Goal: Task Accomplishment & Management: Manage account settings

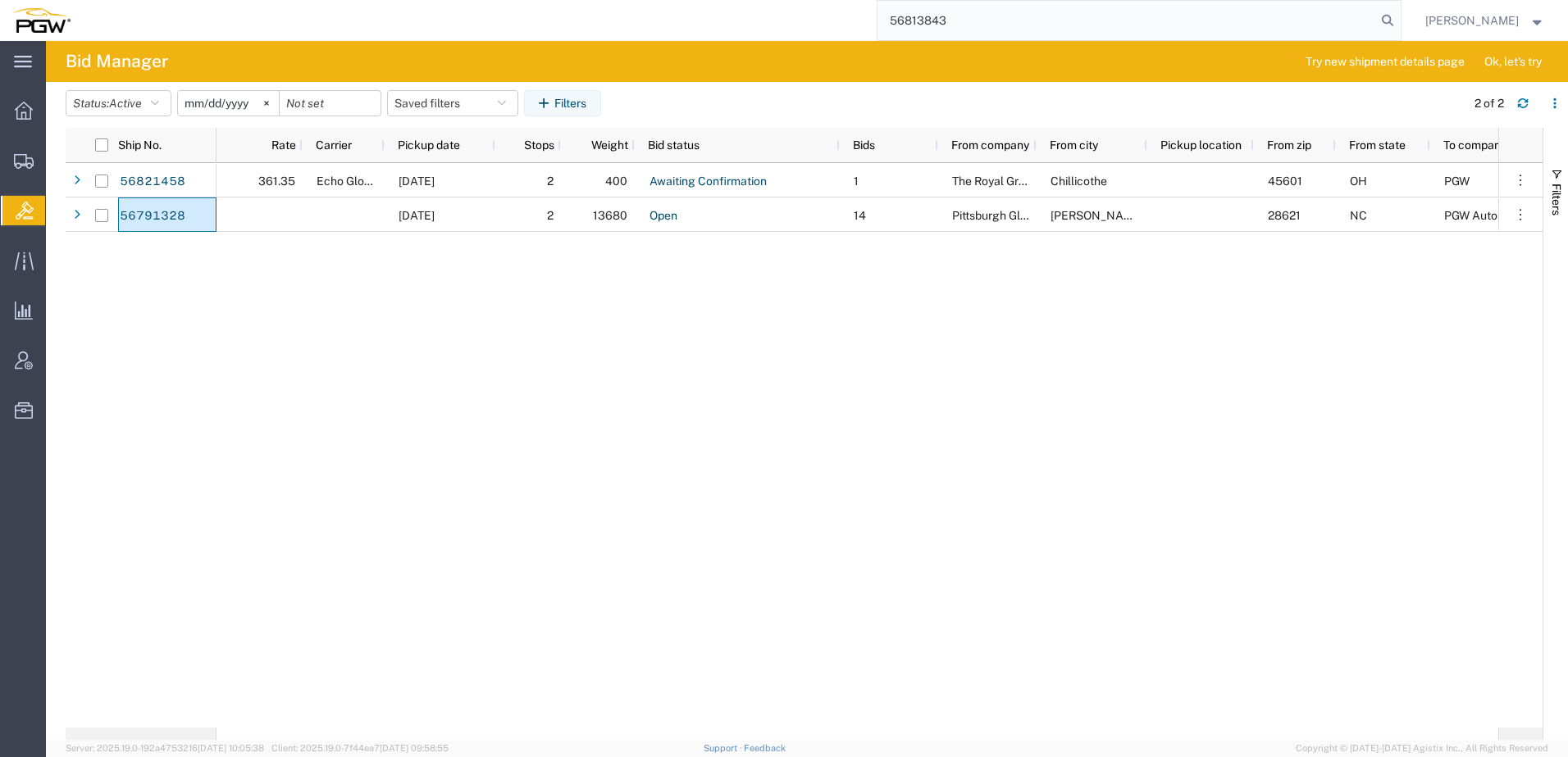
type input "56813843"
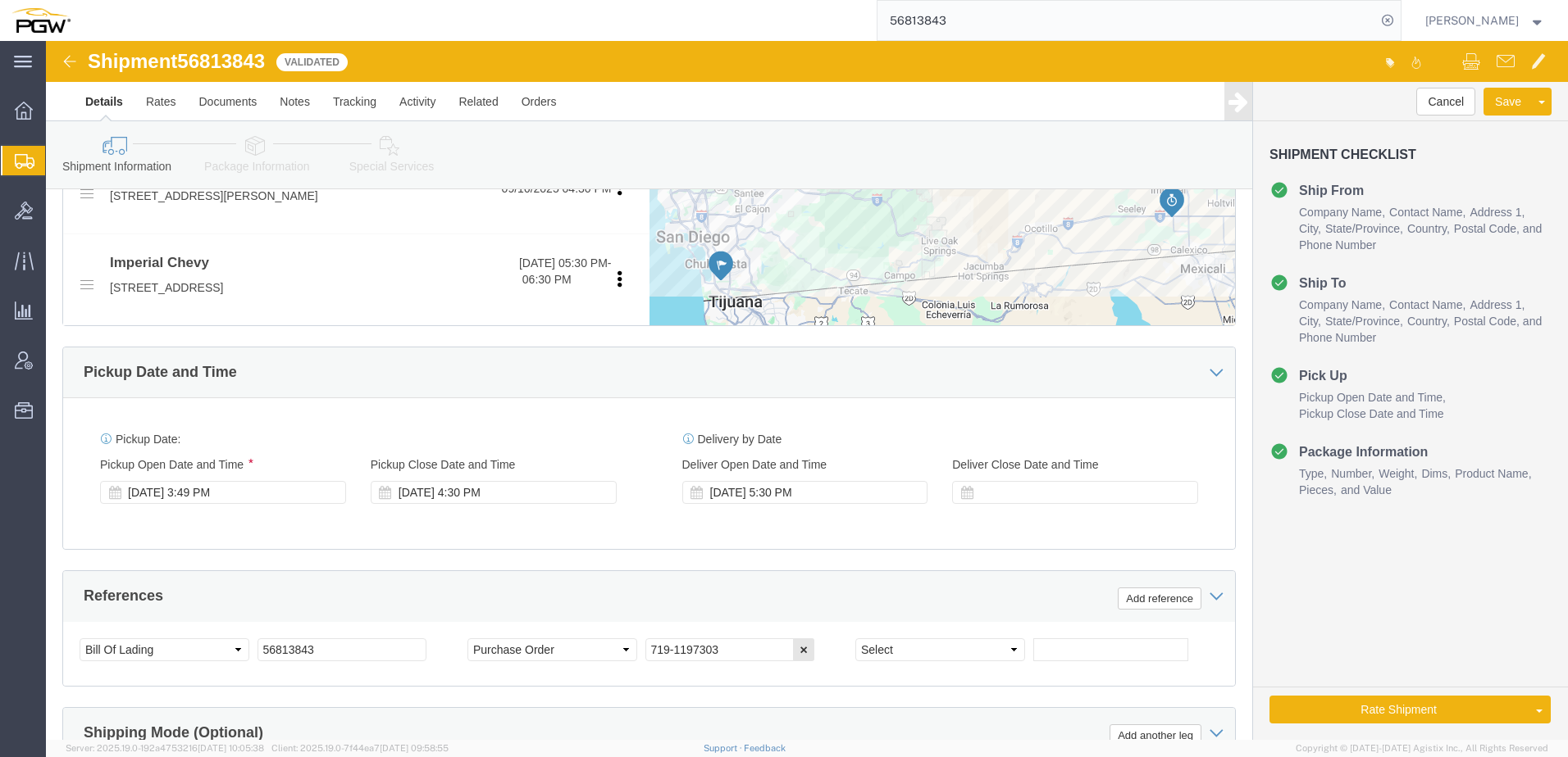
scroll to position [901, 0]
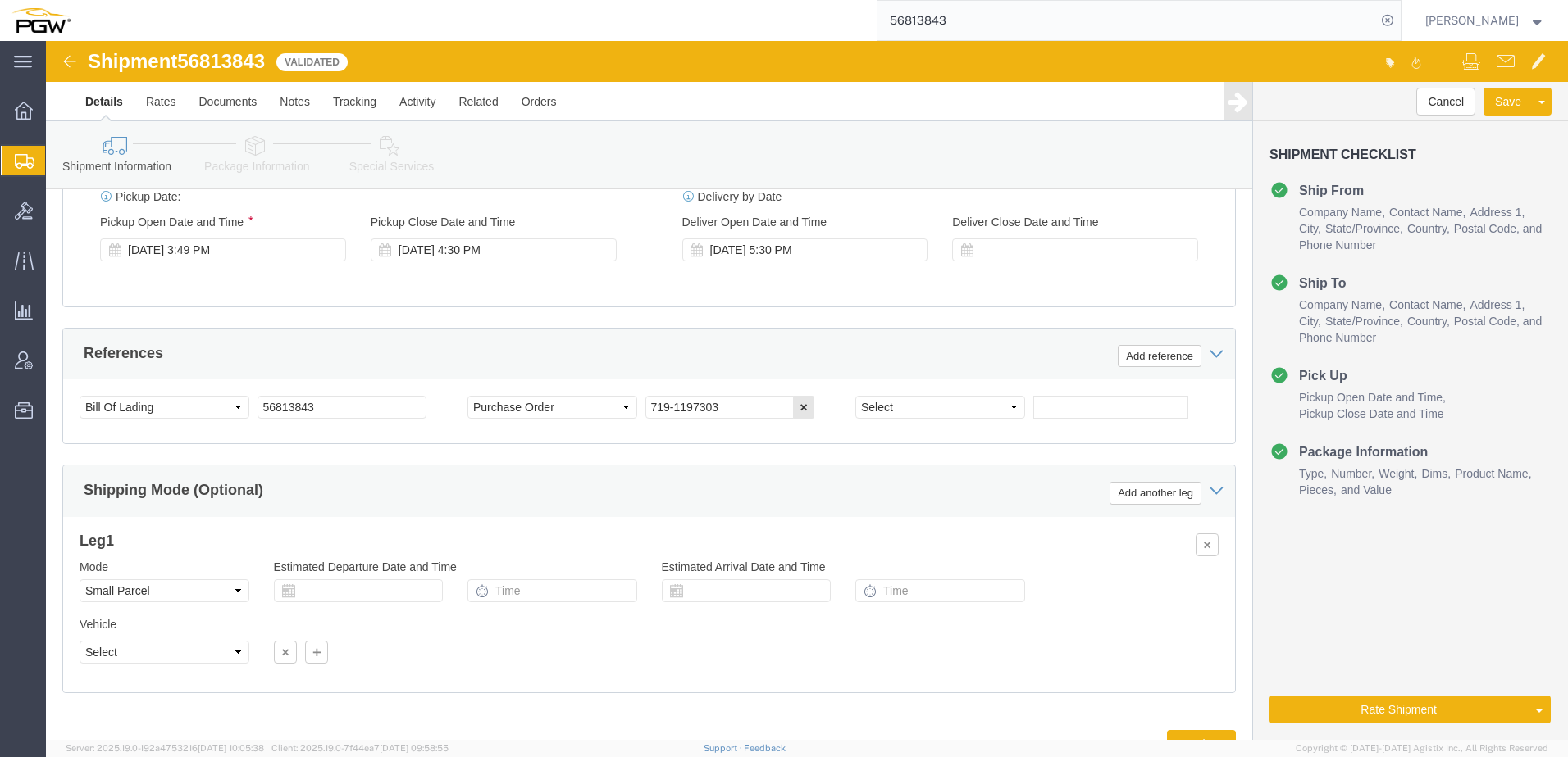
select select "28477"
select select
click select "Select Air Less than Truckload Multi-Leg Ocean Freight Rail Small Parcel Truckl…"
select select
click select "Select Air Less than Truckload Multi-Leg Ocean Freight Rail Small Parcel Truckl…"
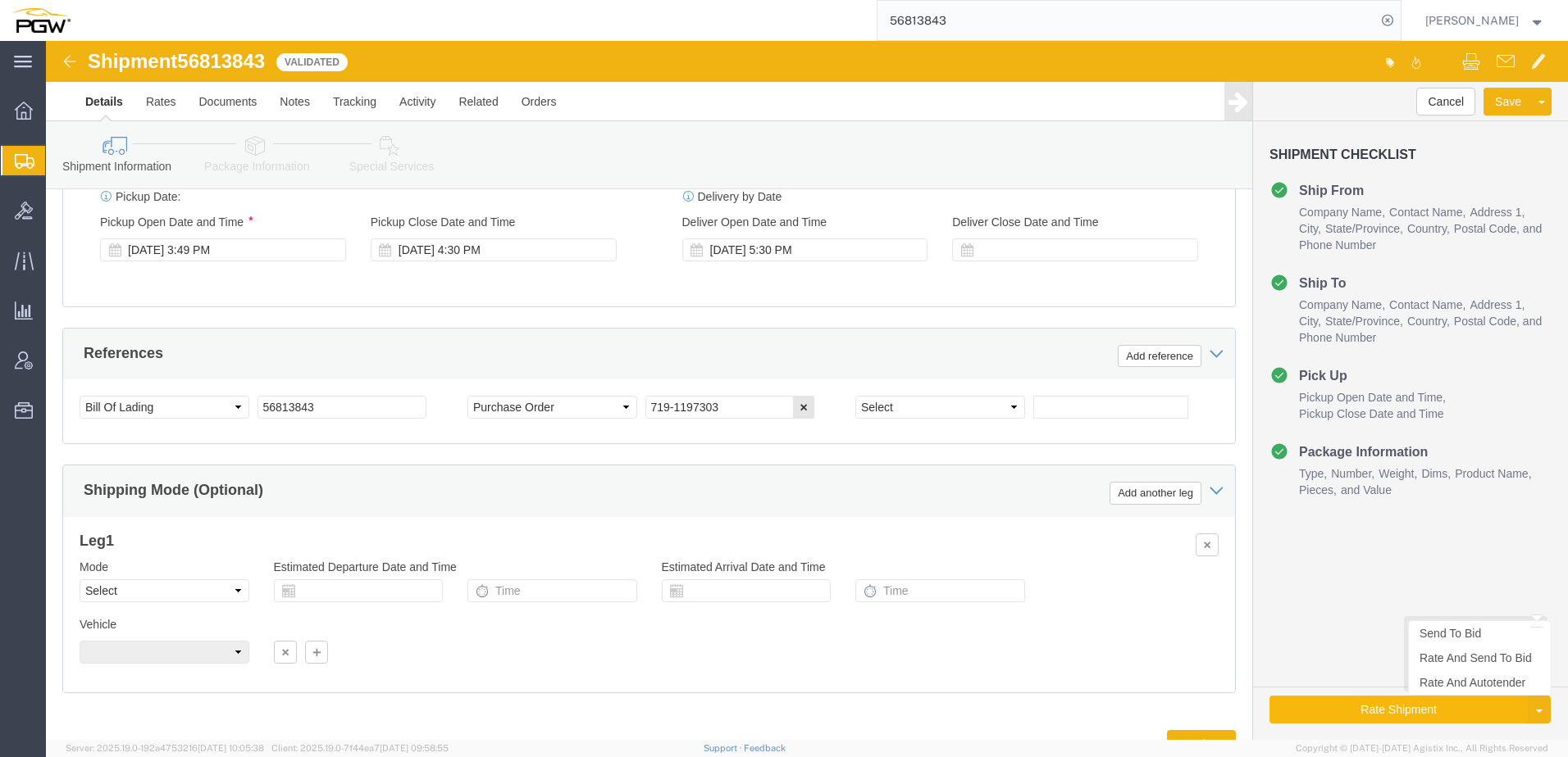
click button "Rate Shipment"
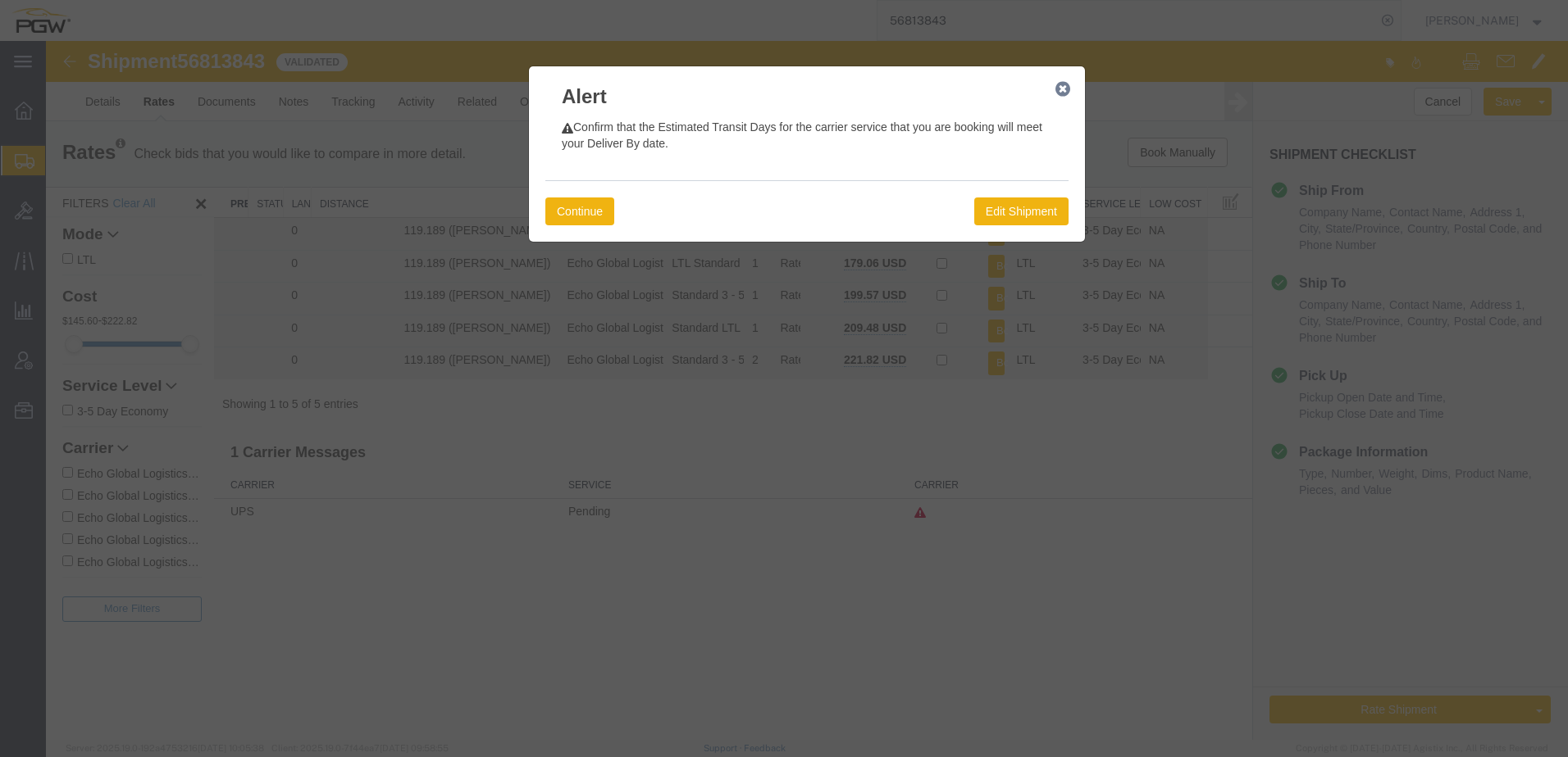
click at [1057, 93] on icon "button" at bounding box center [1062, 89] width 14 height 13
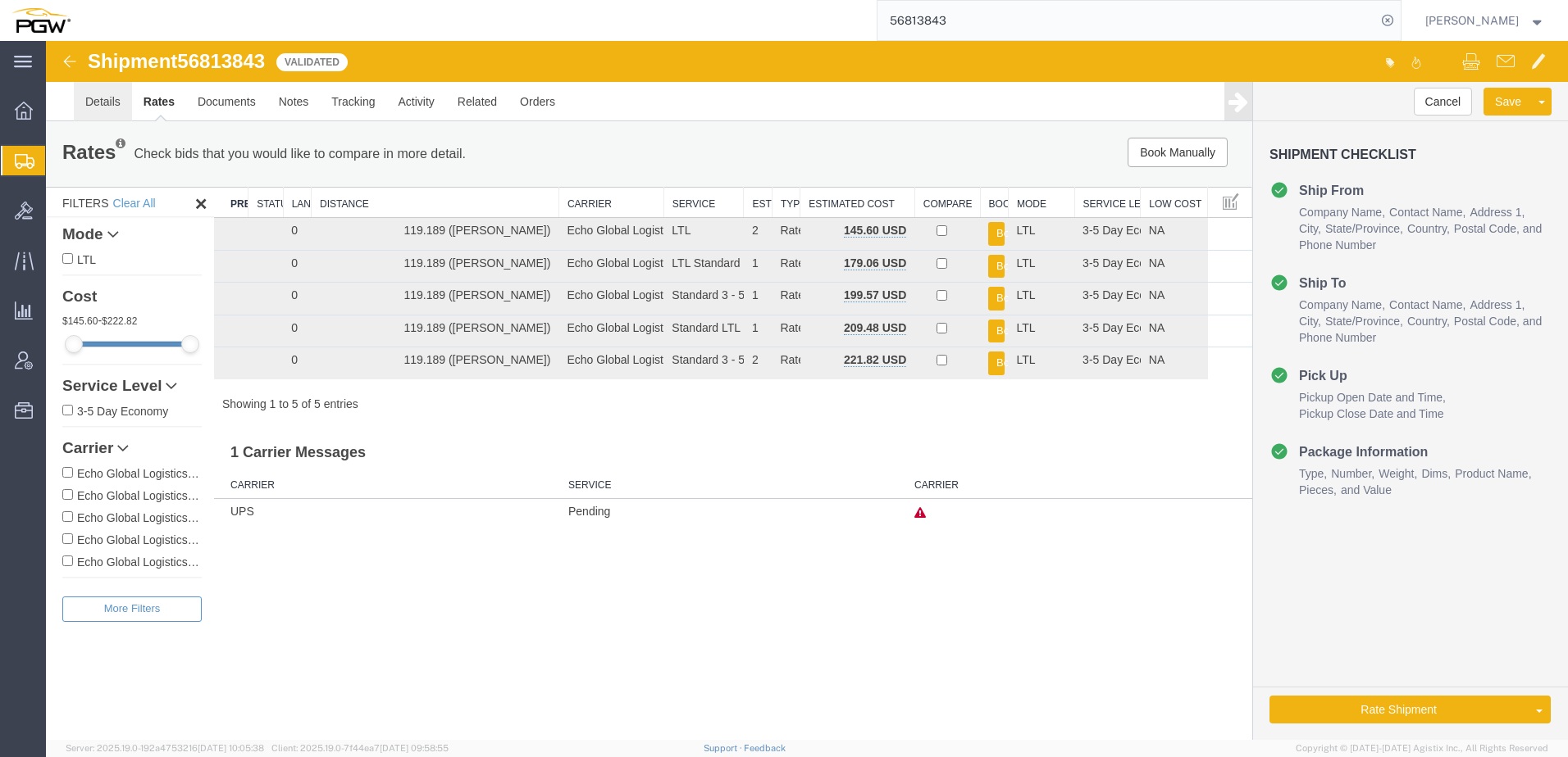
click at [87, 103] on link "Details" at bounding box center [102, 101] width 58 height 40
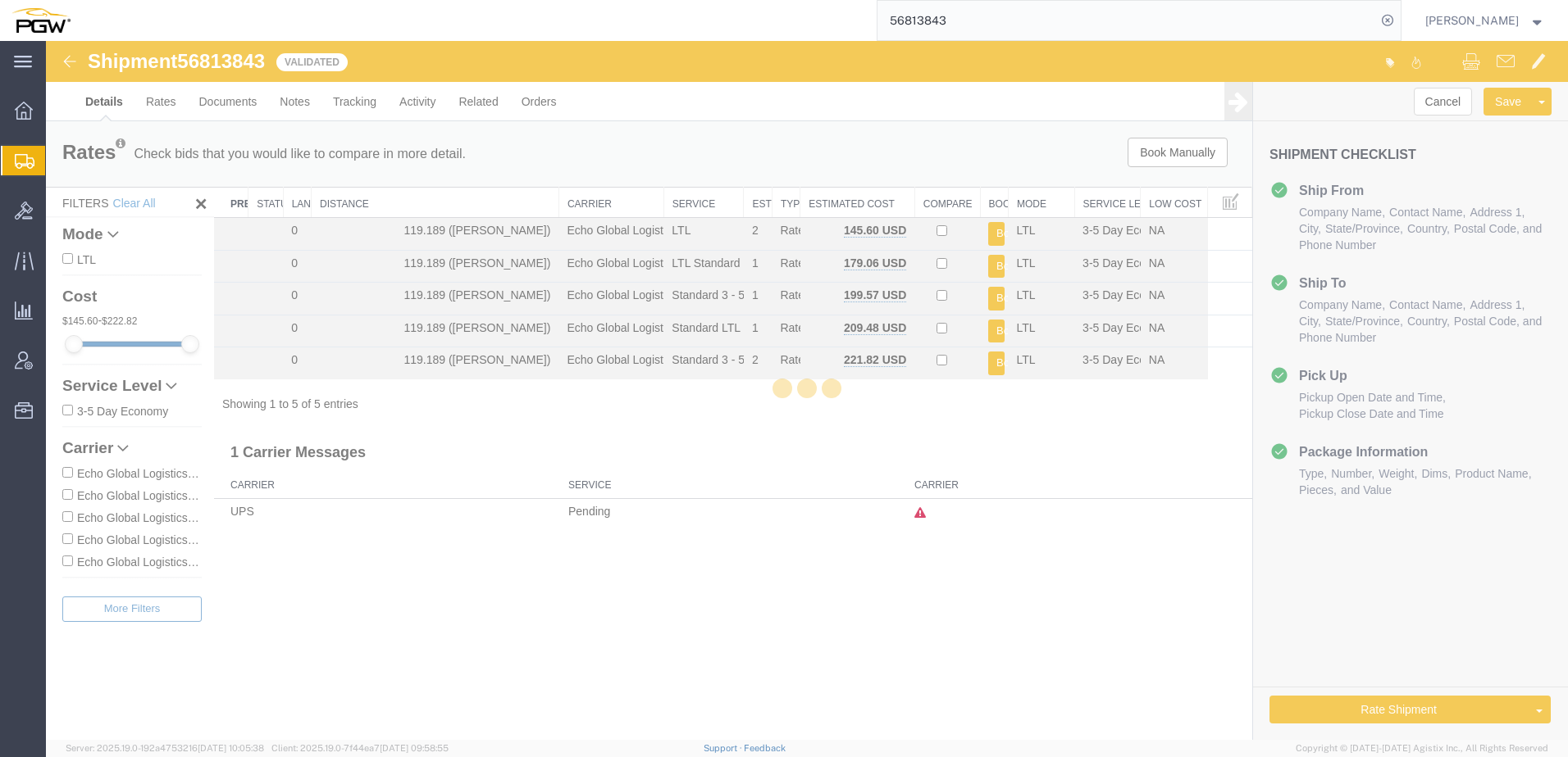
select select "28477"
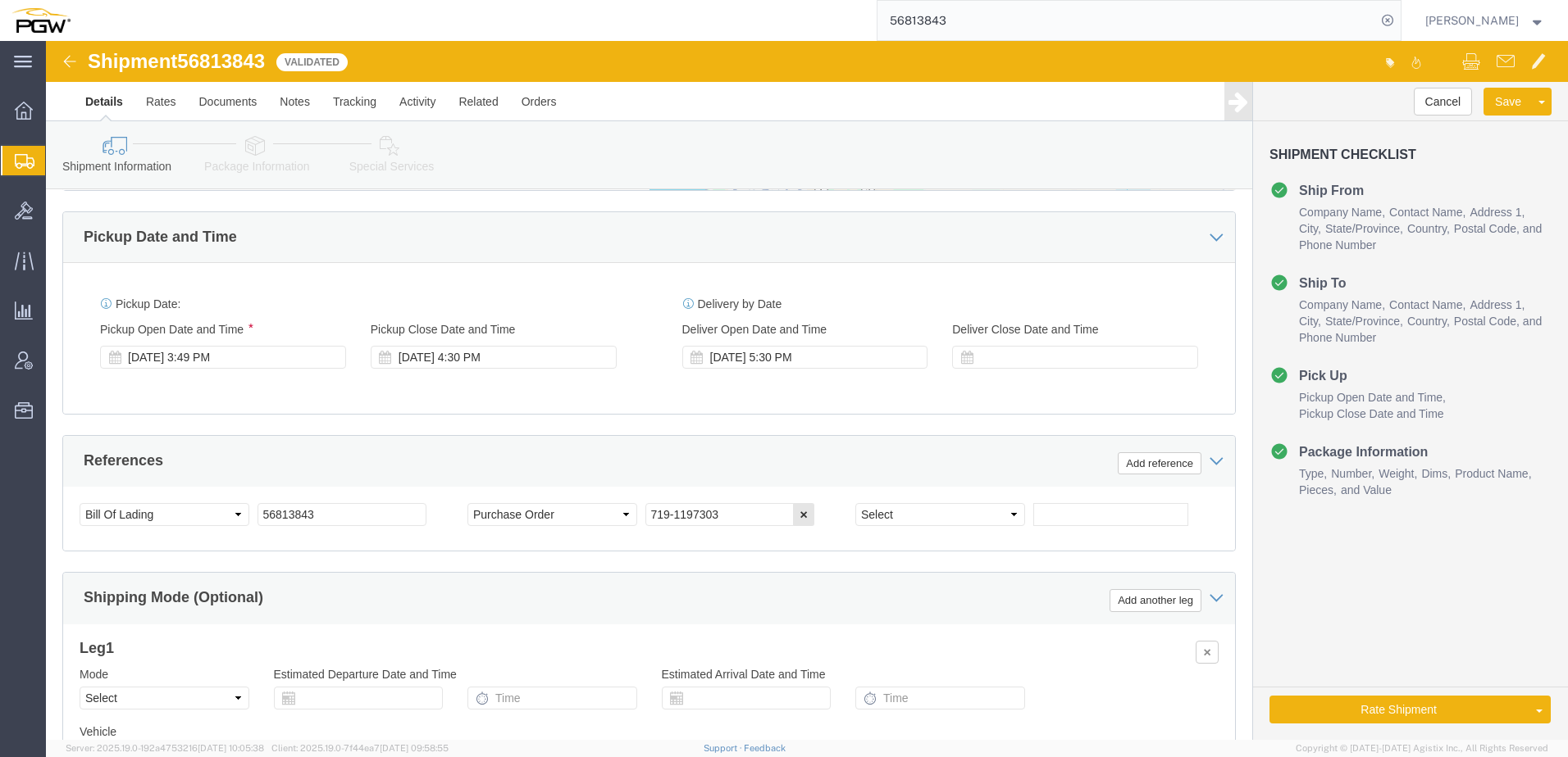
scroll to position [819, 0]
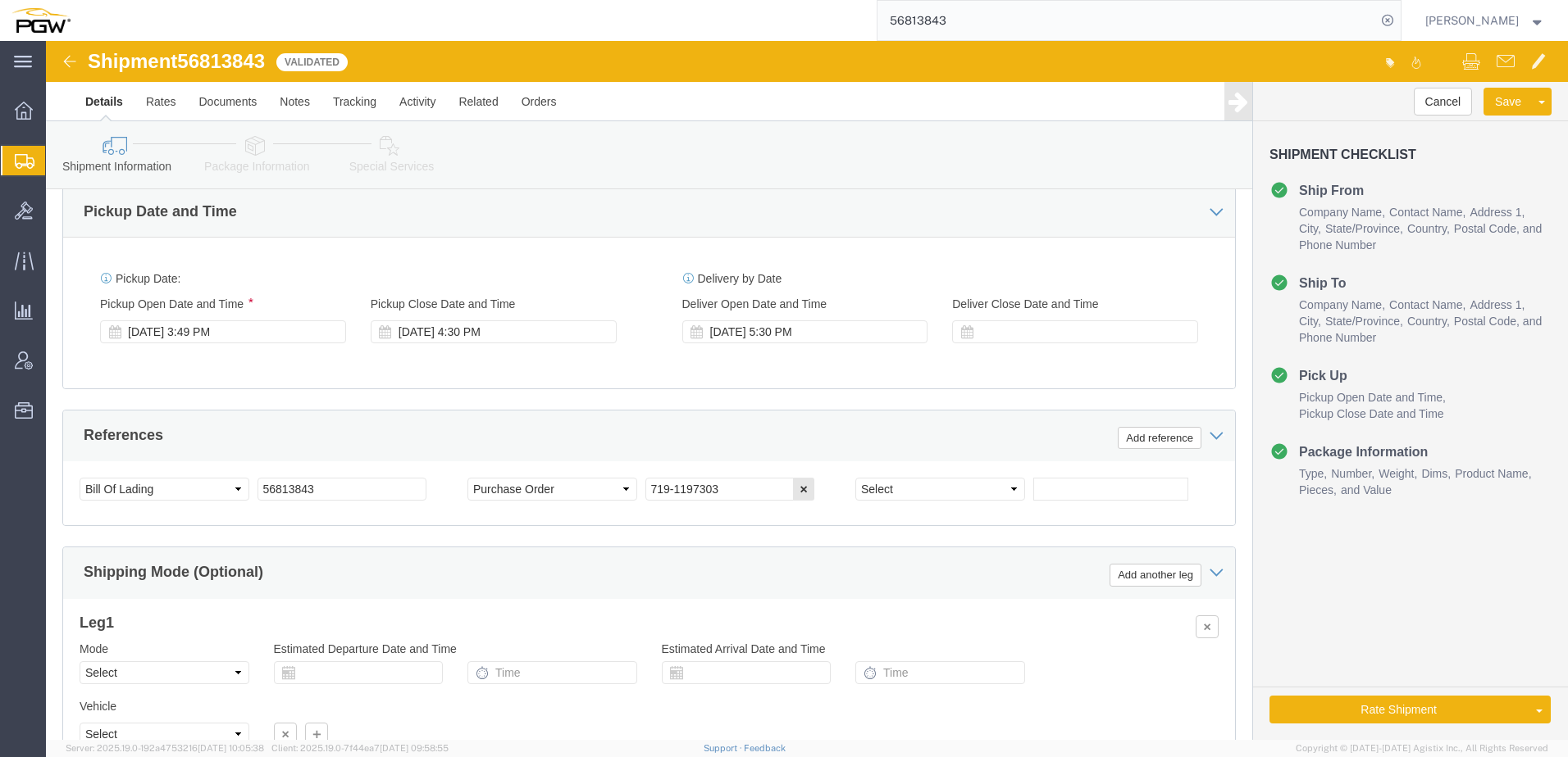
click icon
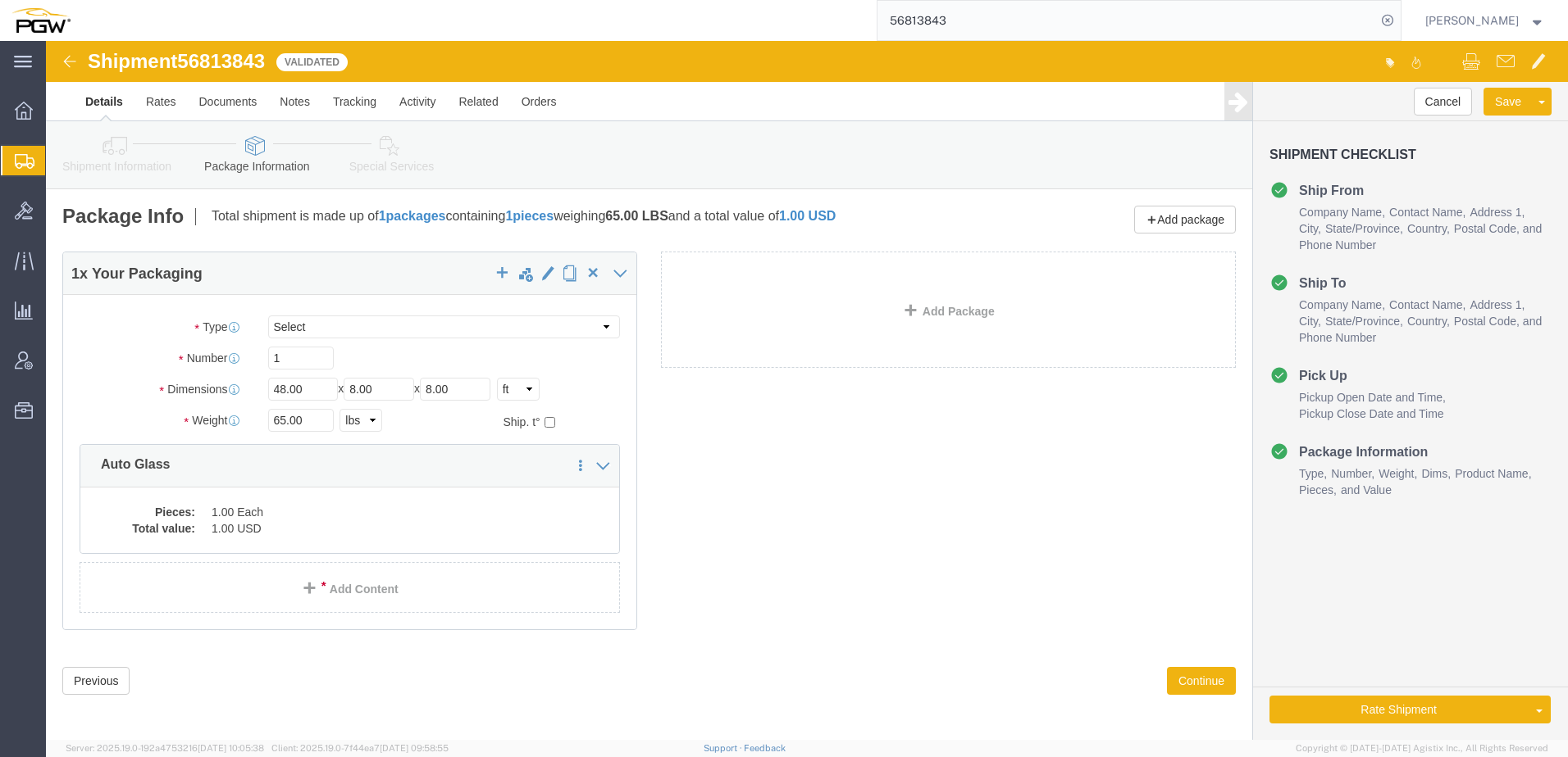
click link "Shipment Information"
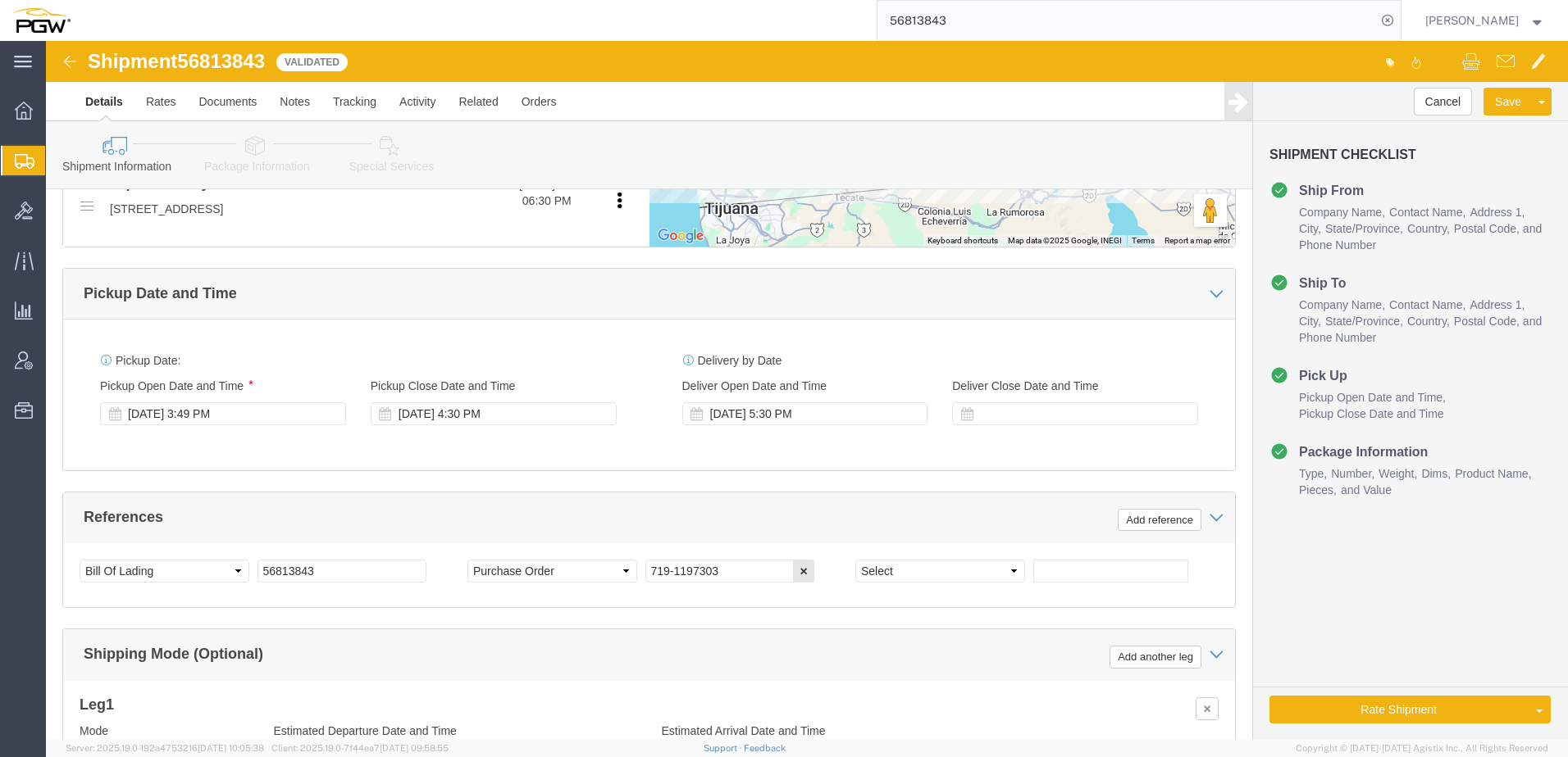
scroll to position [969, 0]
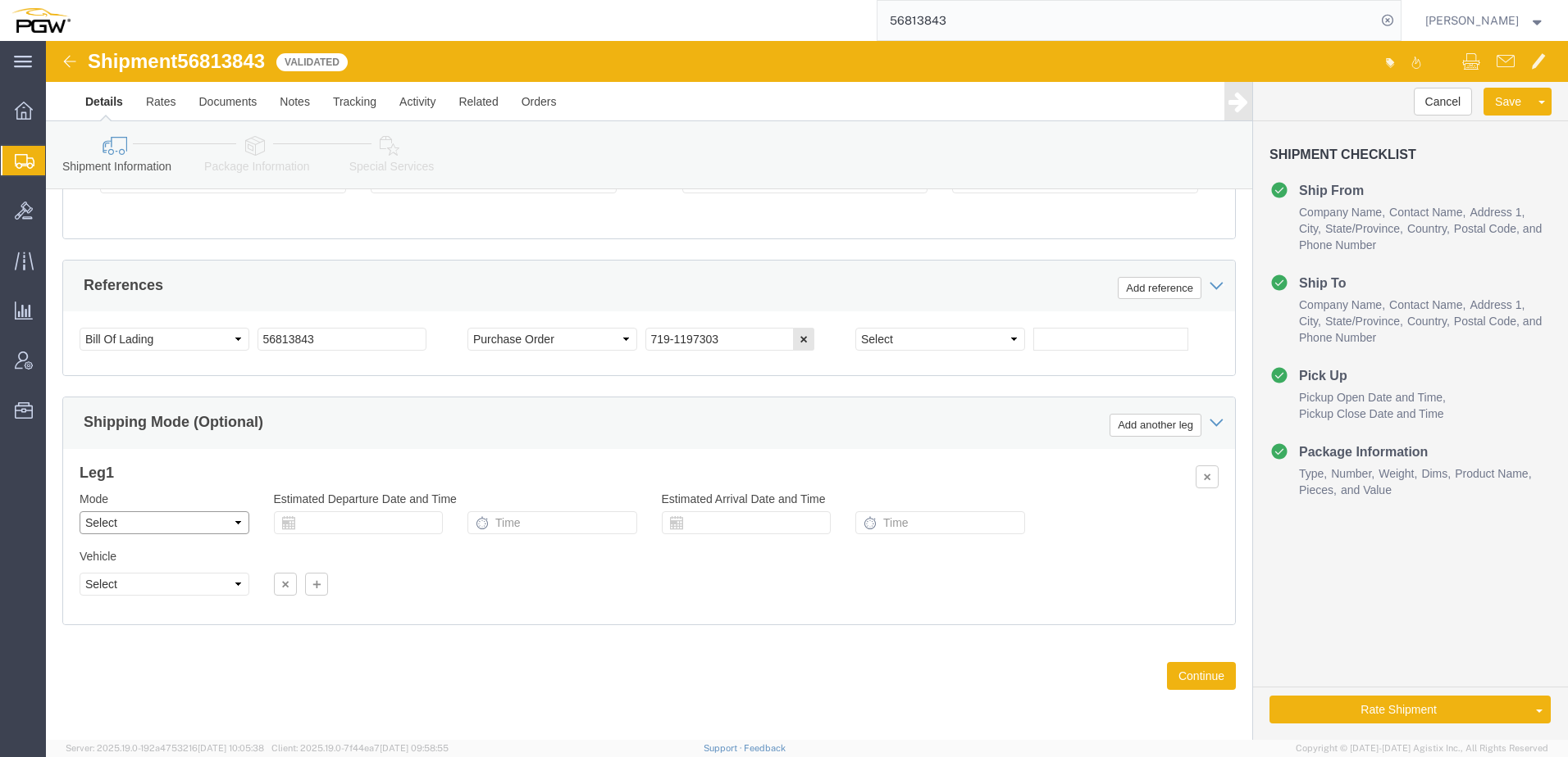
click select "Select Air Less than Truckload Multi-Leg Ocean Freight Rail Small Parcel Truckl…"
select select "LTL"
click select "Select Air Less than Truckload Multi-Leg Ocean Freight Rail Small Parcel Truckl…"
click icon
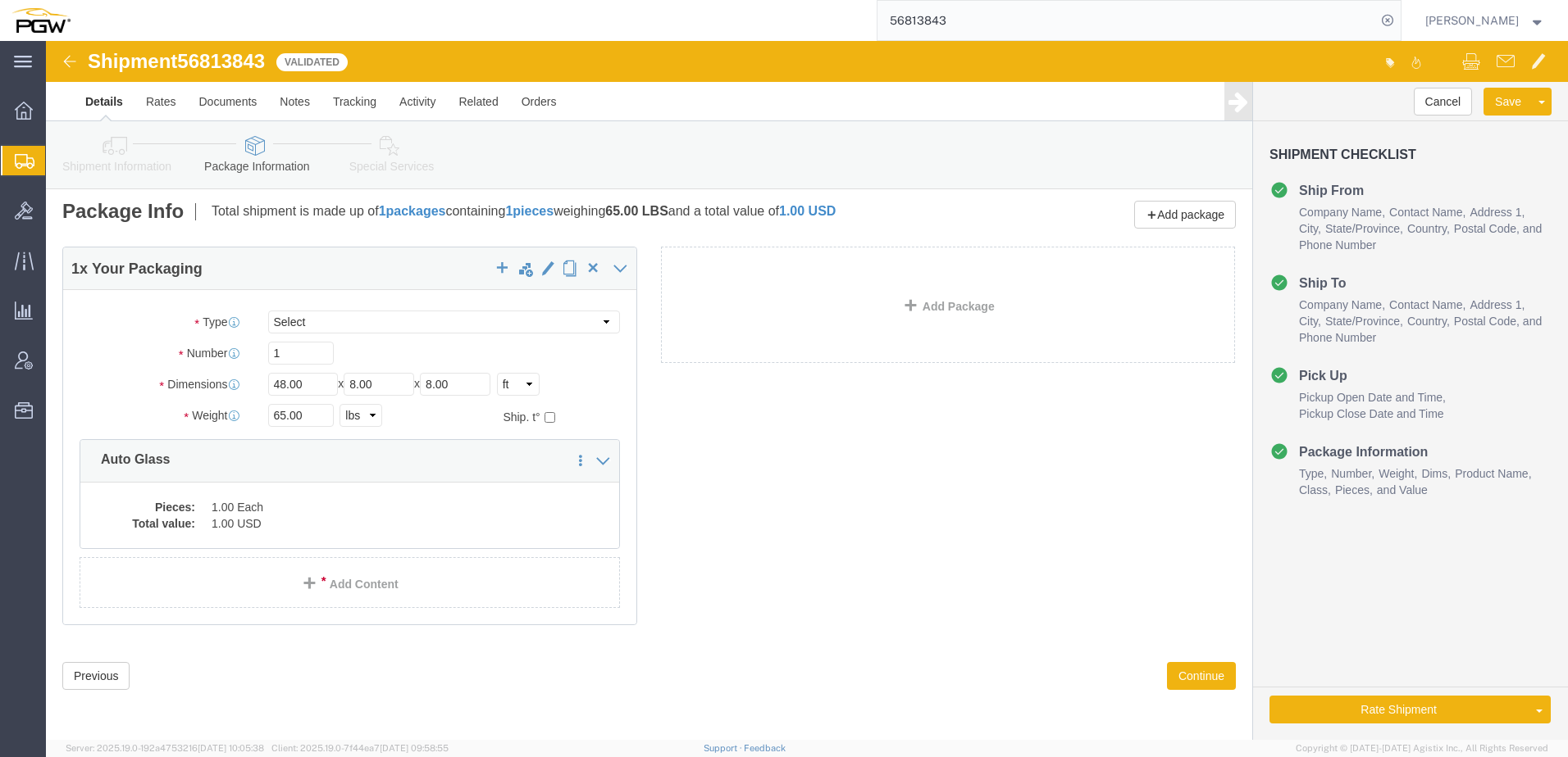
scroll to position [5, 0]
drag, startPoint x: 238, startPoint y: 341, endPoint x: 220, endPoint y: 336, distance: 18.7
click input "48.00"
type input "73.00"
type input "30"
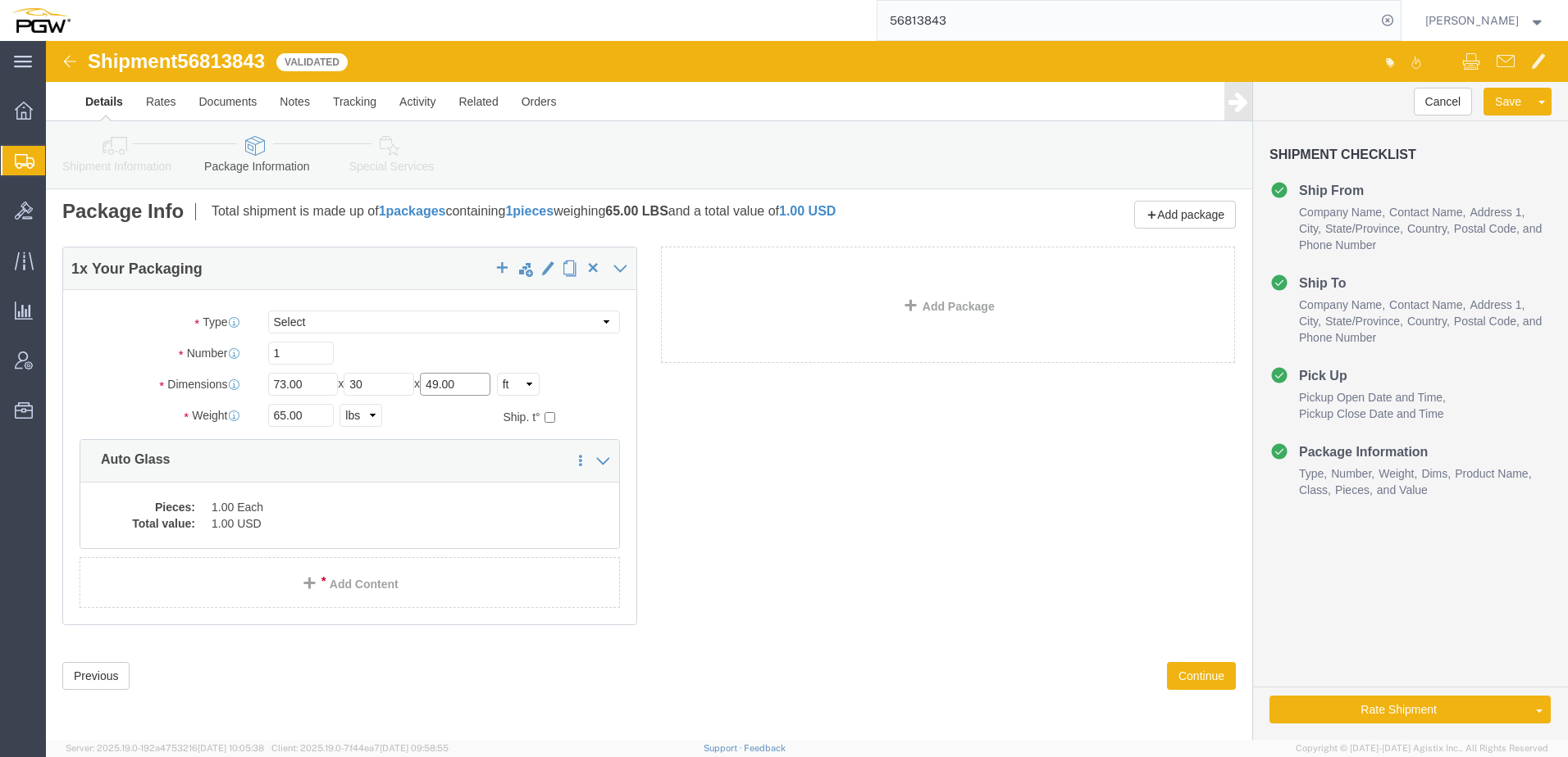
type input "49.00"
click button "Rate Shipment"
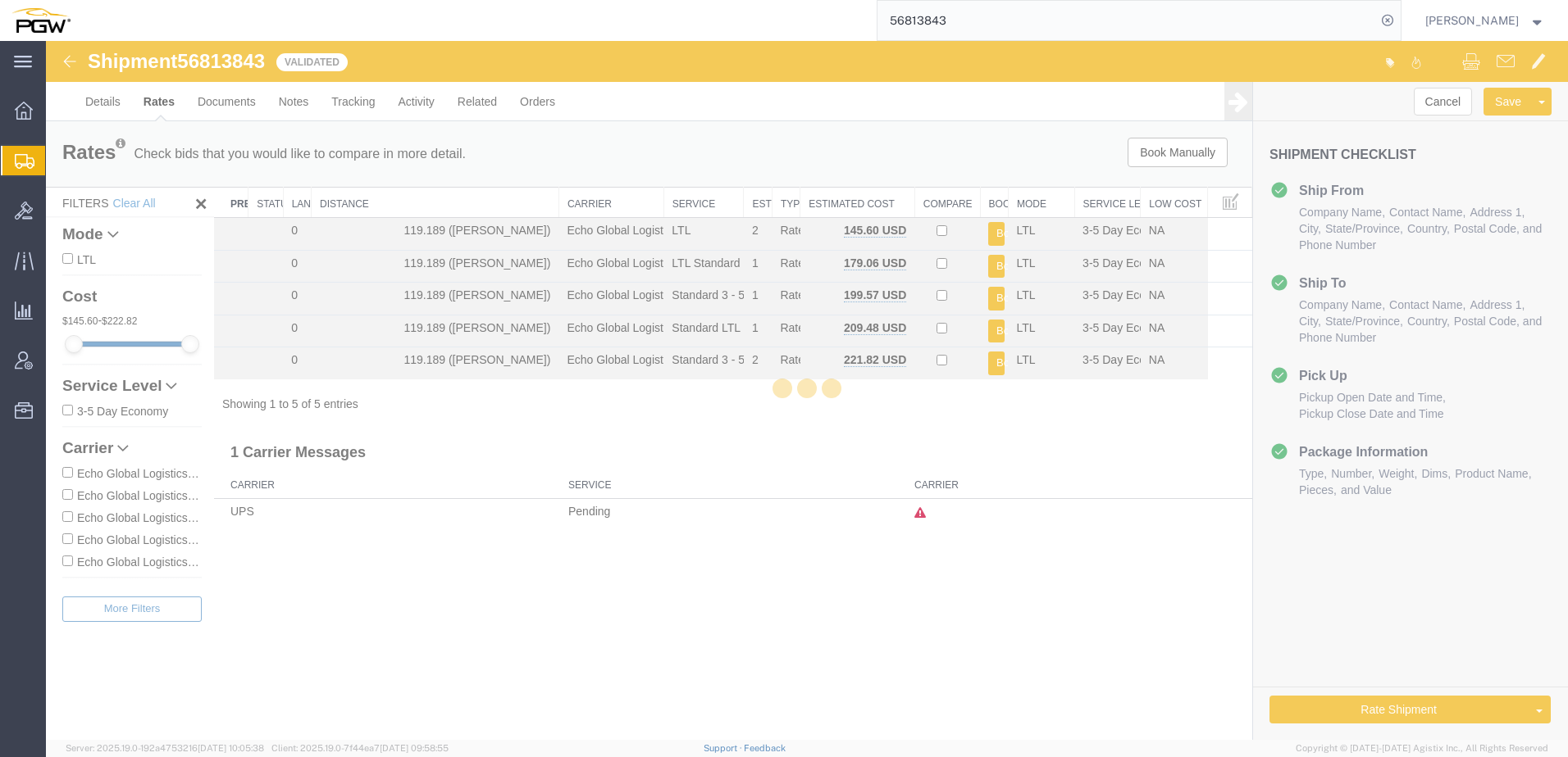
scroll to position [0, 0]
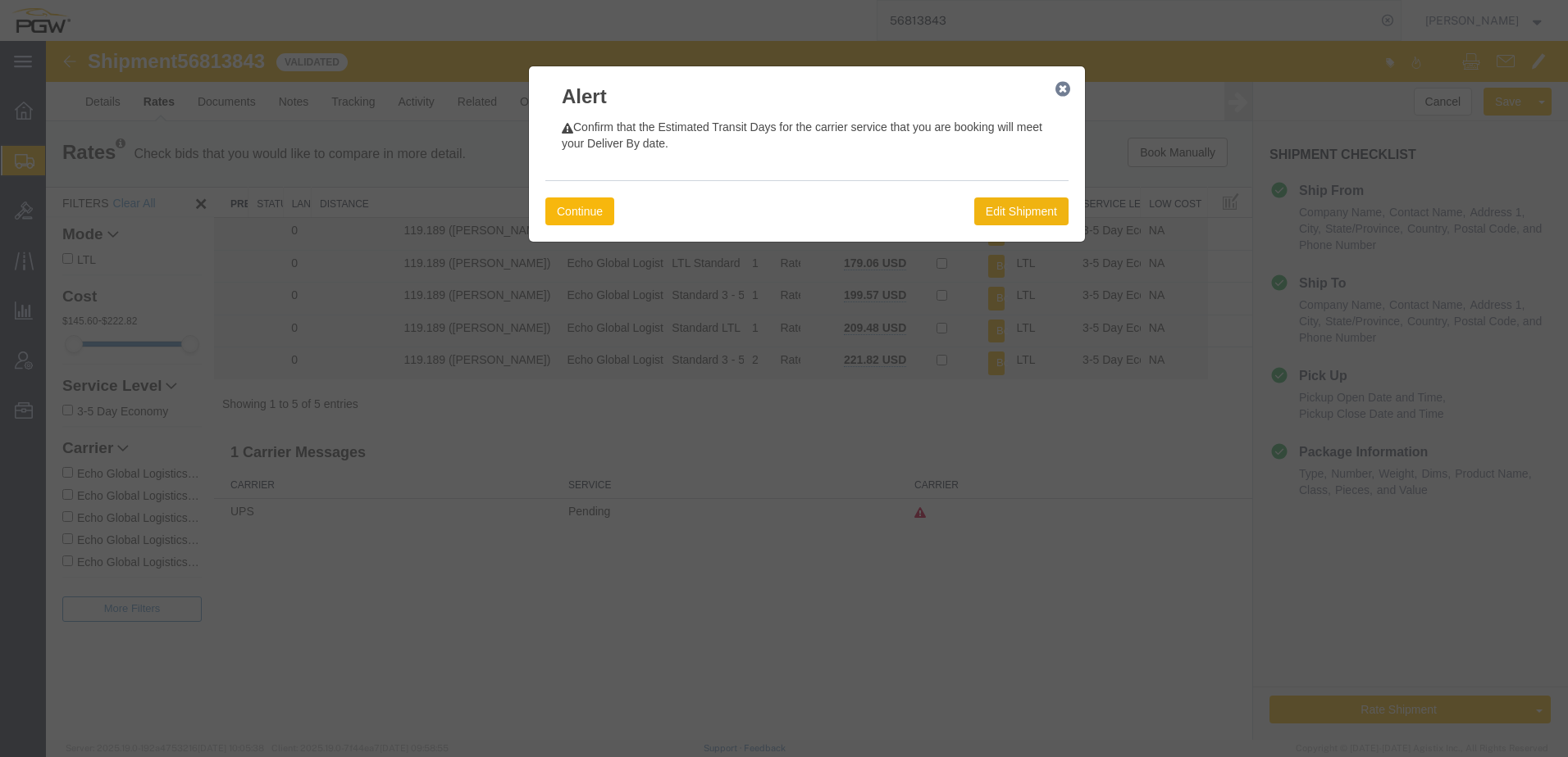
click at [601, 223] on button "Continue" at bounding box center [579, 211] width 69 height 28
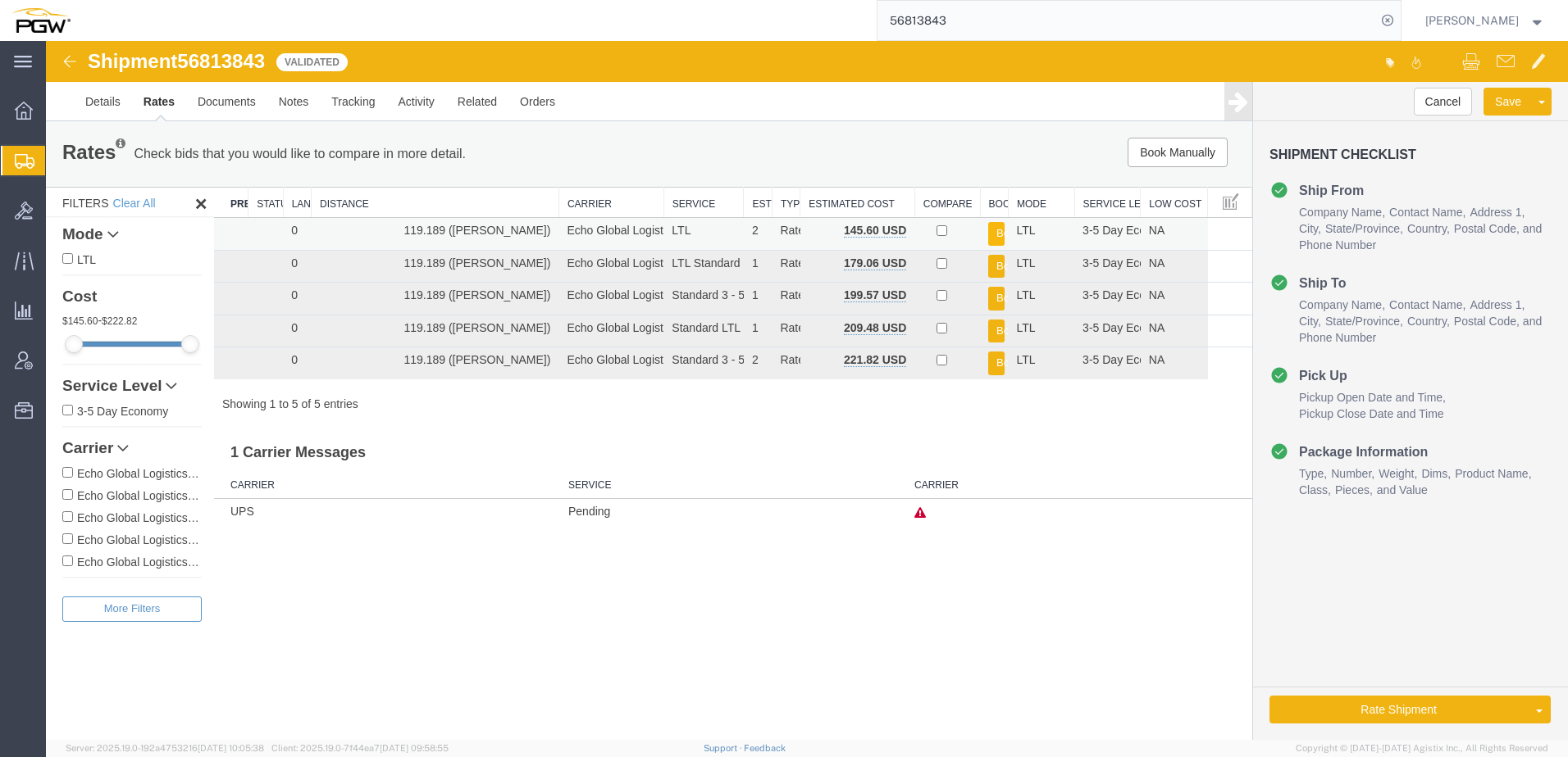
click at [995, 235] on button "Book" at bounding box center [995, 234] width 16 height 24
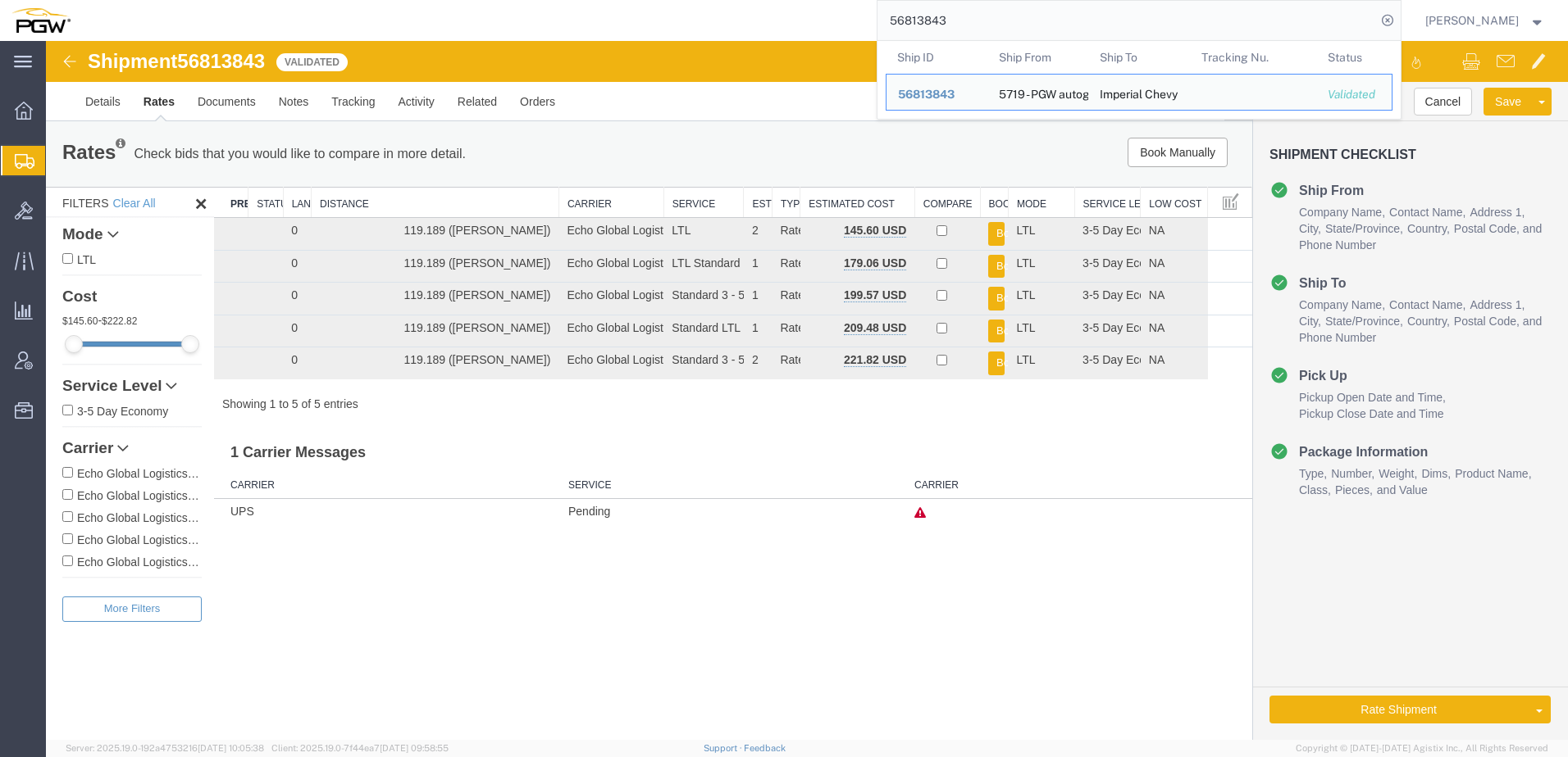
drag, startPoint x: 1145, startPoint y: 26, endPoint x: 255, endPoint y: -11, distance: 890.8
click at [255, 0] on html "main_menu Created with Sketch. Collapse Menu Overview Shipments Shipment Manage…" at bounding box center [784, 378] width 1568 height 757
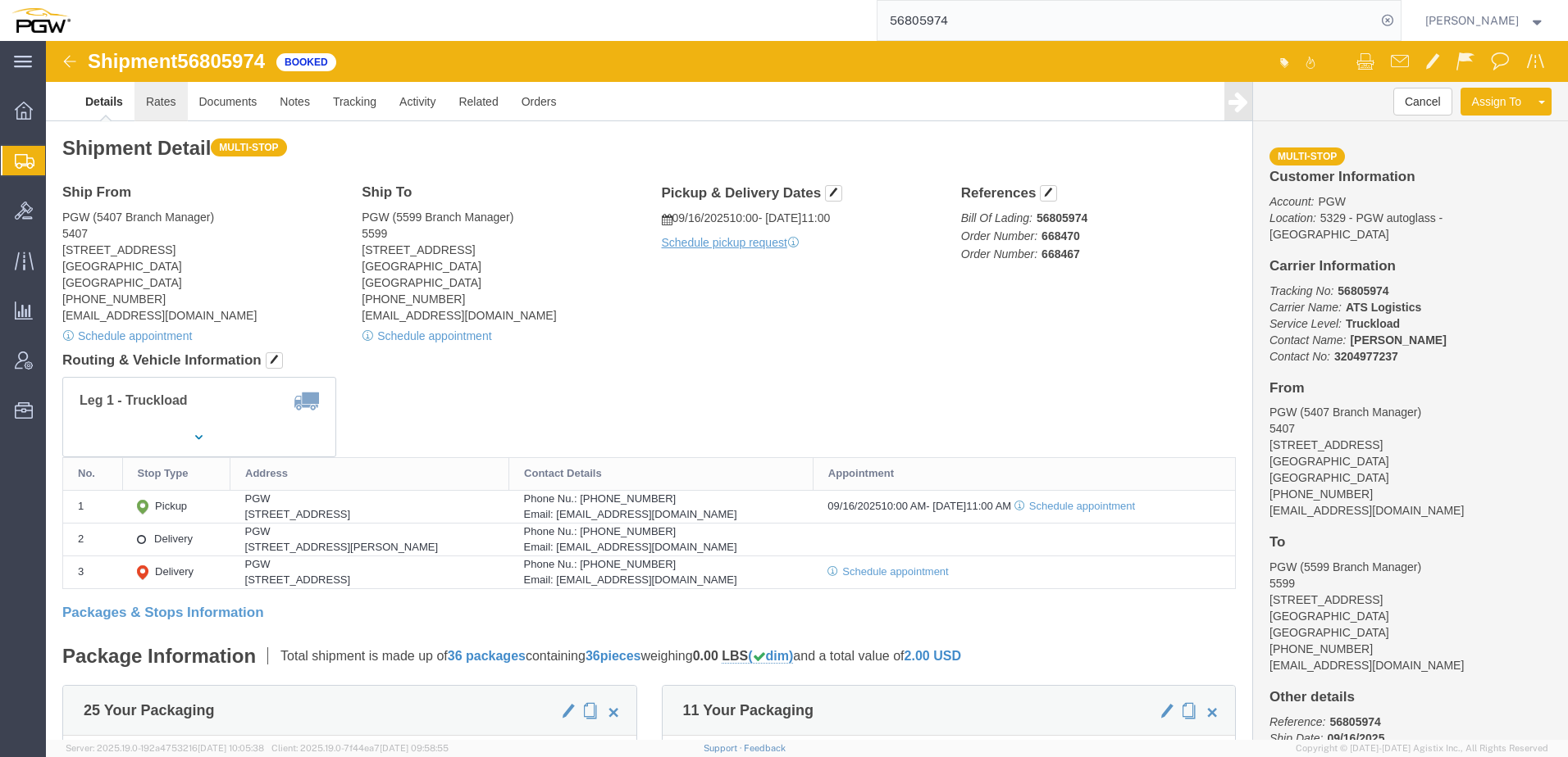
click link "Rates"
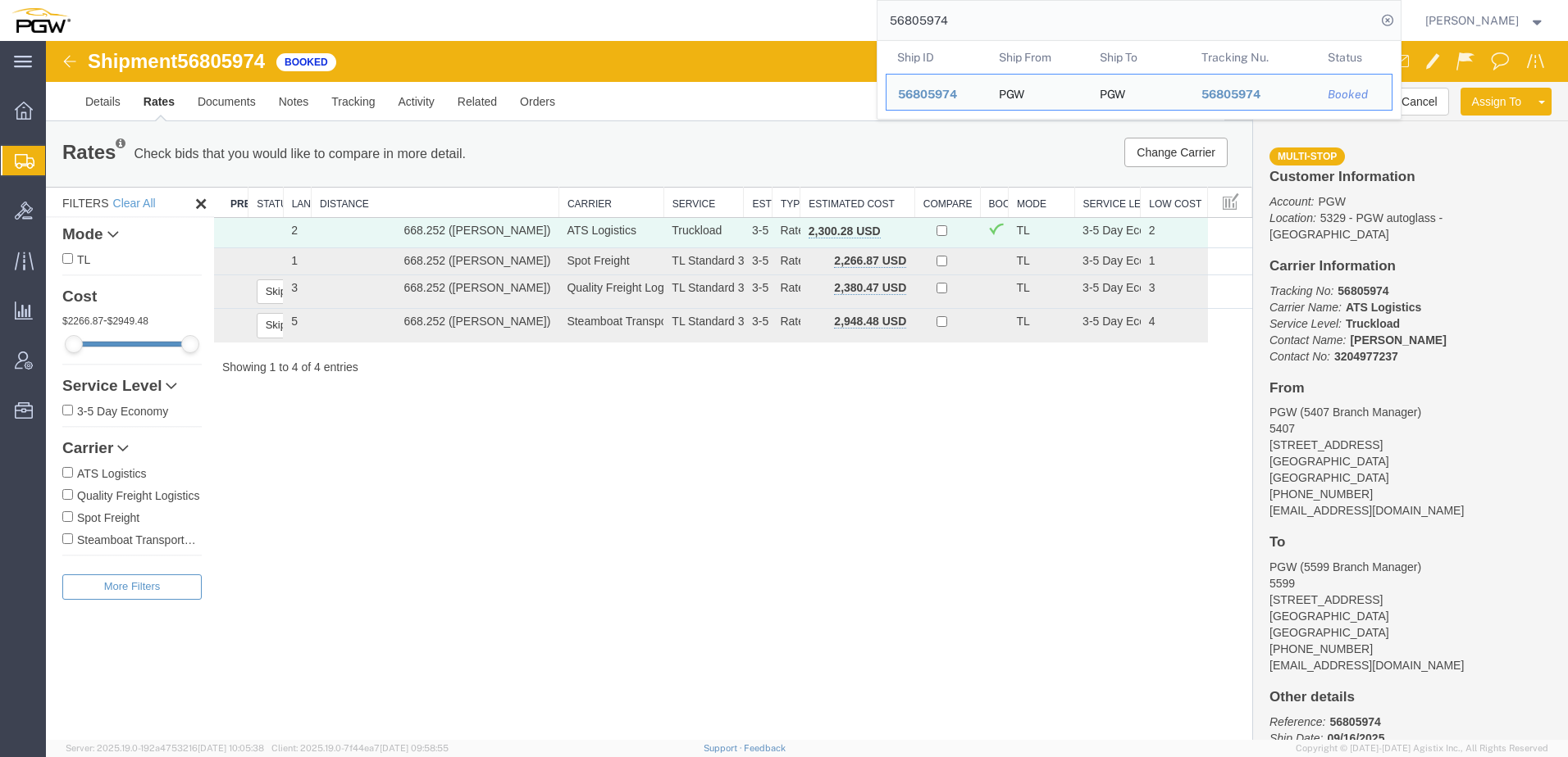
drag, startPoint x: 983, startPoint y: 14, endPoint x: 384, endPoint y: 21, distance: 599.0
click at [401, 18] on div "56805974 Ship ID Ship From Ship To Tracking Nu. Status Ship ID 56805974 Ship Fr…" at bounding box center [741, 20] width 1319 height 41
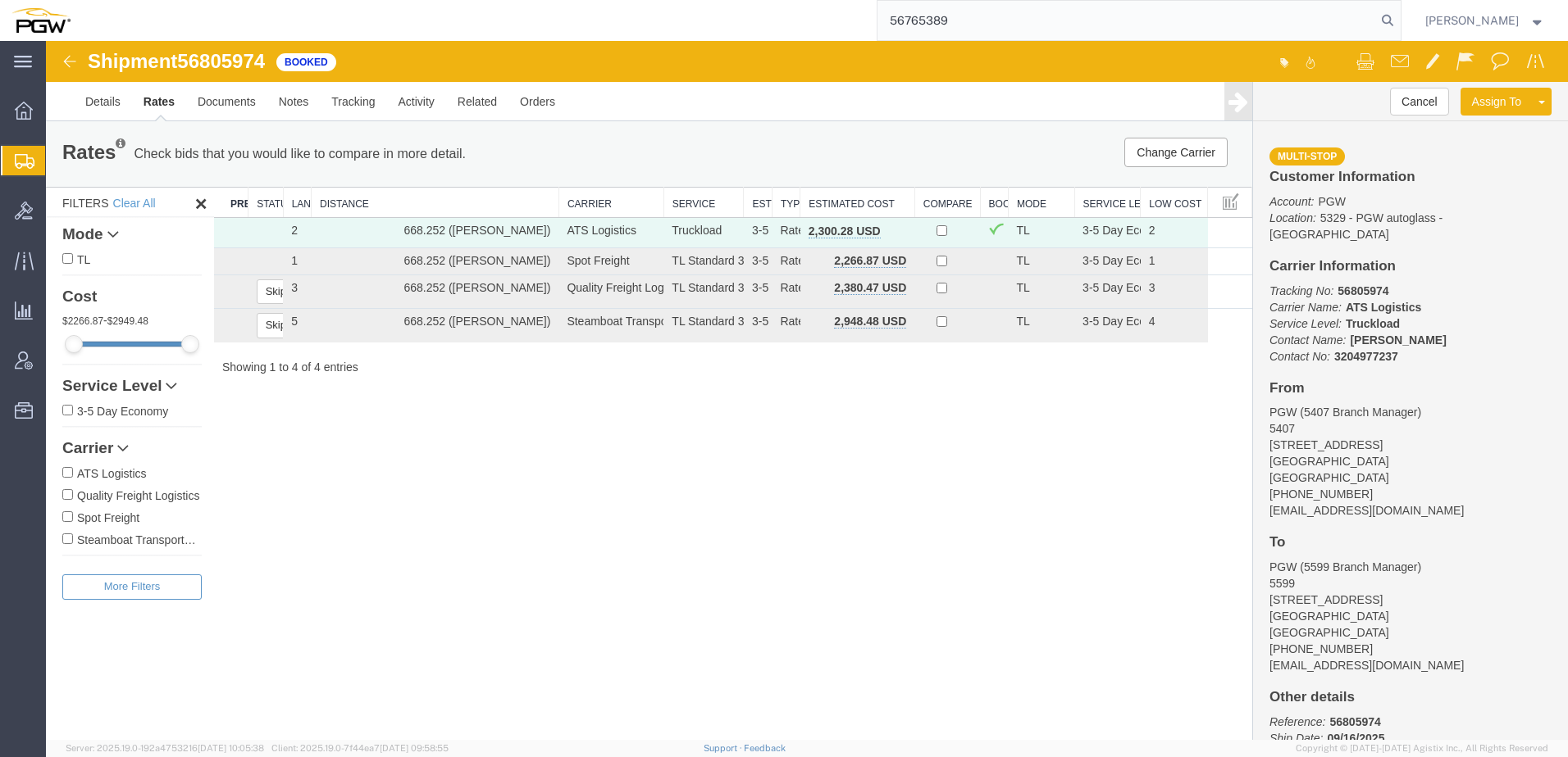
type input "56765389"
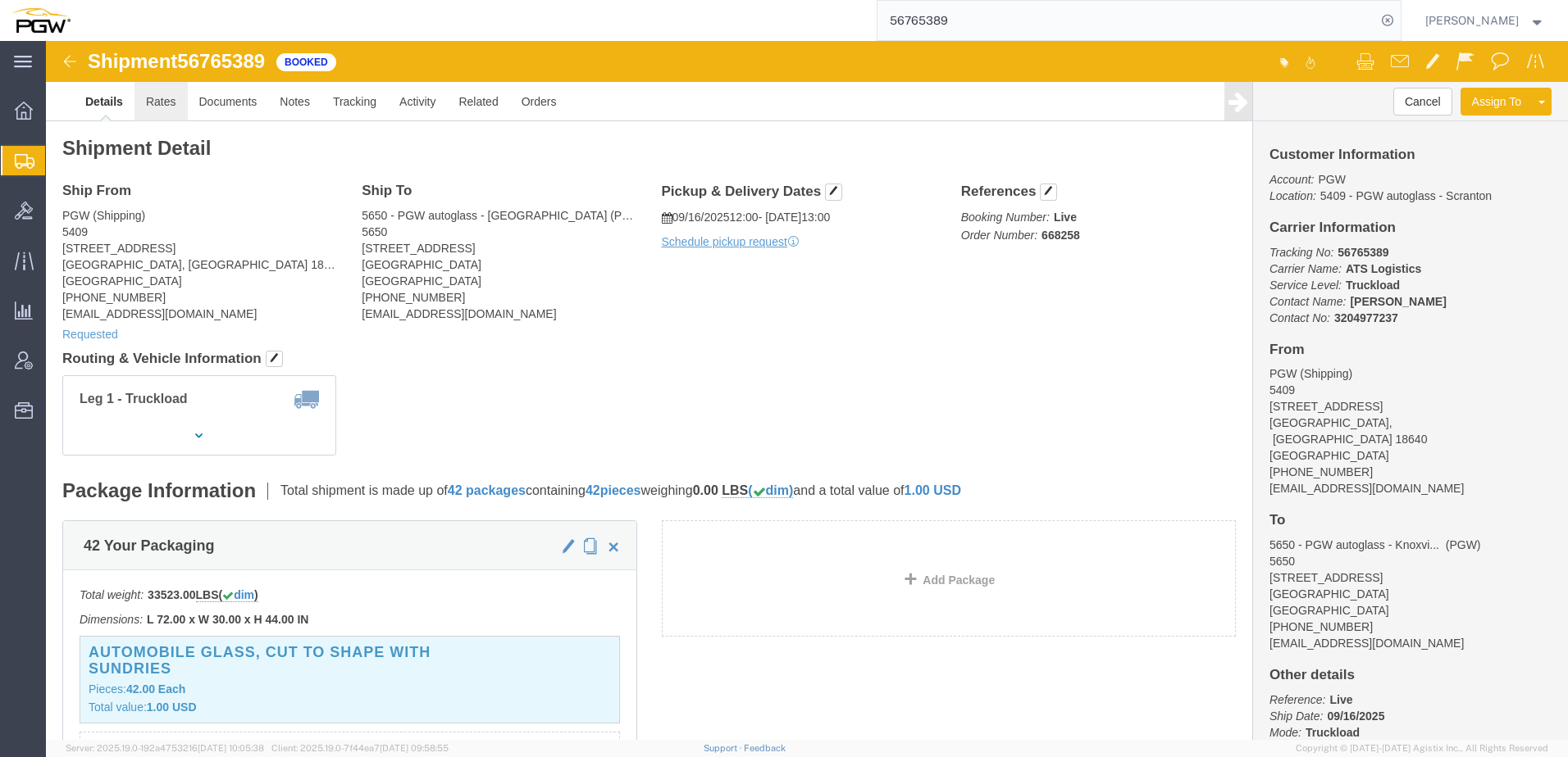
click link "Rates"
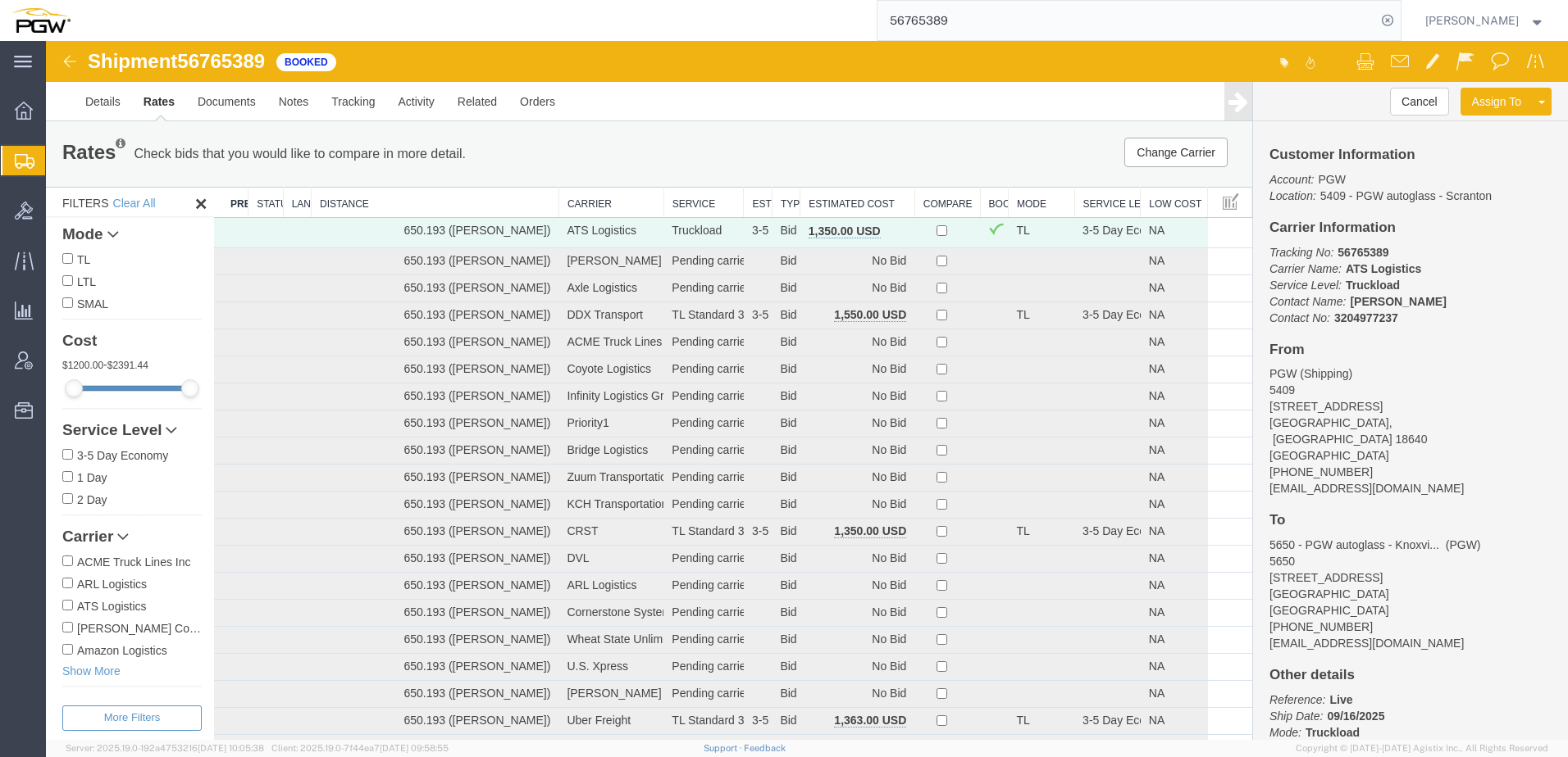
click at [832, 197] on th "Estimated Cost" at bounding box center [858, 203] width 115 height 30
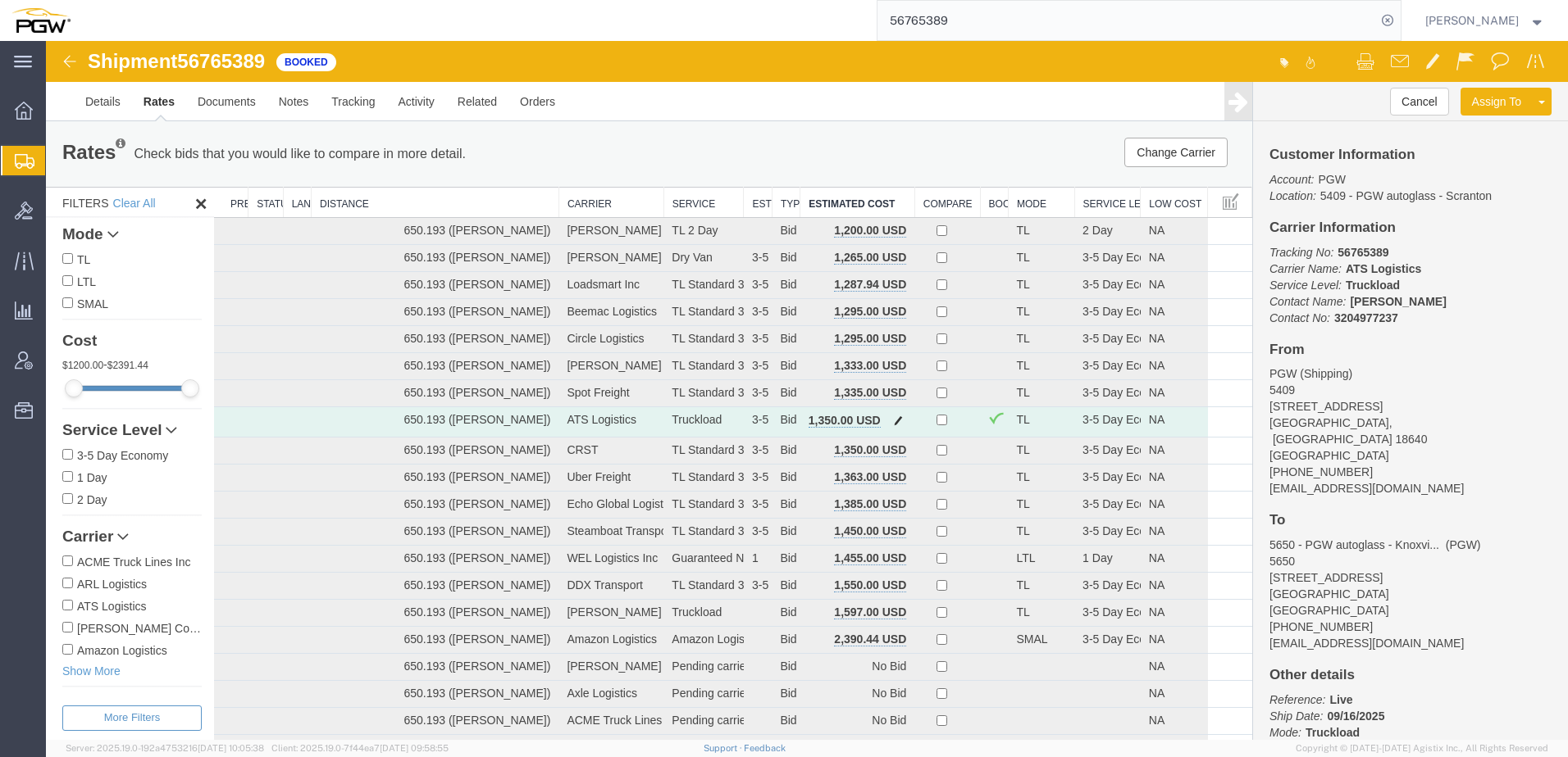
click at [894, 421] on span "button" at bounding box center [898, 421] width 9 height 12
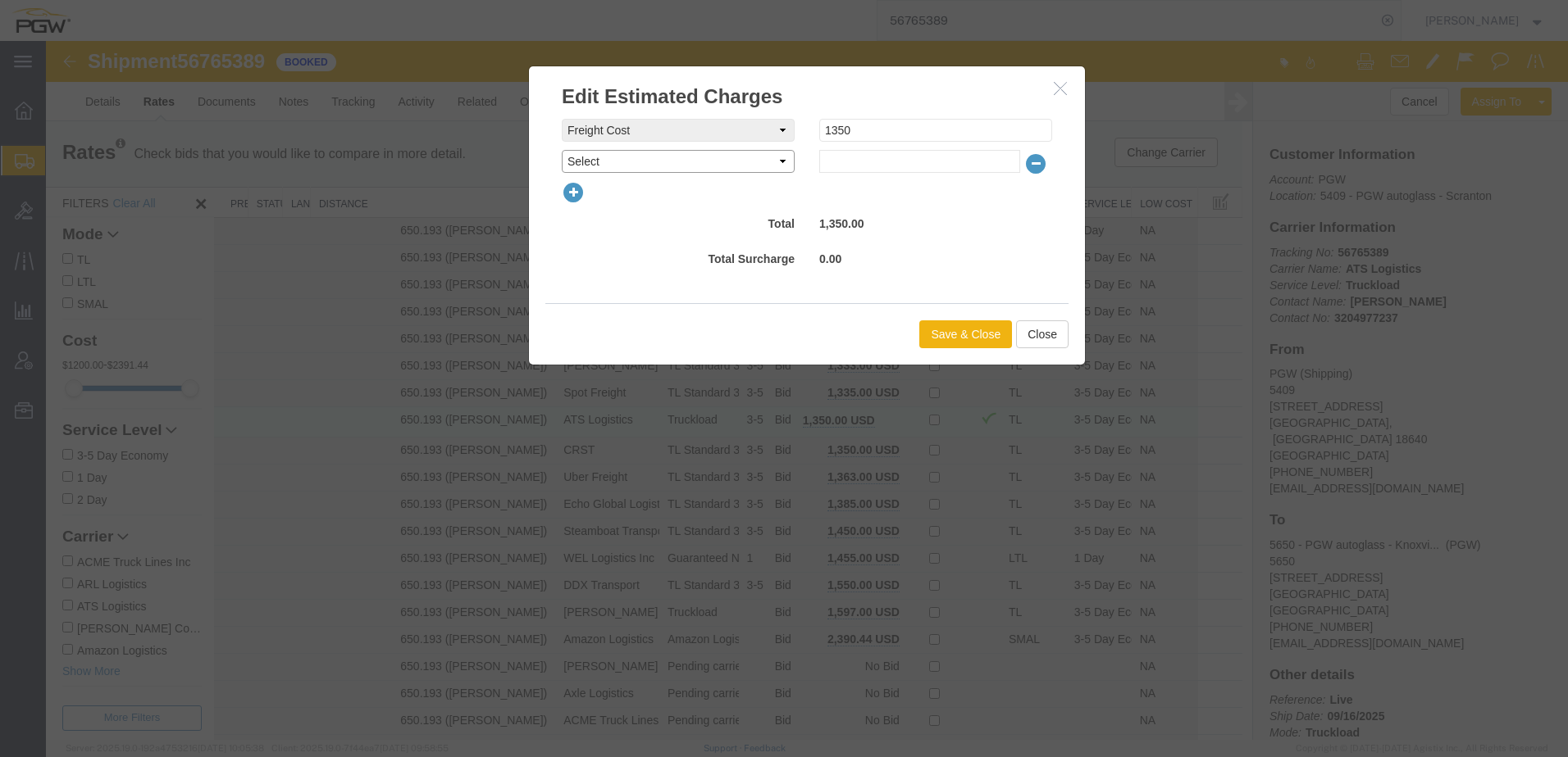
click at [665, 162] on select "Select AES Filing Accessorial Delivery Charge Additional Invoice Details Addres…" at bounding box center [678, 161] width 233 height 23
select select "VEHI_FUR_NOT_USED"
click at [562, 150] on select "Select AES Filing Accessorial Delivery Charge Additional Invoice Details Addres…" at bounding box center [678, 161] width 233 height 23
click at [844, 165] on input "text" at bounding box center [919, 161] width 201 height 23
type input "150.00"
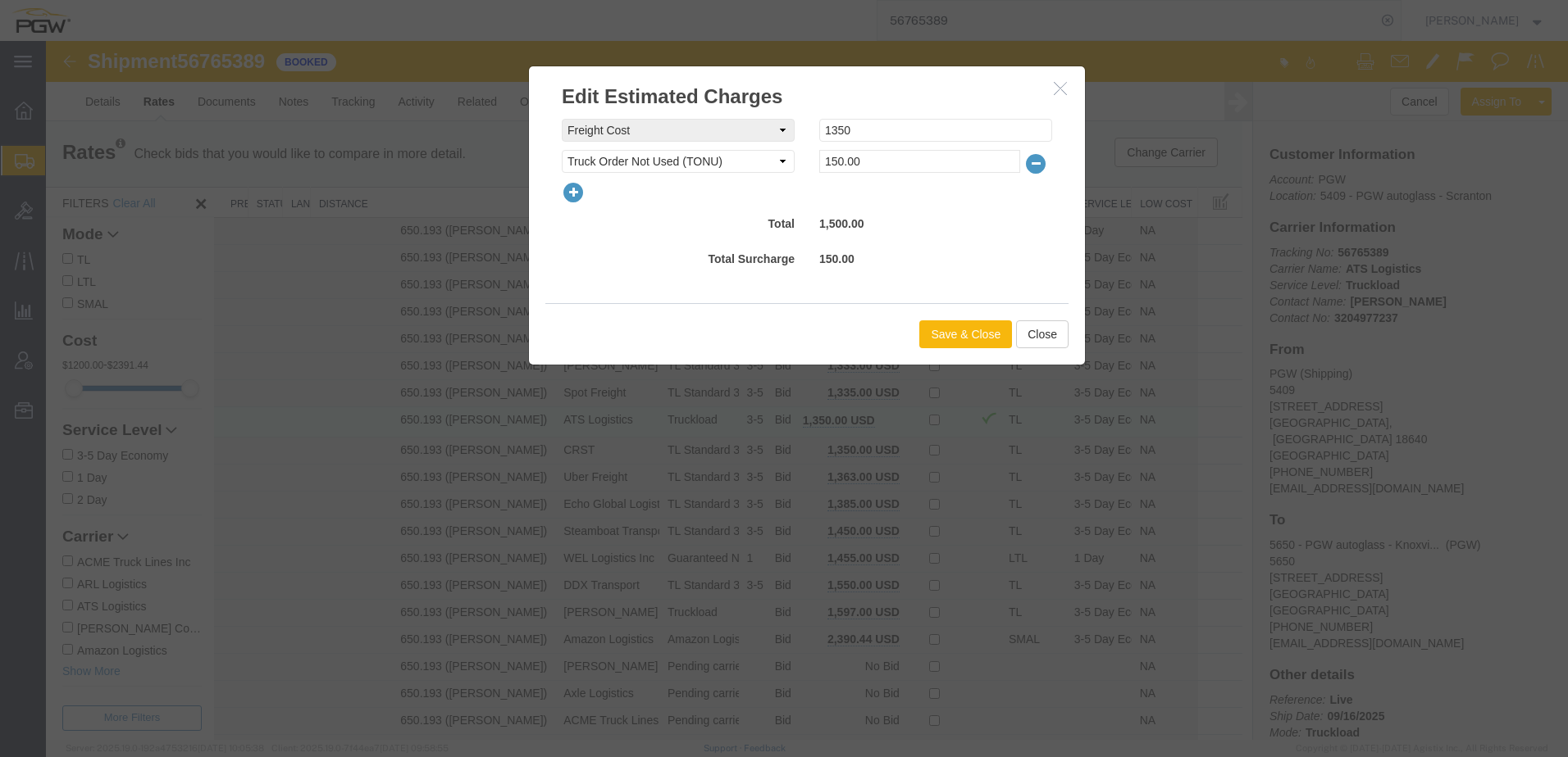
click at [946, 325] on button "Save & Close" at bounding box center [966, 334] width 93 height 28
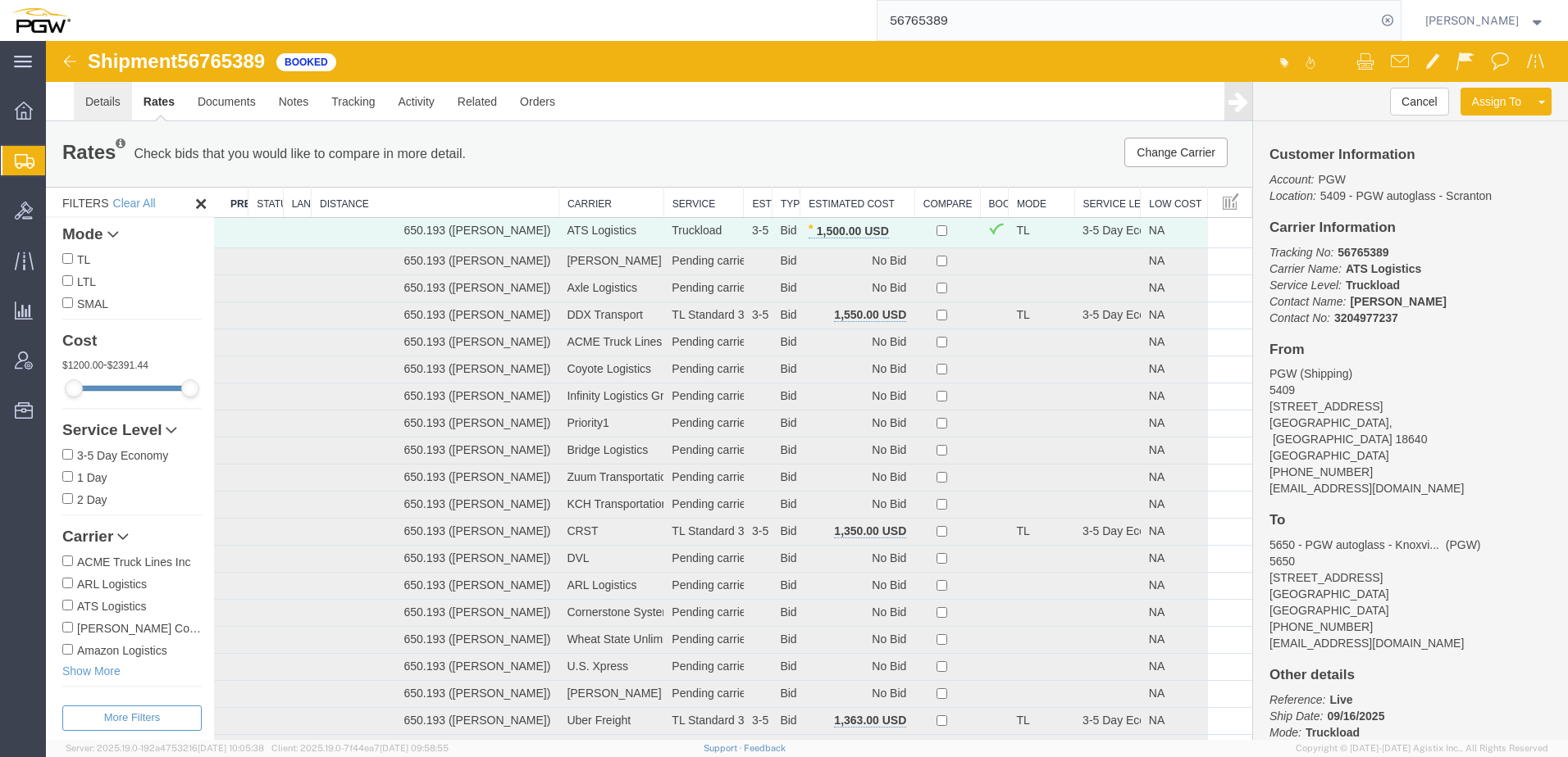
click at [107, 105] on link "Details" at bounding box center [102, 101] width 58 height 40
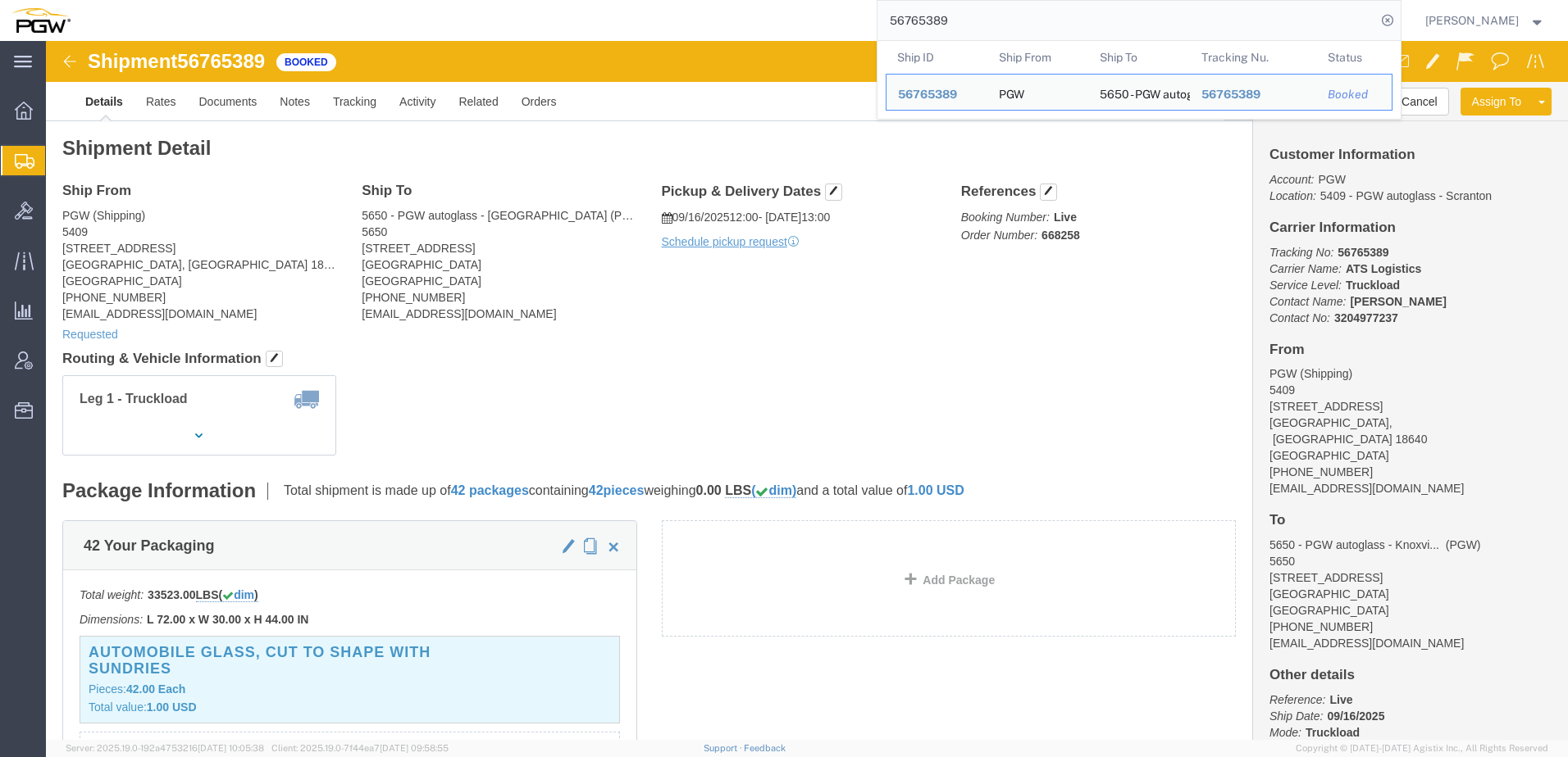
drag, startPoint x: 1008, startPoint y: 19, endPoint x: 428, endPoint y: 4, distance: 580.2
click at [428, 4] on div "56765389 Ship ID Ship From Ship To Tracking Nu. Status Ship ID 56765389 Ship Fr…" at bounding box center [741, 20] width 1319 height 41
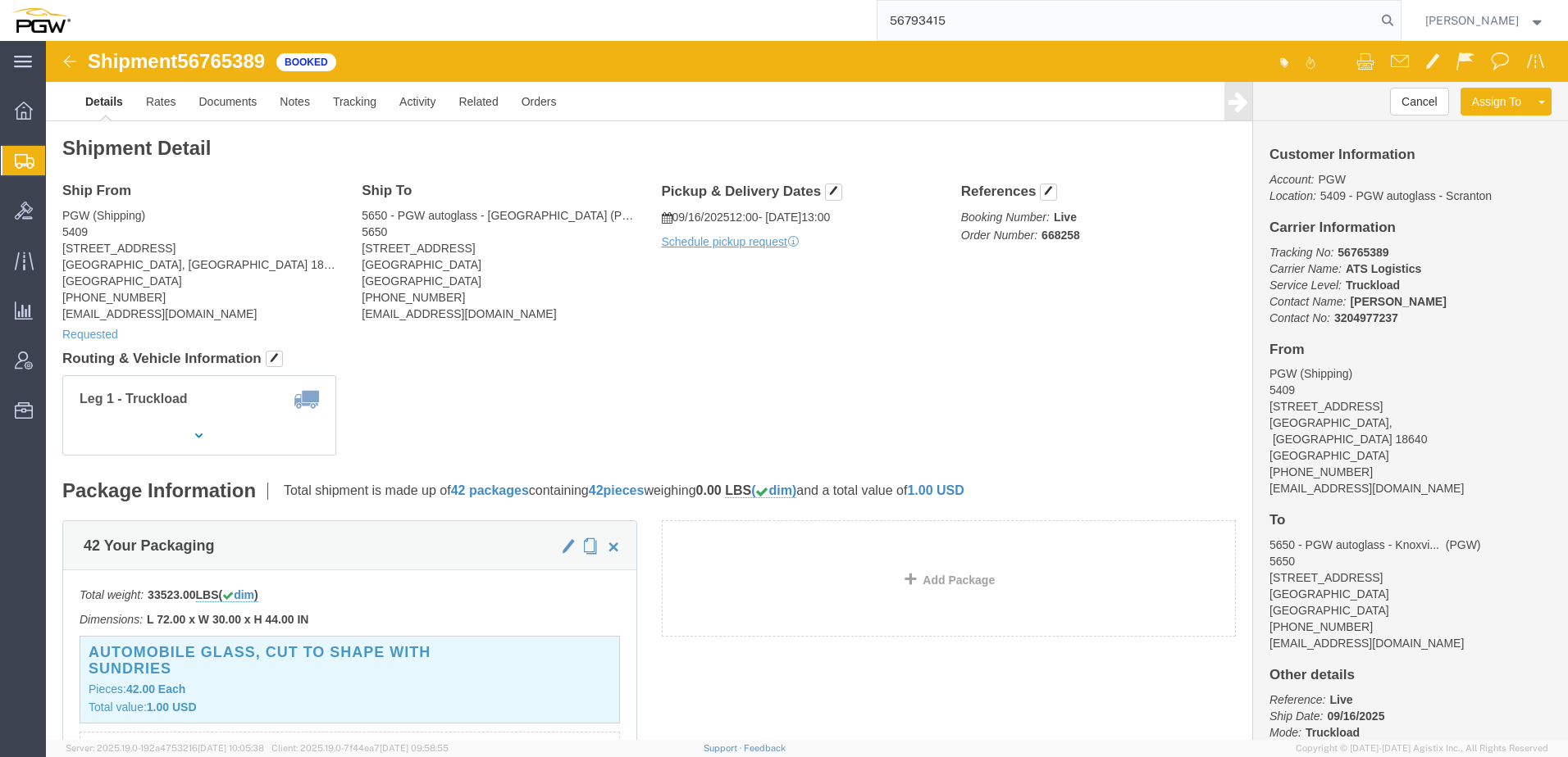
type input "56793415"
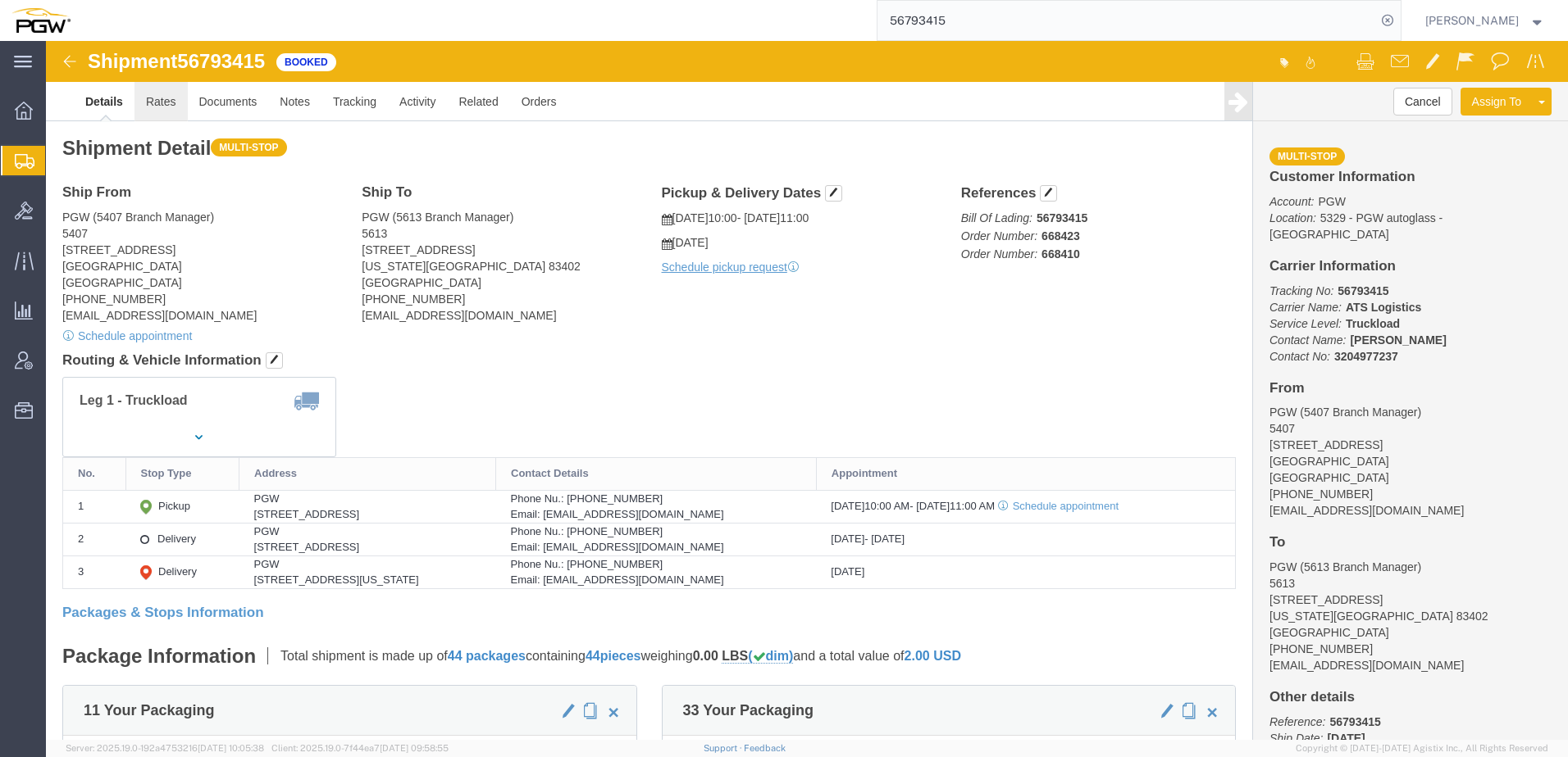
click link "Rates"
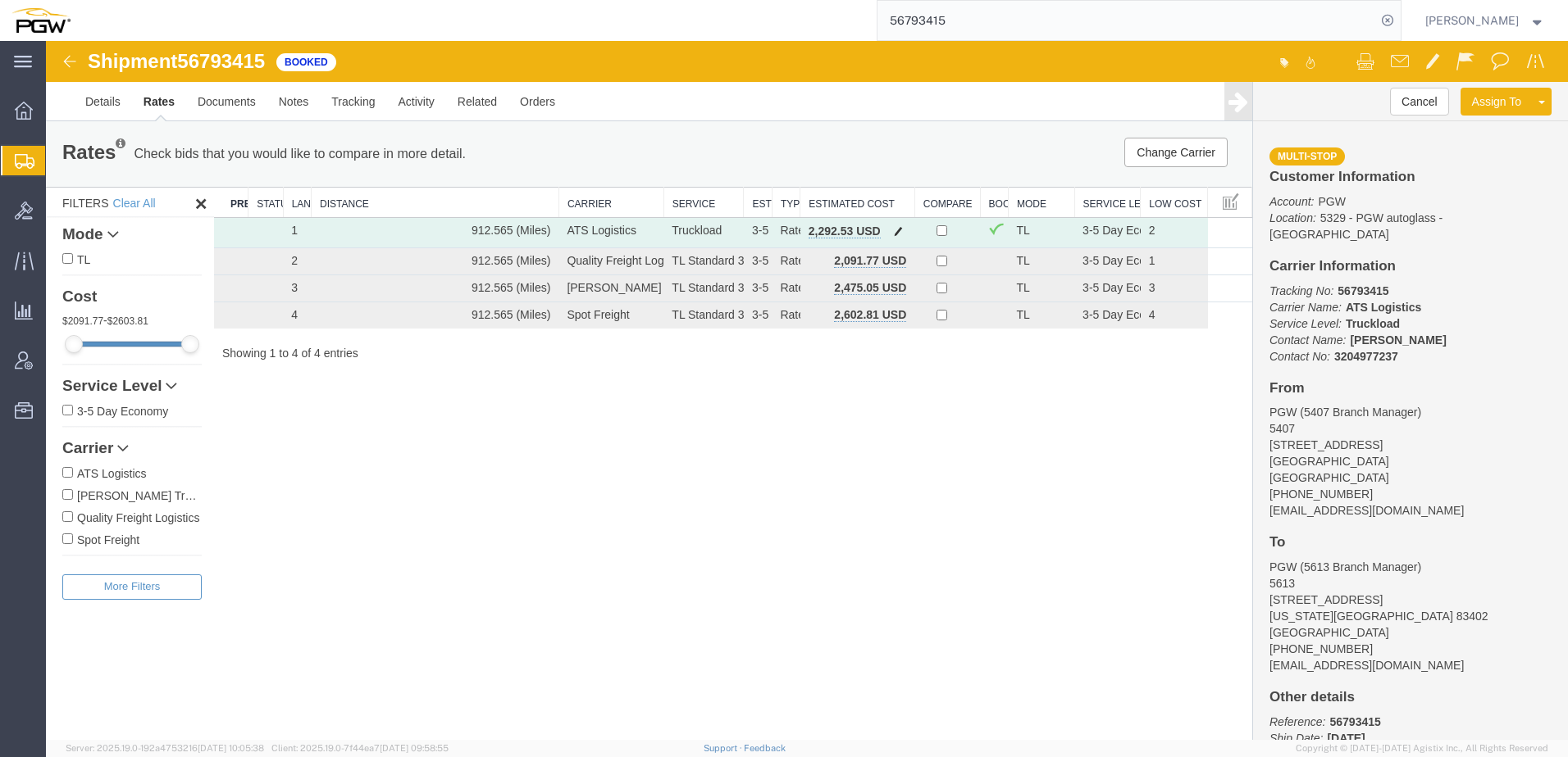
click at [888, 234] on button "button" at bounding box center [898, 232] width 22 height 21
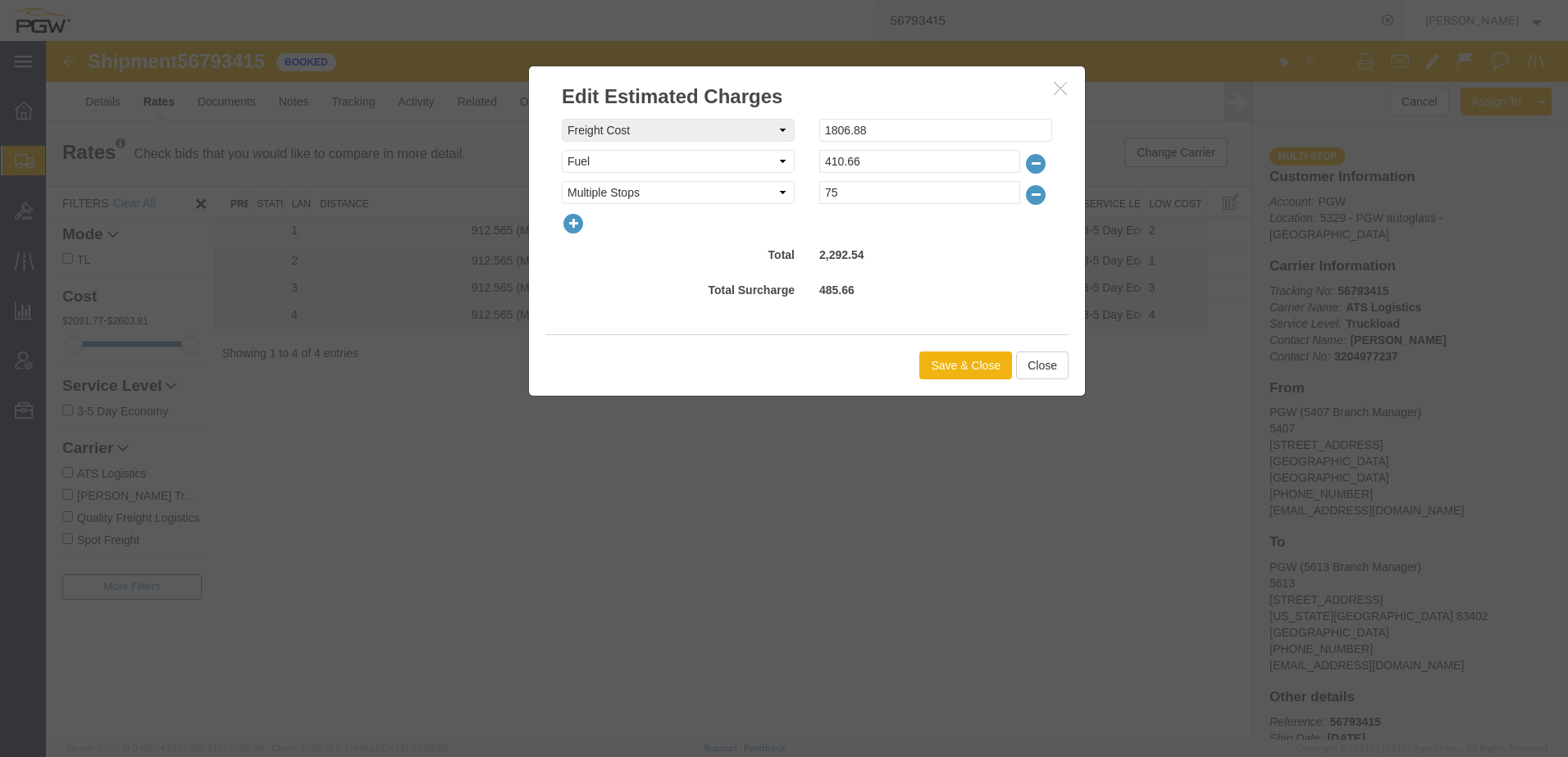
click at [566, 227] on icon "button" at bounding box center [573, 223] width 23 height 23
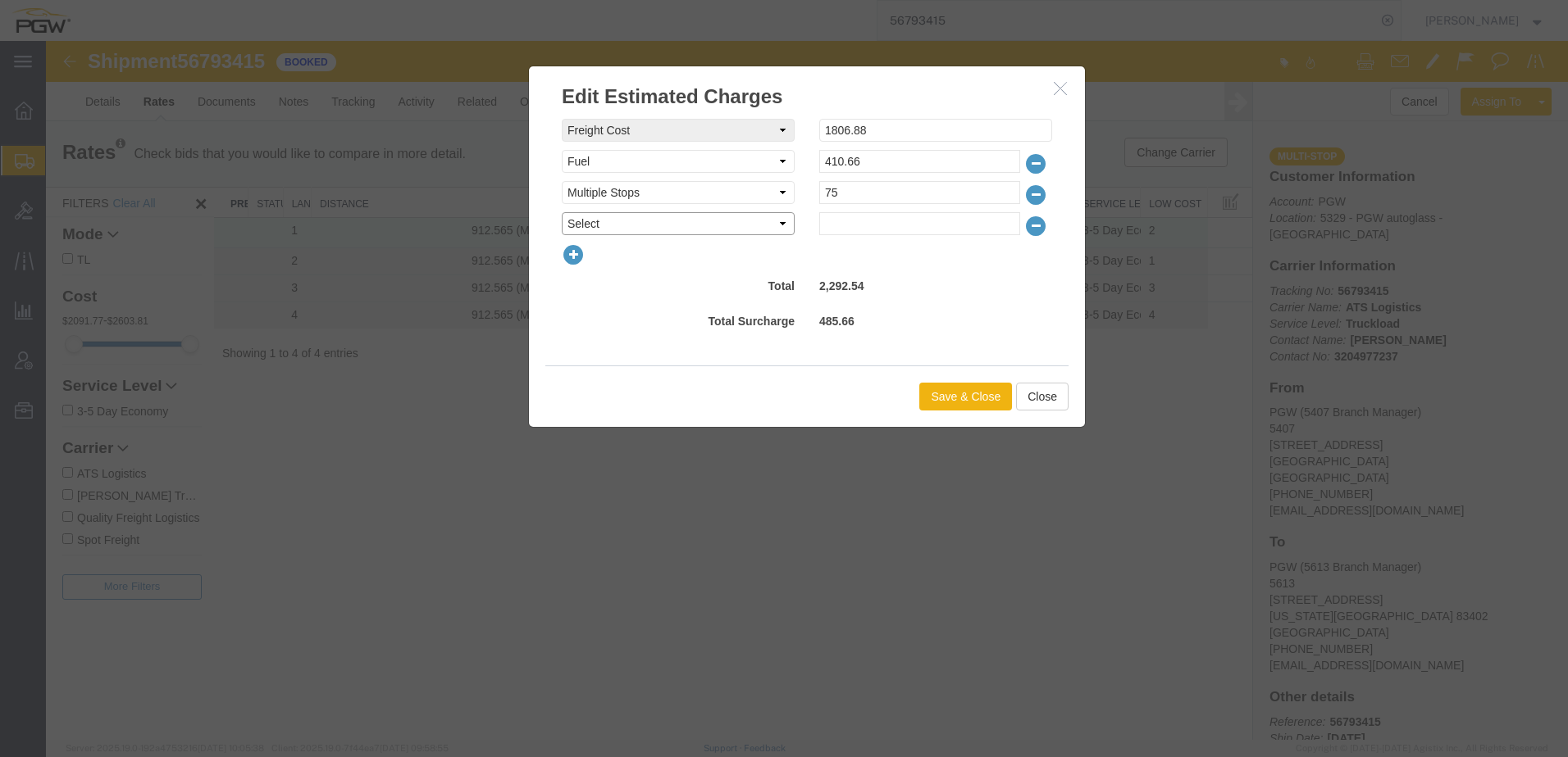
click at [586, 223] on select "Select AES Filing Accessorial Delivery Charge Additional Invoice Details Addres…" at bounding box center [678, 223] width 233 height 23
select select "OTHR"
click at [562, 212] on select "Select AES Filing Accessorial Delivery Charge Additional Invoice Details Addres…" at bounding box center [678, 223] width 233 height 23
click at [918, 226] on input "text" at bounding box center [919, 223] width 201 height 23
type input "507.46"
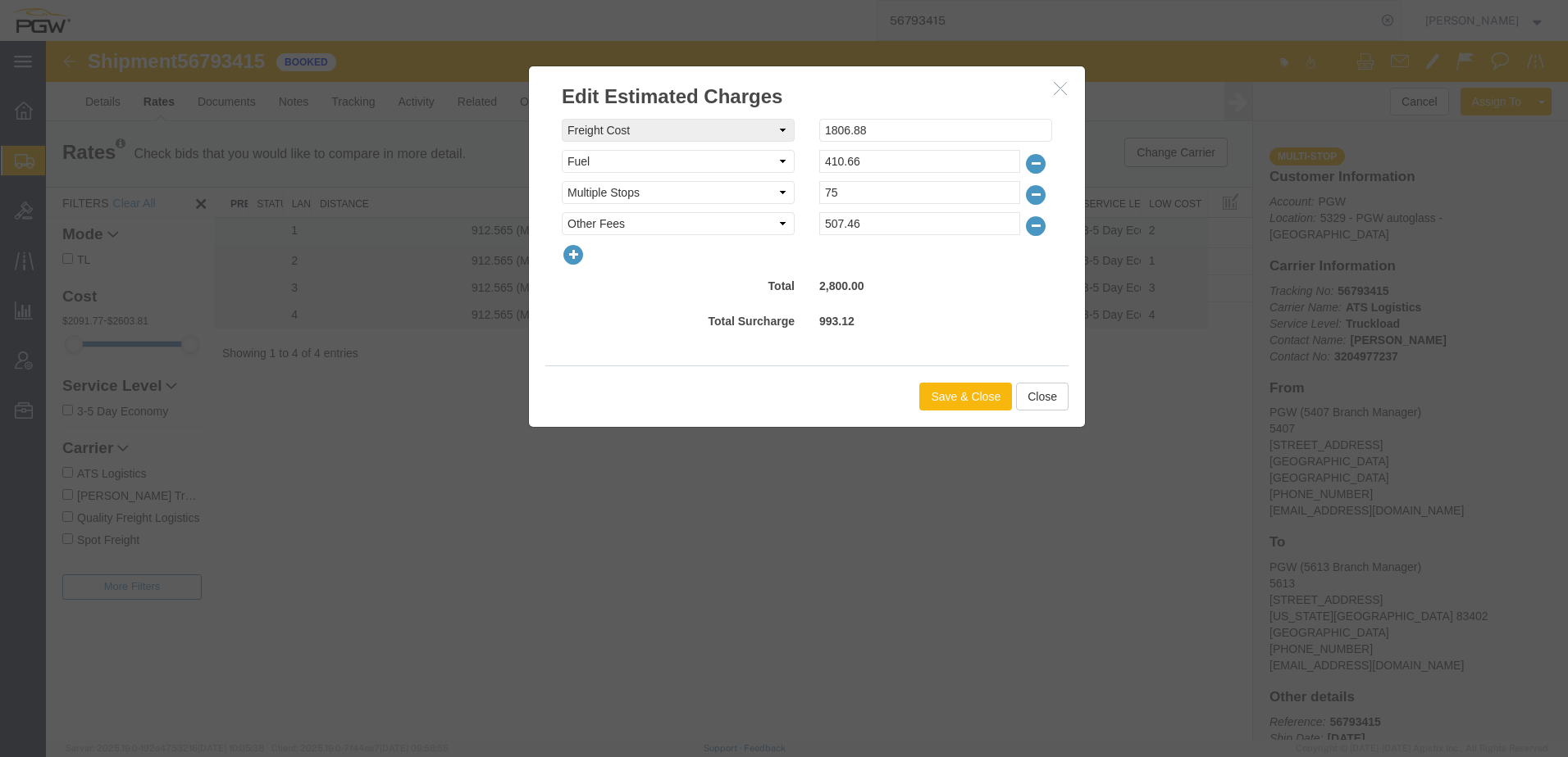
click at [997, 392] on button "Save & Close" at bounding box center [966, 396] width 93 height 28
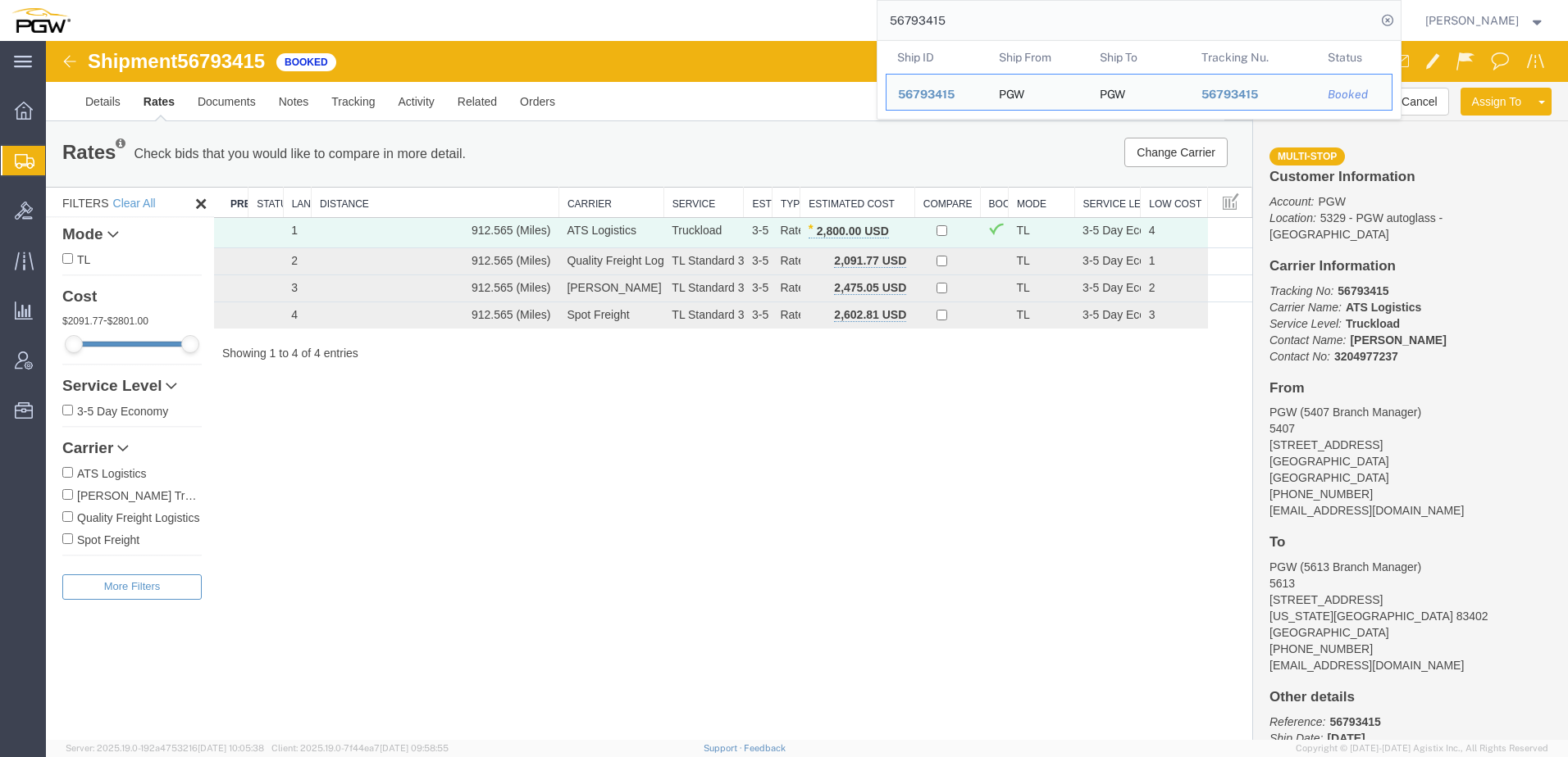
drag, startPoint x: 1043, startPoint y: 31, endPoint x: 320, endPoint y: 26, distance: 723.0
click at [368, 35] on div "56793415 Ship ID Ship From Ship To Tracking Nu. Status Ship ID 56793415 Ship Fr…" at bounding box center [741, 20] width 1319 height 41
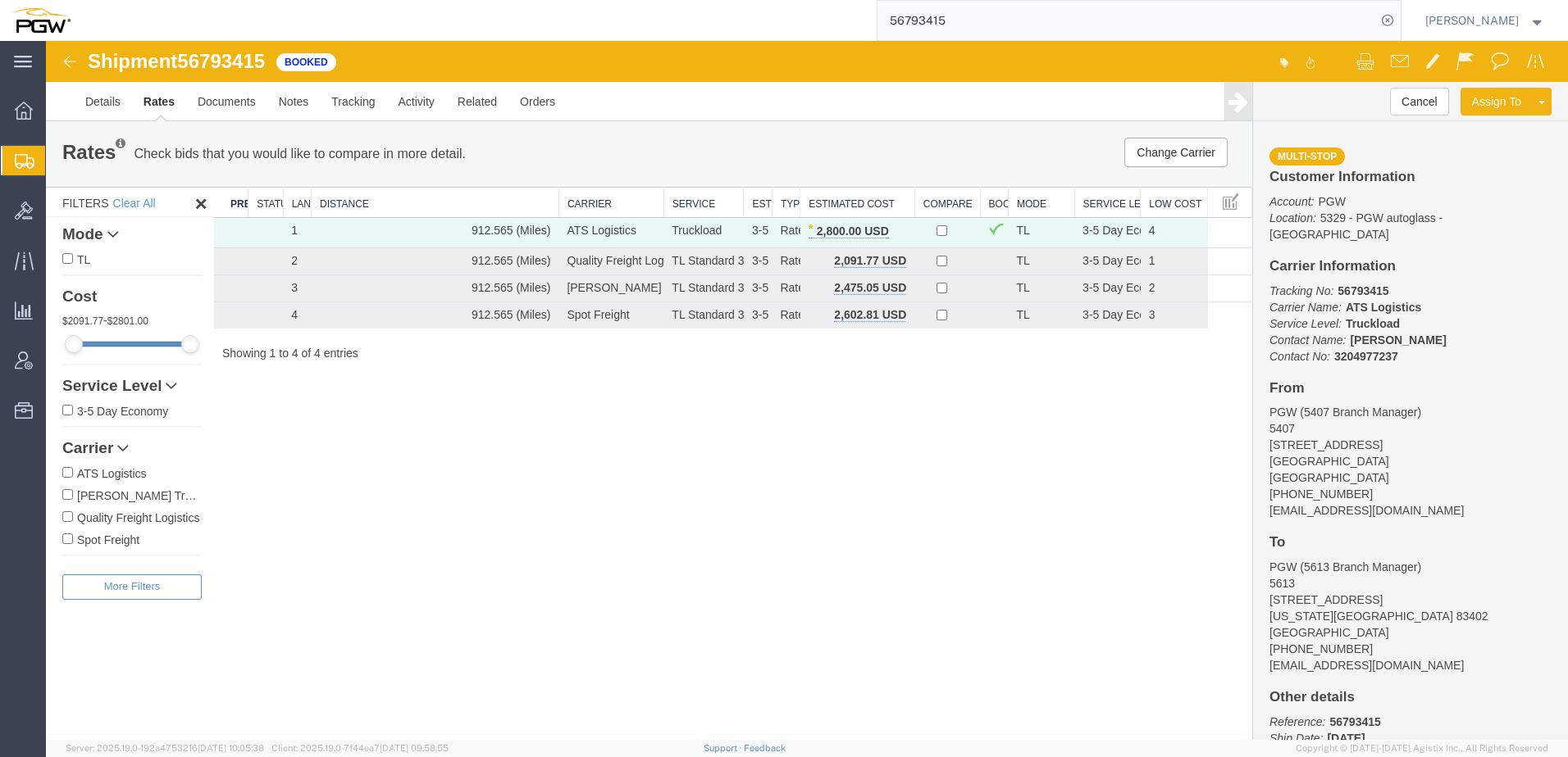
paste input "806118"
type input "56806118"
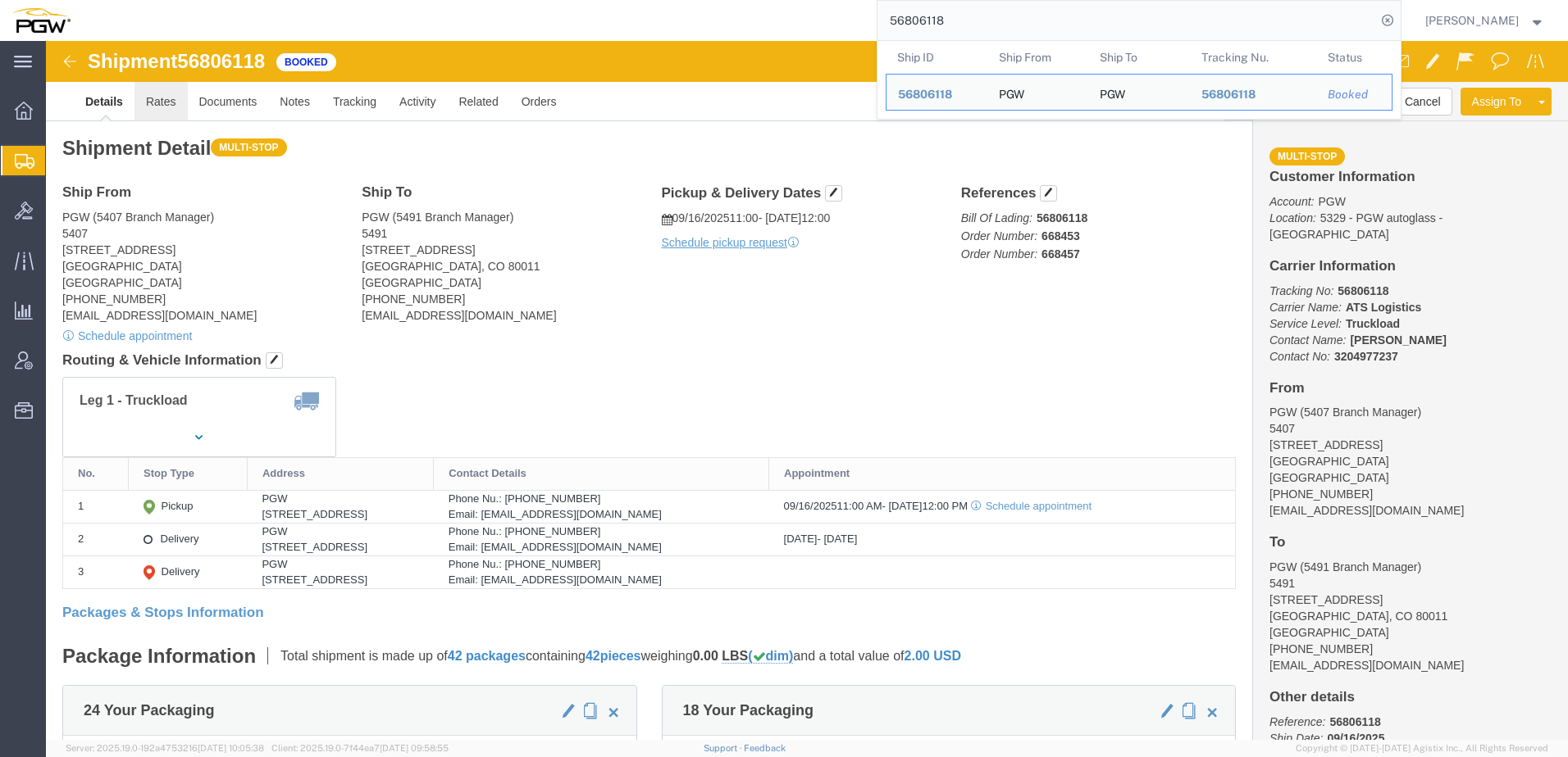
click link "Rates"
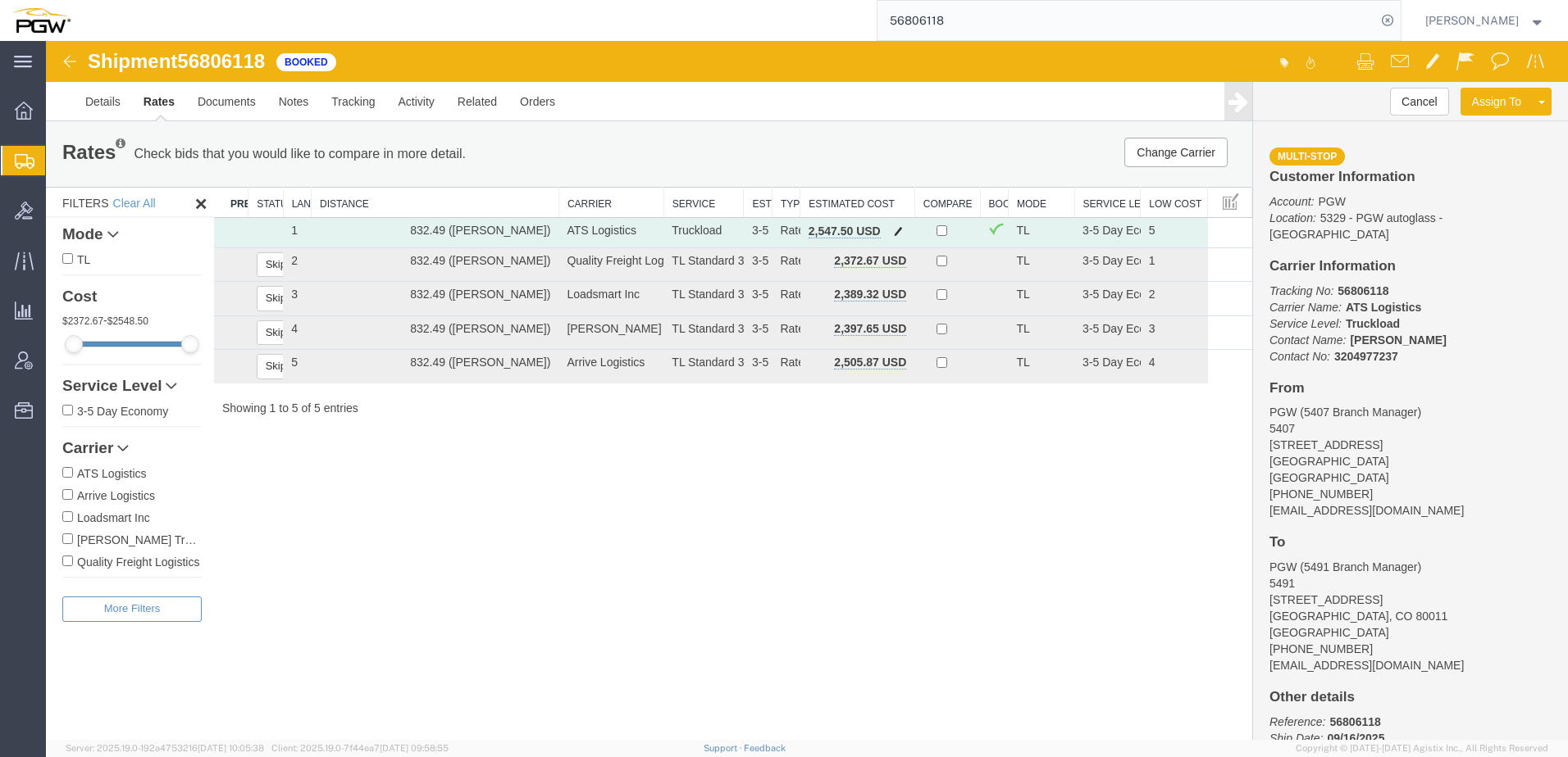
click at [902, 228] on span "button" at bounding box center [898, 231] width 9 height 12
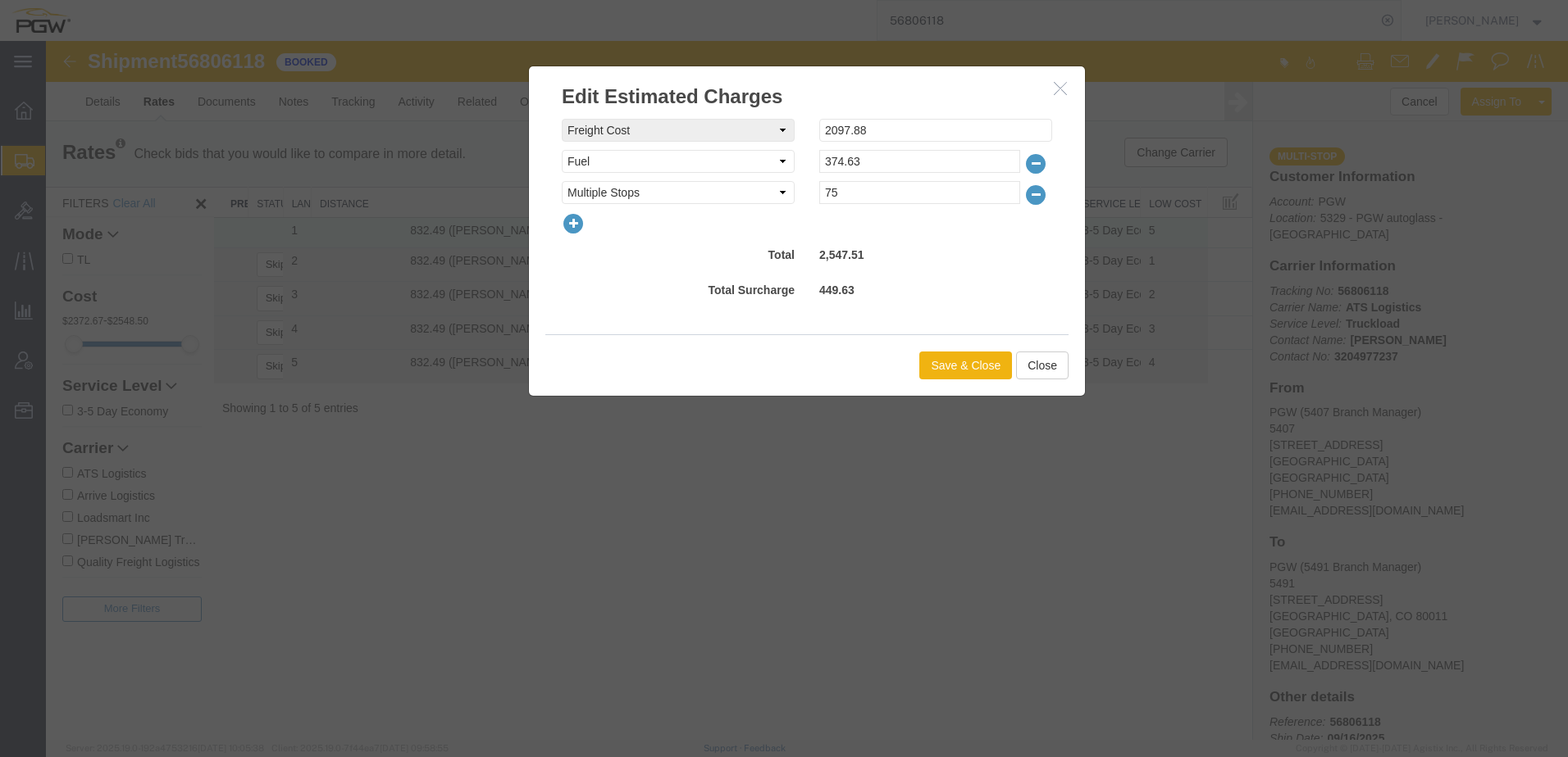
click at [569, 222] on icon "button" at bounding box center [573, 223] width 23 height 23
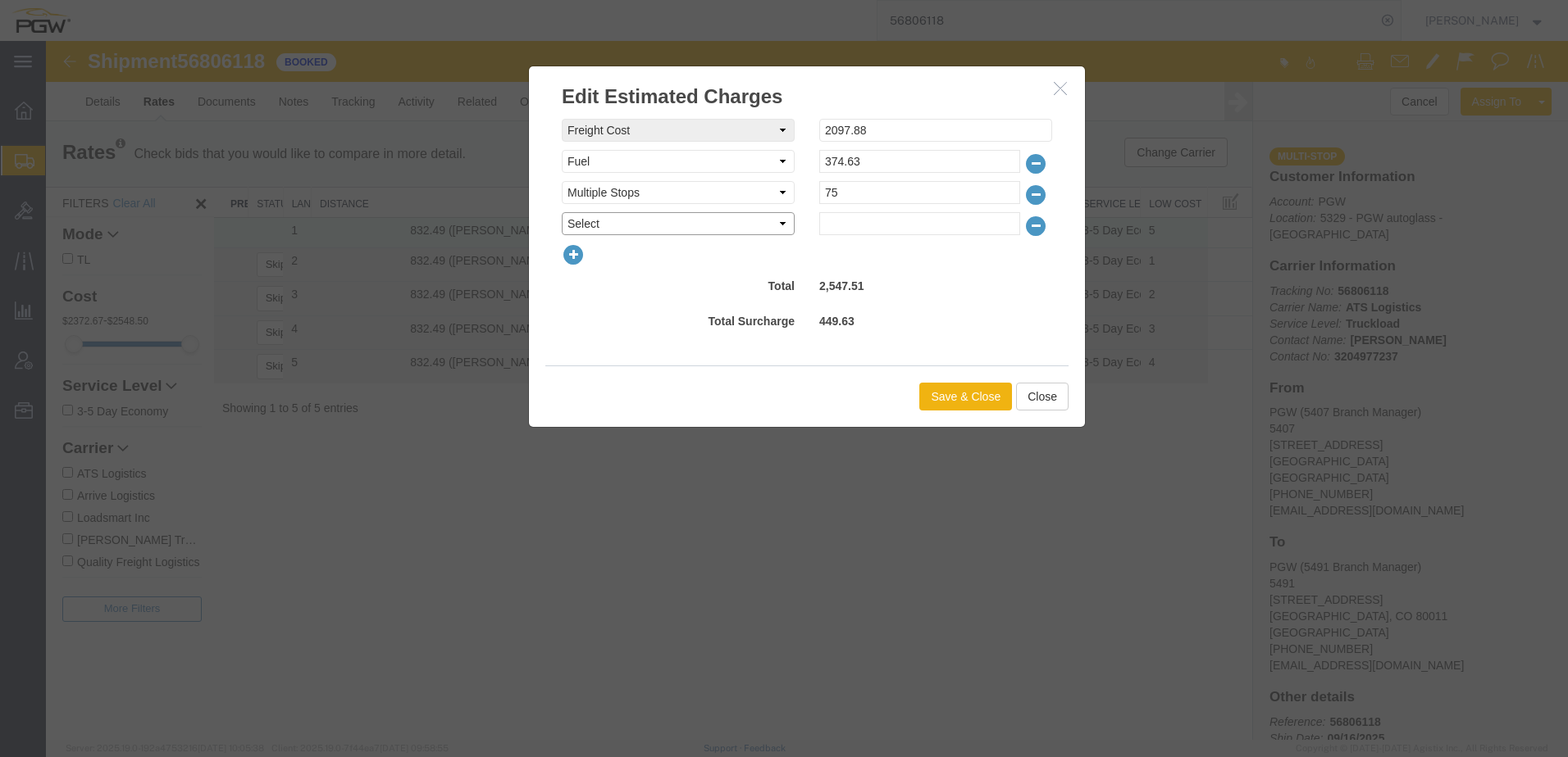
click at [620, 232] on select "Select AES Filing Accessorial Delivery Charge Additional Invoice Details Addres…" at bounding box center [678, 223] width 233 height 23
select select "OTHR"
click at [562, 212] on select "Select AES Filing Accessorial Delivery Charge Additional Invoice Details Addres…" at bounding box center [678, 223] width 233 height 23
click at [881, 226] on input "text" at bounding box center [919, 223] width 201 height 23
type input "236.74"
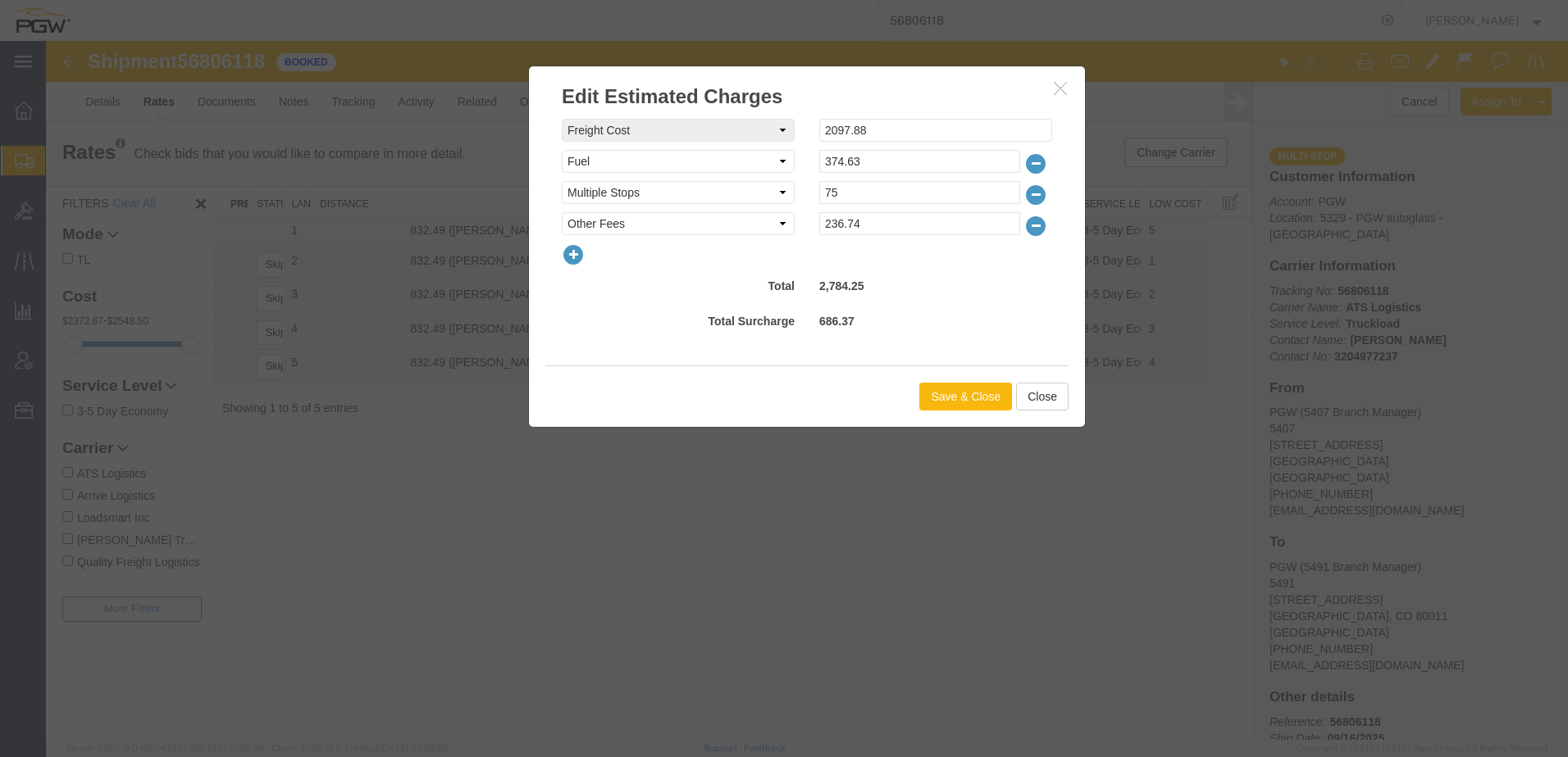
click at [953, 391] on button "Save & Close" at bounding box center [966, 396] width 93 height 28
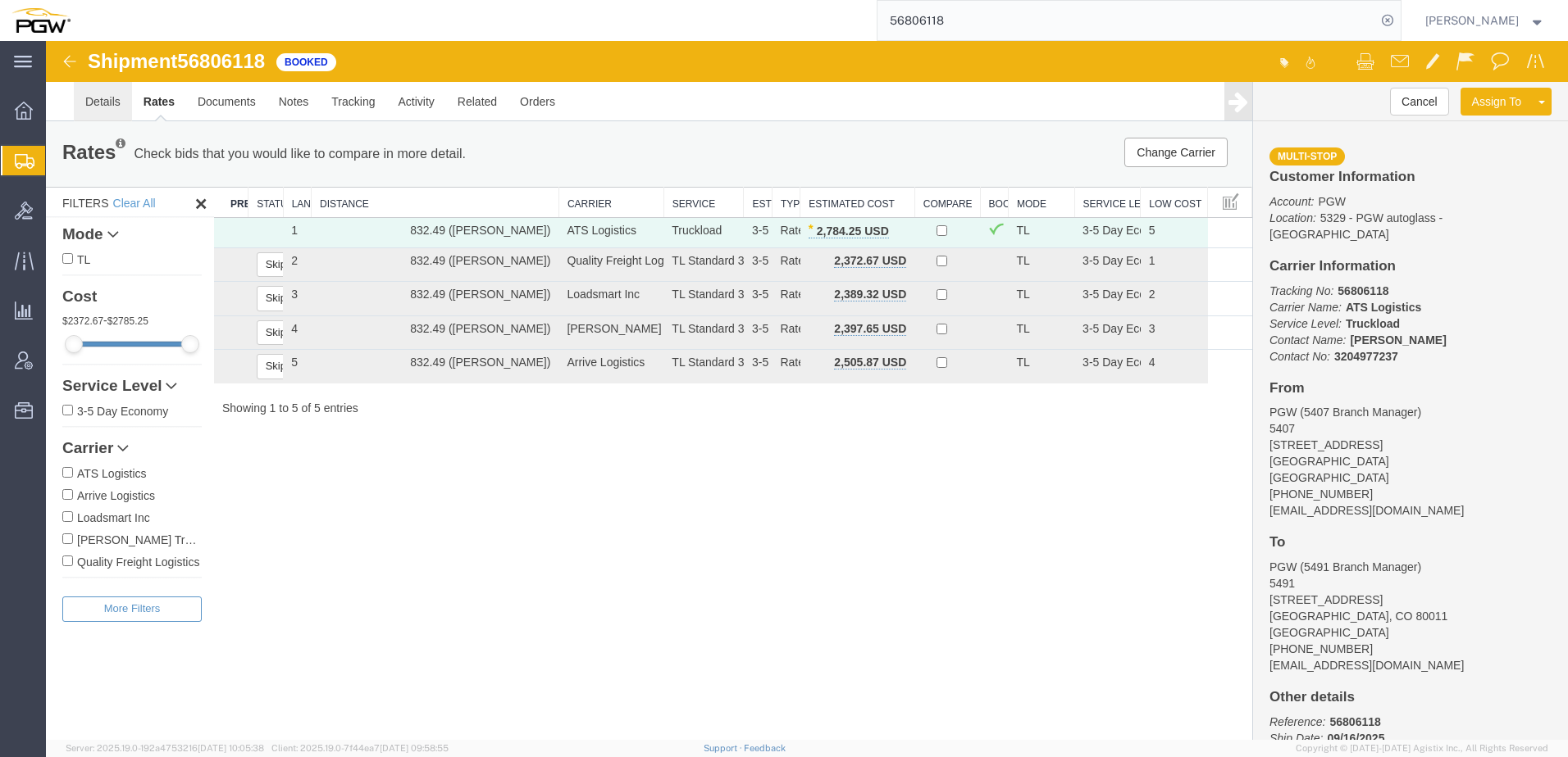
drag, startPoint x: 151, startPoint y: 143, endPoint x: 105, endPoint y: 103, distance: 61.0
click at [105, 103] on link "Details" at bounding box center [102, 101] width 58 height 40
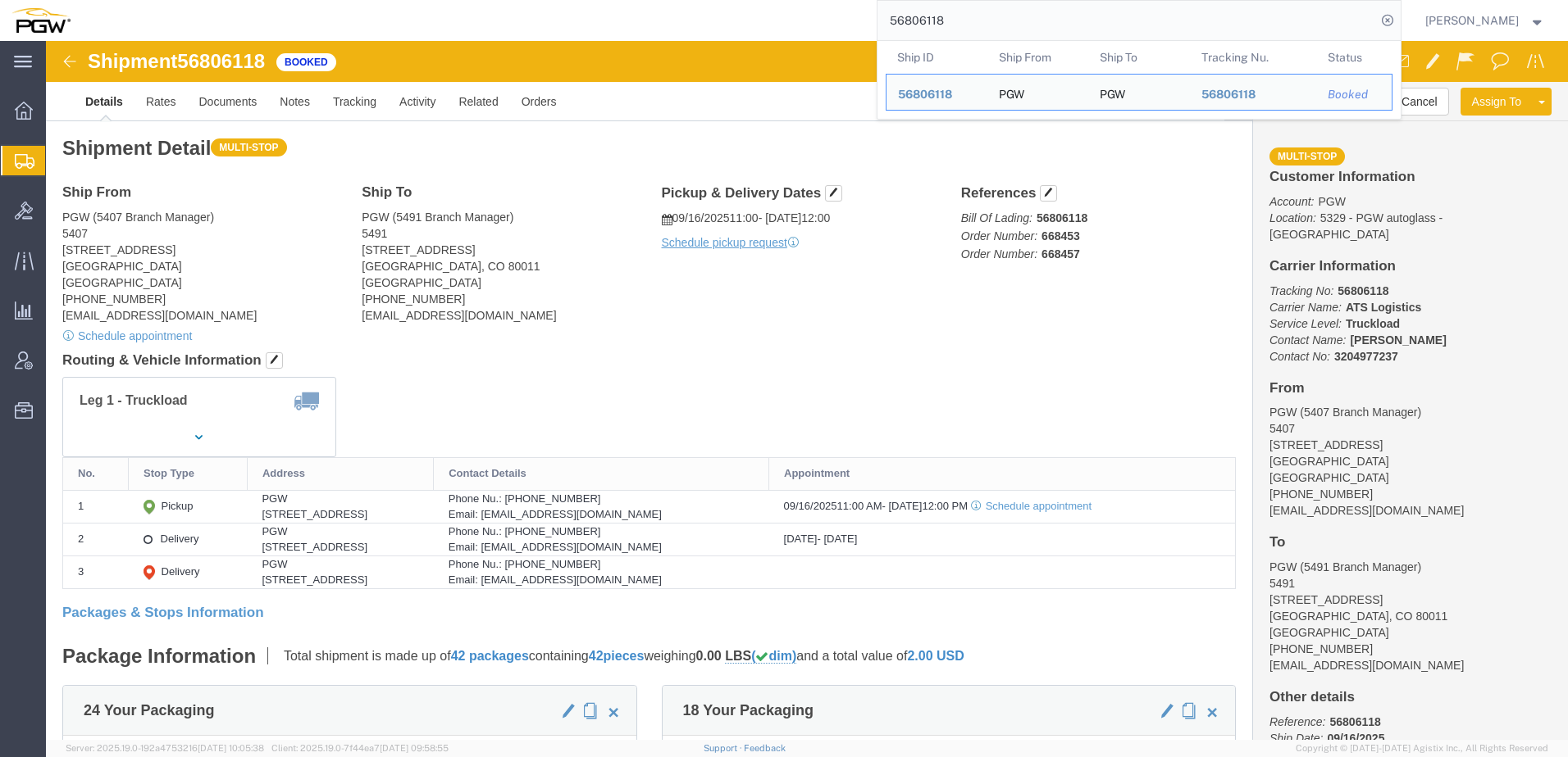
drag, startPoint x: 1005, startPoint y: 26, endPoint x: 380, endPoint y: 9, distance: 625.2
click at [377, 11] on div "56806118 Ship ID Ship From Ship To Tracking Nu. Status Ship ID 56806118 Ship Fr…" at bounding box center [741, 20] width 1319 height 41
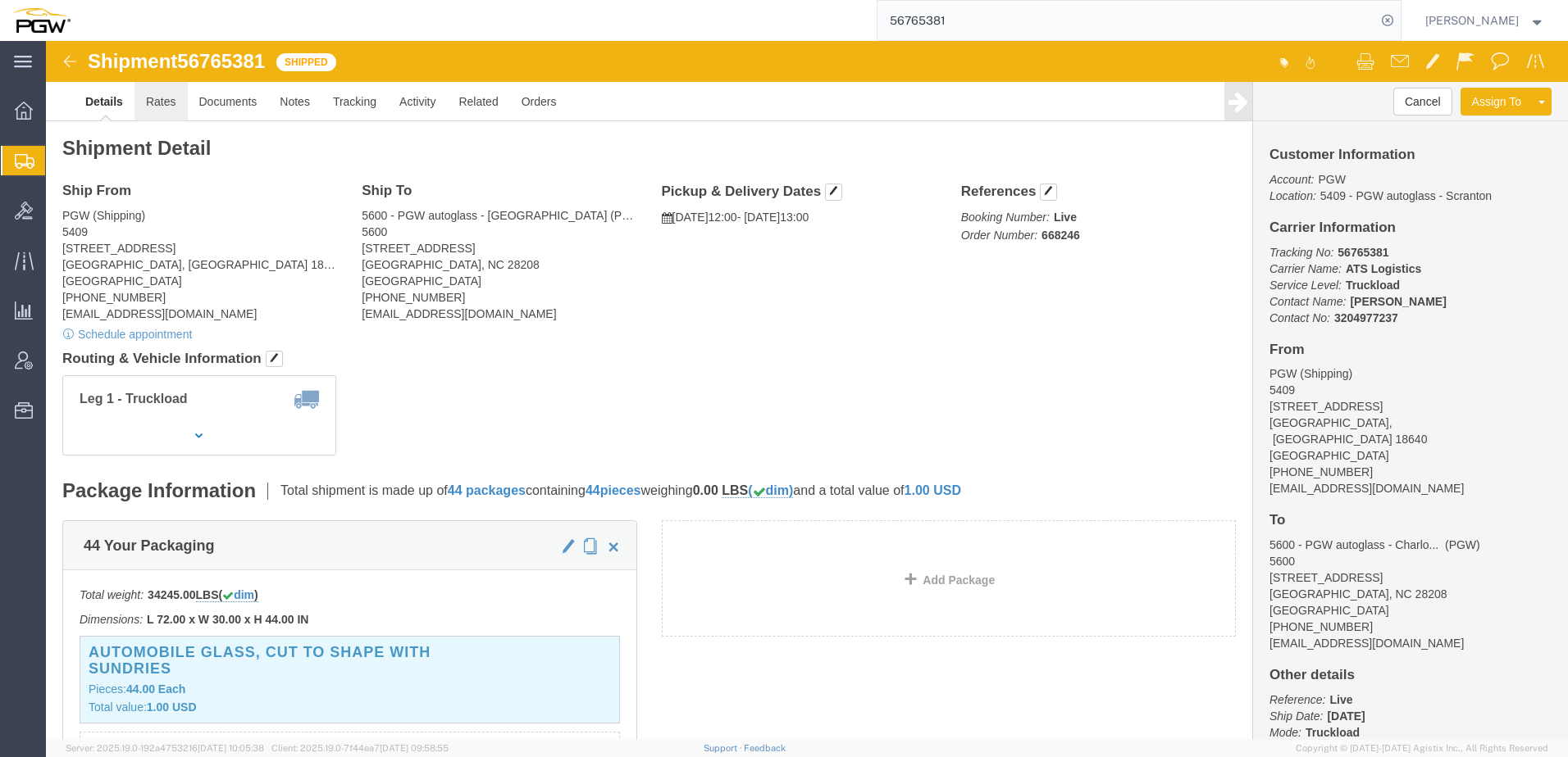
click link "Rates"
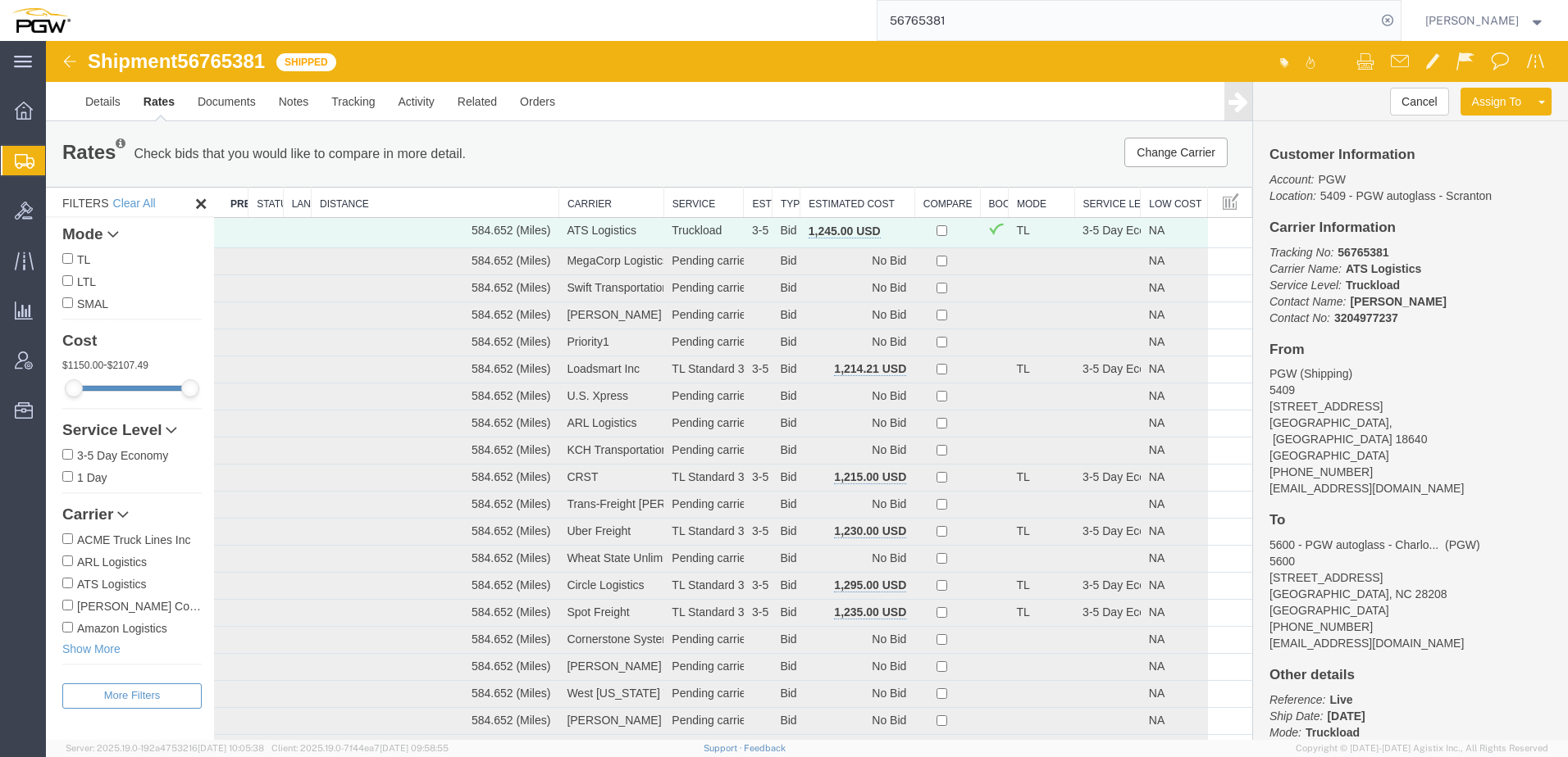
click at [827, 203] on th "Estimated Cost" at bounding box center [858, 203] width 115 height 30
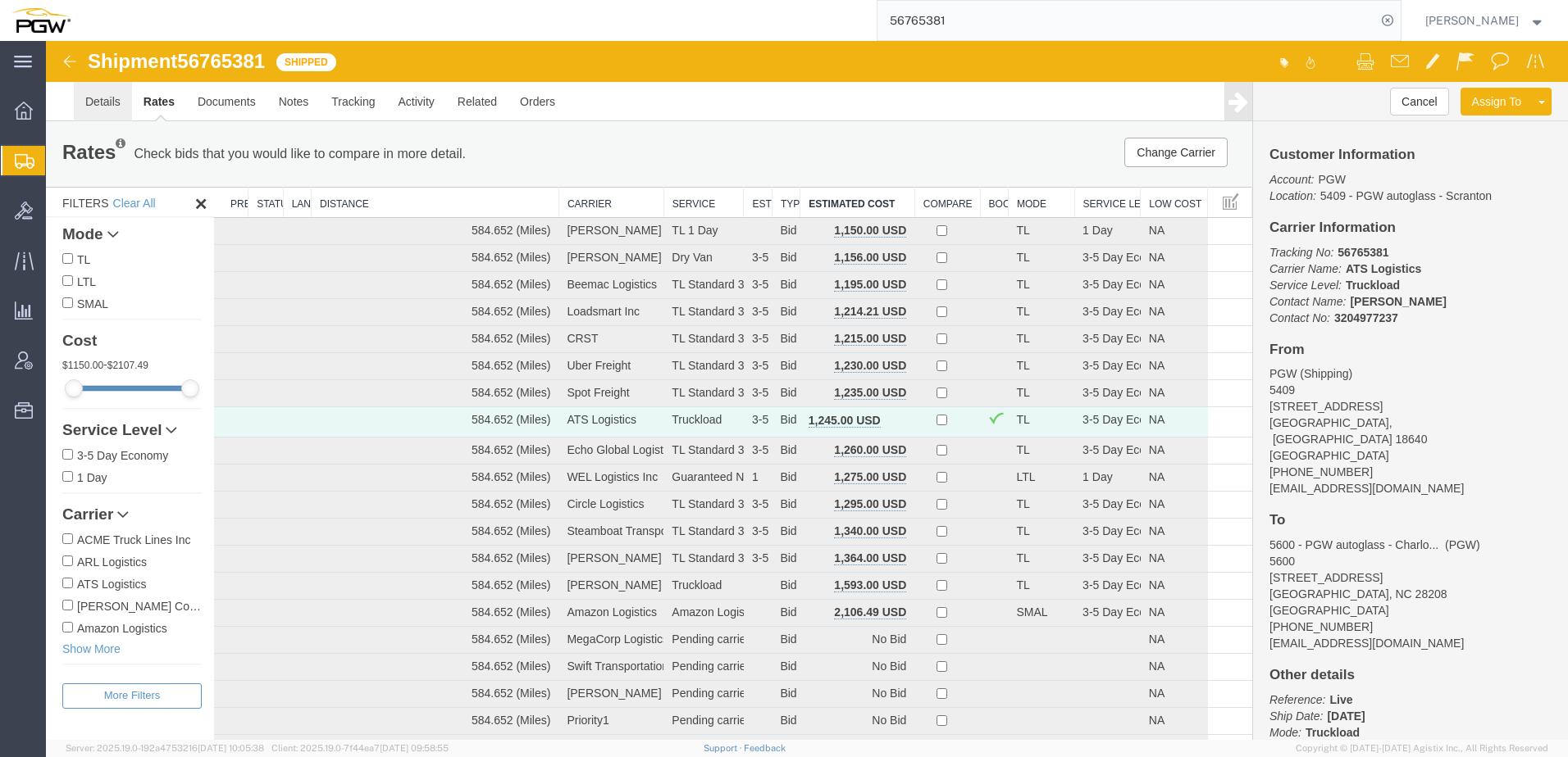
click at [85, 97] on link "Details" at bounding box center [102, 101] width 58 height 40
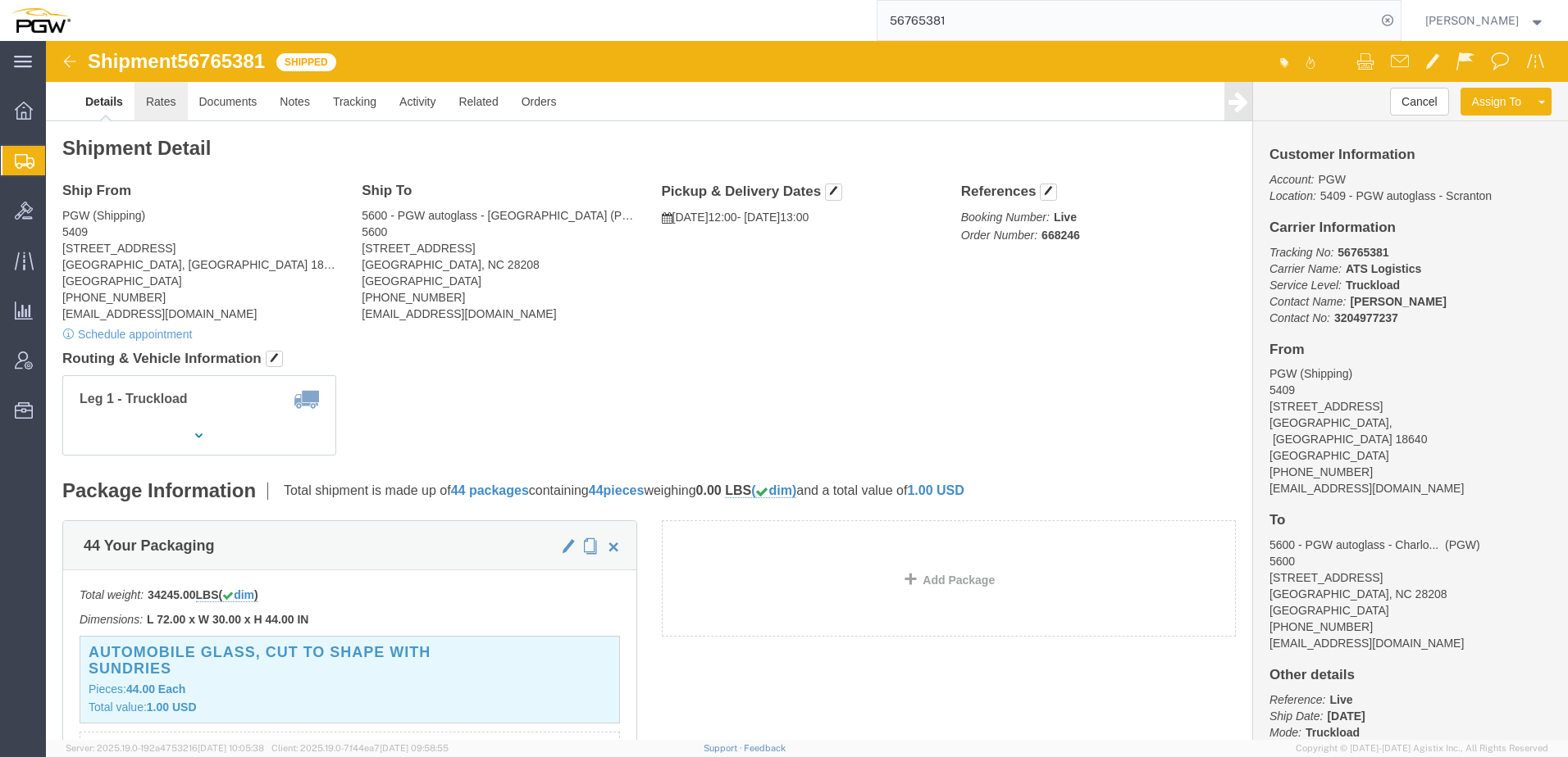
click link "Rates"
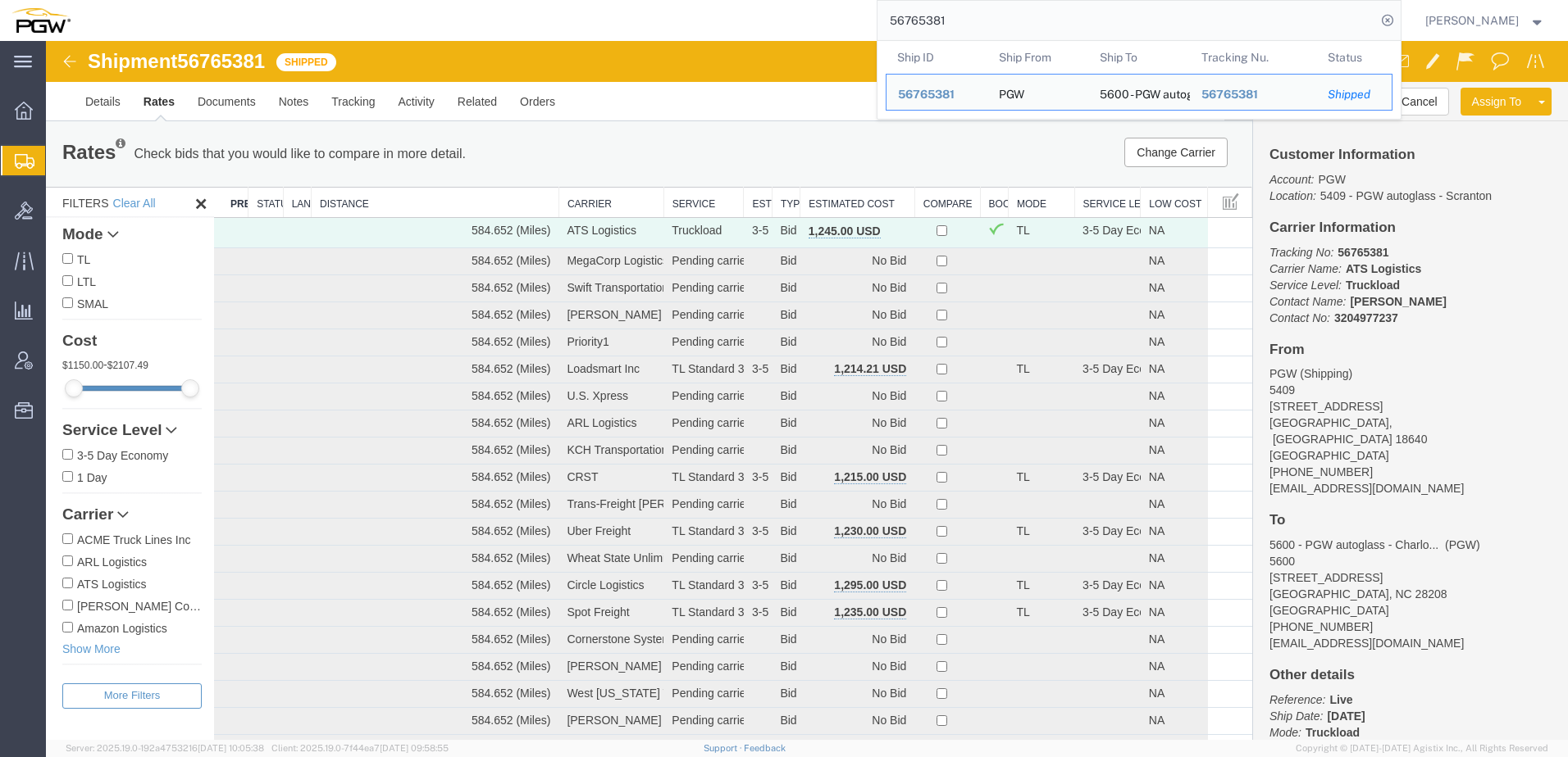
drag, startPoint x: 1031, startPoint y: 15, endPoint x: 544, endPoint y: 16, distance: 487.0
click at [511, 21] on div "56765381 Ship ID Ship From Ship To Tracking Nu. Status Ship ID 56765381 Ship Fr…" at bounding box center [741, 20] width 1319 height 41
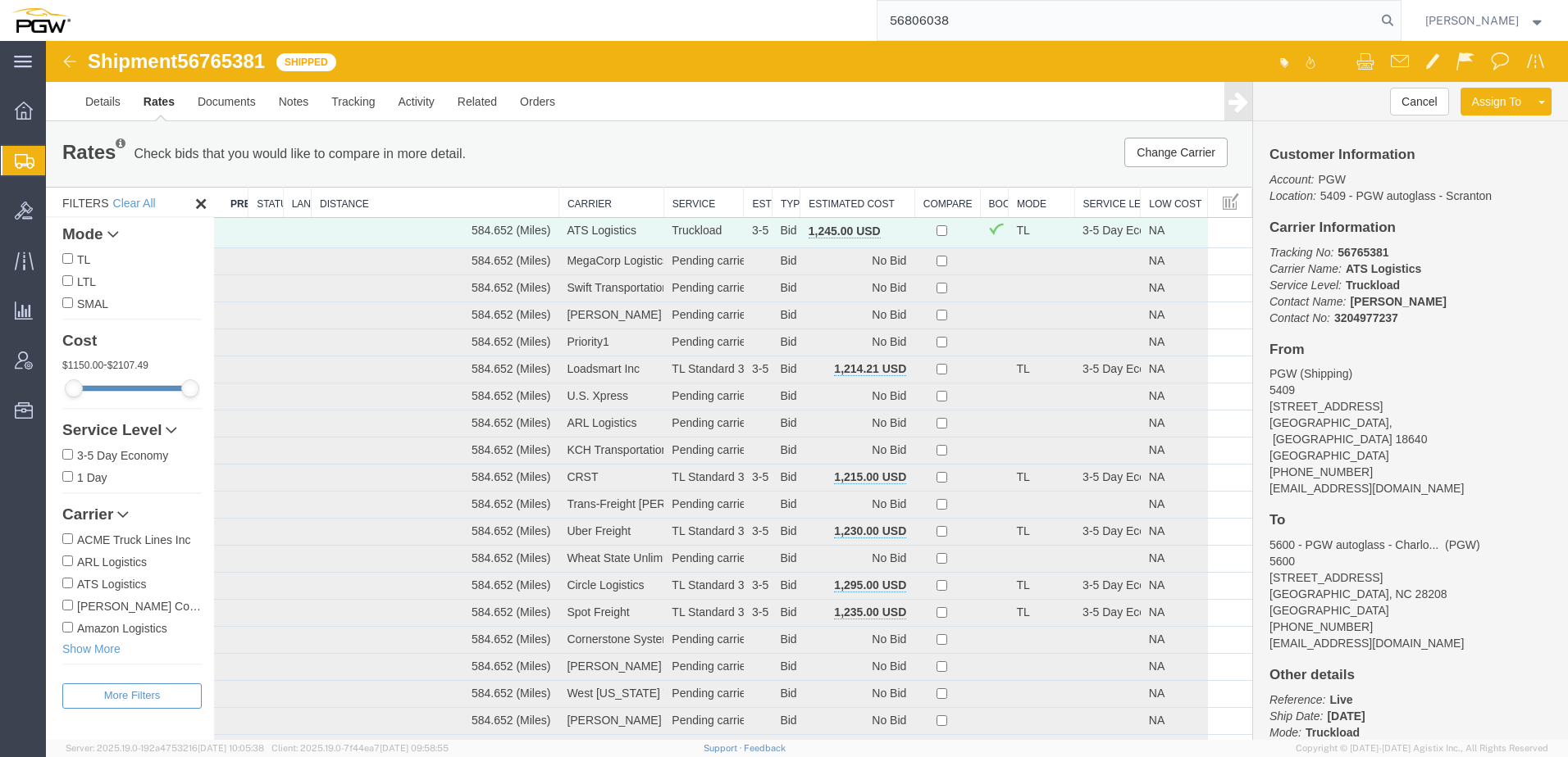
type input "56806038"
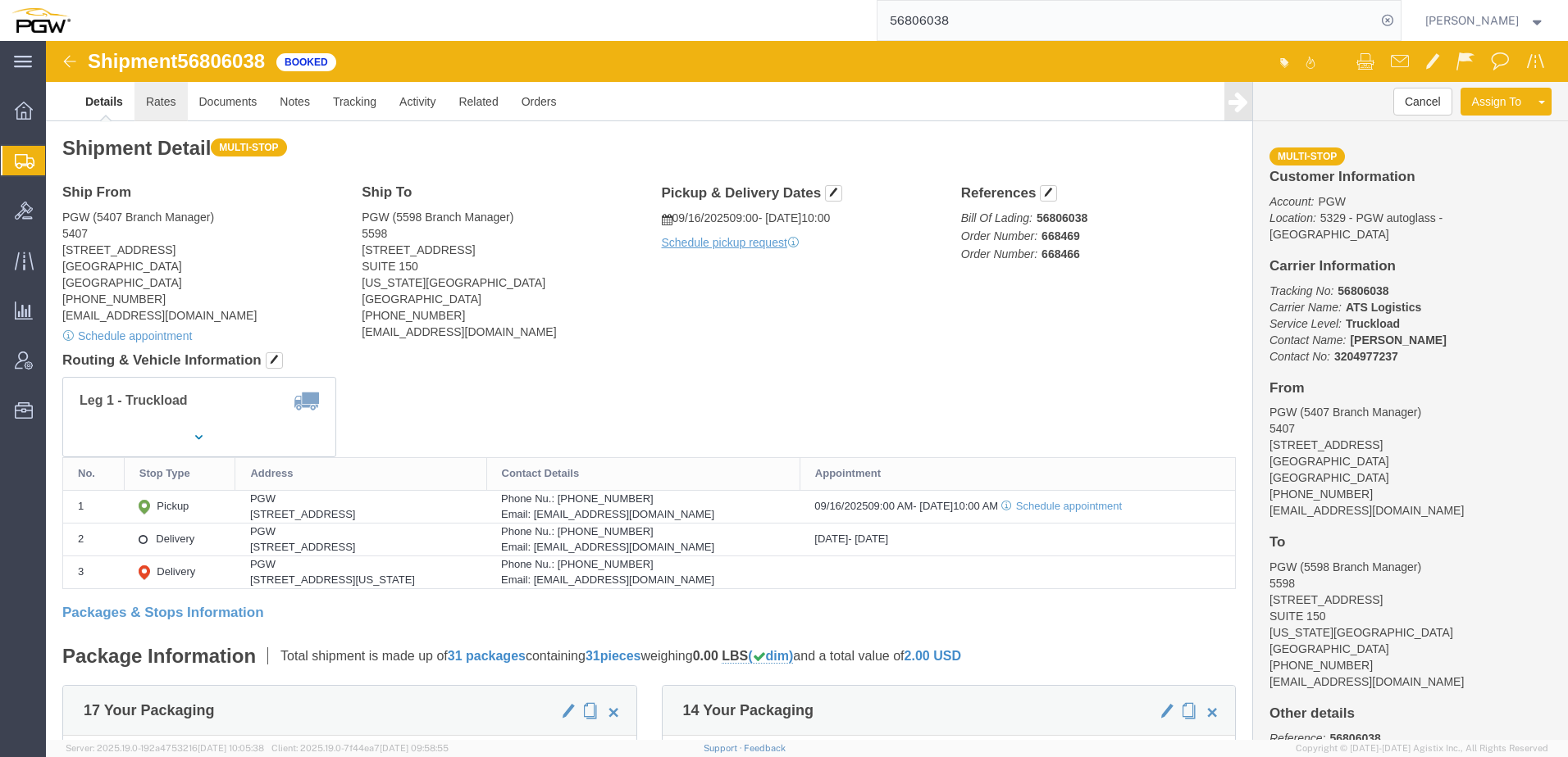
click link "Rates"
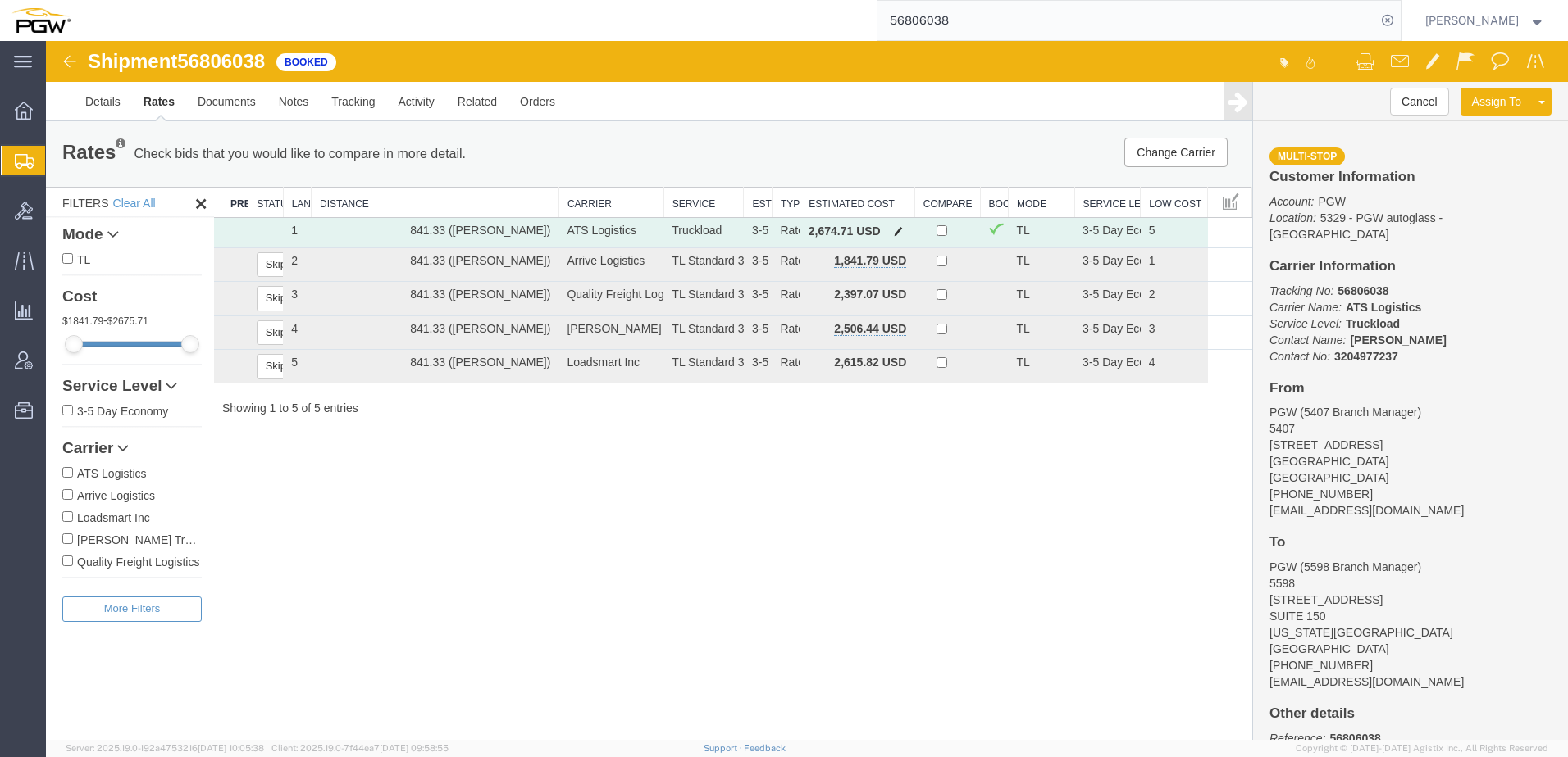
click at [898, 231] on span "button" at bounding box center [898, 231] width 9 height 12
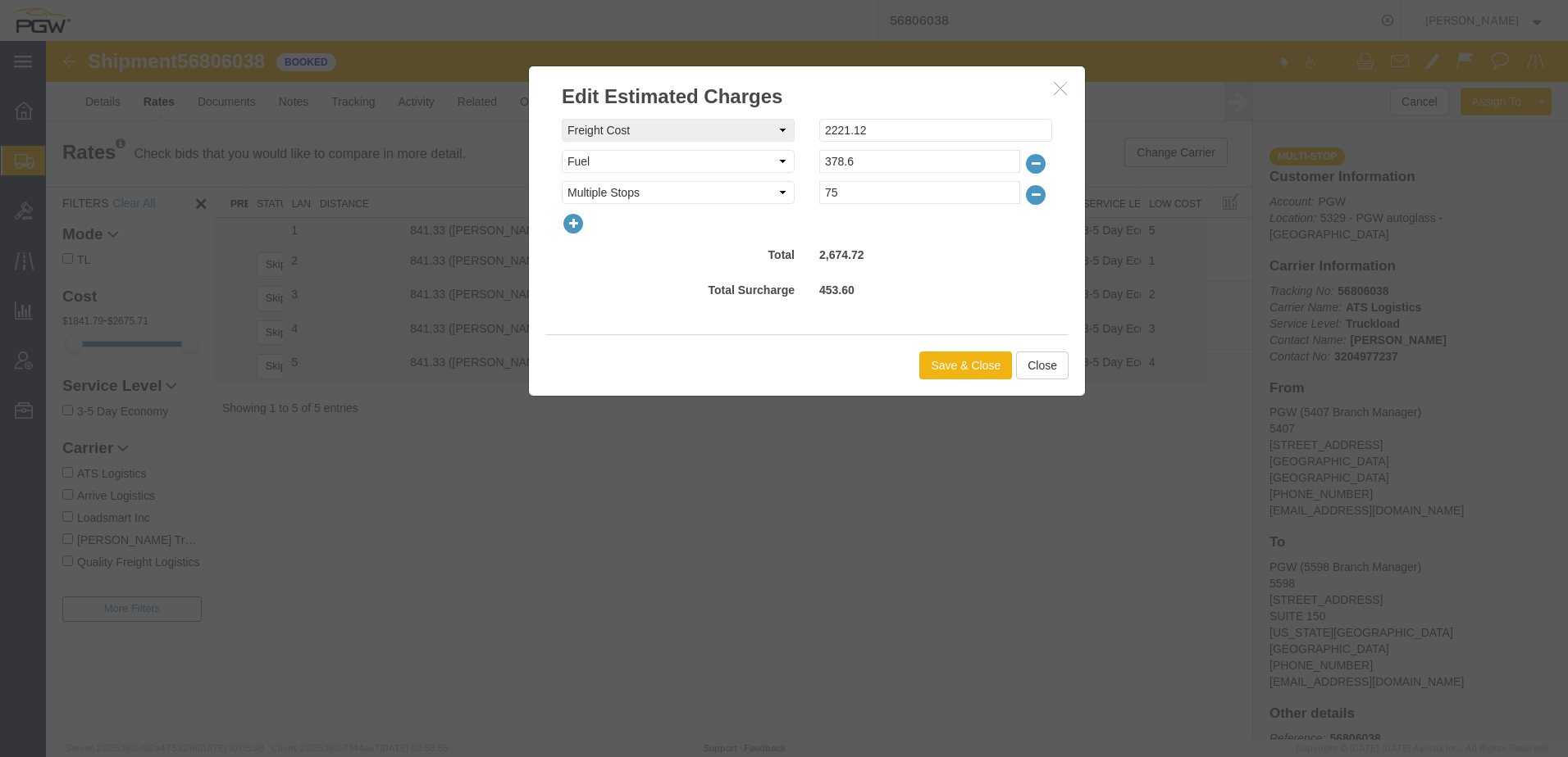
click at [581, 221] on icon "button" at bounding box center [573, 223] width 23 height 23
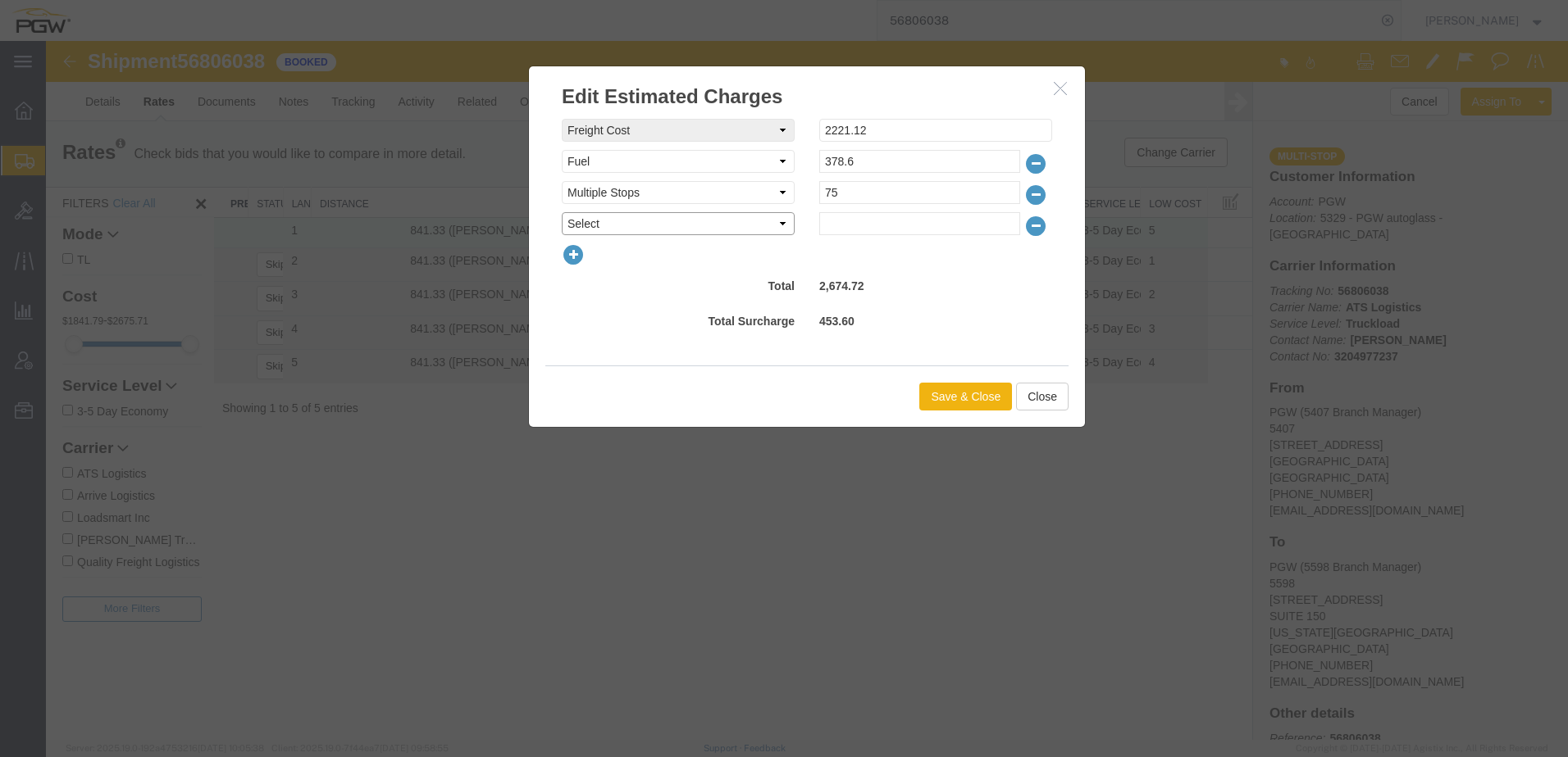
click at [595, 222] on select "Select AES Filing Accessorial Delivery Charge Additional Invoice Details Addres…" at bounding box center [678, 223] width 233 height 23
select select "OTHR"
click at [873, 218] on input "text" at bounding box center [919, 223] width 201 height 23
type input "175.28"
click at [953, 393] on button "Save & Close" at bounding box center [966, 396] width 93 height 28
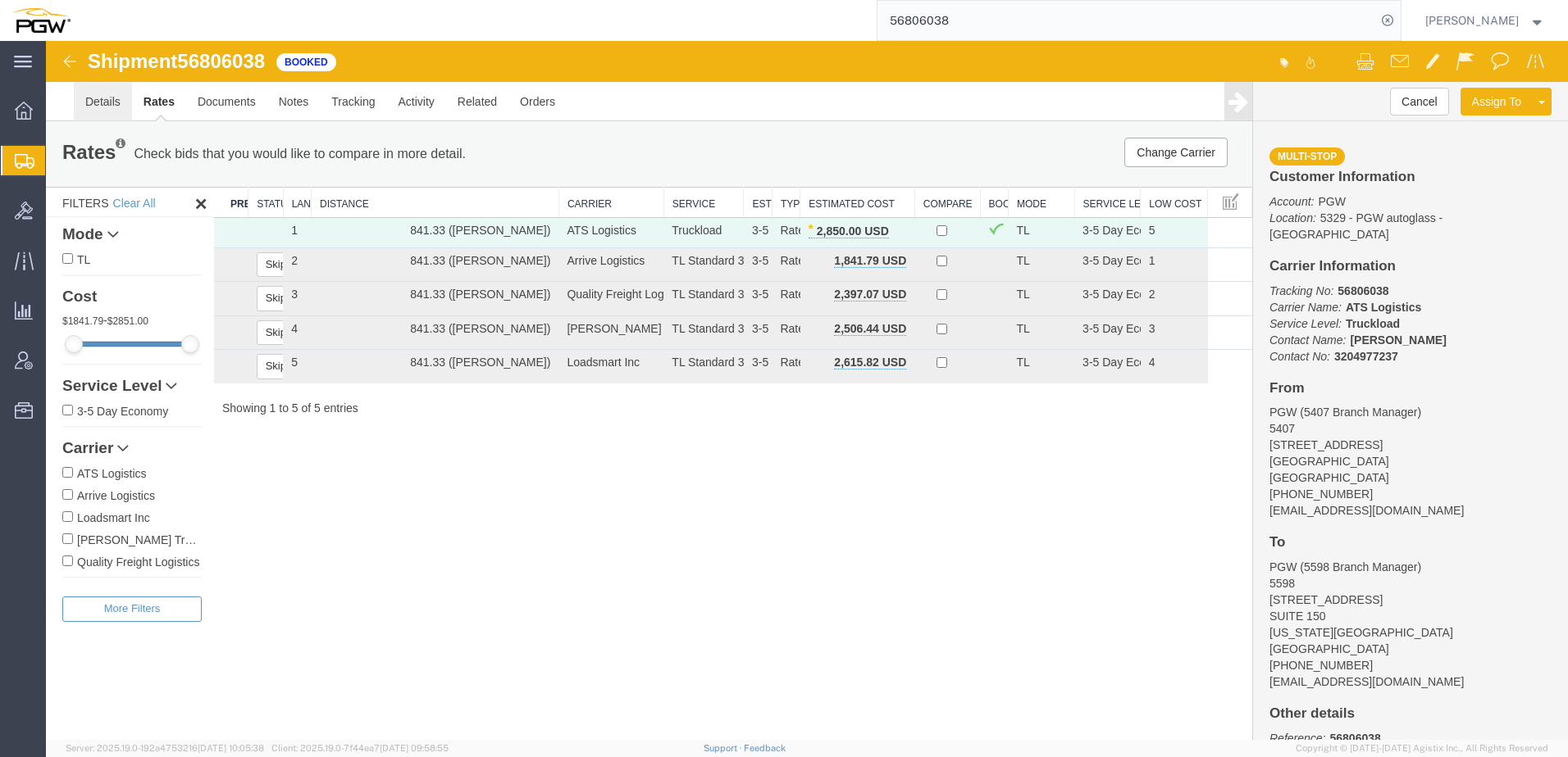
click at [106, 101] on link "Details" at bounding box center [102, 101] width 58 height 40
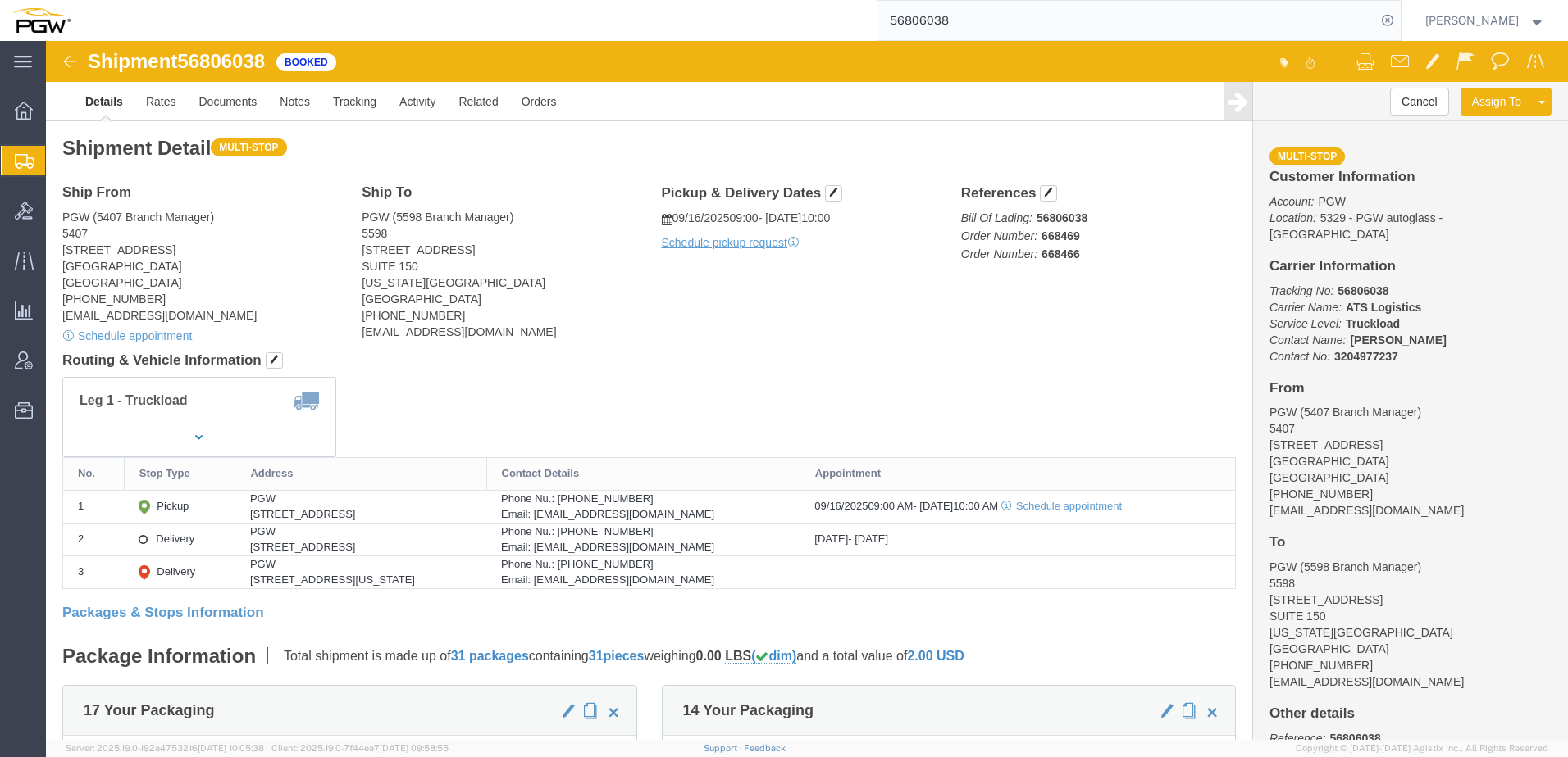
drag, startPoint x: 1003, startPoint y: 22, endPoint x: 265, endPoint y: 14, distance: 738.0
click at [315, 15] on div "56806038" at bounding box center [741, 20] width 1319 height 41
type input "56765381"
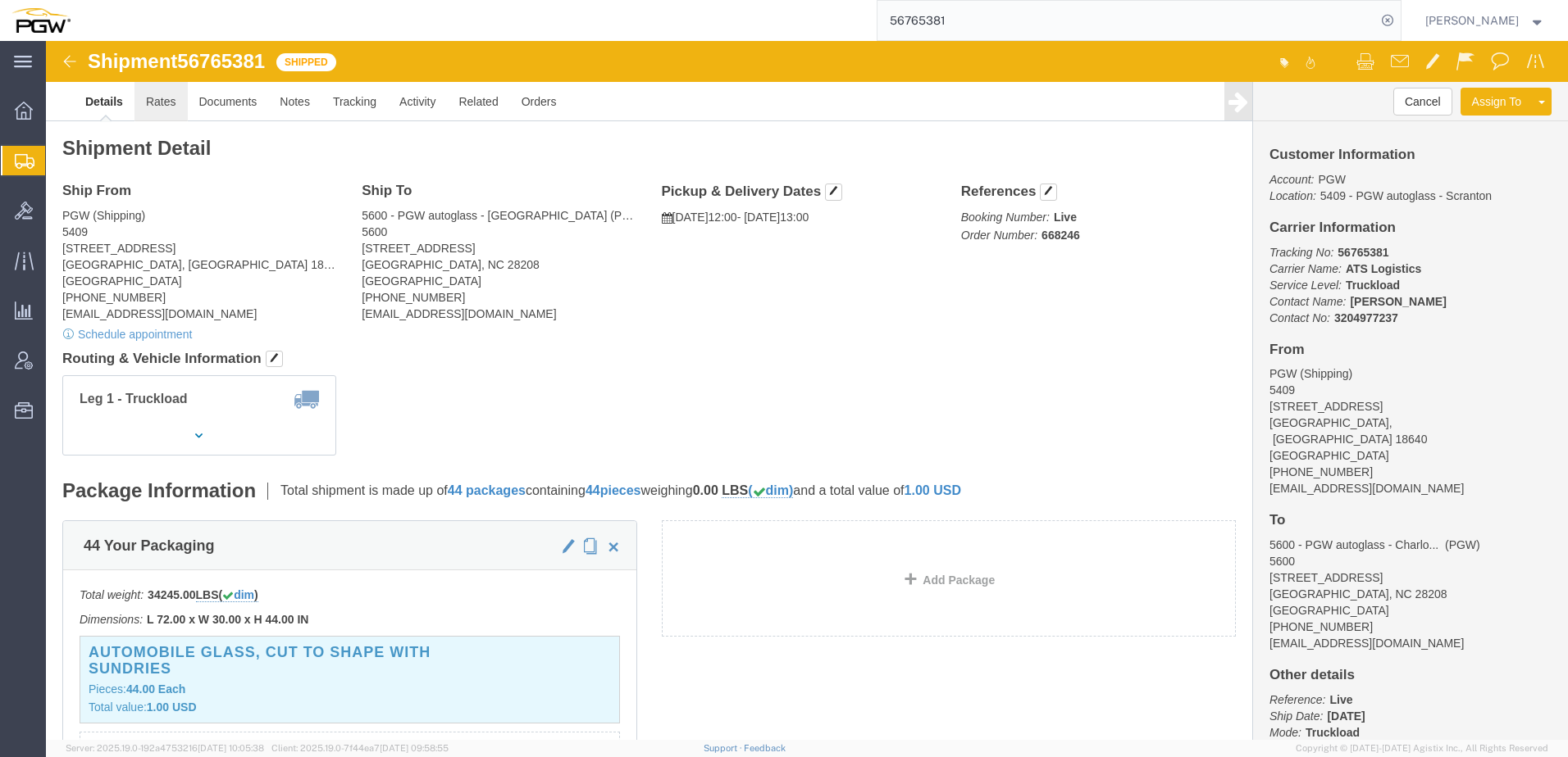
click link "Rates"
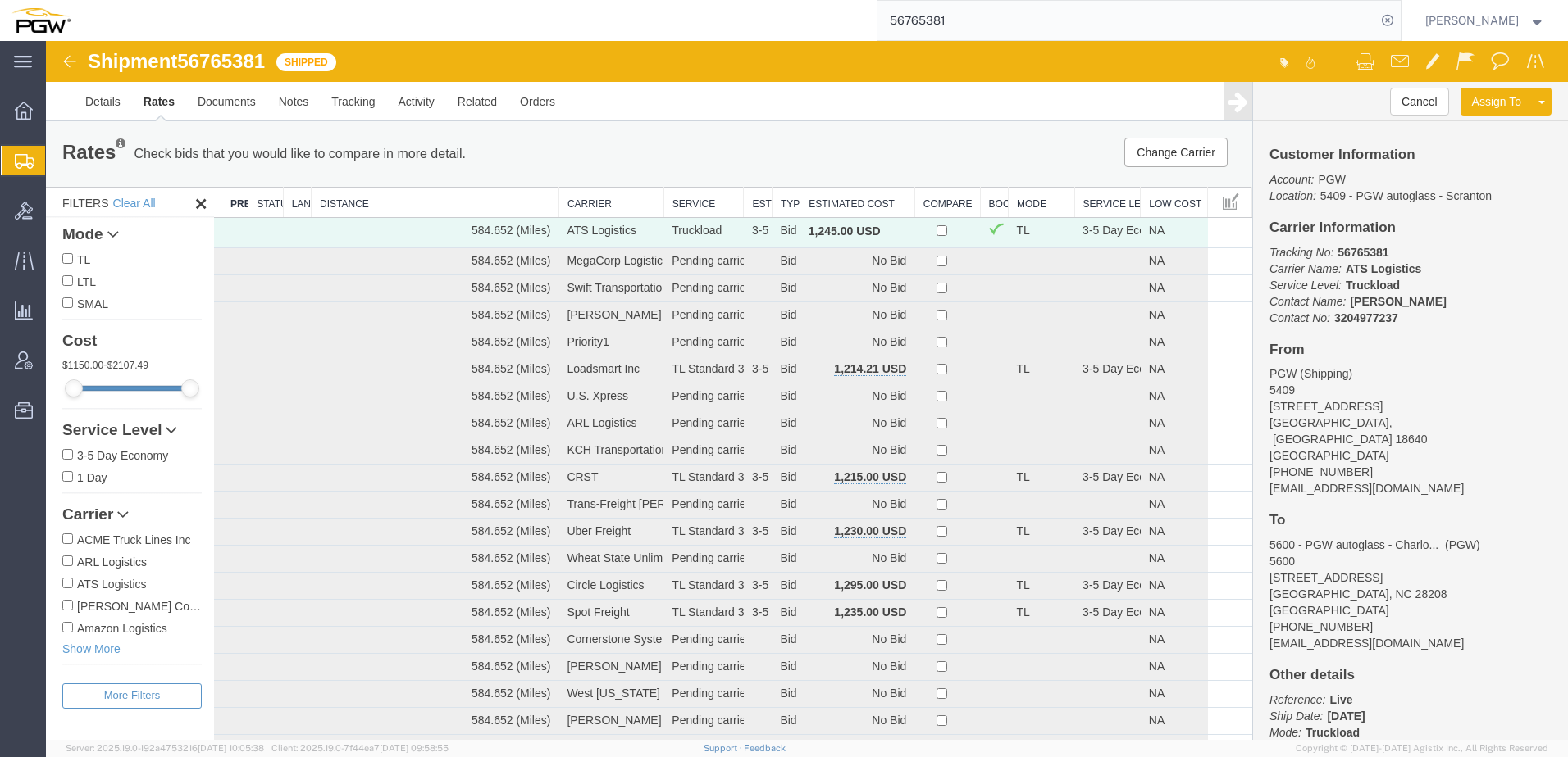
click at [827, 201] on th "Estimated Cost" at bounding box center [858, 203] width 115 height 30
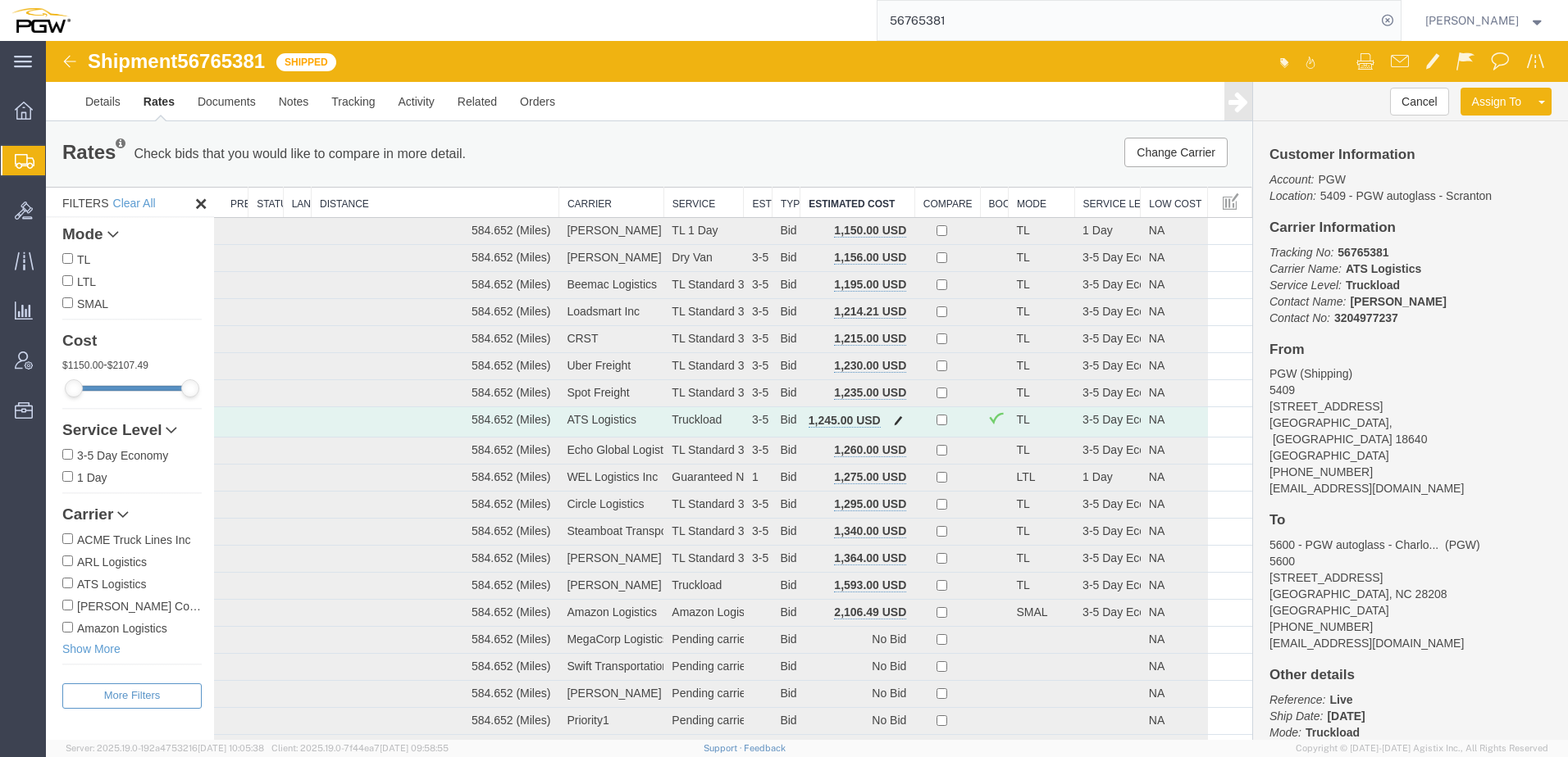
click at [895, 421] on span "button" at bounding box center [898, 421] width 9 height 12
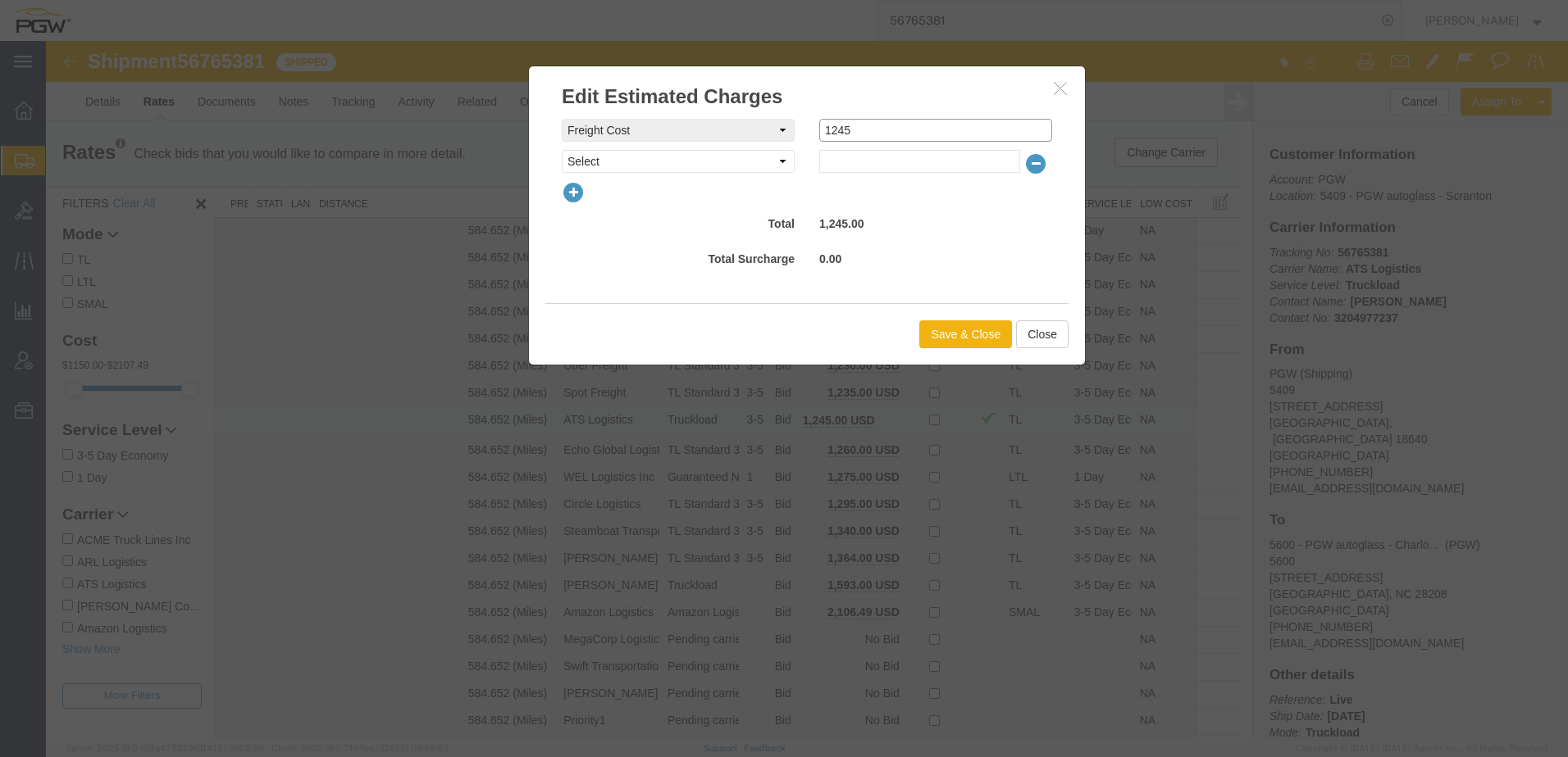
click at [662, 134] on div "freightCost Select AES Filing Accessorial Delivery Charge Additional Invoice De…" at bounding box center [806, 130] width 515 height 23
type input "1175"
click at [964, 336] on button "Save & Close" at bounding box center [966, 334] width 93 height 28
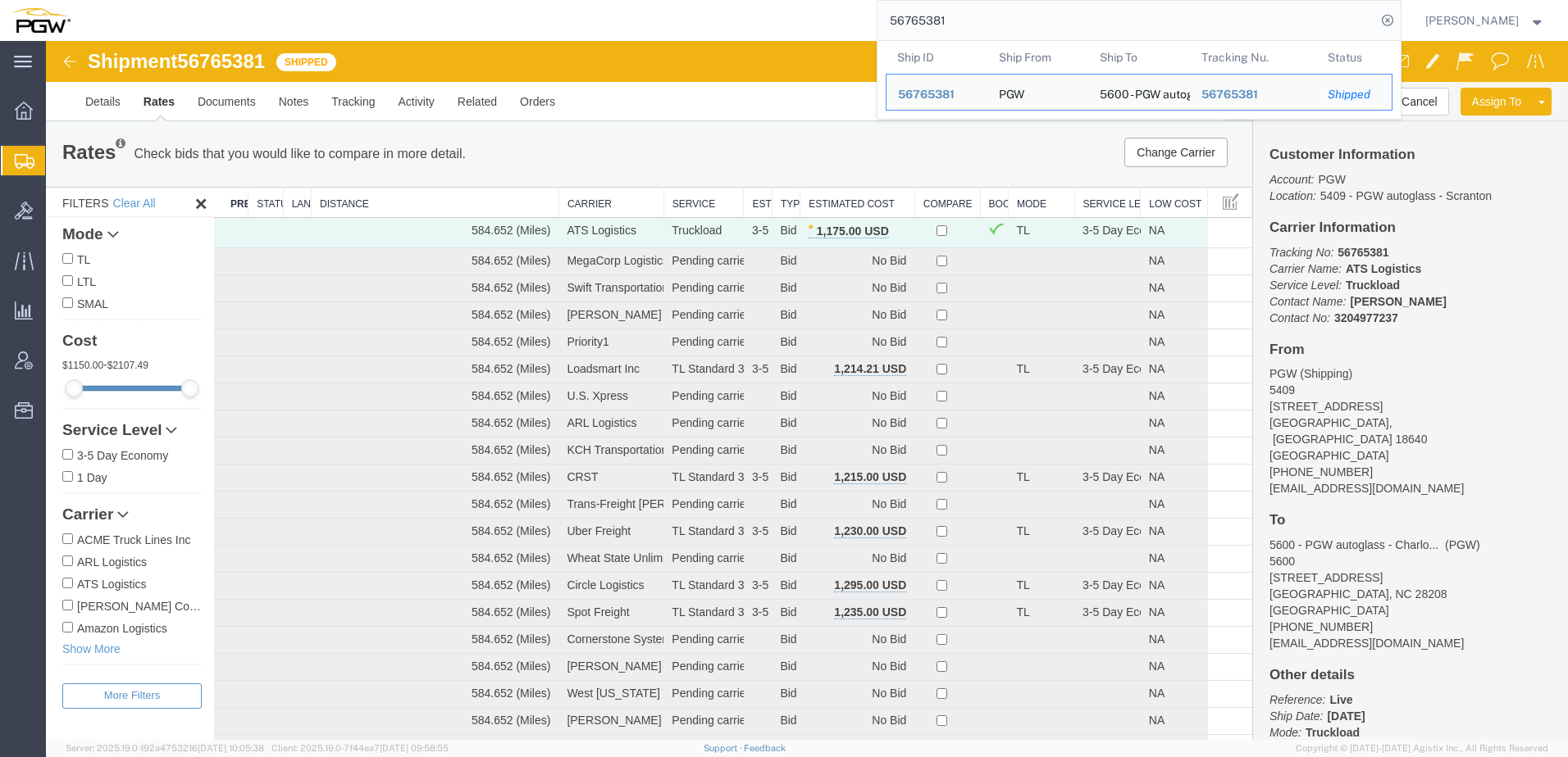
drag, startPoint x: 1027, startPoint y: 20, endPoint x: 277, endPoint y: 11, distance: 750.1
click at [323, 12] on div "56765381 Ship ID Ship From Ship To Tracking Nu. Status Ship ID 56765381 Ship Fr…" at bounding box center [741, 20] width 1319 height 41
click at [1035, 14] on input "56765381" at bounding box center [1126, 20] width 498 height 40
drag, startPoint x: 1032, startPoint y: 15, endPoint x: 434, endPoint y: 12, distance: 598.0
click at [439, 11] on div "56765381 Ship ID Ship From Ship To Tracking Nu. Status Ship ID 56765381 Ship Fr…" at bounding box center [741, 20] width 1319 height 41
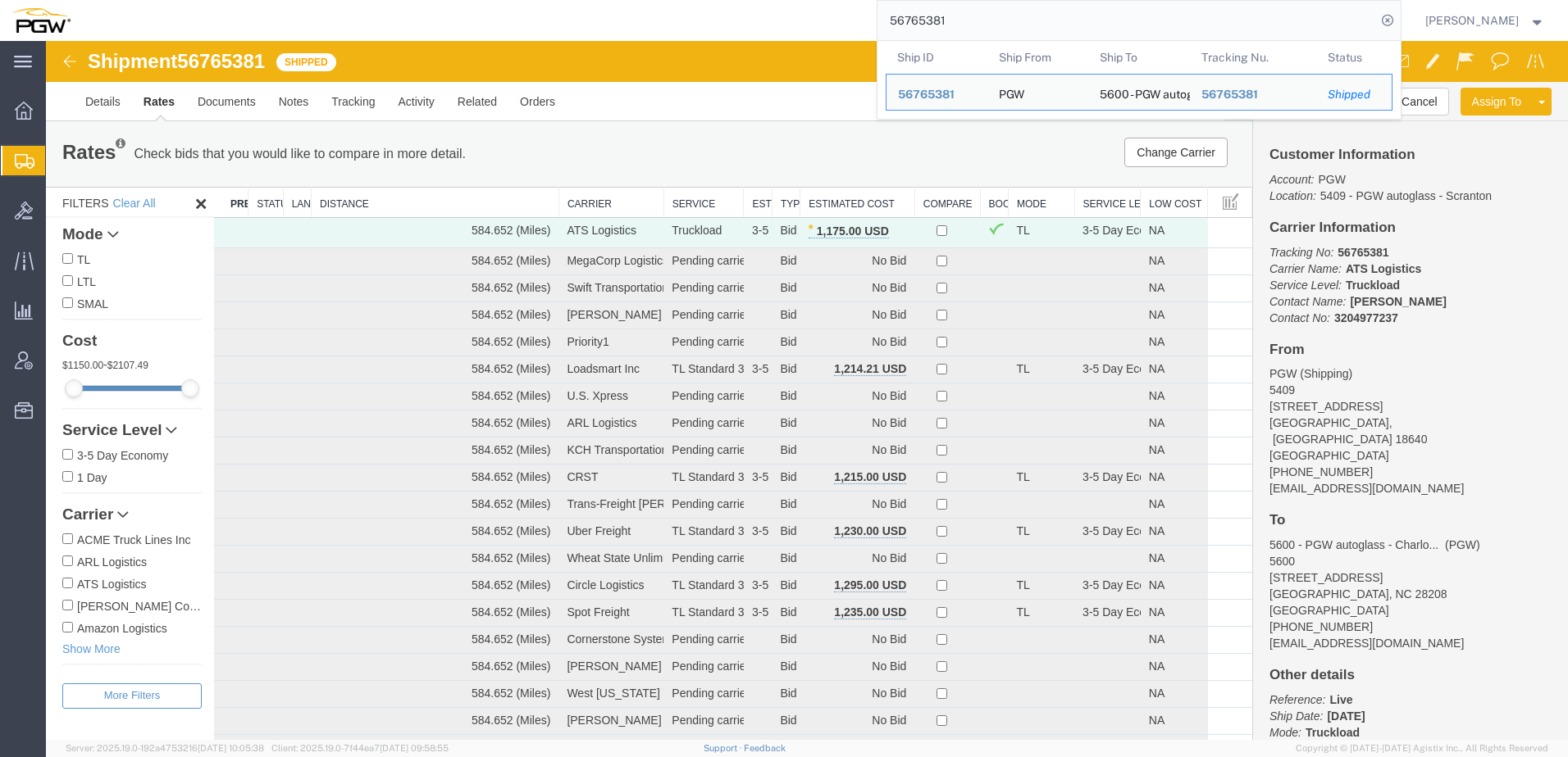
click at [561, 34] on div "56765381 Ship ID Ship From Ship To Tracking Nu. Status Ship ID 56765381 Ship Fr…" at bounding box center [741, 20] width 1319 height 41
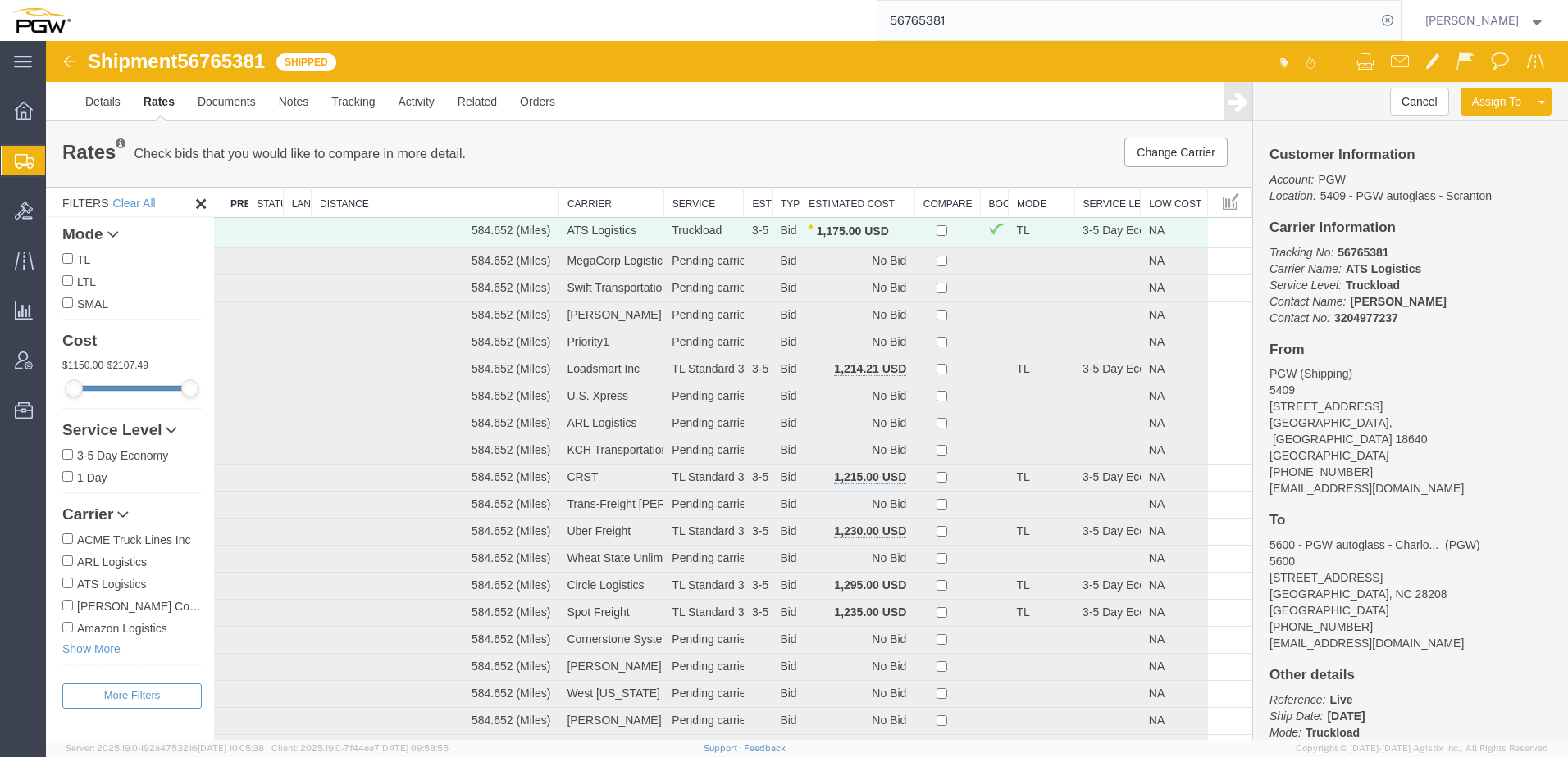
click at [0, 0] on span "Shipment Manager" at bounding box center [0, 0] width 0 height 0
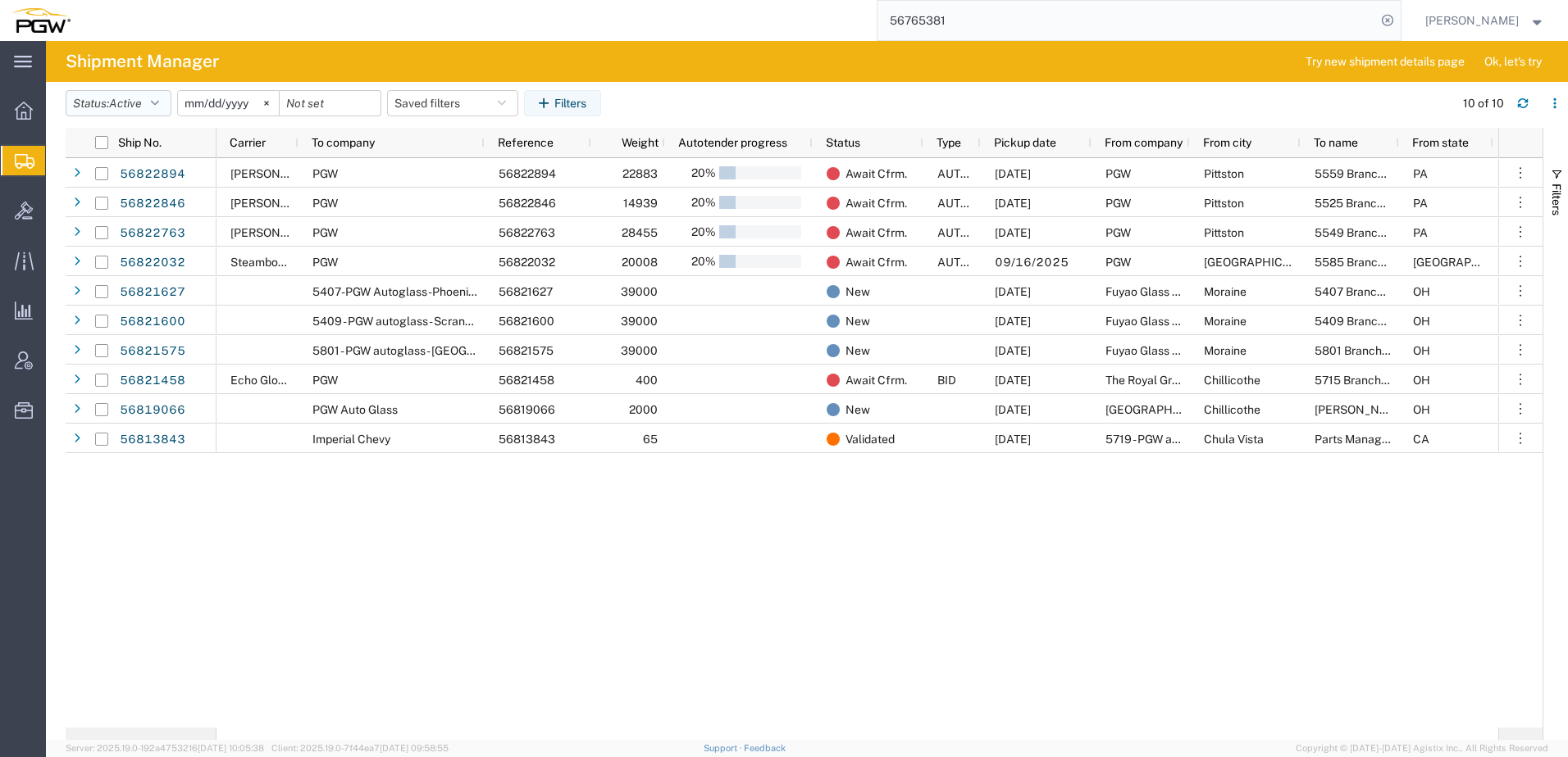
click at [127, 97] on span "Active" at bounding box center [125, 104] width 33 height 13
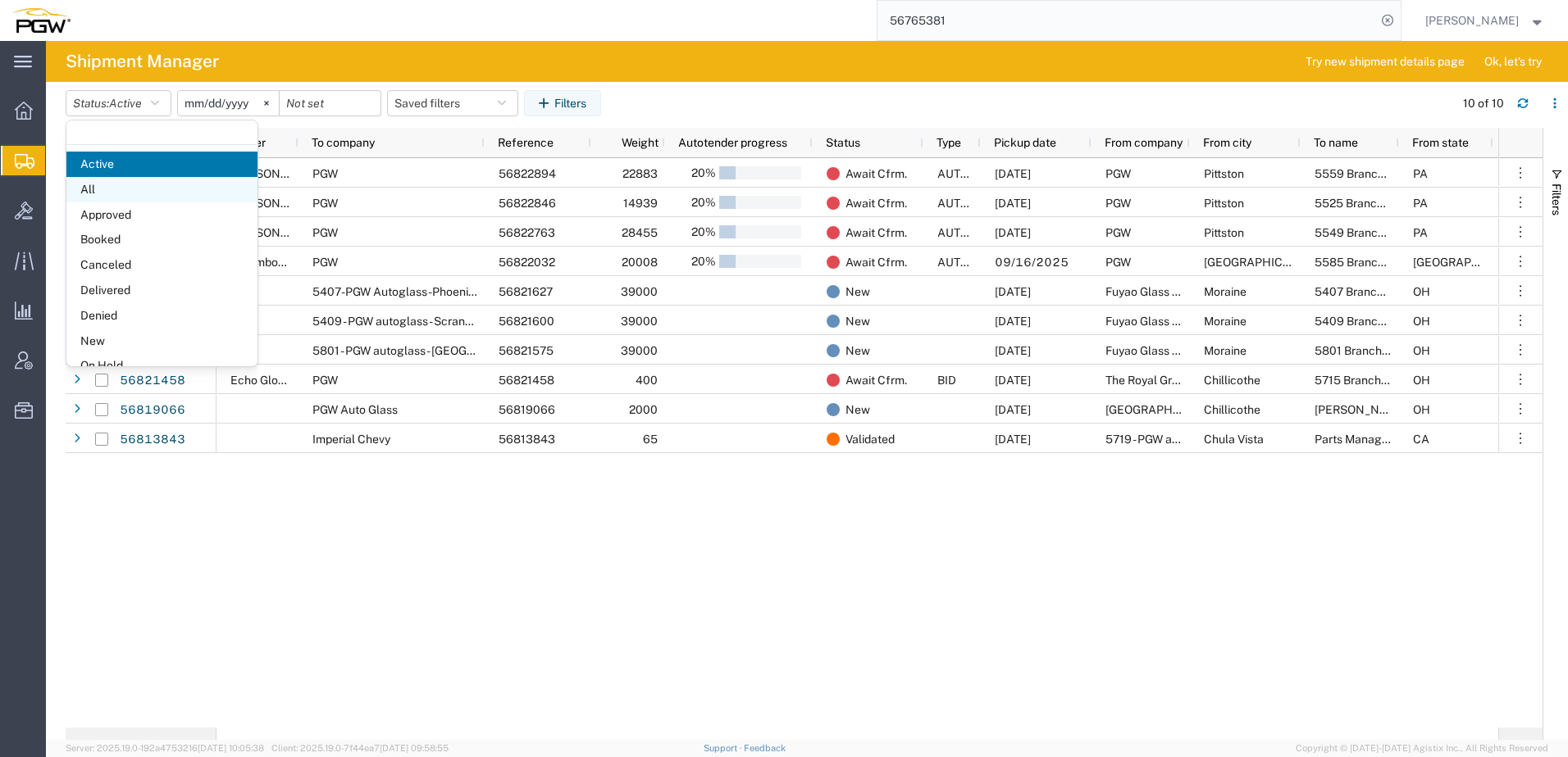
click at [103, 186] on span "All" at bounding box center [162, 190] width 191 height 25
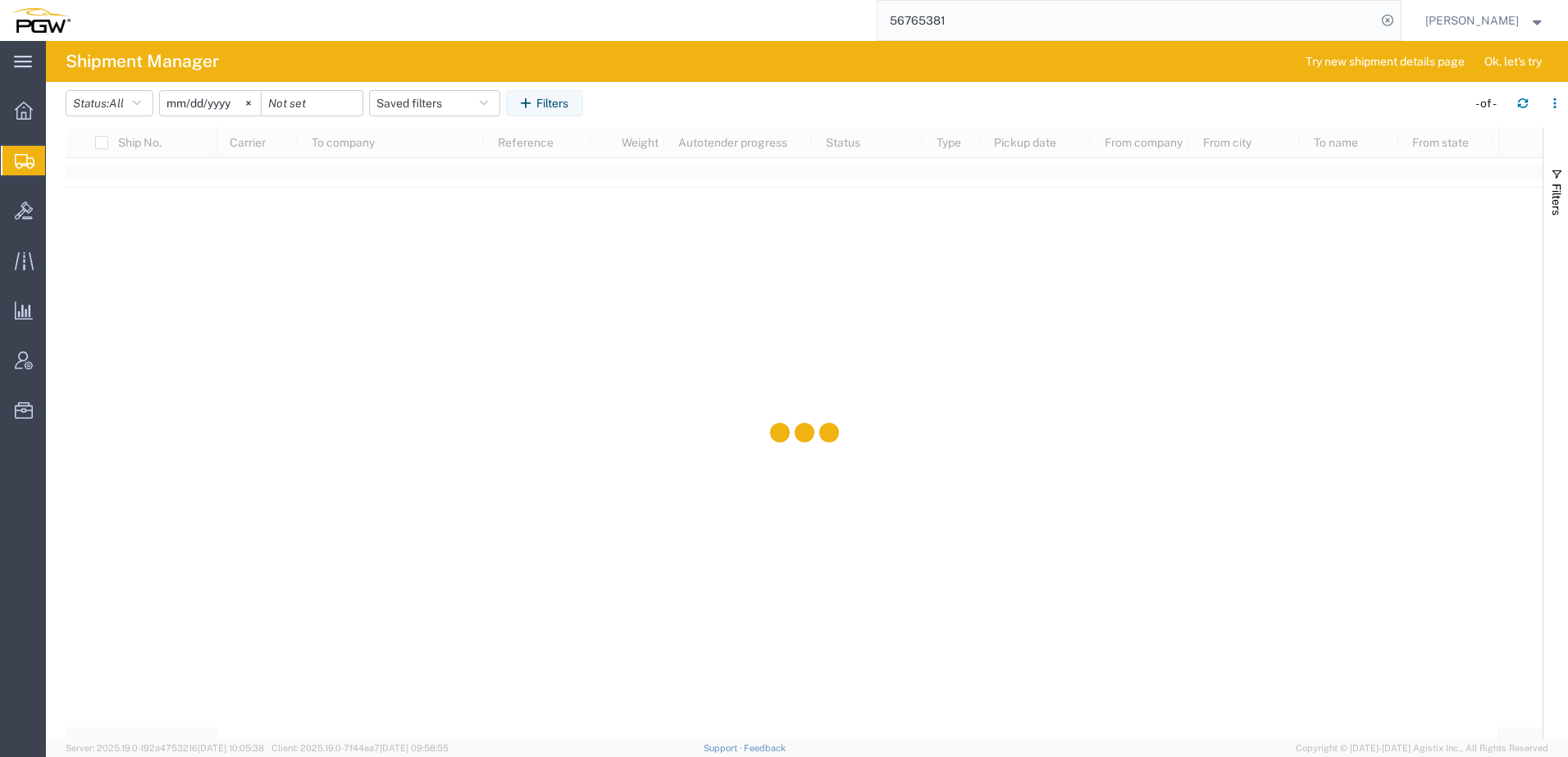
click at [205, 101] on input "[DATE]" at bounding box center [211, 103] width 101 height 24
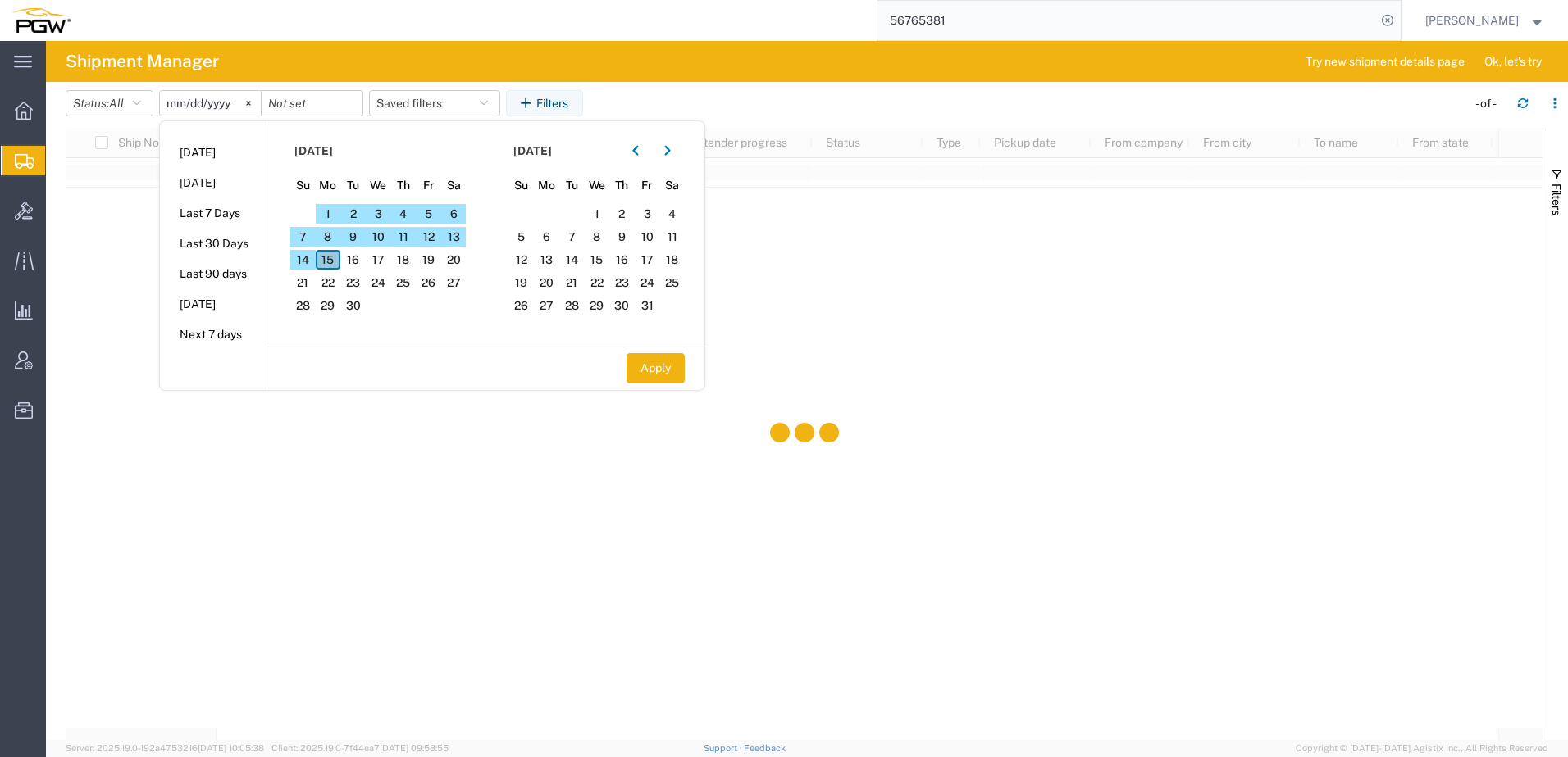
click at [335, 253] on span "15" at bounding box center [328, 260] width 25 height 19
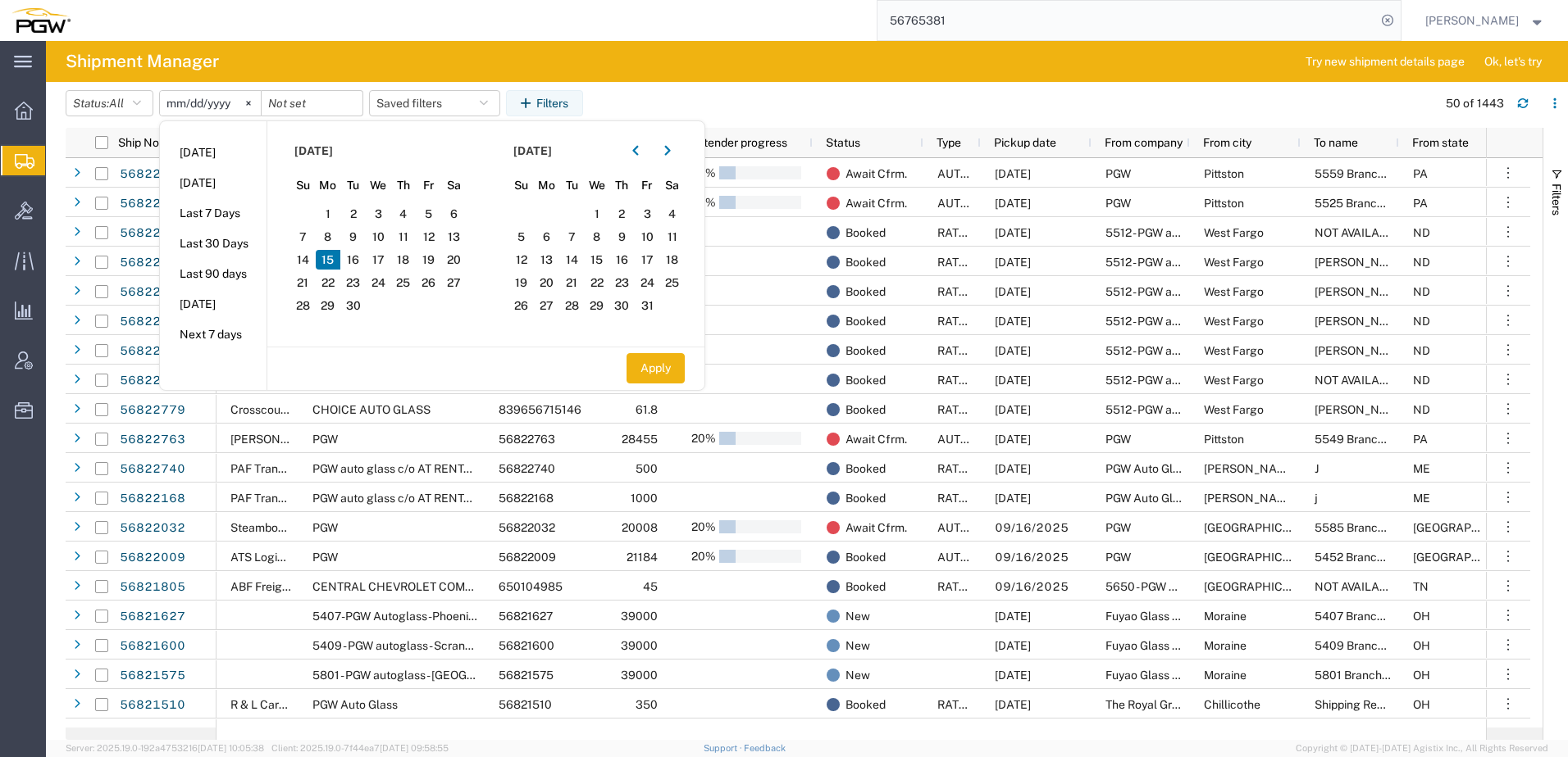
click at [335, 256] on span "15" at bounding box center [328, 260] width 25 height 19
click at [668, 366] on button "Apply" at bounding box center [655, 368] width 58 height 30
type input "[DATE]"
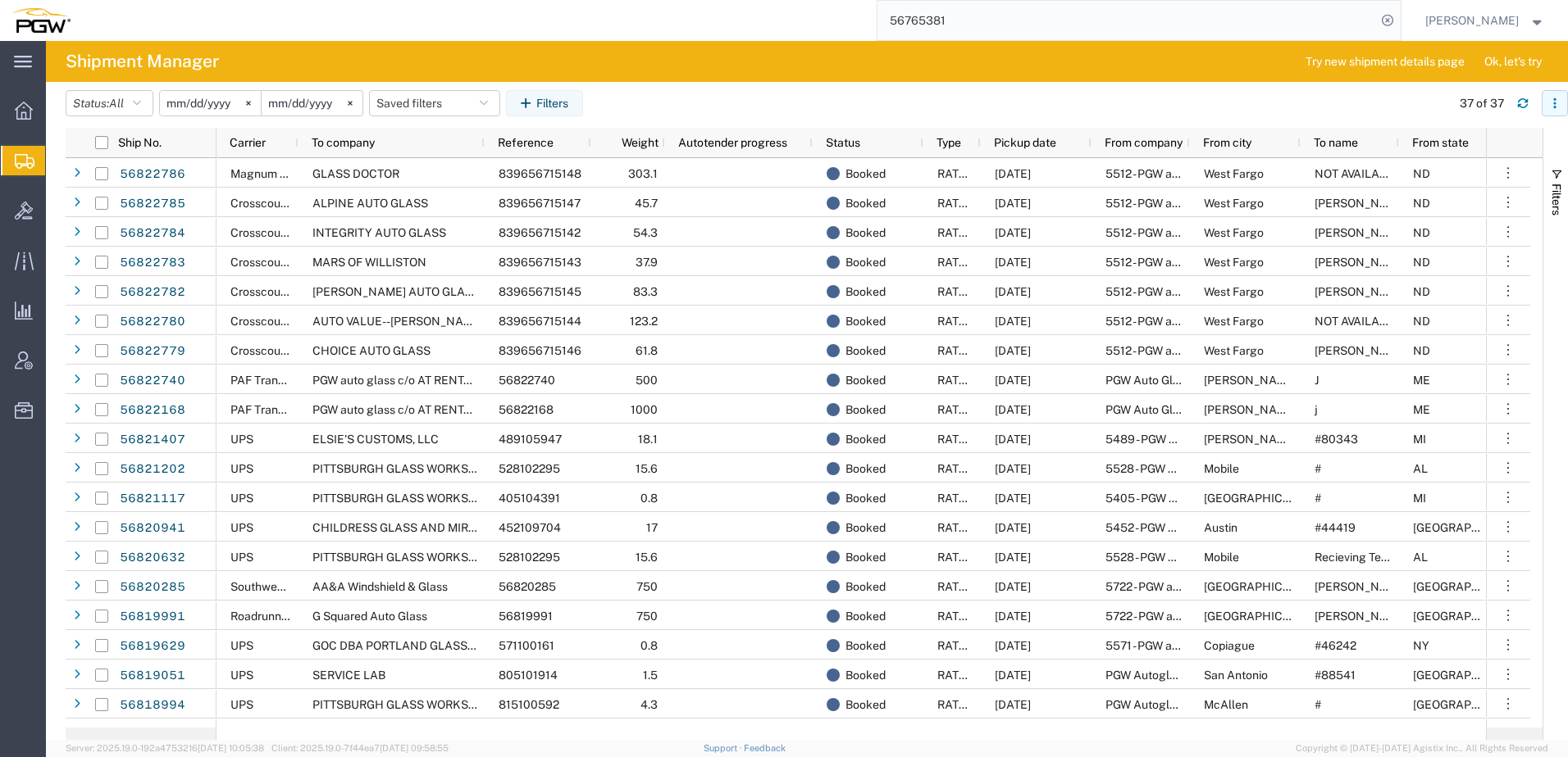
click at [1555, 112] on button "button" at bounding box center [1555, 103] width 26 height 26
click at [1464, 144] on div "Download" at bounding box center [1470, 147] width 91 height 33
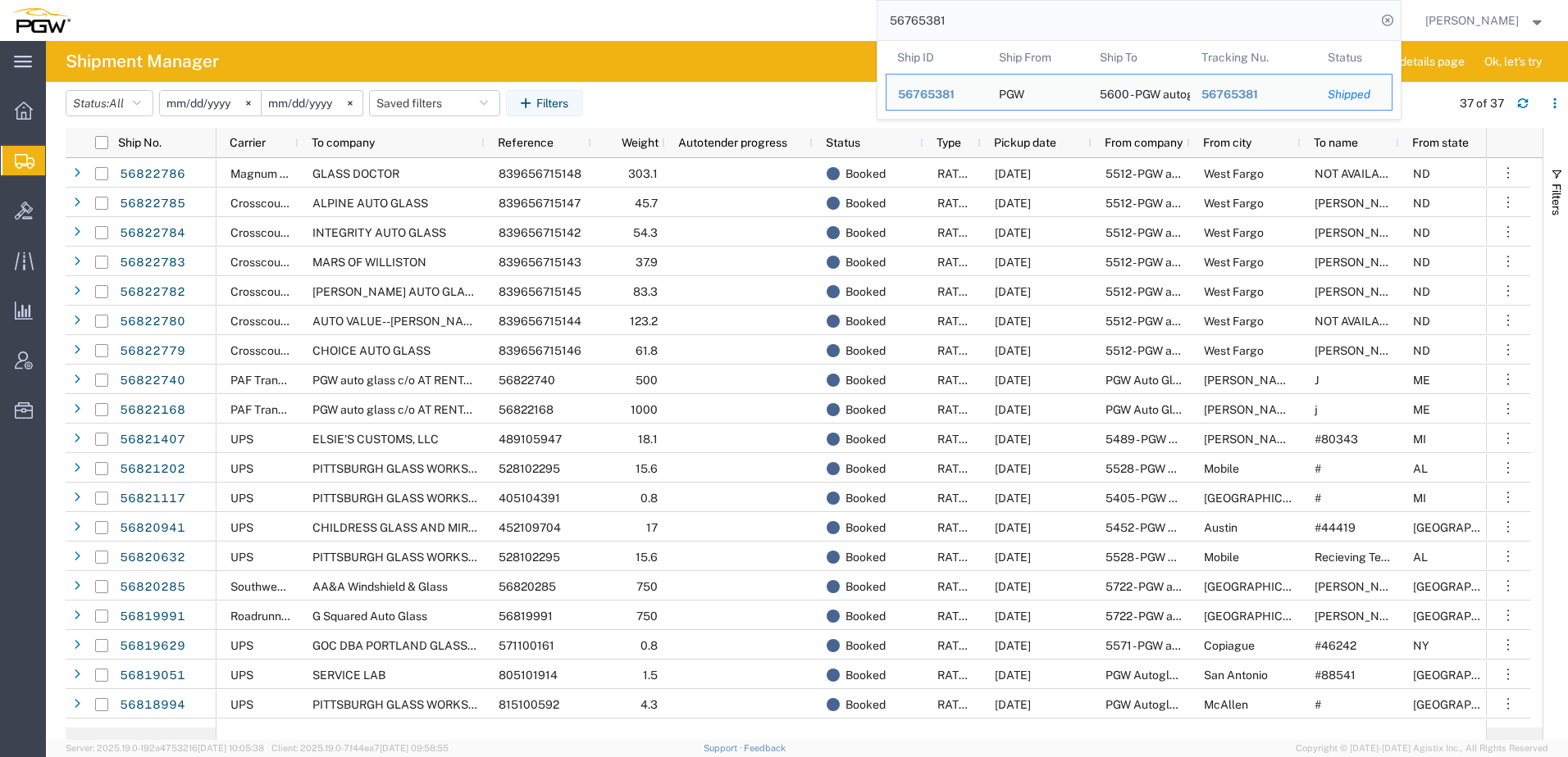
drag, startPoint x: 997, startPoint y: 21, endPoint x: 243, endPoint y: -8, distance: 754.6
click at [243, 0] on html "main_menu Created with Sketch. Collapse Menu Overview Shipments Shipment Manage…" at bounding box center [784, 378] width 1568 height 757
paste input "813843"
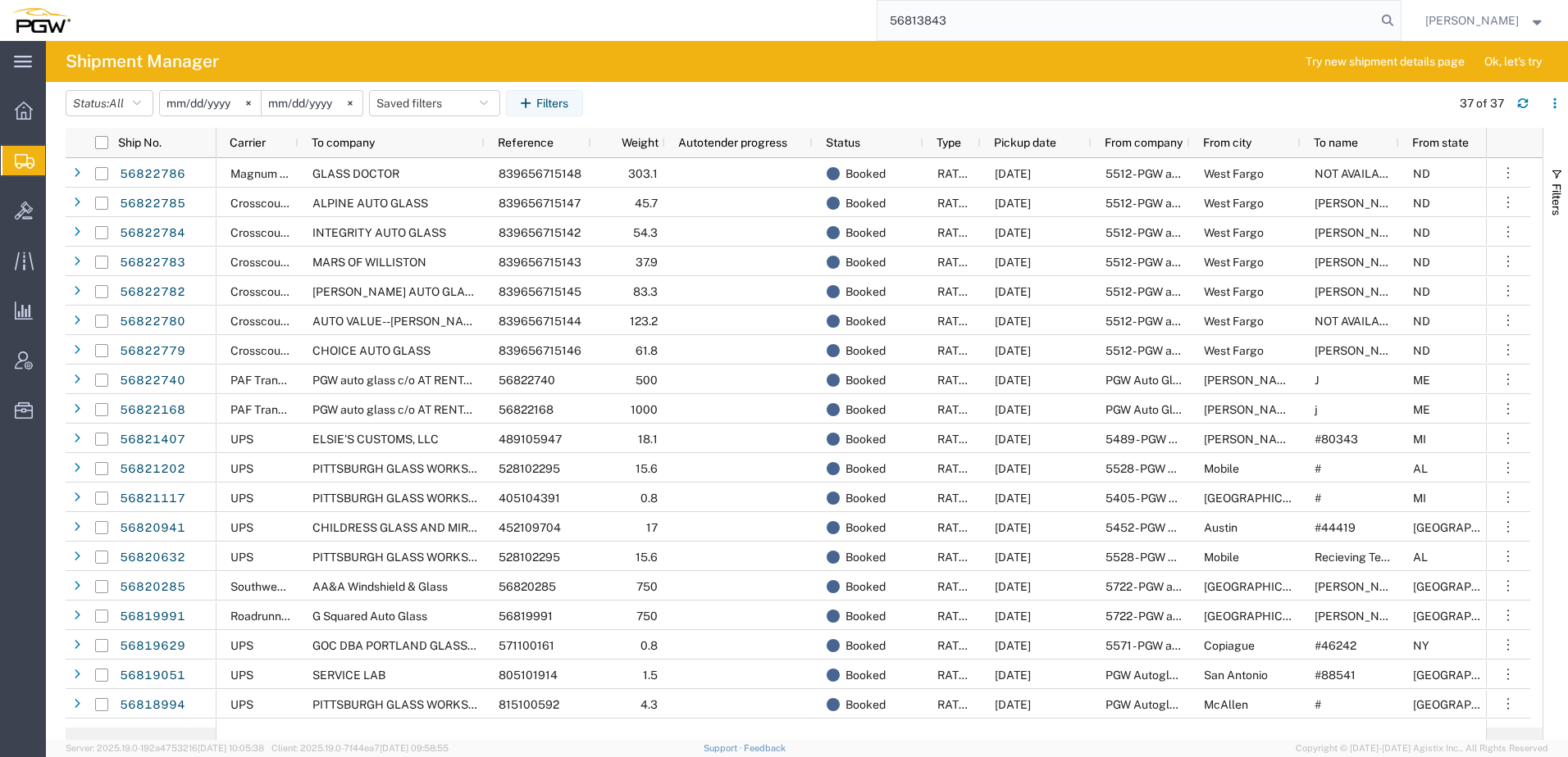
type input "56813843"
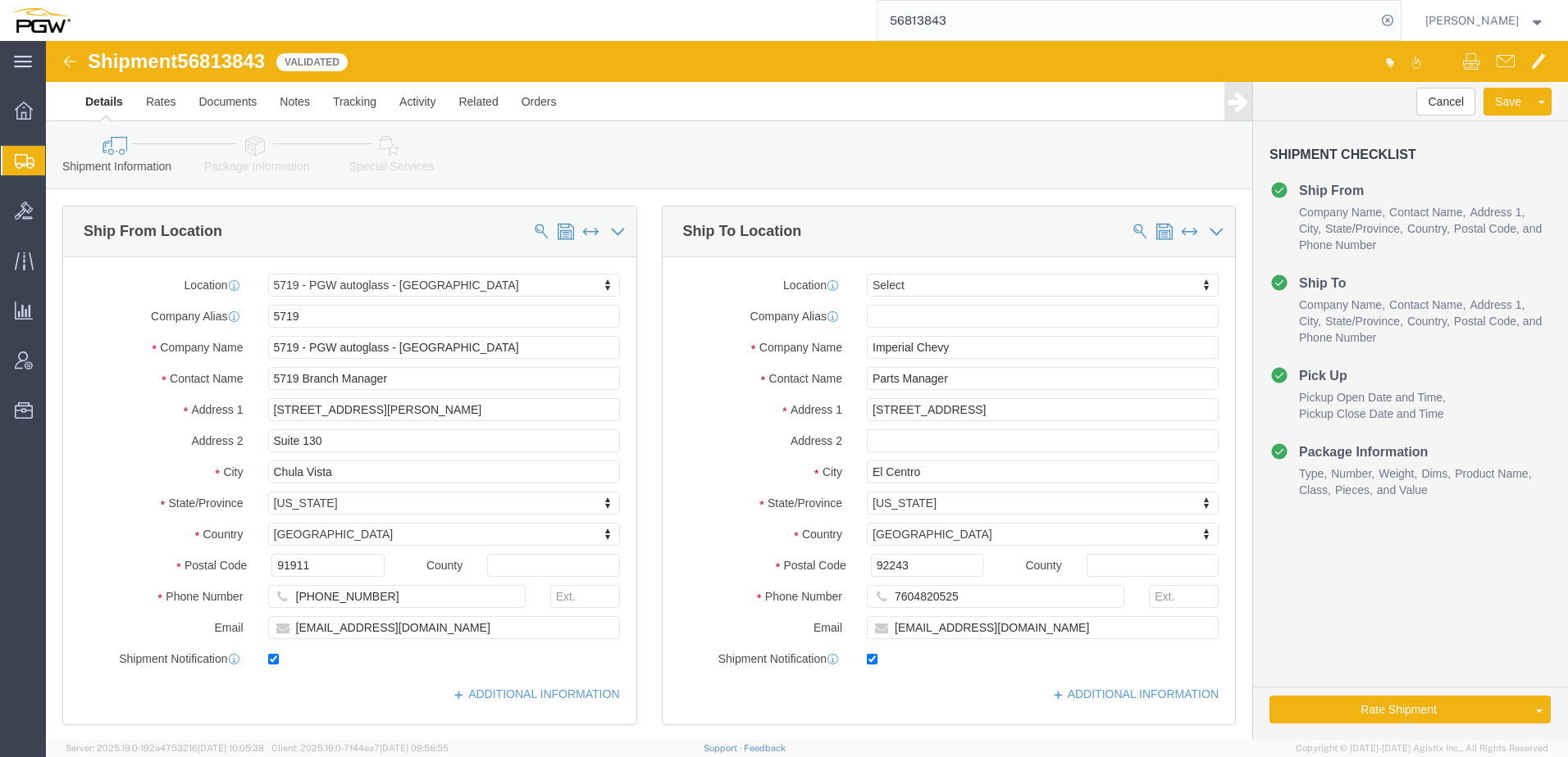
select select "28477"
select select
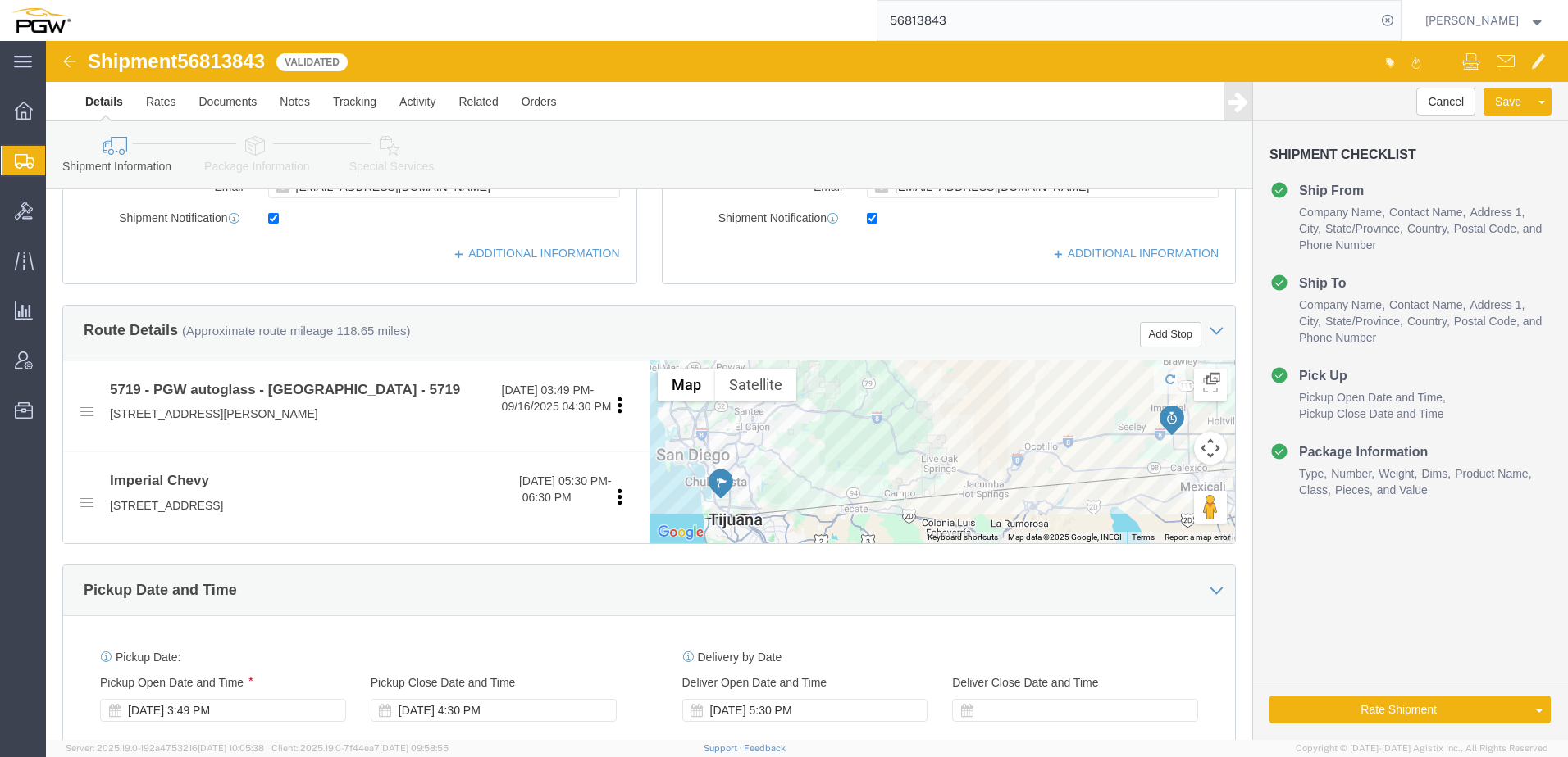
scroll to position [656, 0]
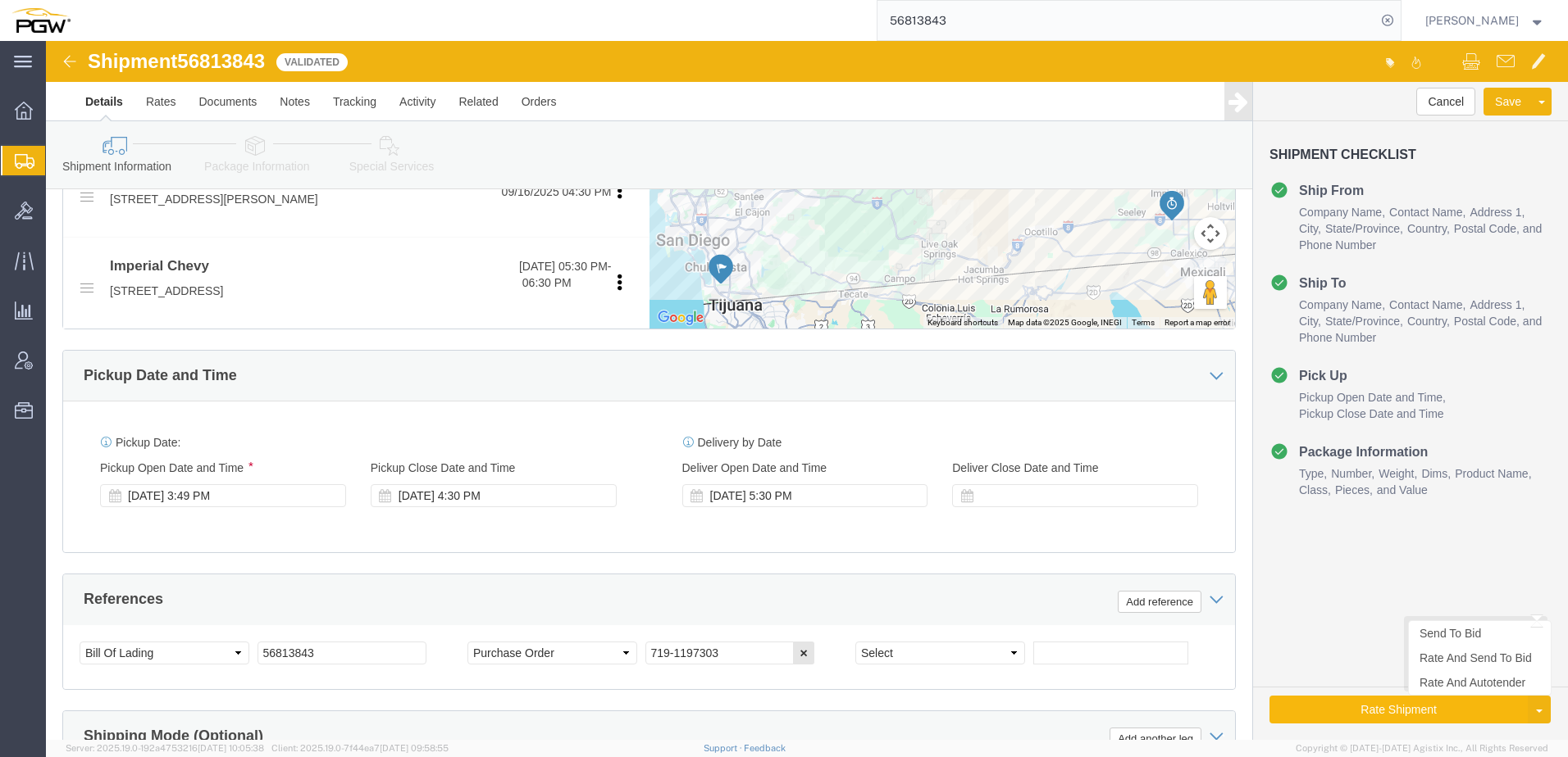
click button "Rate Shipment"
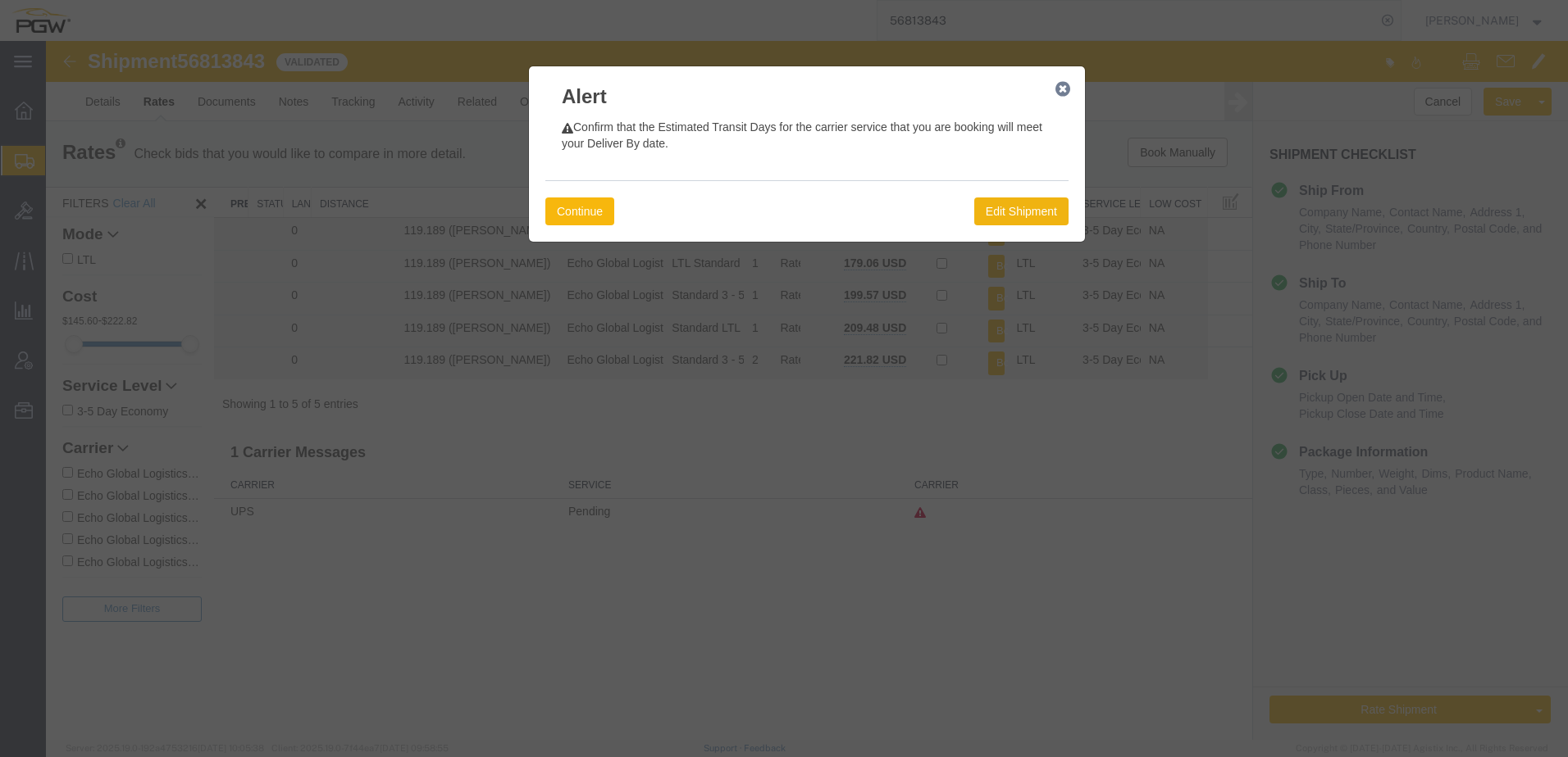
click at [565, 208] on button "Continue" at bounding box center [579, 211] width 69 height 28
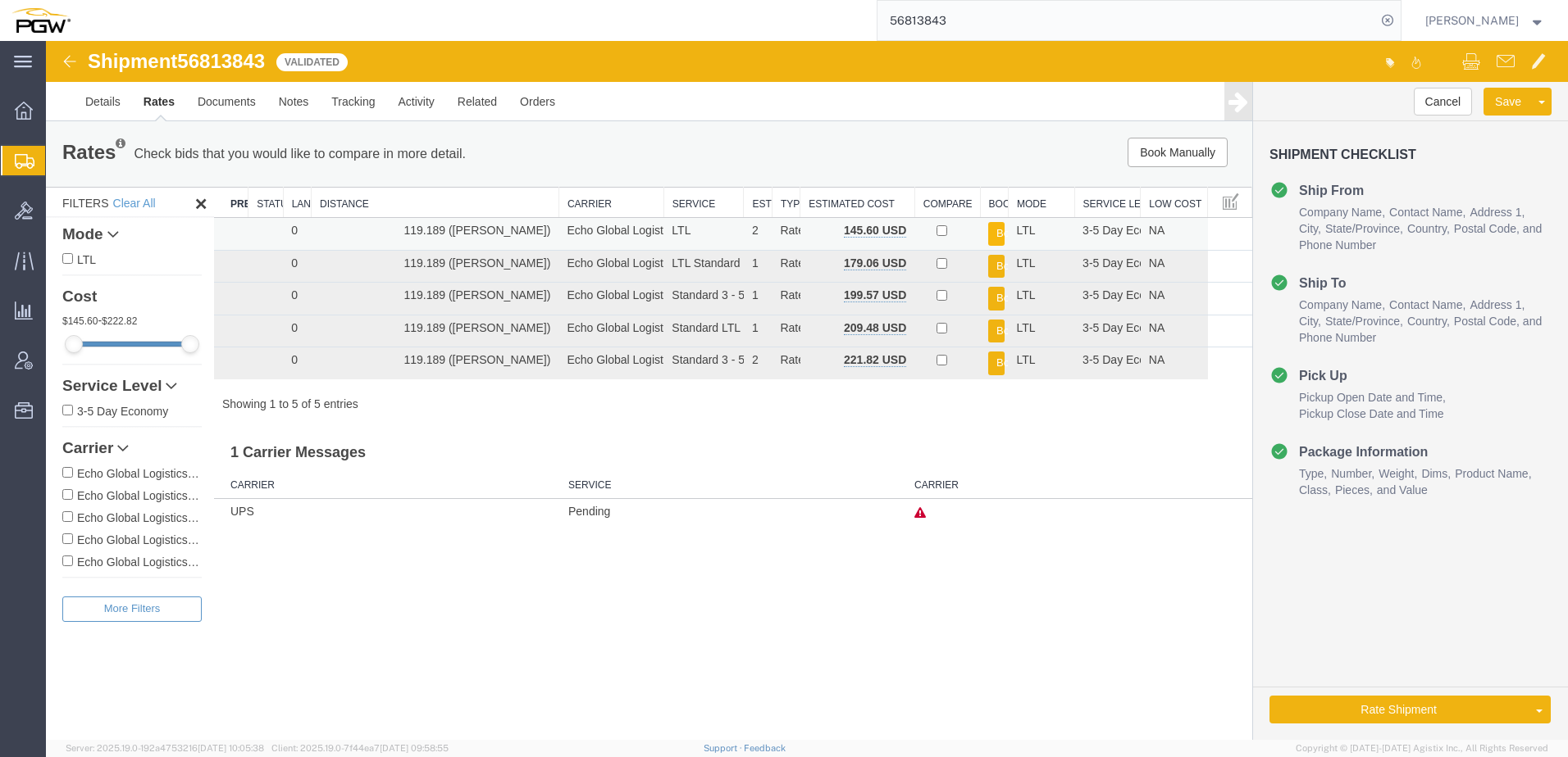
click at [990, 231] on button "Book" at bounding box center [995, 234] width 16 height 24
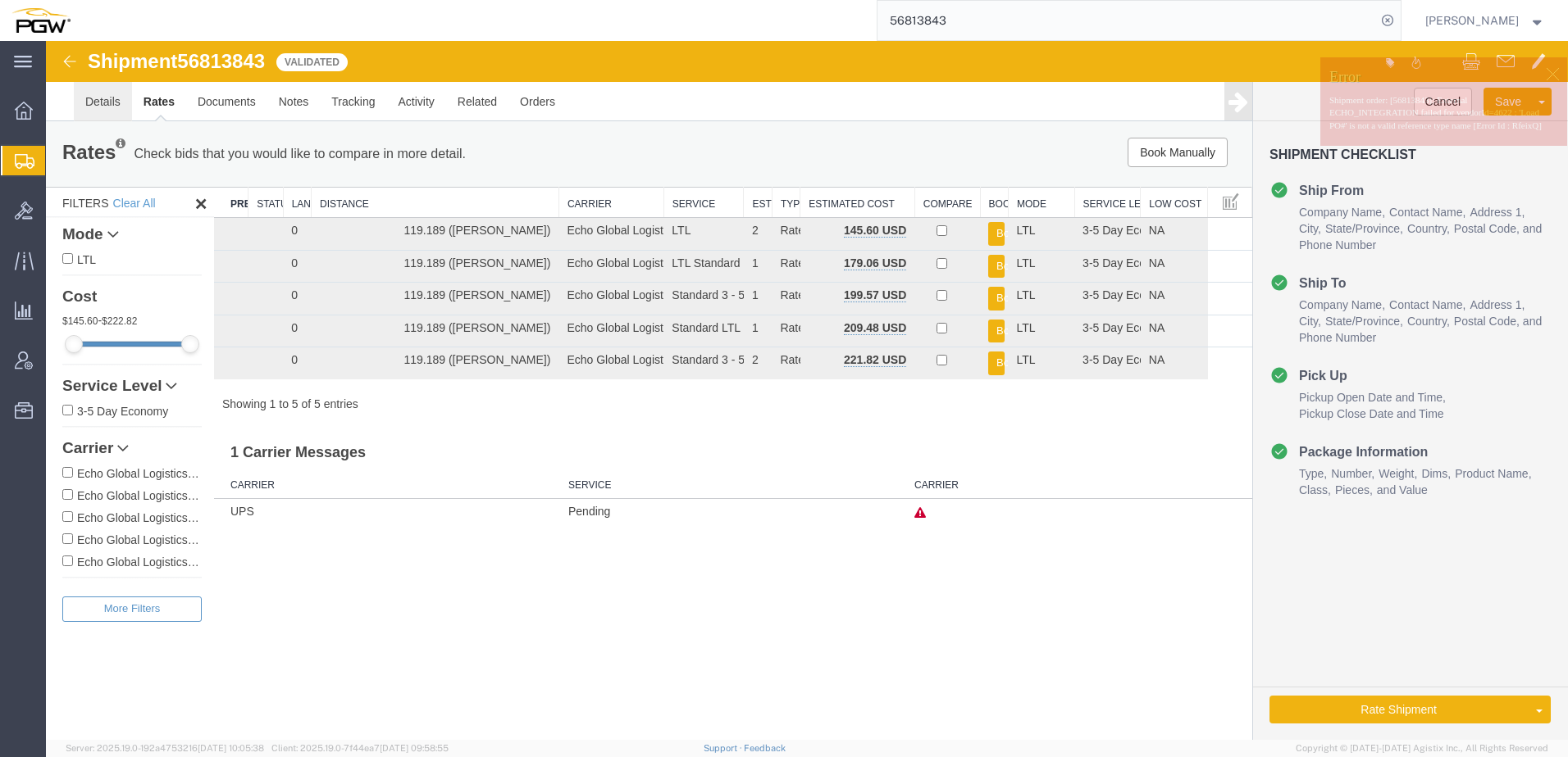
click at [84, 114] on link "Details" at bounding box center [102, 101] width 58 height 40
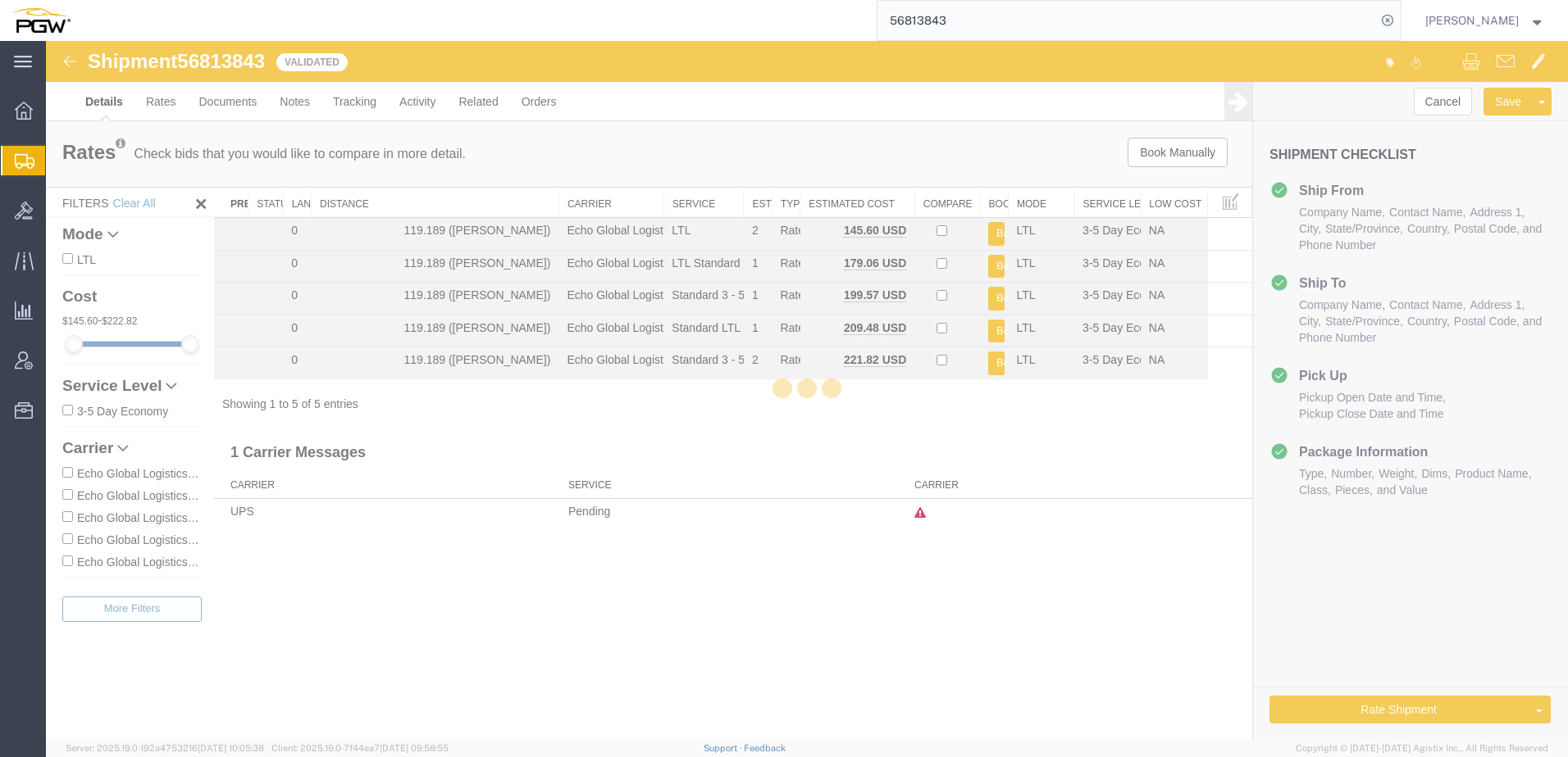
select select "28477"
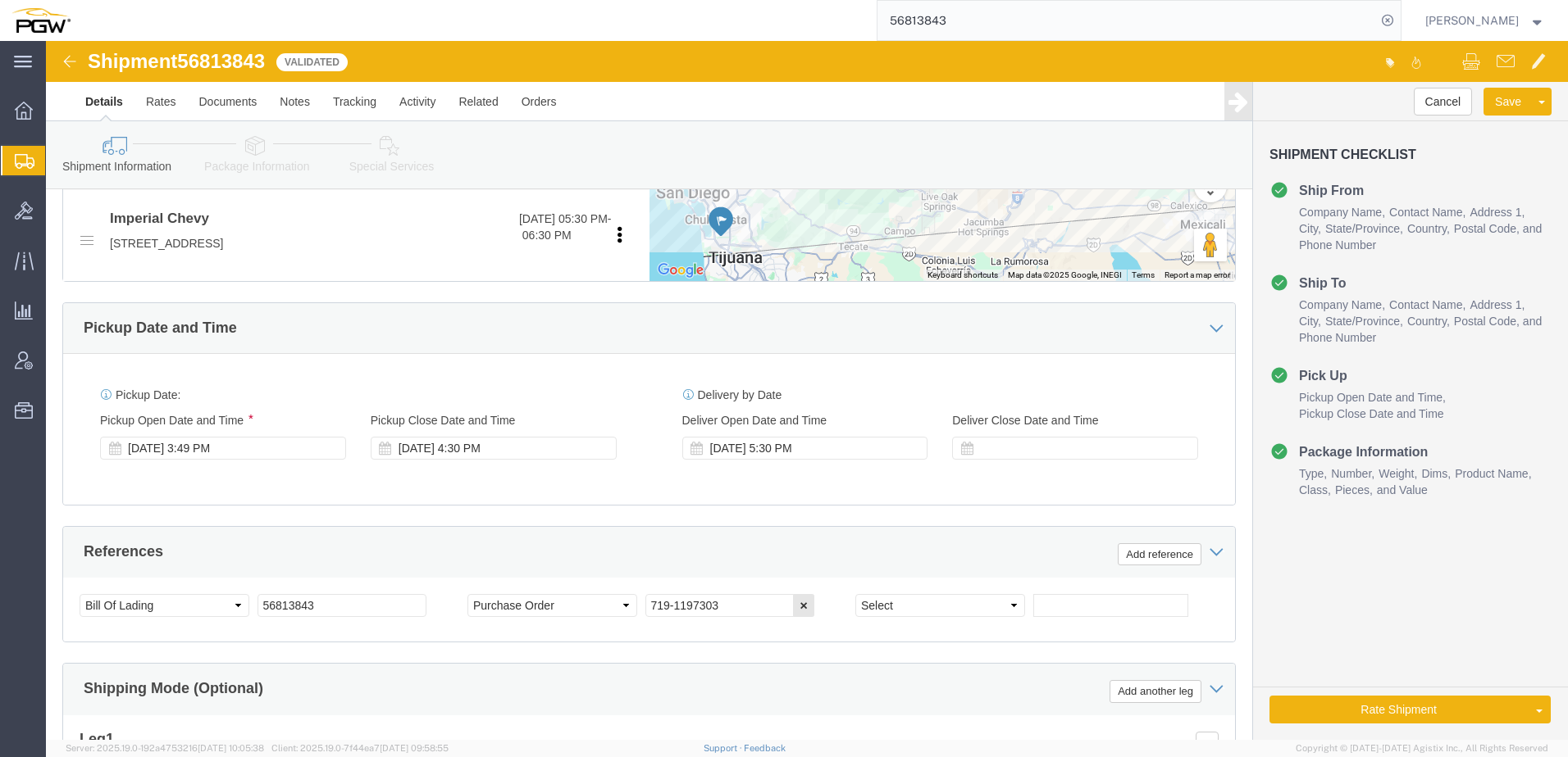
scroll to position [819, 0]
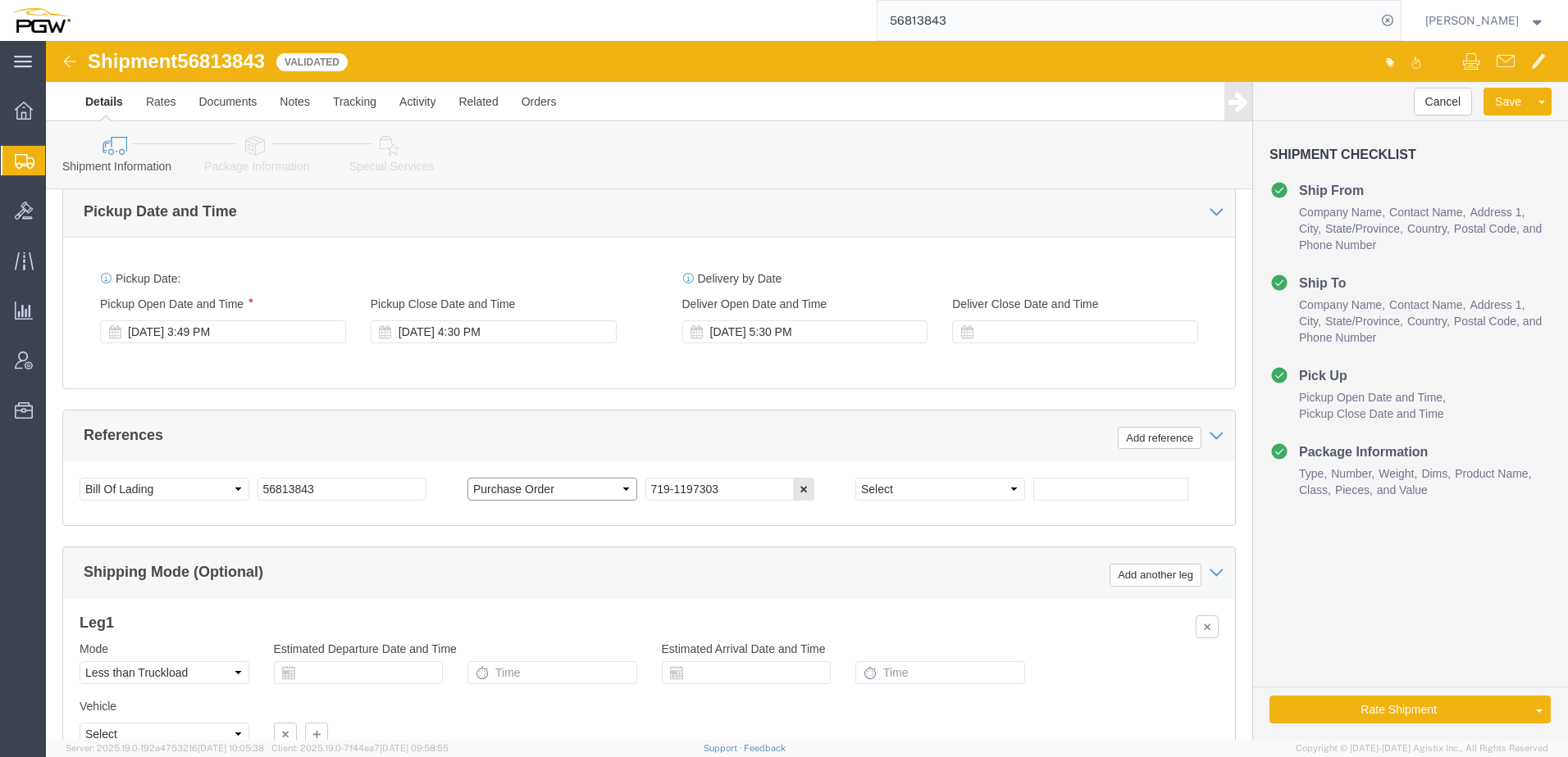
click select "Select Account Type Activity ID Airline Appointment Number ASN Batch Request # …"
select select "ORDERNUM"
click select "Select Account Type Activity ID Airline Appointment Number ASN Batch Request # …"
click div "Rate Shipment Send To Bid Rate And Send To Bid Rate And Autotender"
drag, startPoint x: 1276, startPoint y: 662, endPoint x: 824, endPoint y: 756, distance: 461.7
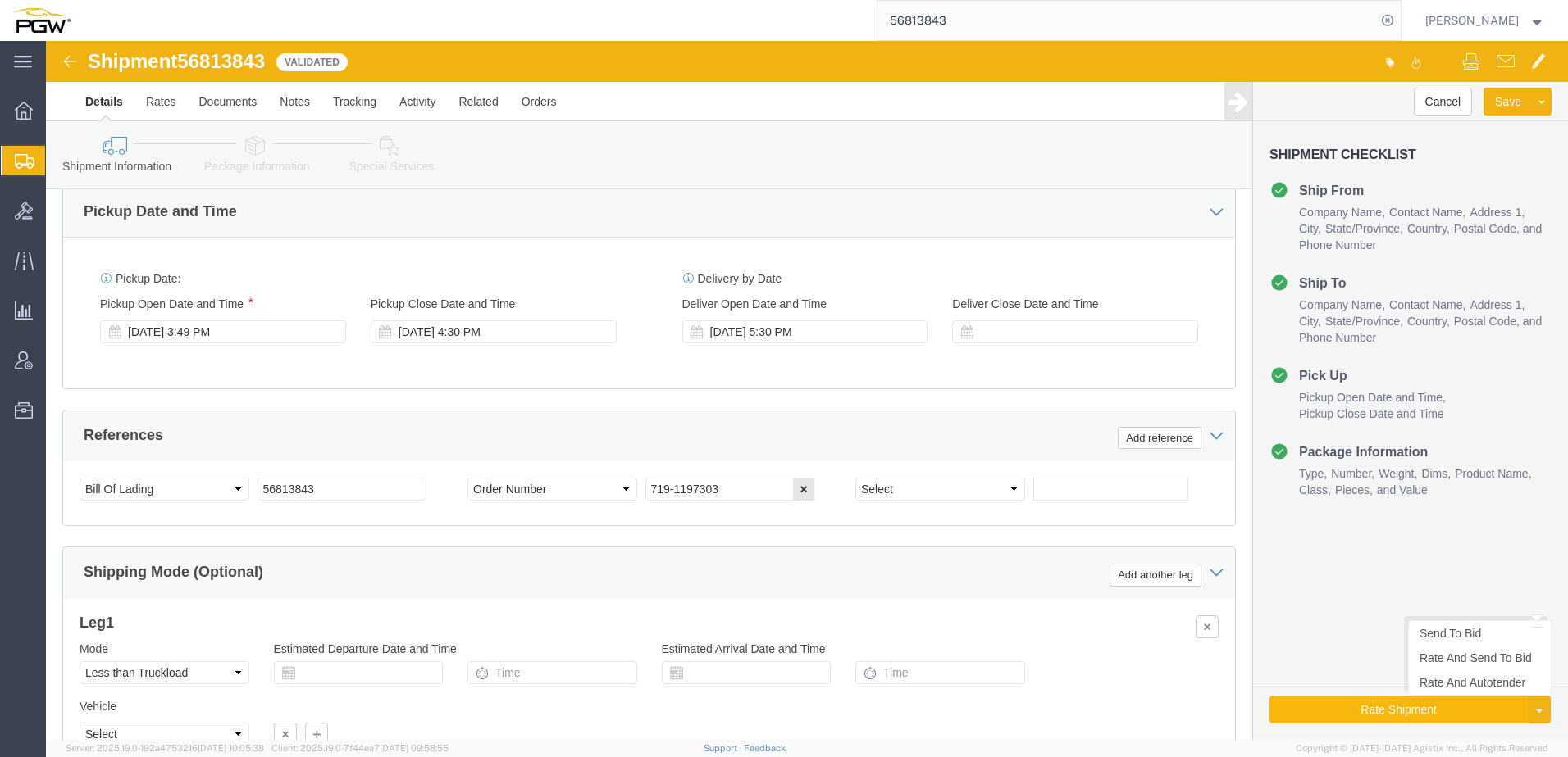
click button "Rate Shipment"
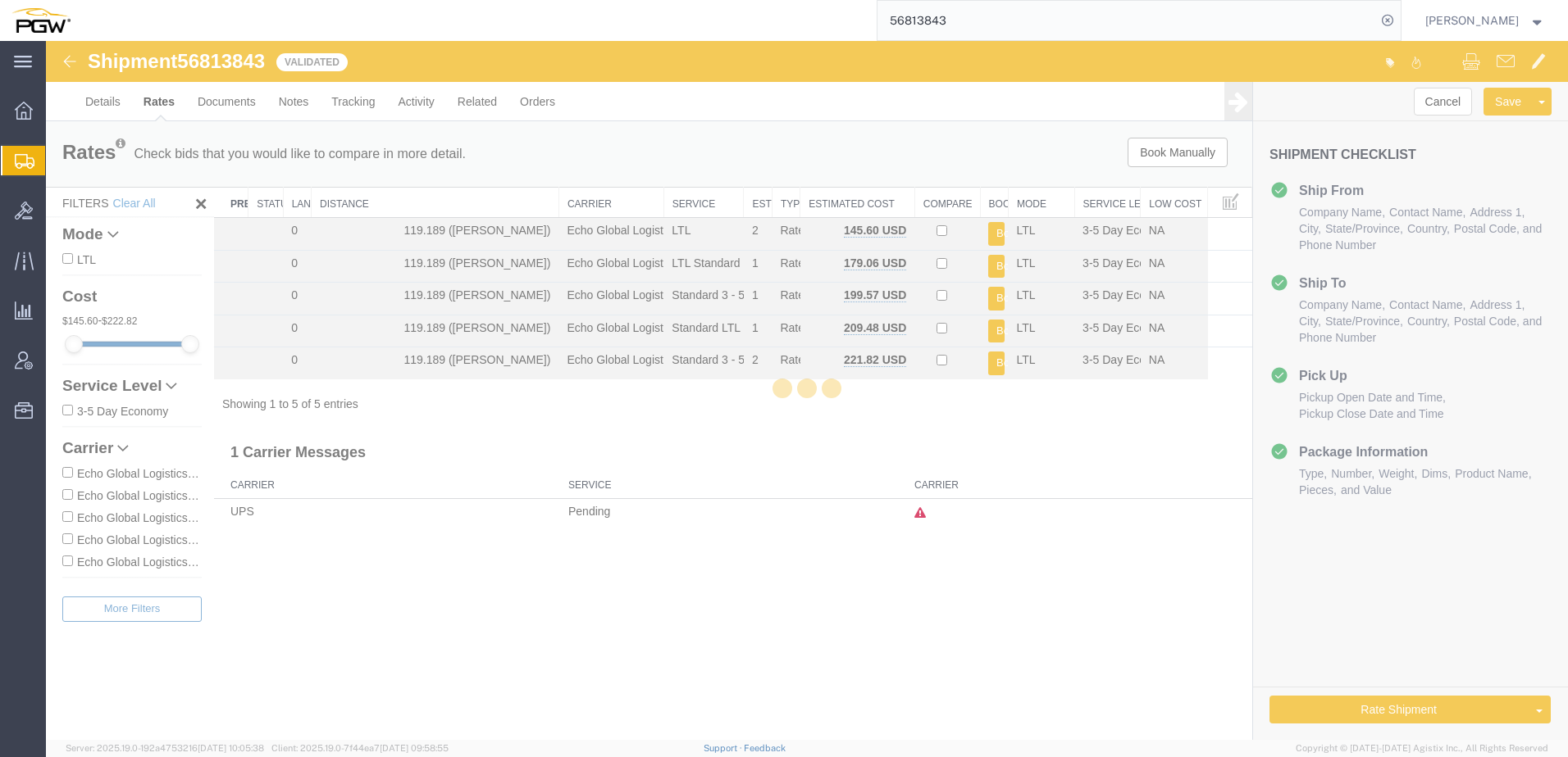
scroll to position [0, 0]
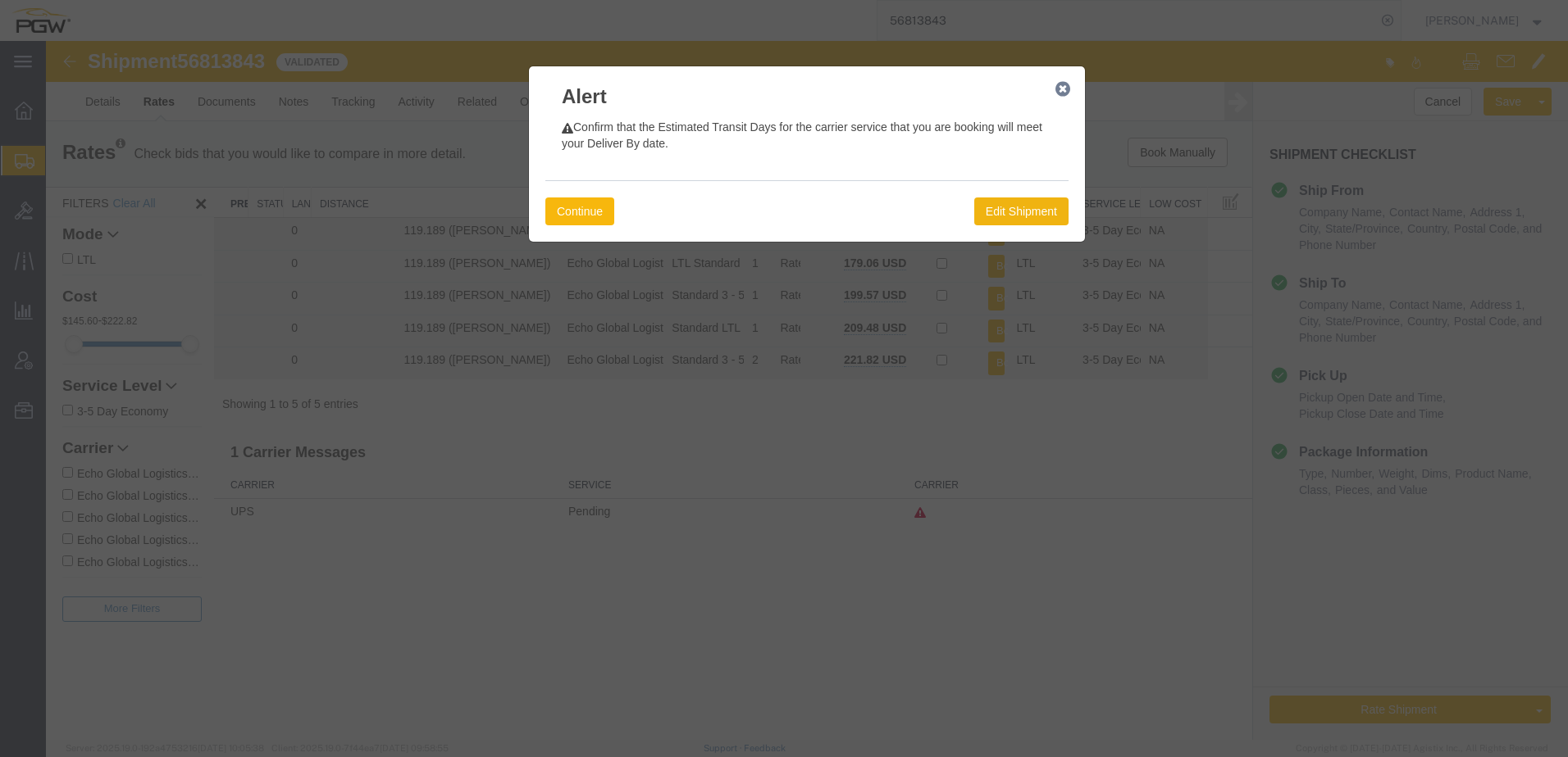
click at [579, 212] on button "Continue" at bounding box center [579, 211] width 69 height 28
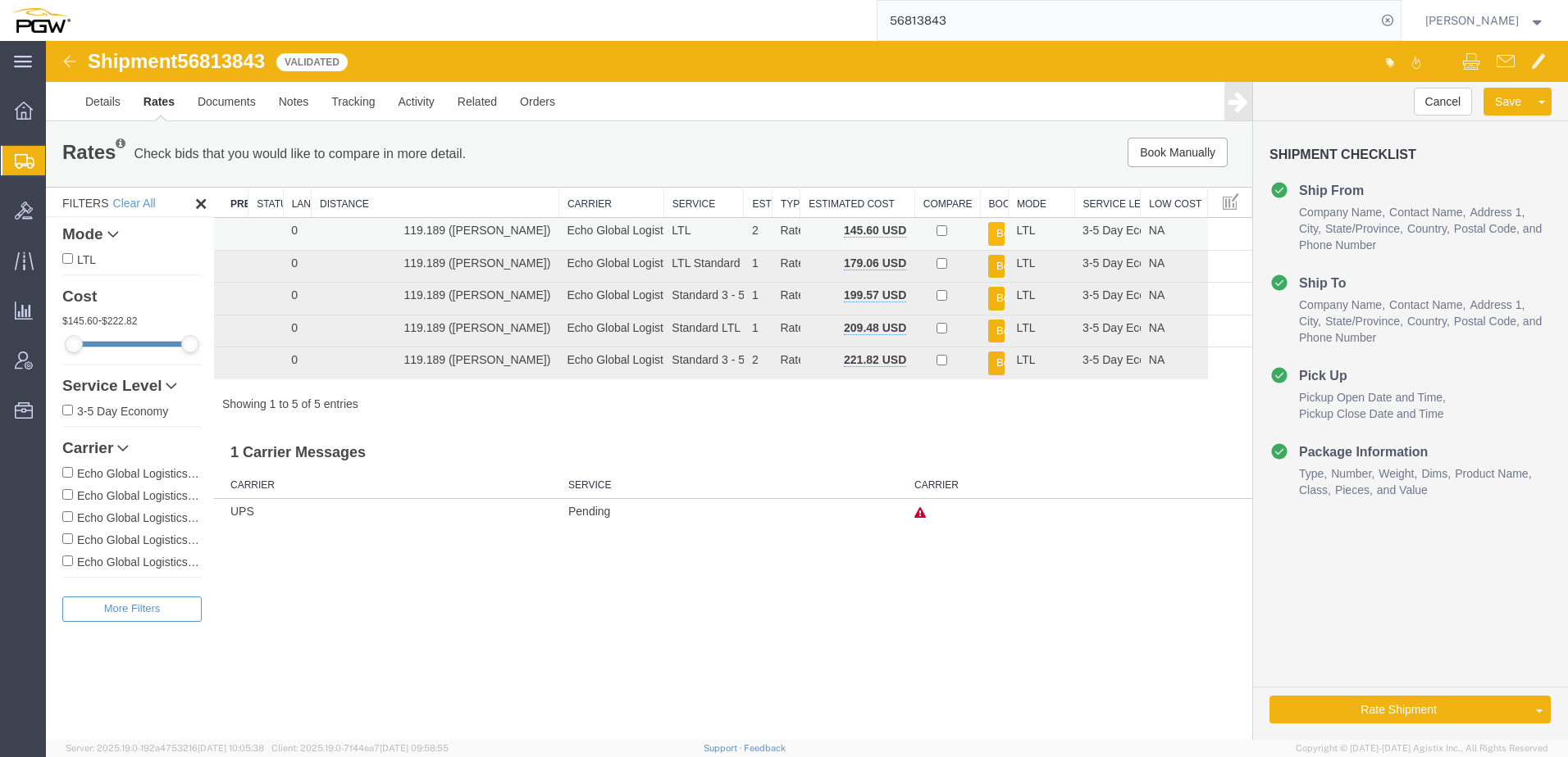
click at [989, 231] on button "Book" at bounding box center [995, 234] width 16 height 24
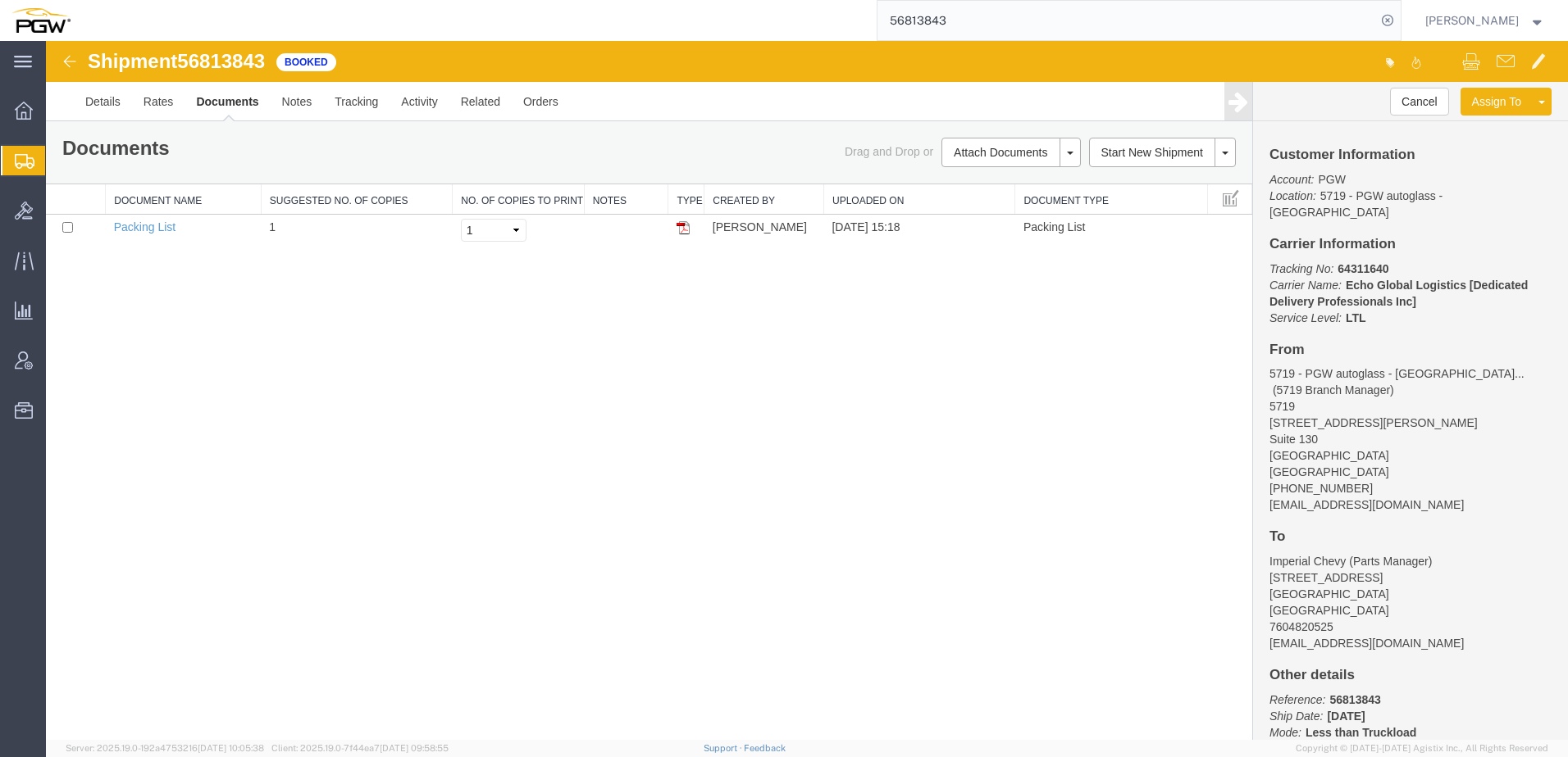
click at [470, 422] on div "Shipment 56813843 1 of 1 Booked Details Rates Documents Notes Tracking Activity…" at bounding box center [806, 390] width 1522 height 699
click at [166, 105] on link "Rates" at bounding box center [159, 101] width 53 height 40
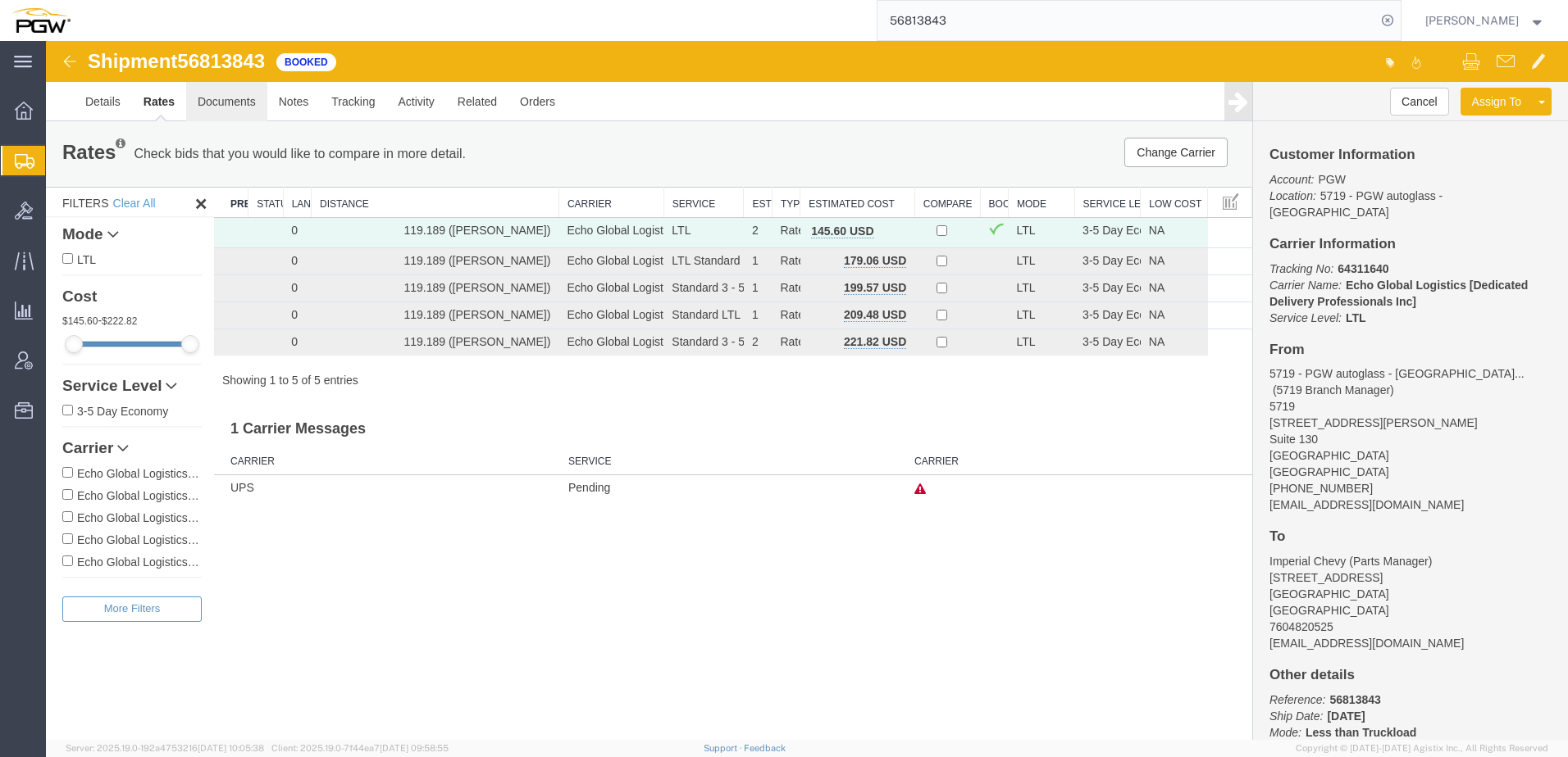
click at [213, 102] on link "Documents" at bounding box center [227, 101] width 81 height 40
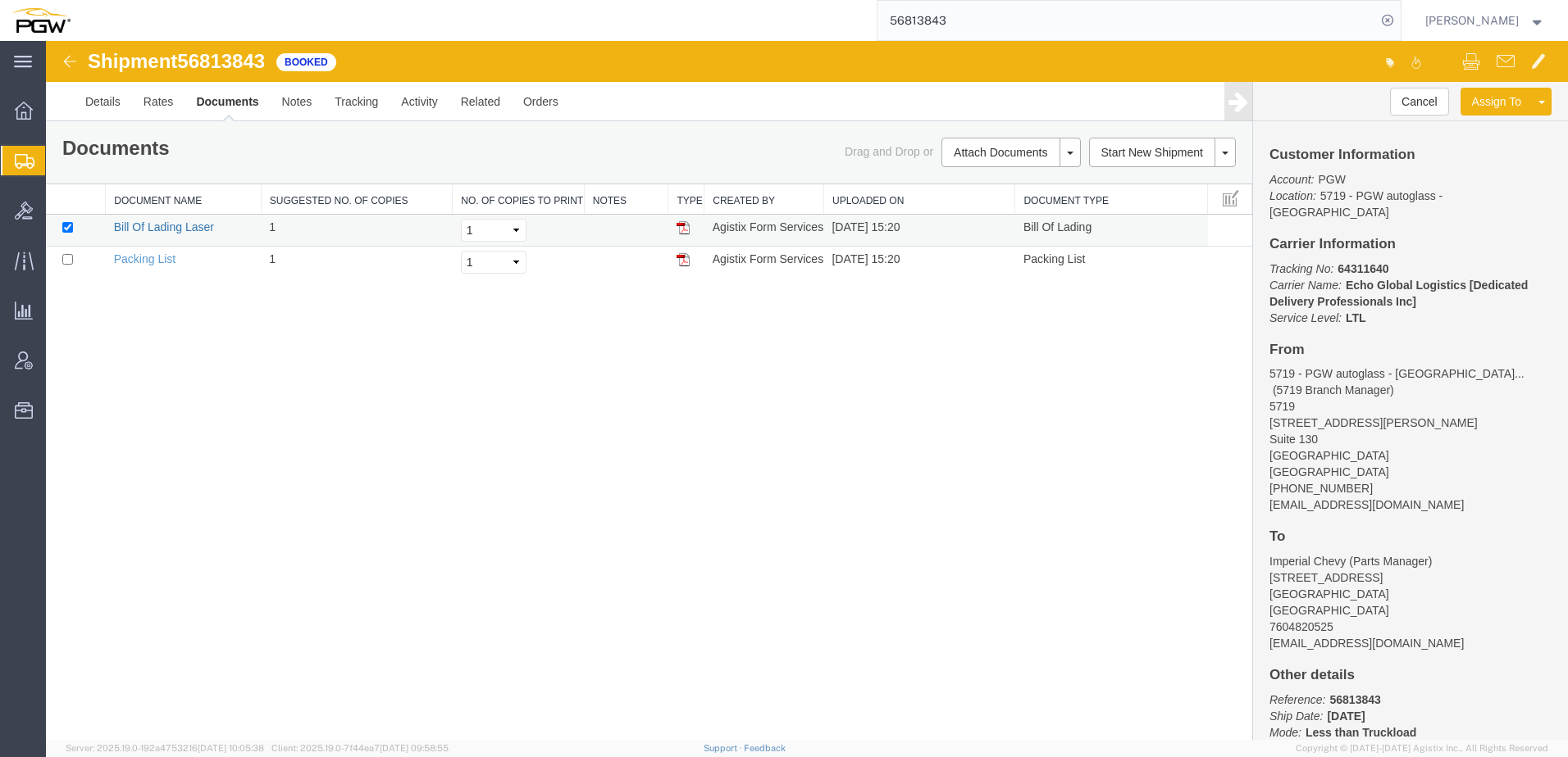
click at [164, 228] on link "Bill Of Lading Laser" at bounding box center [164, 228] width 100 height 13
click at [422, 432] on div "Shipment 56813843 2 of 2 Booked Details Rates Documents Notes Tracking Activity…" at bounding box center [806, 390] width 1522 height 699
click at [1117, 474] on div "Shipment 56813843 2 of 2 Booked Details Rates Documents Notes Tracking Activity…" at bounding box center [806, 390] width 1522 height 699
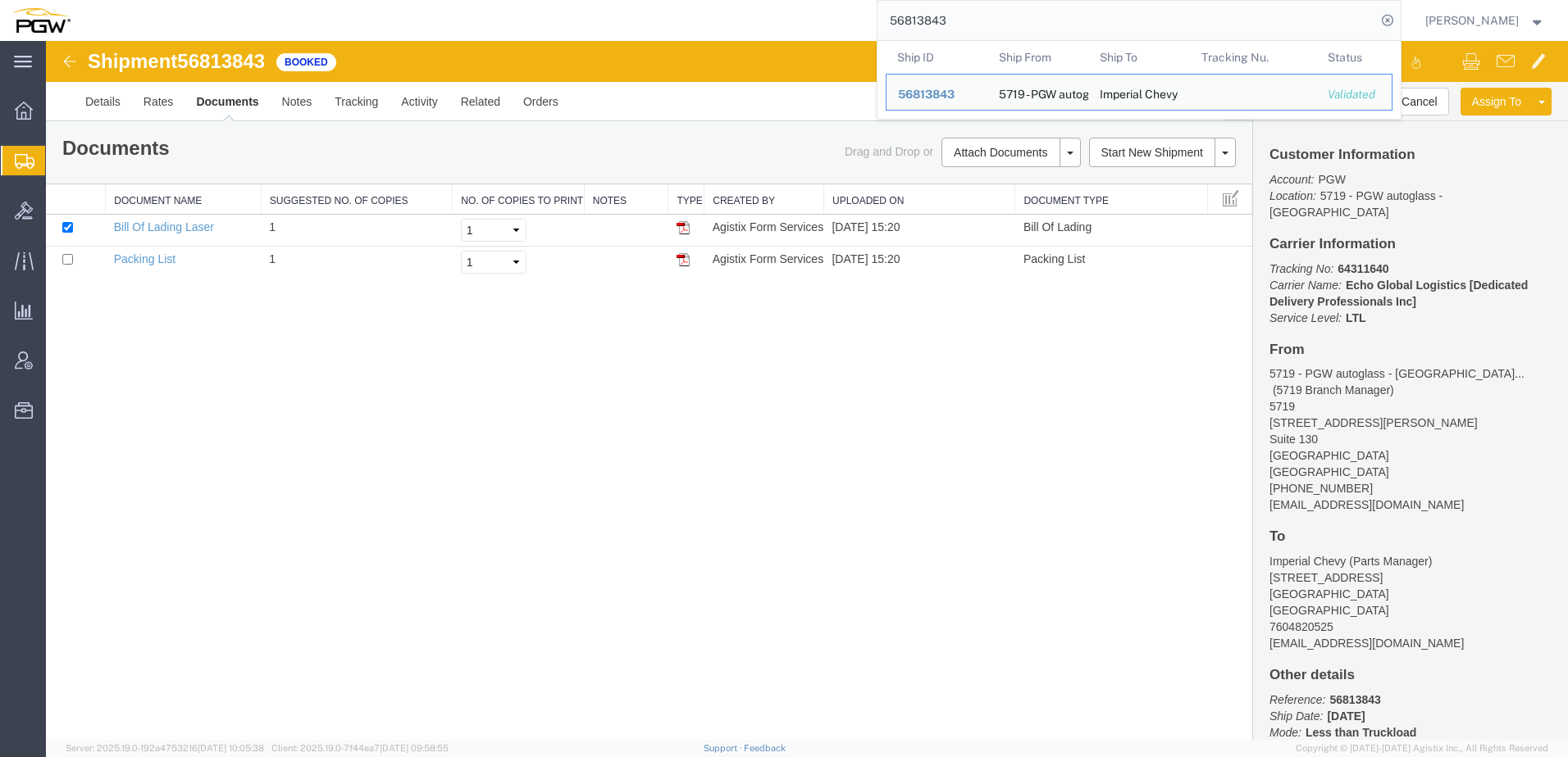
drag, startPoint x: 1010, startPoint y: 35, endPoint x: 575, endPoint y: 24, distance: 435.1
click at [633, 9] on div "56813843 Ship ID Ship From Ship To Tracking Nu. Status Ship ID 56813843 Ship Fr…" at bounding box center [741, 20] width 1319 height 41
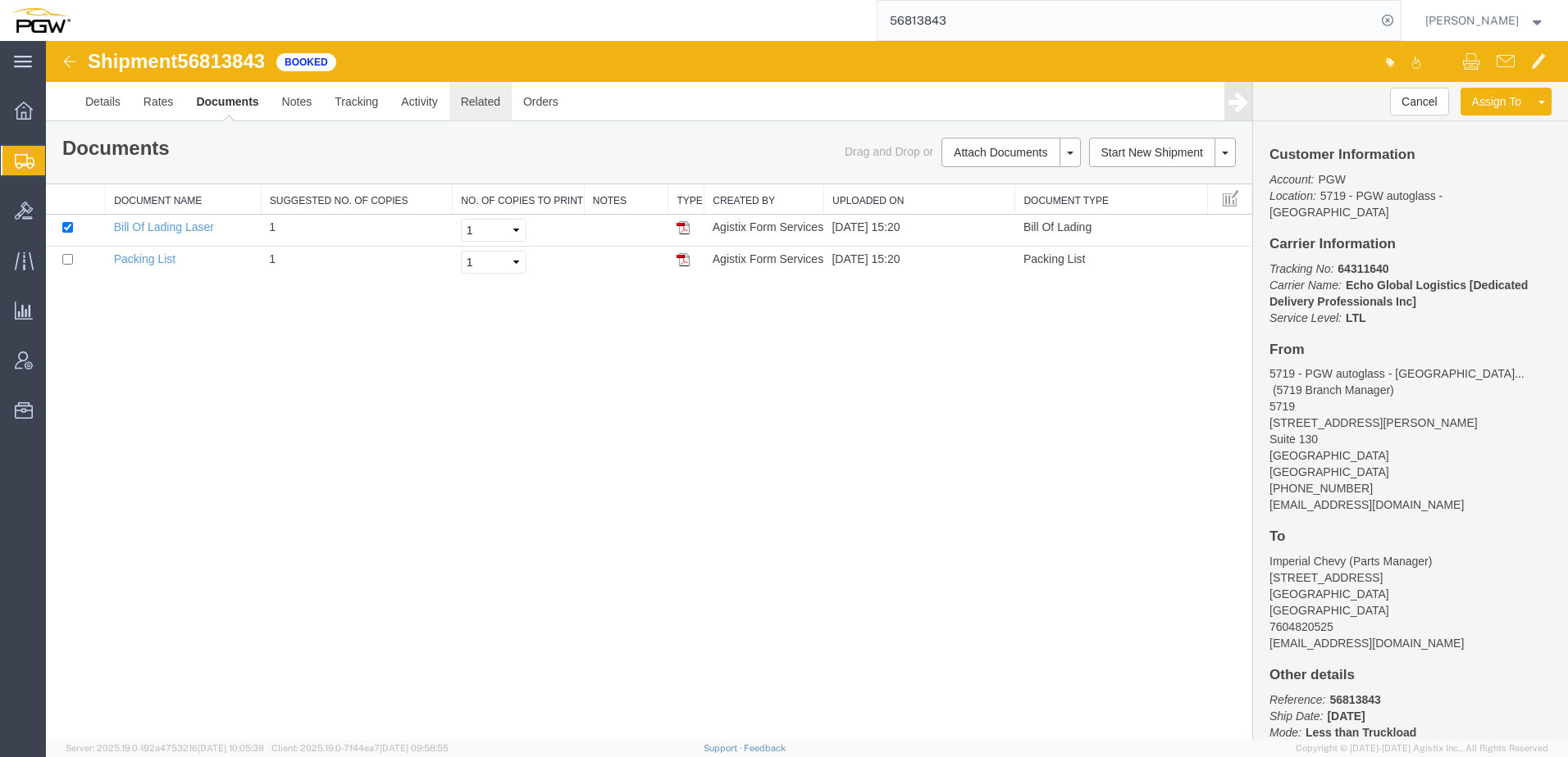
paste input "781727"
type input "56781727"
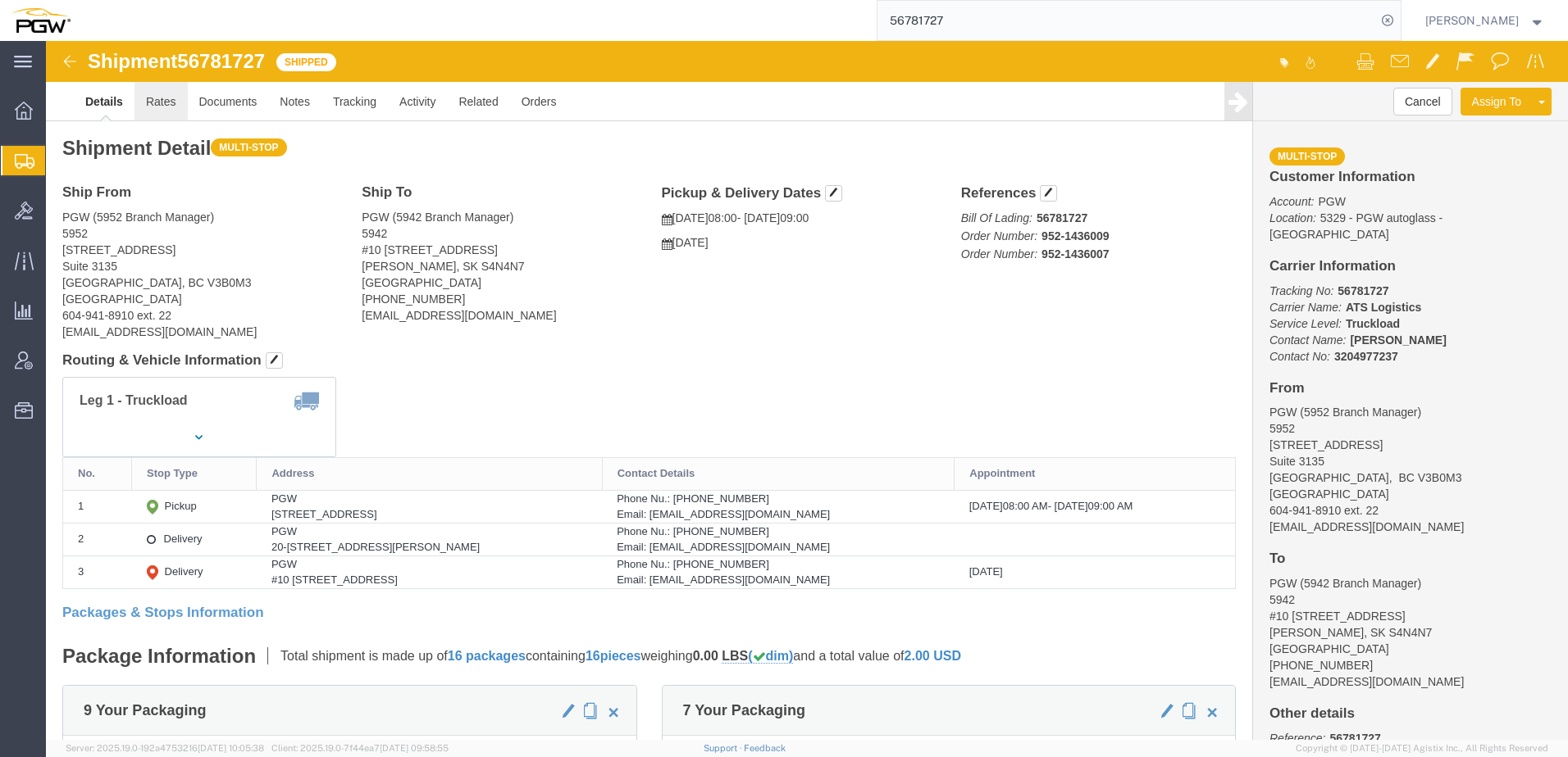
click link "Rates"
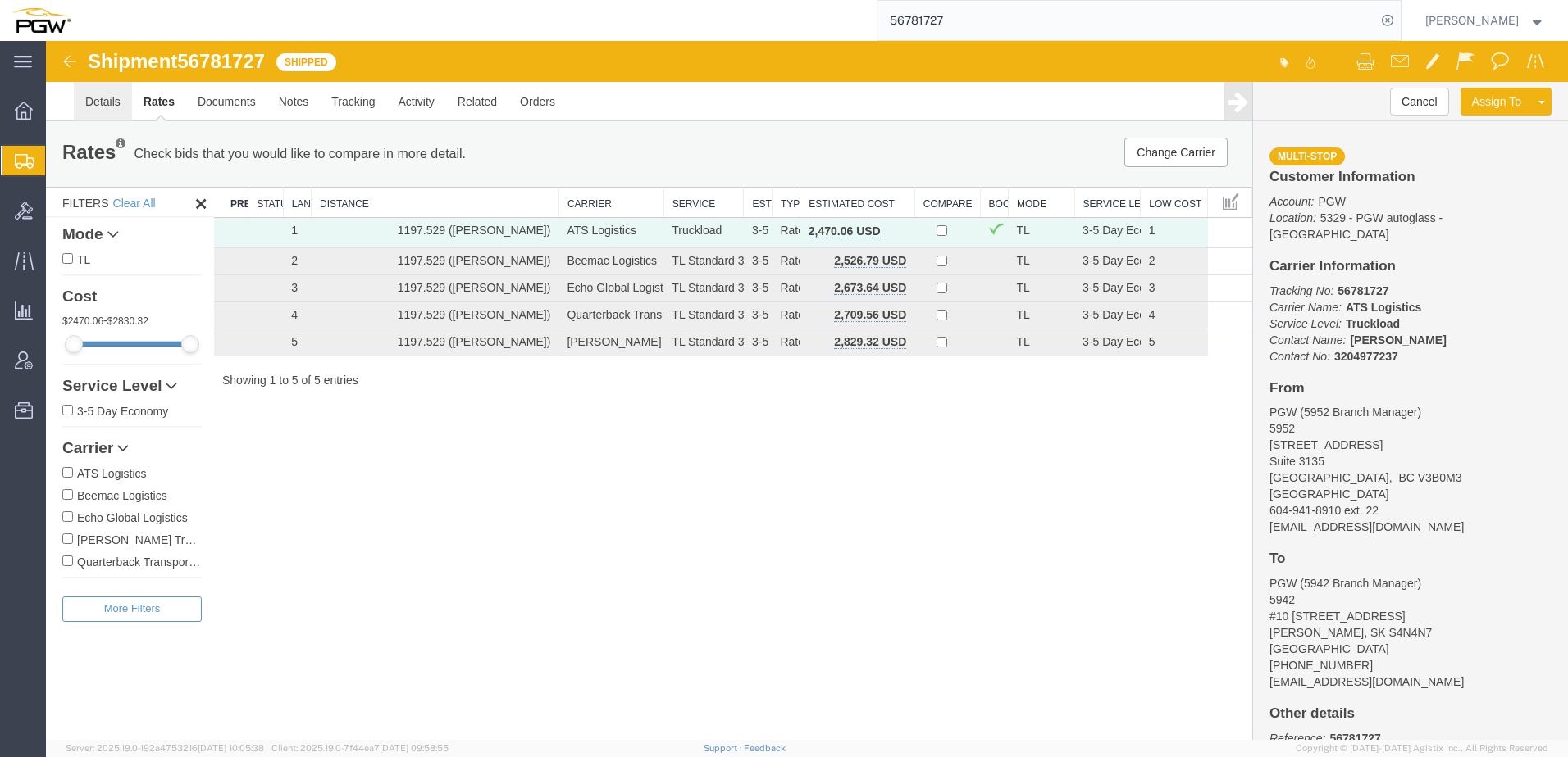
click at [111, 113] on link "Details" at bounding box center [102, 101] width 58 height 40
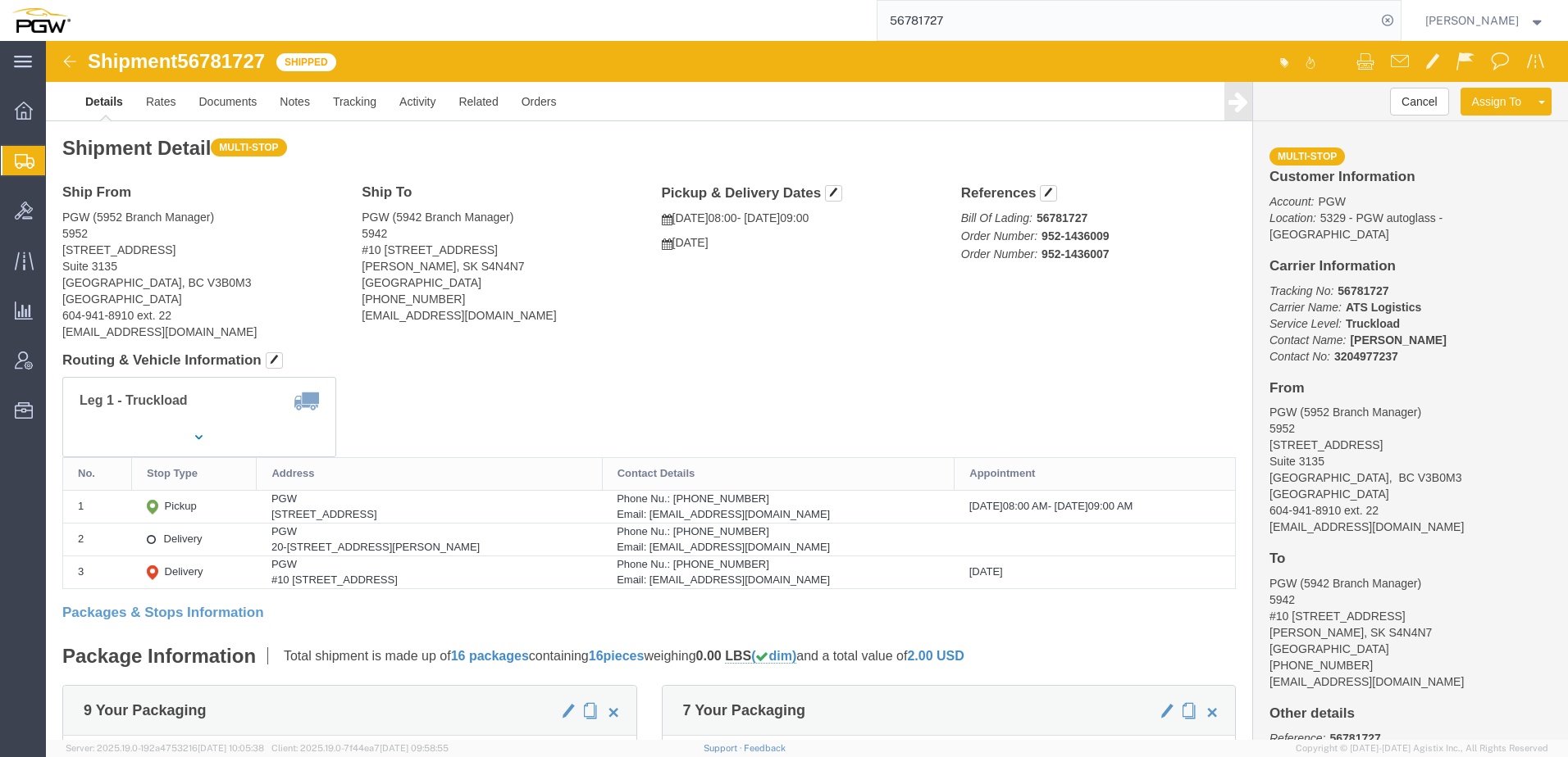
click div "Shipment Detail Multi-stop Ship From PGW (5952 Branch Manager) [STREET_ADDRESS]…"
click at [0, 0] on span "Create from Template" at bounding box center [0, 0] width 0 height 0
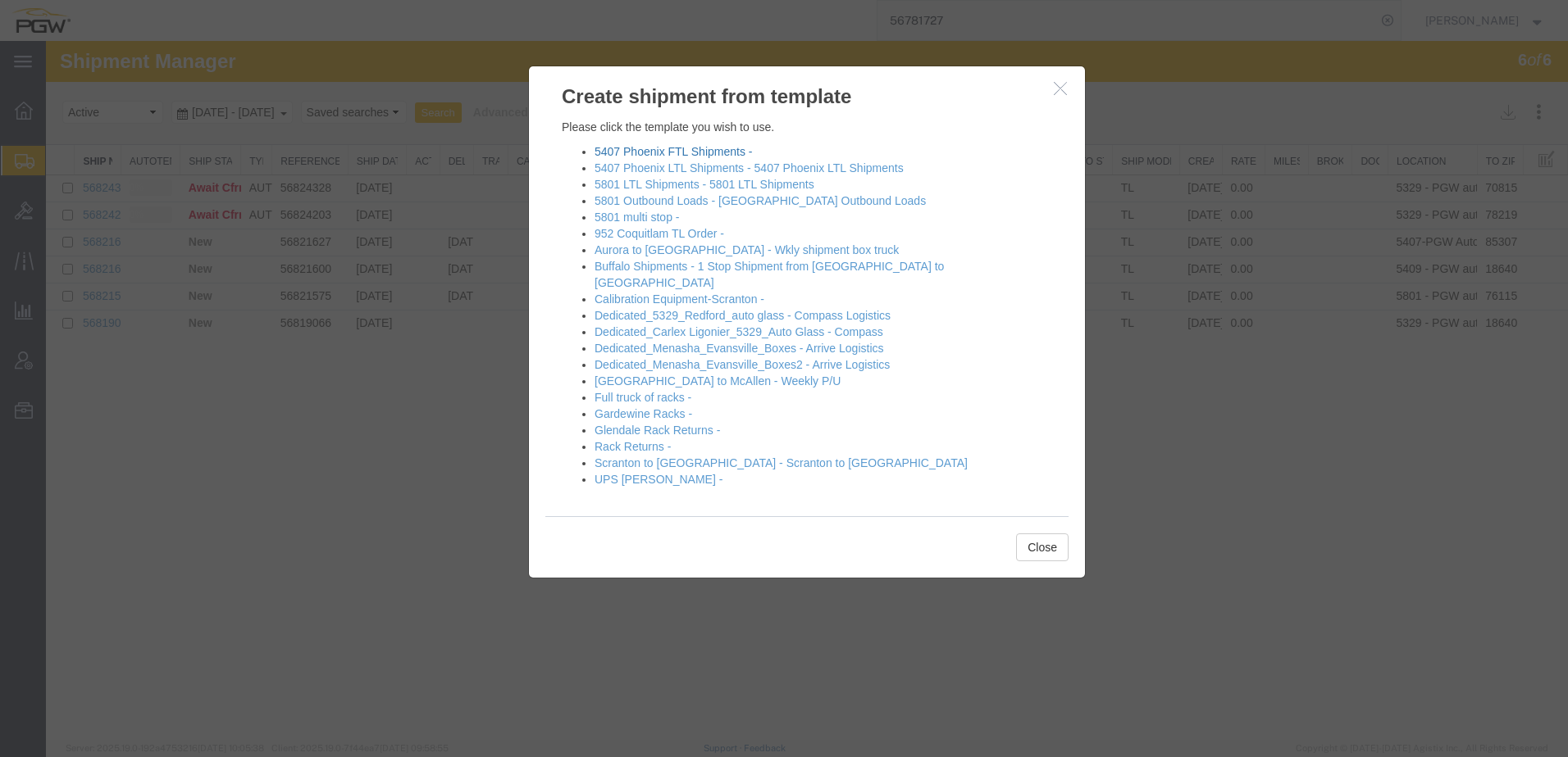
click at [675, 153] on link "5407 Phoenix FTL Shipments -" at bounding box center [673, 152] width 158 height 13
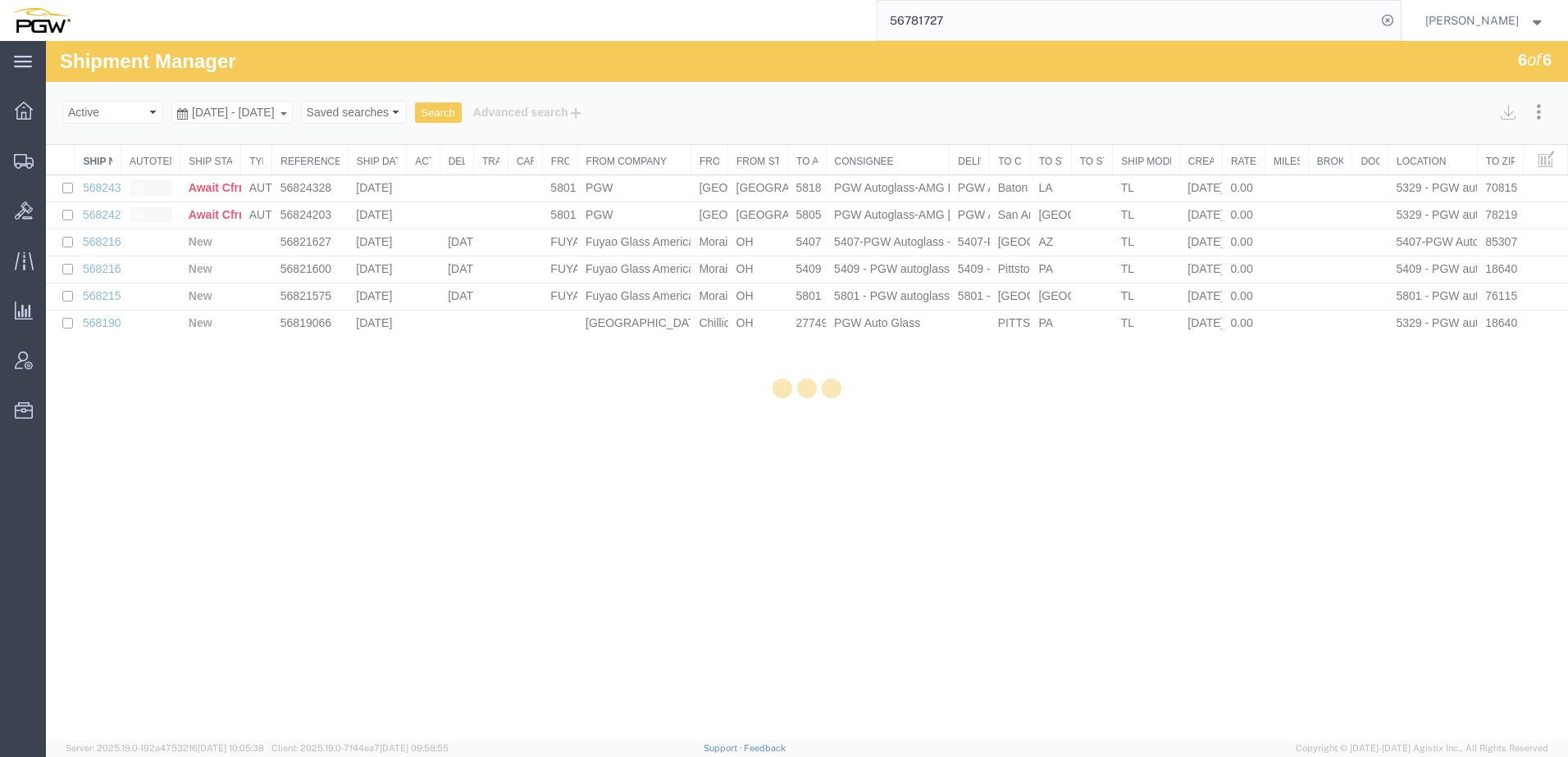
select select "62351"
select select "28459"
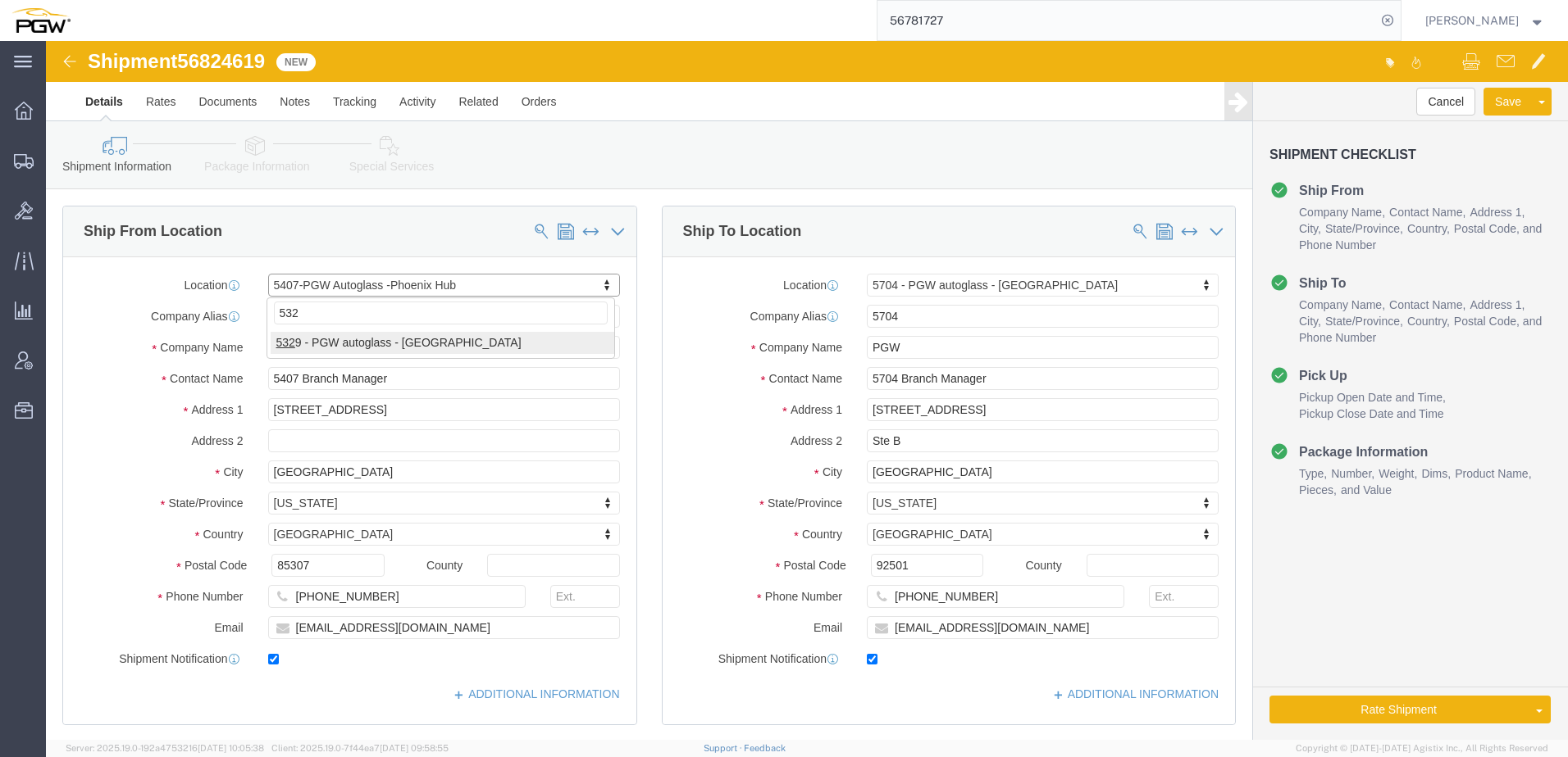
type input "5329"
select select "28253"
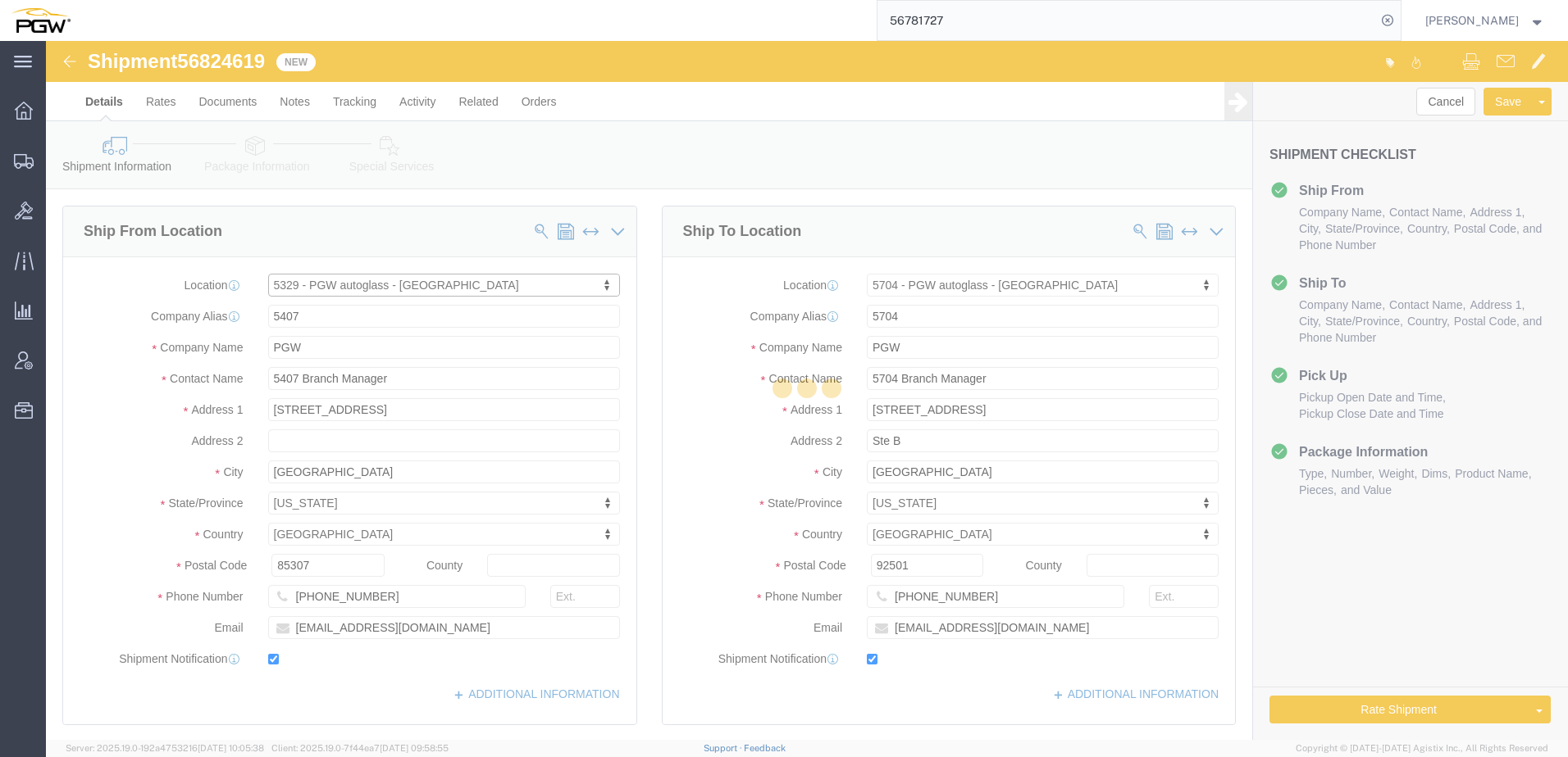
type input "5329"
type input "[PERSON_NAME]"
type input "[STREET_ADDRESS]"
type input "Chillicothe"
type input "45601"
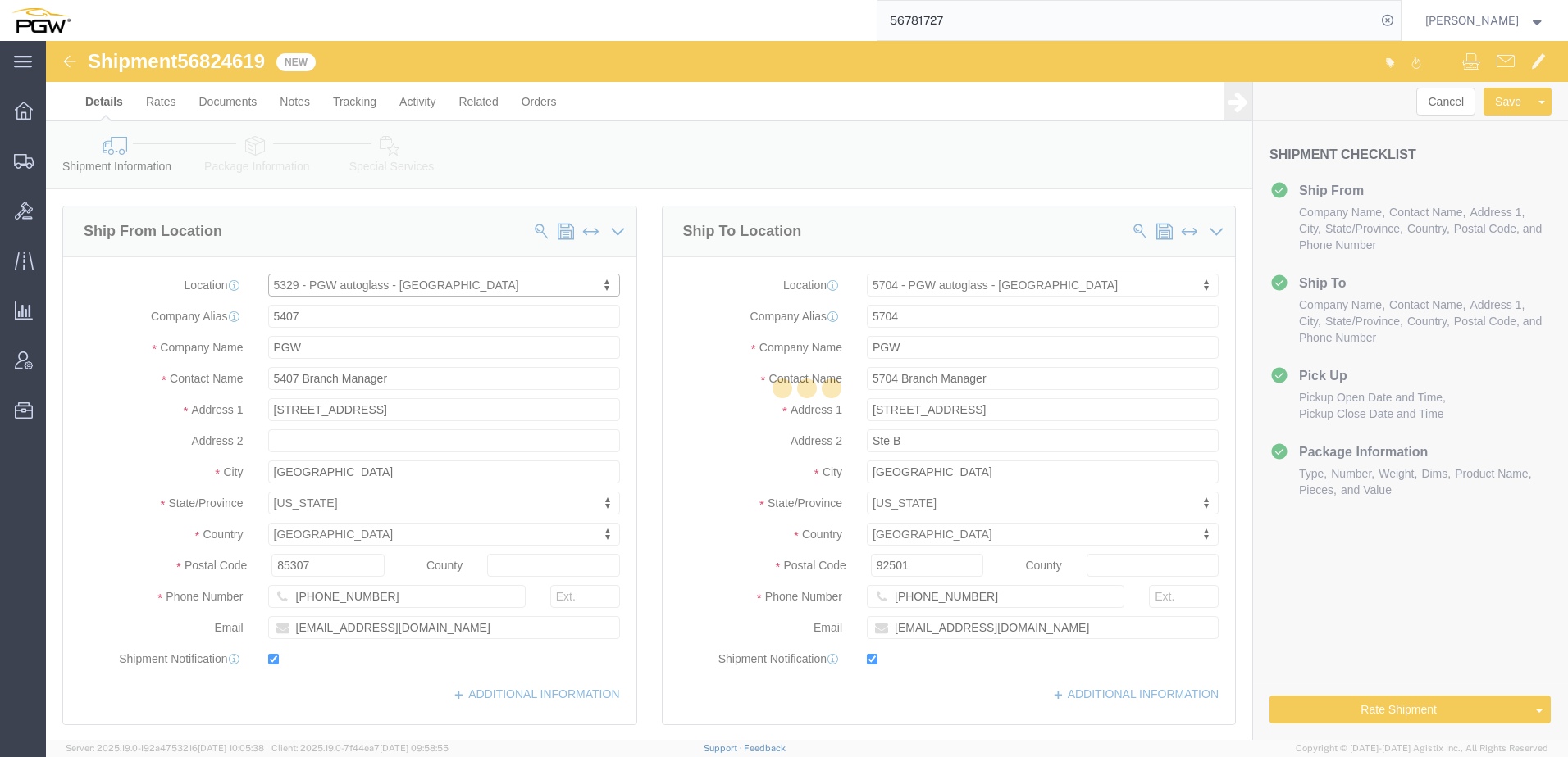
type input "[PHONE_NUMBER]"
type input "[EMAIL_ADDRESS][DOMAIN_NAME]"
select select "OH"
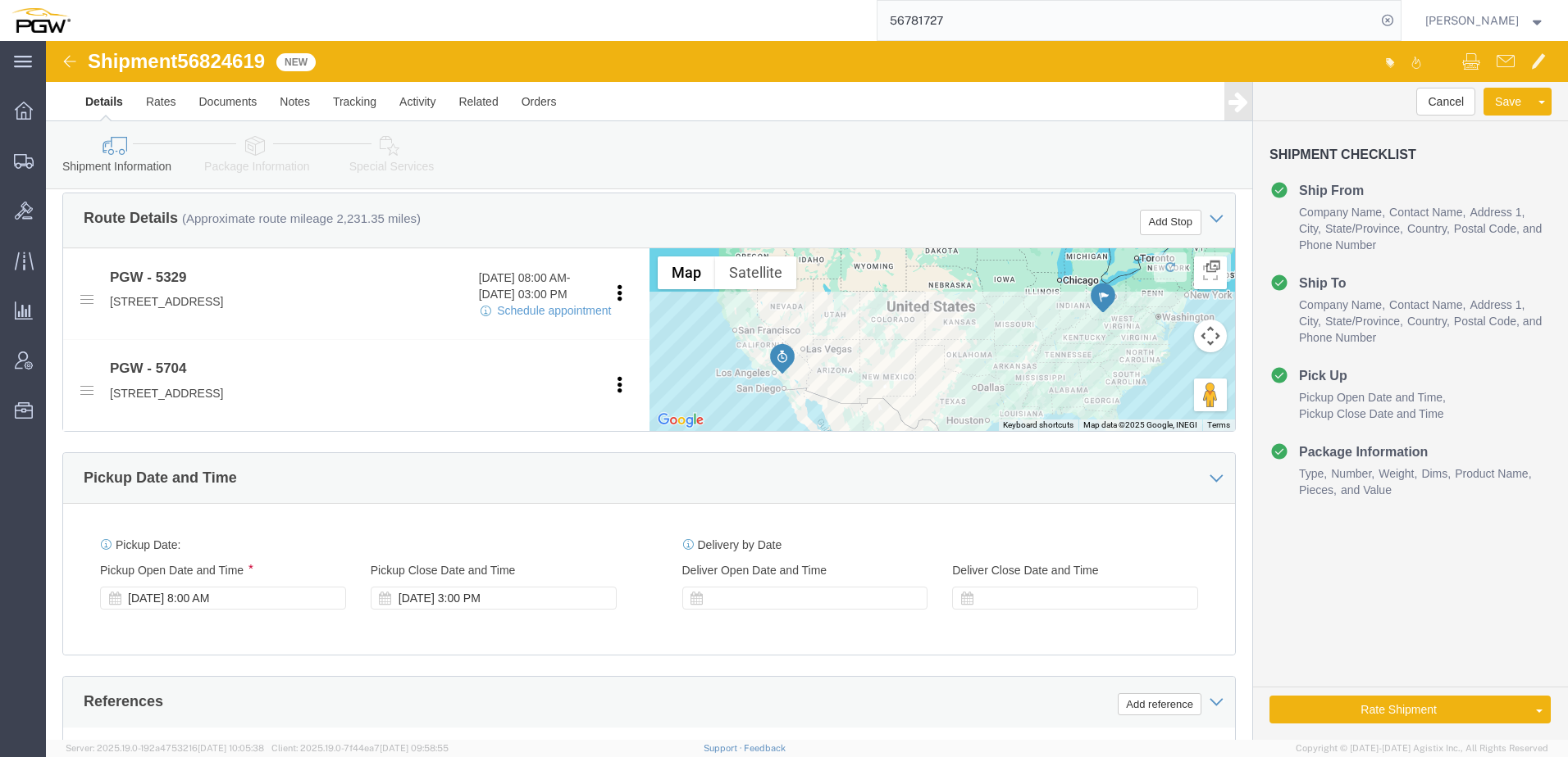
scroll to position [656, 0]
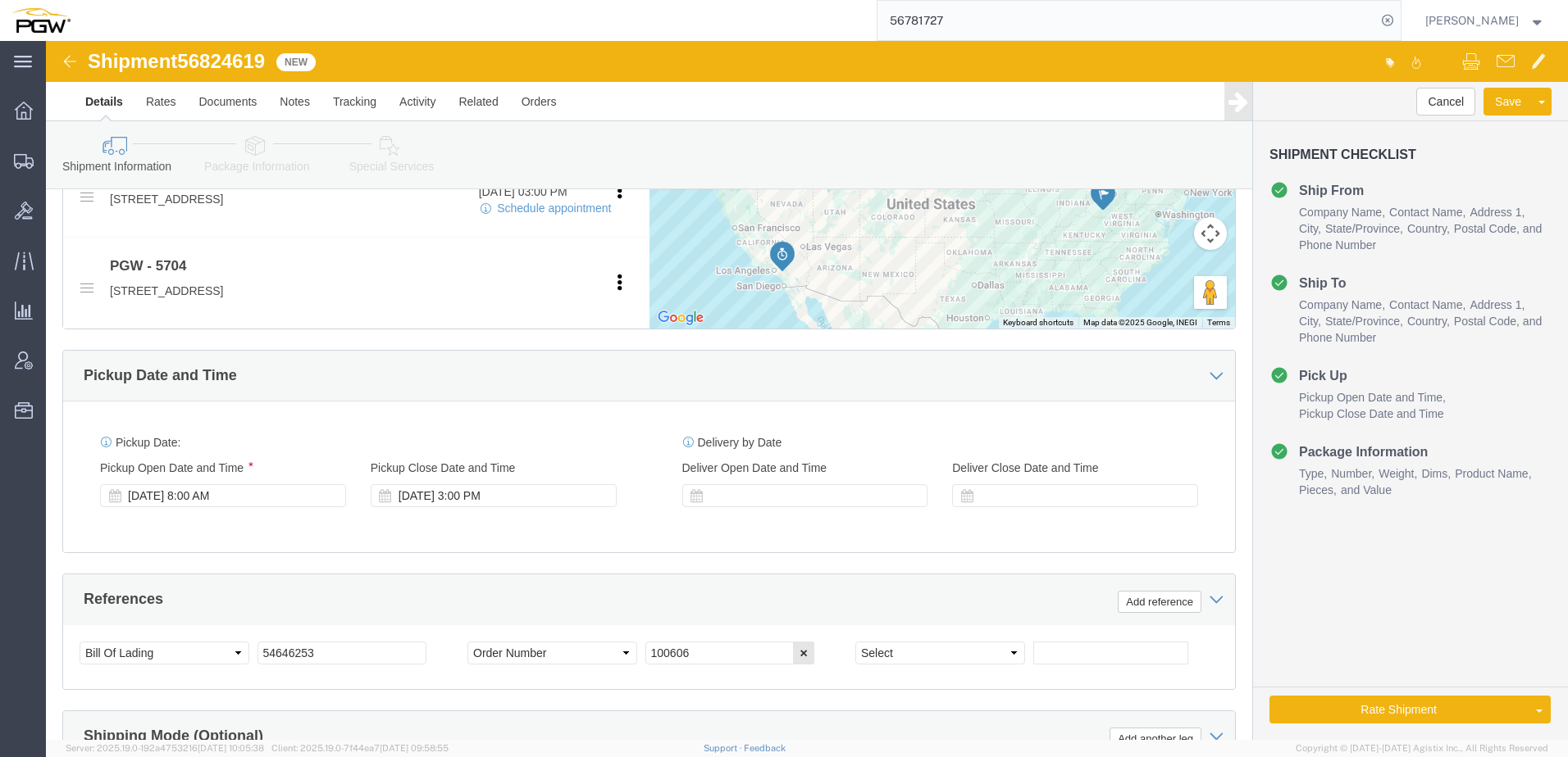
click icon
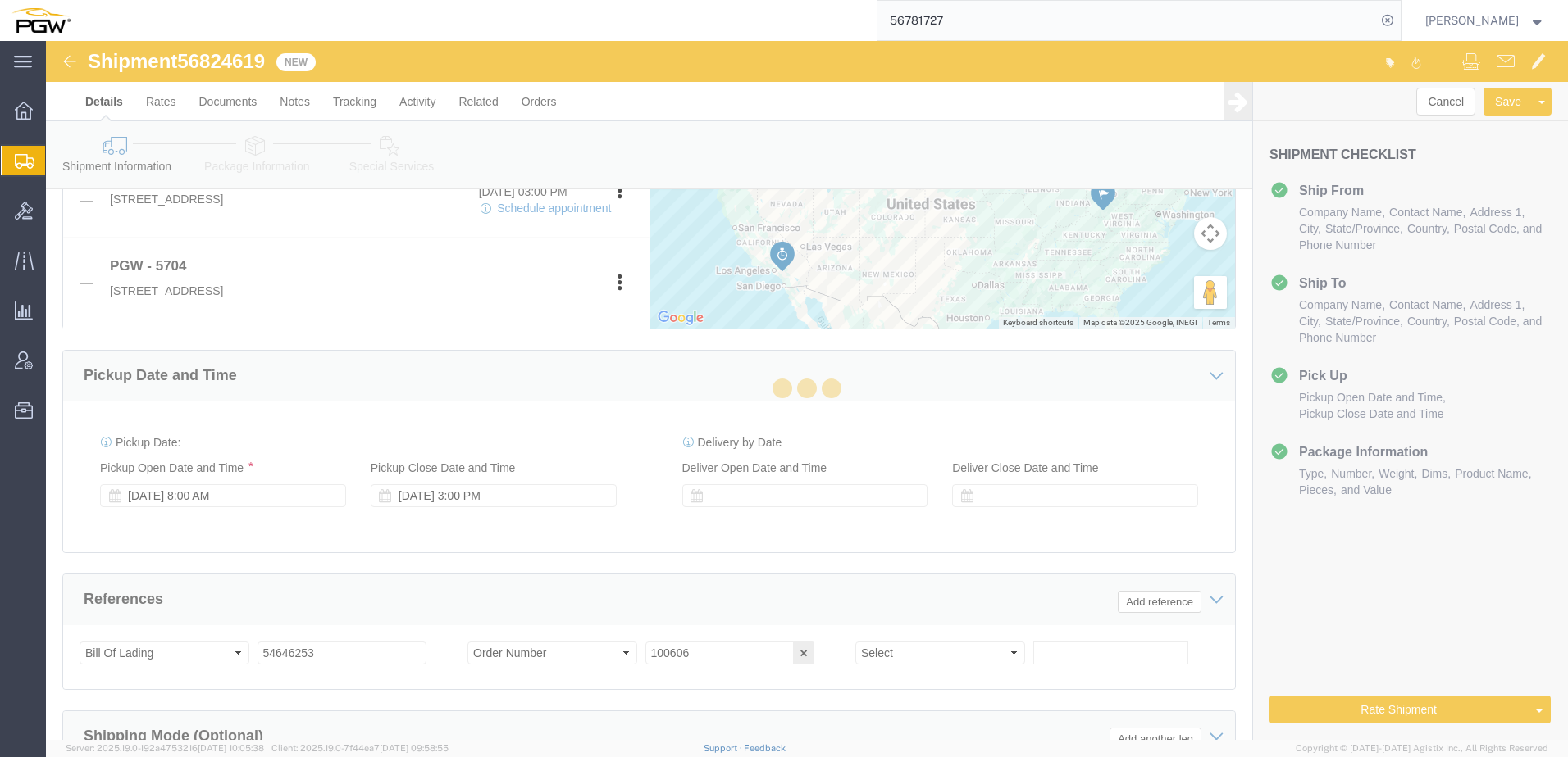
select select
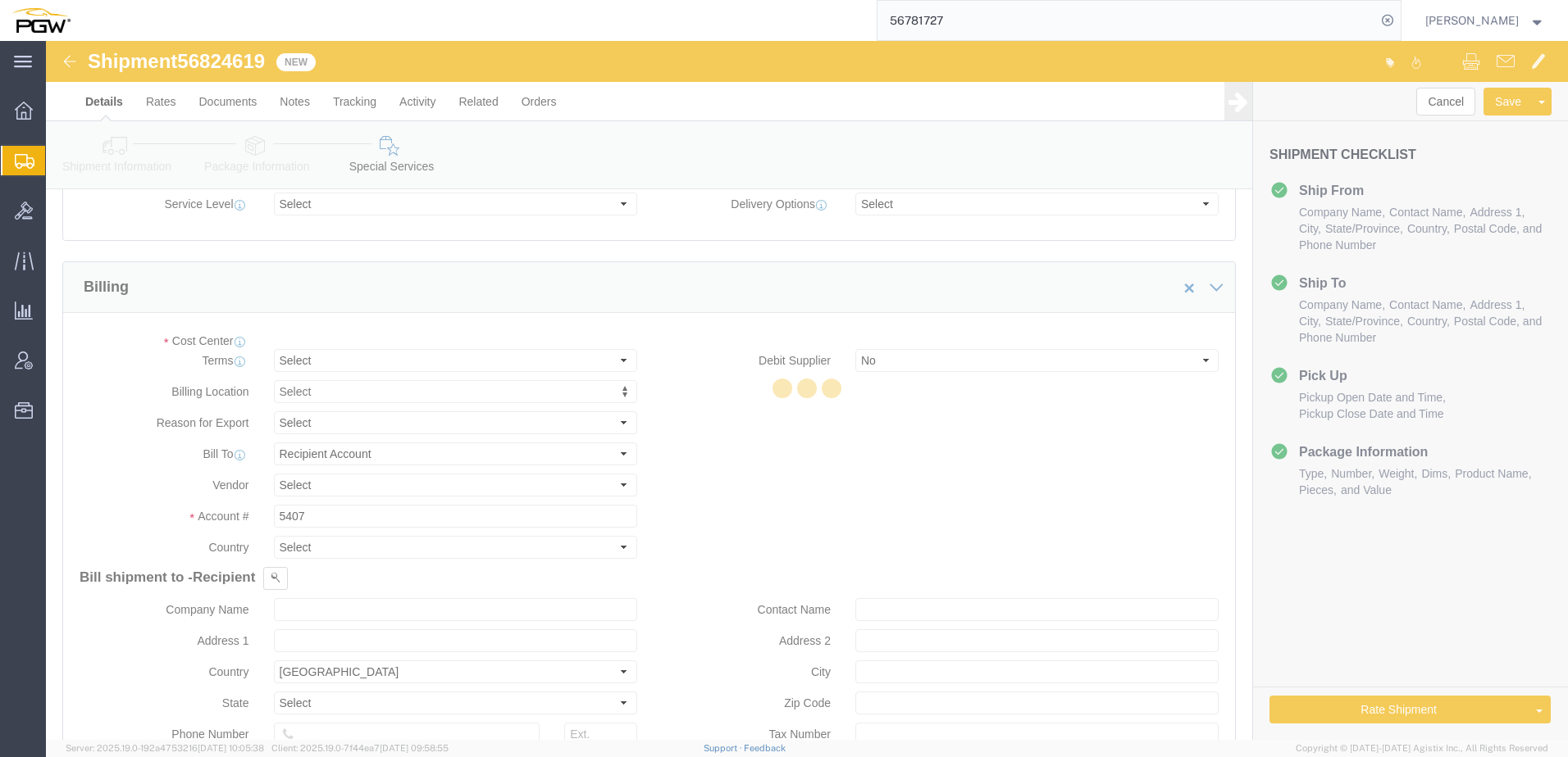
select select "COSTCENTER"
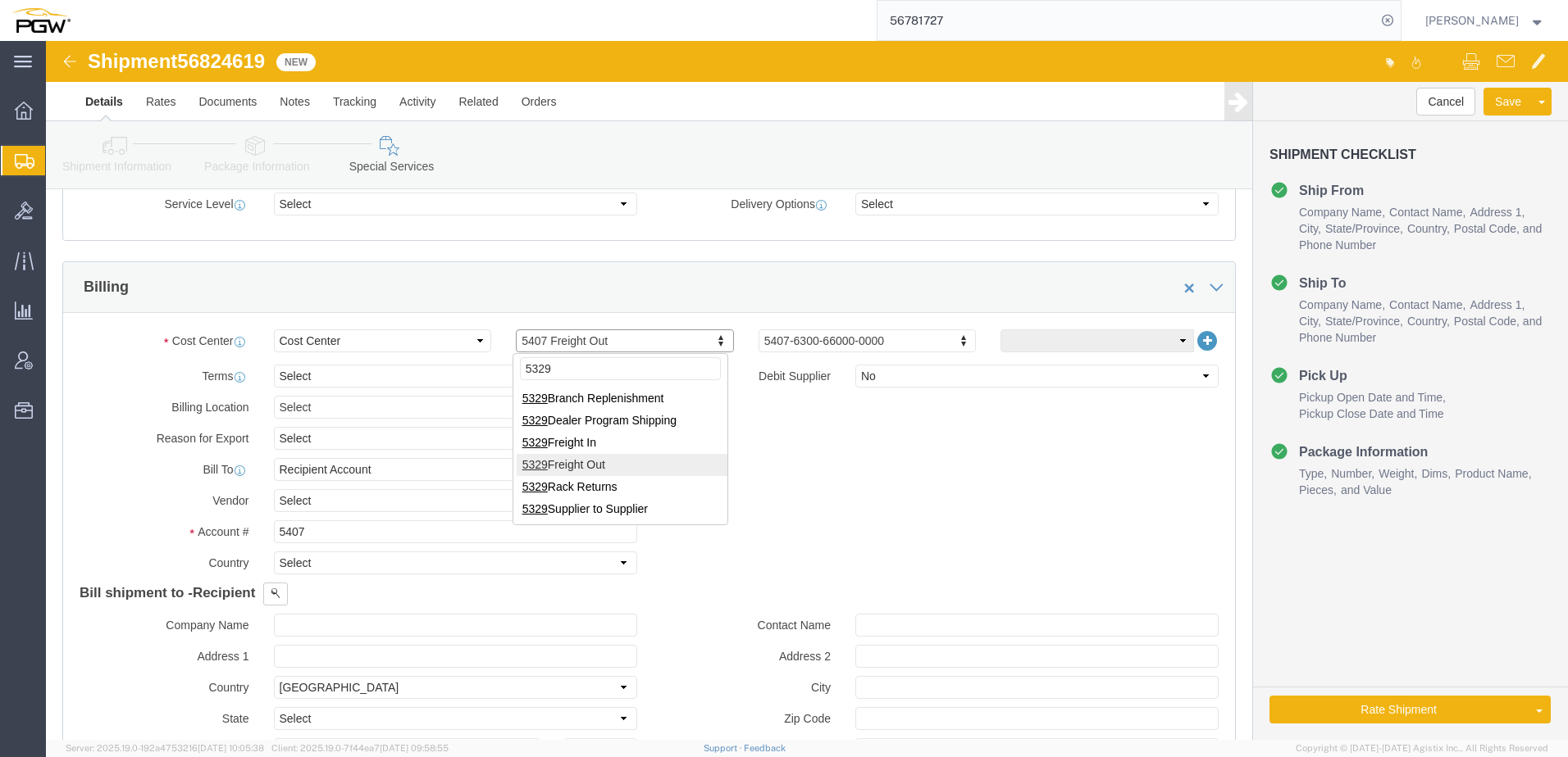
type input "5329"
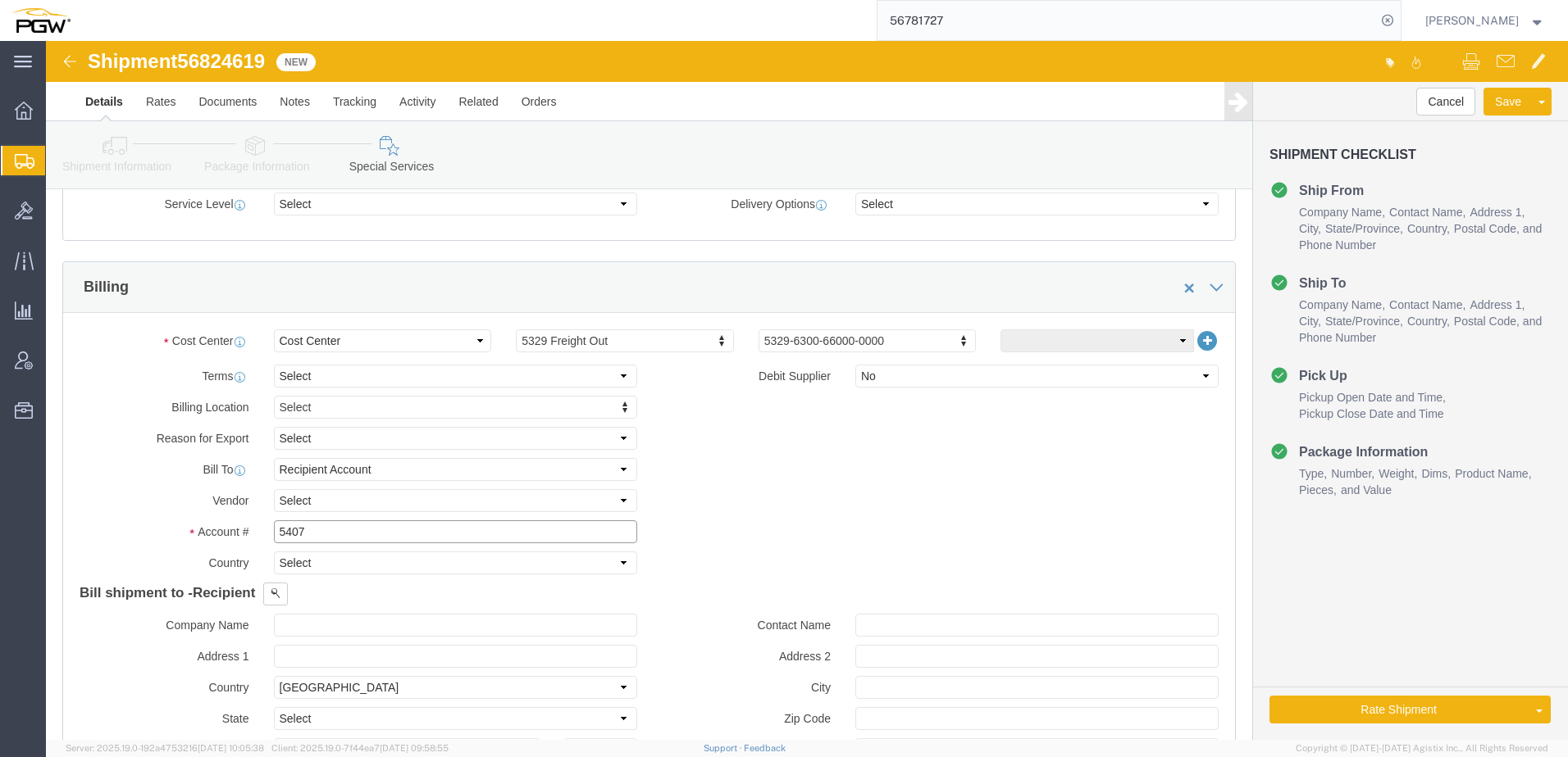
drag, startPoint x: 300, startPoint y: 495, endPoint x: -188, endPoint y: 493, distance: 488.0
click html "Shipment 56824619 New Details Rates Documents Notes Tracking Activity Related O…"
type input "5329"
click label "Billing Location"
click link "Shipment Information"
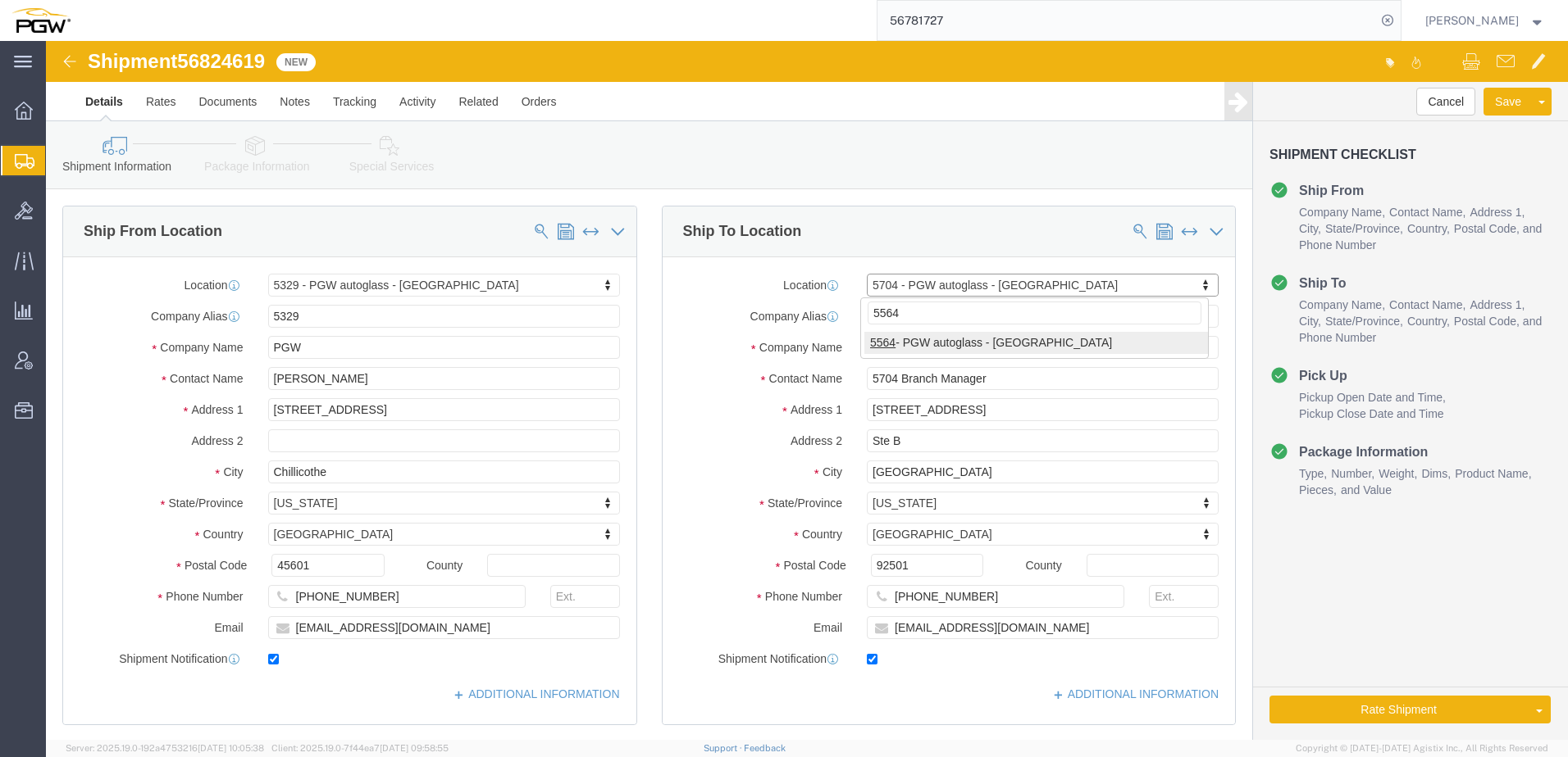
type input "5564"
select select "28373"
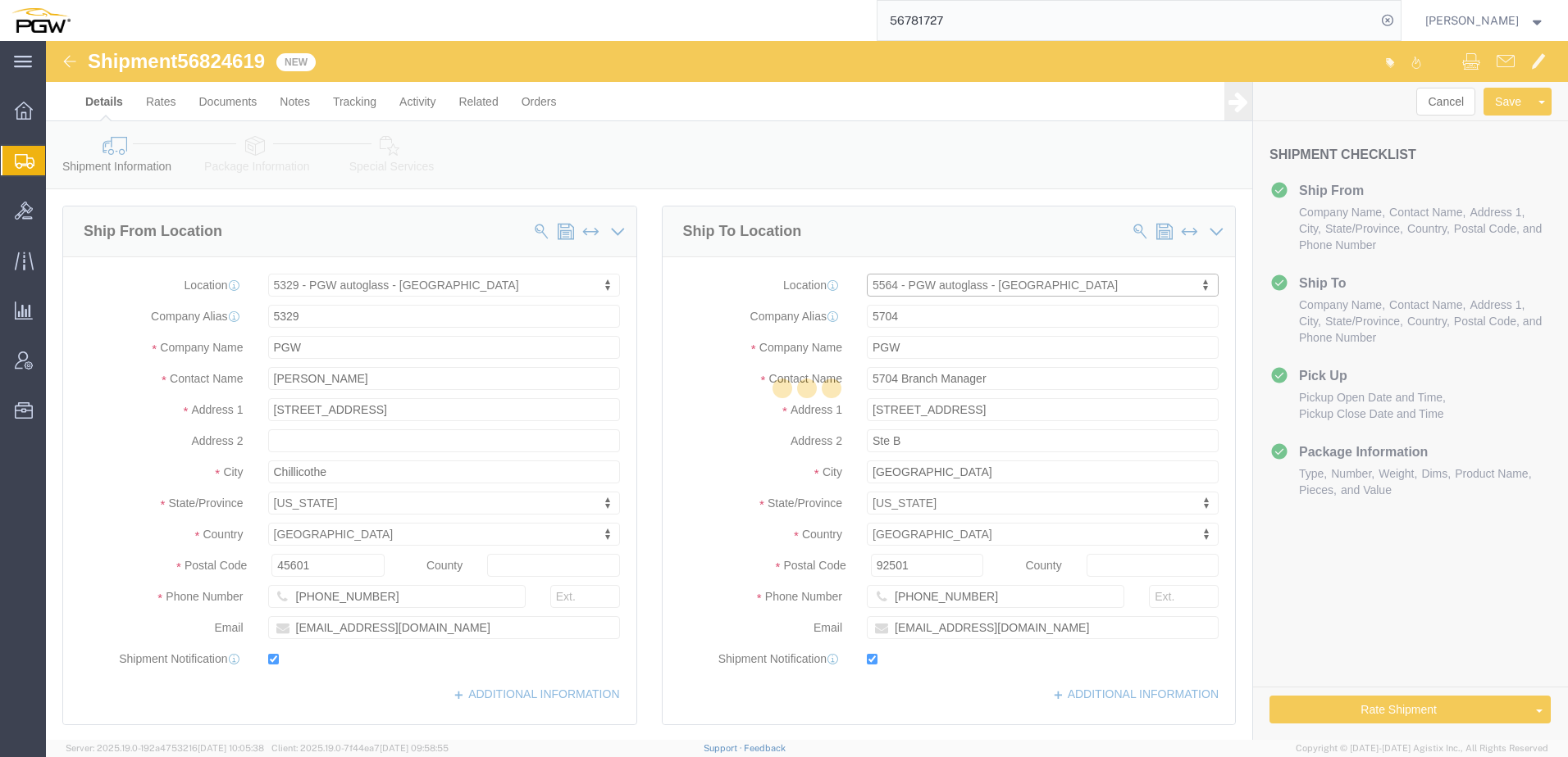
type input "5564"
type input "5564 Branch Manager"
type input "[STREET_ADDRESS]"
type input "Suites 4-8"
type input "[GEOGRAPHIC_DATA]"
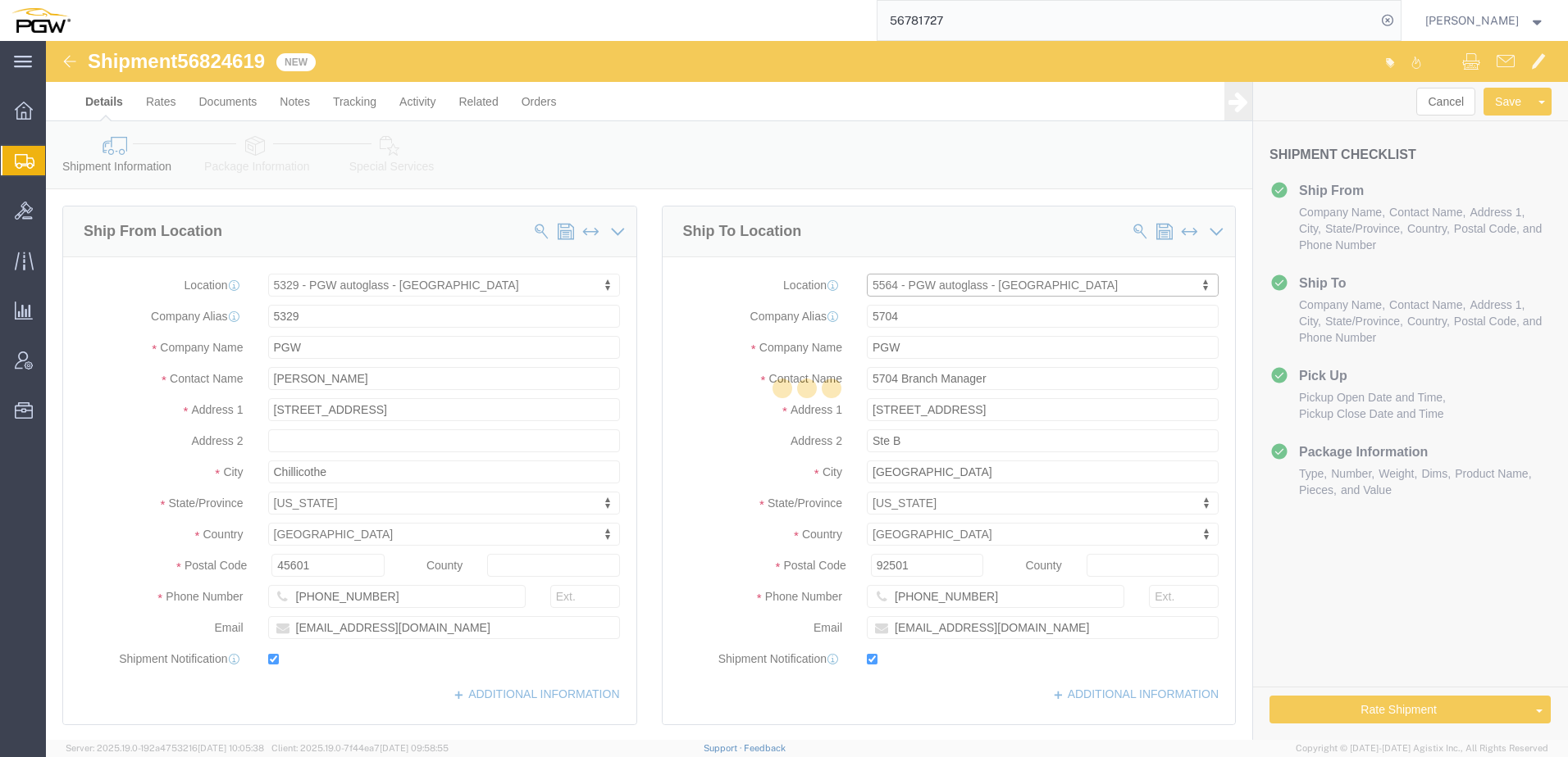
type input "32256"
type input "[PHONE_NUMBER]"
type input "[EMAIL_ADDRESS][DOMAIN_NAME]"
select select "FL"
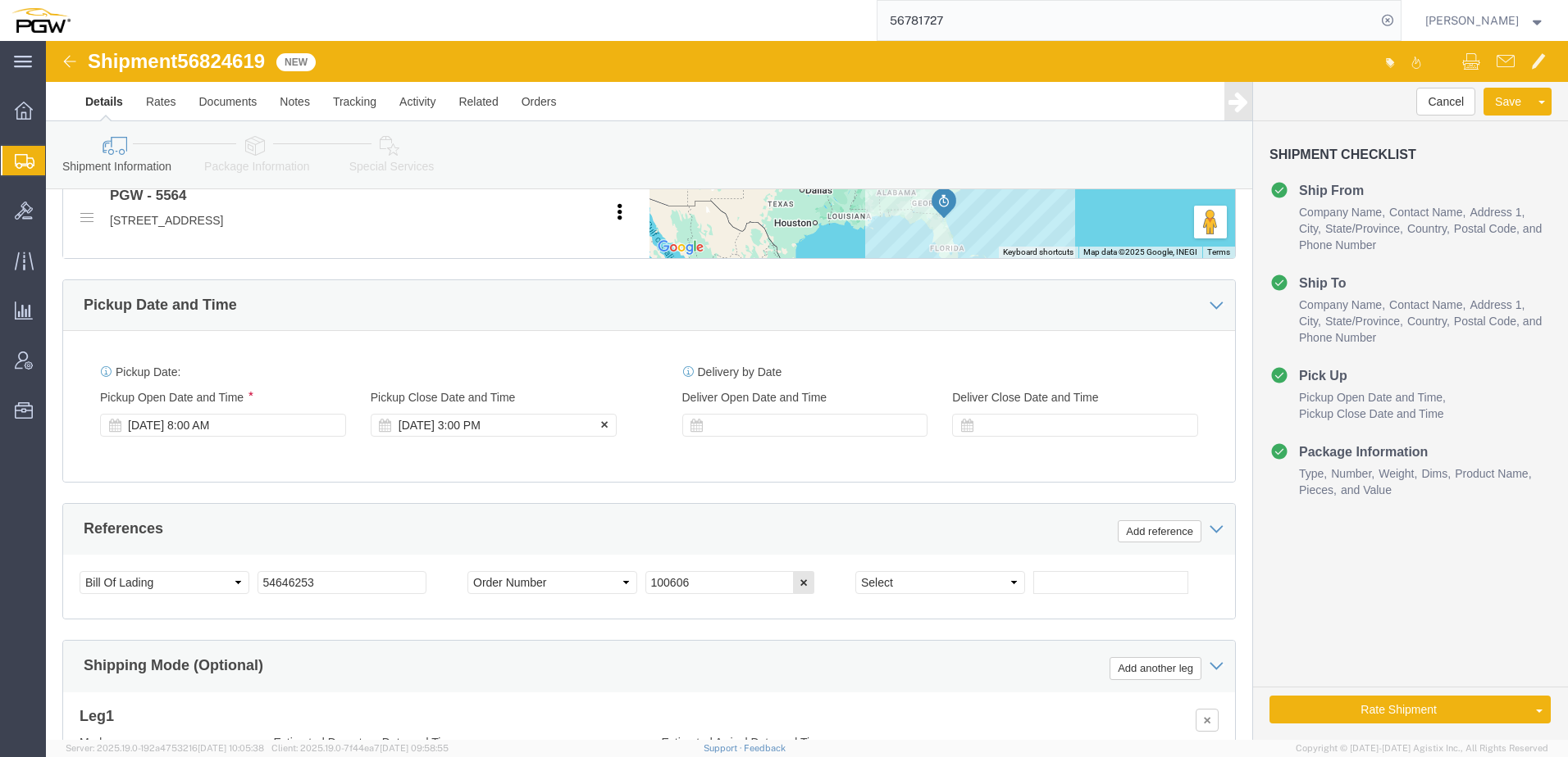
scroll to position [738, 0]
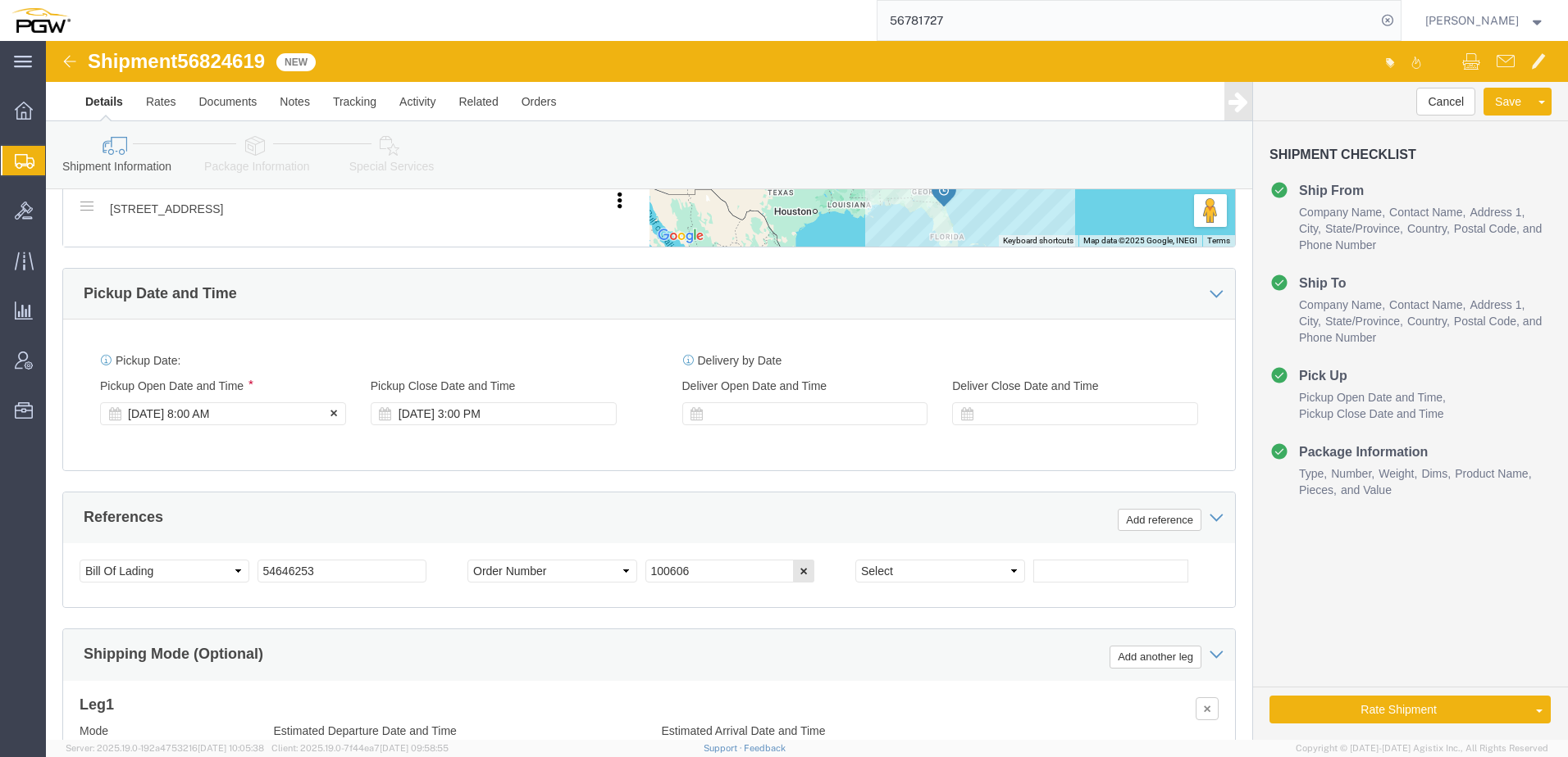
click div "[DATE] 8:00 AM"
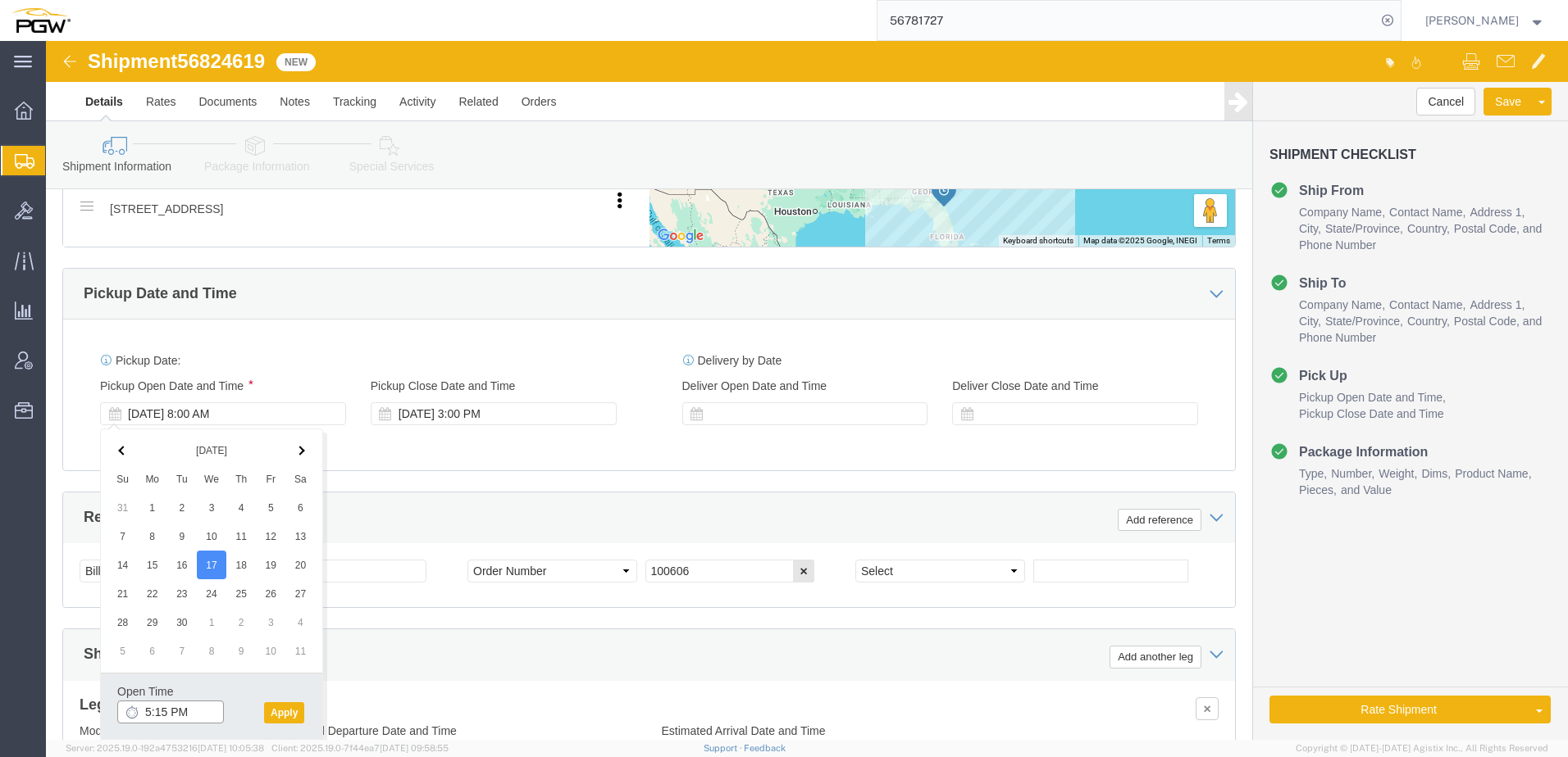
click input "5:15 PM"
type input "12:00 PM"
click button "Apply"
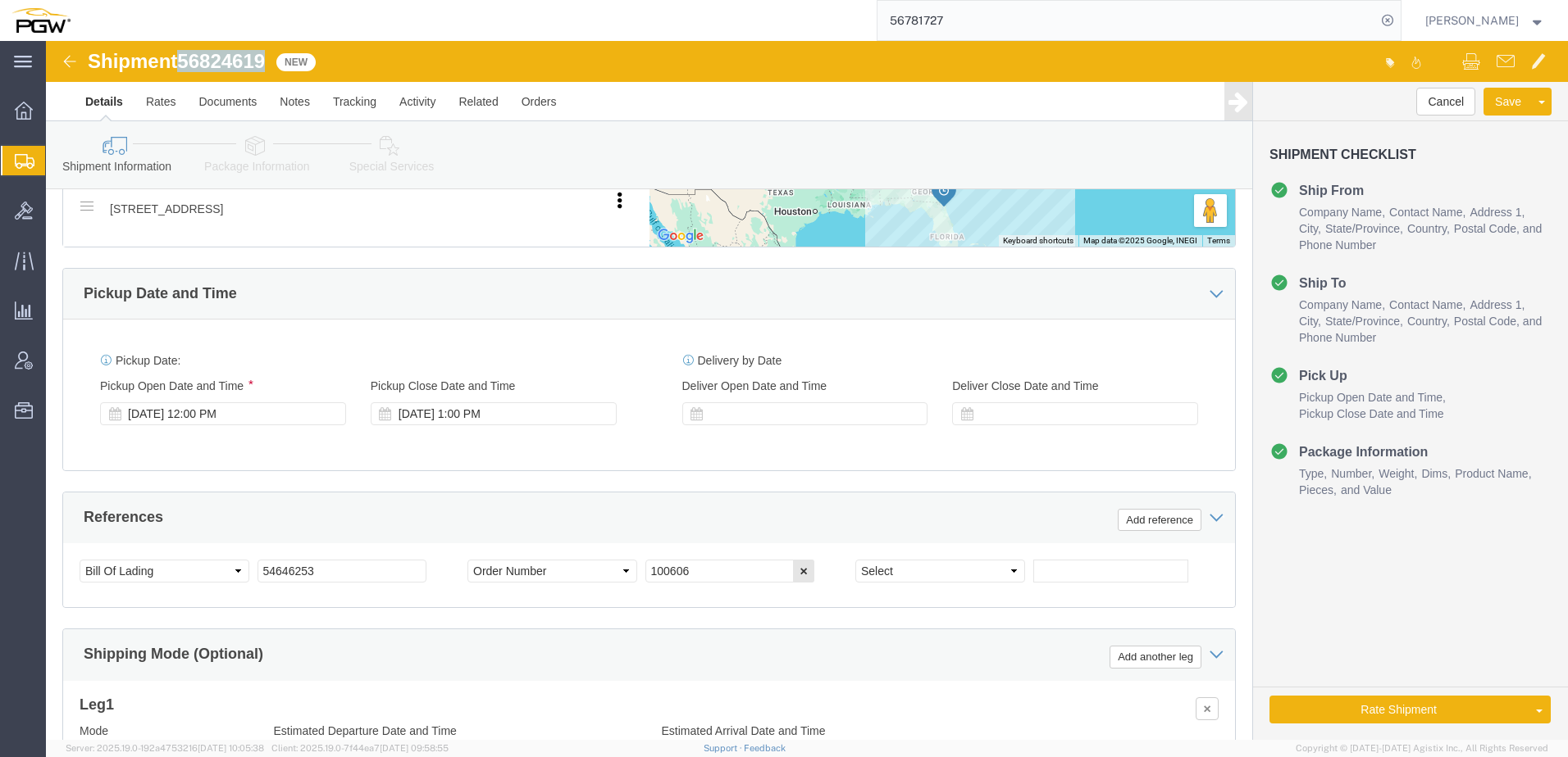
drag, startPoint x: 135, startPoint y: 23, endPoint x: 222, endPoint y: 26, distance: 87.1
click h1 "Shipment 56824619"
copy span "56824619"
drag, startPoint x: 330, startPoint y: 540, endPoint x: -133, endPoint y: 539, distance: 463.0
click html "Shipment 56824619 New Details Rates Documents Notes Tracking Activity Related O…"
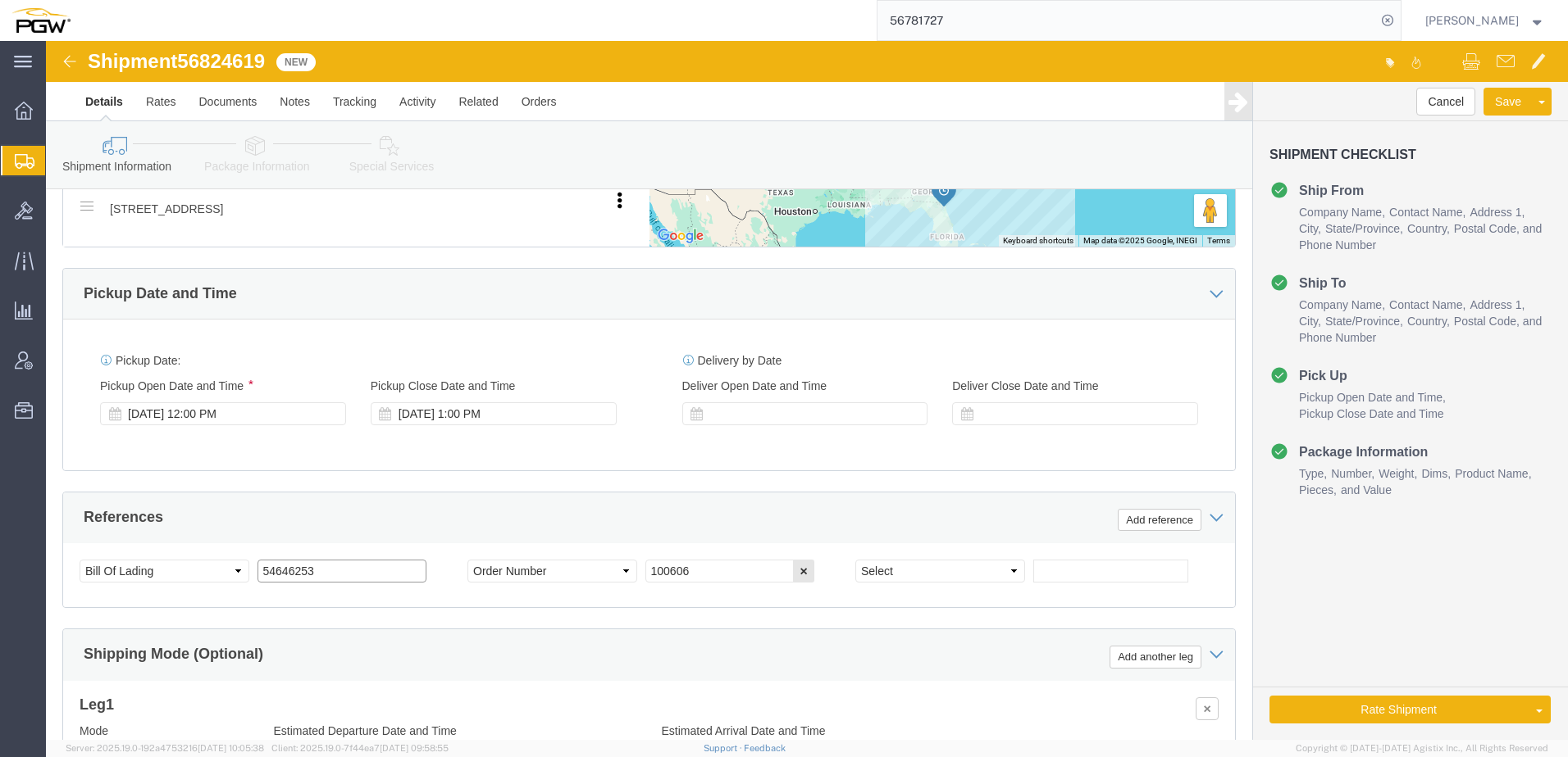
paste input "6824619"
drag, startPoint x: 312, startPoint y: 529, endPoint x: -58, endPoint y: 512, distance: 370.4
click html "Shipment 56824619 New Details Rates Documents Notes Tracking Activity Related O…"
type input "56824619"
drag, startPoint x: 709, startPoint y: 537, endPoint x: 381, endPoint y: 475, distance: 333.8
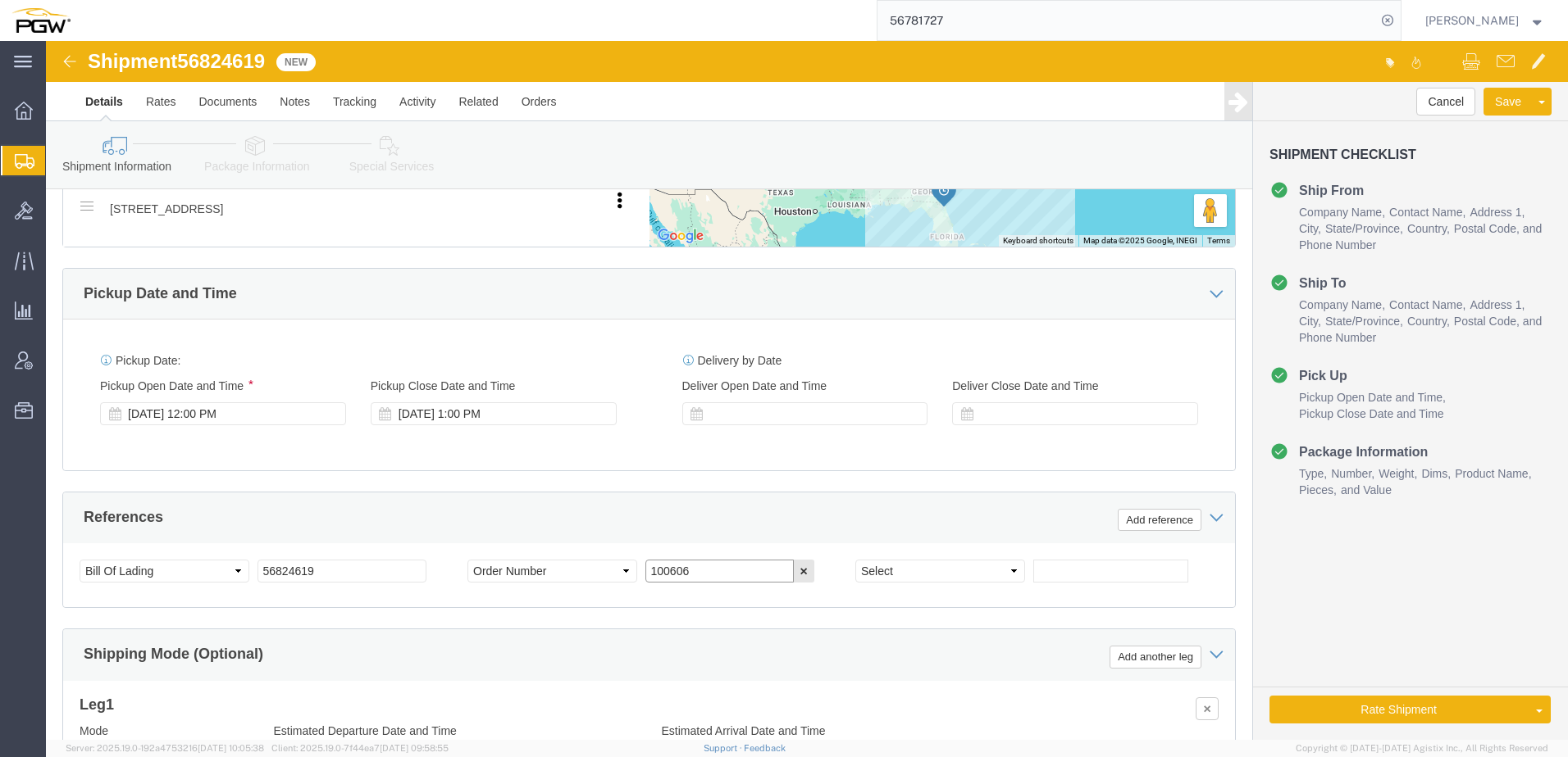
click div "Select Account Type Activity ID Airline Appointment Number ASN Batch Request # …"
paste input "668545"
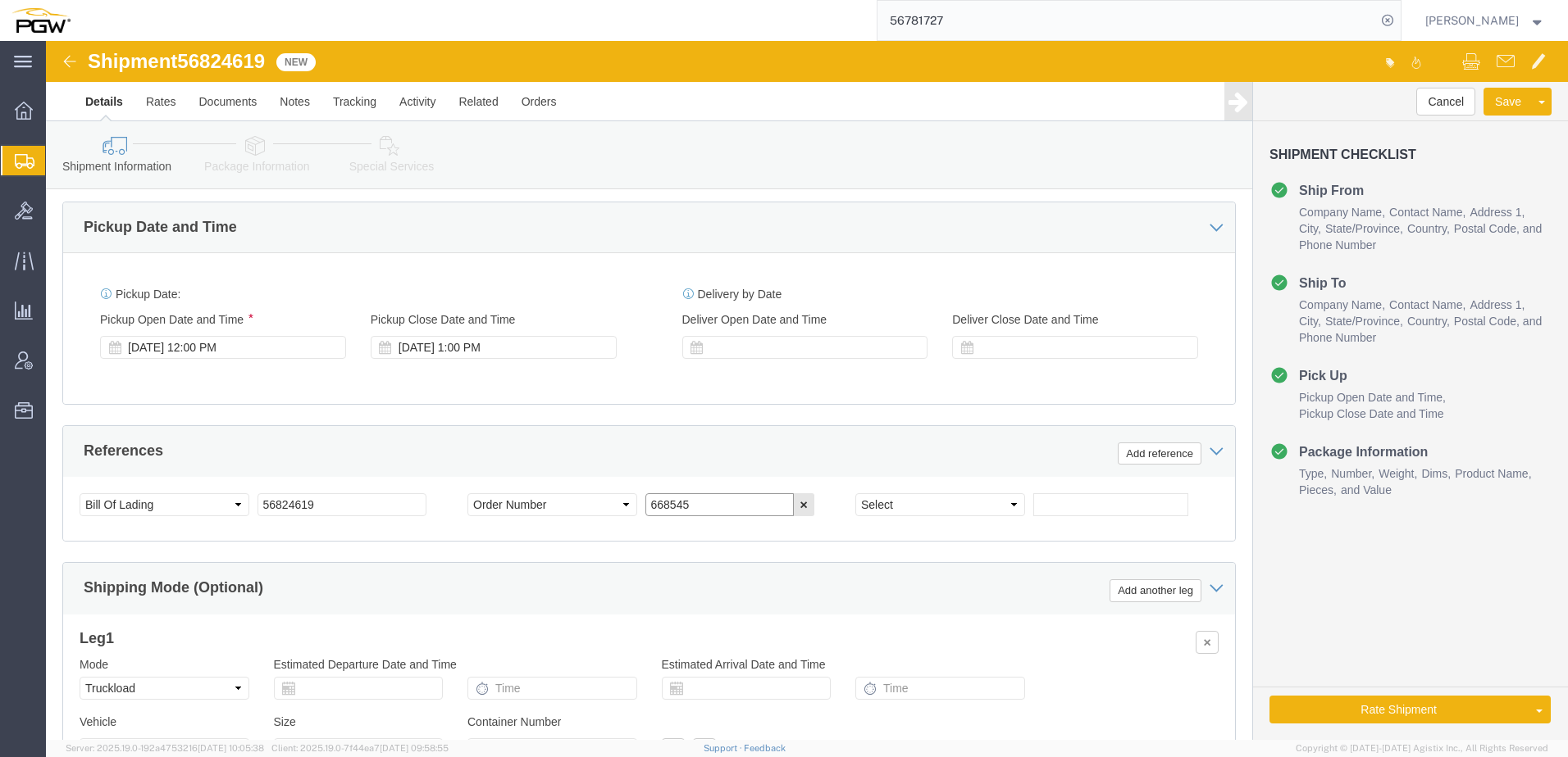
scroll to position [969, 0]
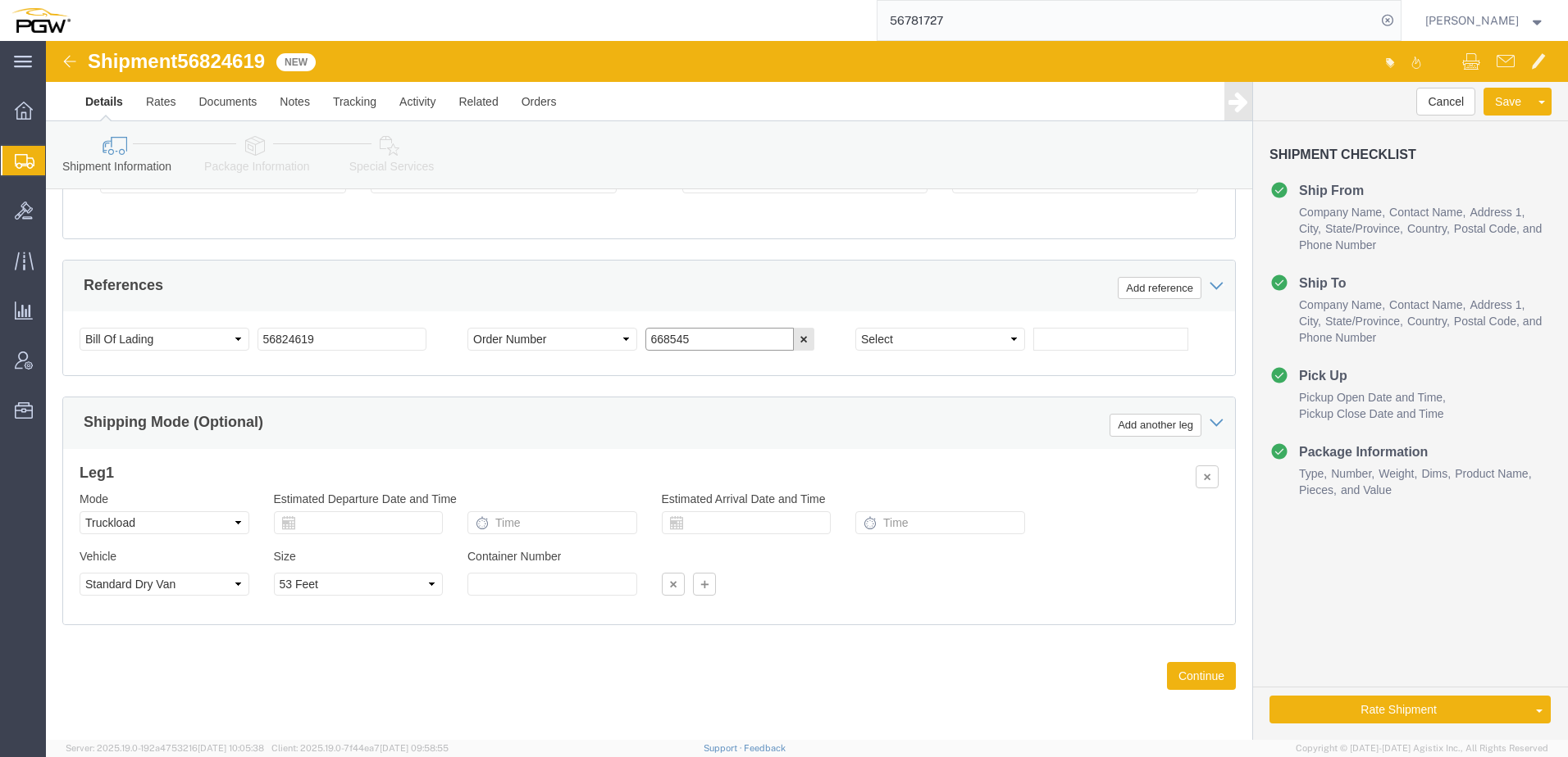
type input "668545"
click icon
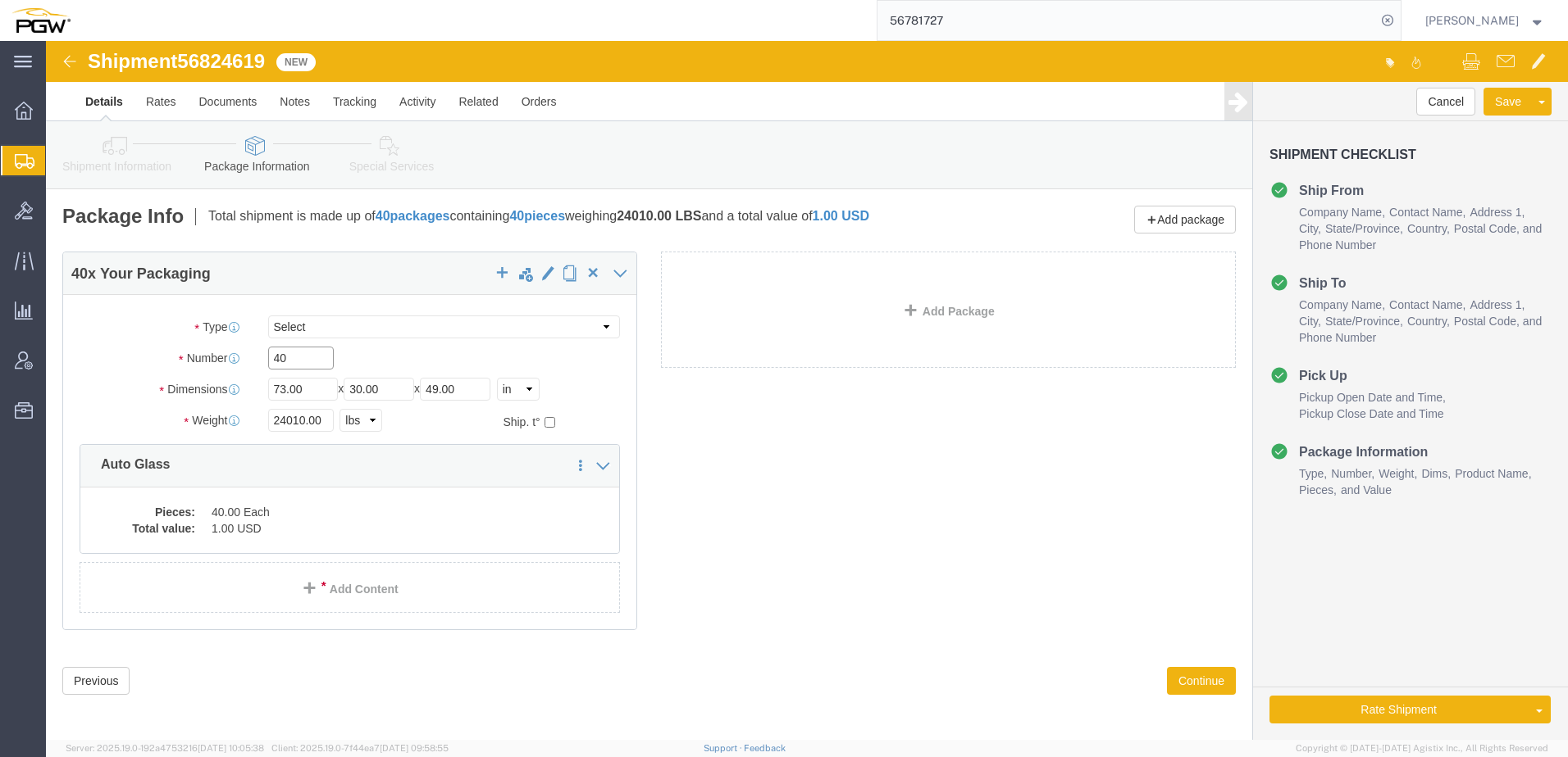
drag, startPoint x: 262, startPoint y: 320, endPoint x: -46, endPoint y: 300, distance: 308.6
click html "Shipment 56824619 New Details Rates Documents Notes Tracking Activity Related O…"
type input "41"
drag, startPoint x: 121, startPoint y: 422, endPoint x: 184, endPoint y: 384, distance: 73.6
click p "Auto Glass"
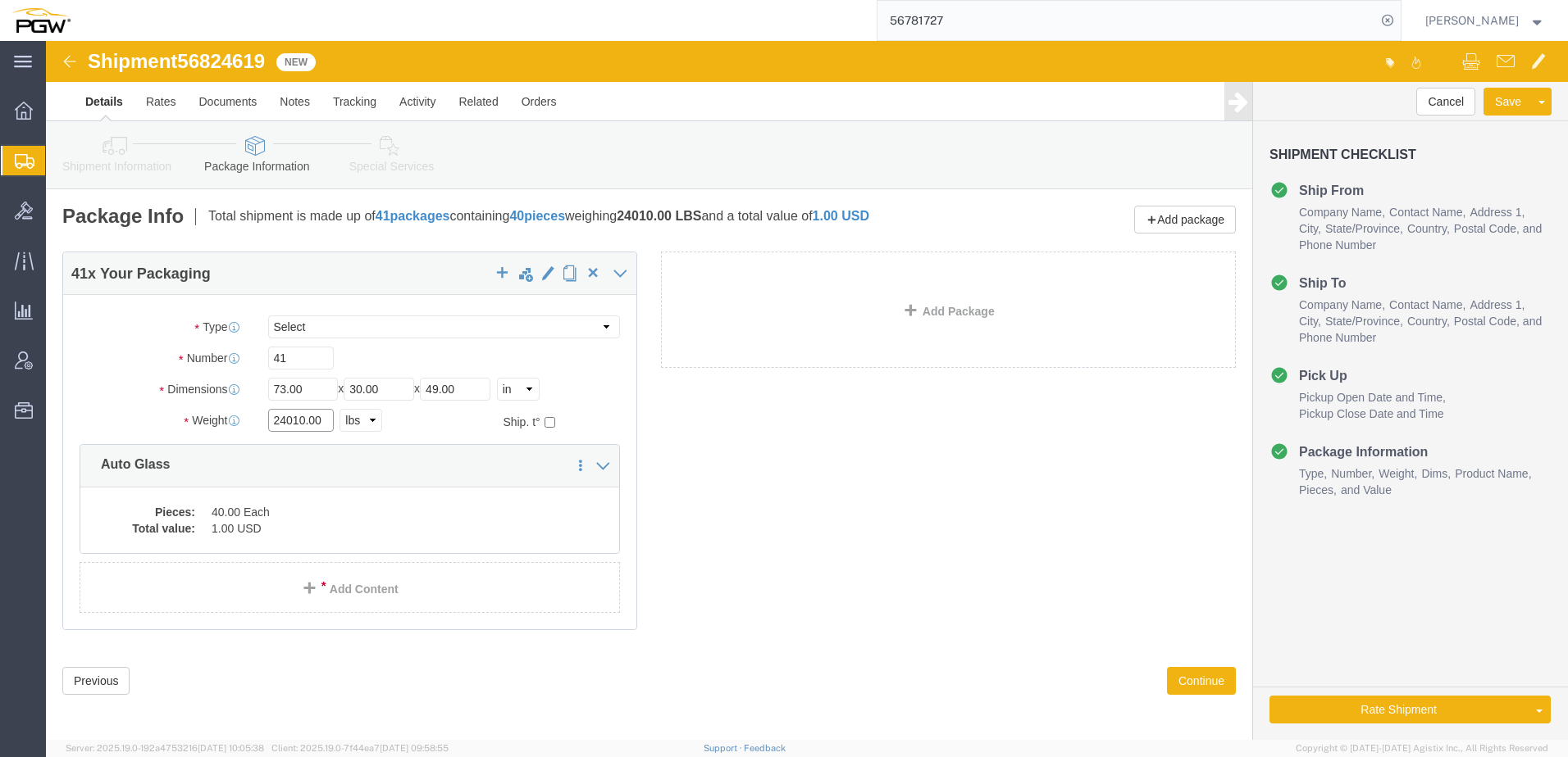
drag, startPoint x: 257, startPoint y: 375, endPoint x: 51, endPoint y: 377, distance: 206.0
click div "Weight 24010.00 Select kgs lbs Ship. t°"
paste input "34098"
type input "34098.00"
click p "Auto Glass"
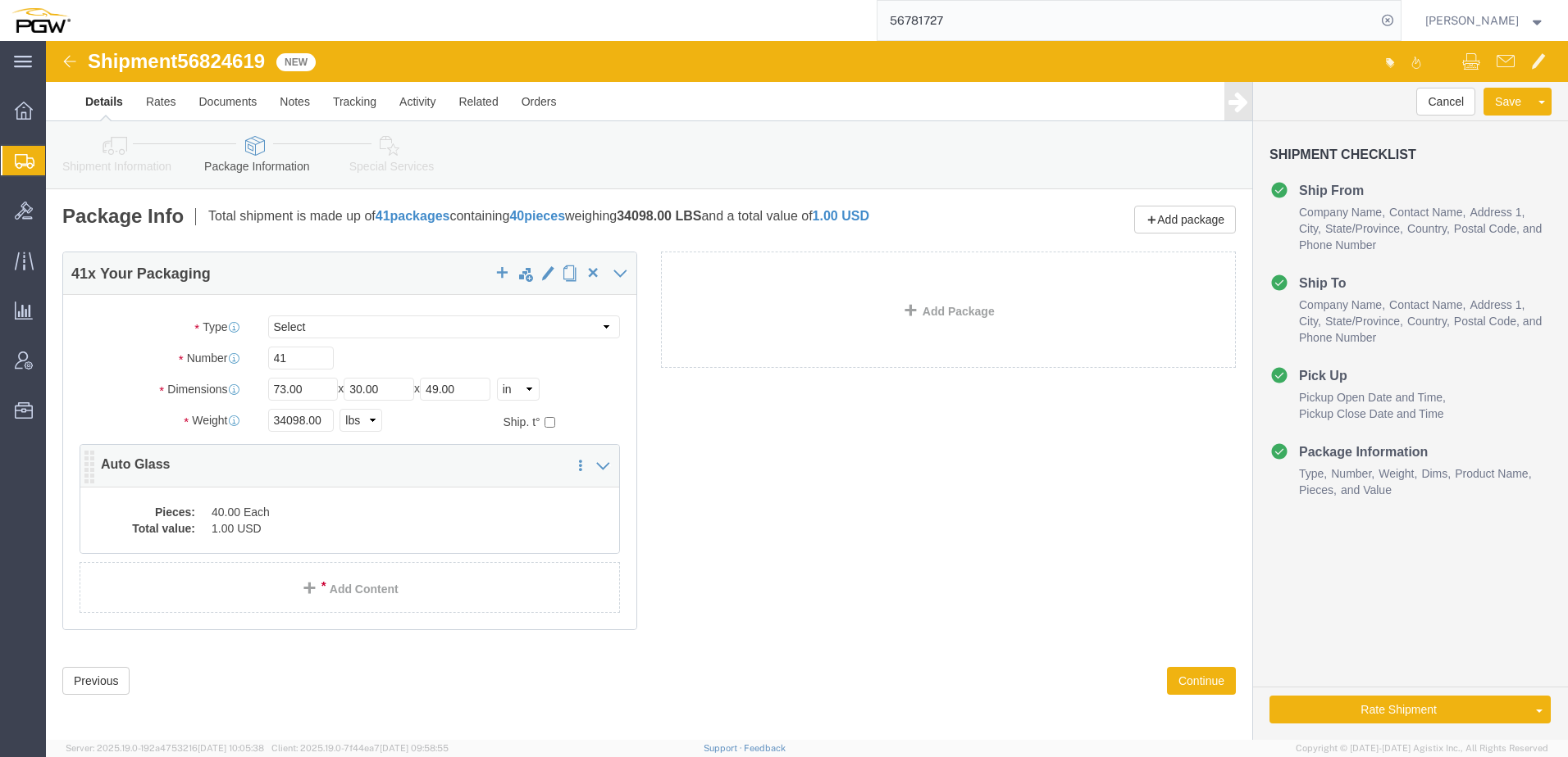
click dd "1.00 USD"
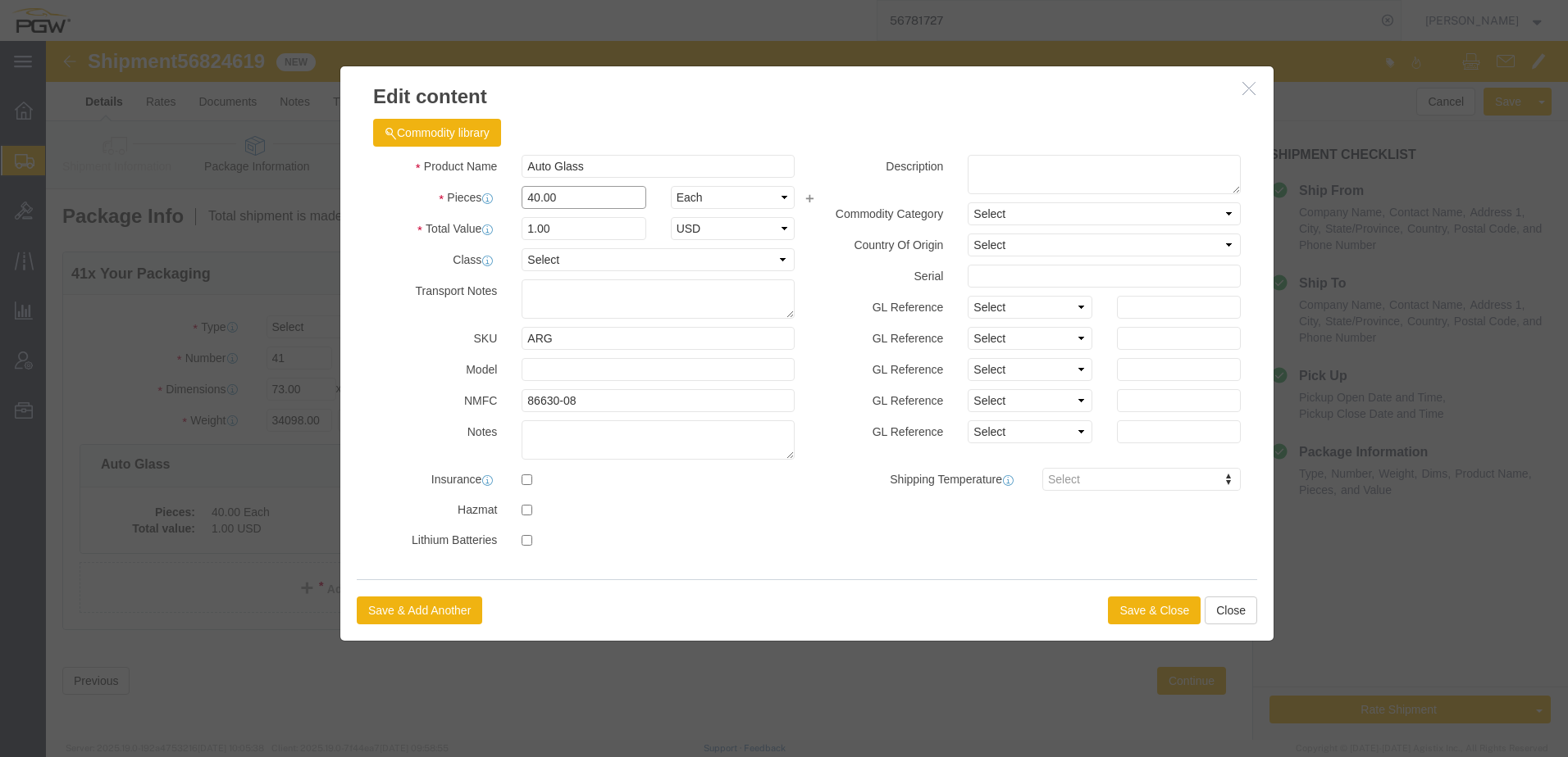
drag, startPoint x: 535, startPoint y: 153, endPoint x: -221, endPoint y: 176, distance: 756.3
click html "Shipment 56824619 New Details Rates Documents Notes Tracking Activity Related O…"
type input "41.00"
type input "1.03"
type input "1.00"
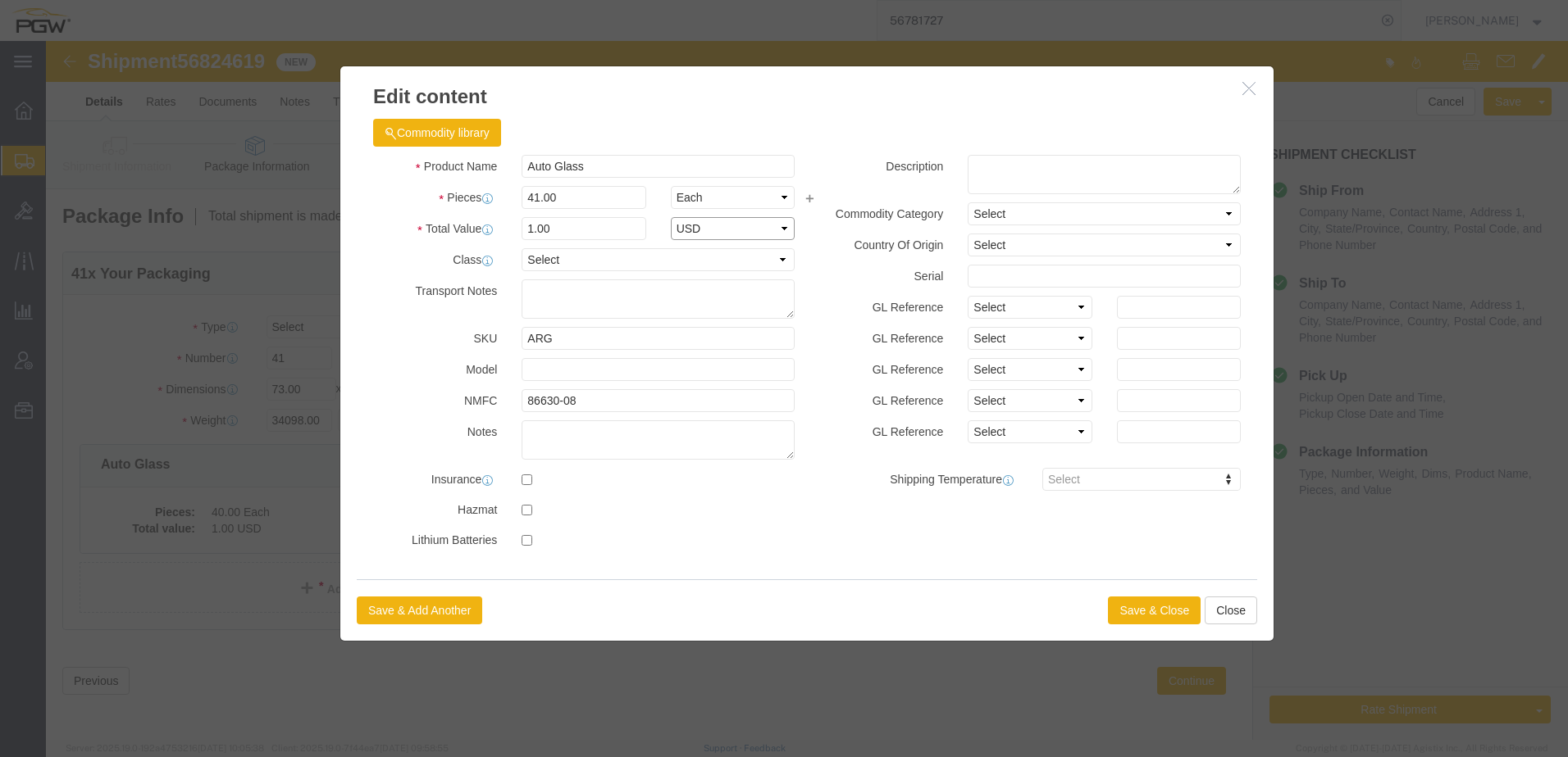
select select "USD"
click button "Save & Close"
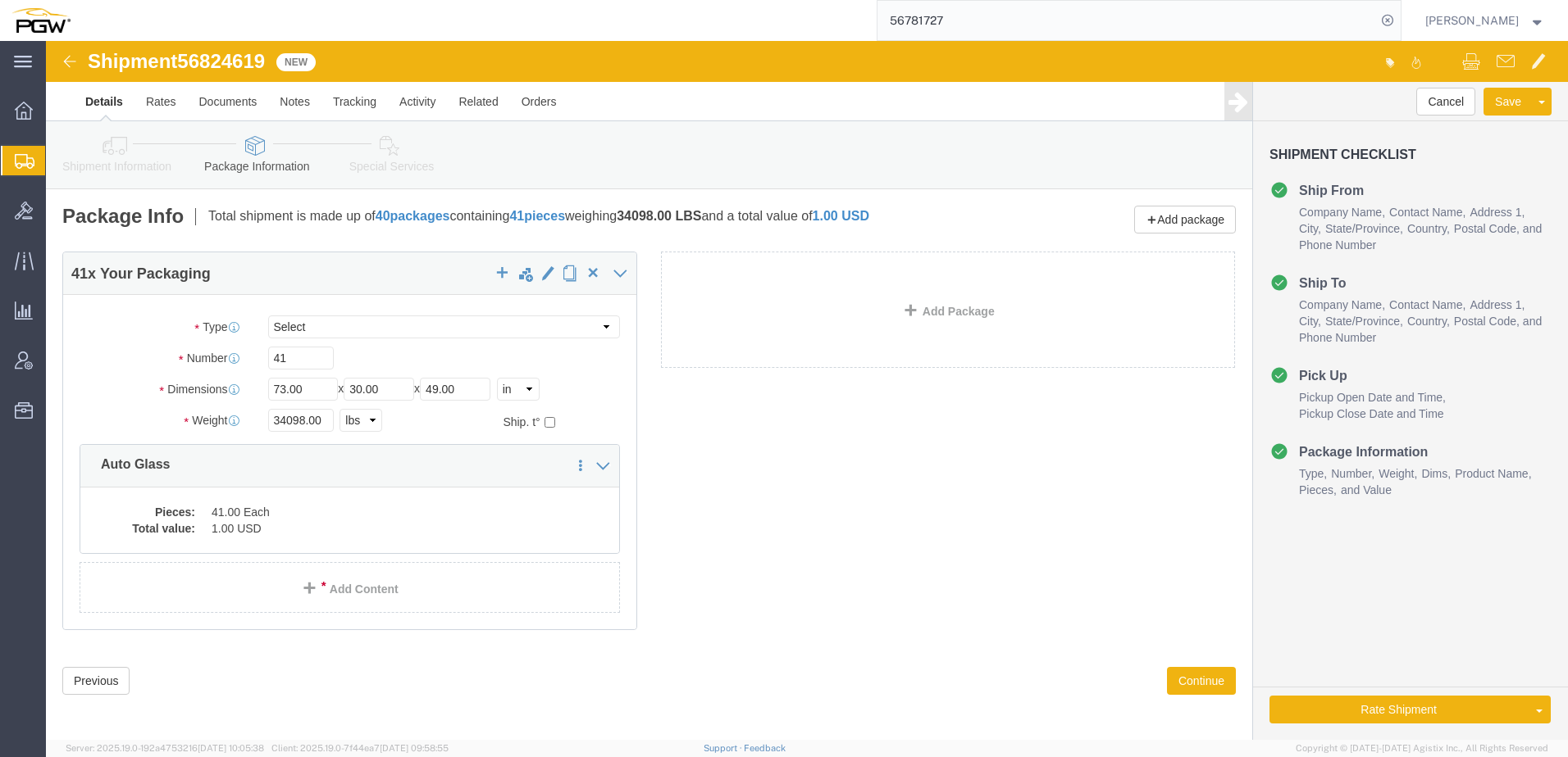
click icon
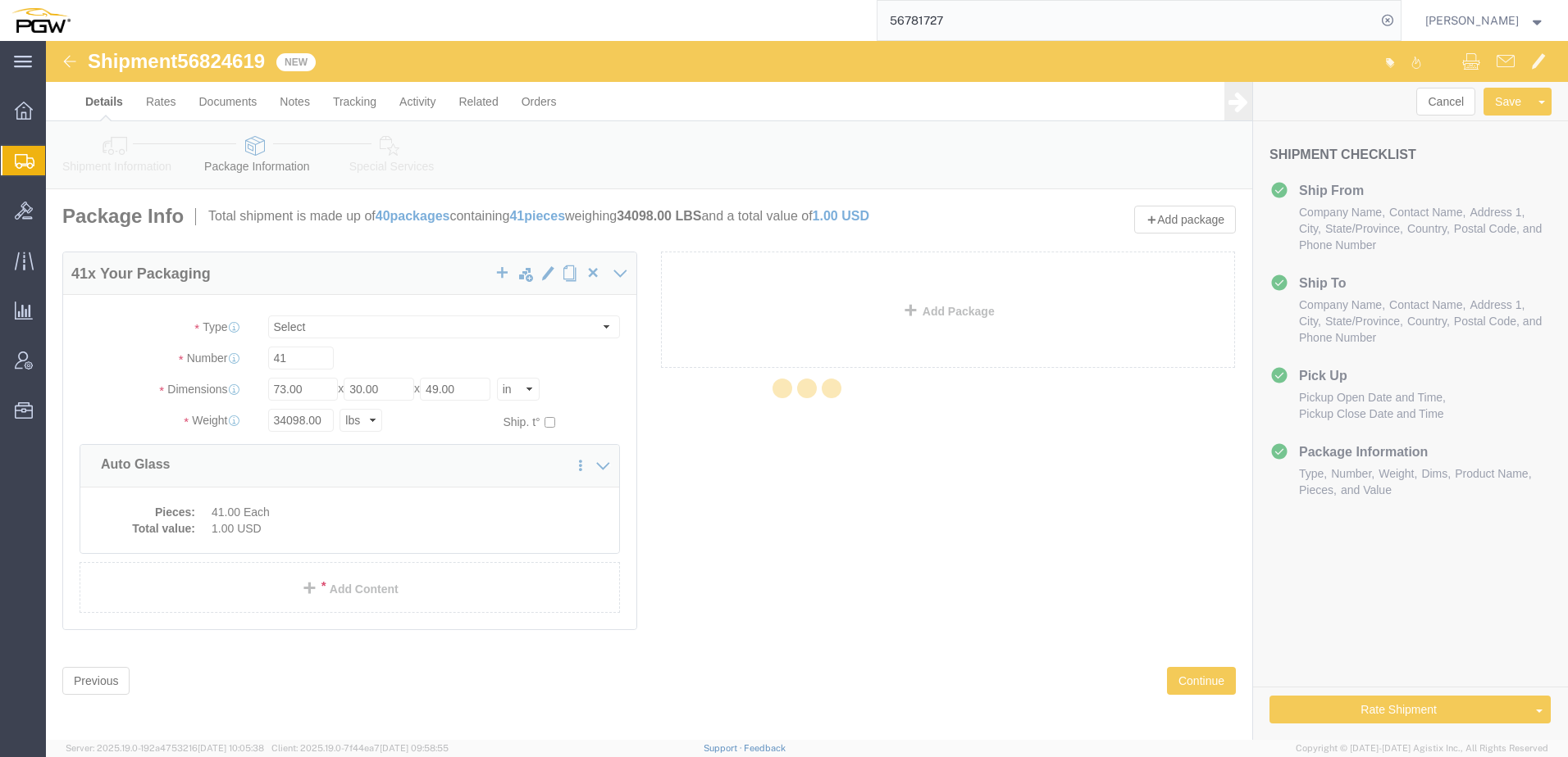
select select
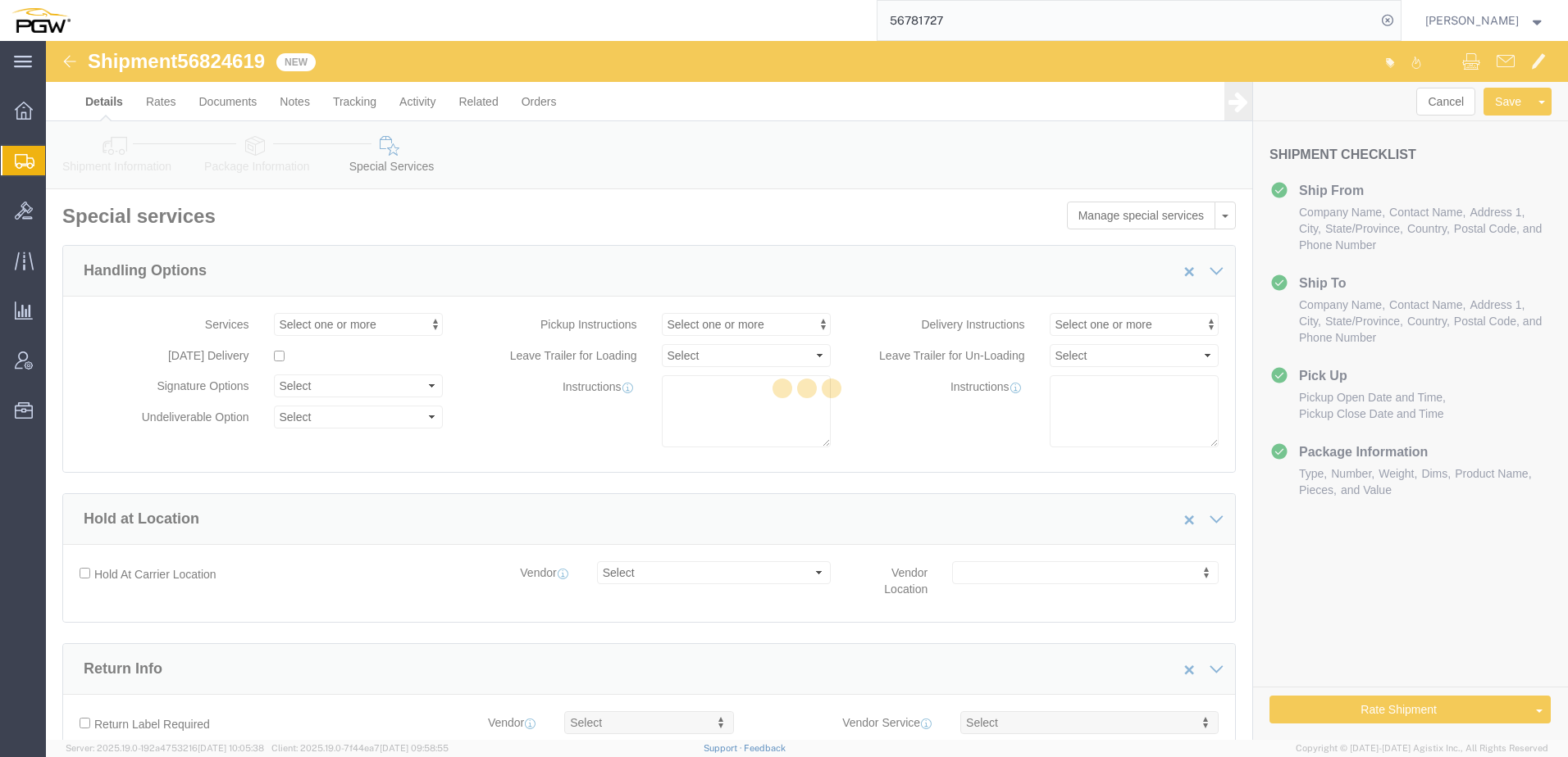
select select "COSTCENTER"
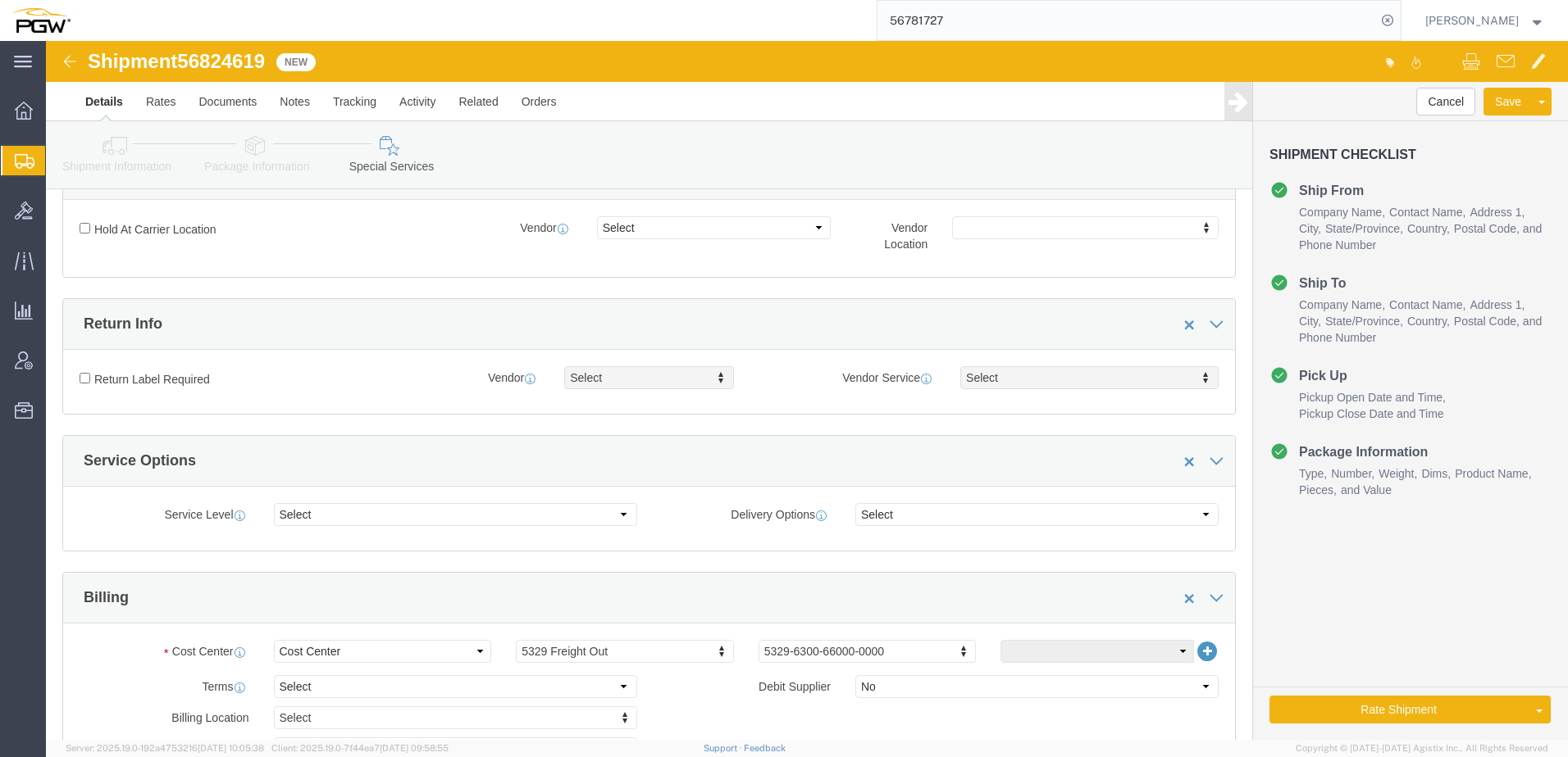
scroll to position [82, 0]
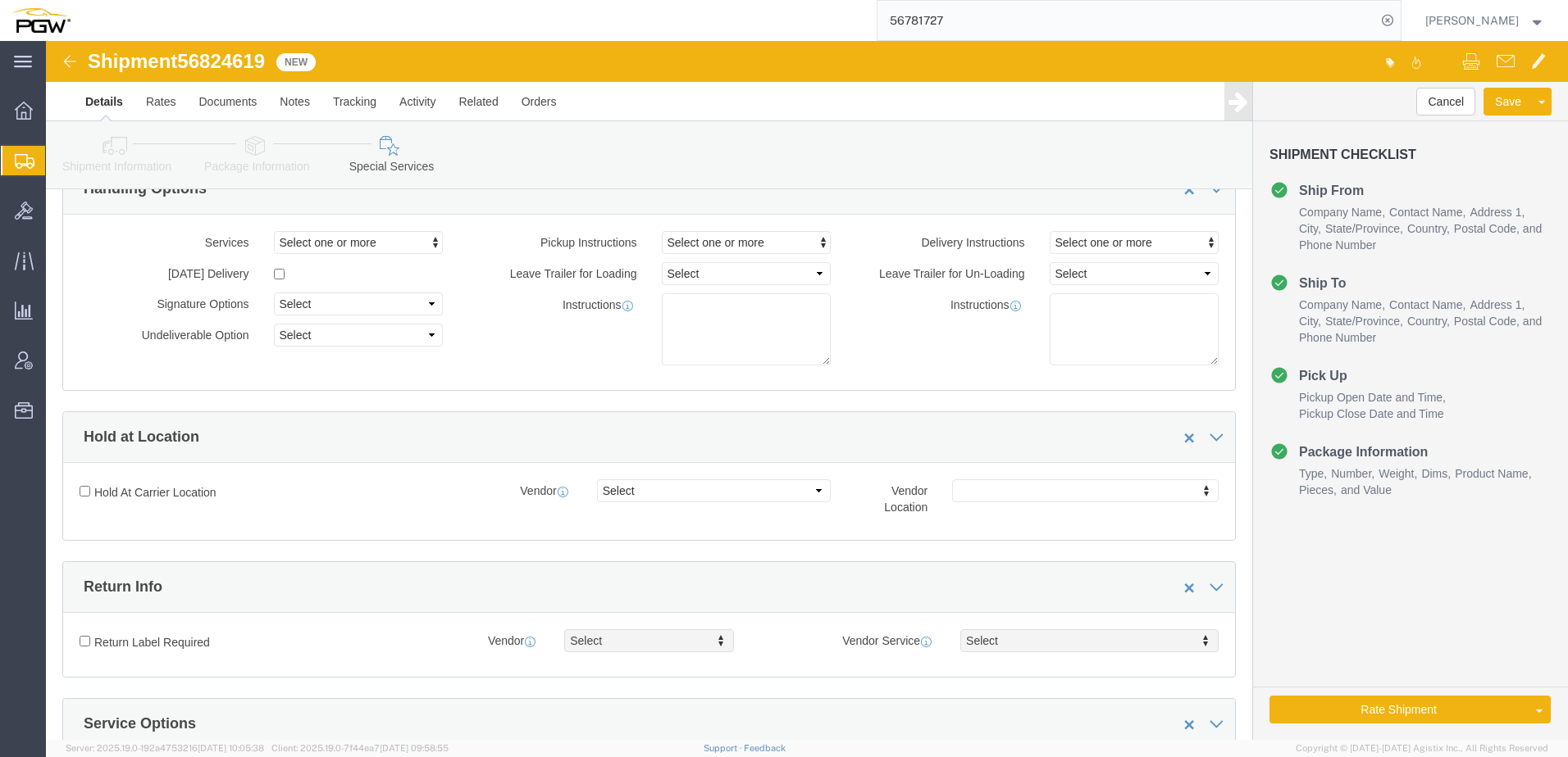
click icon
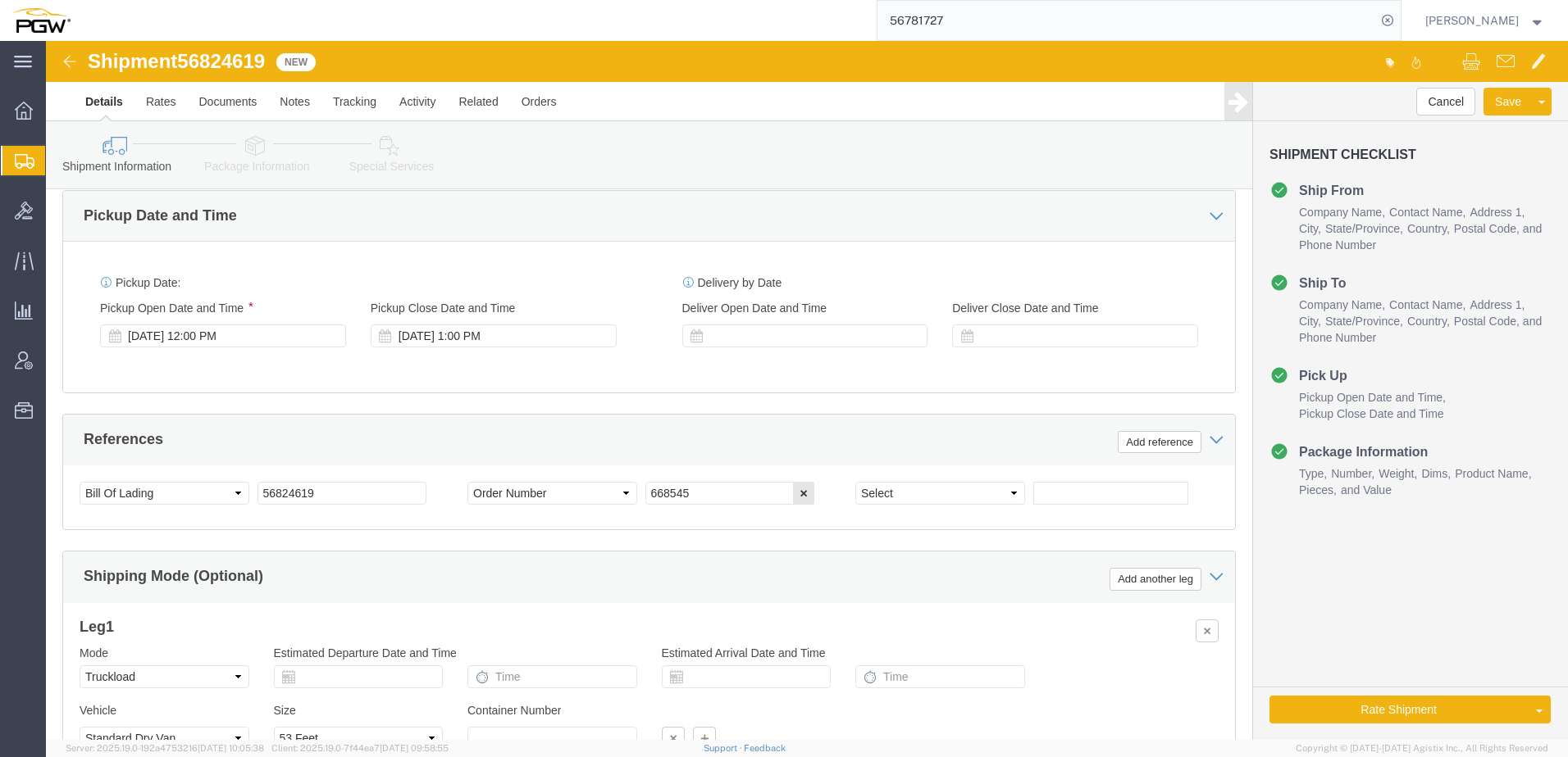
scroll to position [819, 0]
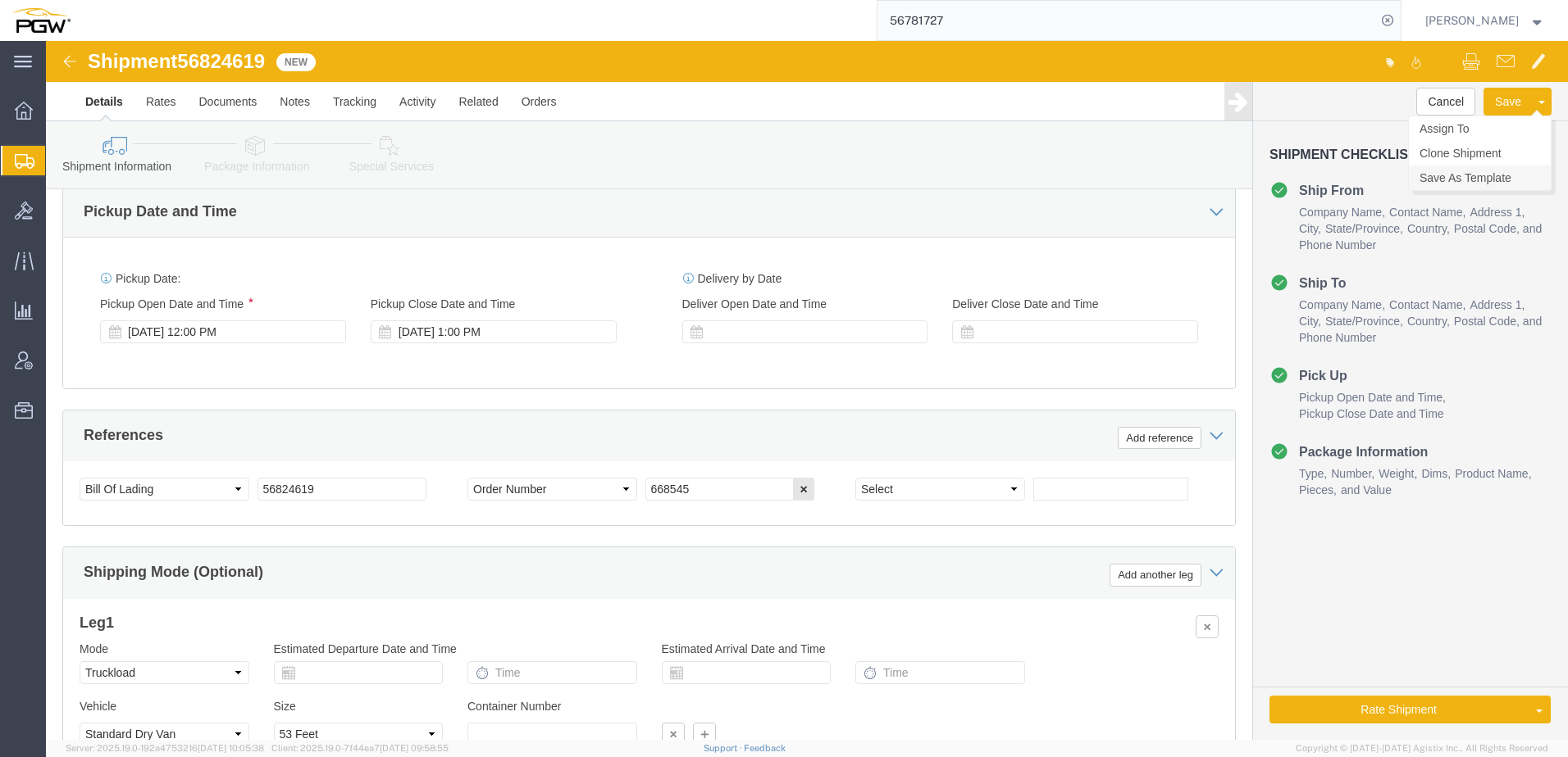
click link "Save As Template"
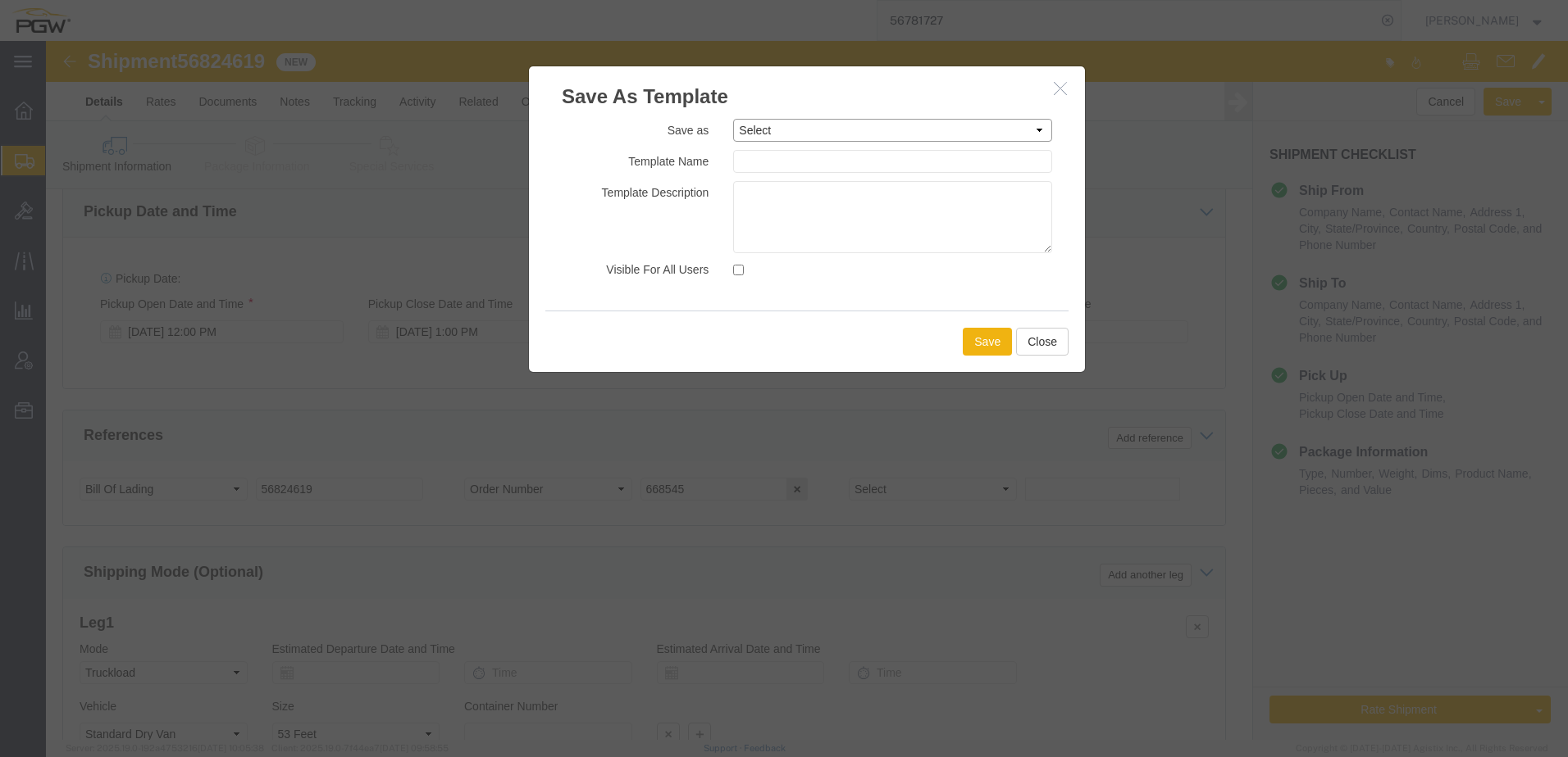
click select "Select 5407 Phoenix FTL Shipments 5407 Phoenix LTL Shipments 5801 LTL Shipments…"
drag, startPoint x: 539, startPoint y: 157, endPoint x: 548, endPoint y: 147, distance: 13.5
click label "Template Description"
click input "text"
type input "5329 FTL Shipments"
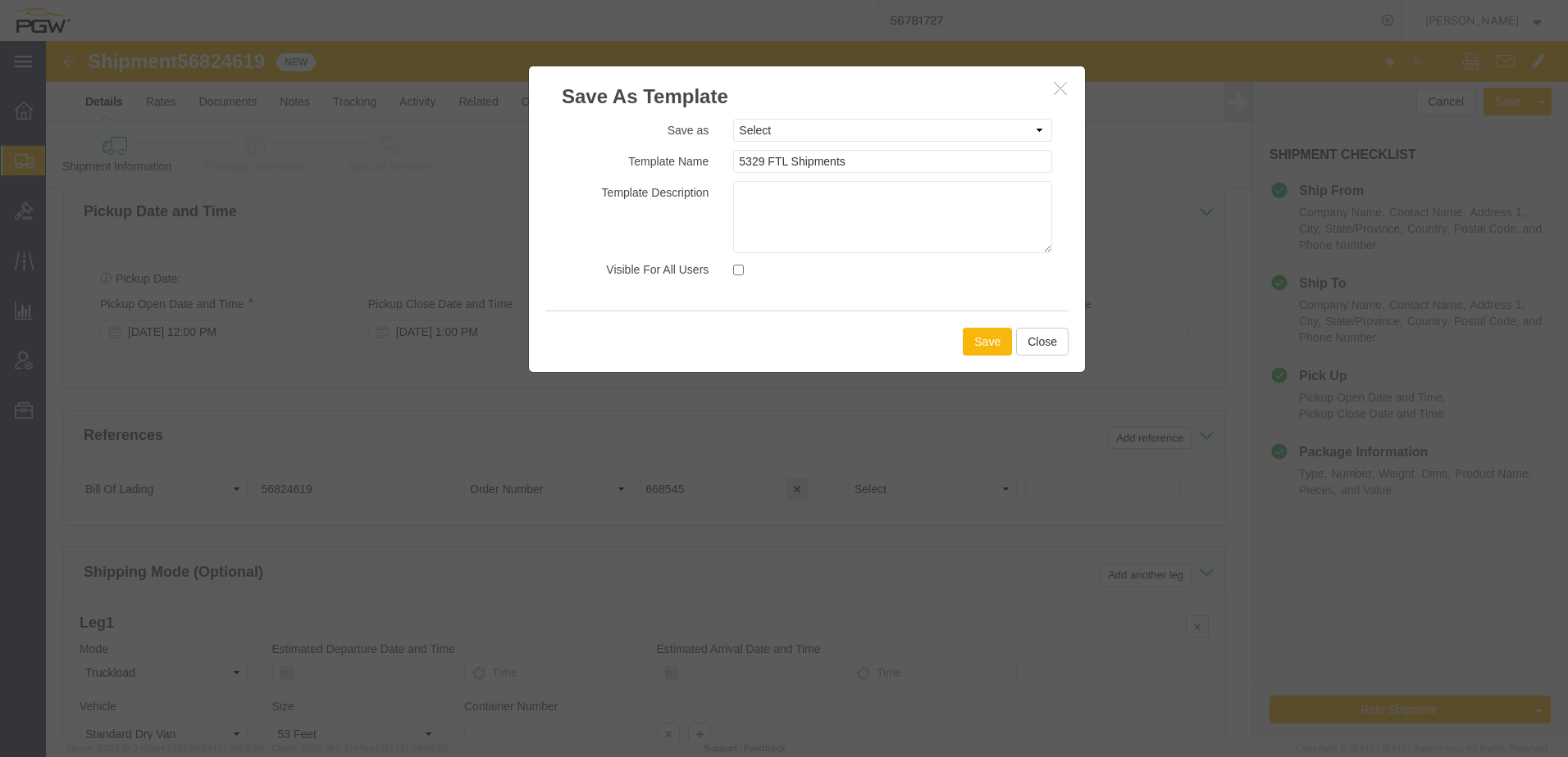
click button "Save"
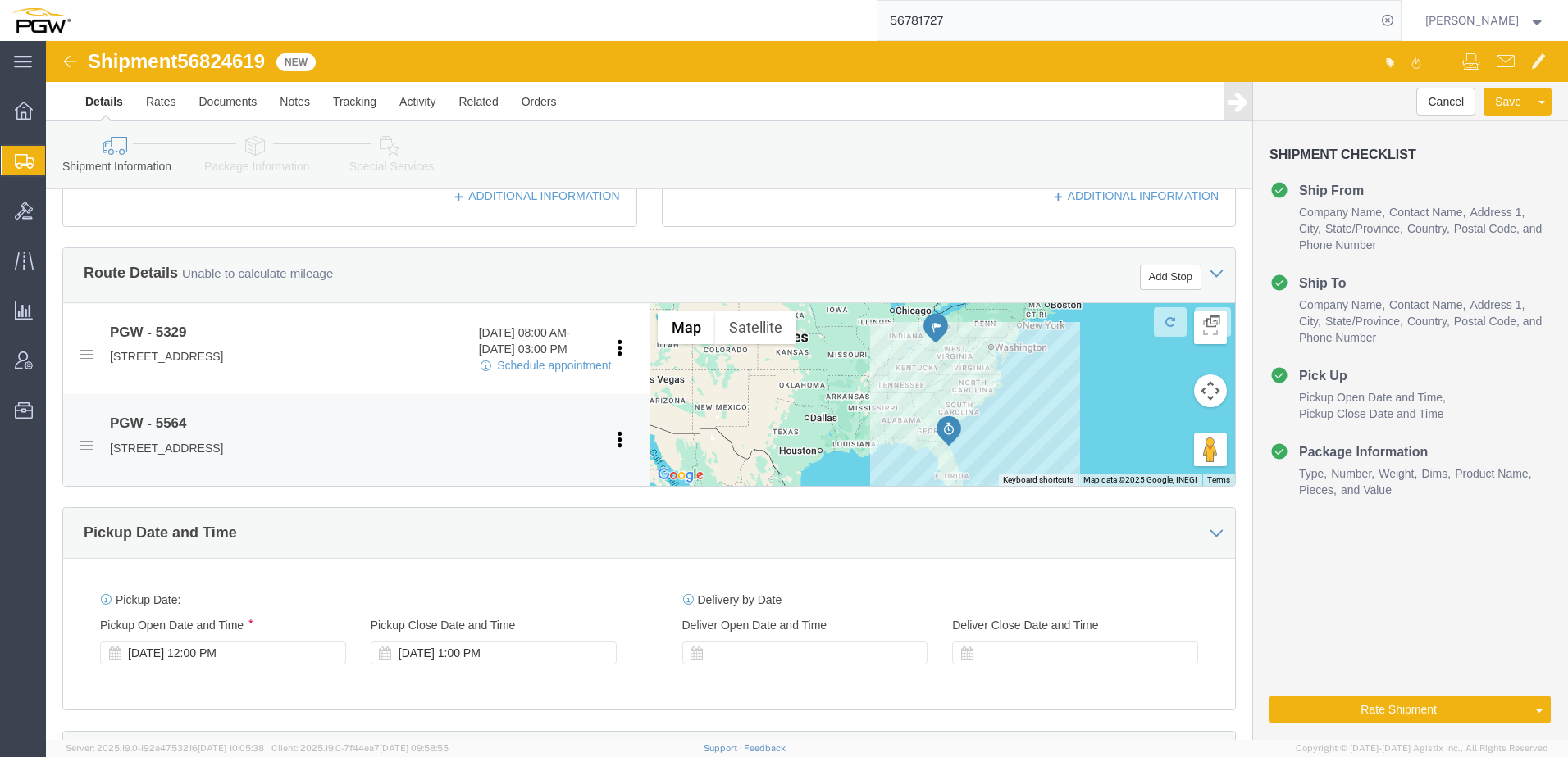
scroll to position [491, 0]
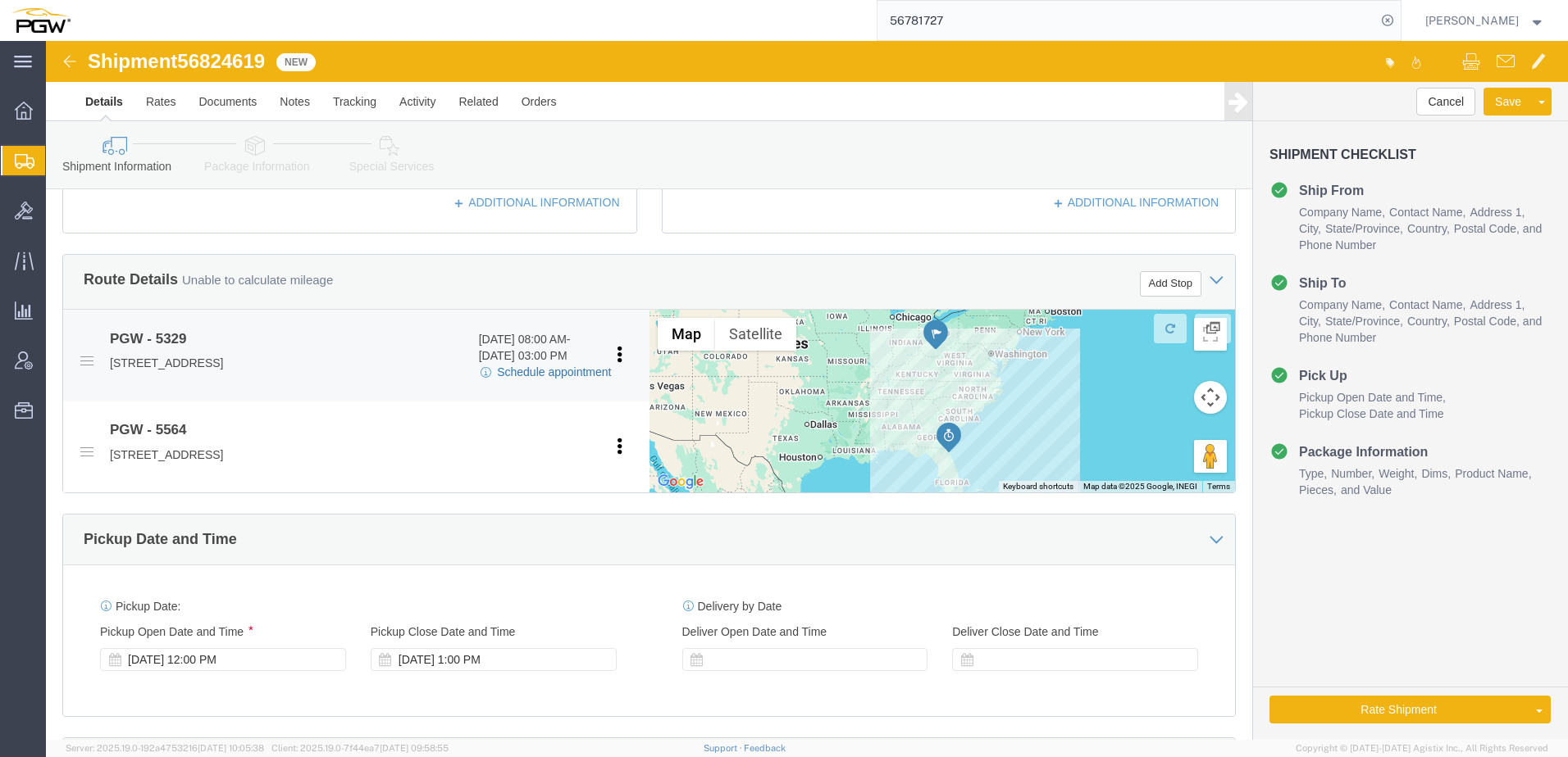
click link "Schedule appointment"
select select
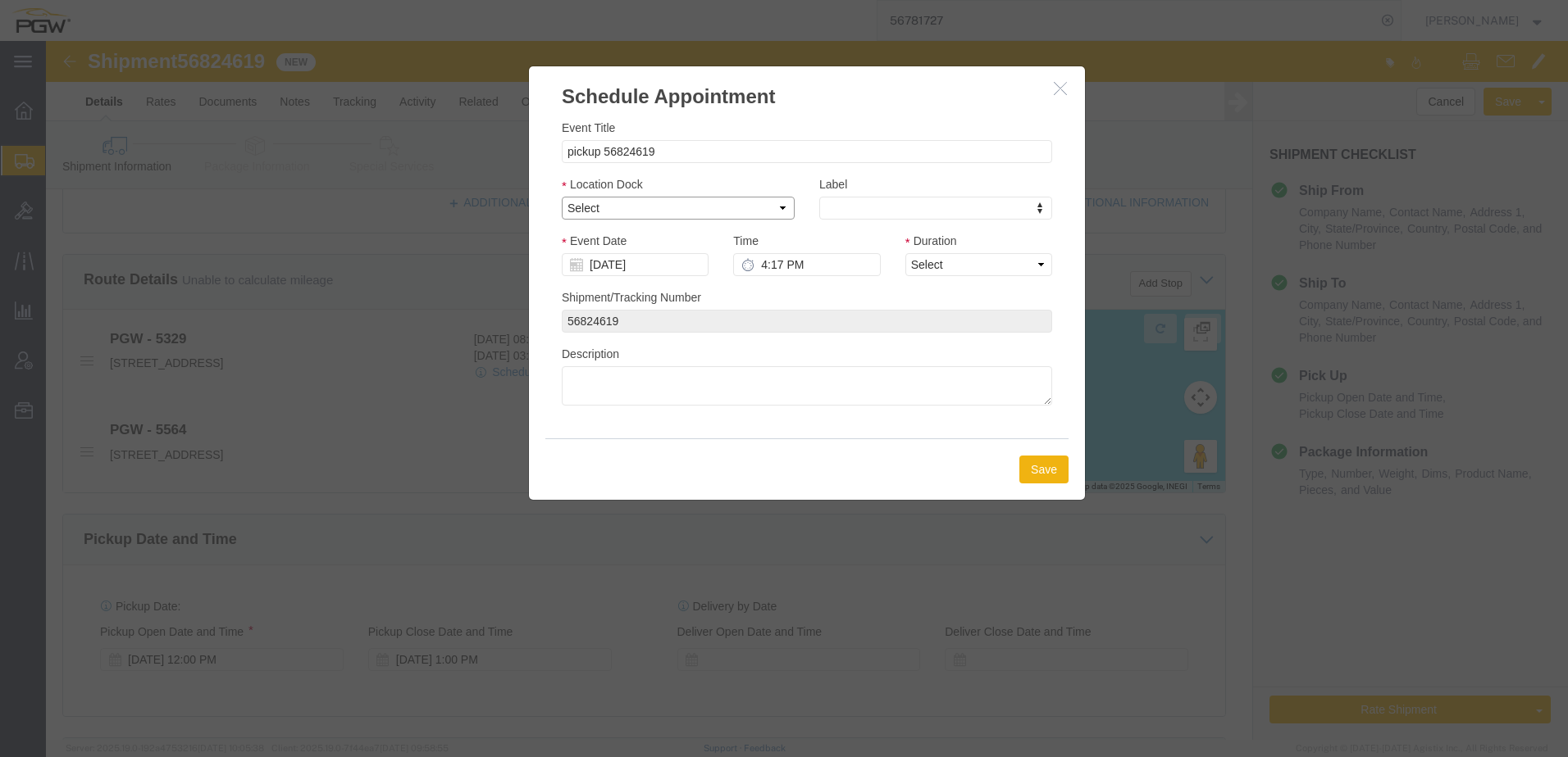
click select "Select Glass LTL Sundries Outbound Racks"
select select "5"
click select "Select Glass LTL Sundries Outbound Racks"
click input "4:17 PM"
type input "12:00 PM"
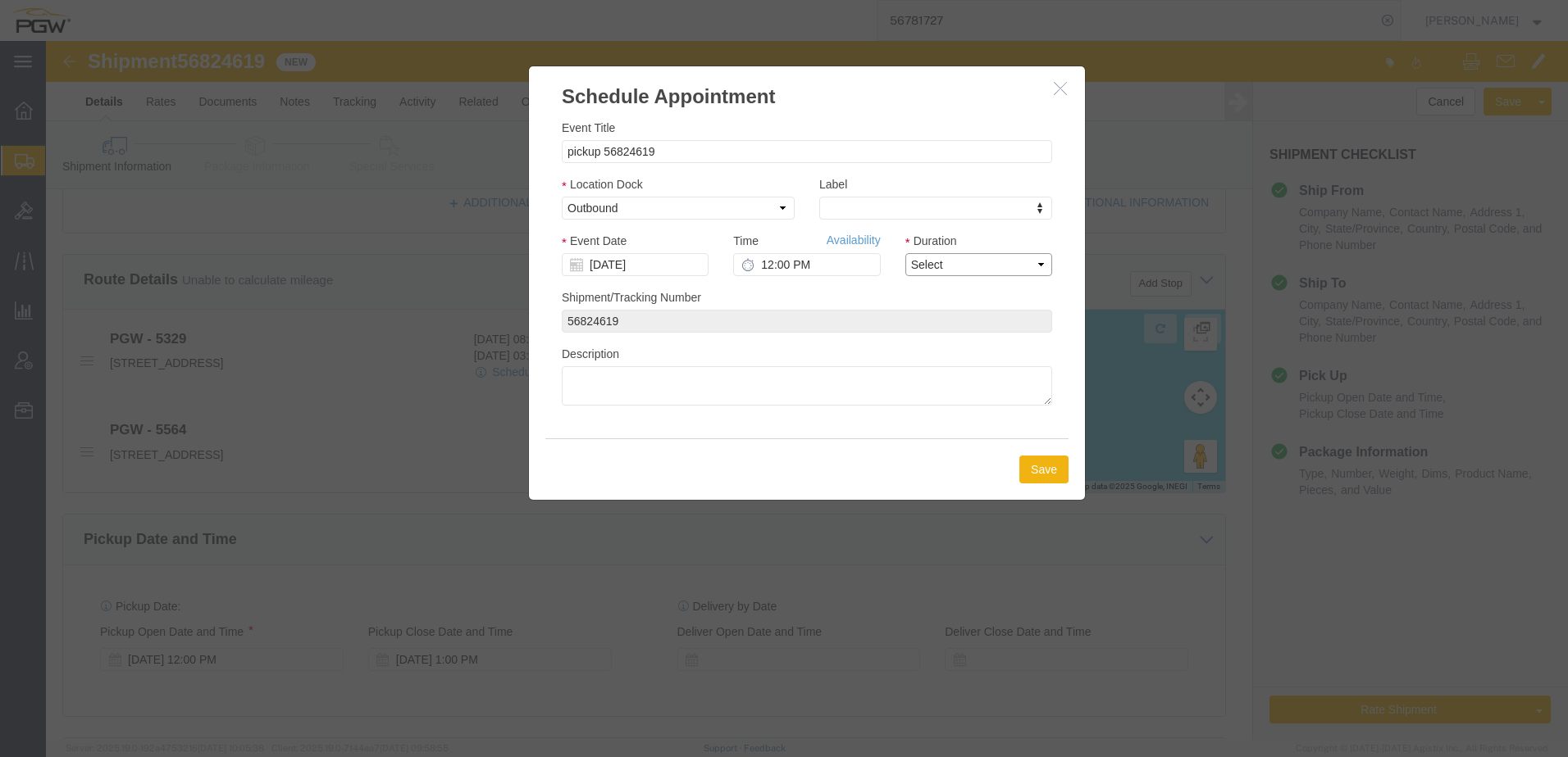
click select "Select 15 min 30 min 45 min 1 hr 2 hr 3 hr 4 hr"
select select "60"
click select "Select 15 min 30 min 45 min 1 hr 2 hr 3 hr 4 hr"
click button "Save"
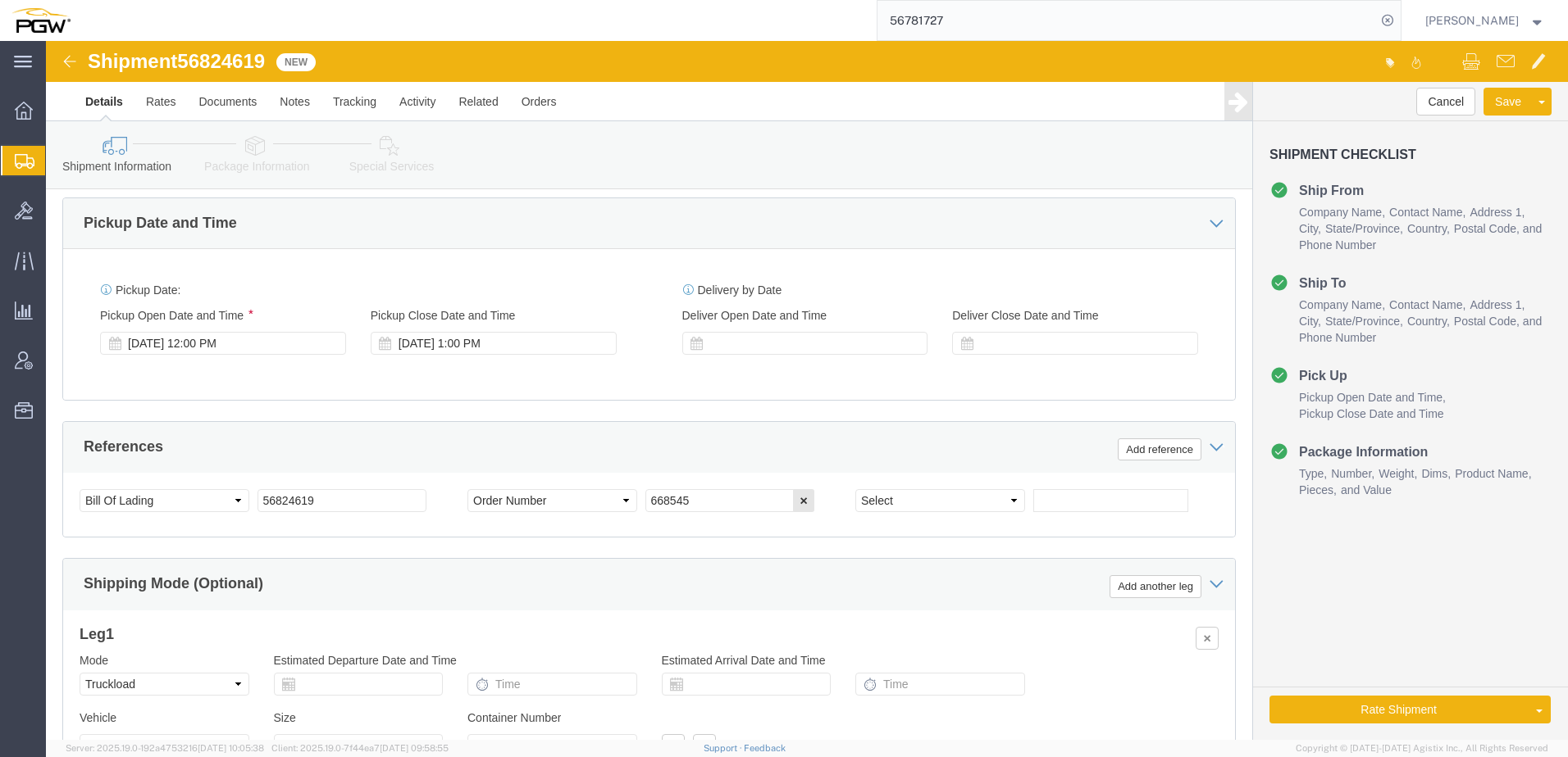
scroll to position [819, 0]
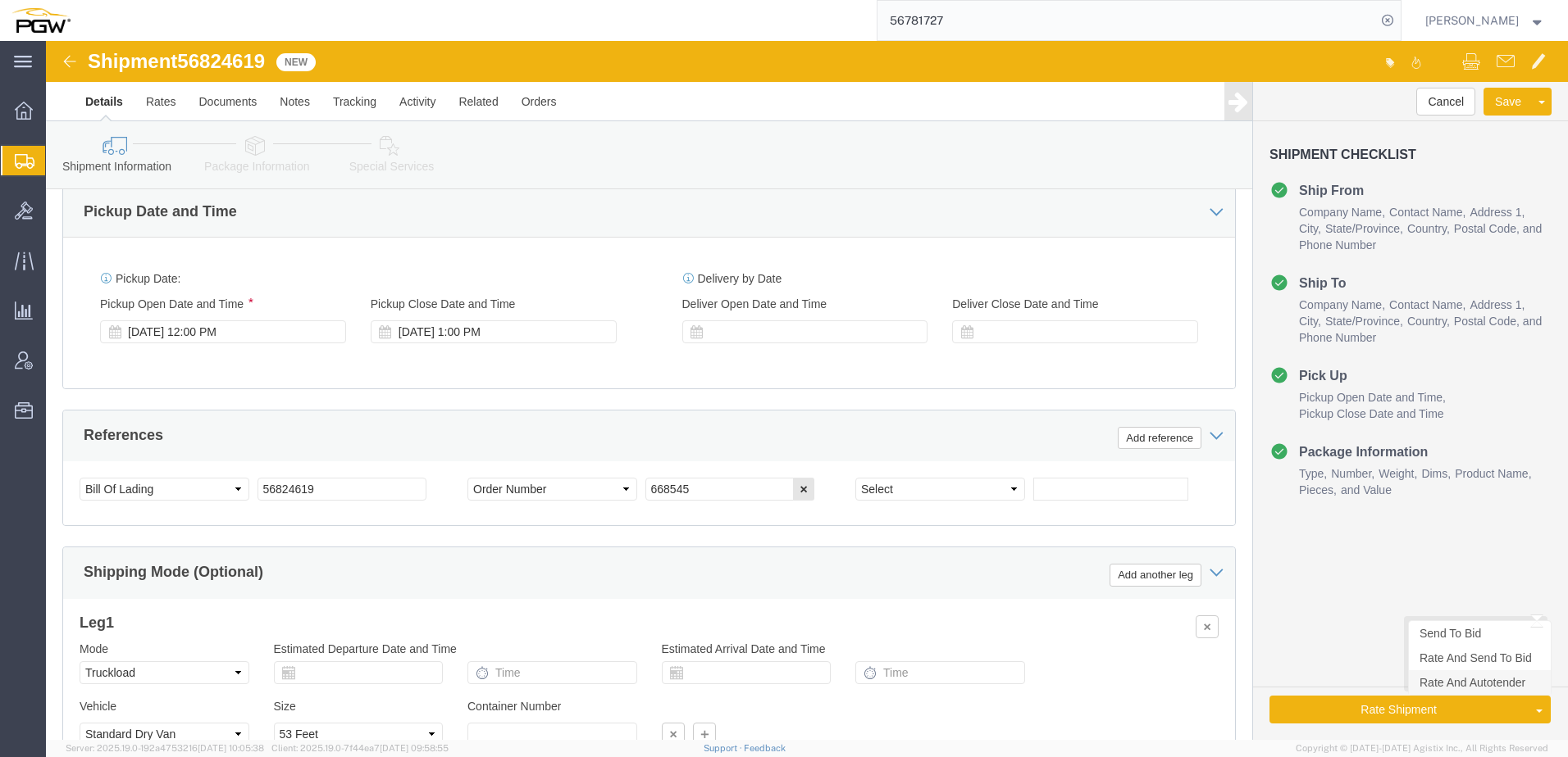
click link "Rate And Autotender"
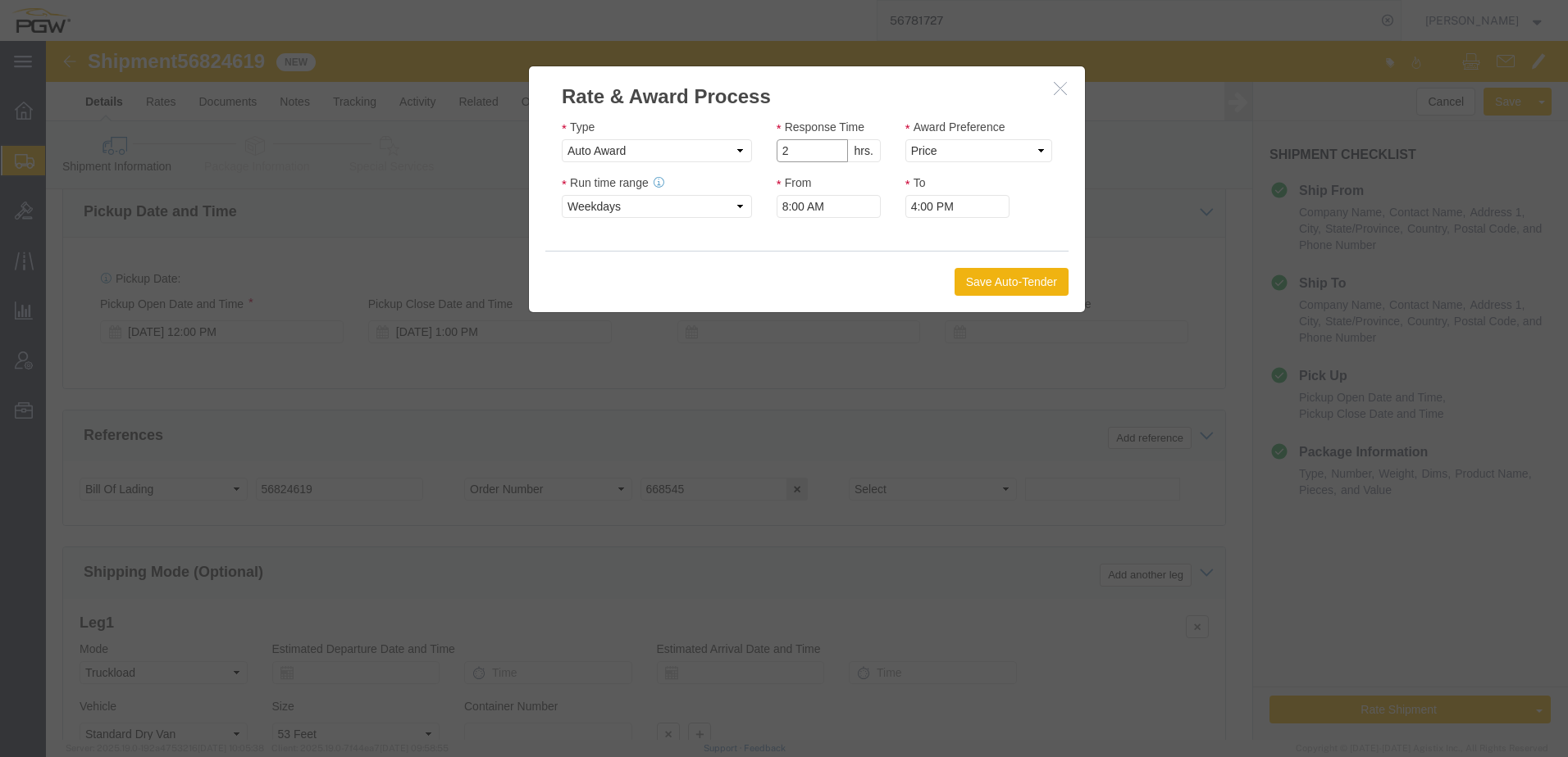
click input "2"
drag, startPoint x: 784, startPoint y: 111, endPoint x: 796, endPoint y: 110, distance: 12.0
click input "1"
type input "2"
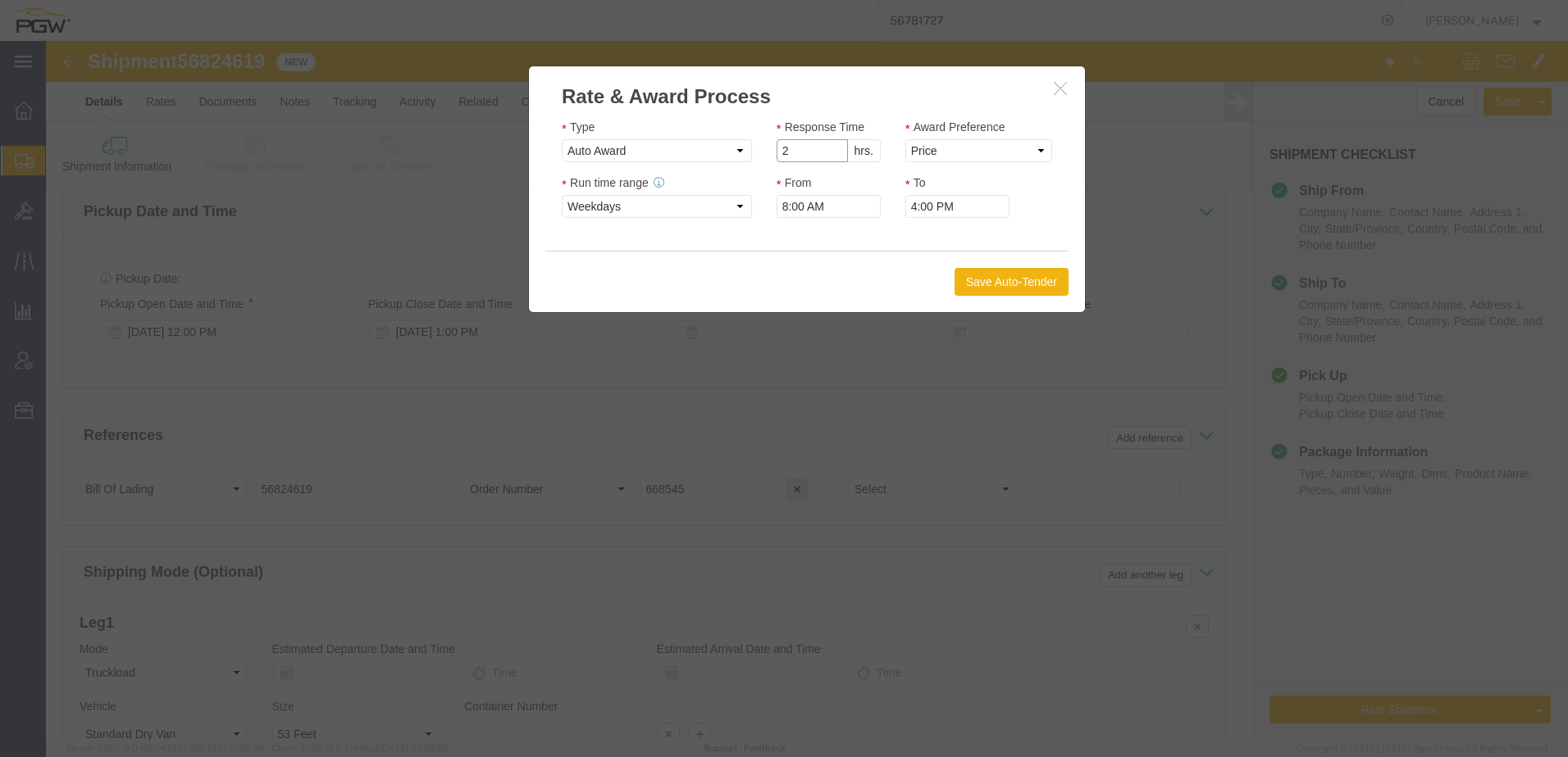
click input "2"
click select "Price Carrier Rank"
select select "LANE_RANK"
click select "Price Carrier Rank"
click button "Save Auto-Tender"
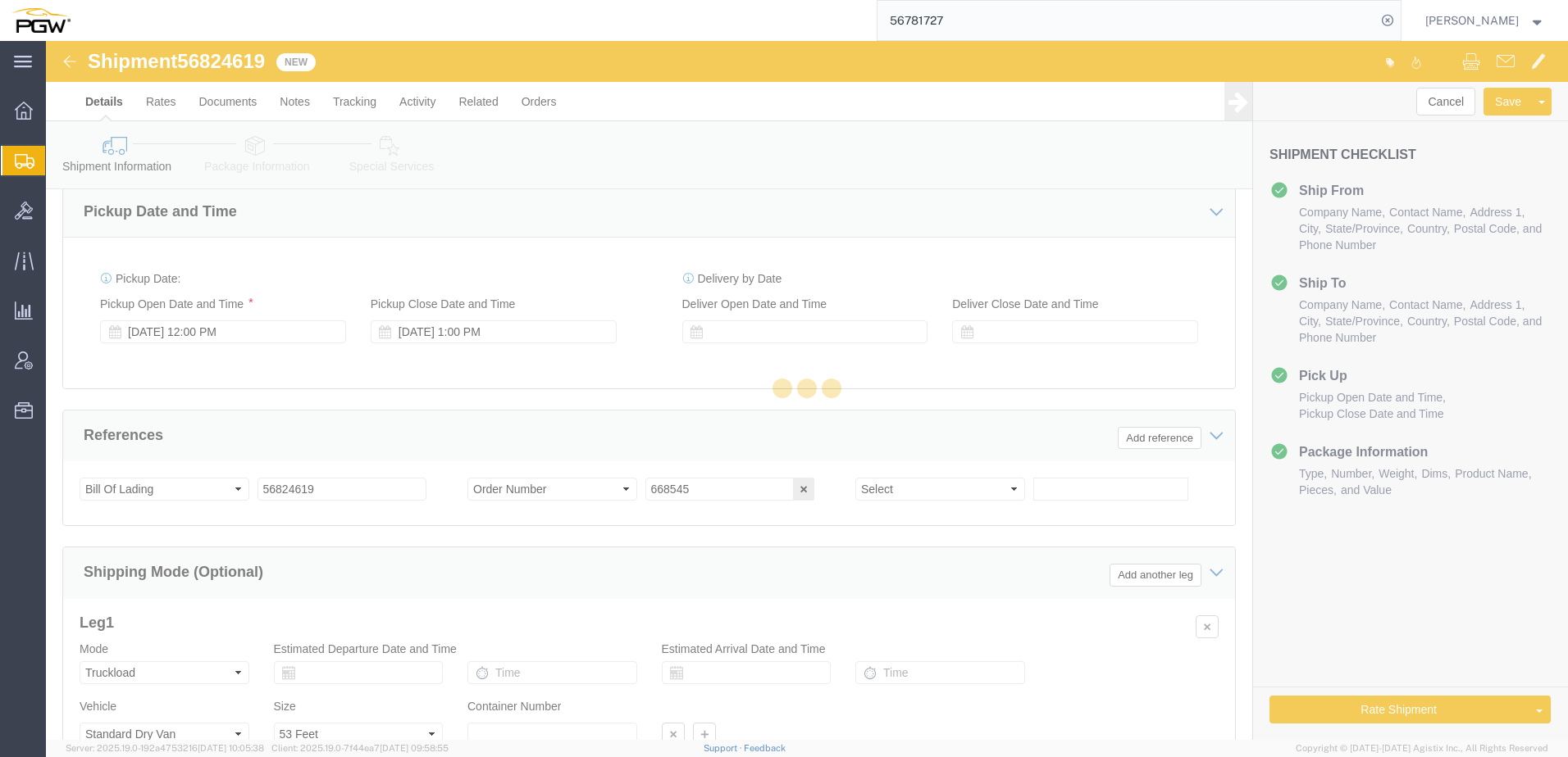
scroll to position [0, 0]
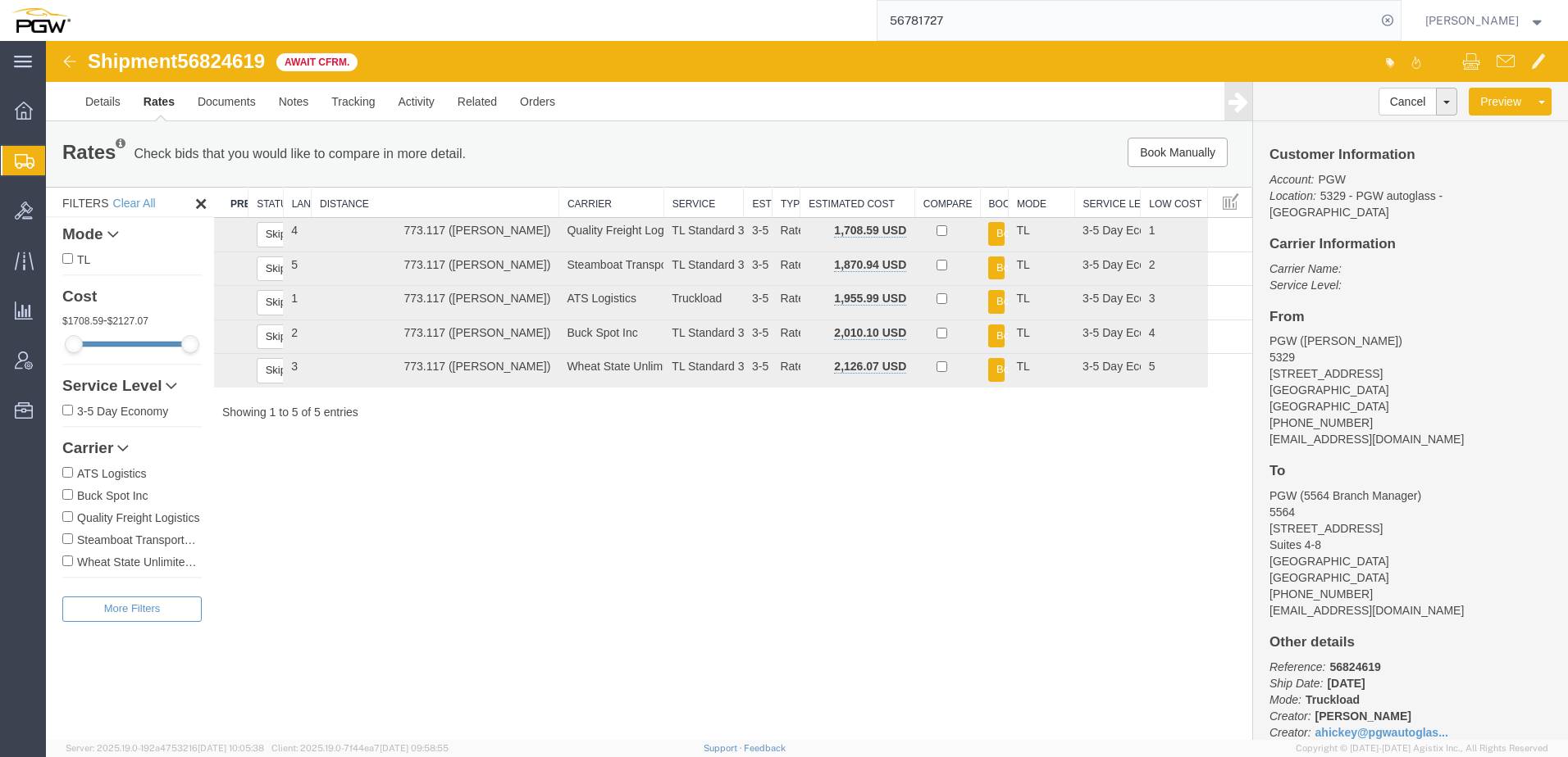
click at [46, 41] on link "Clone Shipment" at bounding box center [46, 41] width 0 height 0
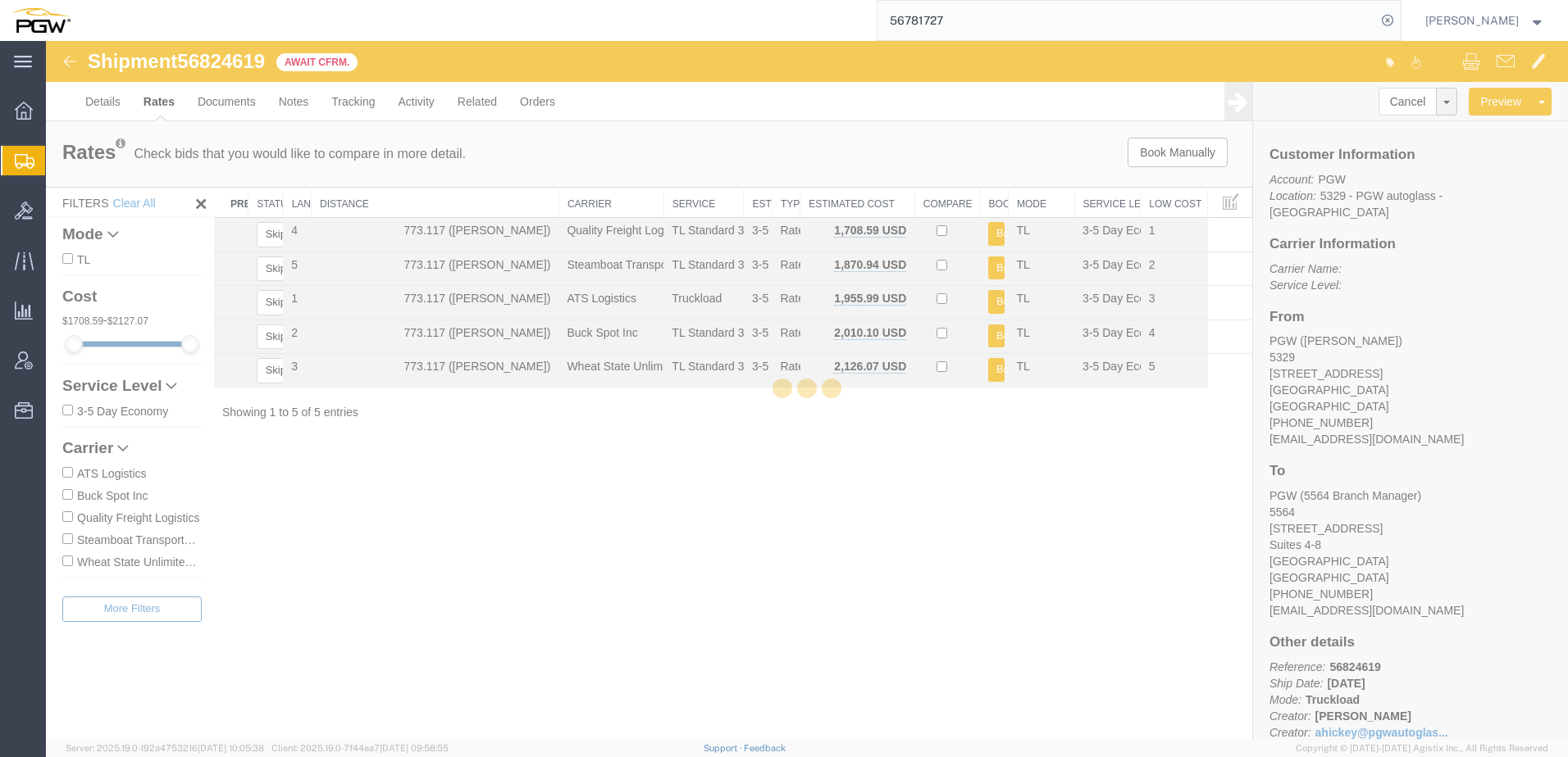
select select "28253"
select select "28373"
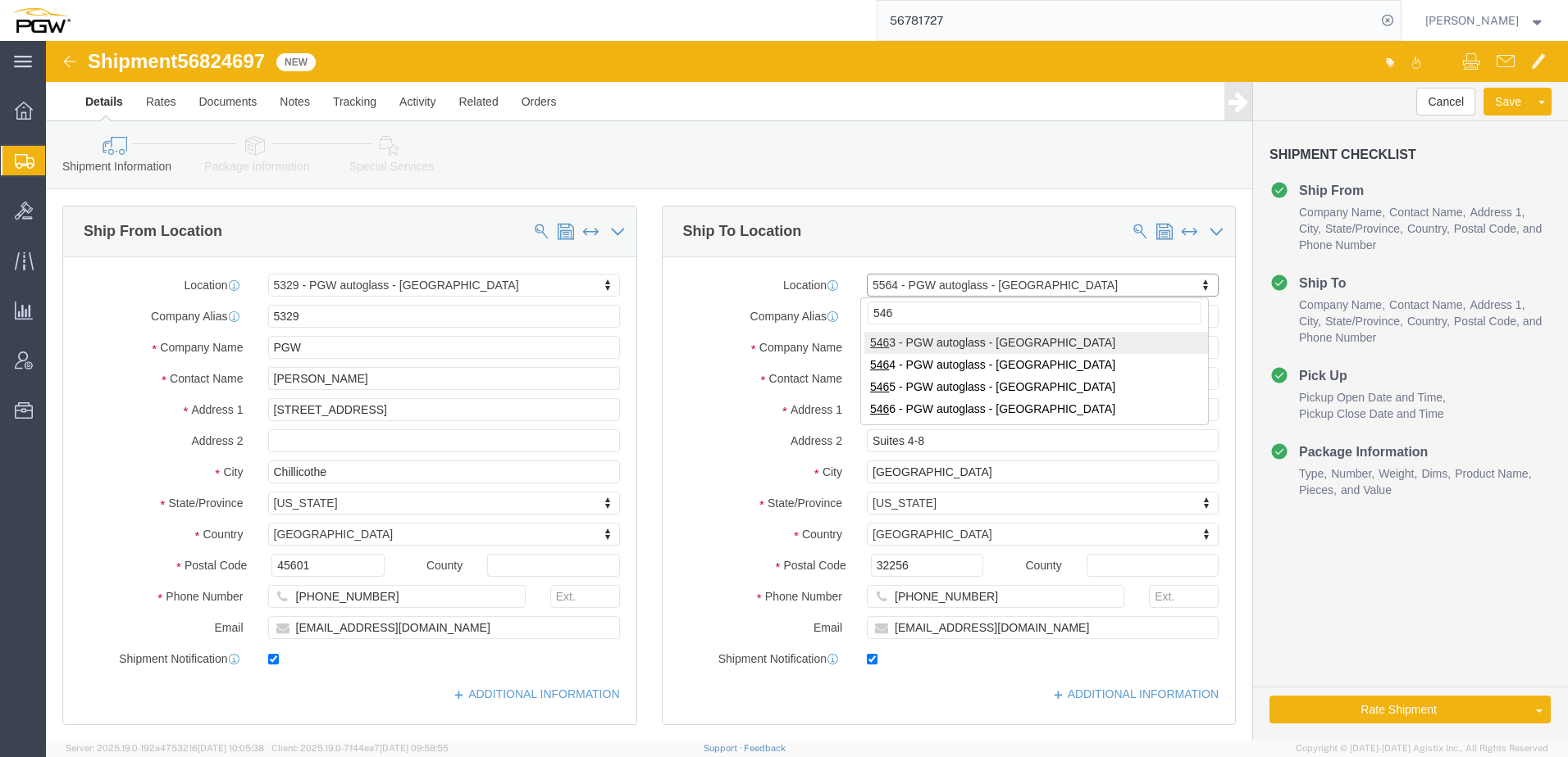
type input "5465"
select select "28305"
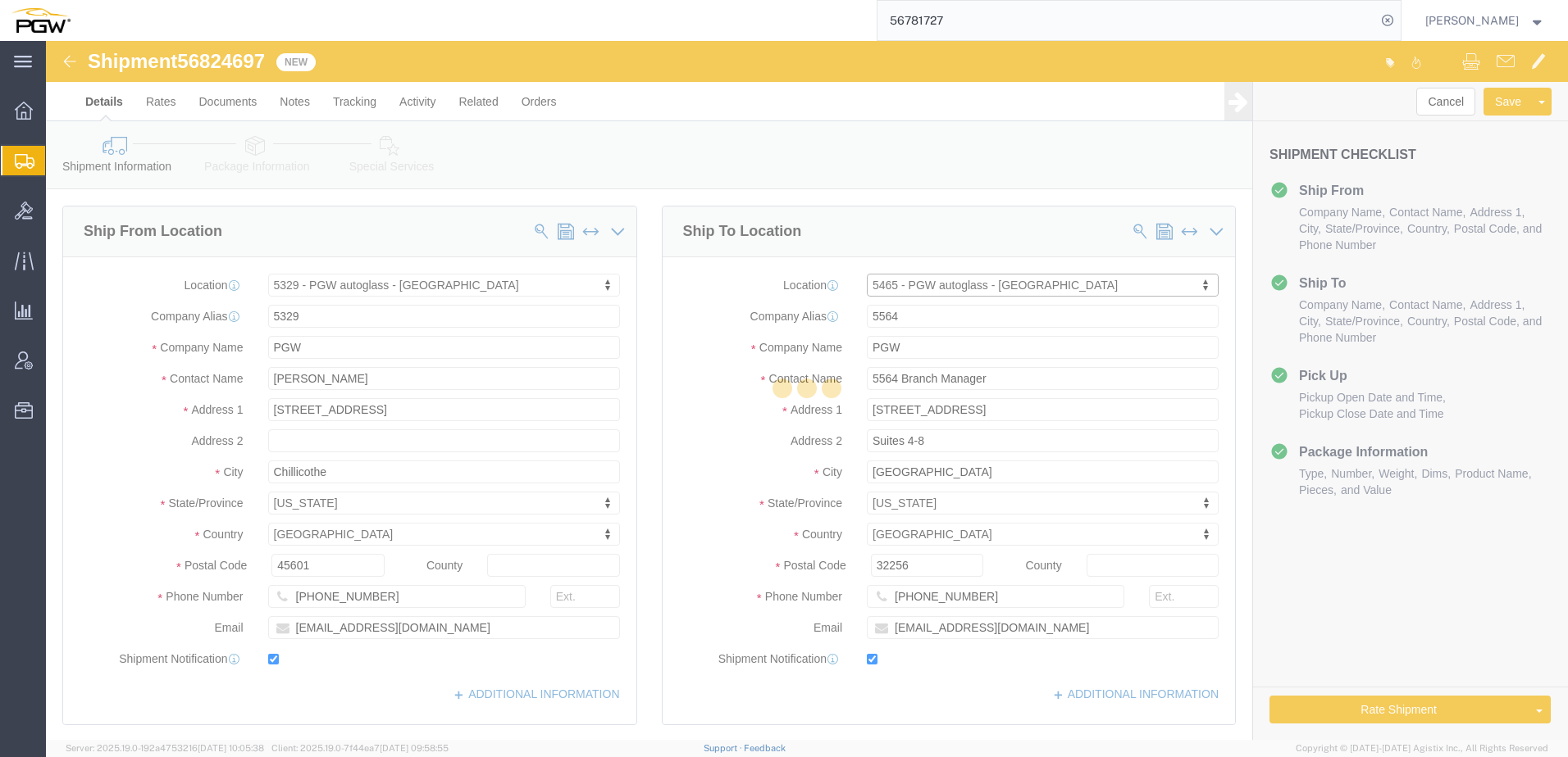
type input "5465"
type input "5465 Branch Manager"
type input "[STREET_ADDRESS][PERSON_NAME]"
type input "Savannah"
type input "31405"
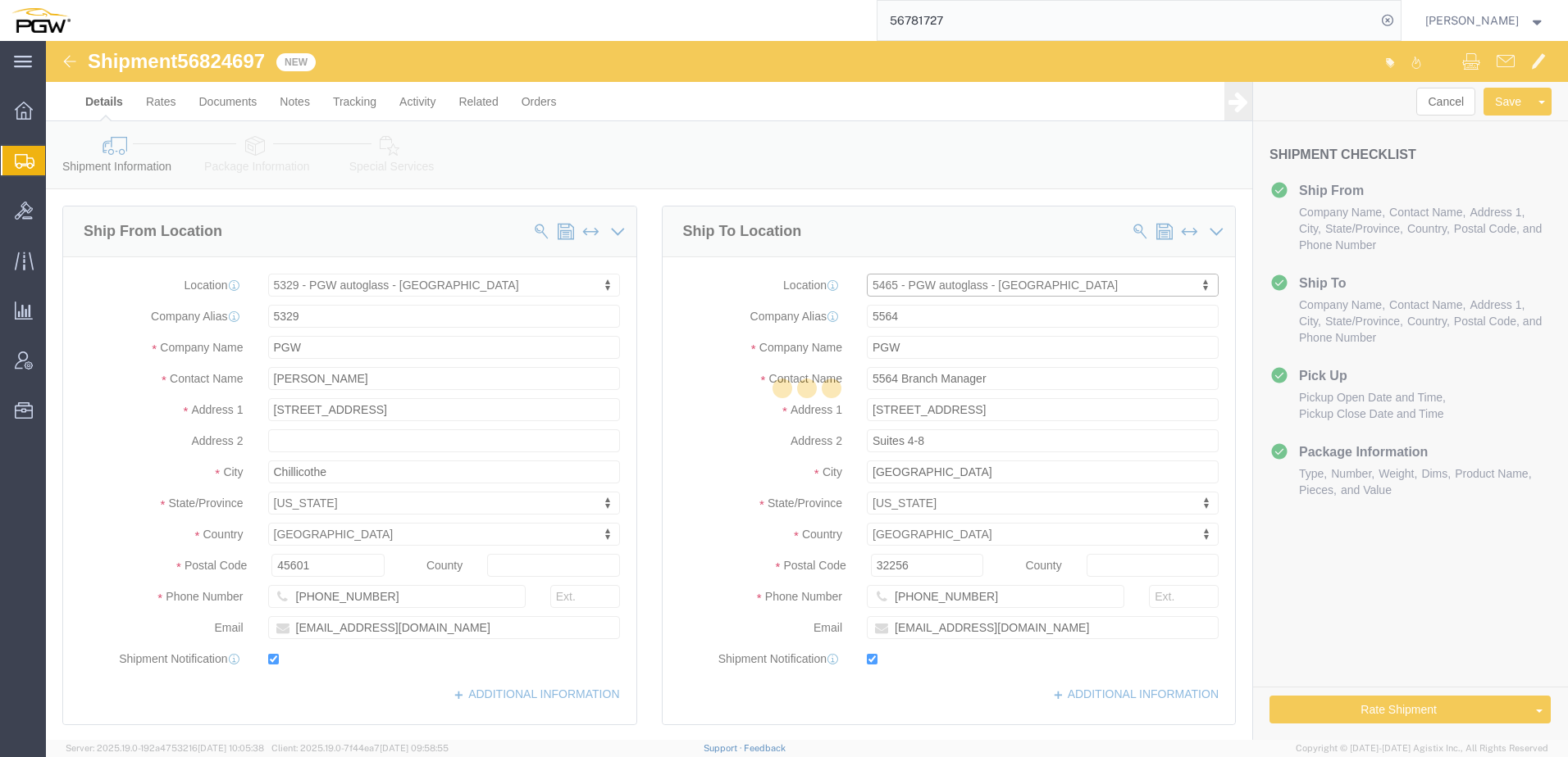
type input "[PHONE_NUMBER]"
type input "[EMAIL_ADDRESS][DOMAIN_NAME]"
select select "GA"
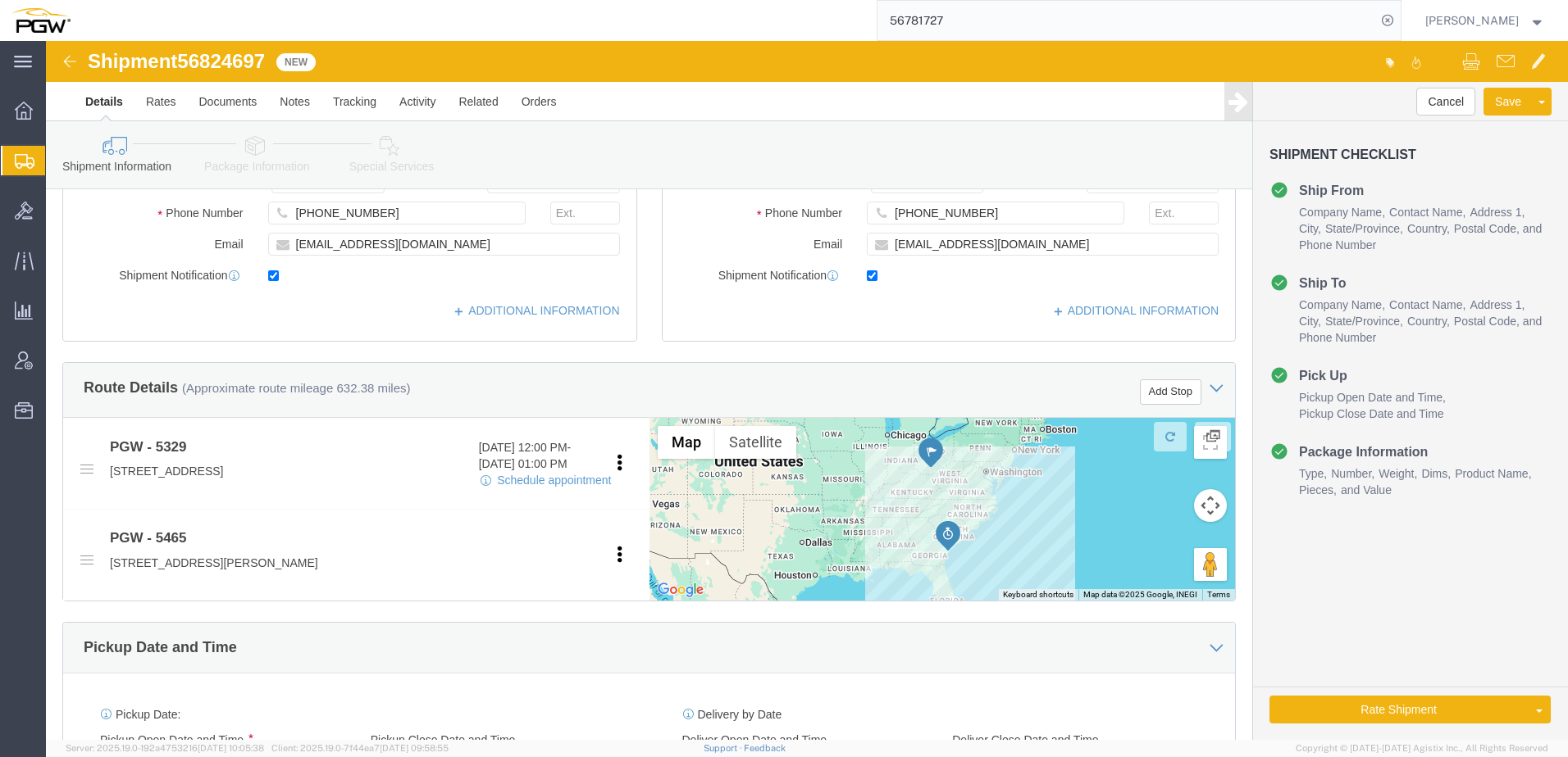
scroll to position [410, 0]
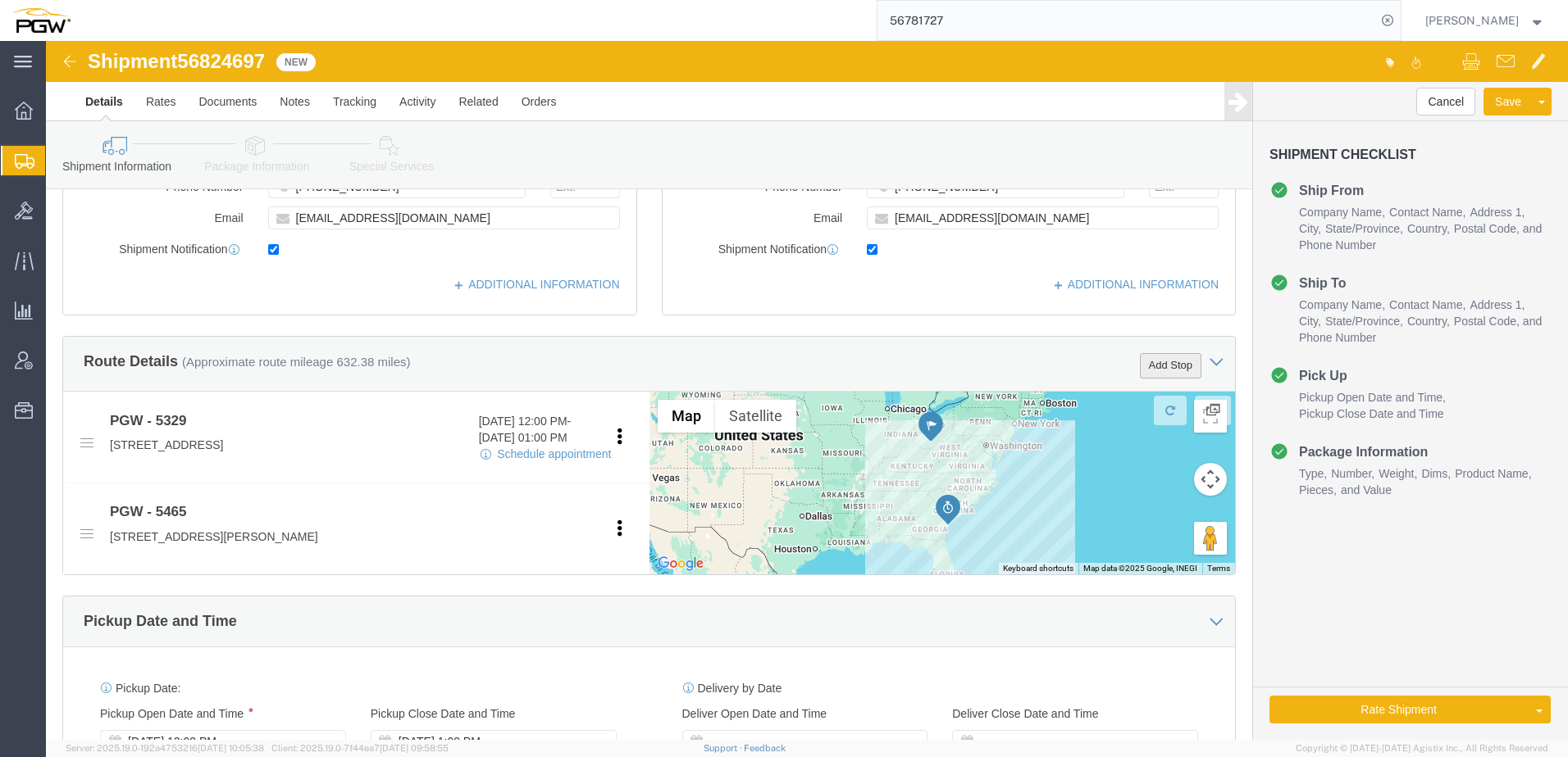
click button "Add Stop"
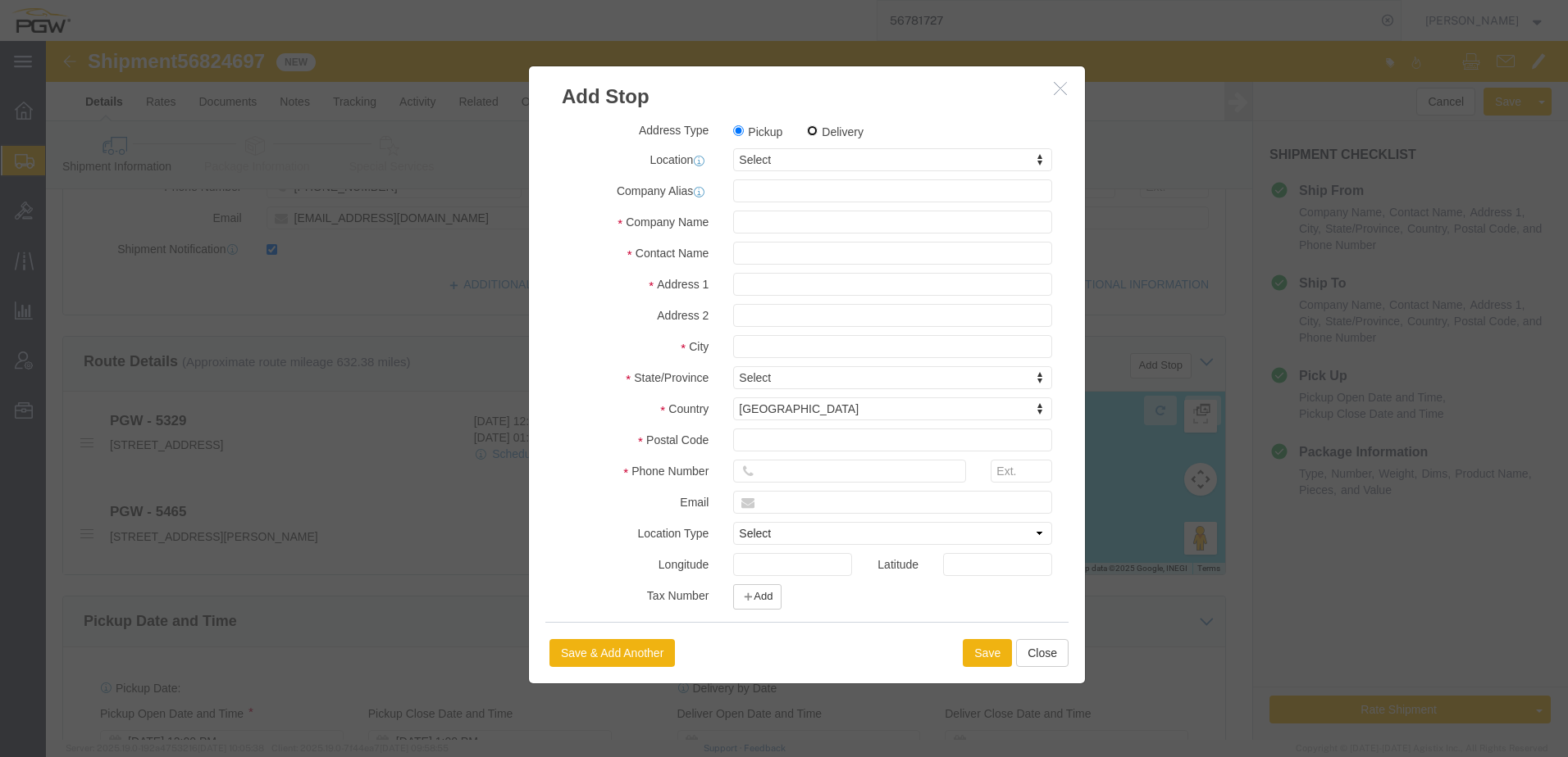
click input "Delivery"
radio input "true"
select select
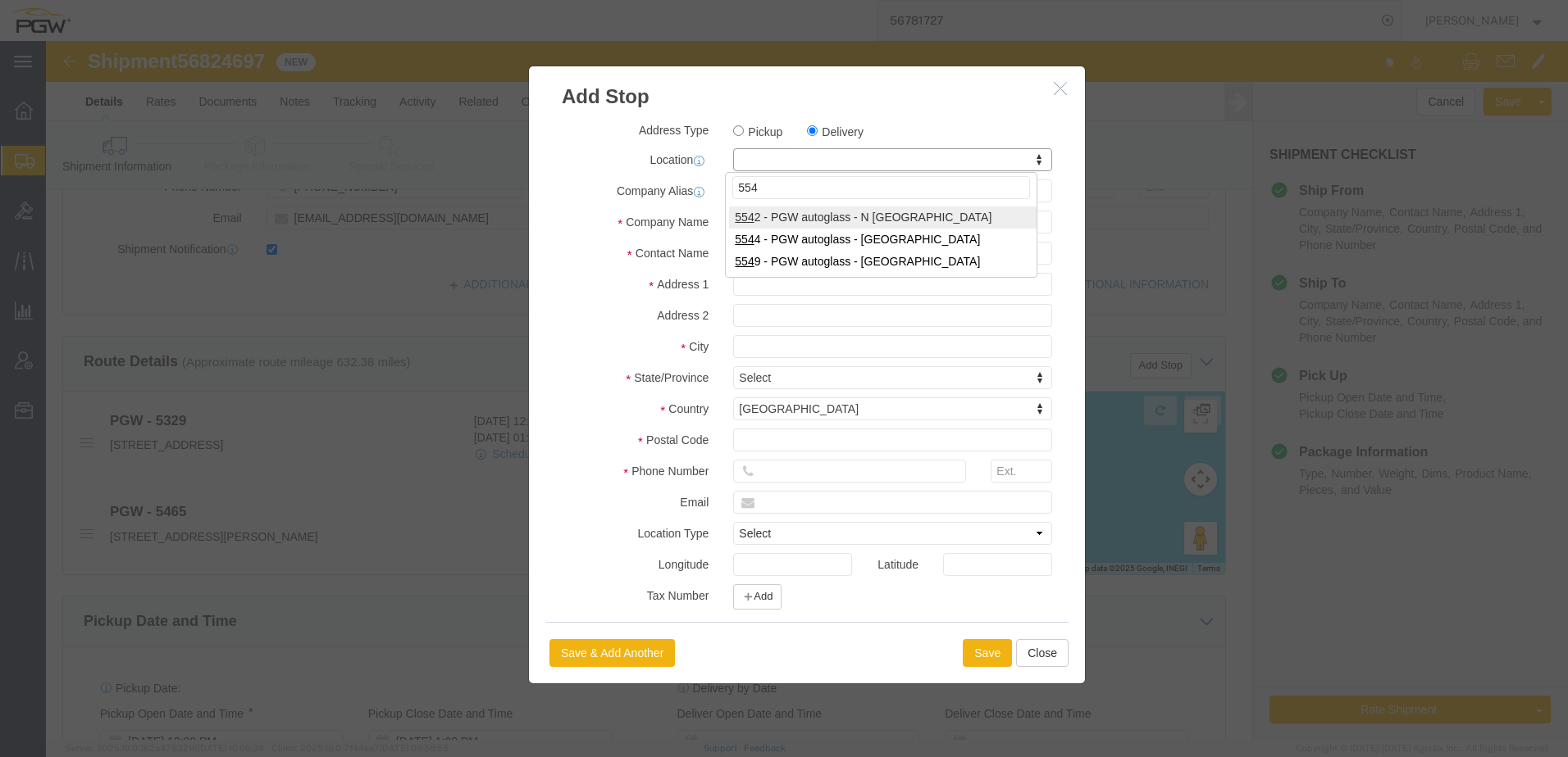
type input "5542"
select select "28361"
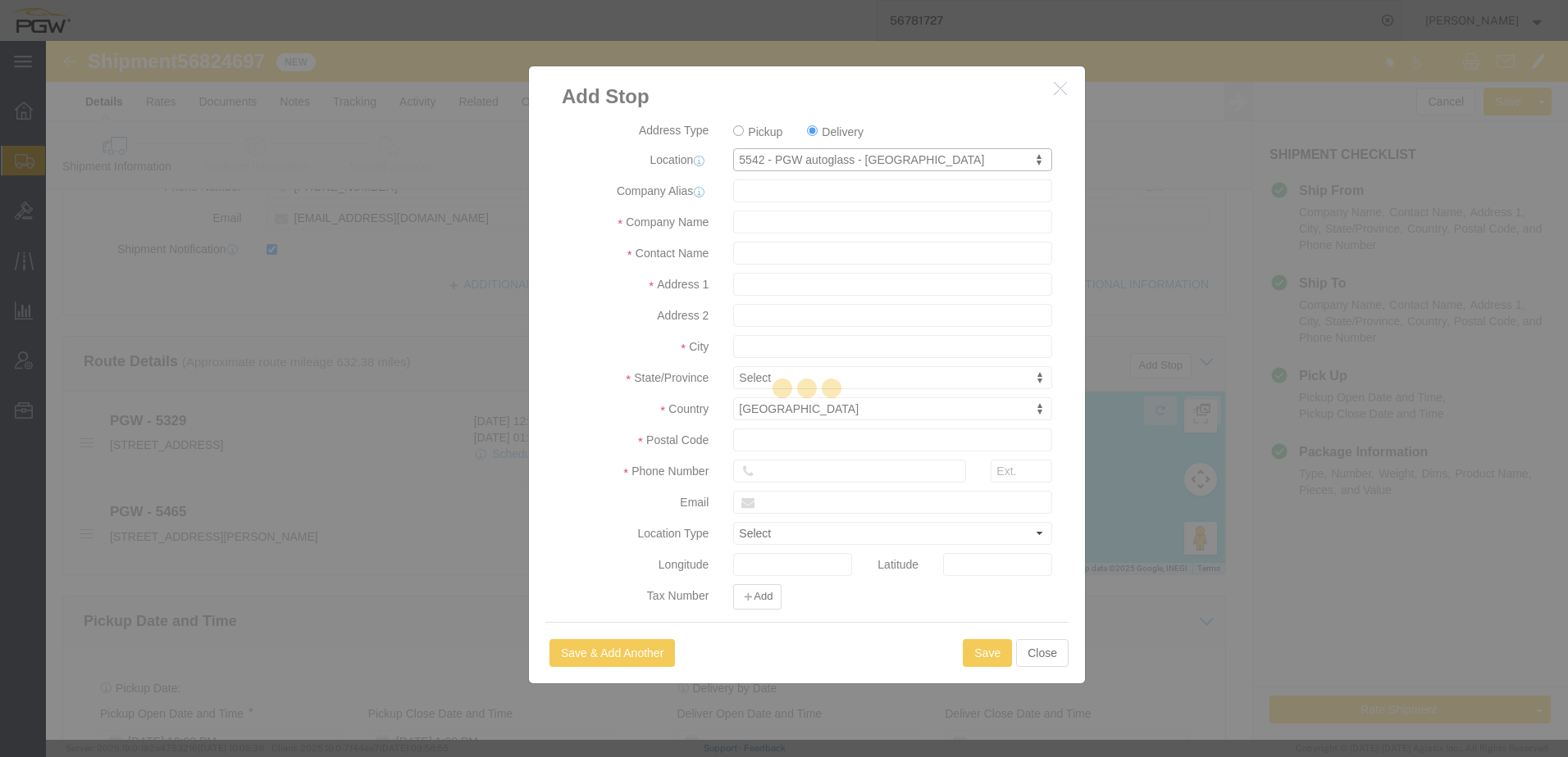
type input "5542"
type input "PGW"
type input "5542 Branch Manager"
type input "[STREET_ADDRESS]"
type input "[GEOGRAPHIC_DATA]"
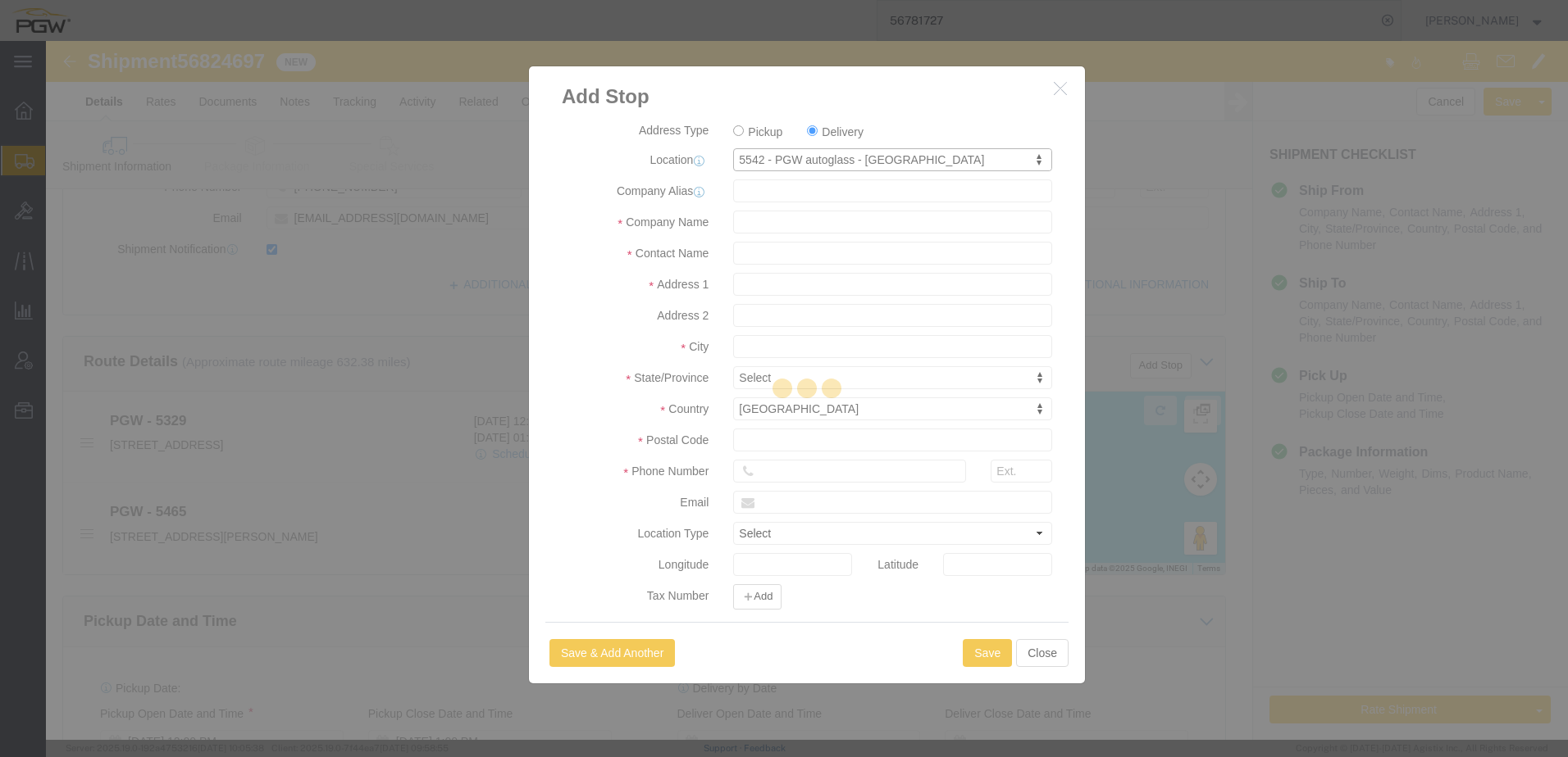
type input "29405"
type input "[PHONE_NUMBER]"
type input "[EMAIL_ADDRESS][DOMAIN_NAME]"
checkbox input "true"
select select "SC"
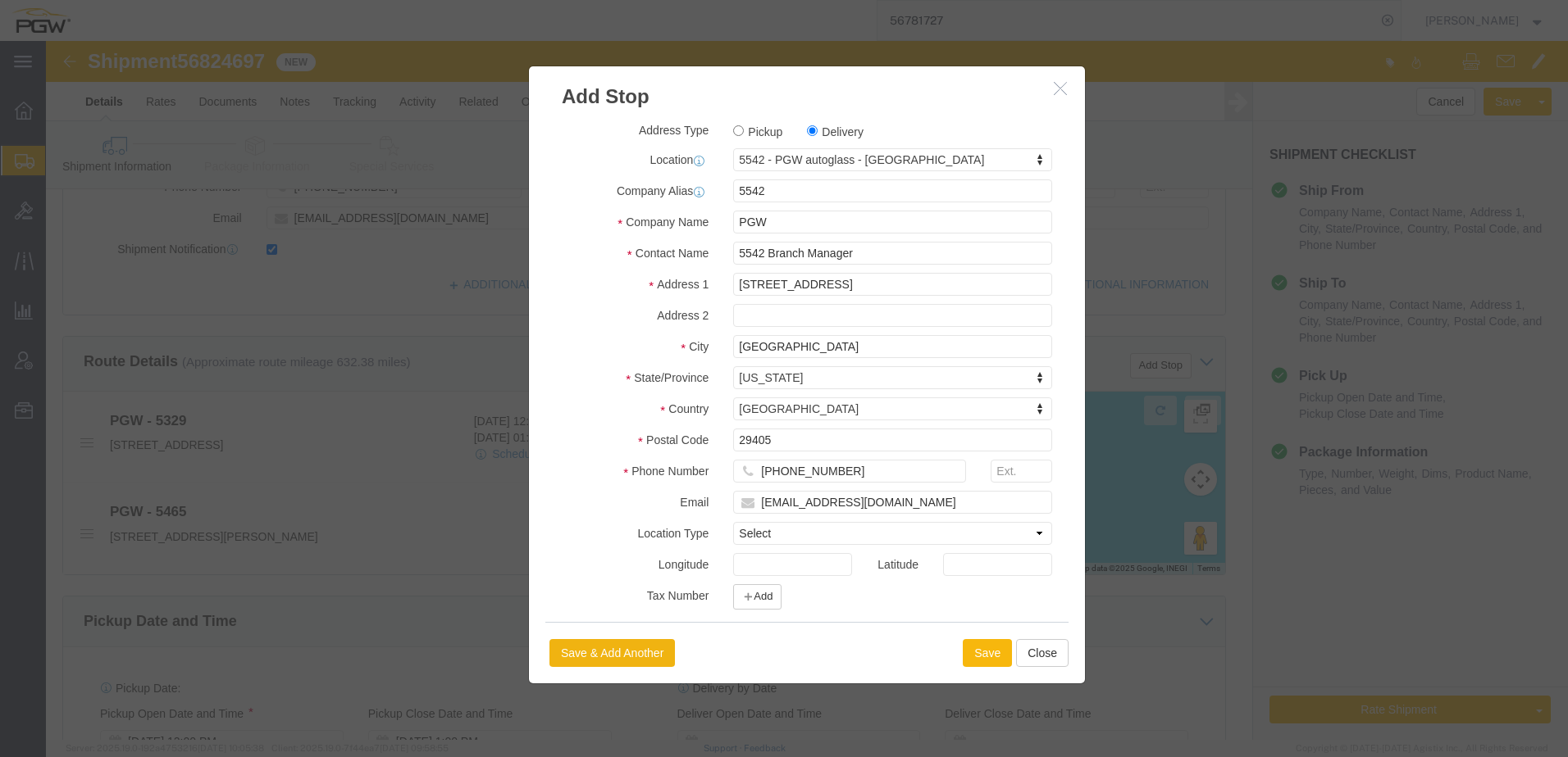
click button "Save"
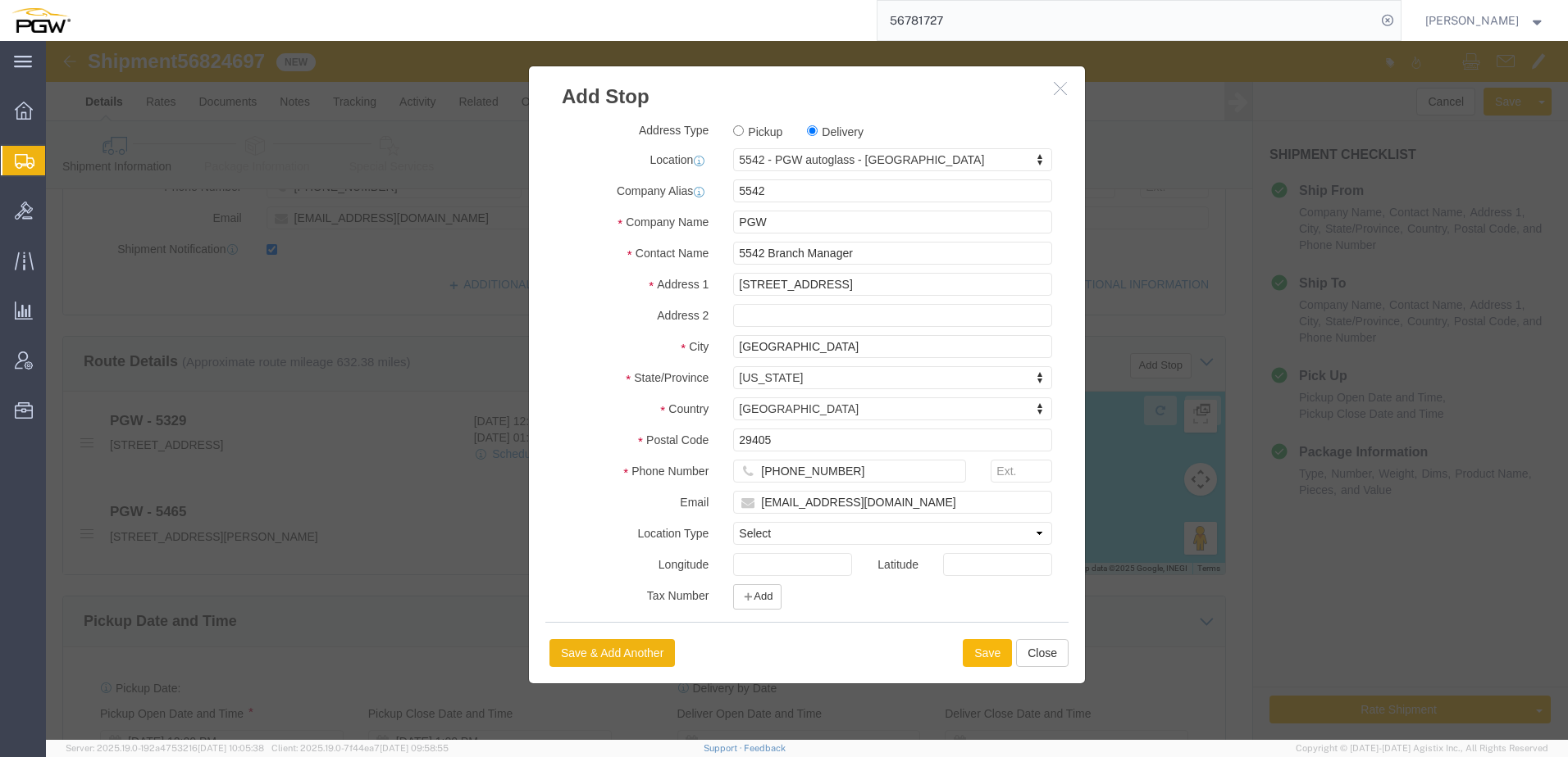
select select "D"
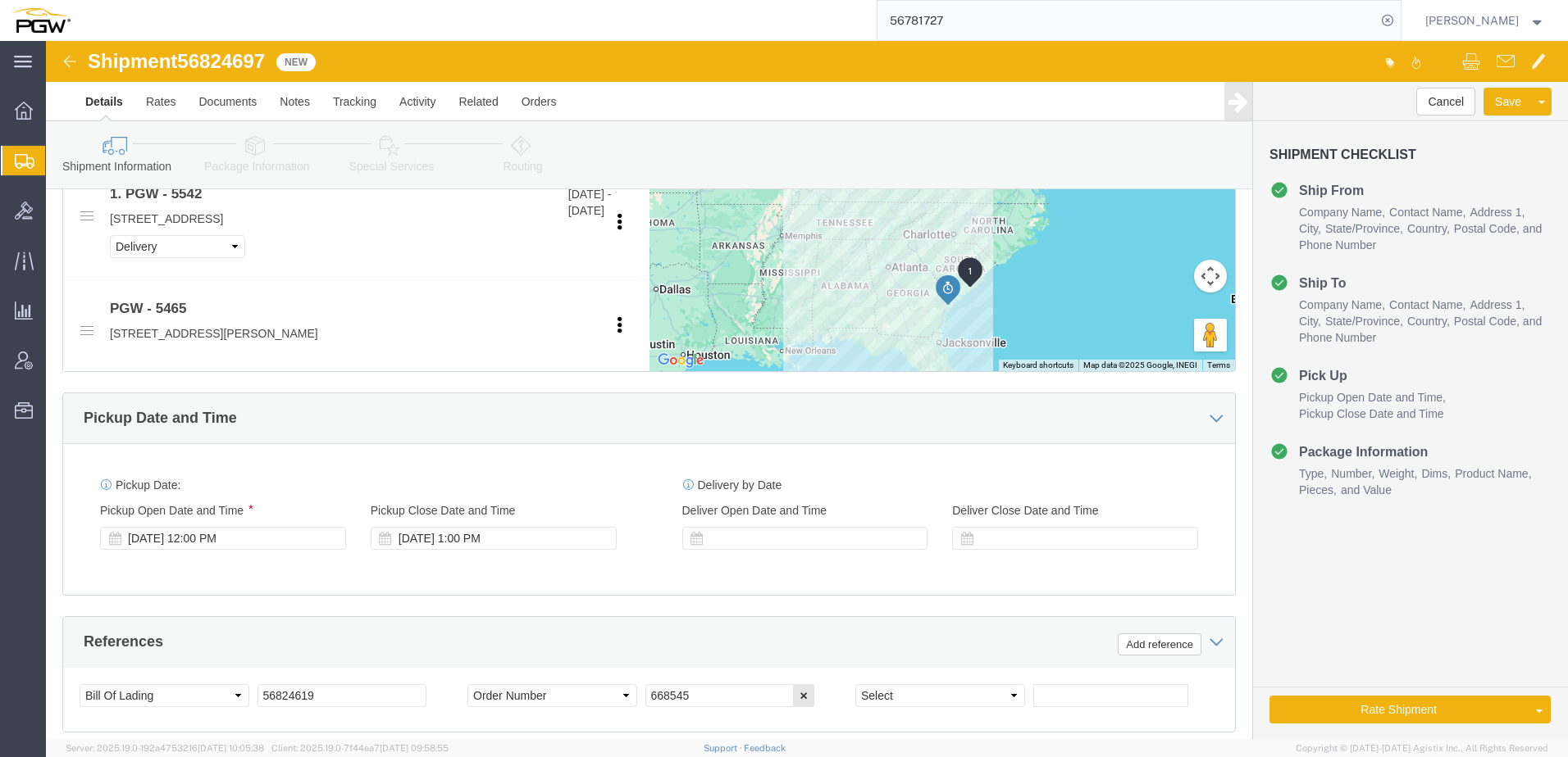
scroll to position [738, 0]
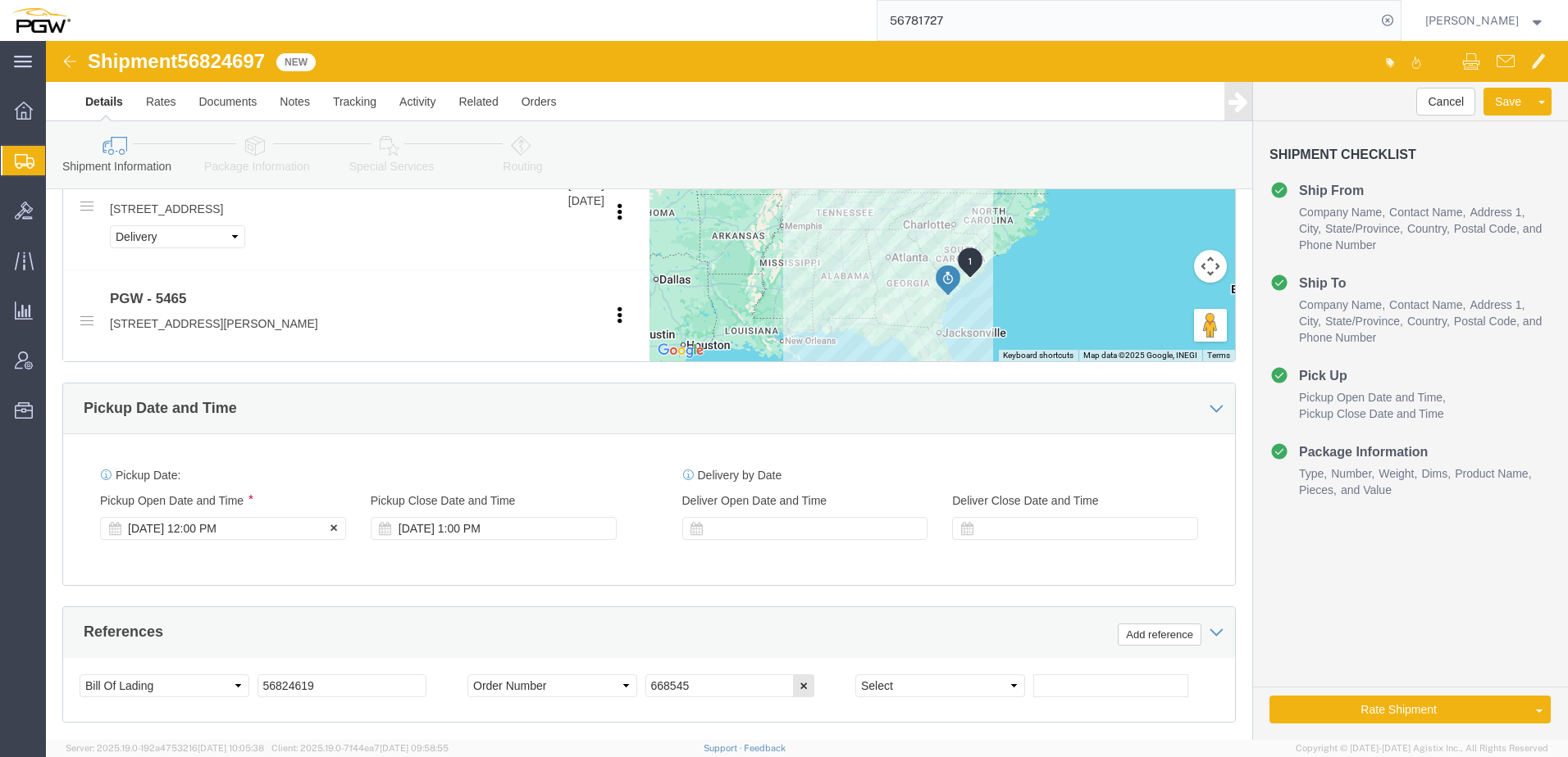
click div "[DATE] 12:00 PM"
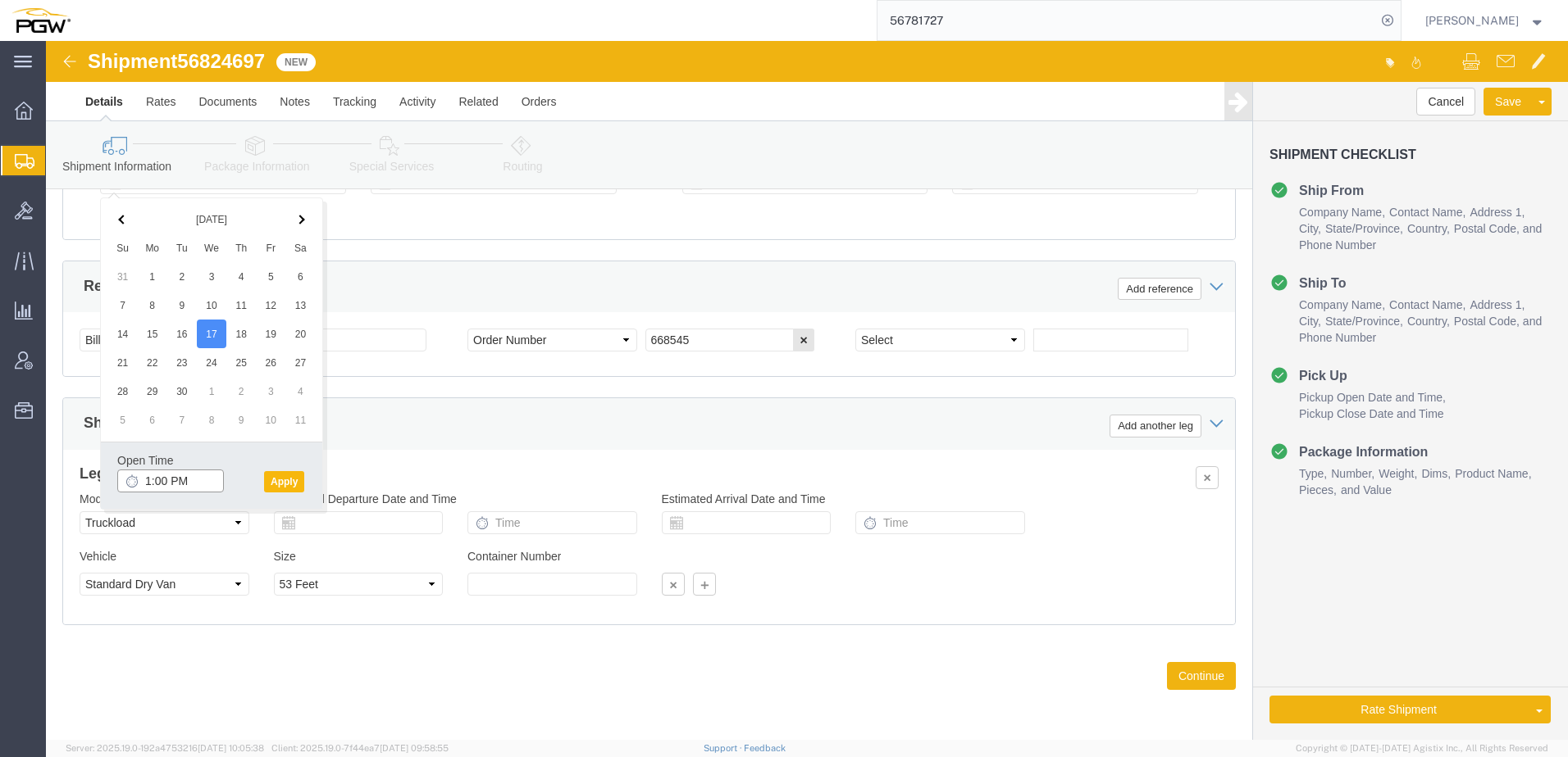
type input "1:00 PM"
click button "Apply"
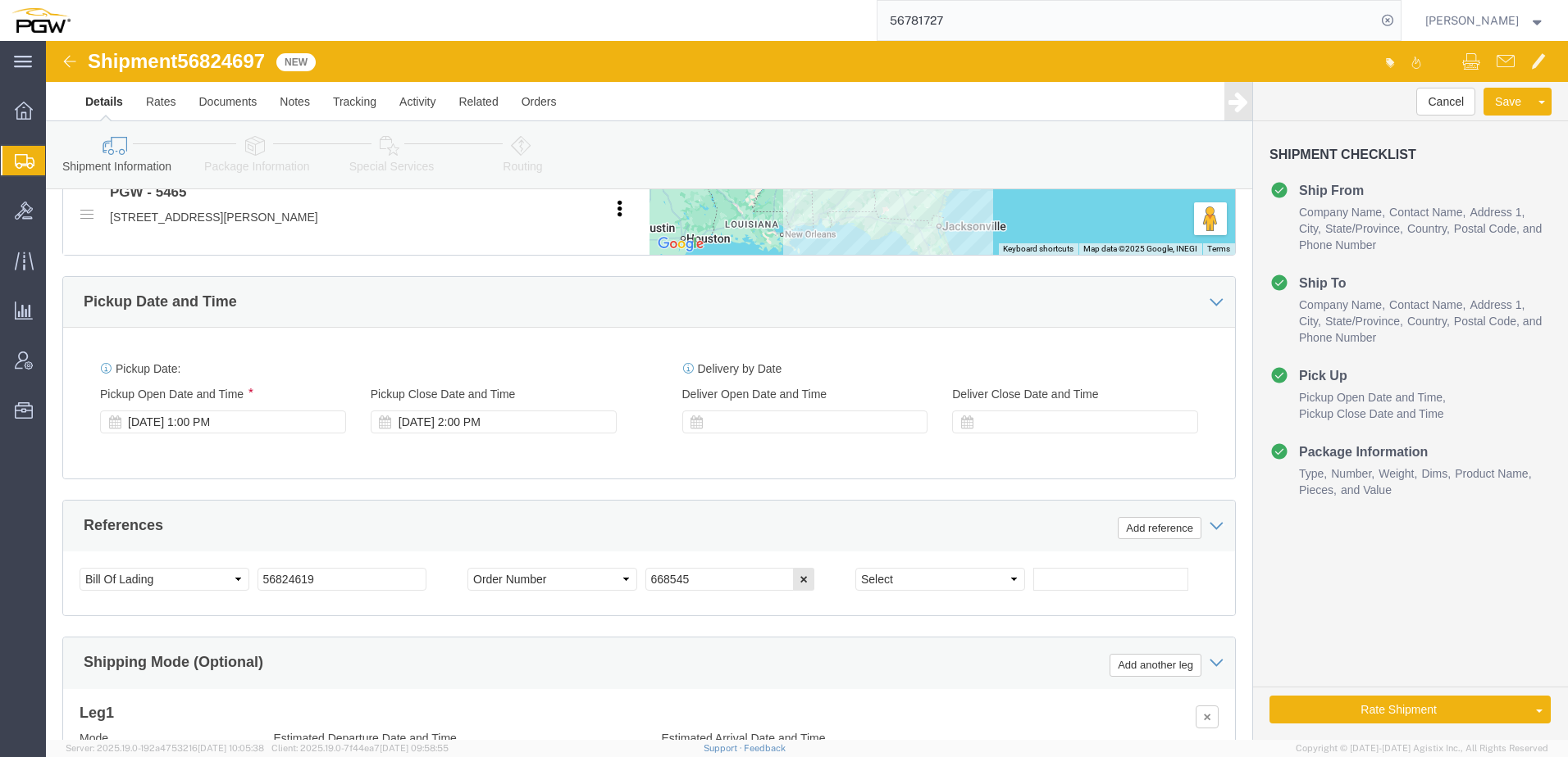
scroll to position [838, 0]
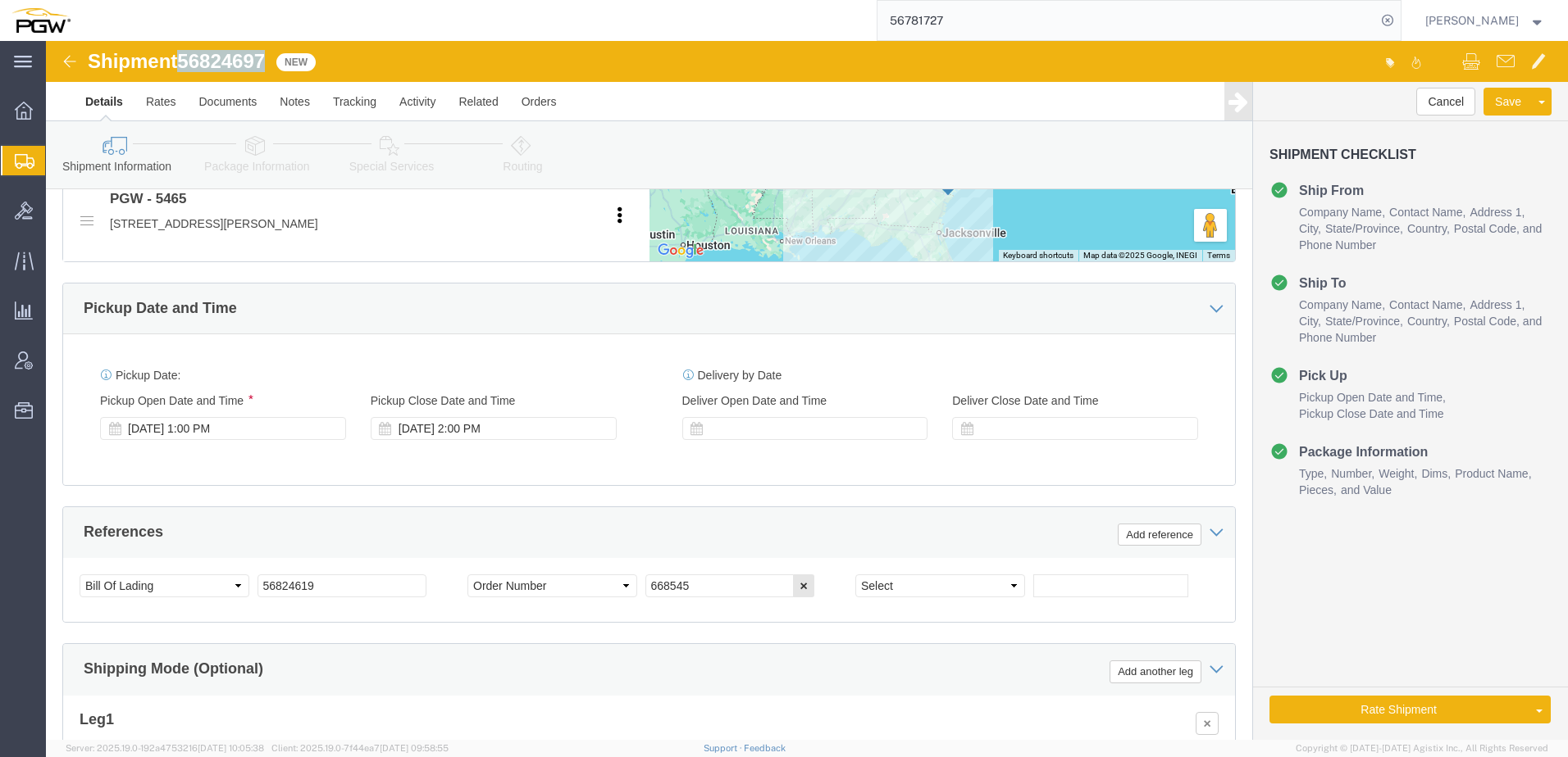
drag, startPoint x: 138, startPoint y: 17, endPoint x: 227, endPoint y: 15, distance: 89.0
click div "Shipment 56824697 New"
copy span "56824697"
drag, startPoint x: 37, startPoint y: 524, endPoint x: -160, endPoint y: 520, distance: 197.0
click html "Shipment 56824697 New Details Rates Documents Notes Tracking Activity Related O…"
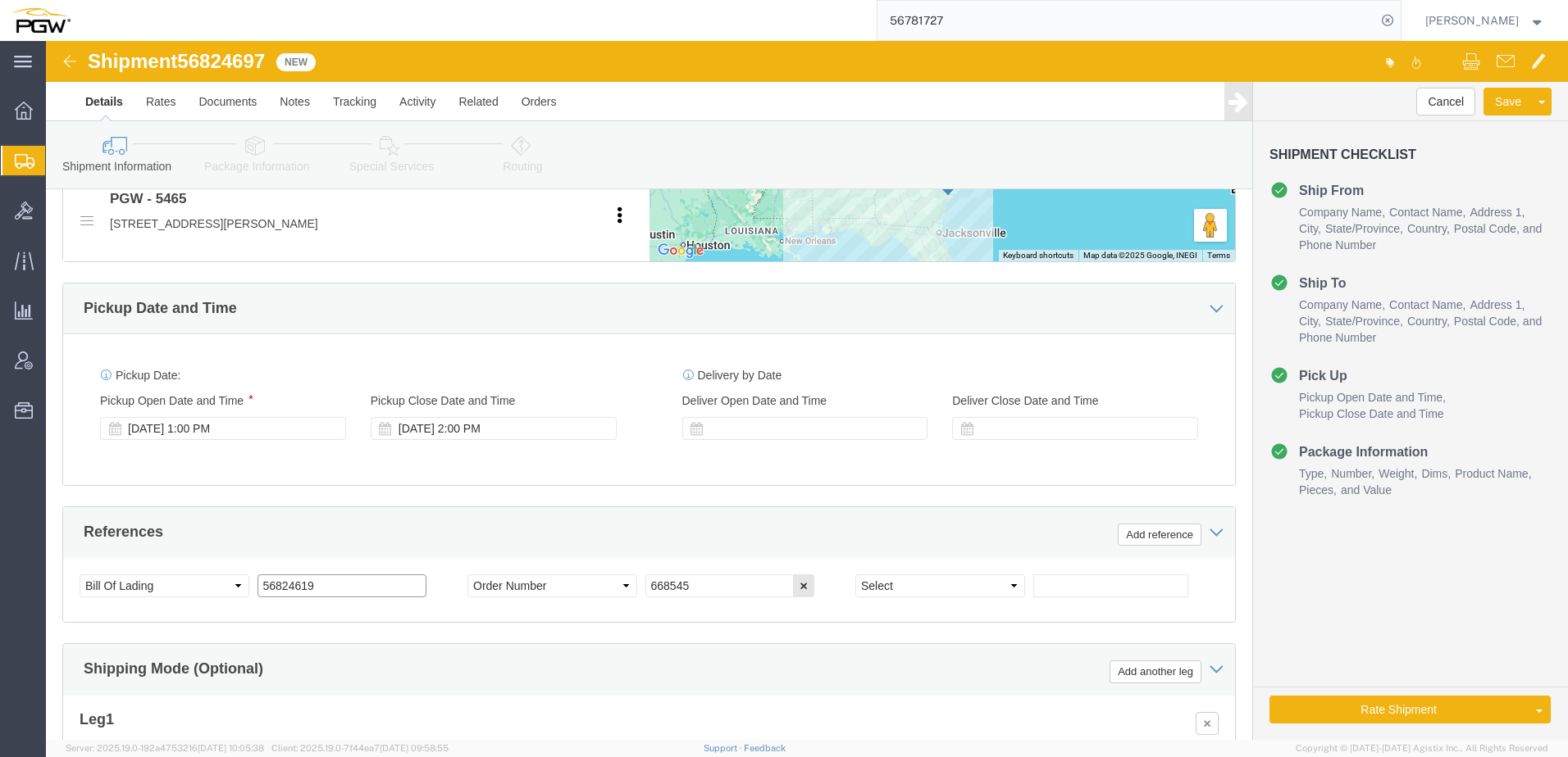
paste input "97"
drag, startPoint x: 306, startPoint y: 545, endPoint x: -524, endPoint y: 540, distance: 830.0
click html "Shipment 56824697 New Details Rates Documents Notes Tracking Activity Related O…"
type input "56824697"
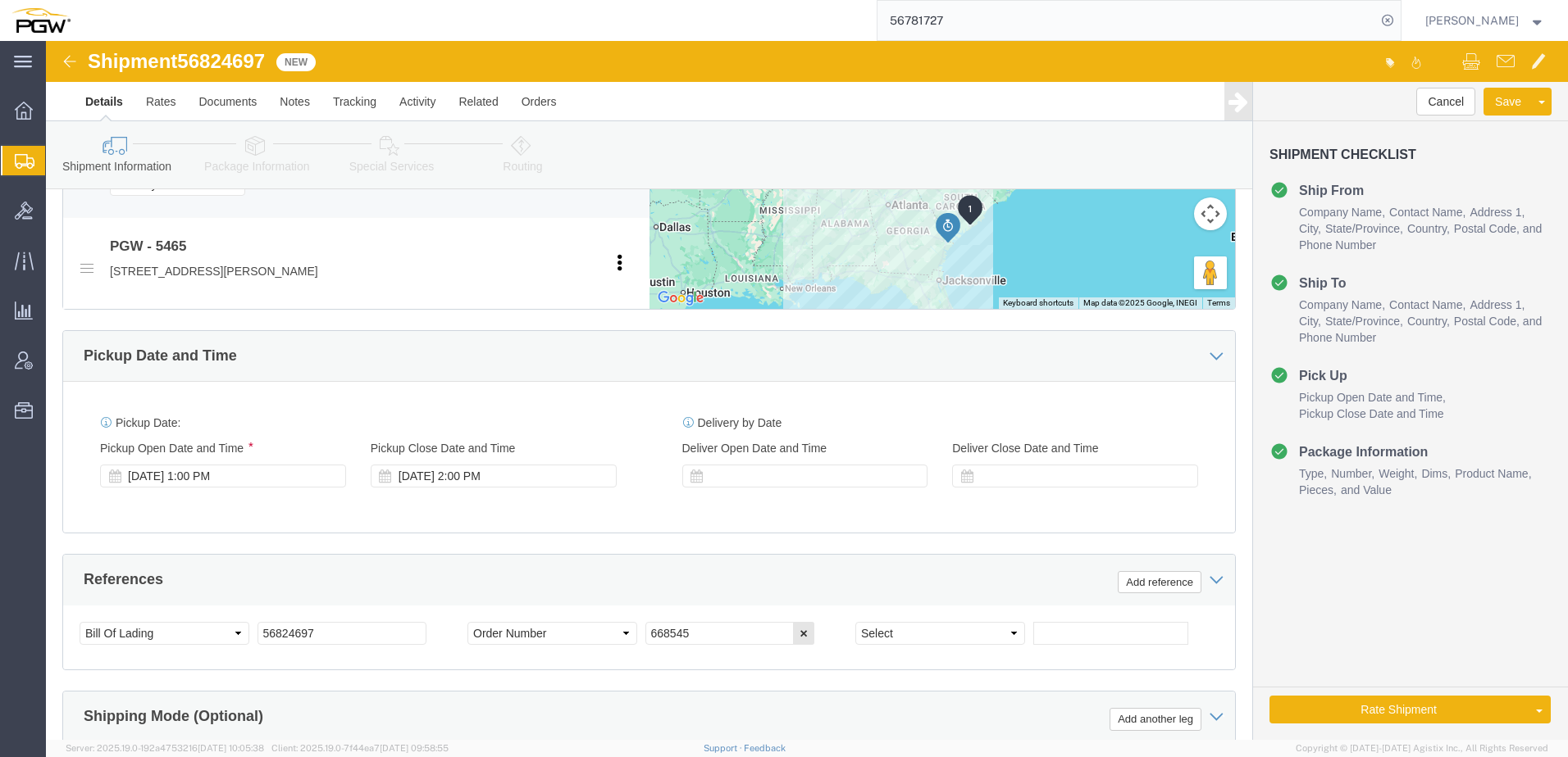
scroll to position [1001, 0]
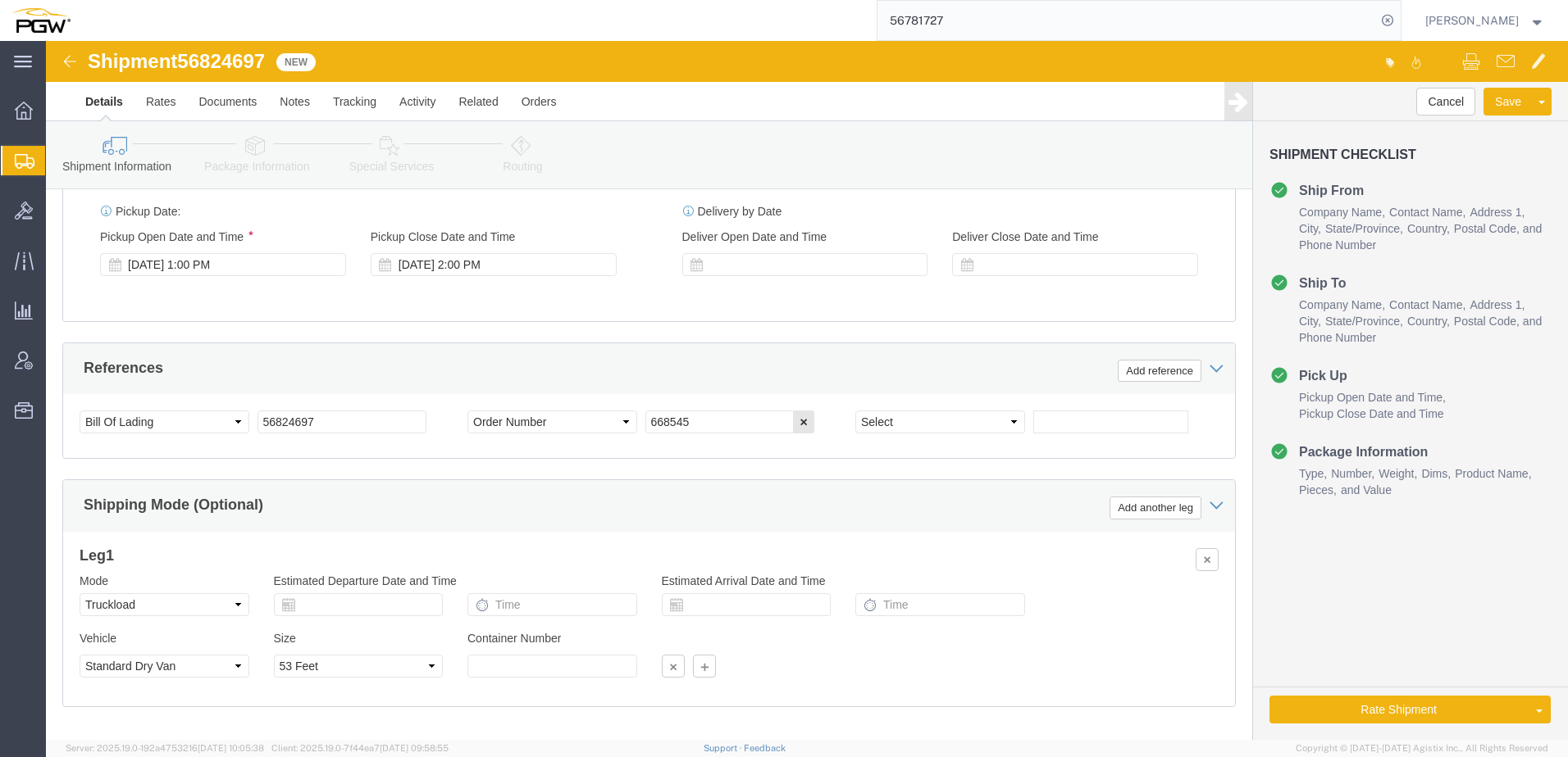
click icon
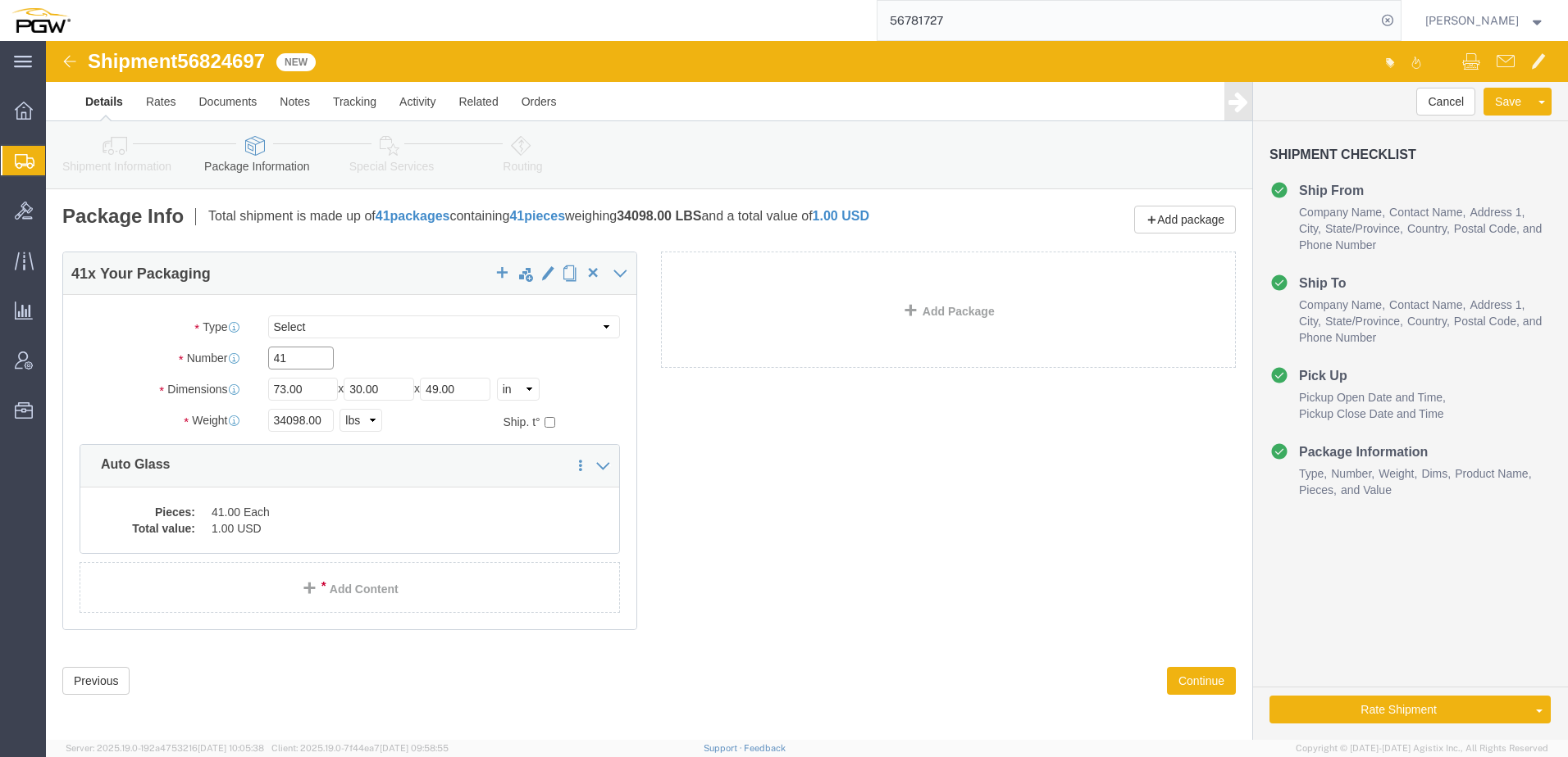
drag, startPoint x: 277, startPoint y: 311, endPoint x: -186, endPoint y: 308, distance: 463.0
click html "Shipment 56824697 New Details Rates Documents Notes Tracking Activity Related O…"
paste input "2"
type input "21"
drag, startPoint x: 256, startPoint y: 378, endPoint x: -35, endPoint y: 370, distance: 291.1
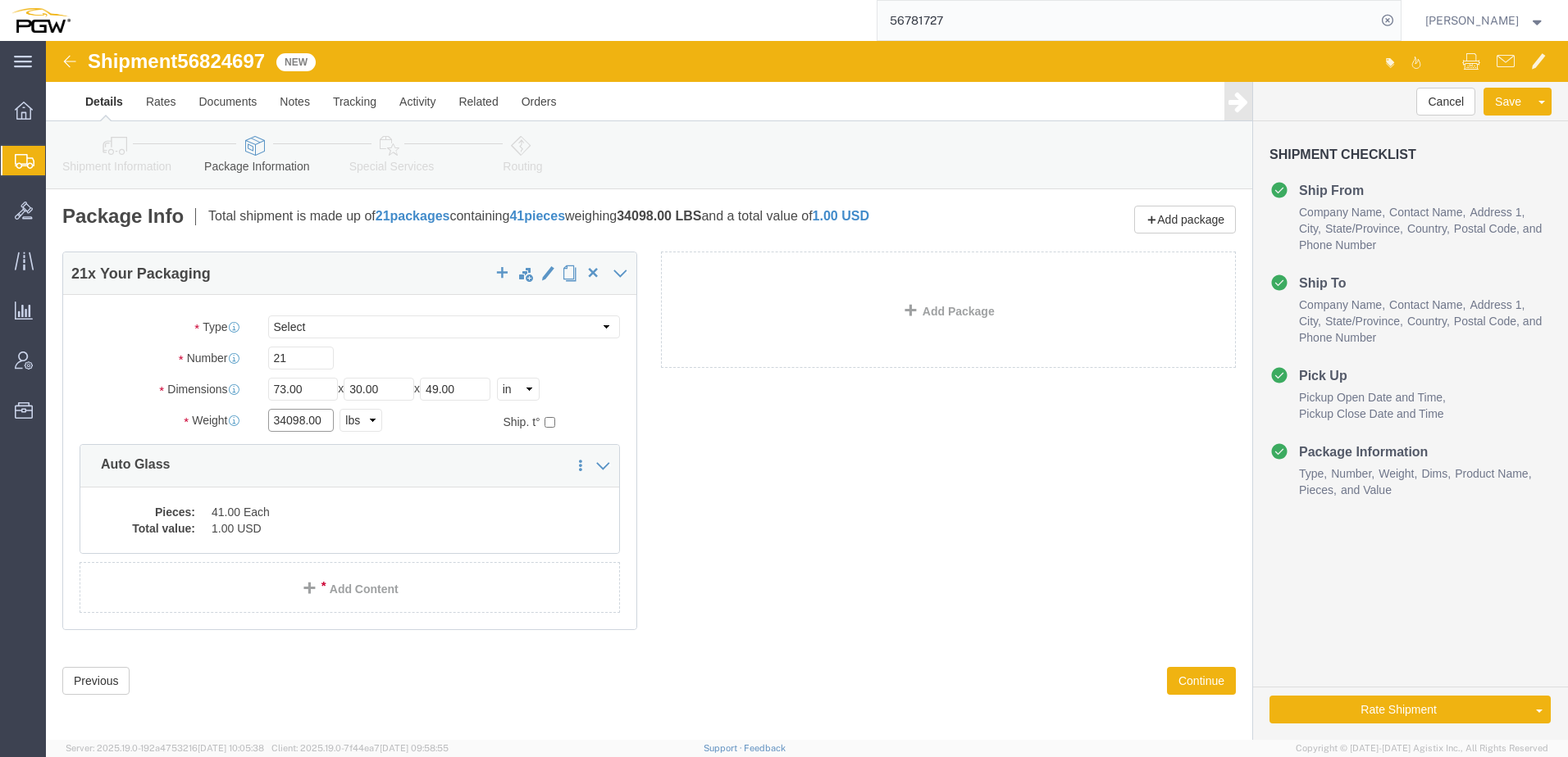
click html "Shipment 56824697 New Details Rates Documents Notes Tracking Activity Related O…"
paste input "15506"
type input "15506.00"
click dd "41.00 Each"
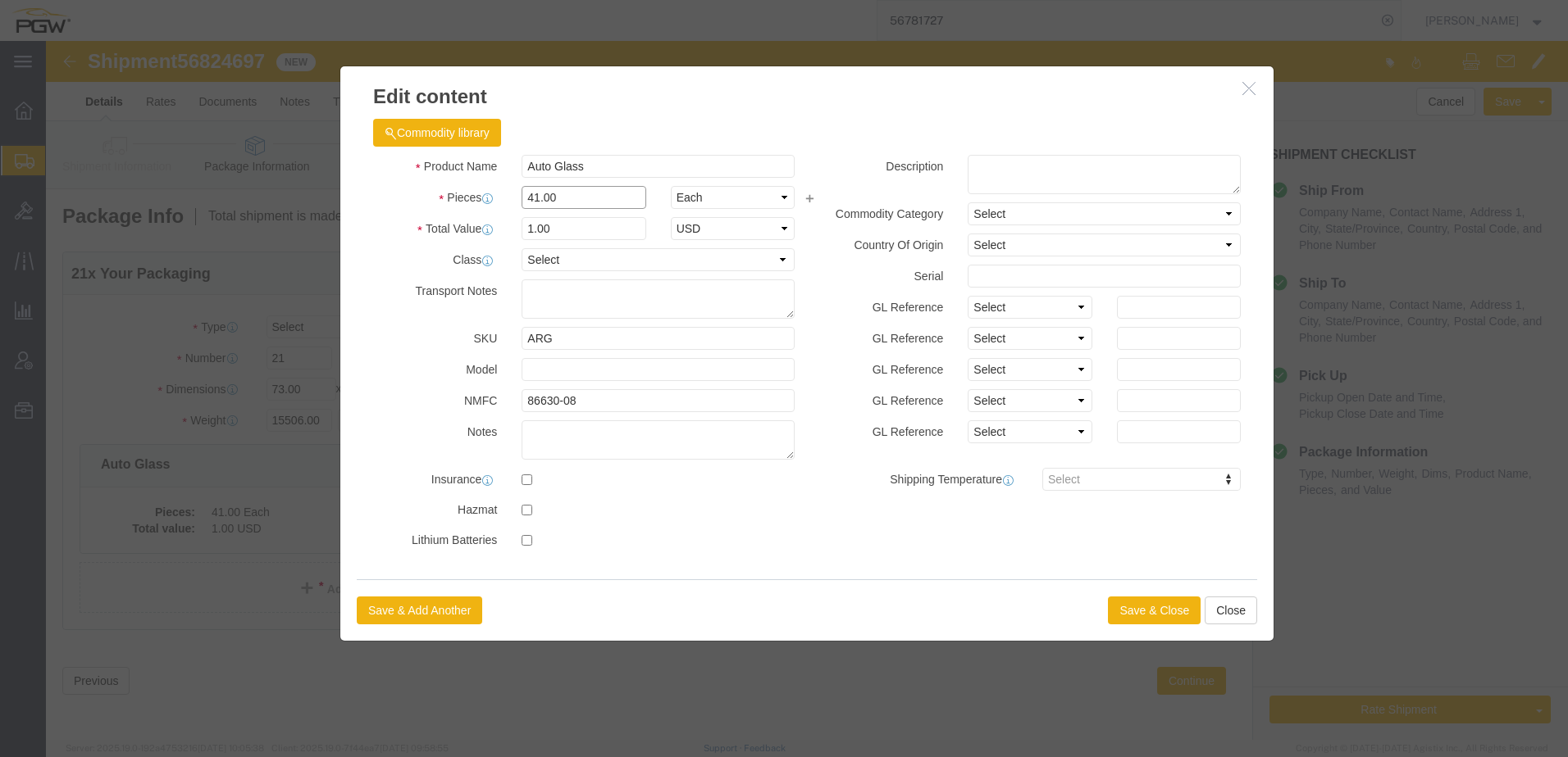
drag, startPoint x: 528, startPoint y: 157, endPoint x: -255, endPoint y: 168, distance: 783.1
click html "Shipment 56824697 New Details Rates Documents Notes Tracking Activity Related O…"
type input "21.00"
type input "0.51"
type input "1.00"
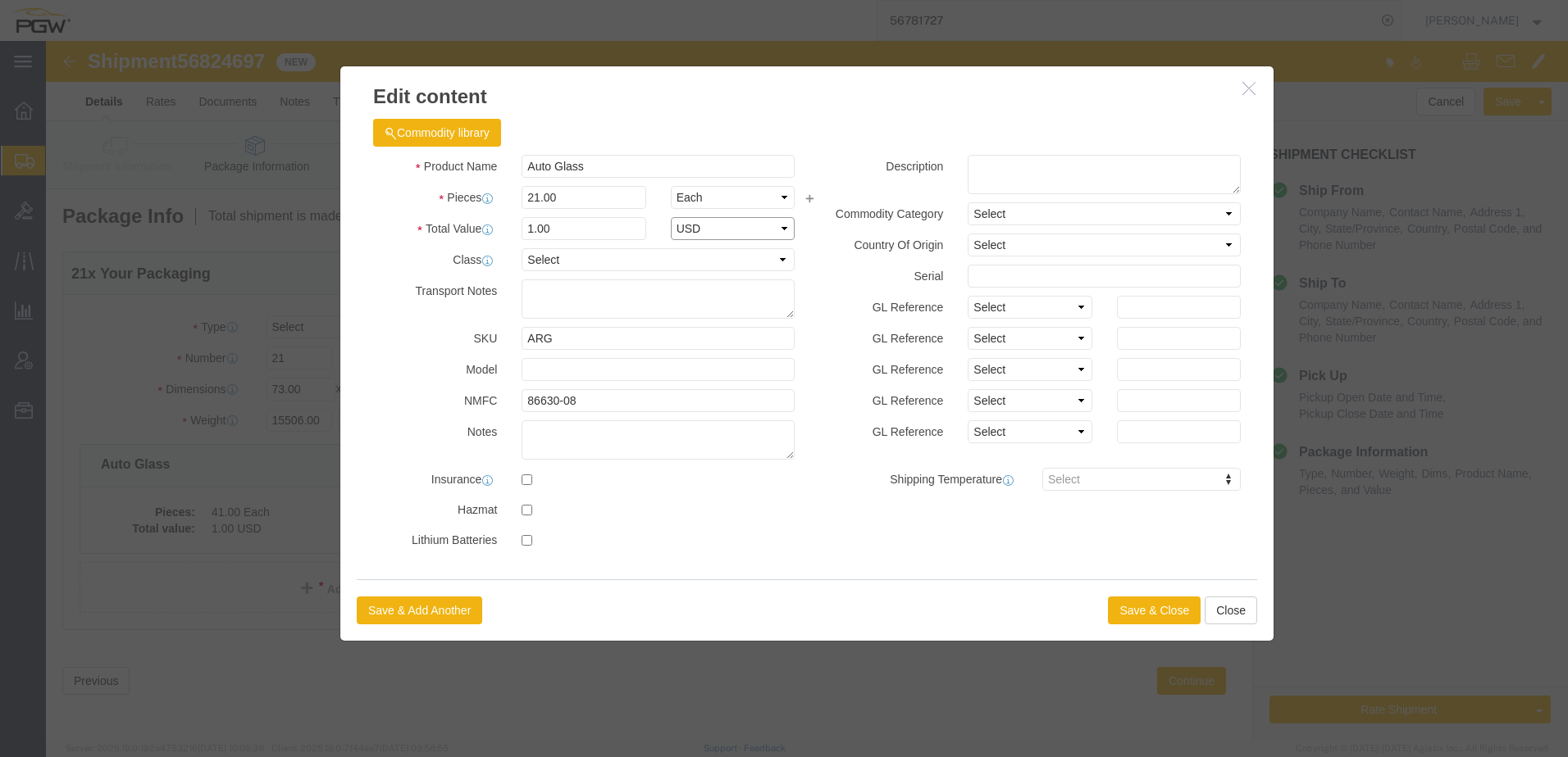
select select "USD"
click button "Save & Close"
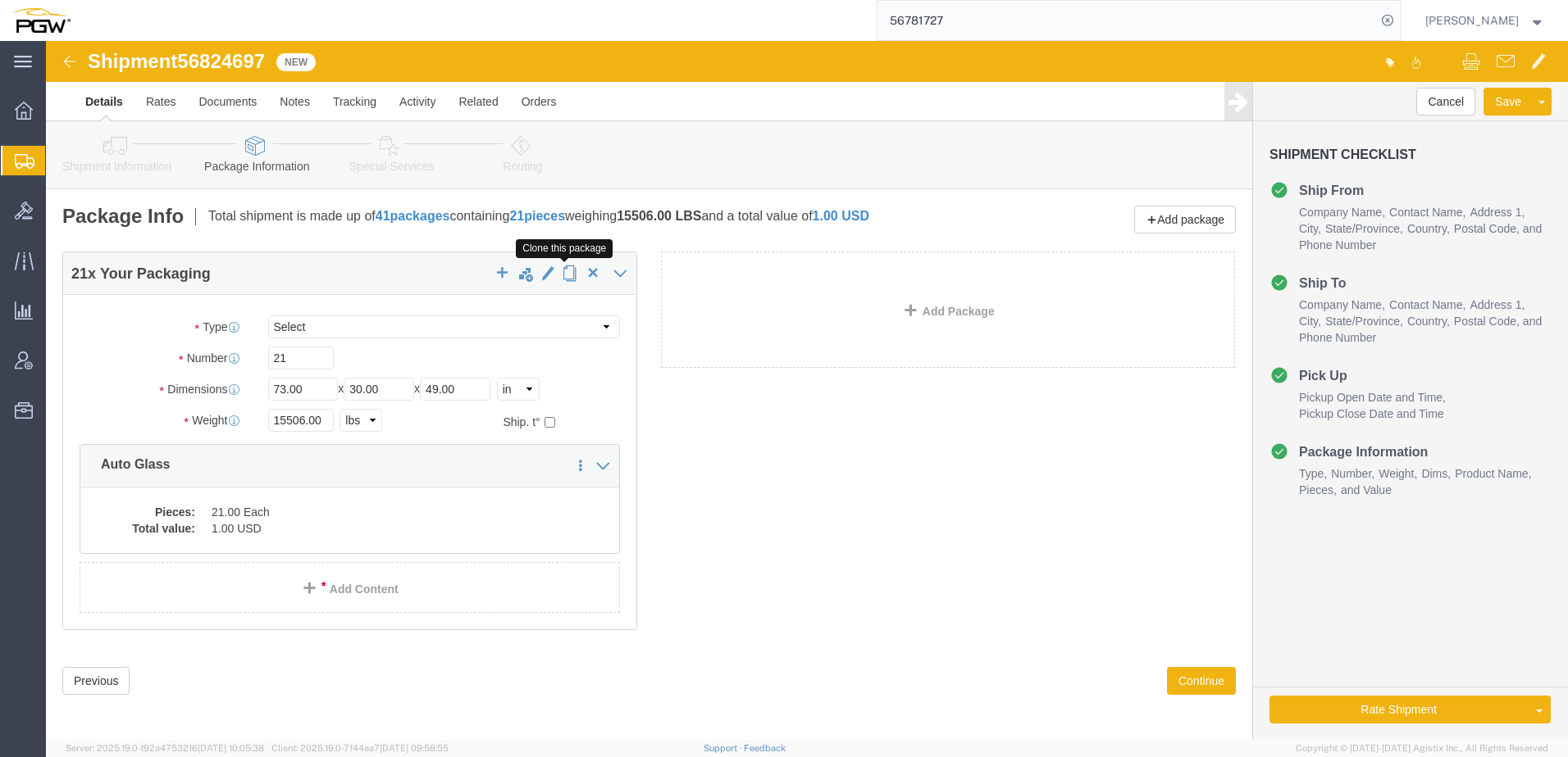
click span "button"
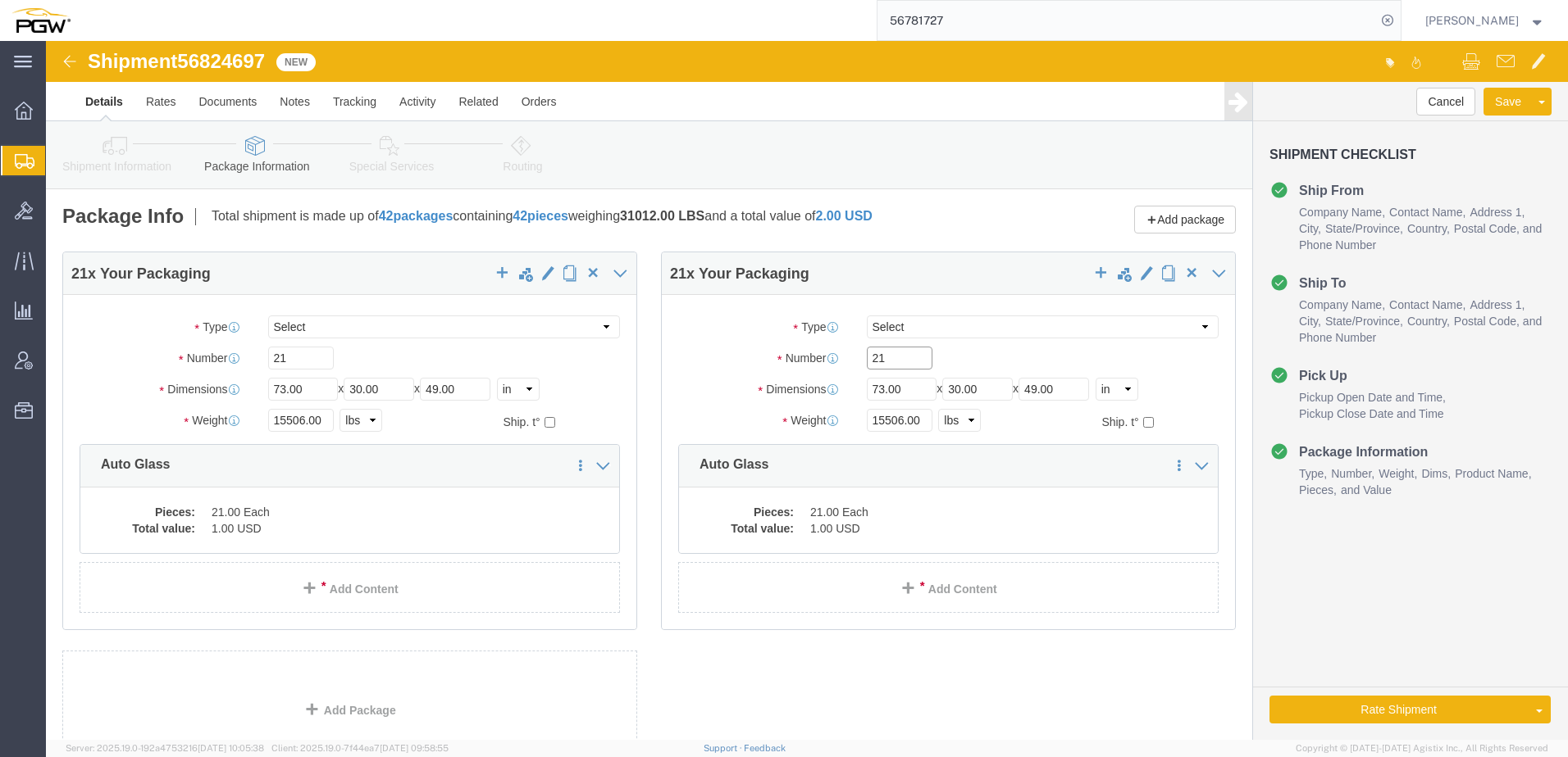
drag, startPoint x: 850, startPoint y: 322, endPoint x: 474, endPoint y: 322, distance: 376.0
click div "21 x Your Packaging Package Type Select Bale(s) Basket(s) Bolt(s) Bottle(s) Buc…"
type input "23"
drag, startPoint x: 852, startPoint y: 376, endPoint x: 711, endPoint y: 373, distance: 141.0
click div "Weight 15506.00 Select kgs lbs Ship. t°"
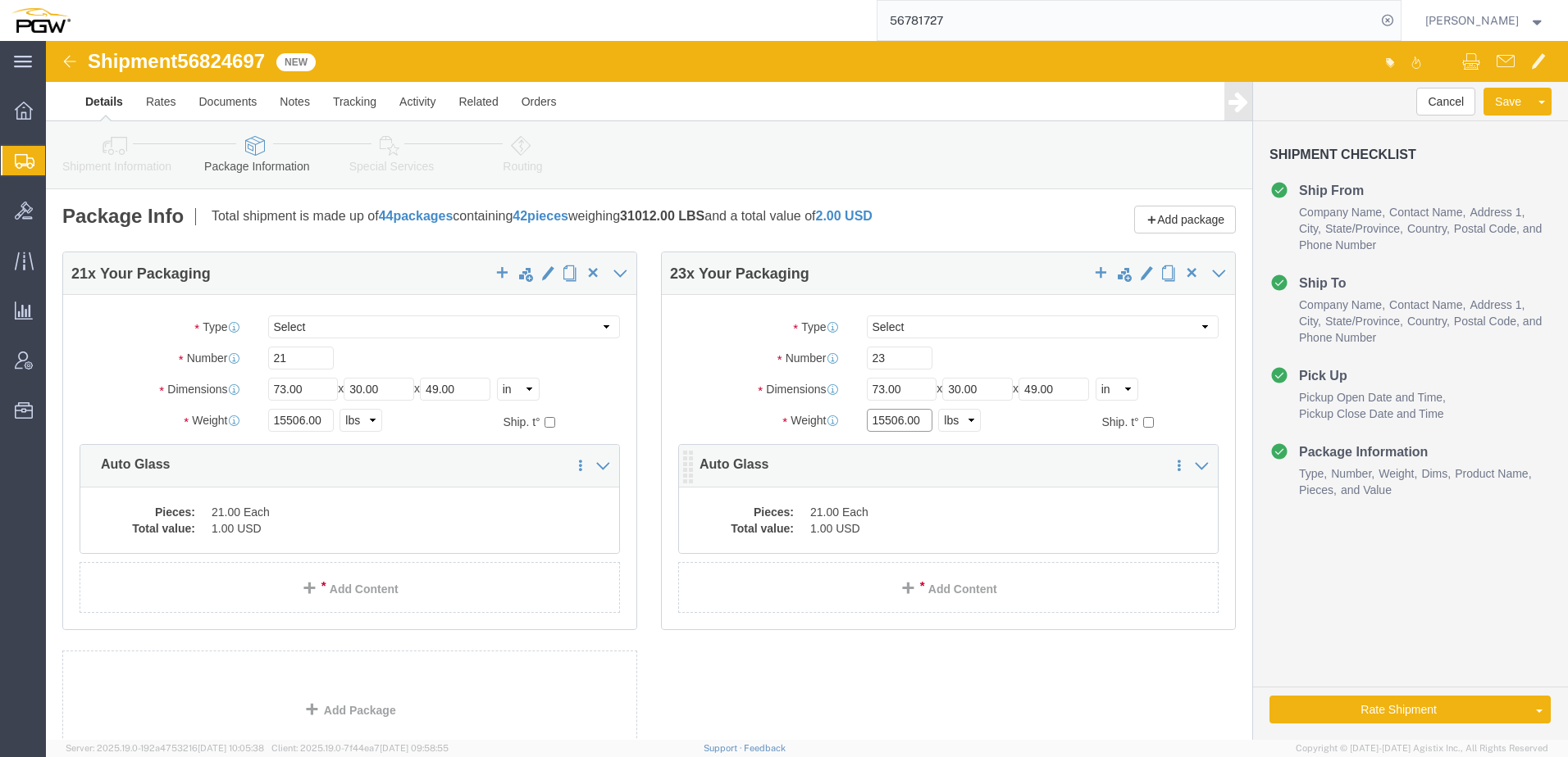
paste input "7953"
type input "17953.00"
click dd "21.00 Each"
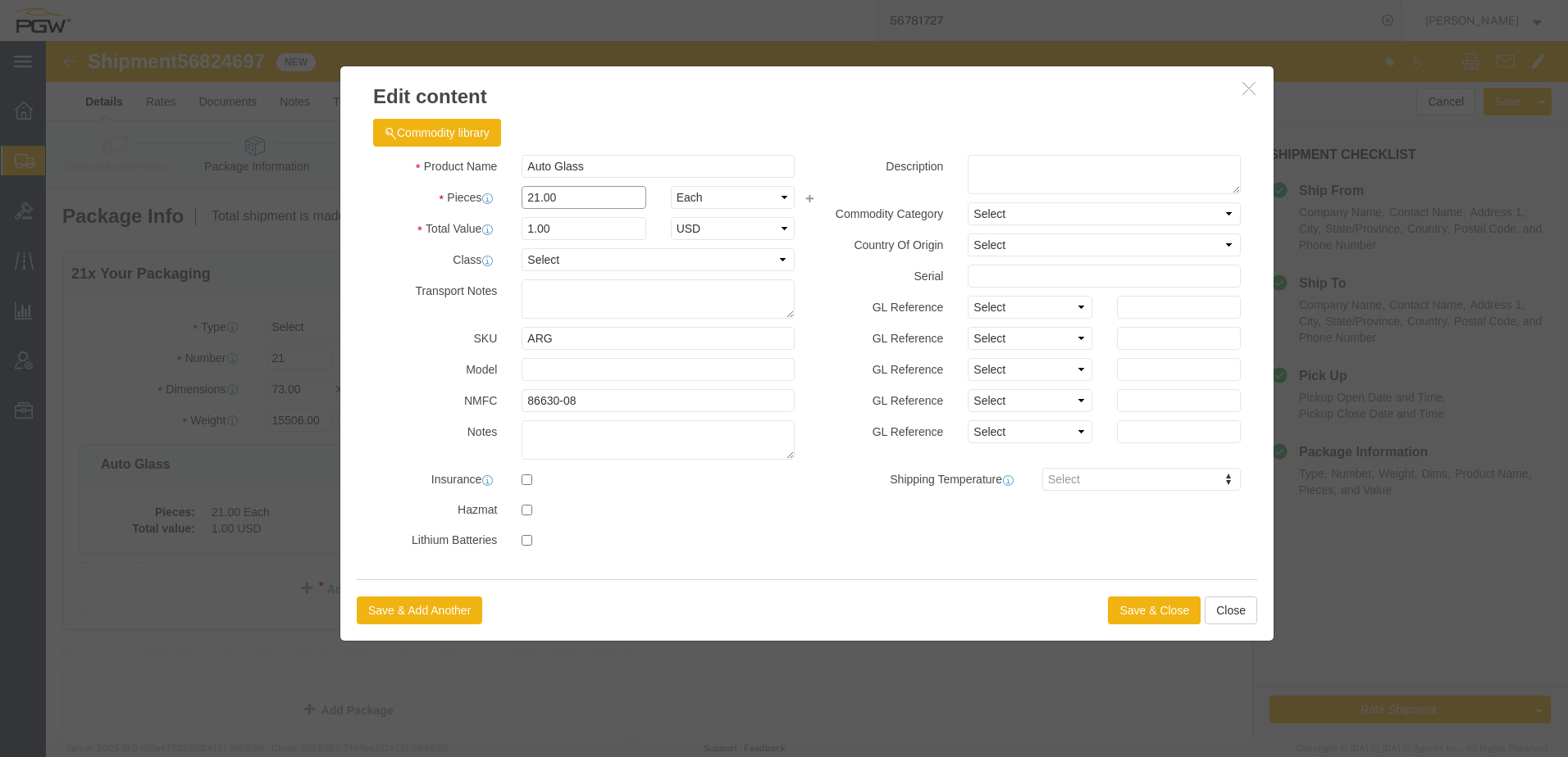
drag, startPoint x: 538, startPoint y: 160, endPoint x: -198, endPoint y: 104, distance: 738.1
click html "Shipment 56824697 New Details Rates Documents Notes Tracking Activity Related O…"
type input "23.00"
type input "1.1"
type input "1.00"
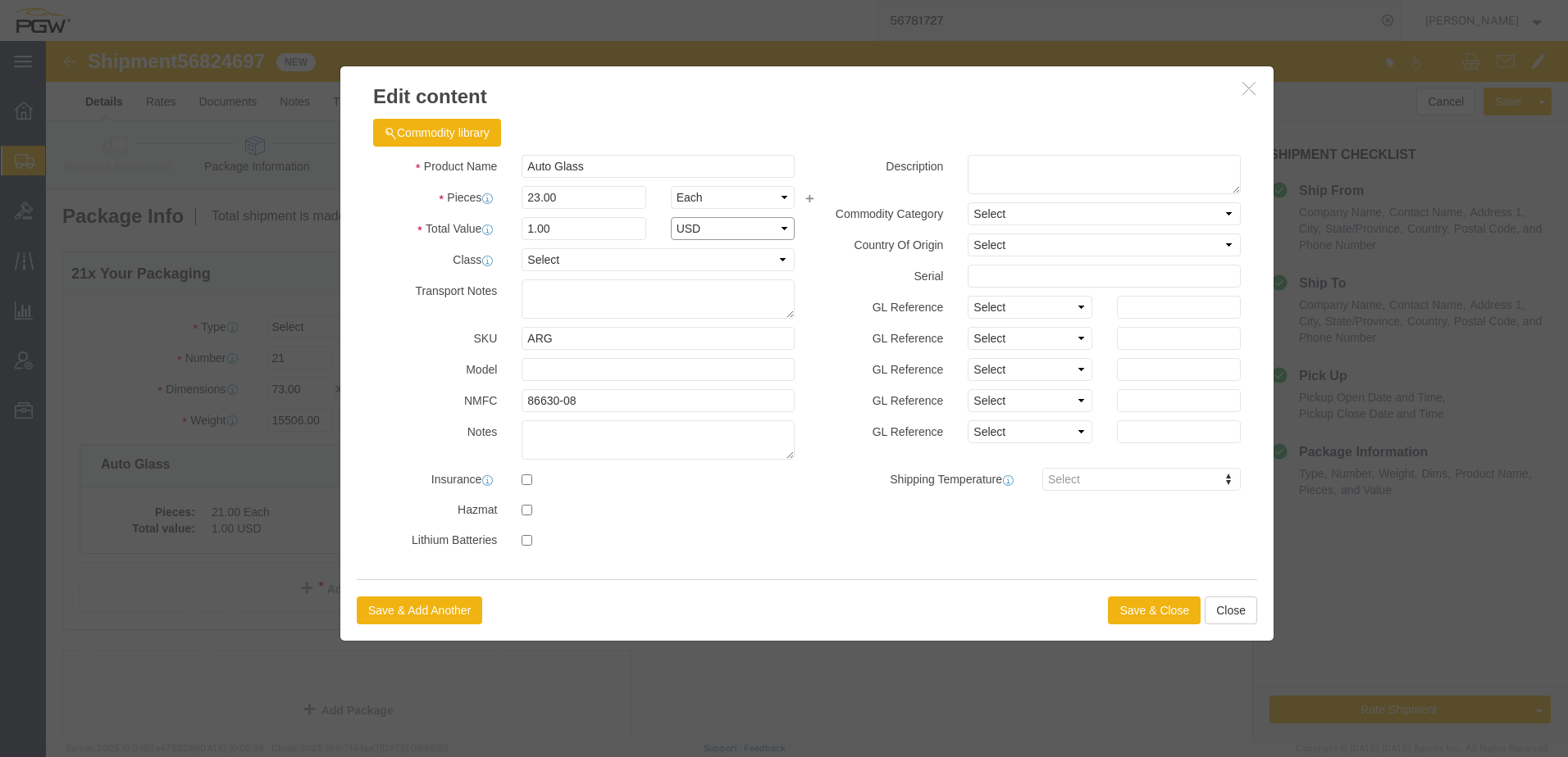
select select "USD"
click button "Save & Close"
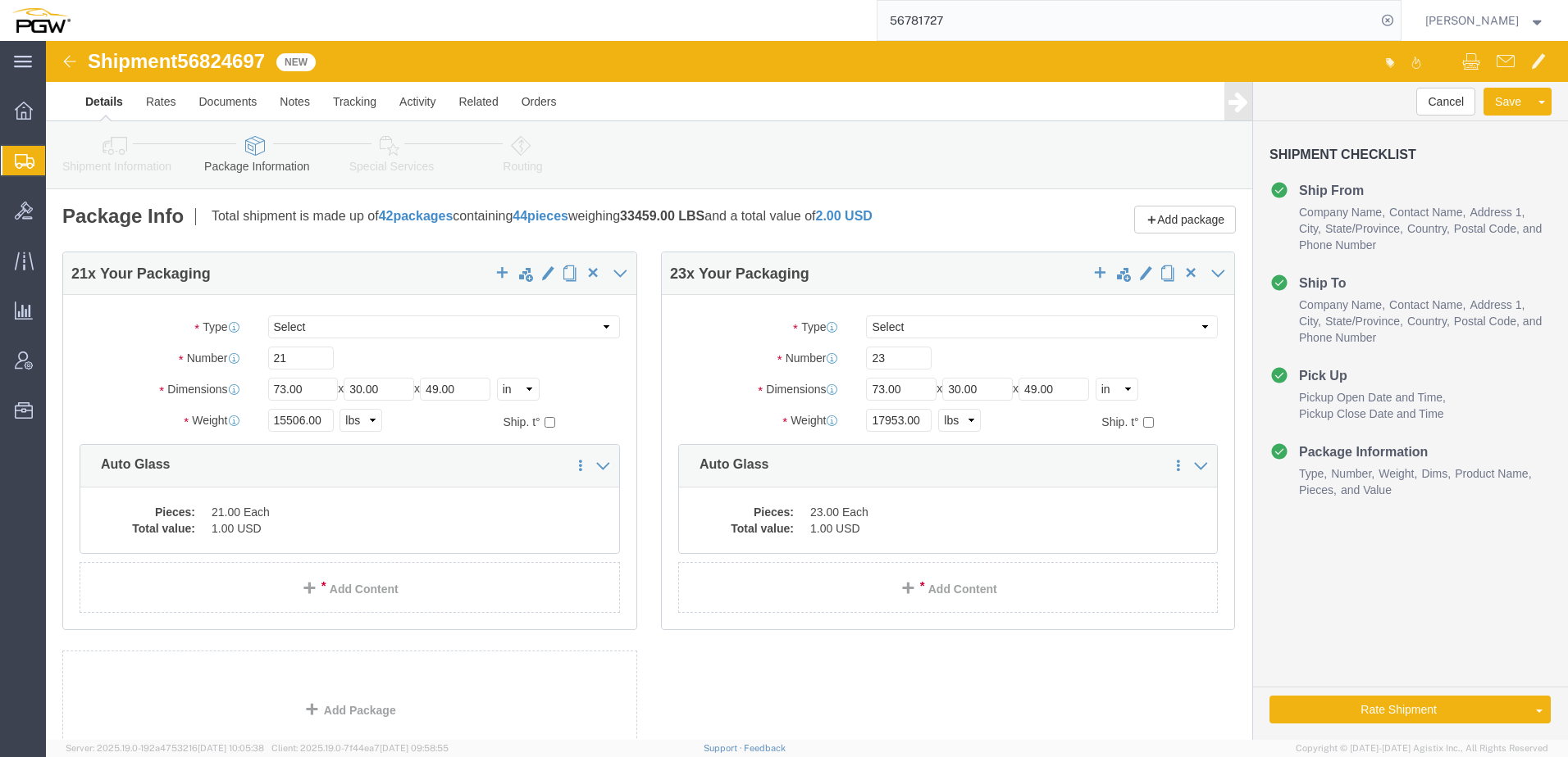
click icon
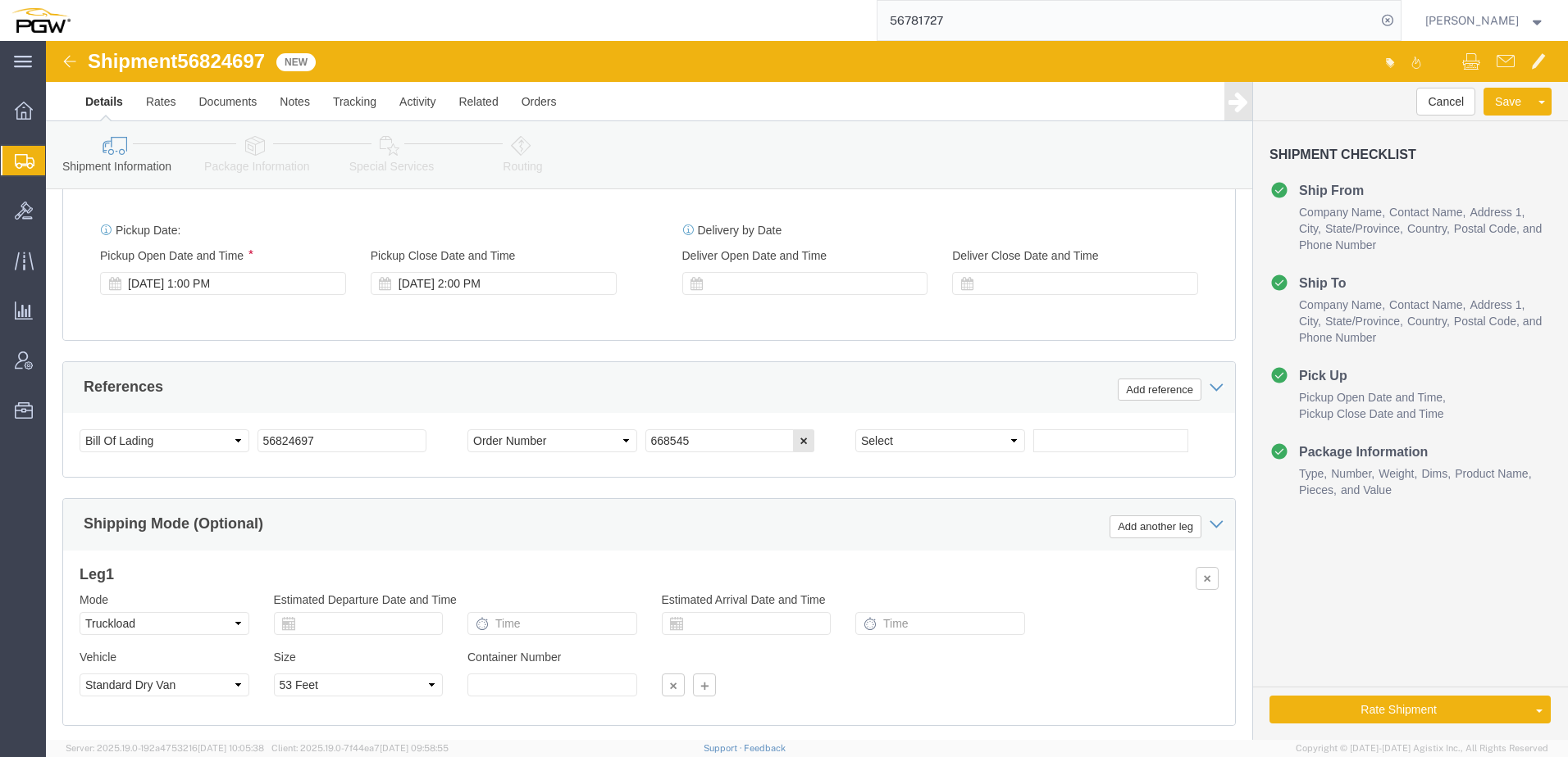
scroll to position [984, 0]
drag, startPoint x: 700, startPoint y: 400, endPoint x: 639, endPoint y: 348, distance: 80.2
click div "Select Account Type Activity ID Airline Appointment Number ASN Batch Request # …"
paste input "26"
type input "668526"
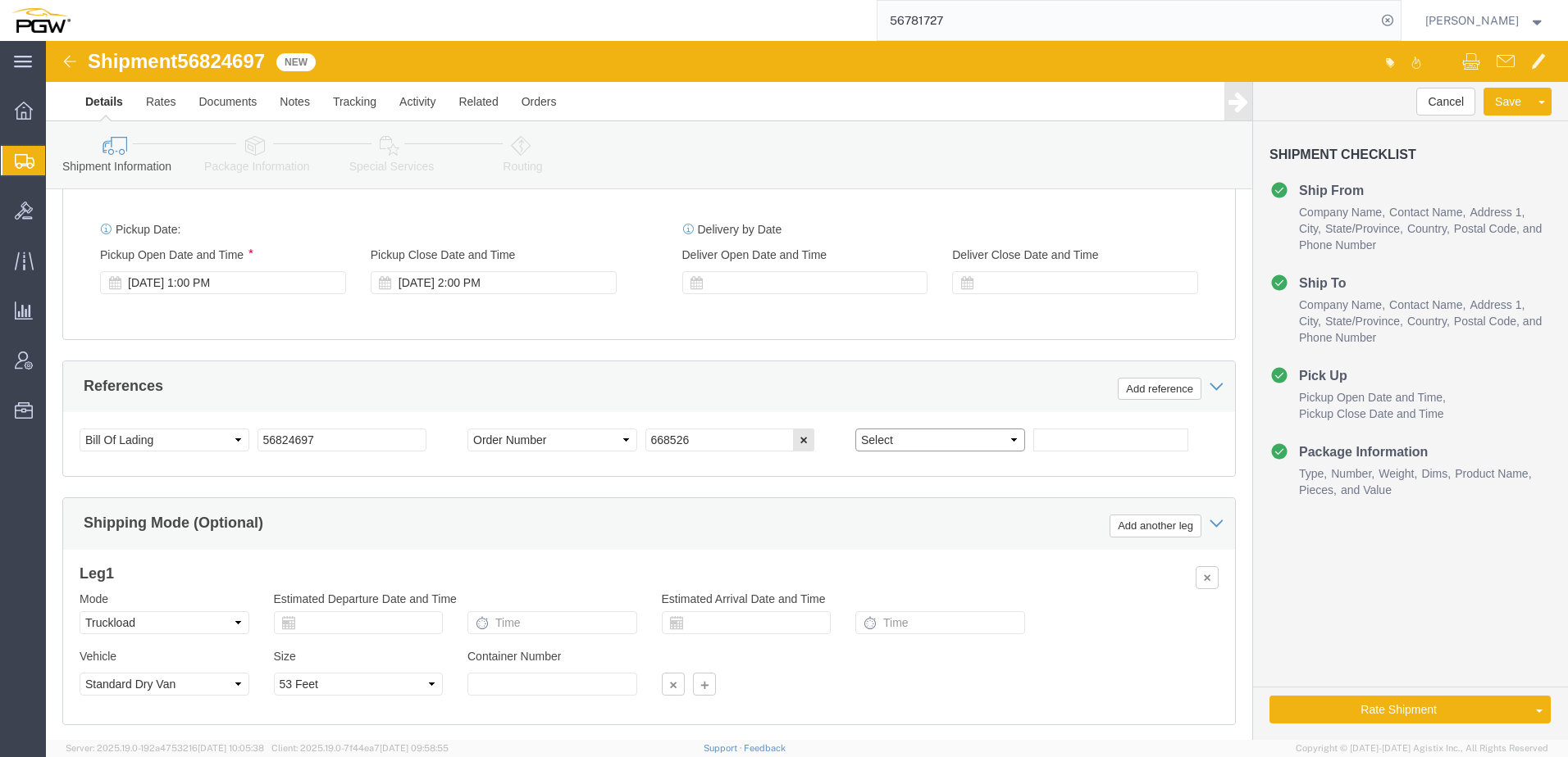
click select "Select Account Type Activity ID Airline Appointment Number ASN Batch Request # …"
select select "ORDERNUM"
click select "Select Account Type Activity ID Airline Appointment Number ASN Batch Request # …"
drag, startPoint x: 1005, startPoint y: 404, endPoint x: 981, endPoint y: 411, distance: 25.0
click input "text"
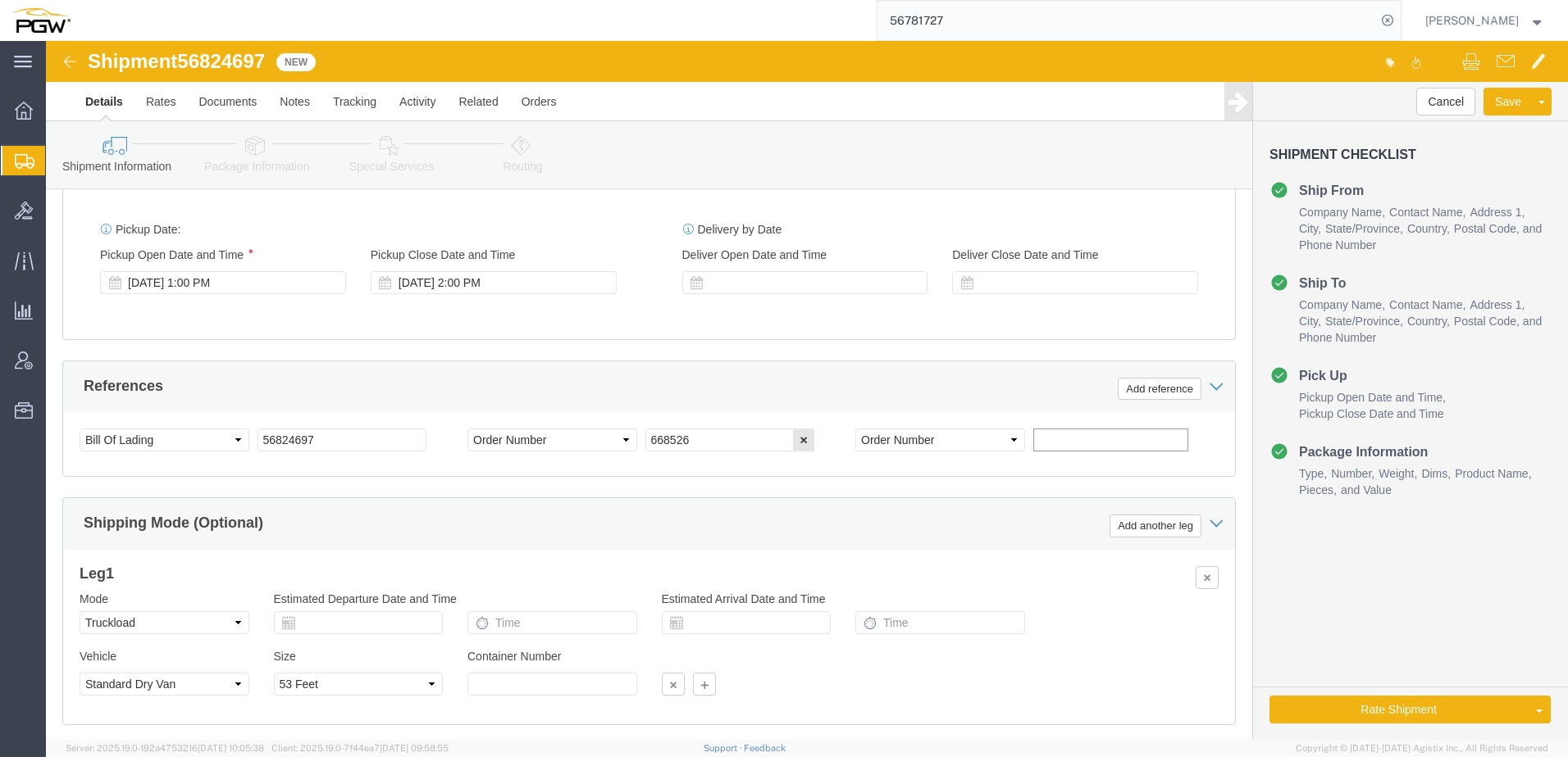
paste input "668541"
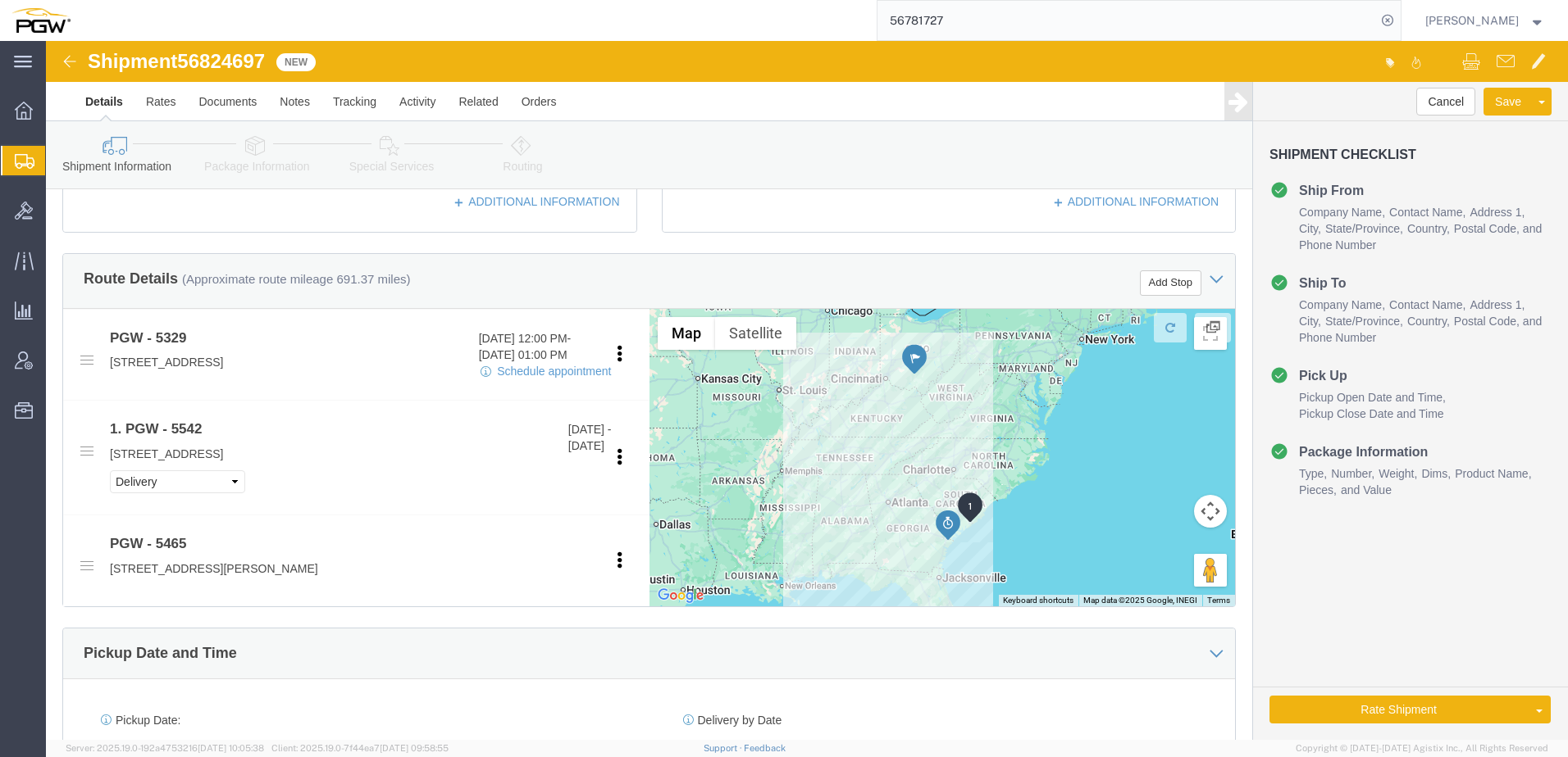
scroll to position [491, 0]
type input "668541"
click icon
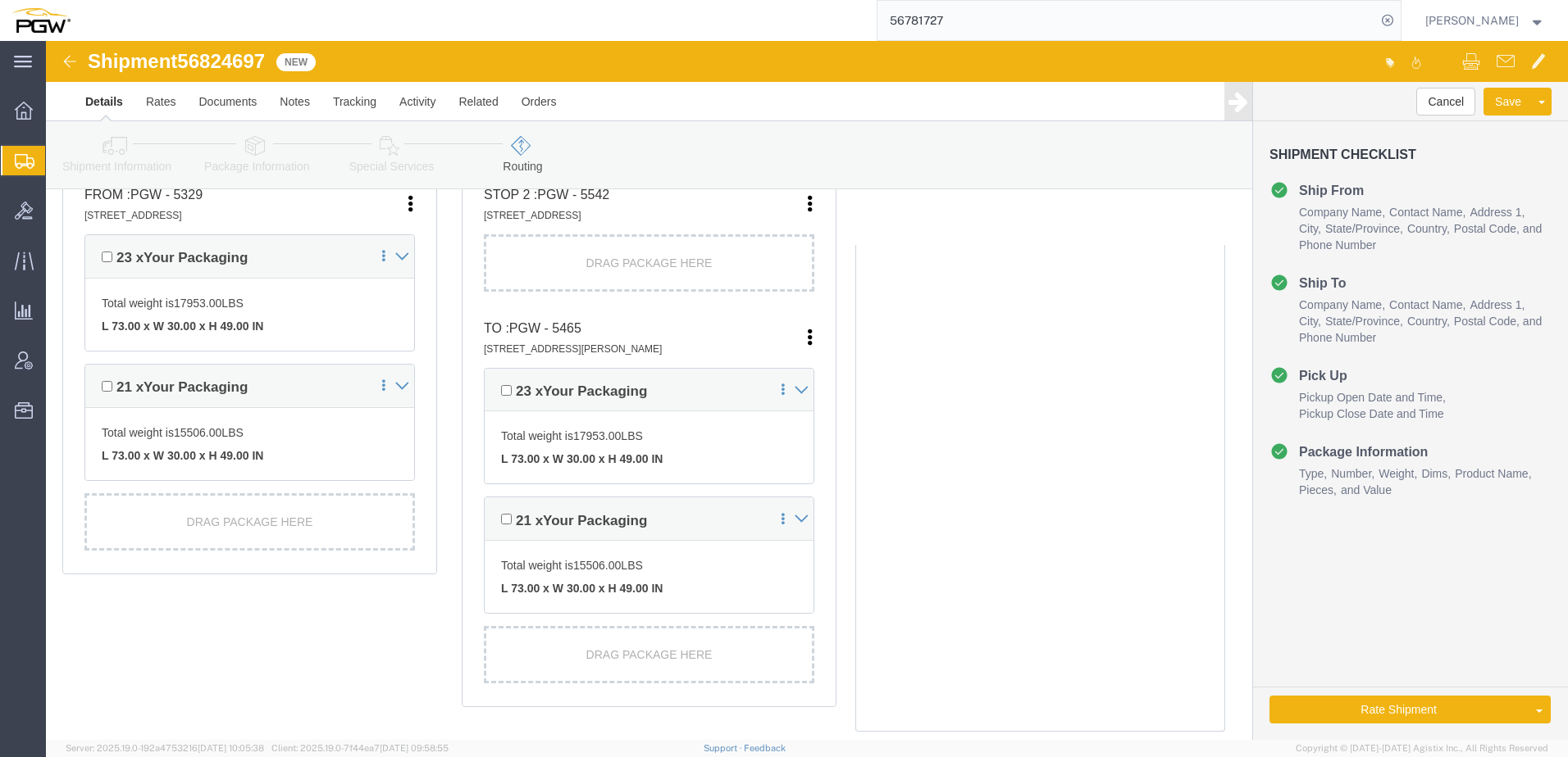
scroll to position [410, 0]
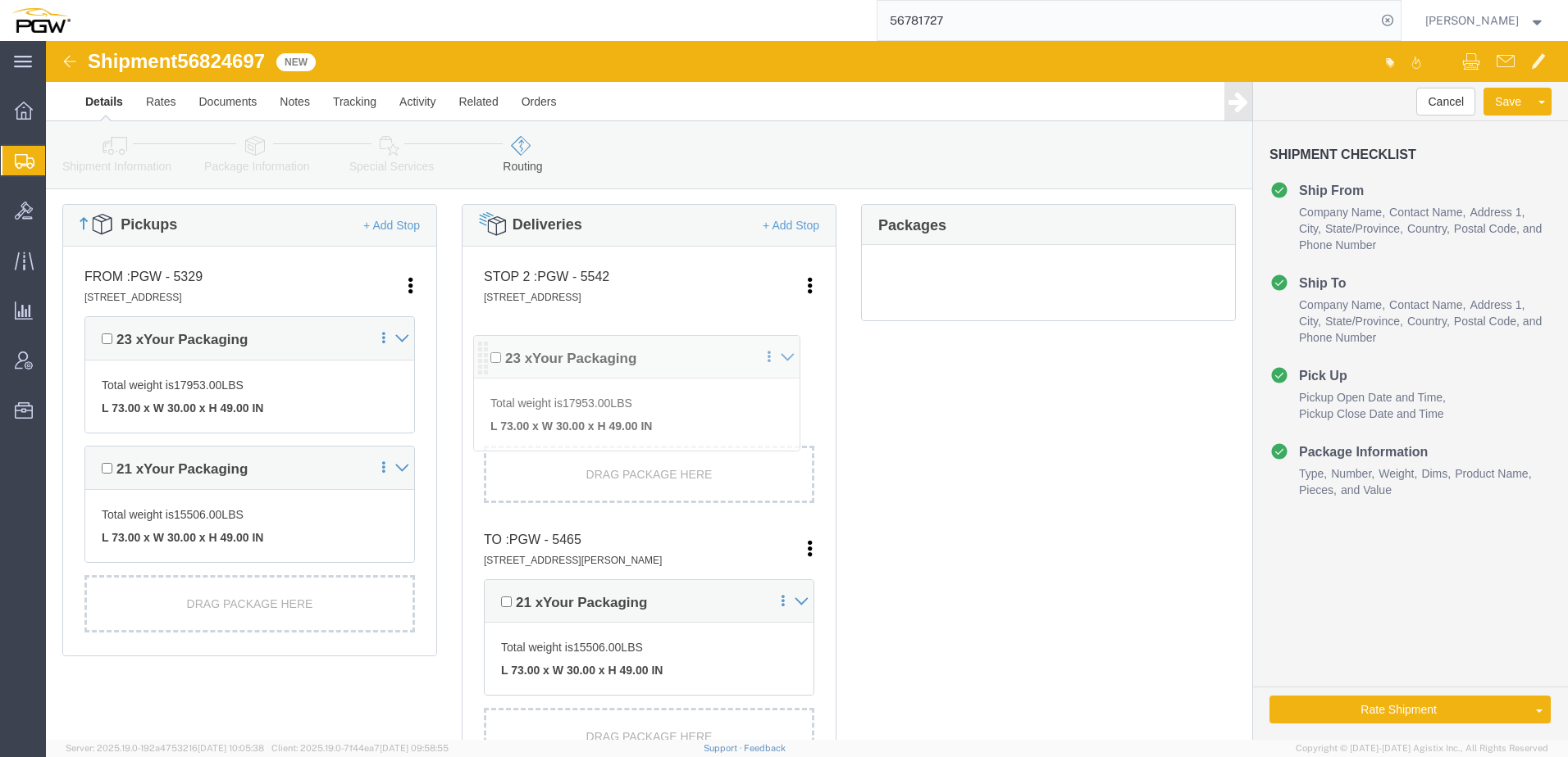
drag, startPoint x: 444, startPoint y: 433, endPoint x: 436, endPoint y: 319, distance: 114.3
click div "Pickups + Add Stop From : PGW - 5329 [STREET_ADDRESS] Edit Move to top Move to …"
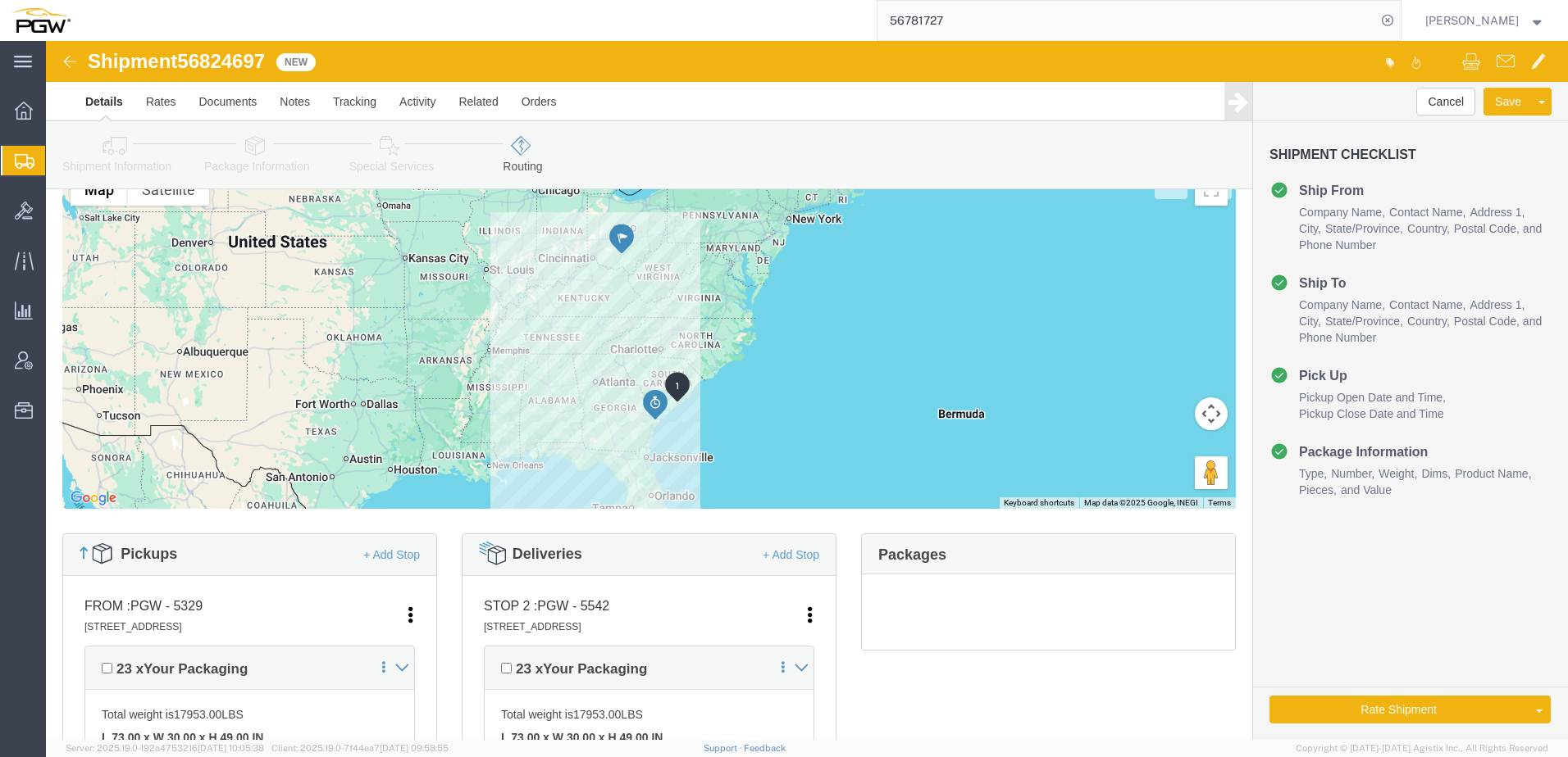
scroll to position [0, 0]
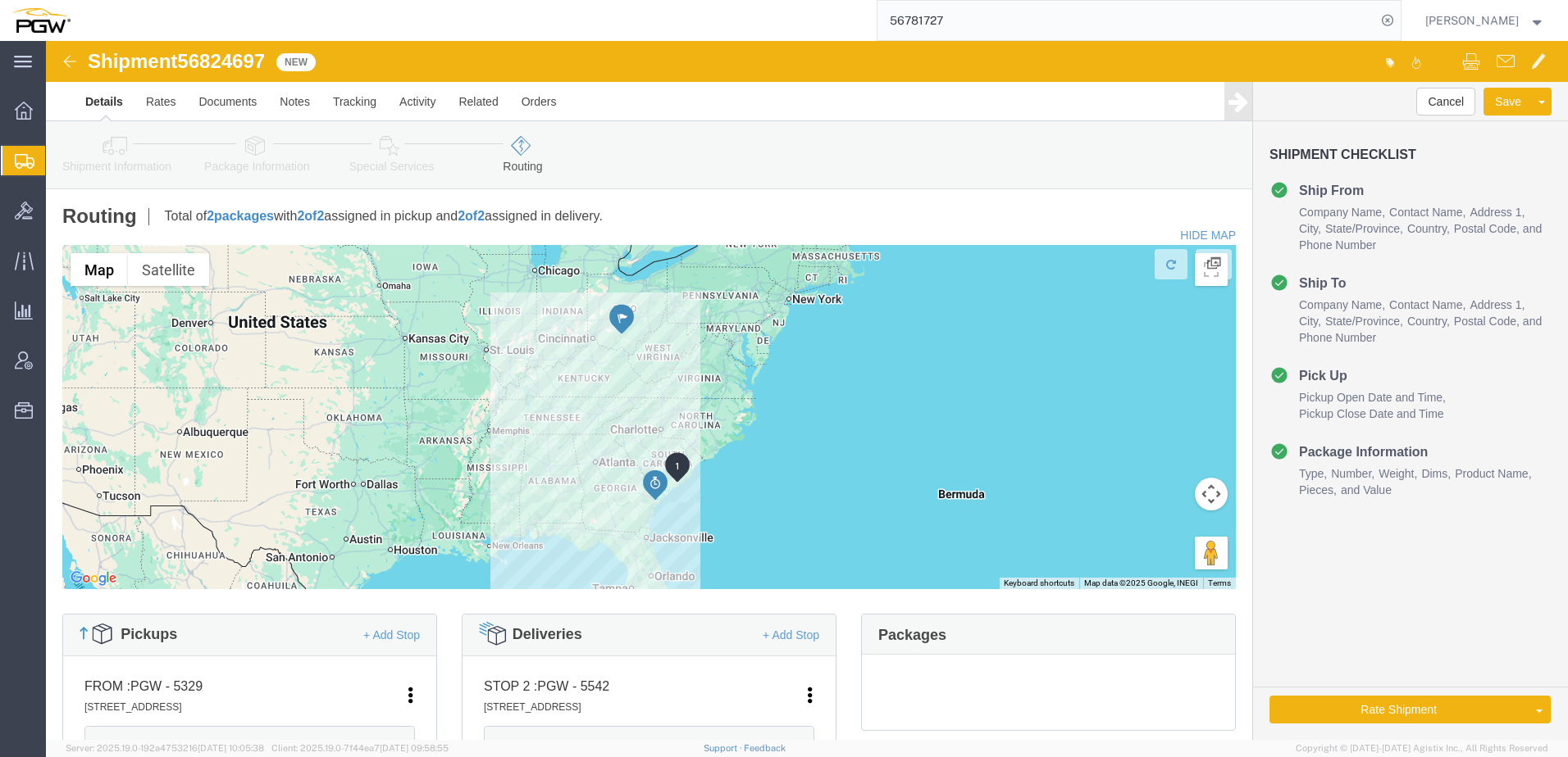
click link "Shipment Information"
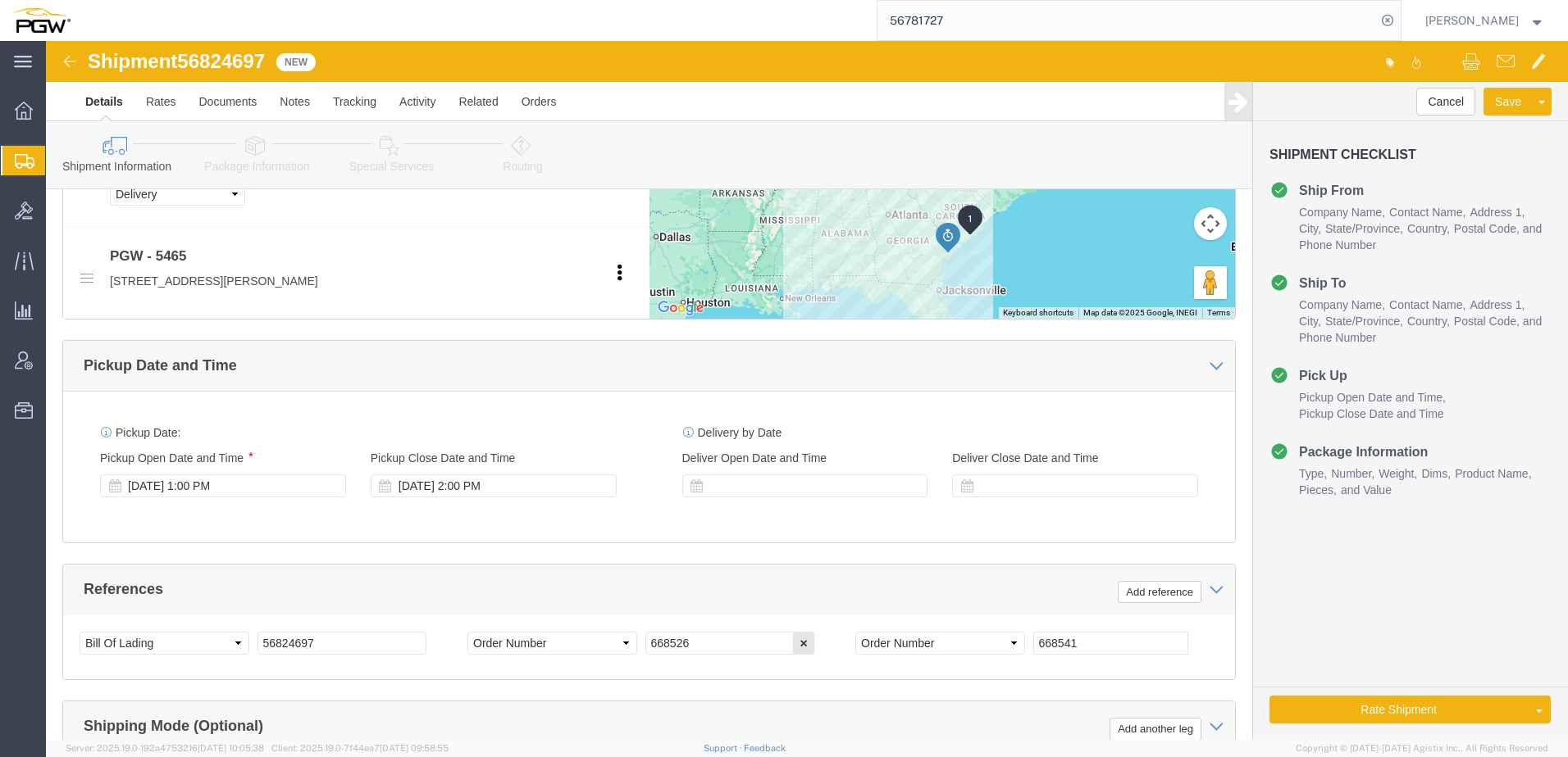
scroll to position [920, 0]
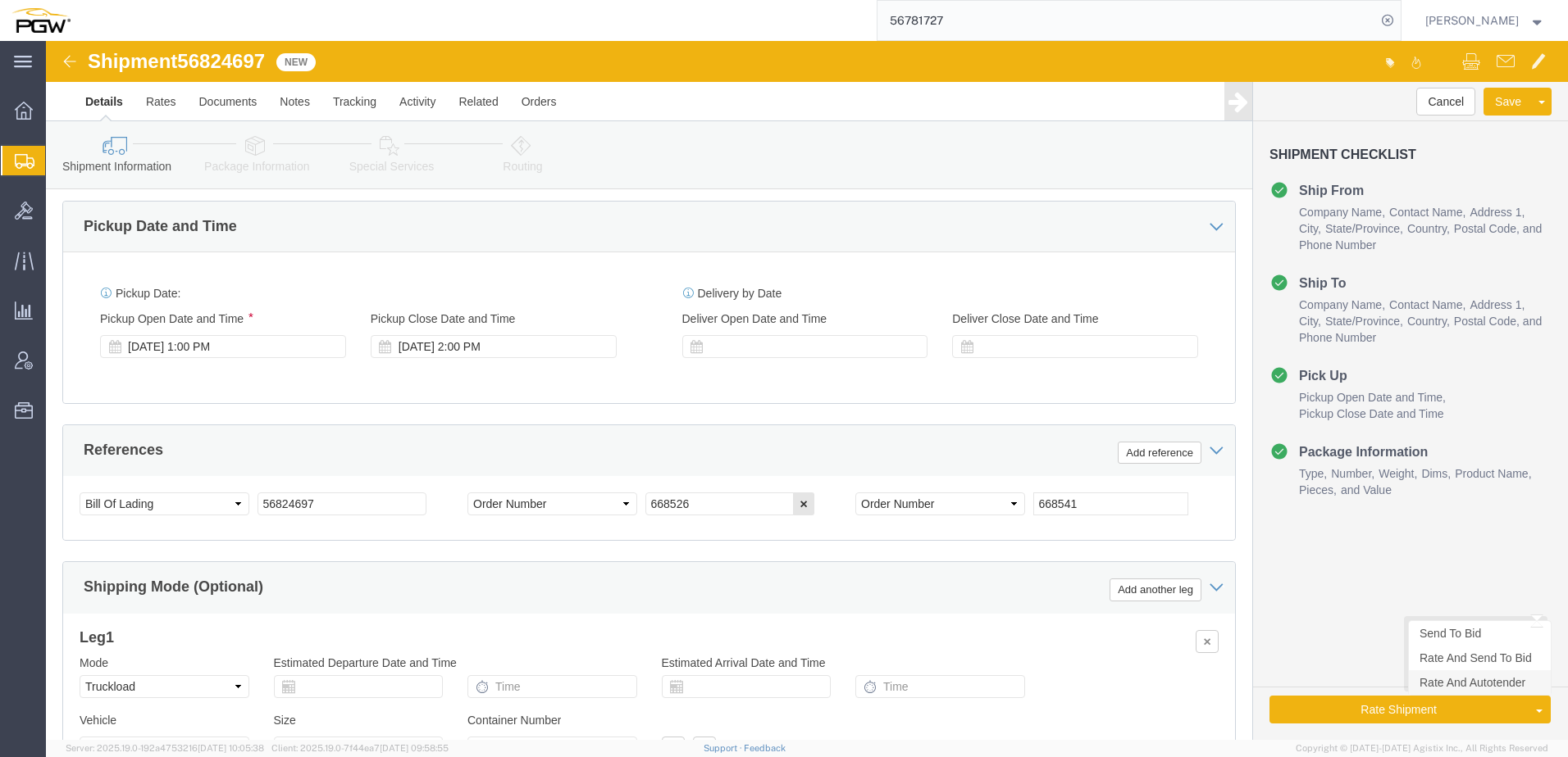
click link "Rate And Autotender"
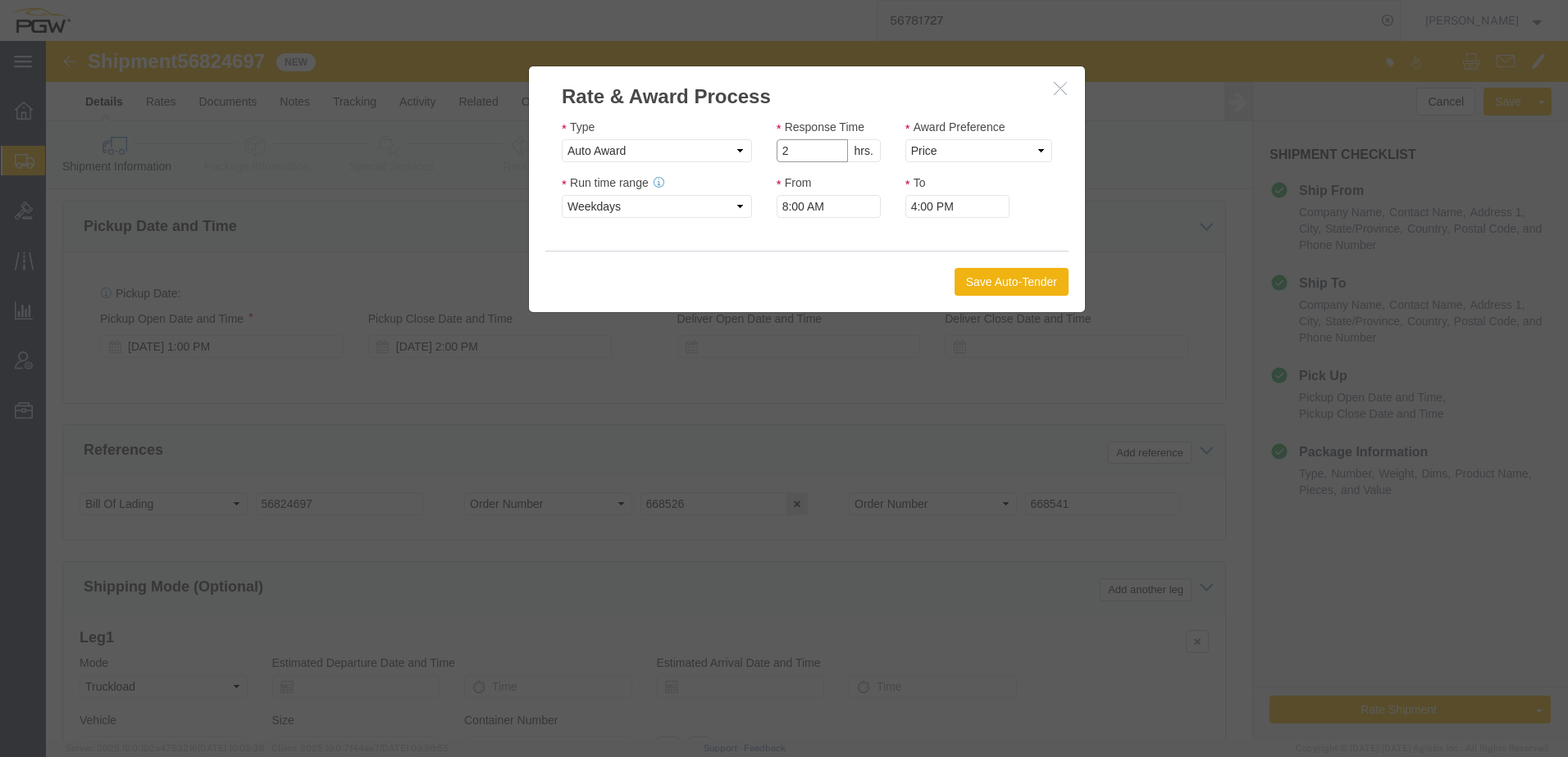
click input "2"
click input "1"
click select "Price Carrier Rank"
type input "2"
click input "2"
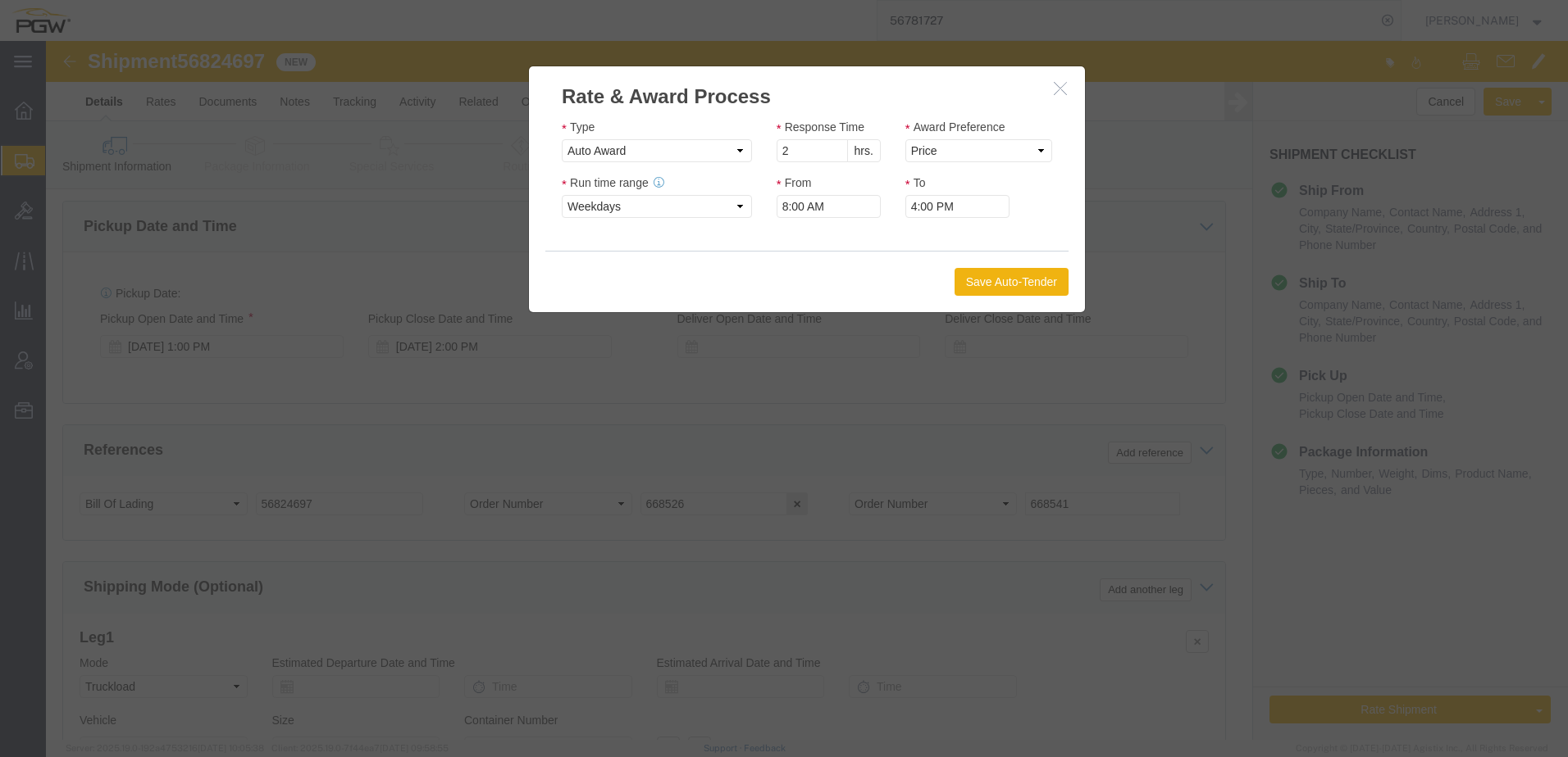
click icon "button"
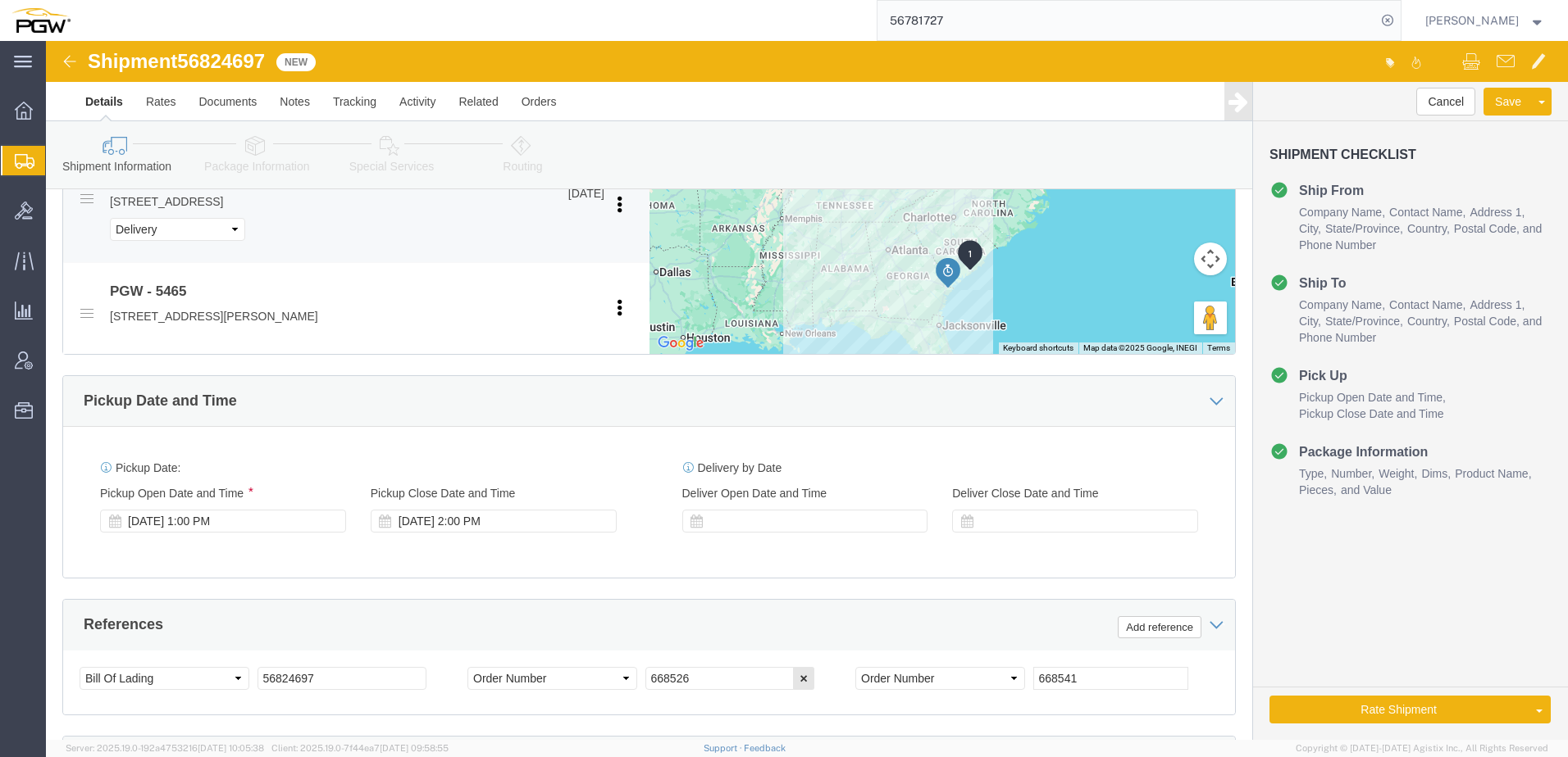
scroll to position [592, 0]
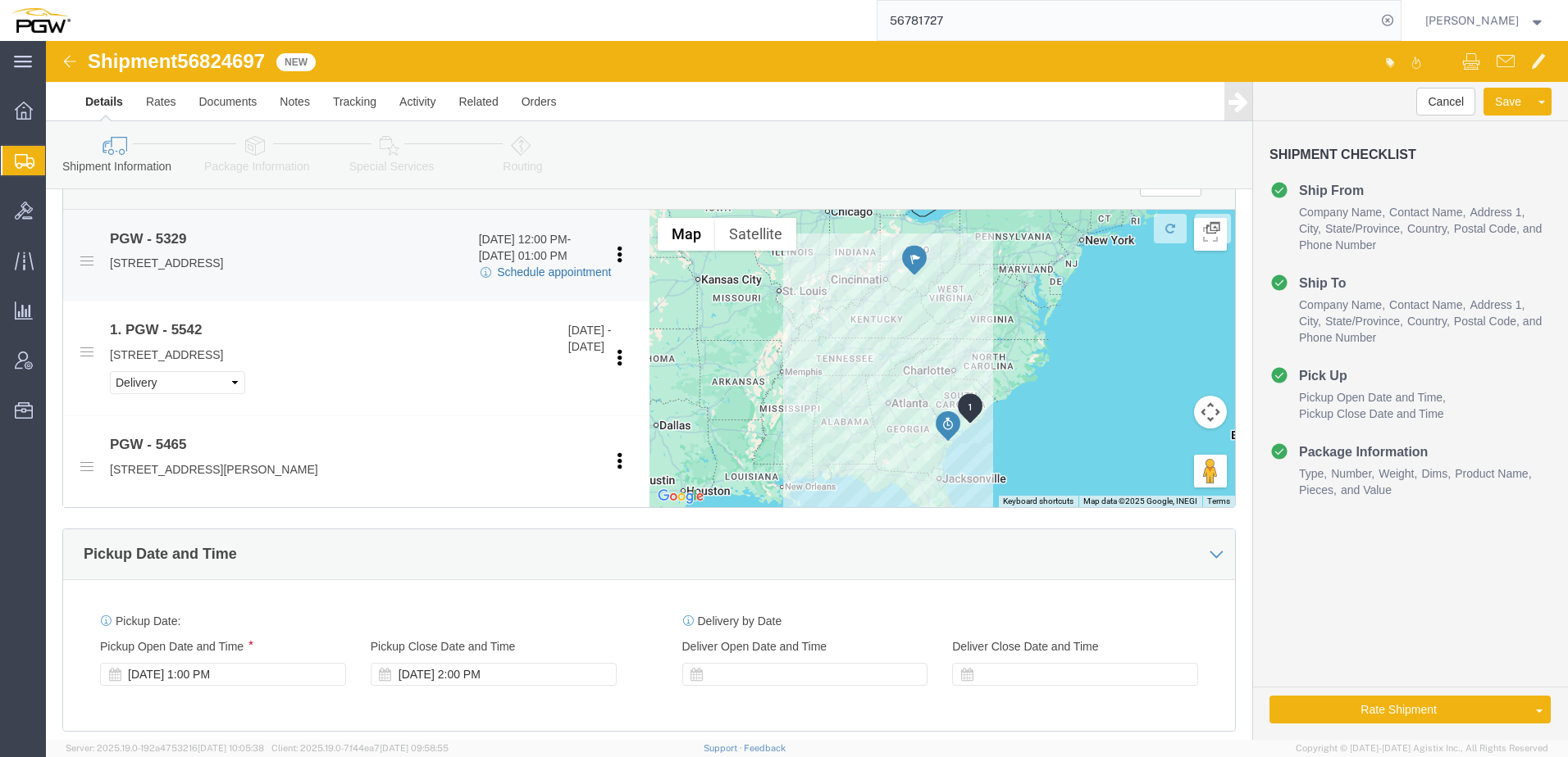
click link "Schedule appointment"
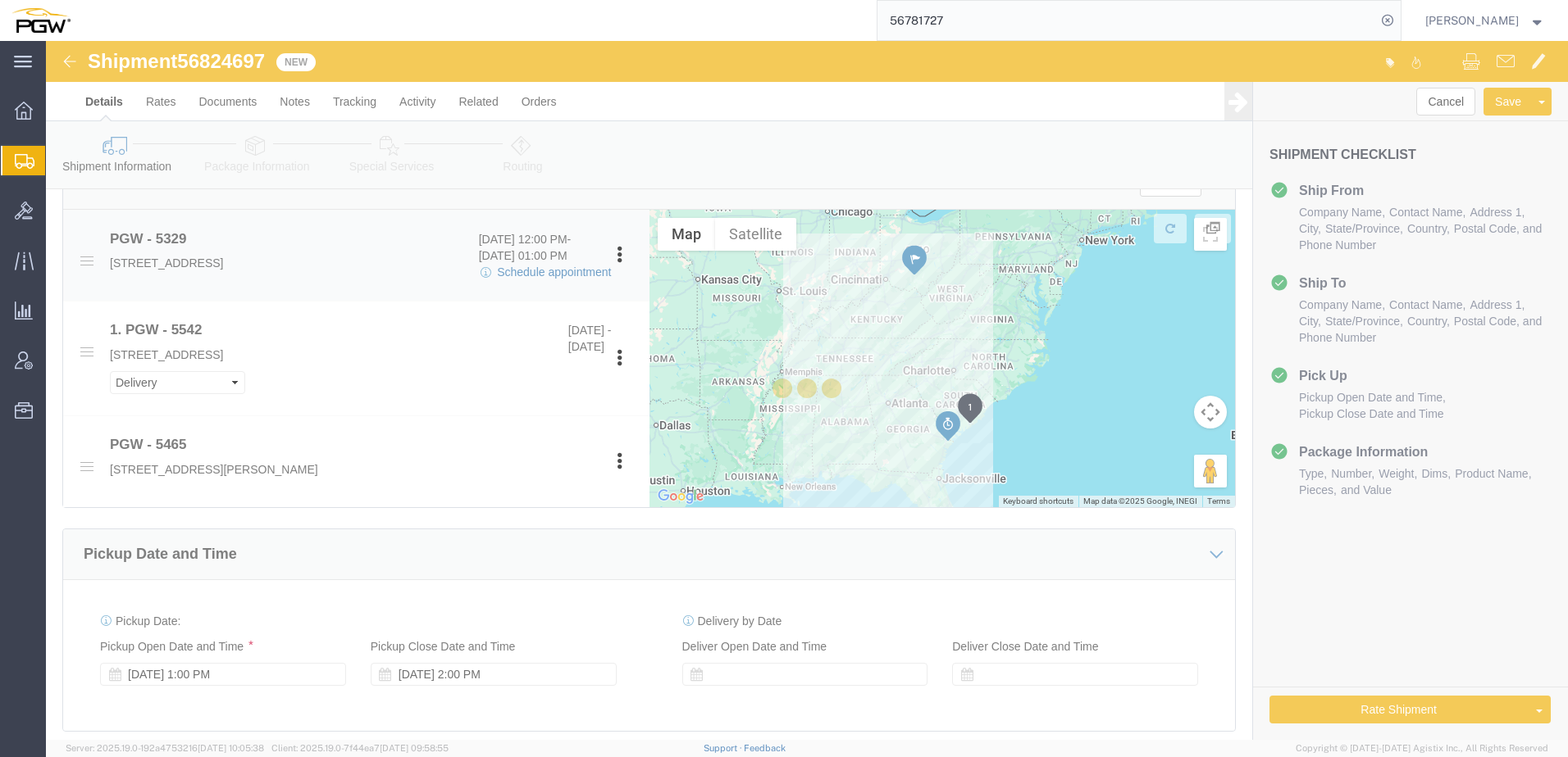
select select
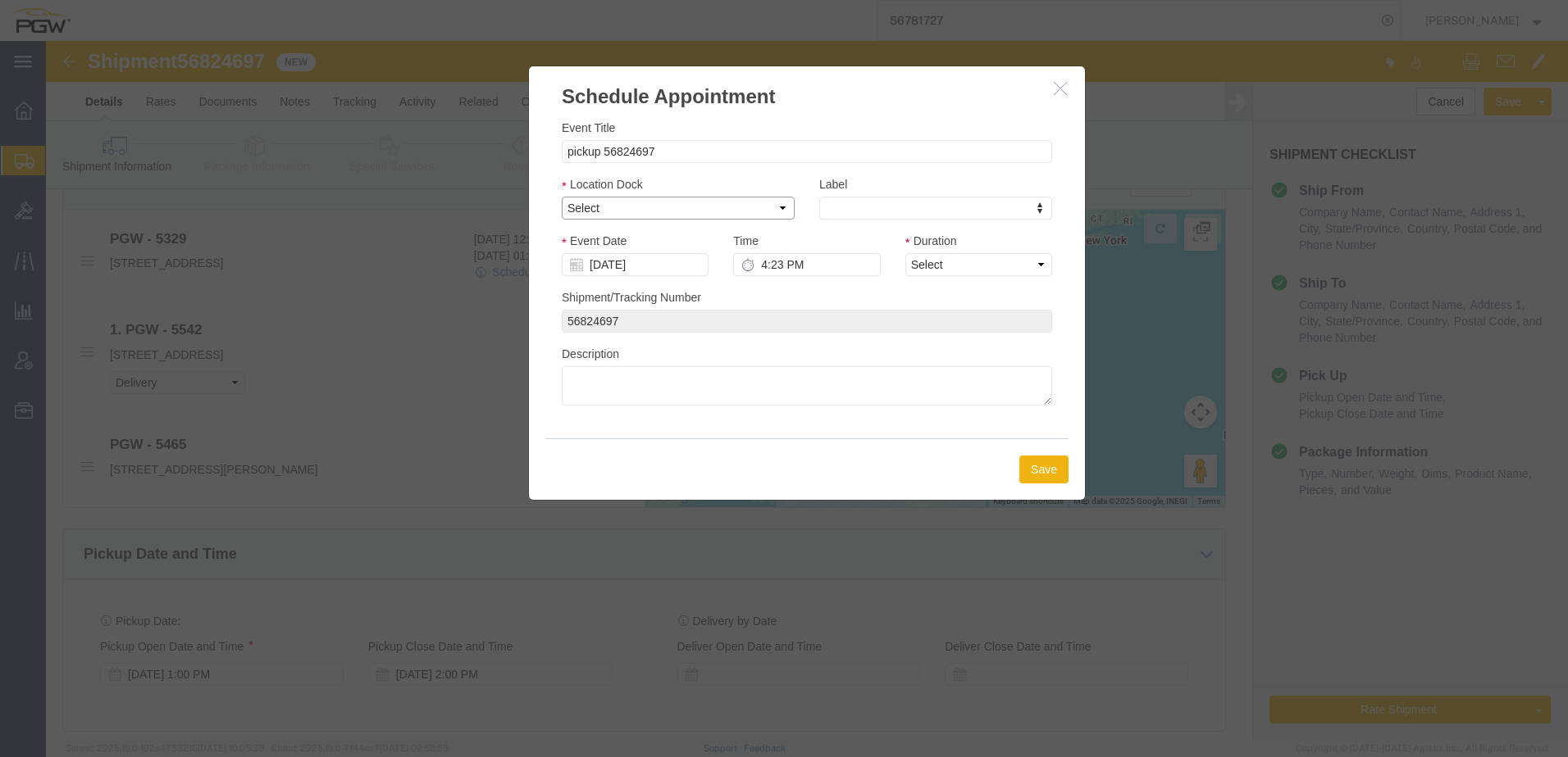
click select "Select Glass LTL Sundries Outbound Racks"
select select "5"
click select "Select Glass LTL Sundries Outbound Racks"
click link "Availability"
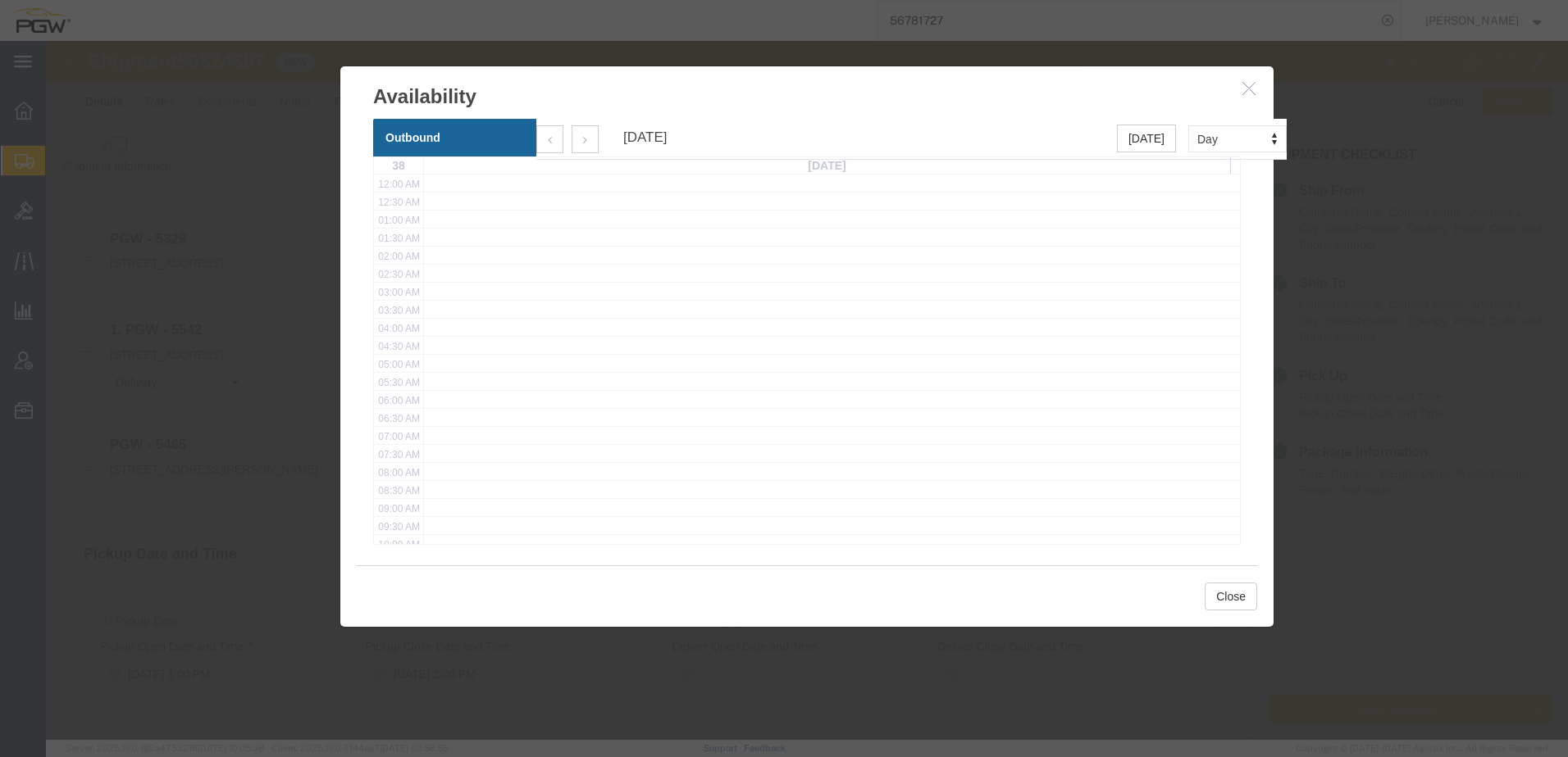
click icon "button"
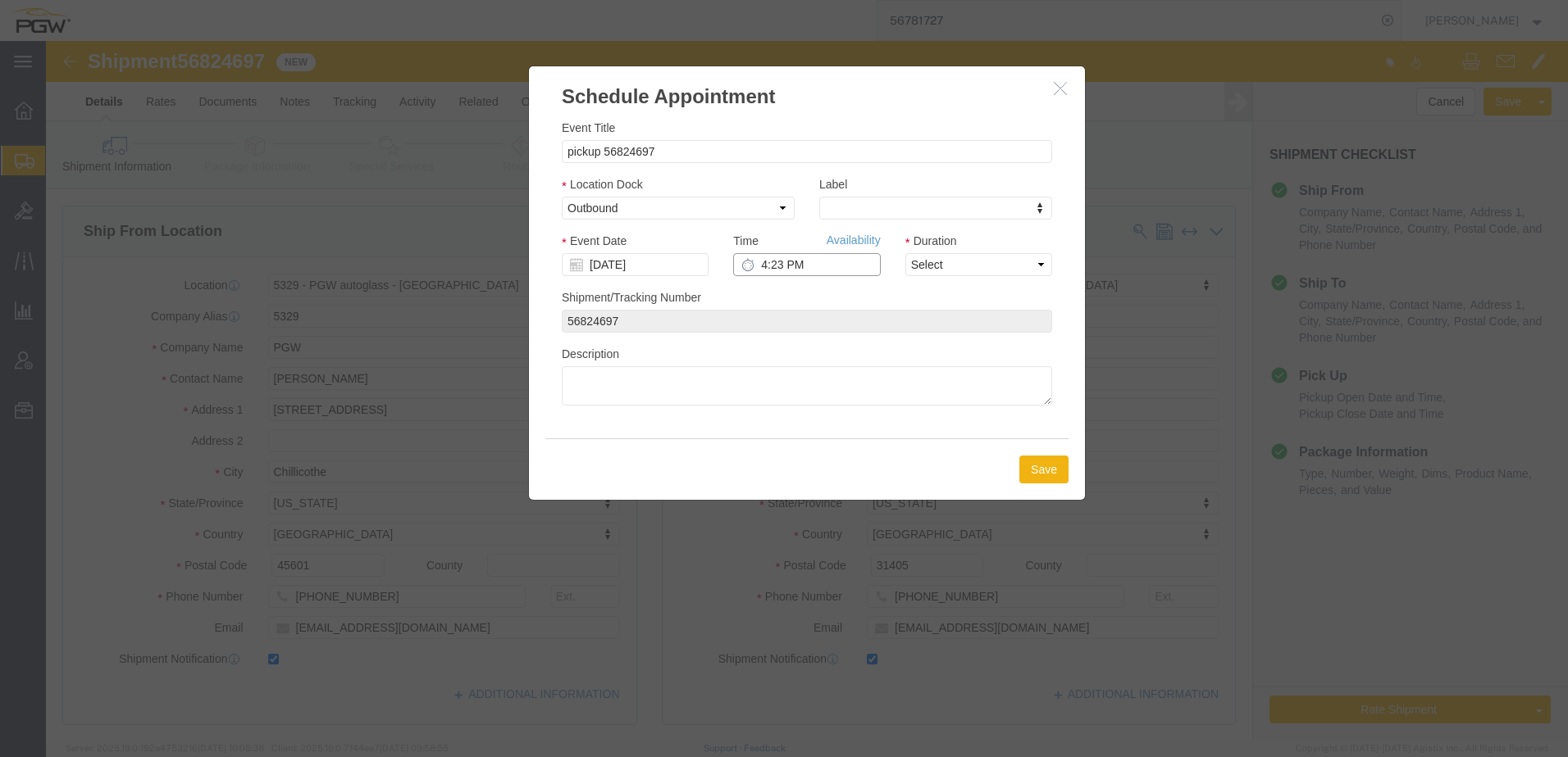
click input "4:23 PM"
type input "1:00 PM"
click select "Select 15 min 30 min 45 min 1 hr 2 hr 3 hr 4 hr"
select select "60"
click select "Select 15 min 30 min 45 min 1 hr 2 hr 3 hr 4 hr"
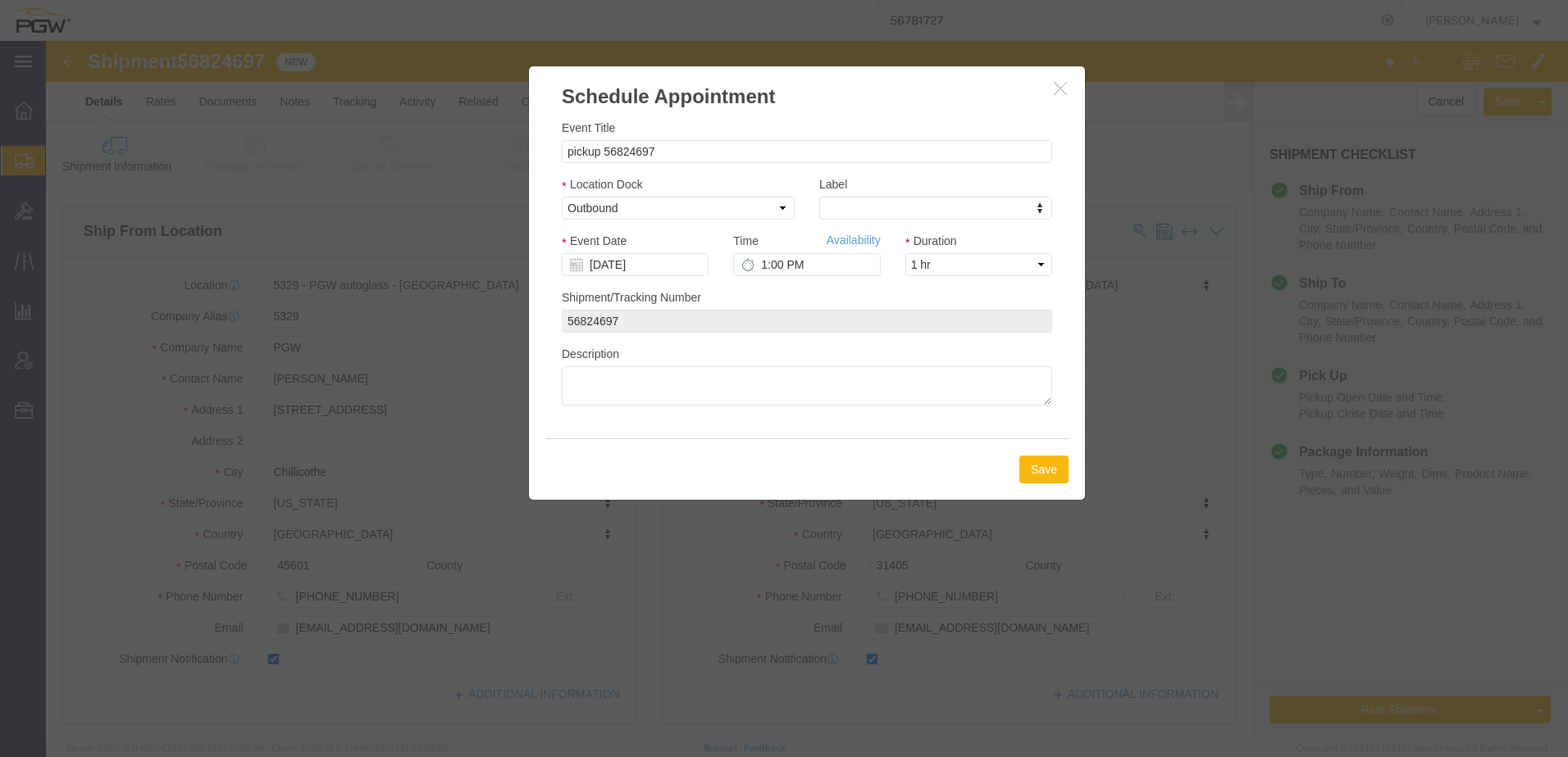
click button "Save"
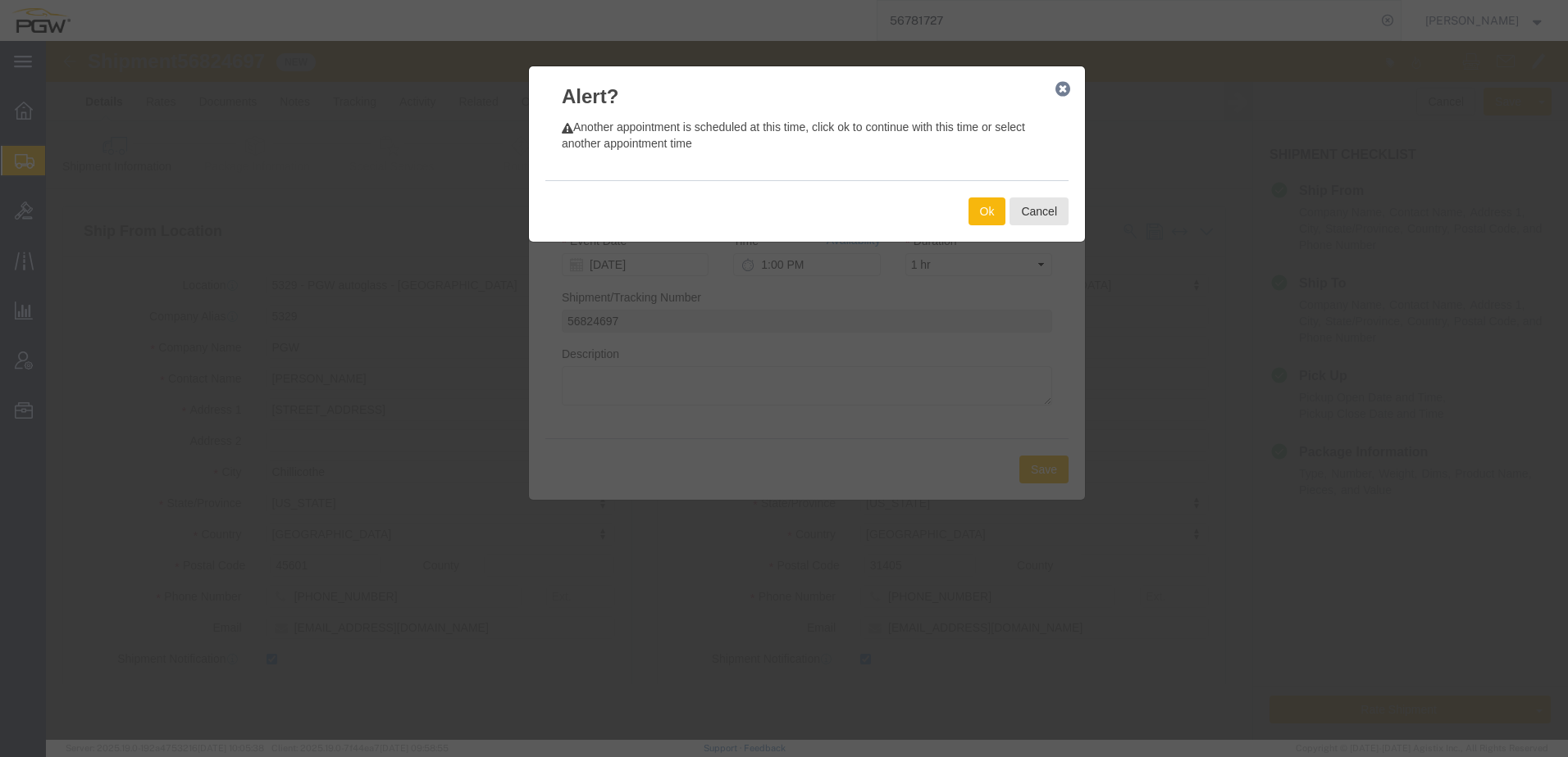
click button "Ok"
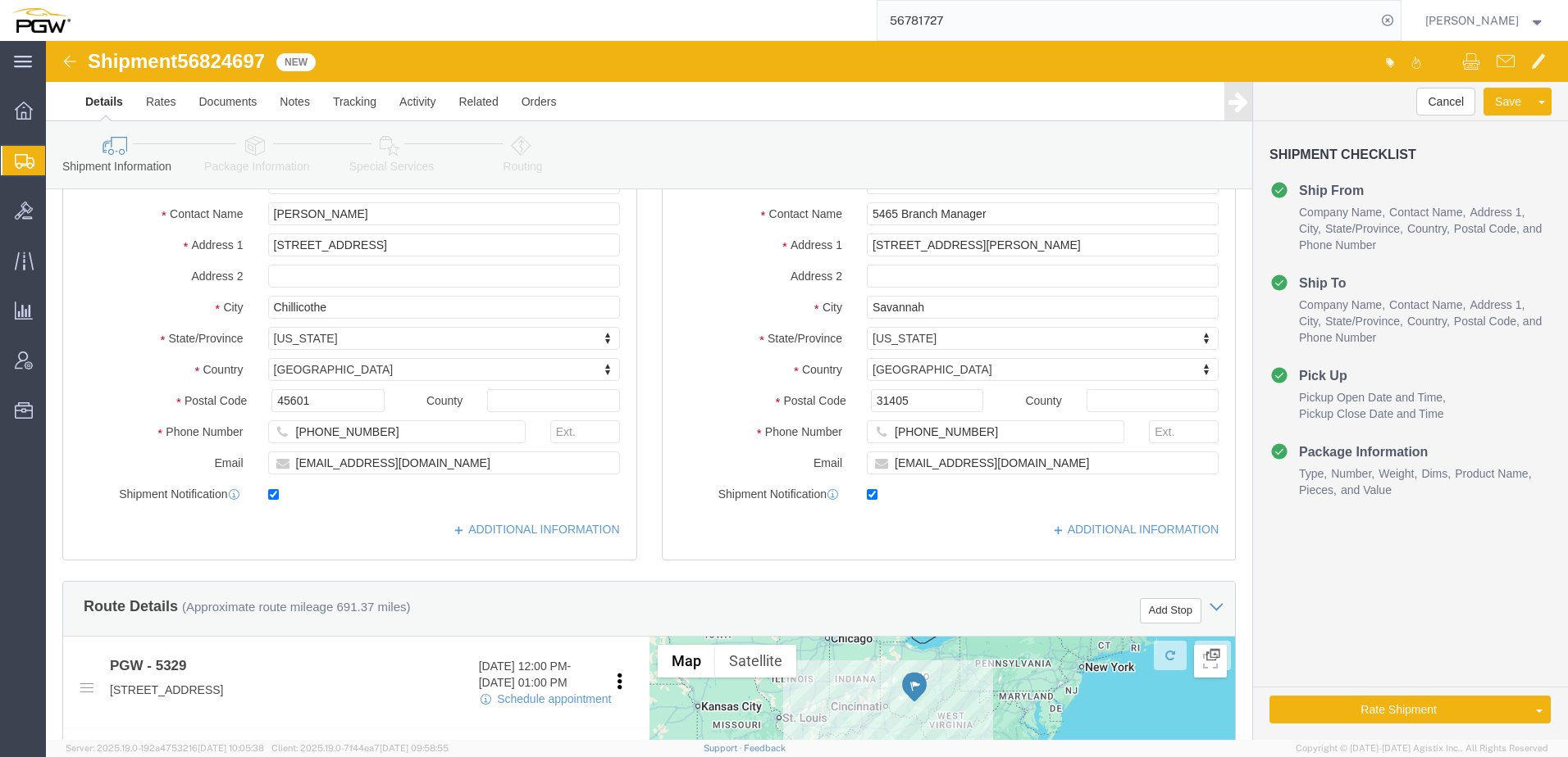
scroll to position [164, 0]
click link "Routing"
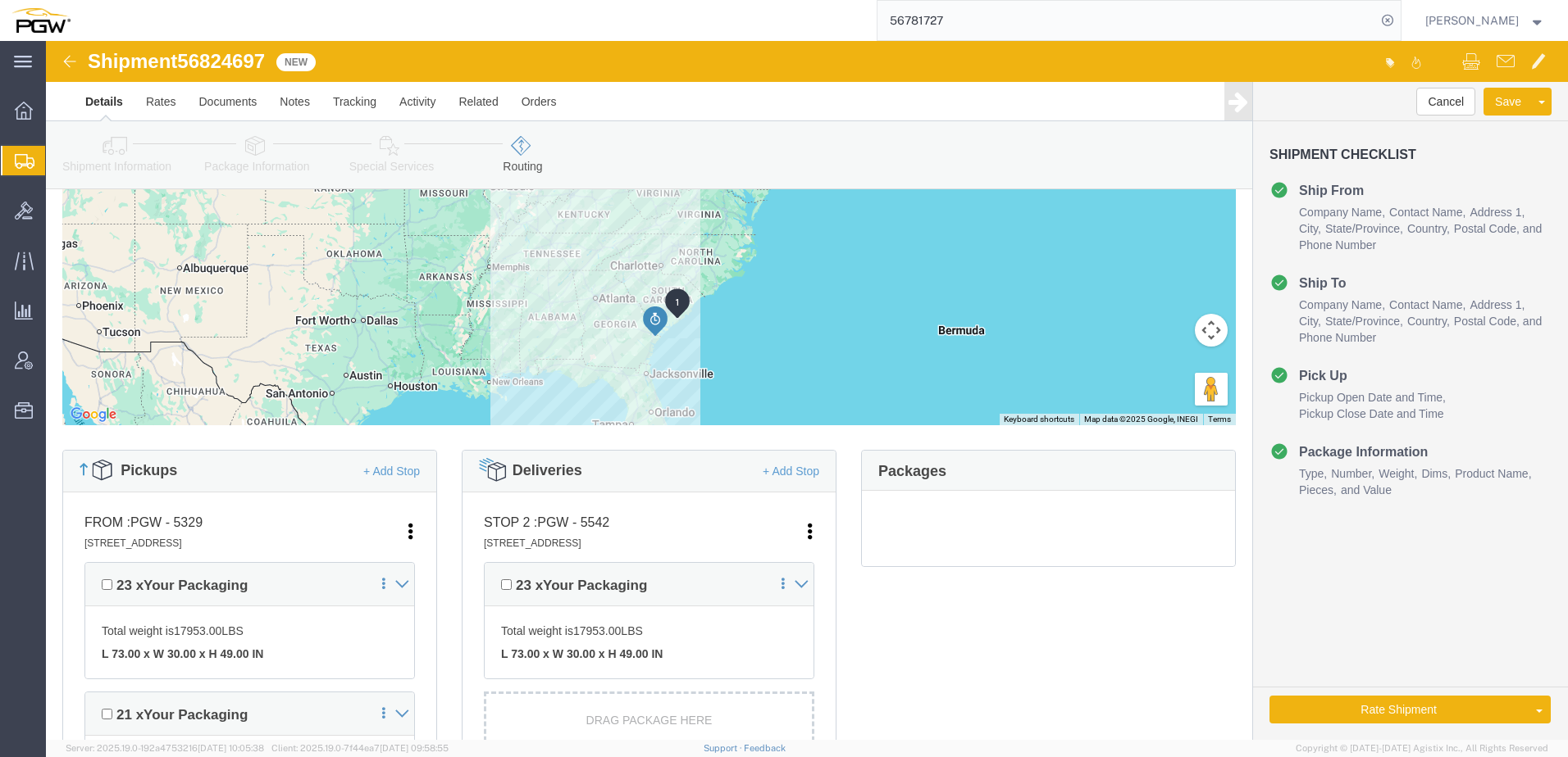
click link "Shipment Information"
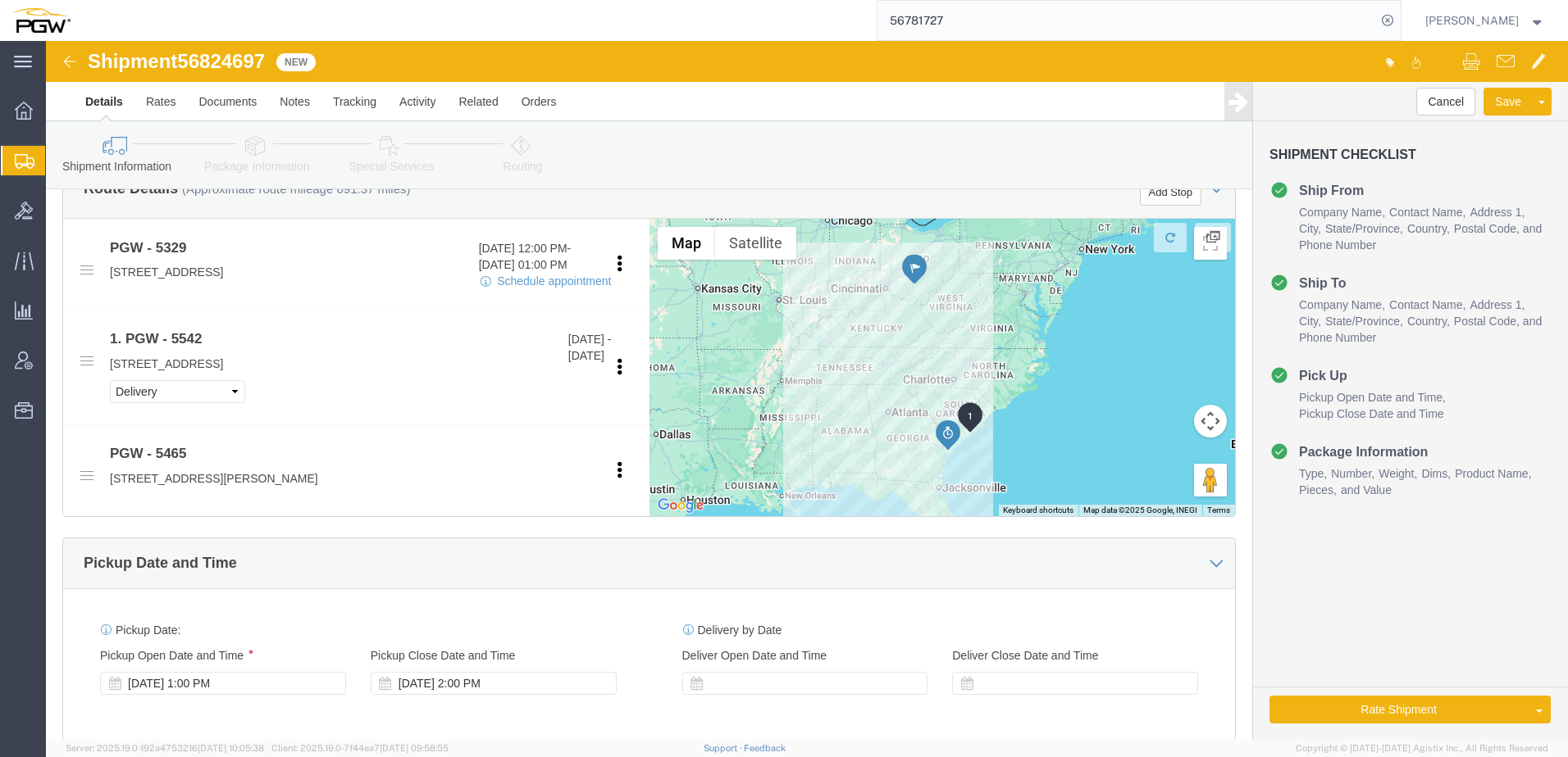
scroll to position [574, 0]
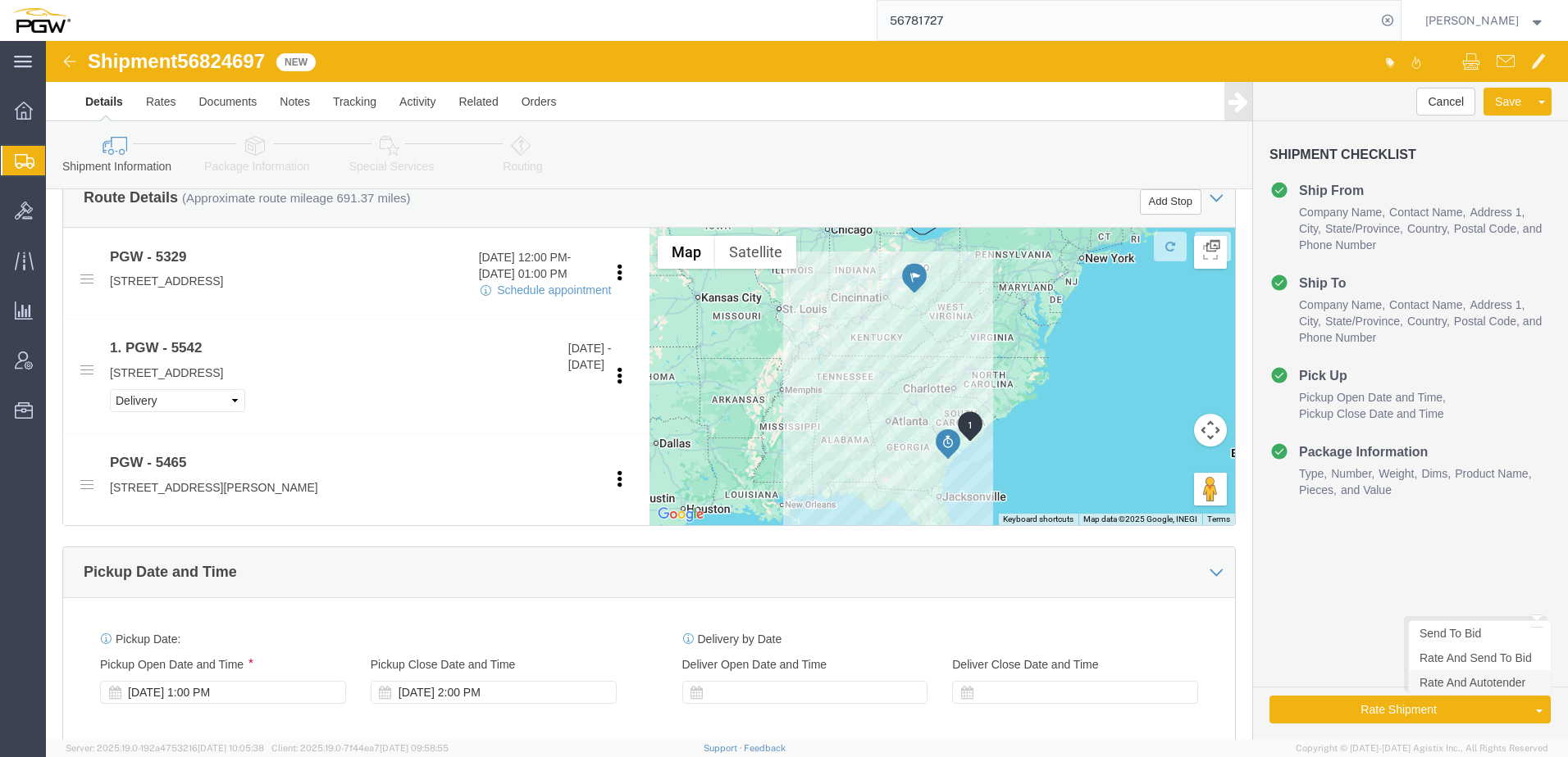
drag, startPoint x: 1433, startPoint y: 640, endPoint x: 749, endPoint y: 448, distance: 710.4
click link "Rate And Autotender"
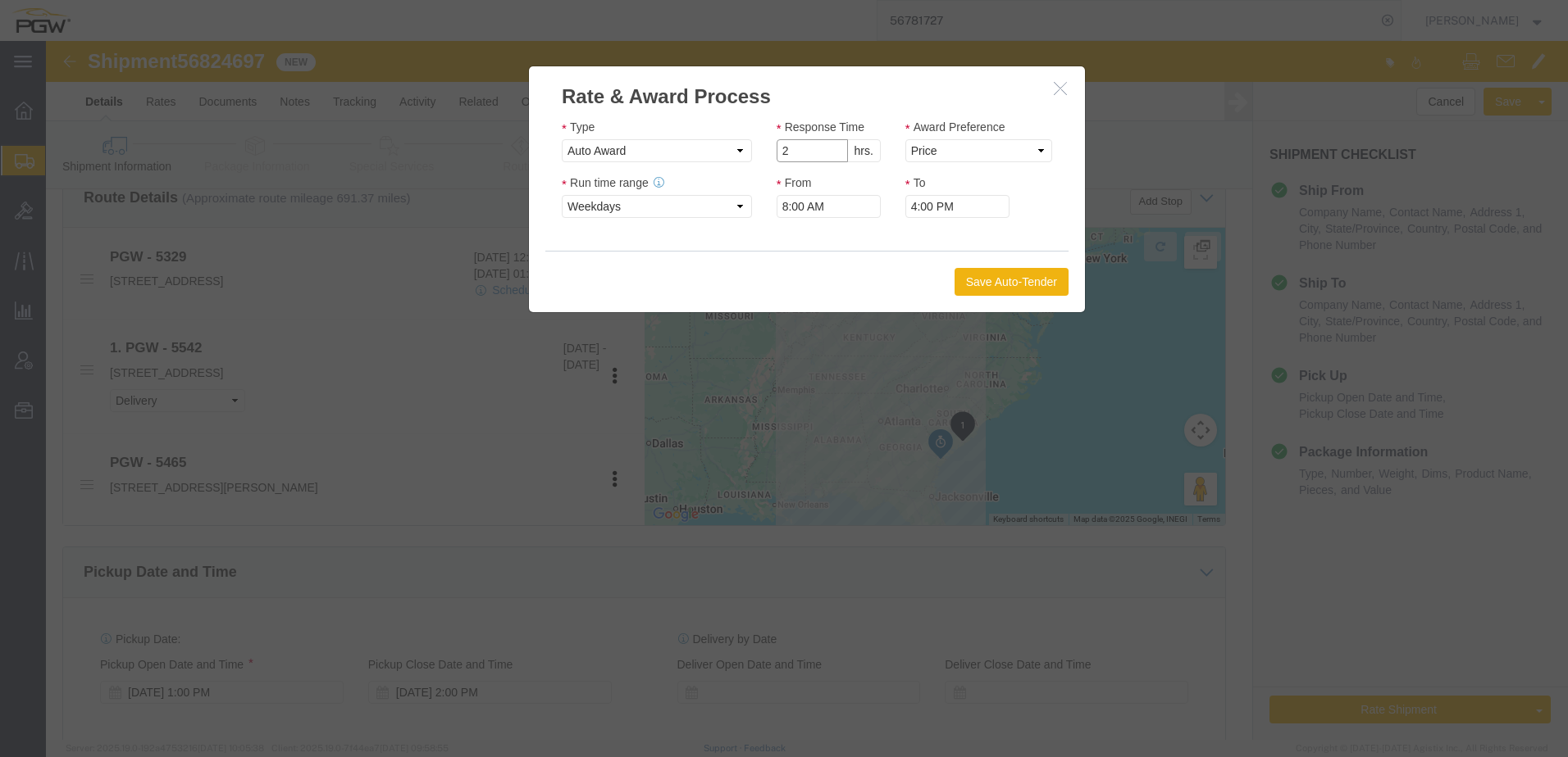
click input "2"
click input "1"
type input "2"
click input "2"
click select "Price Carrier Rank"
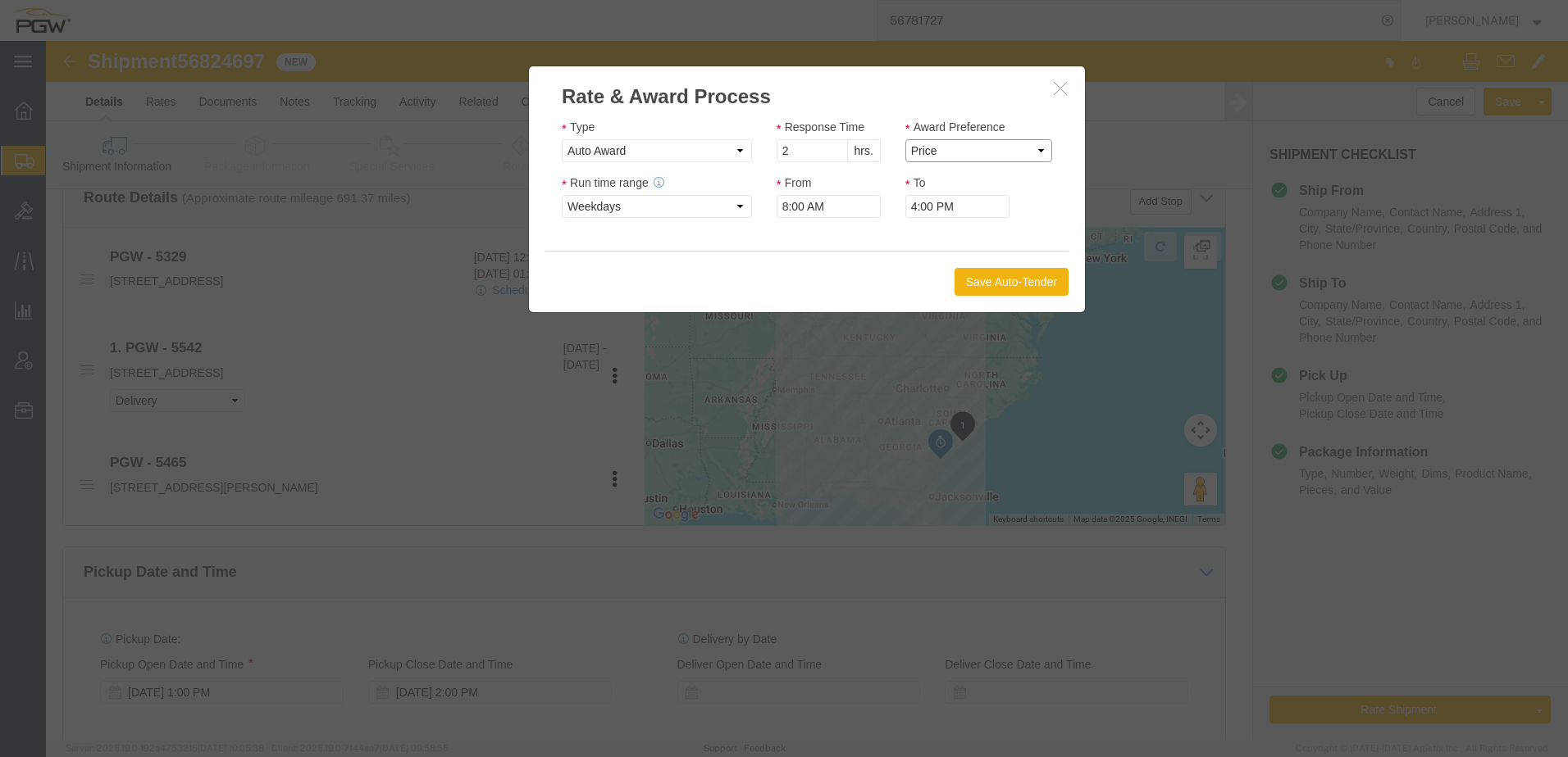
select select "LANE_RANK"
click select "Price Carrier Rank"
click button "Save Auto-Tender"
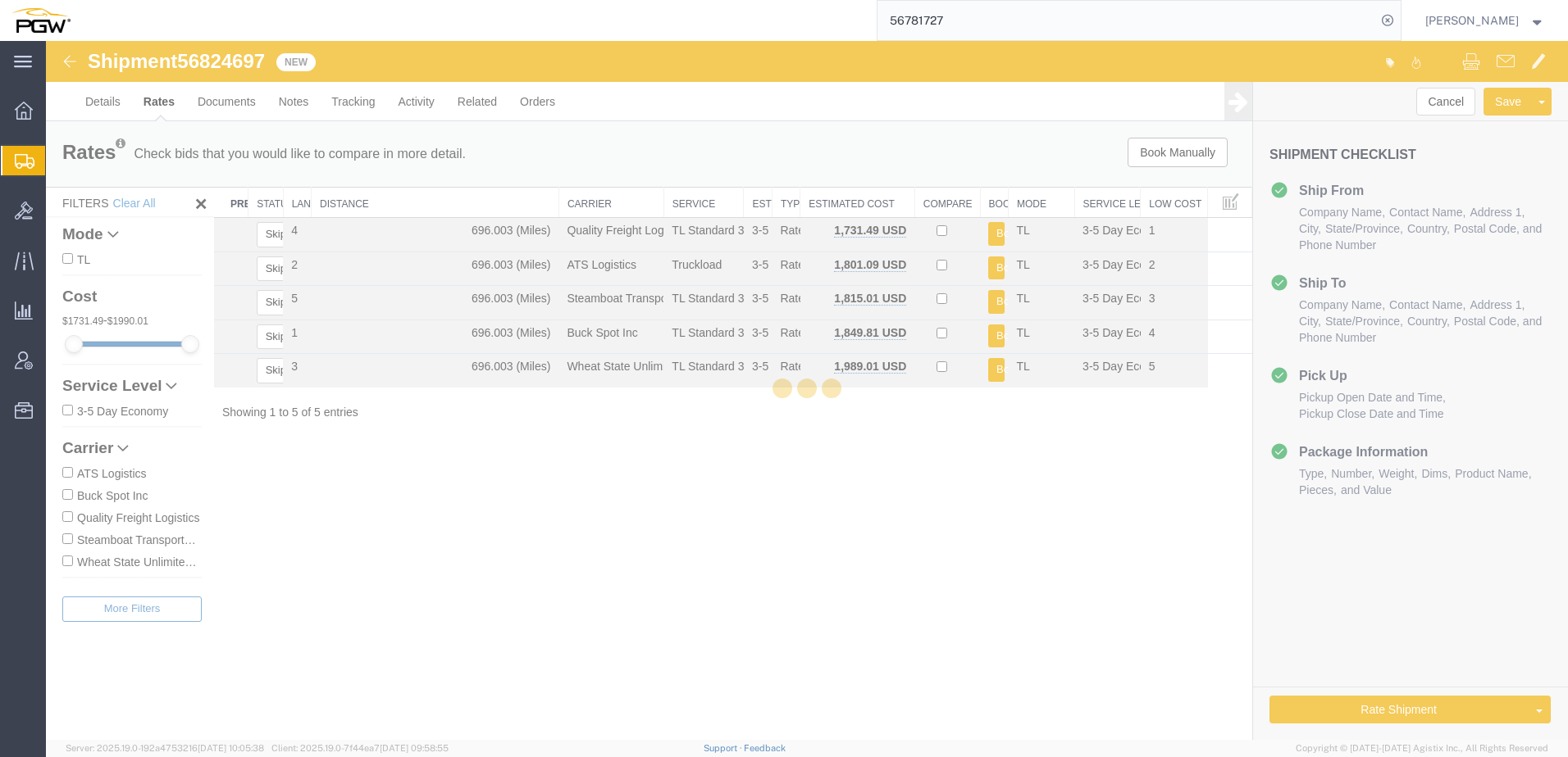
scroll to position [0, 0]
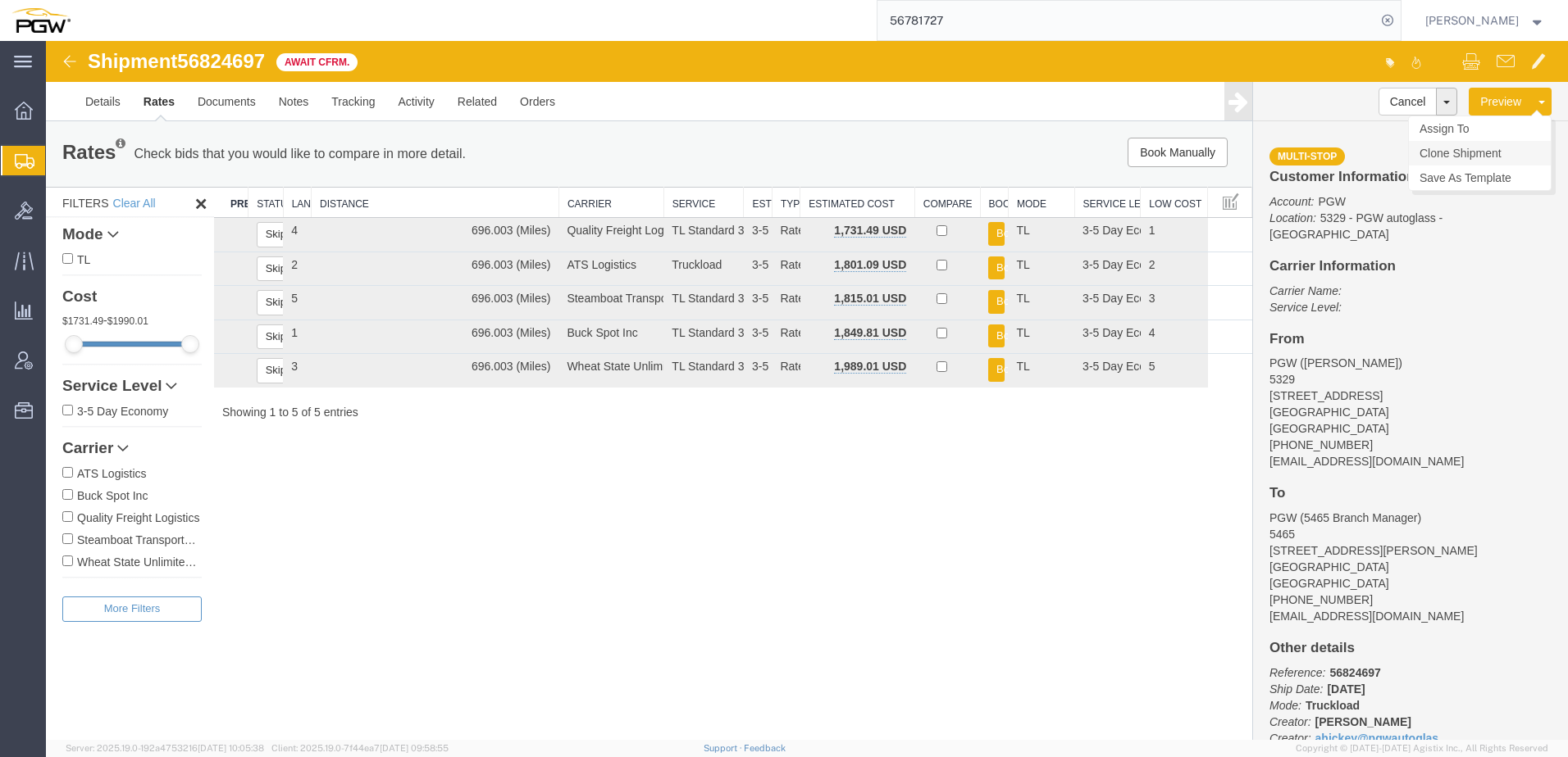
click at [1479, 161] on link "Clone Shipment" at bounding box center [1479, 153] width 142 height 24
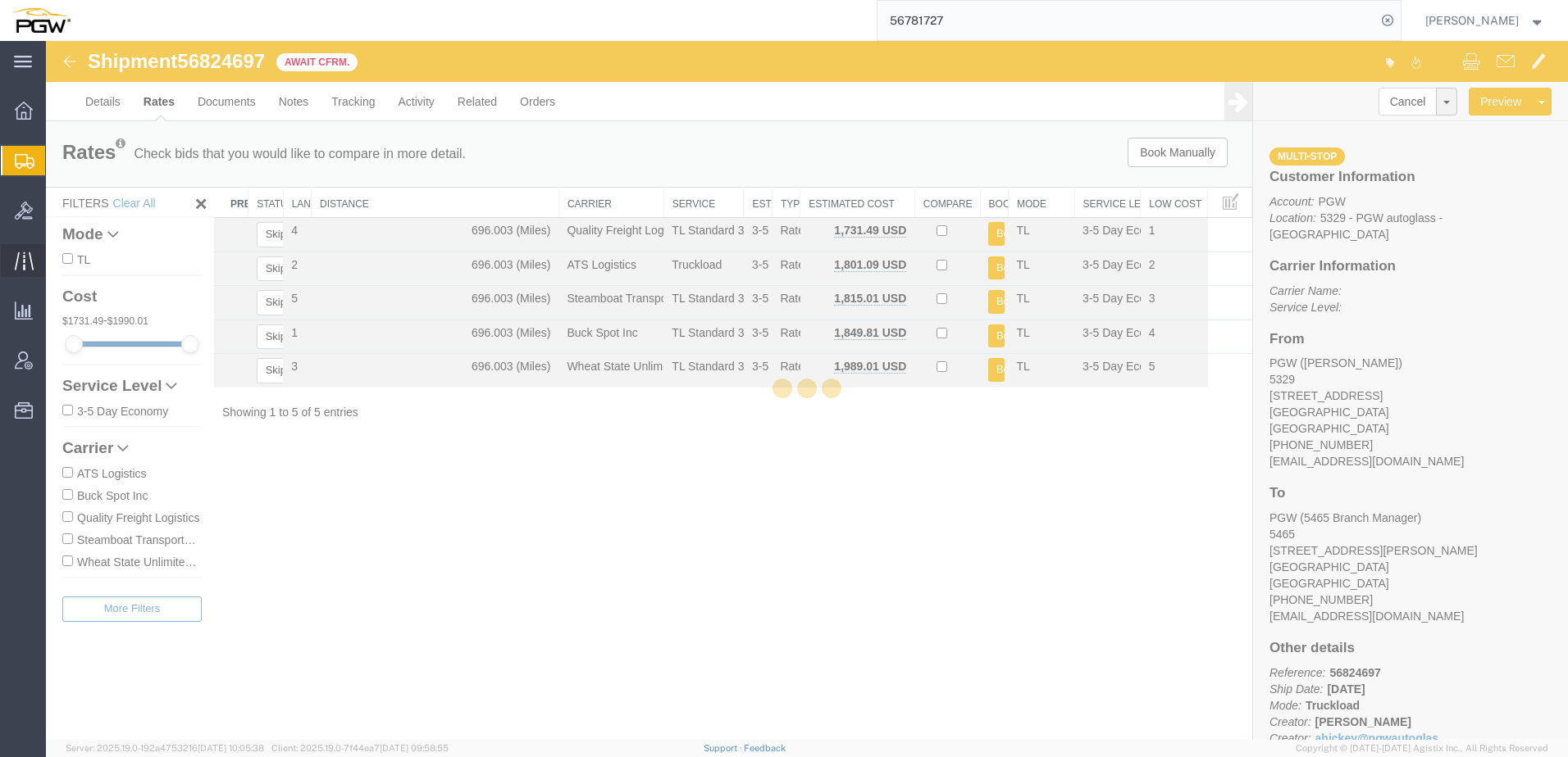
select select "28253"
select select "28305"
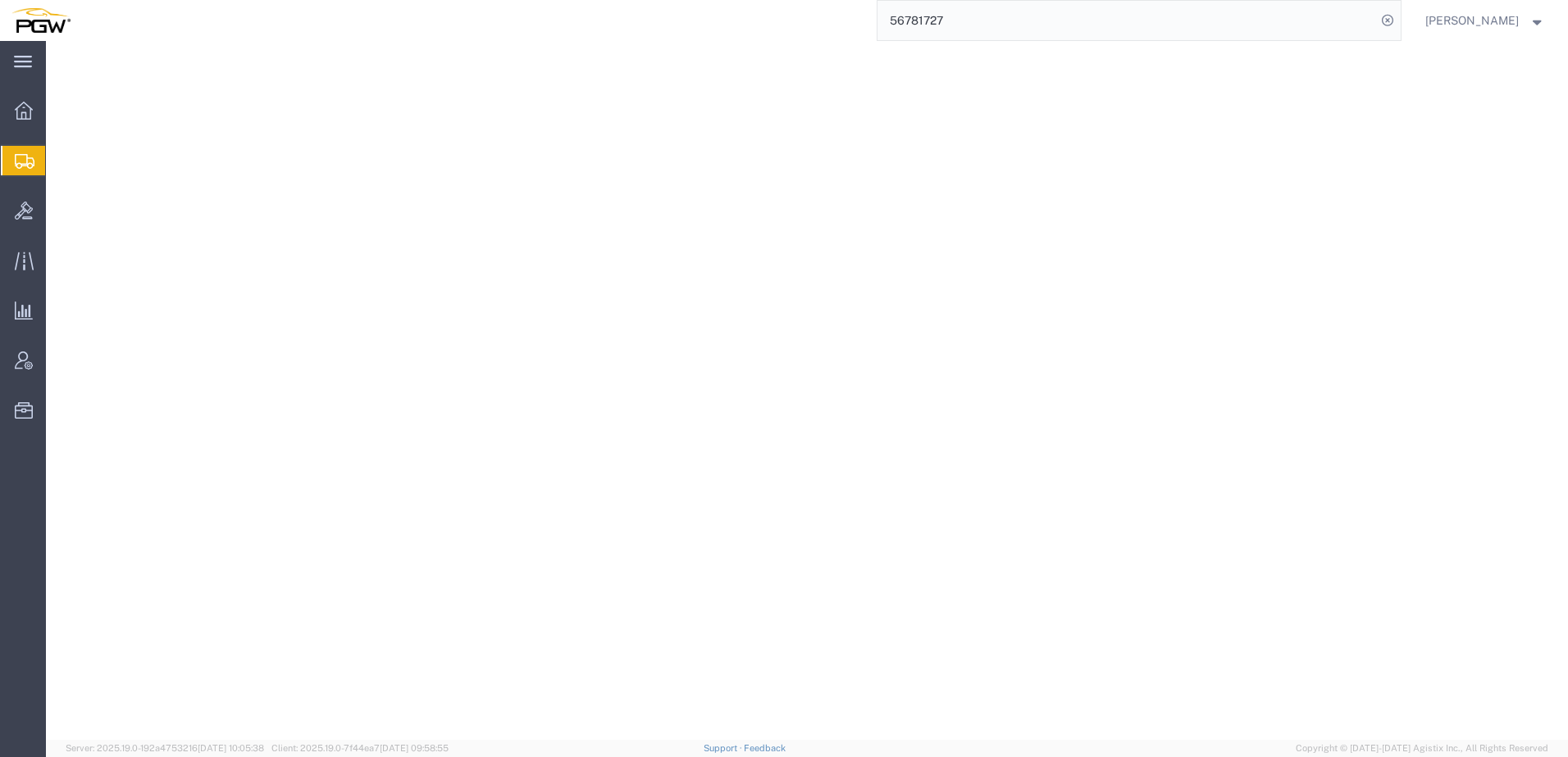
select select "28253"
select select "28305"
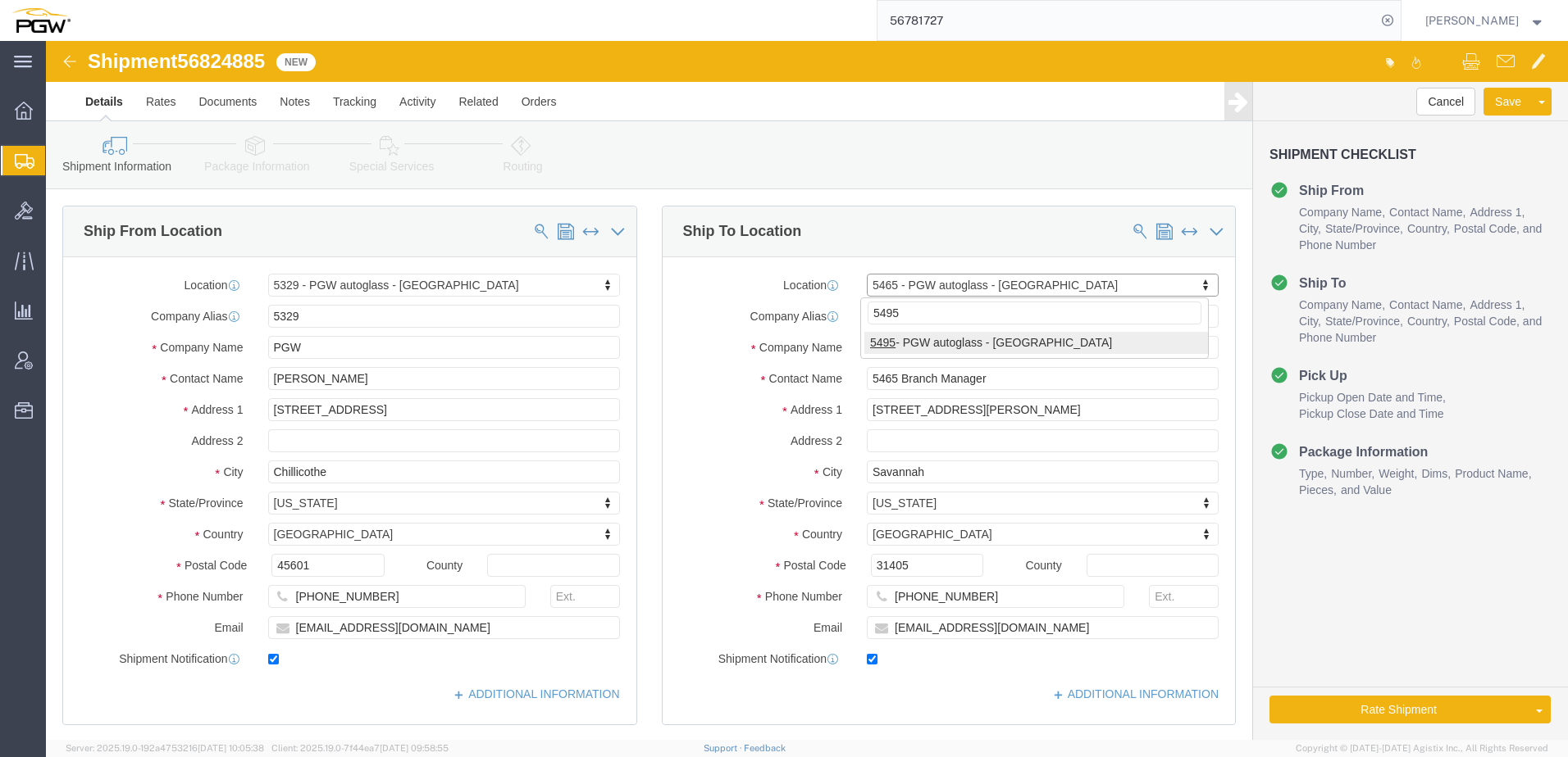
type input "5495"
select select "28325"
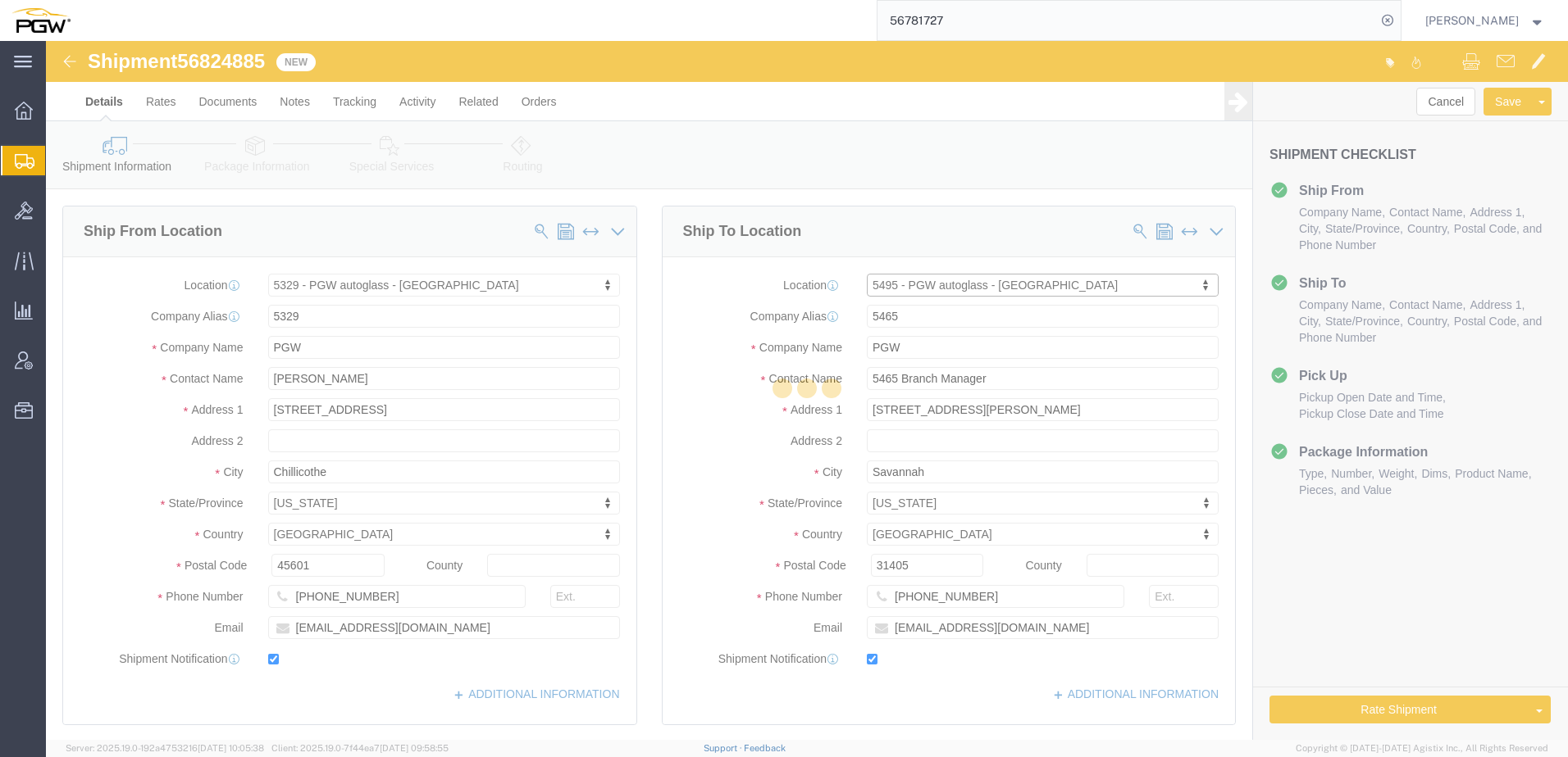
type input "5495"
type input "5495 Branch Manager"
type input "4133 Stebner Rd"
type input "Hermantown"
type input "55811"
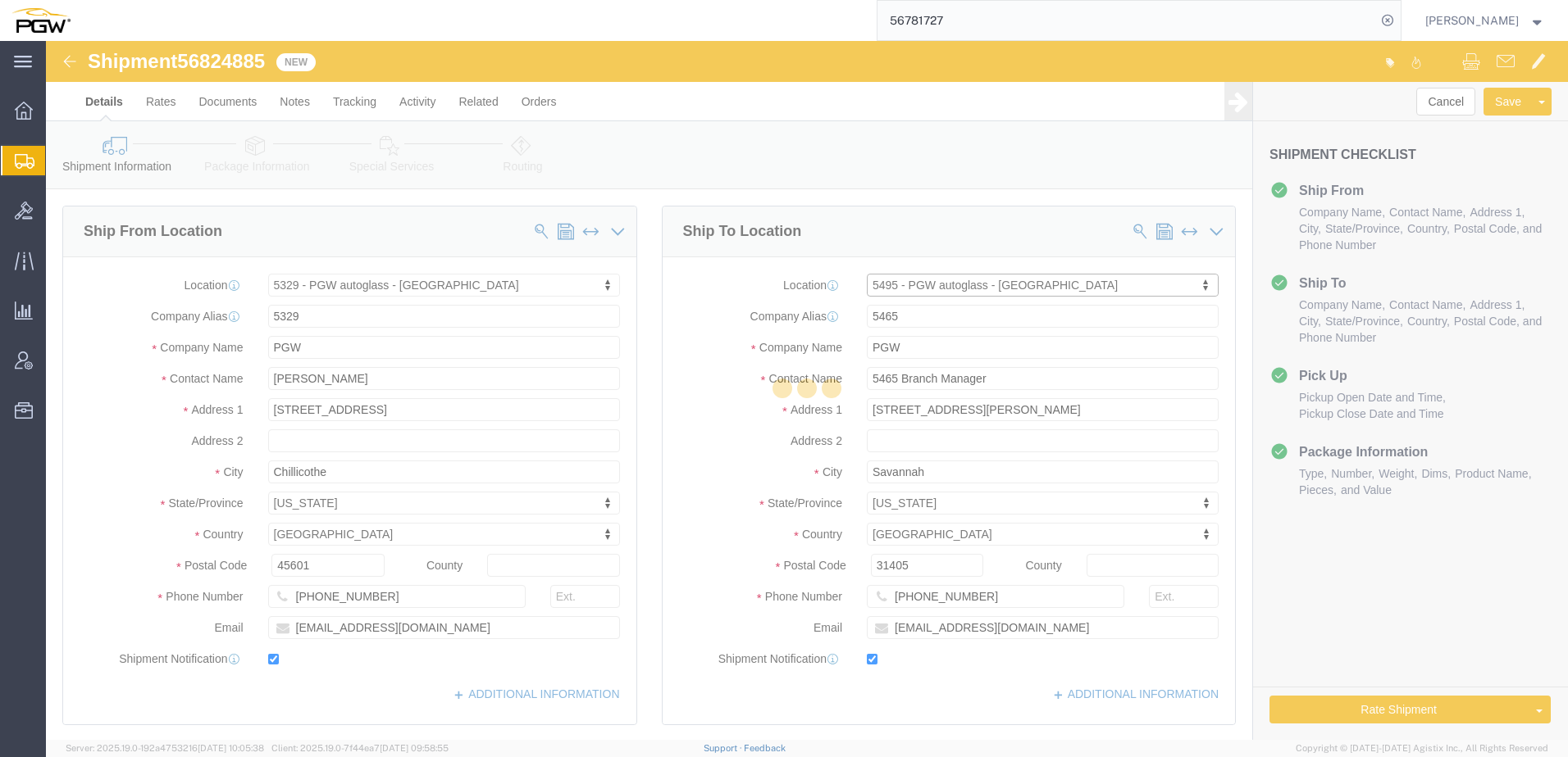
type input "218-733-0118"
type input "lkqsp_o_pm_5495@pgwag.com"
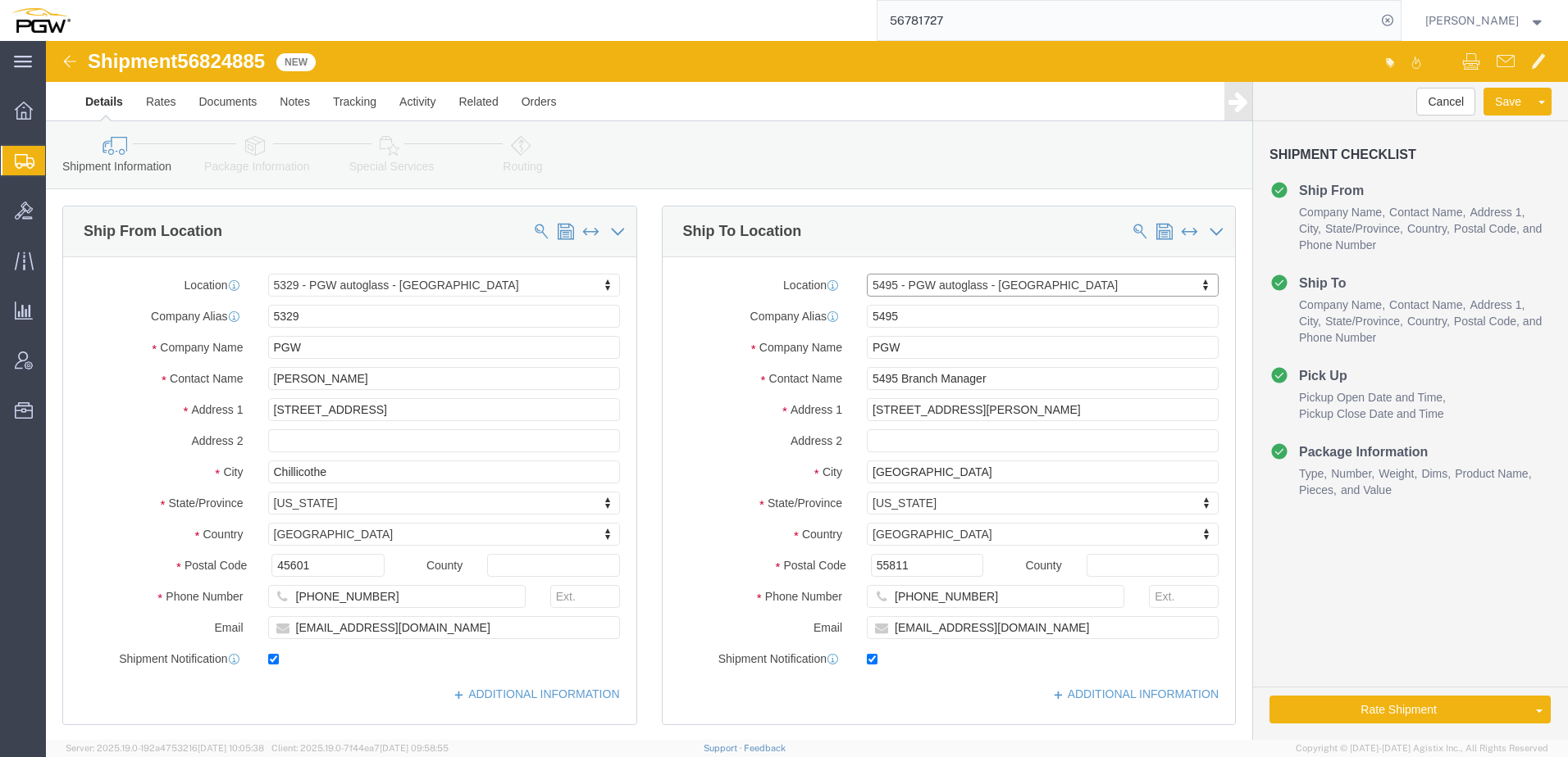
select select "MN"
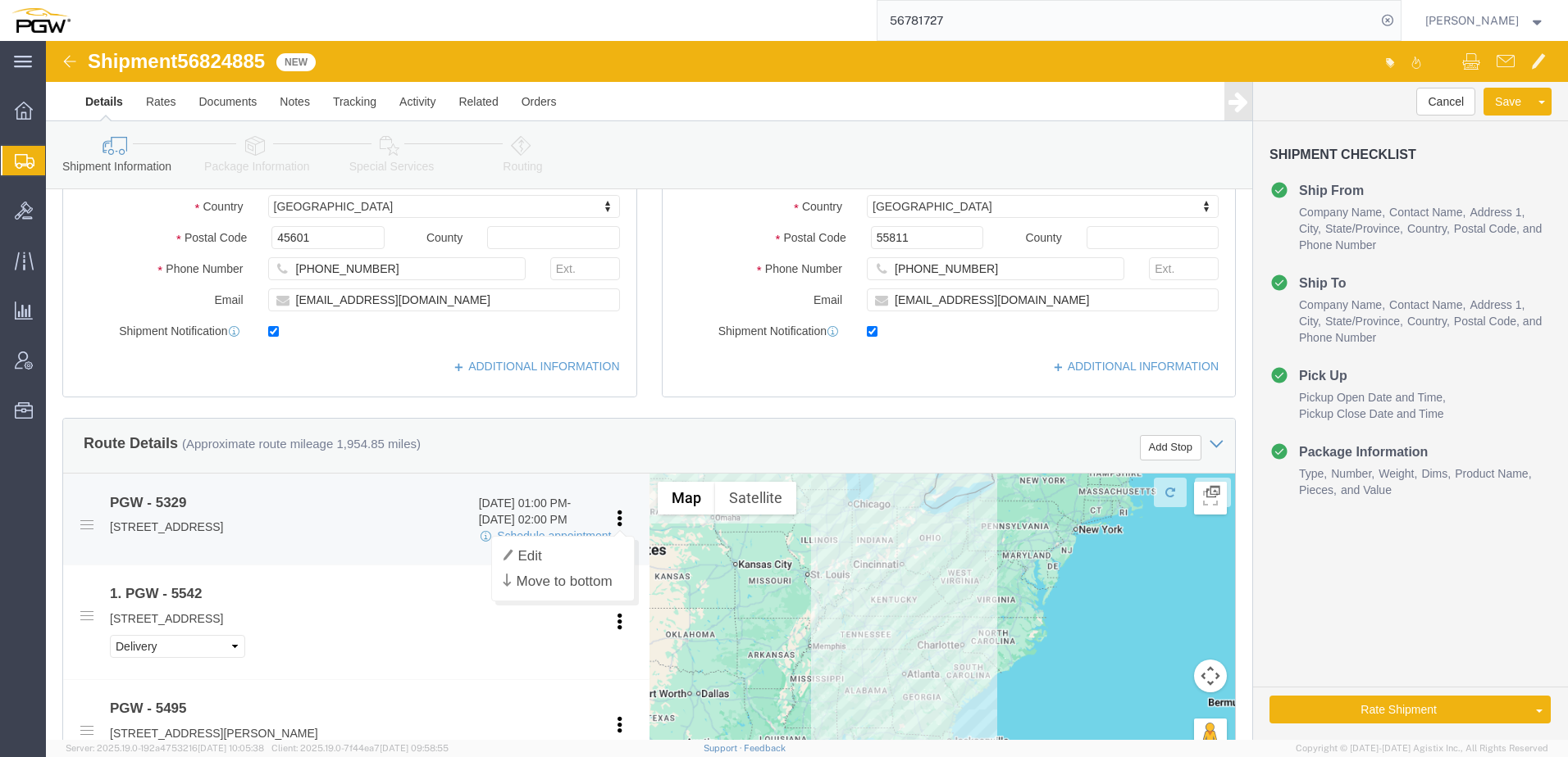
scroll to position [491, 0]
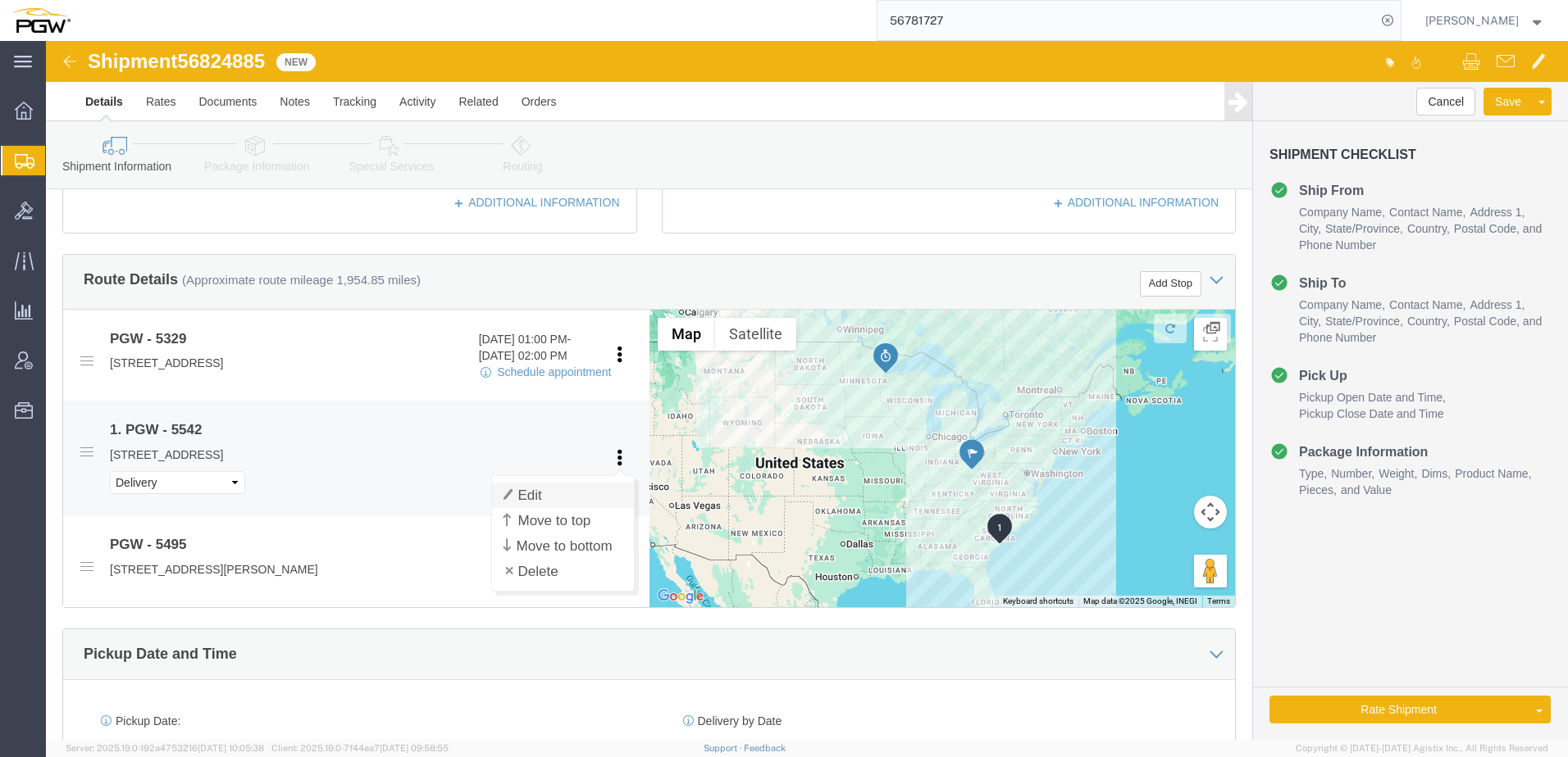
click link "Edit"
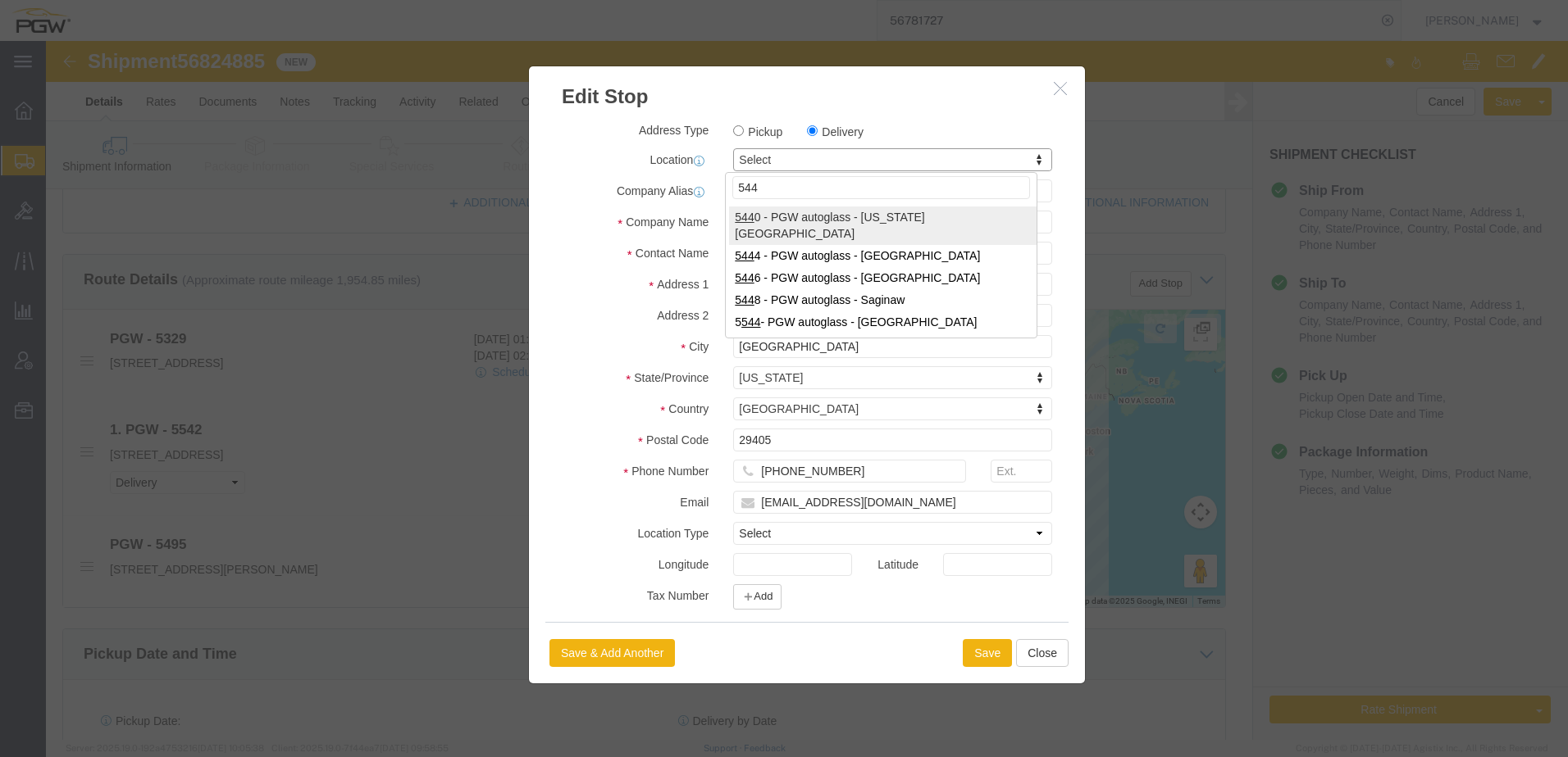
type input "5448"
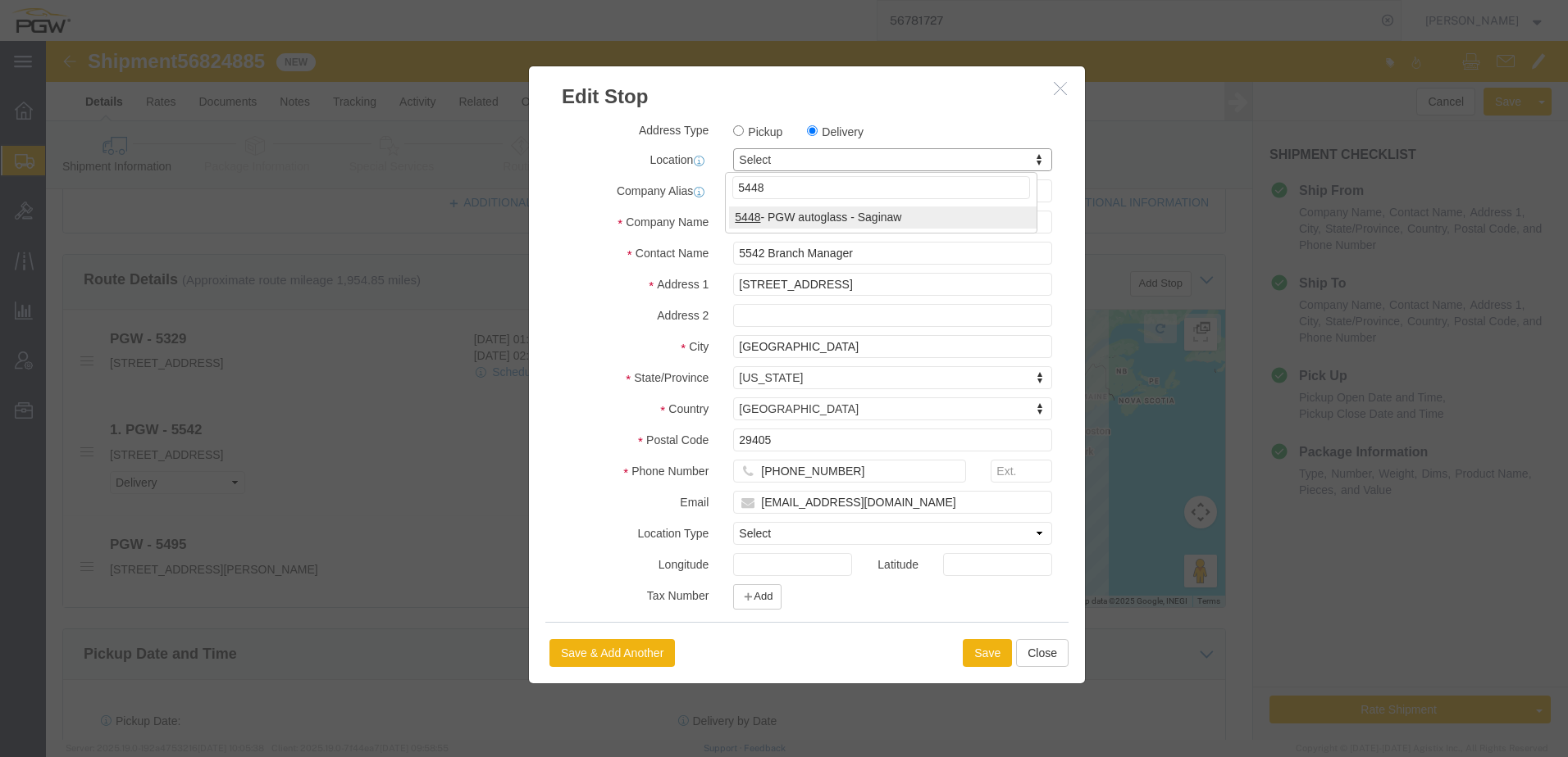
select select "28295"
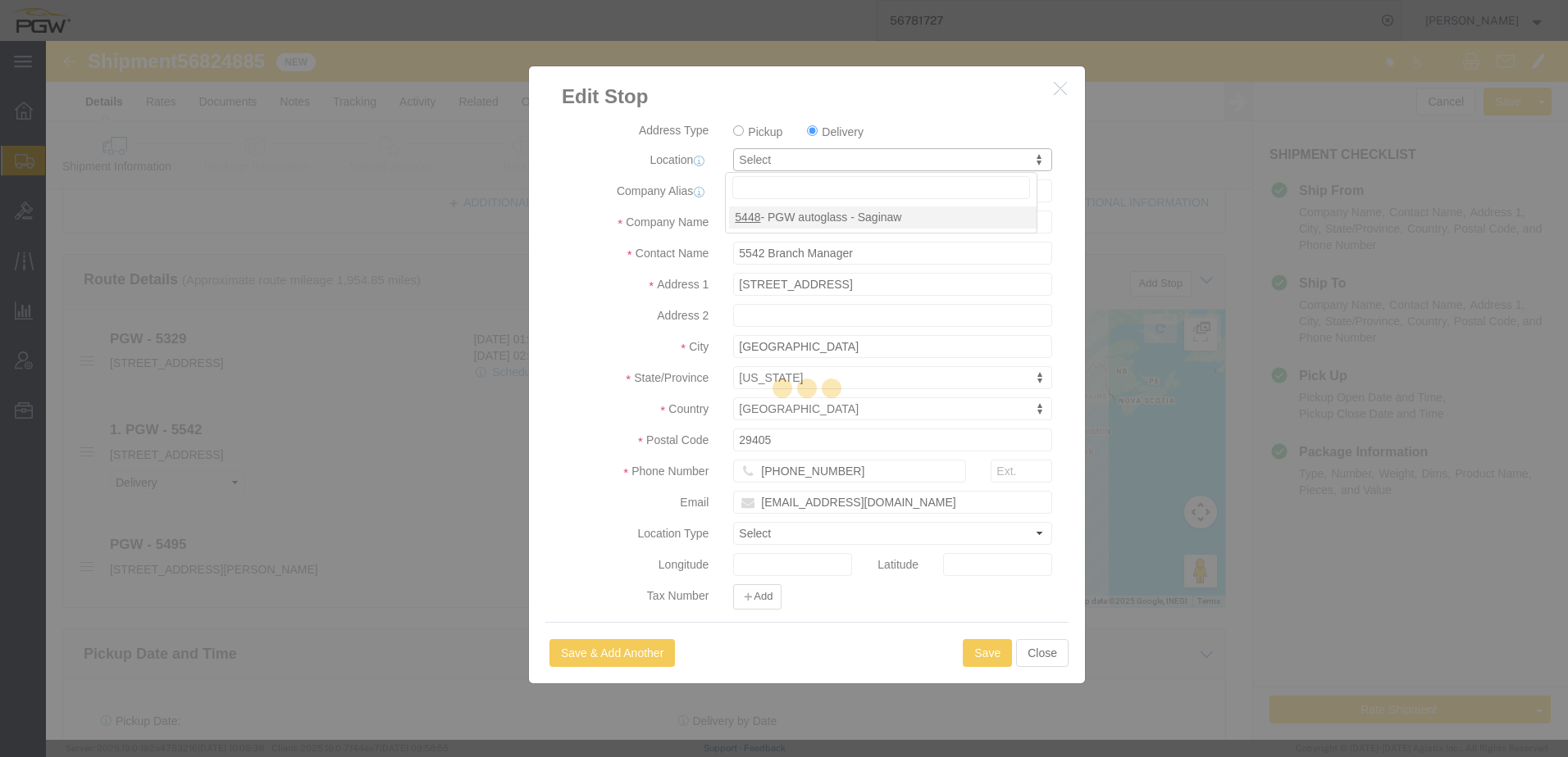
type input "5448"
type input "5448 Branch Manager"
type input "1661 S Champagne Dr"
type input "Saginaw"
type input "48604"
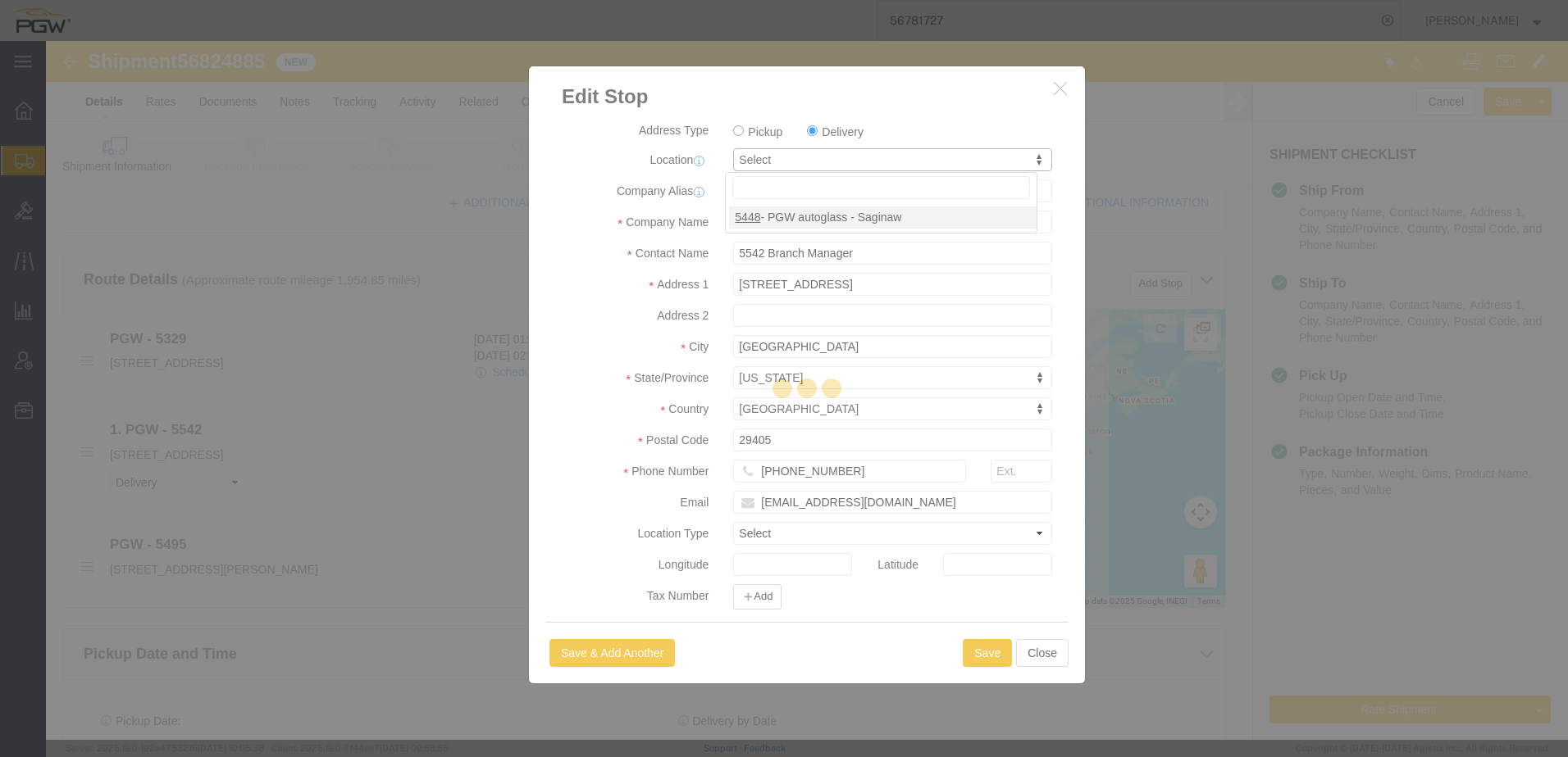
type input "989-755-0107"
type input "lkqsp_o_pm_5448@pgwag.com"
select select "MI"
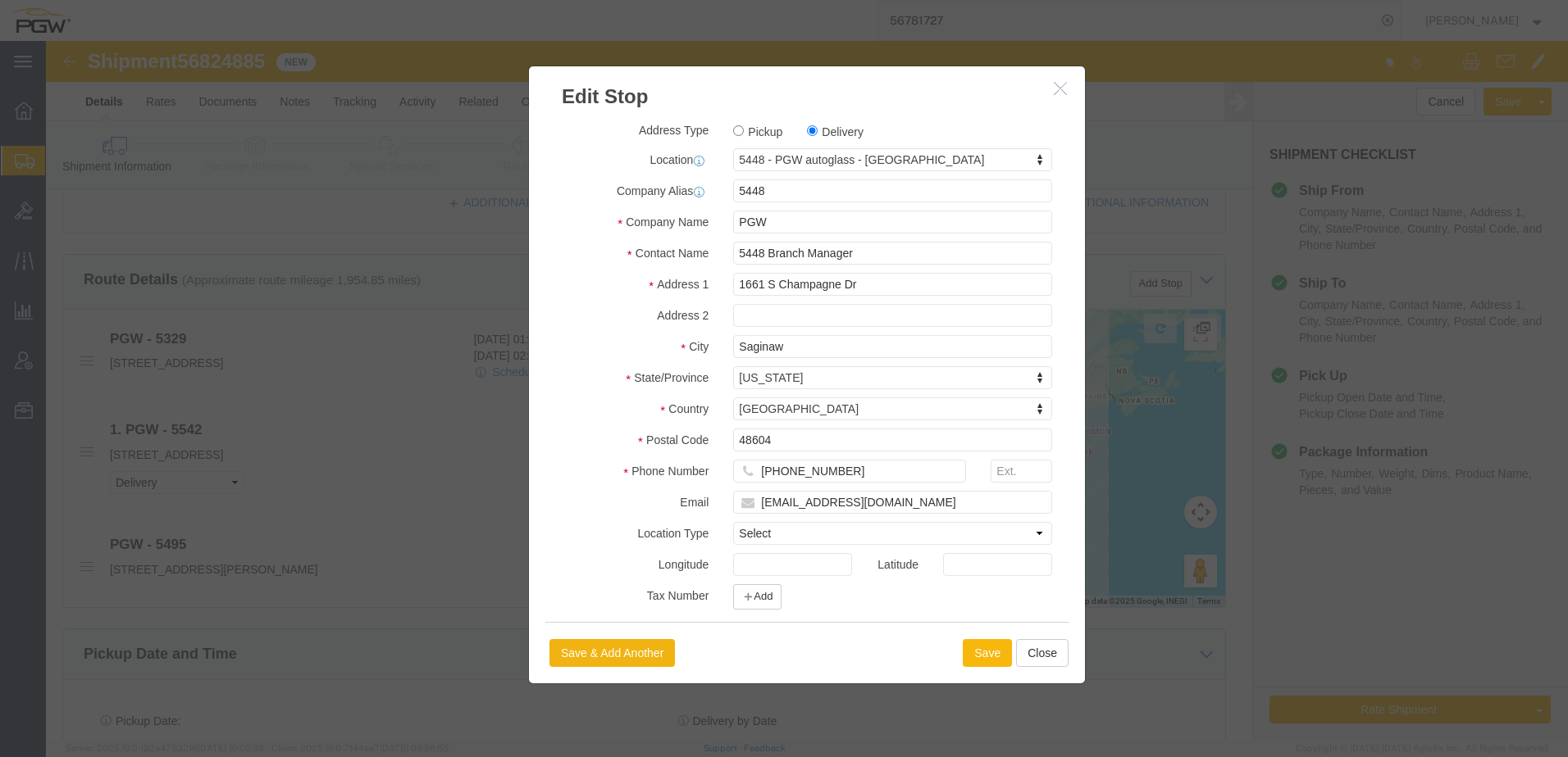
click button "Save"
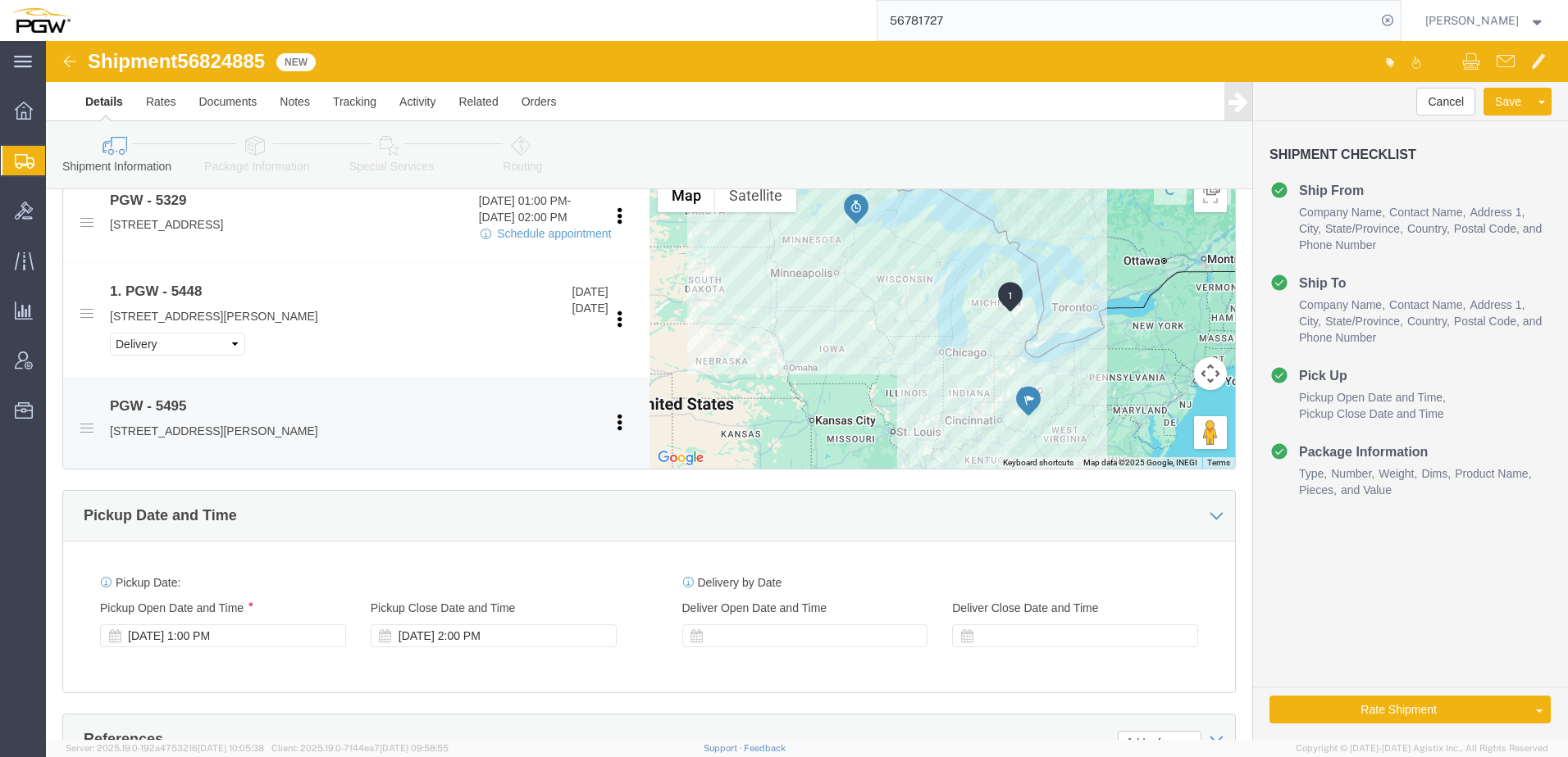
scroll to position [656, 0]
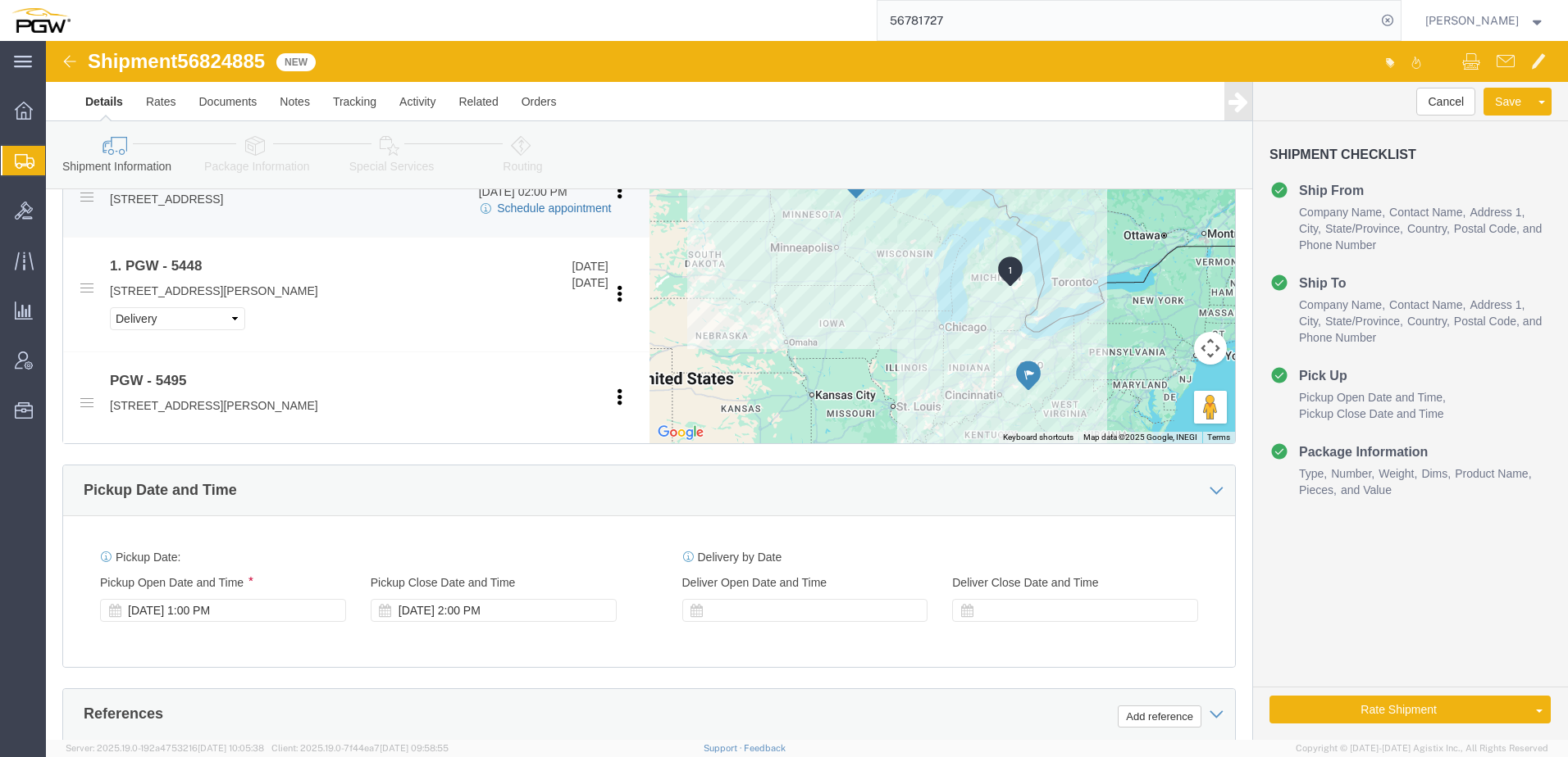
click link "Schedule appointment"
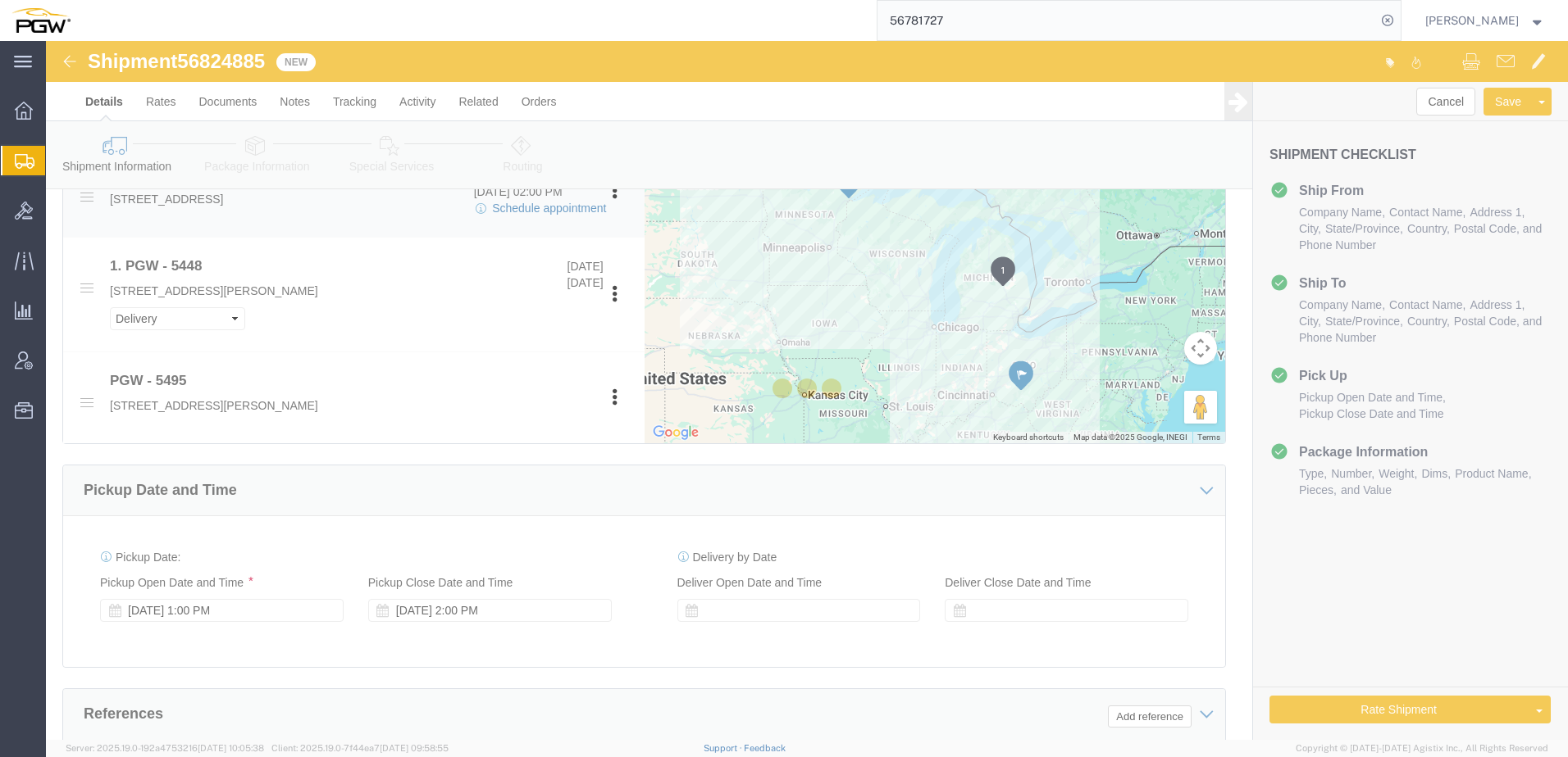
select select
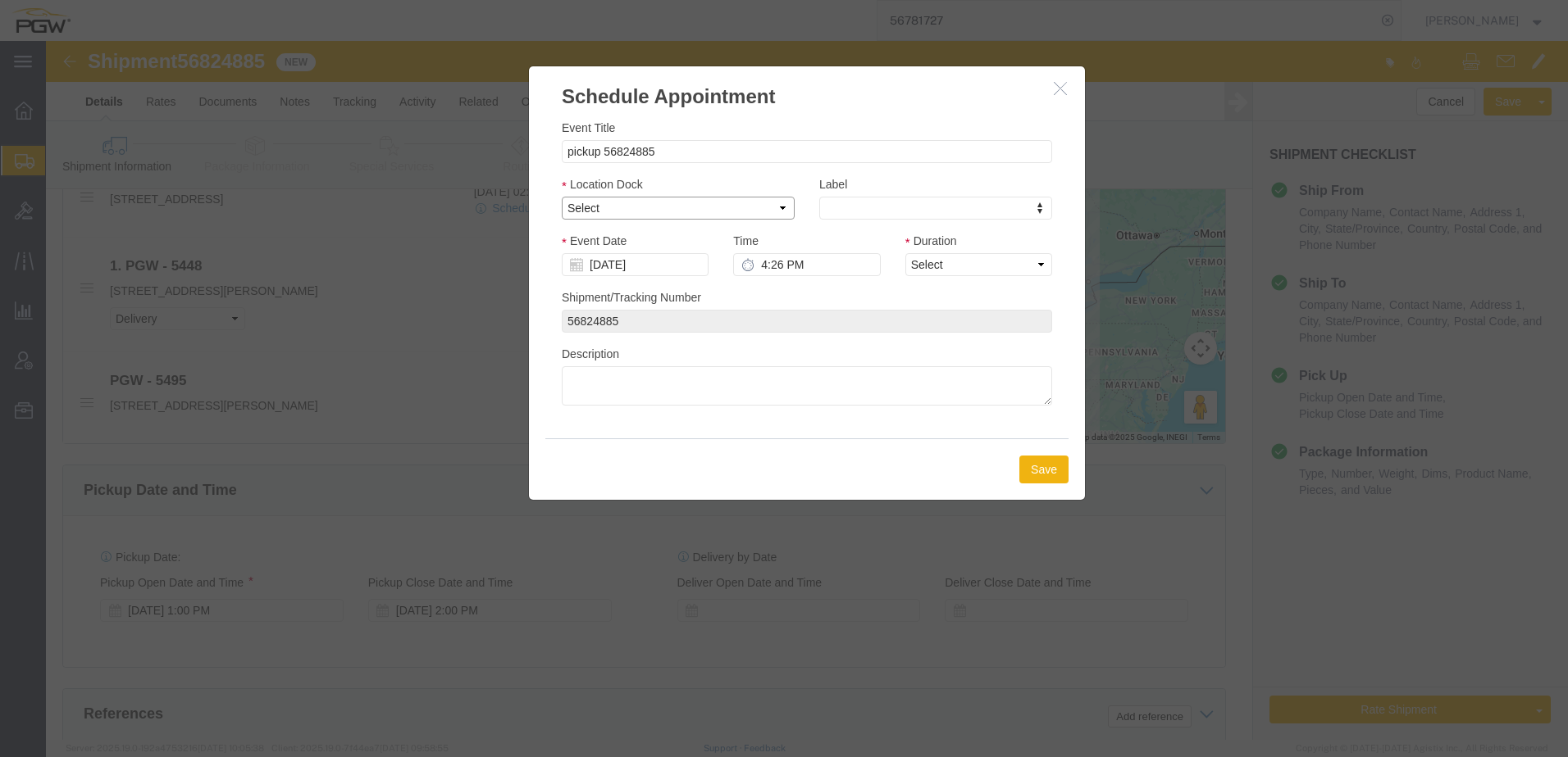
click select "Select Glass LTL Sundries Outbound Racks"
select select "5"
click select "Select Glass LTL Sundries Outbound Racks"
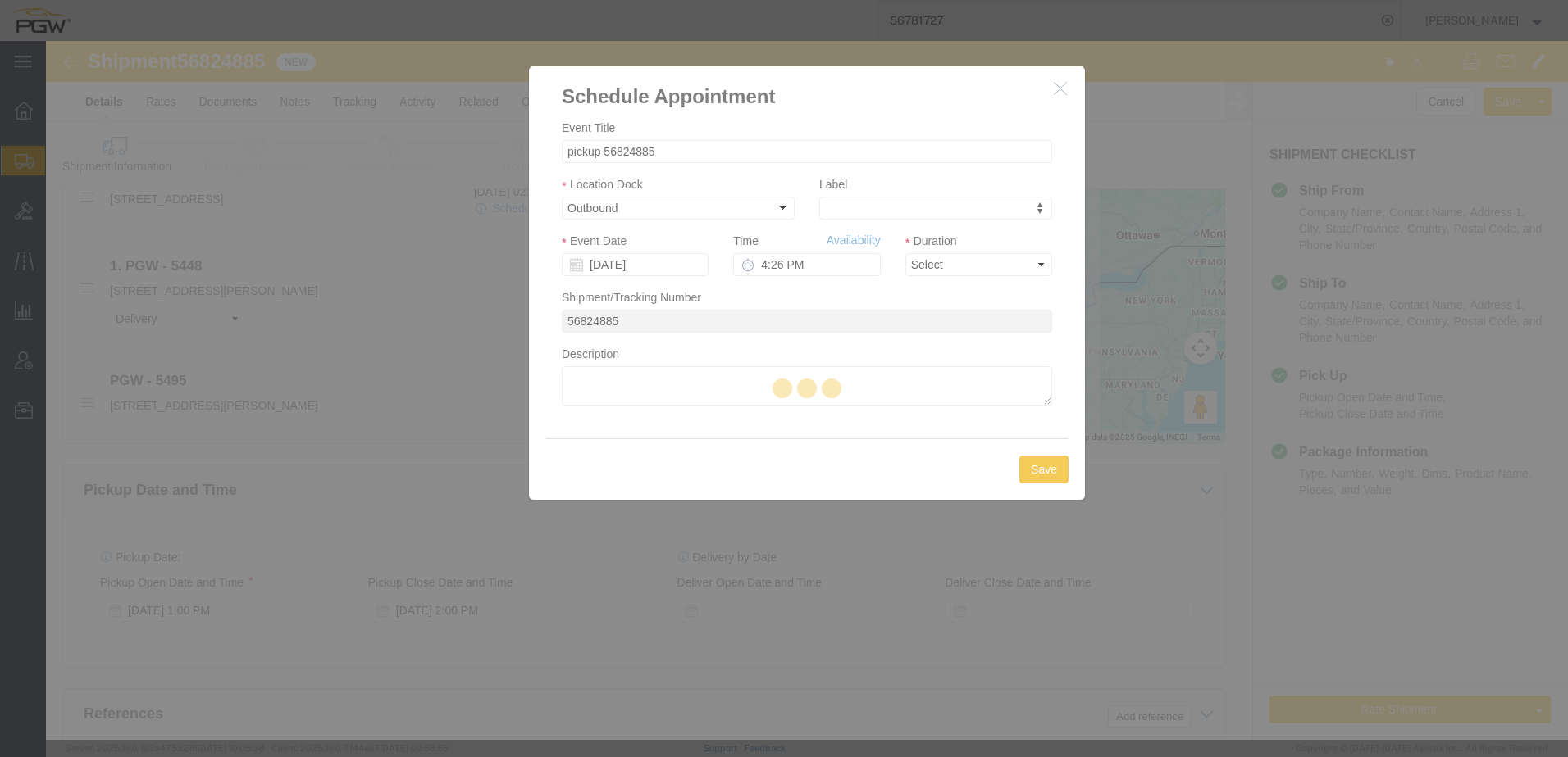
click at [764, 270] on div at bounding box center [806, 390] width 1522 height 699
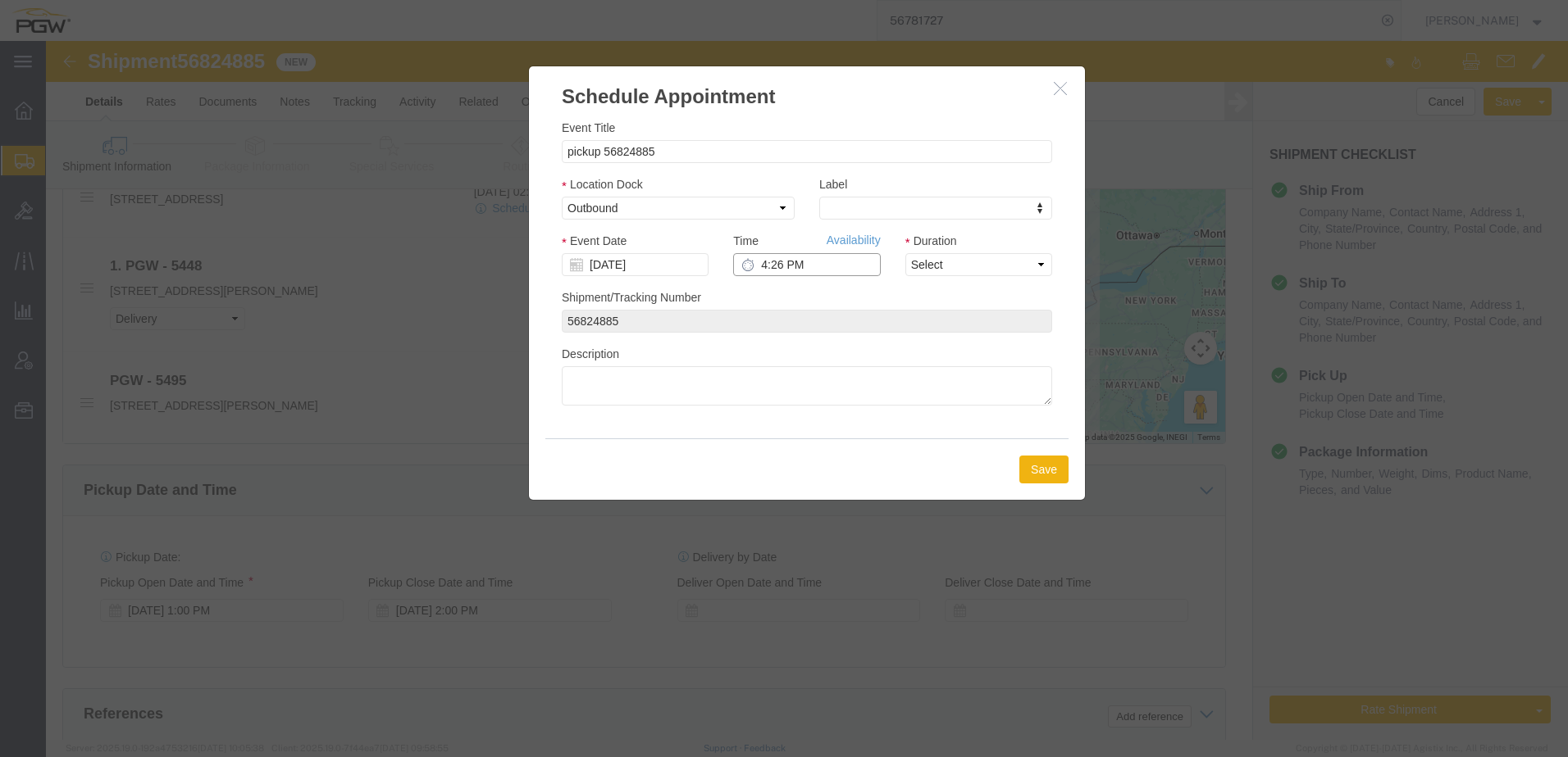
click input "4:26 PM"
type input "12:00 PM"
click select "Select 15 min 30 min 45 min 1 hr 2 hr 3 hr 4 hr"
select select "60"
click select "Select 15 min 30 min 45 min 1 hr 2 hr 3 hr 4 hr"
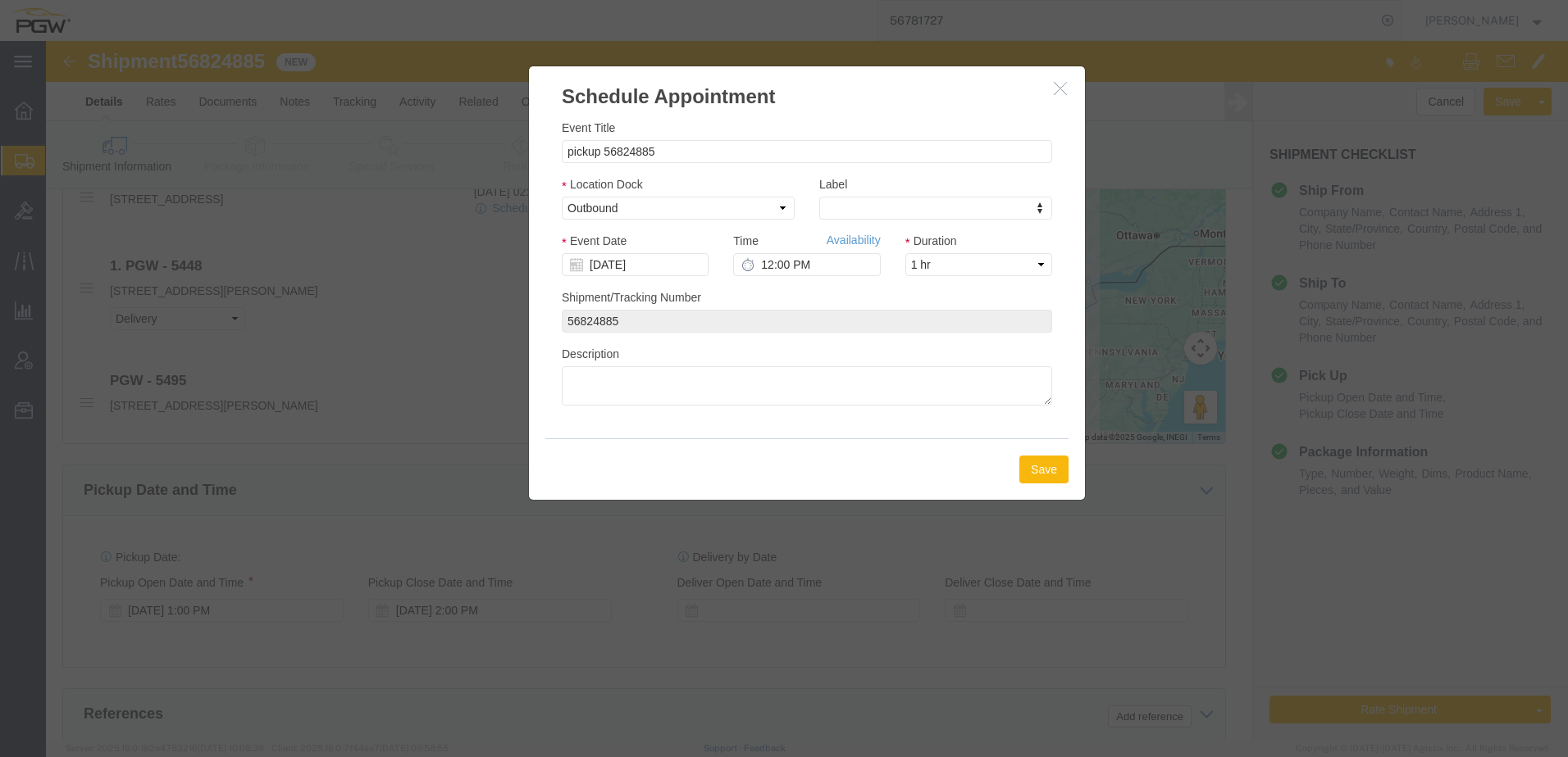
click button "Save"
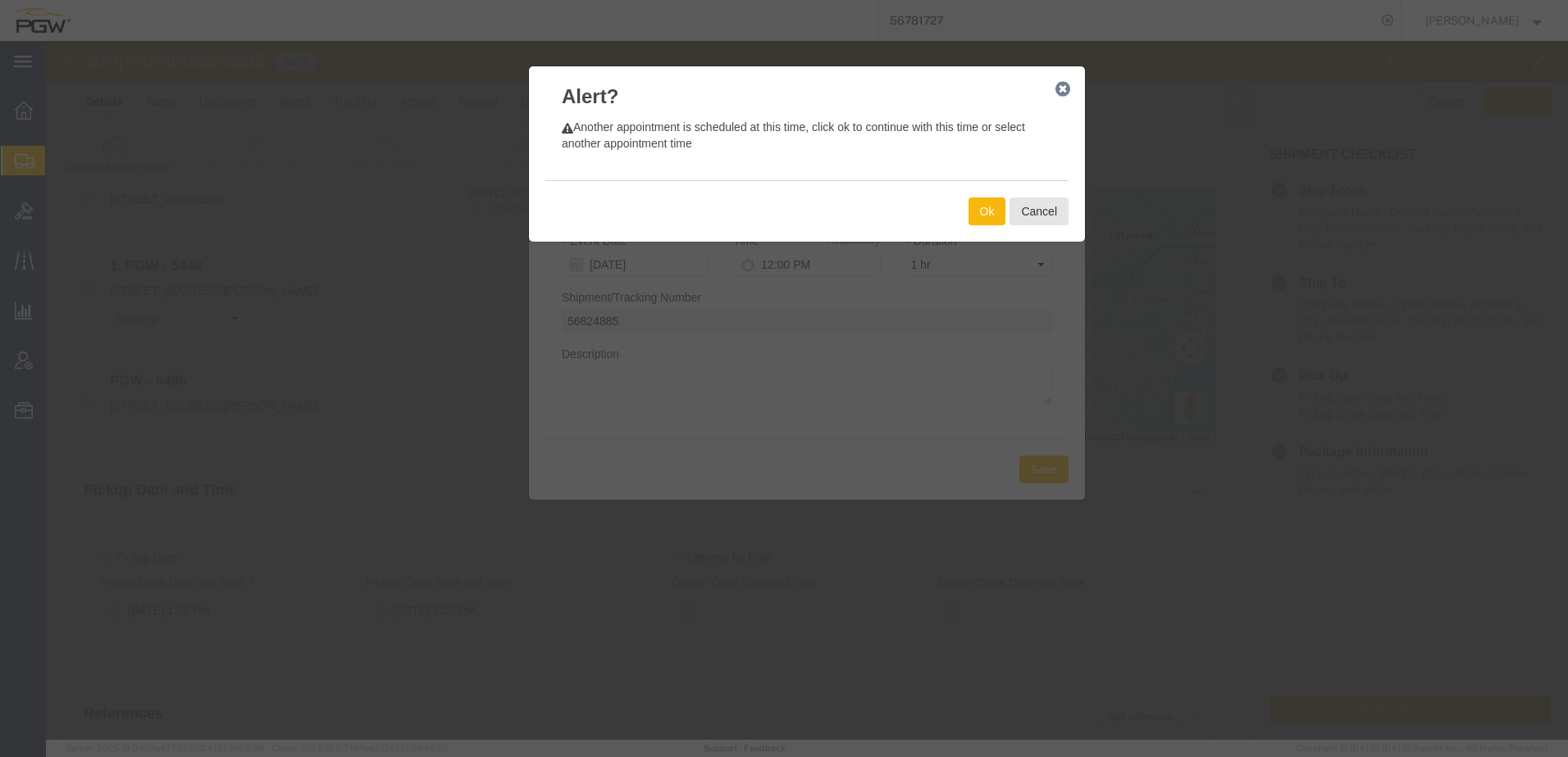
click button "Ok"
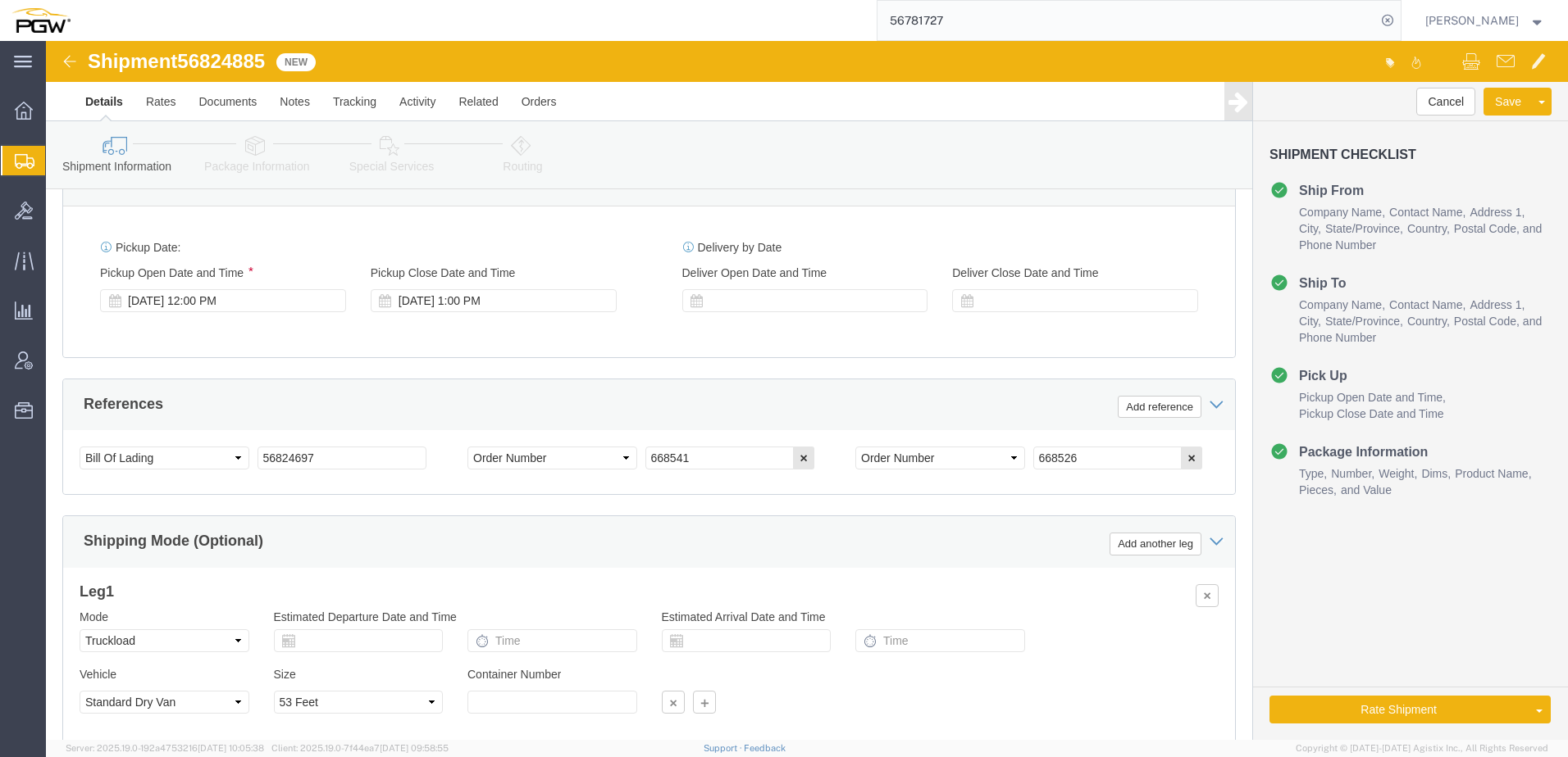
scroll to position [984, 0]
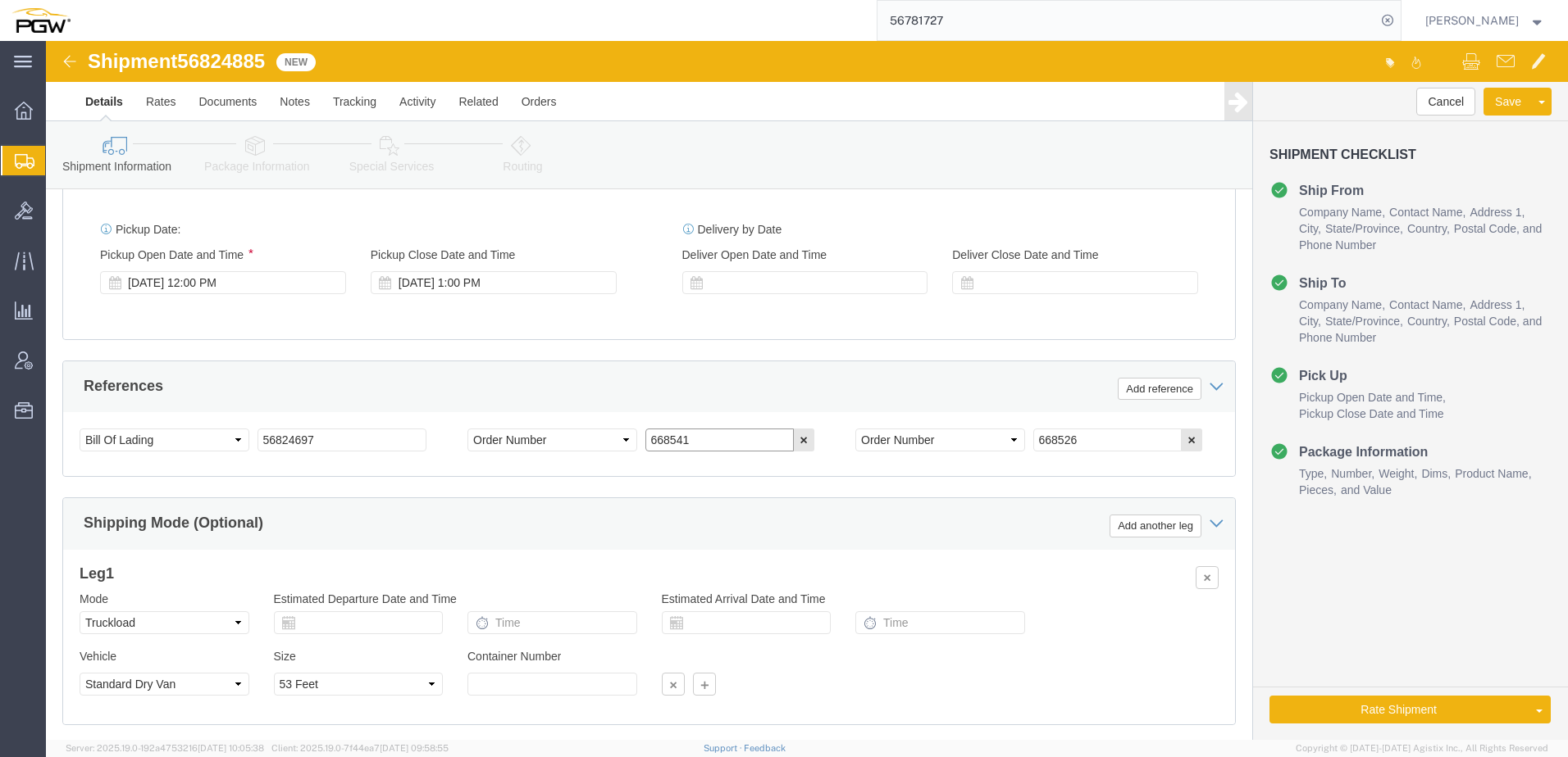
drag, startPoint x: 677, startPoint y: 396, endPoint x: -163, endPoint y: 395, distance: 840.0
click html "Shipment 56824885 New Details Rates Documents Notes Tracking Activity Related O…"
paste input "33"
type input "668533"
drag, startPoint x: 1046, startPoint y: 400, endPoint x: 165, endPoint y: 368, distance: 881.6
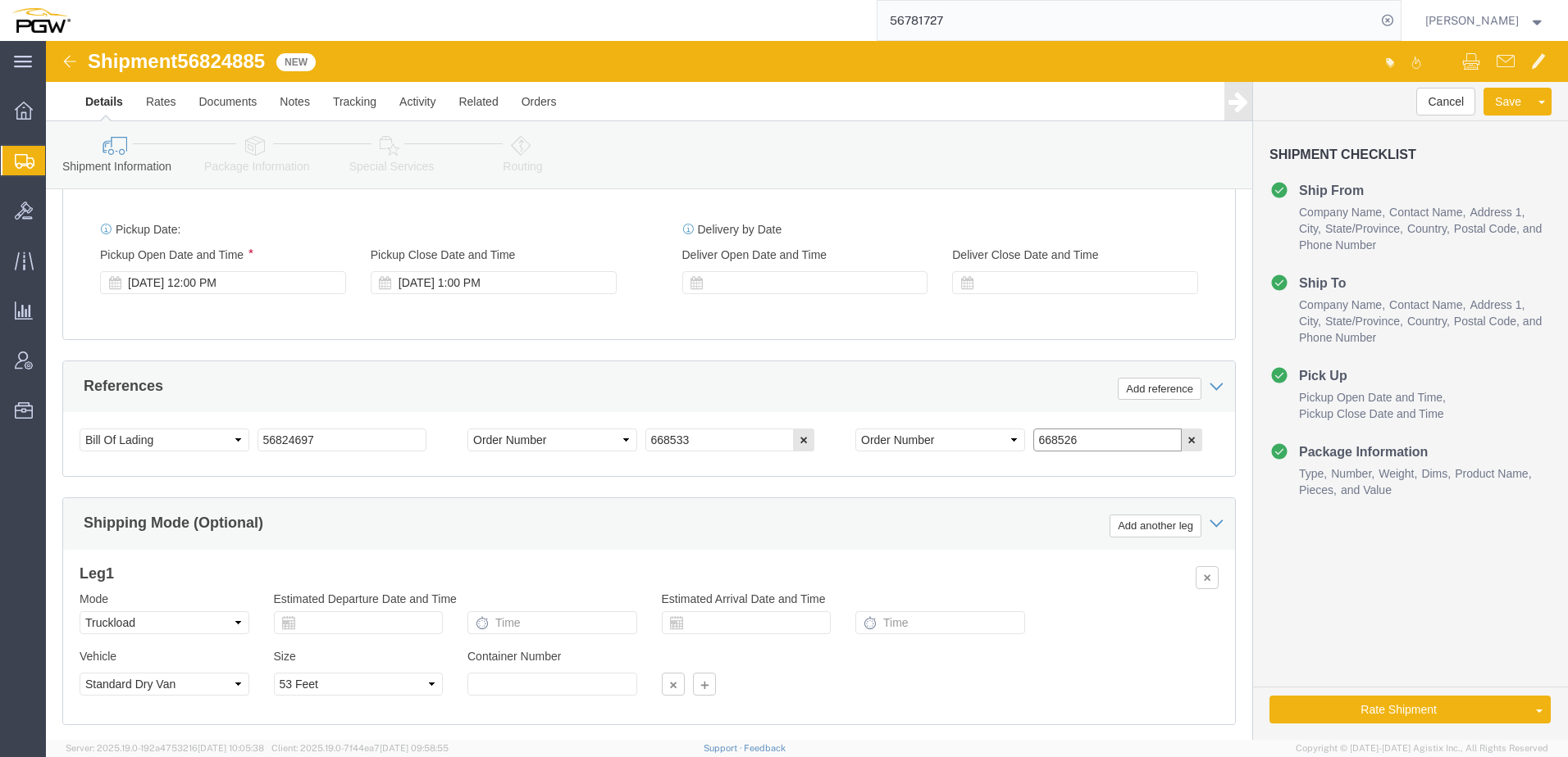
click div "References Add reference Select Account Type Activity ID Airline Appointment Nu…"
paste input "3"
type input "668523"
drag, startPoint x: 137, startPoint y: 28, endPoint x: 229, endPoint y: 26, distance: 92.0
click div "Shipment 56824885 New"
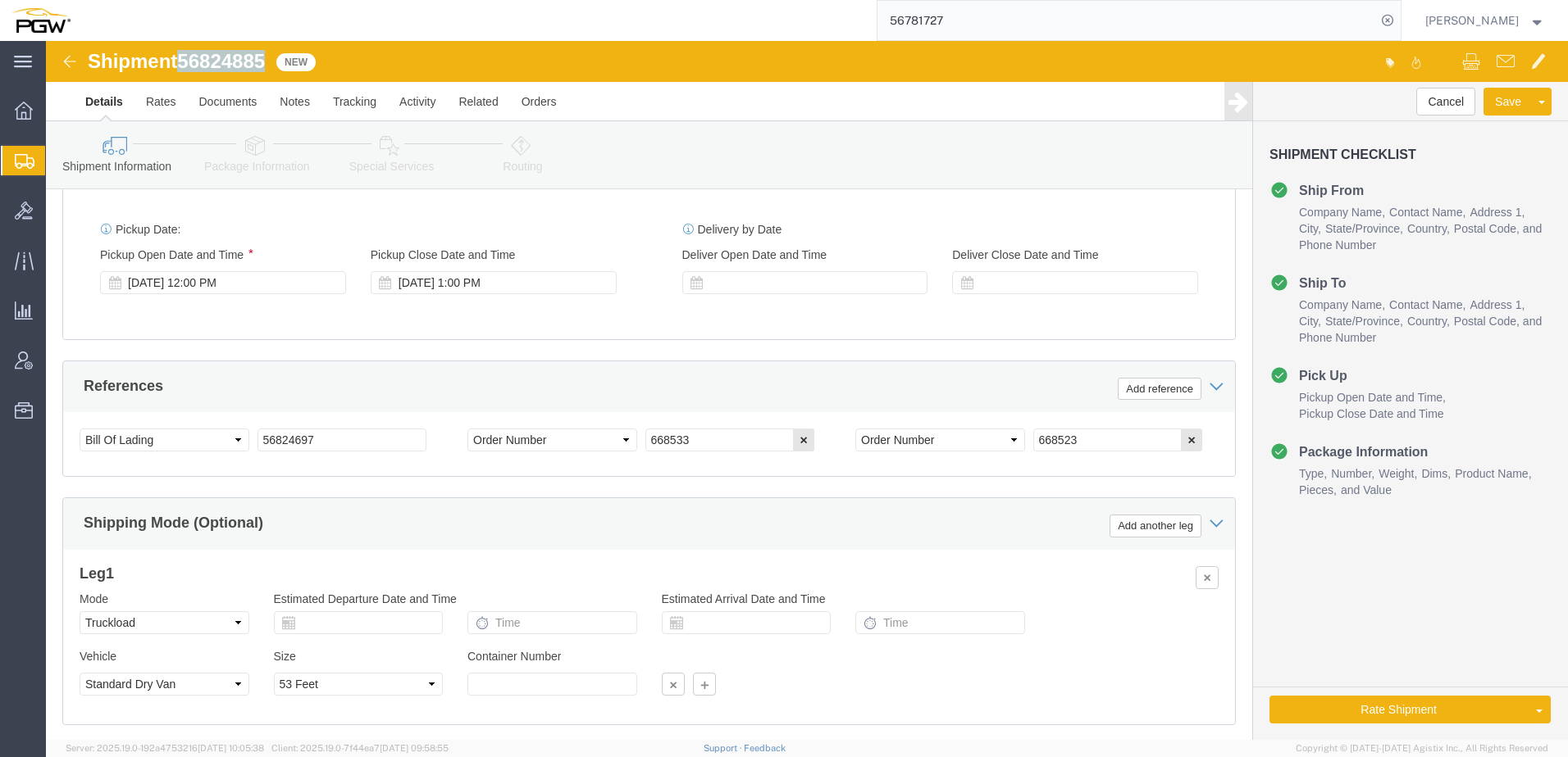
copy span "56824885"
drag, startPoint x: 280, startPoint y: 403, endPoint x: -98, endPoint y: 367, distance: 379.7
click html "Shipment 56824885 New Details Rates Documents Notes Tracking Activity Related O…"
paste input "885"
drag, startPoint x: 301, startPoint y: 395, endPoint x: -116, endPoint y: 370, distance: 417.7
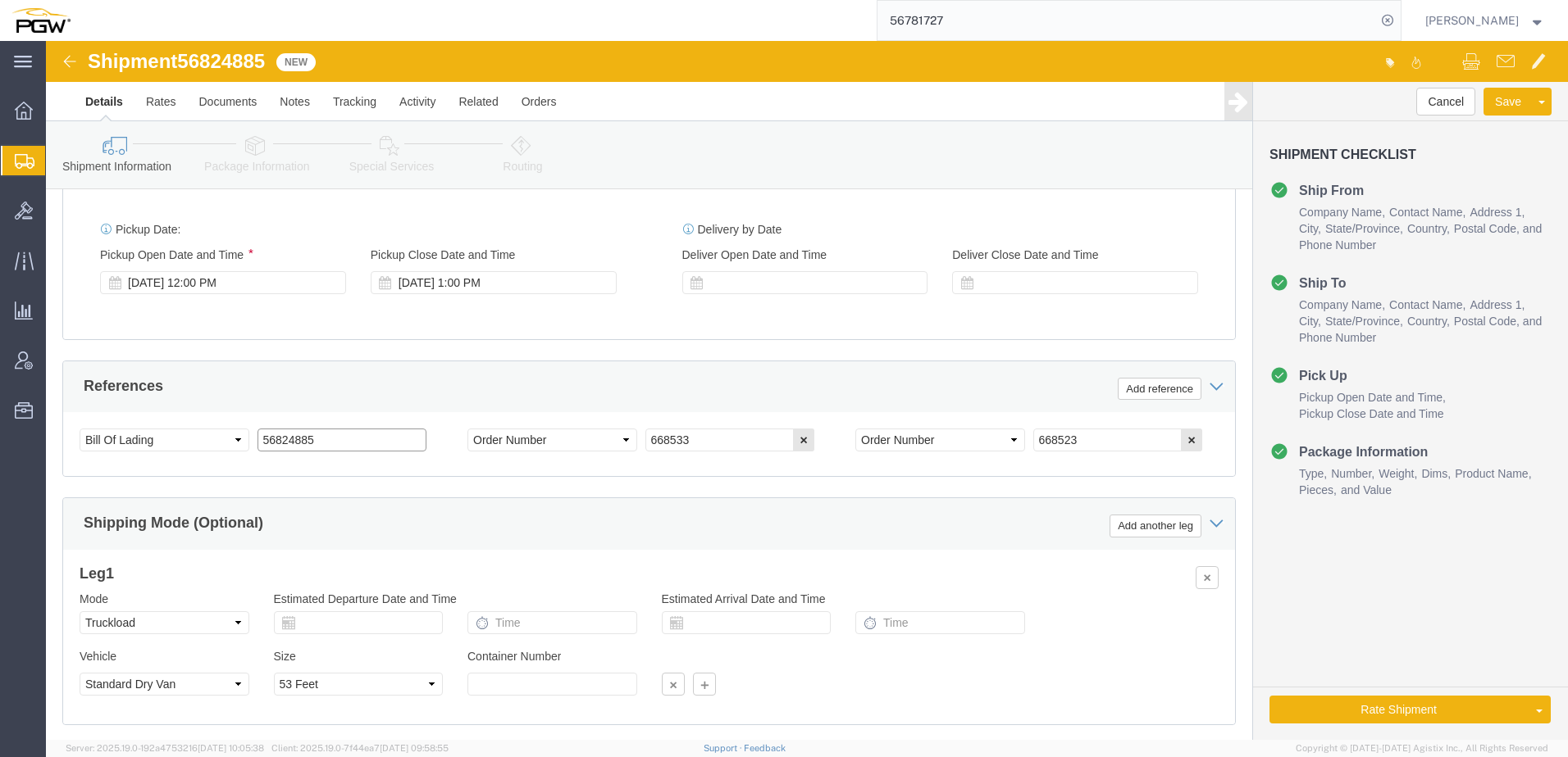
click html "Shipment 56824885 New Details Rates Documents Notes Tracking Activity Related O…"
type input "56824885"
click div "Shipment Information Package Information Special Services Loading Routing"
click icon
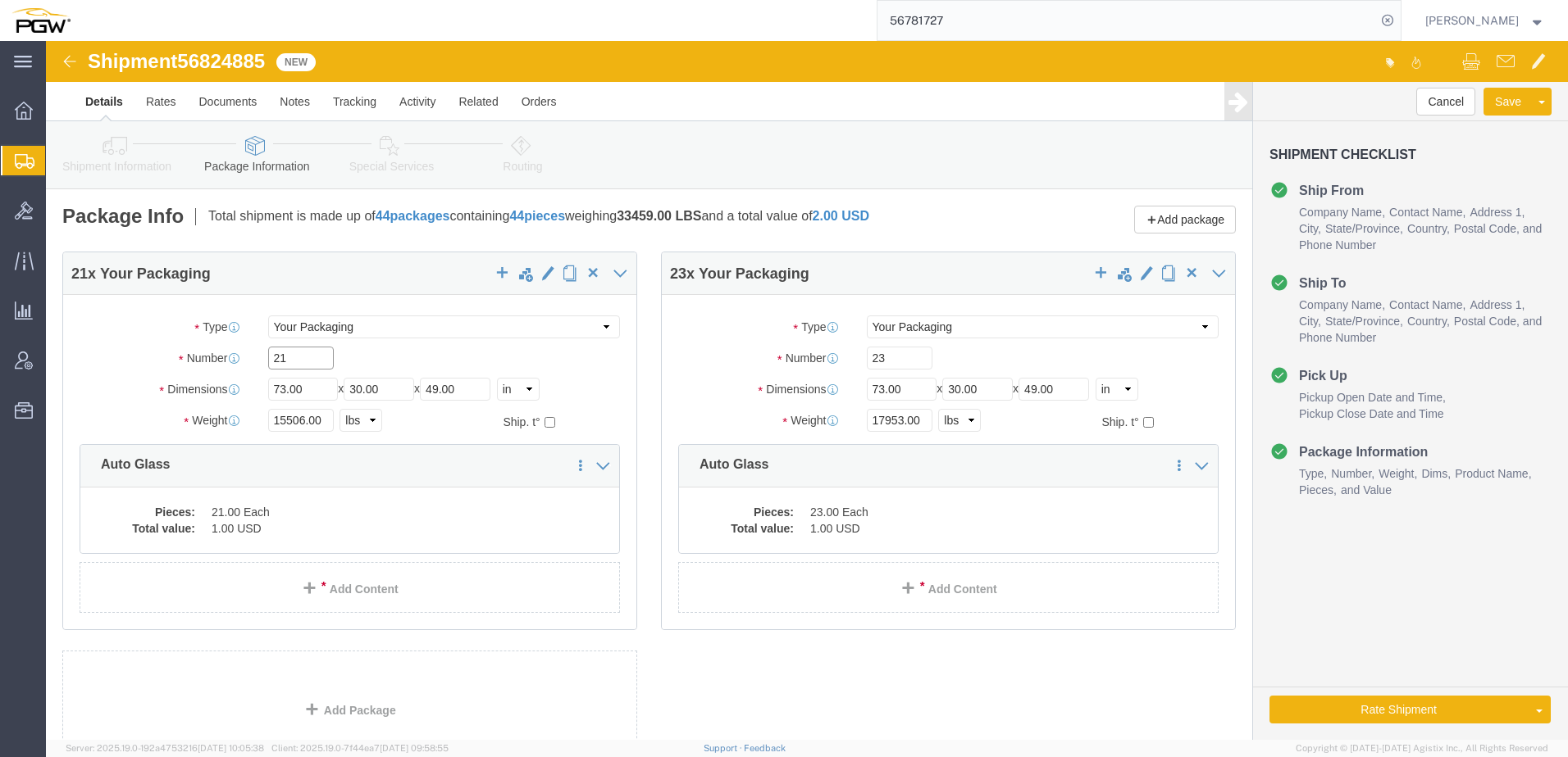
drag, startPoint x: 244, startPoint y: 319, endPoint x: 73, endPoint y: 315, distance: 171.0
click div "Number 21"
type input "26"
drag, startPoint x: 257, startPoint y: 374, endPoint x: -85, endPoint y: 374, distance: 342.0
click html "Shipment 56824885 New Details Rates Documents Notes Tracking Activity Related O…"
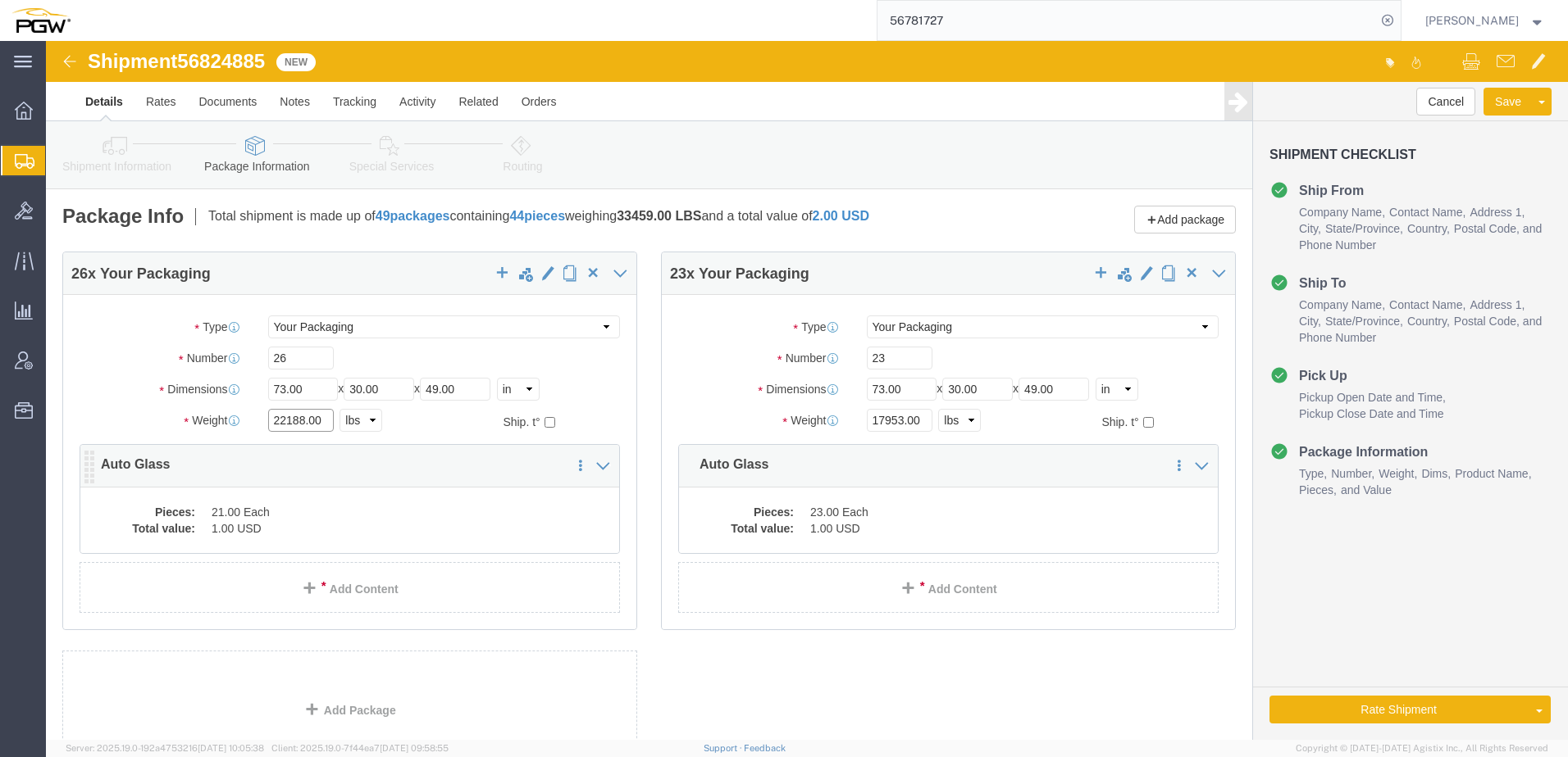
type input "22188.00"
click dd "21.00 Each"
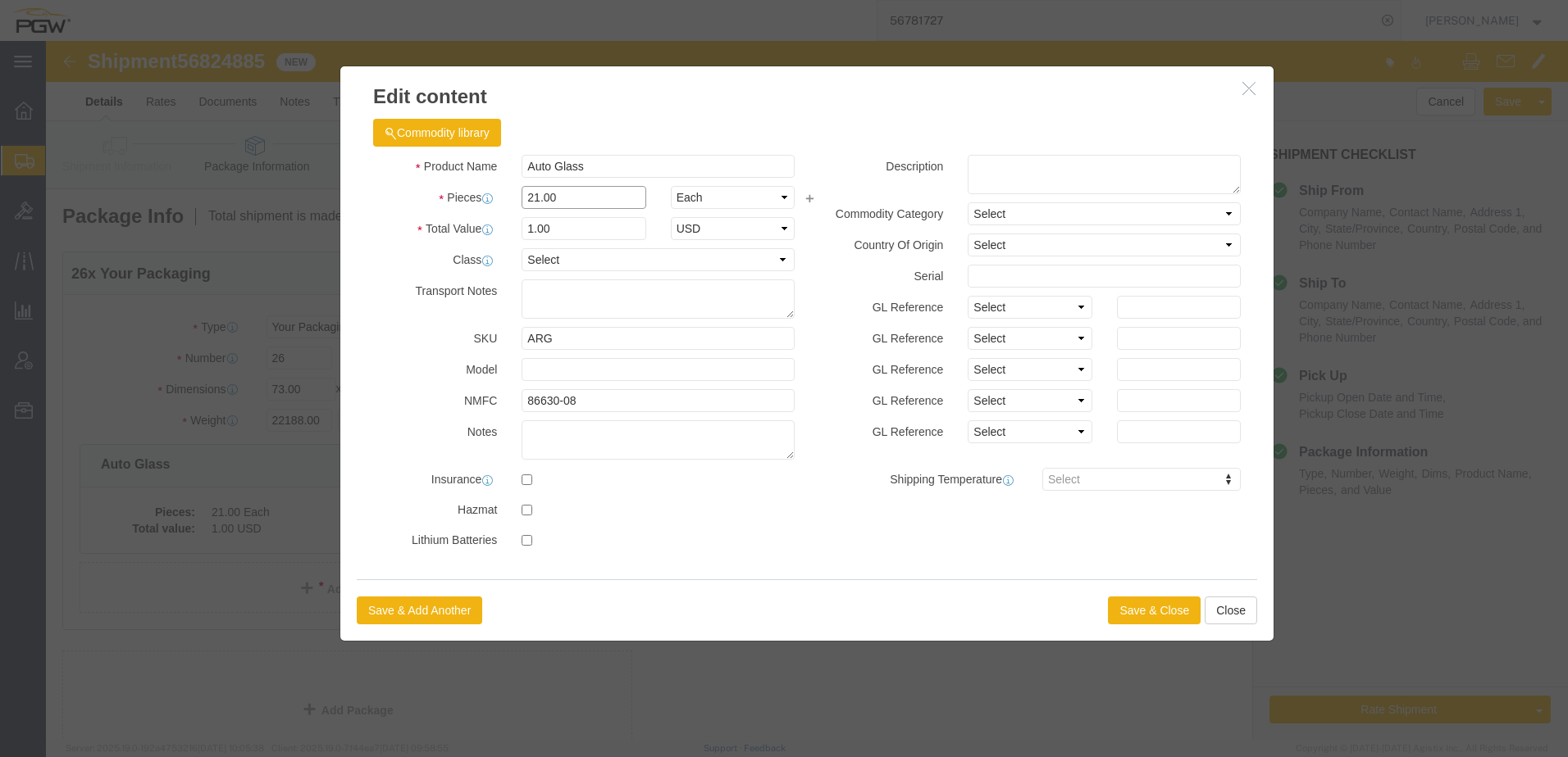
drag, startPoint x: 561, startPoint y: 155, endPoint x: 135, endPoint y: 168, distance: 426.2
click div "Edit content Commodity library Product Name Auto Glass Pieces 21.00 Select Bag …"
type input "26.00"
type input "1.24"
type input "1.00"
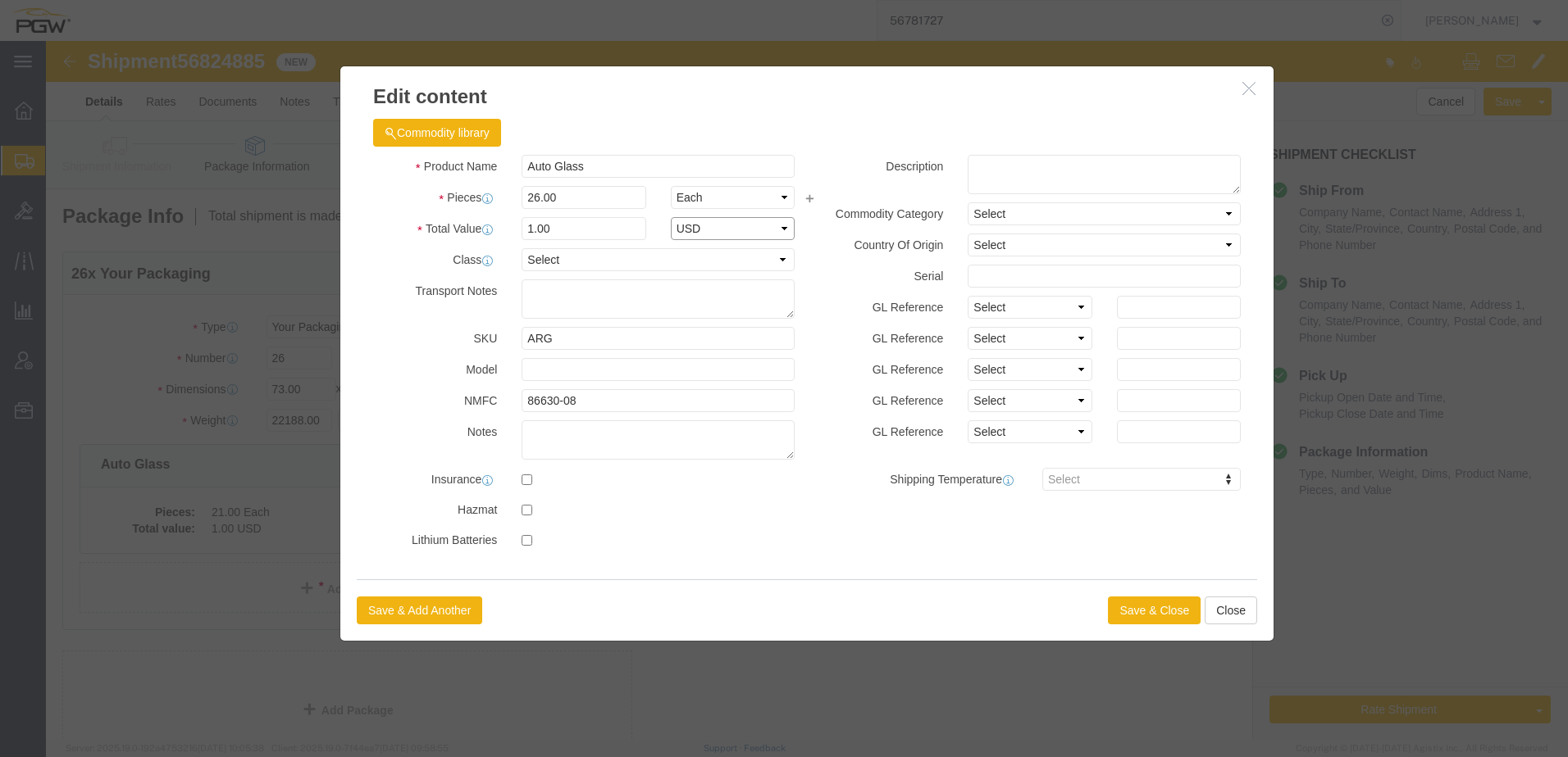
select select "USD"
click button "Save & Close"
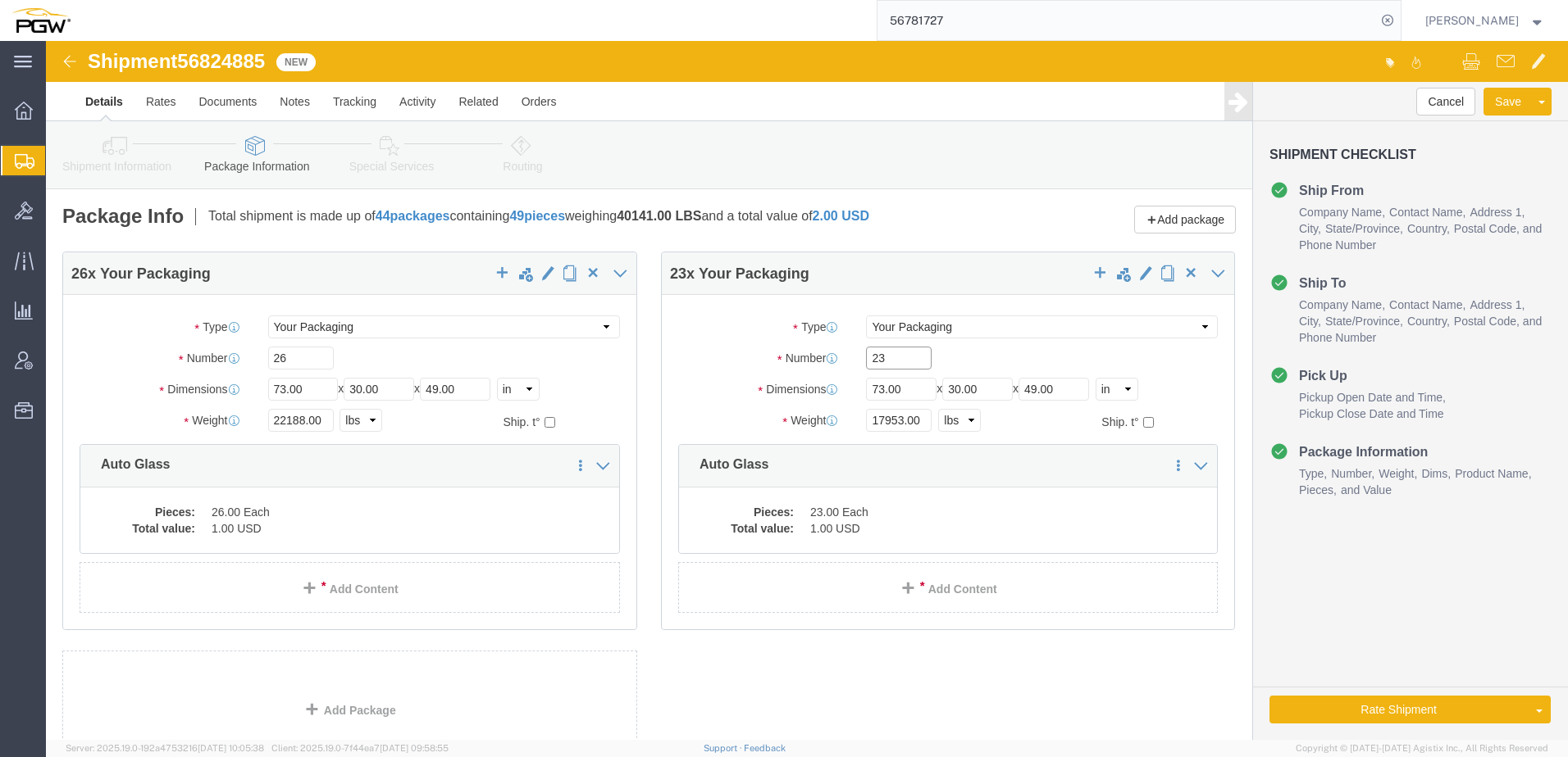
drag, startPoint x: 860, startPoint y: 309, endPoint x: 220, endPoint y: 320, distance: 640.1
click div "26 x Your Packaging Package Type Select Bale(s) Basket(s) Bolt(s) Bottle(s) Buc…"
paste input "18"
type input "18"
drag, startPoint x: 850, startPoint y: 376, endPoint x: 577, endPoint y: 370, distance: 273.1
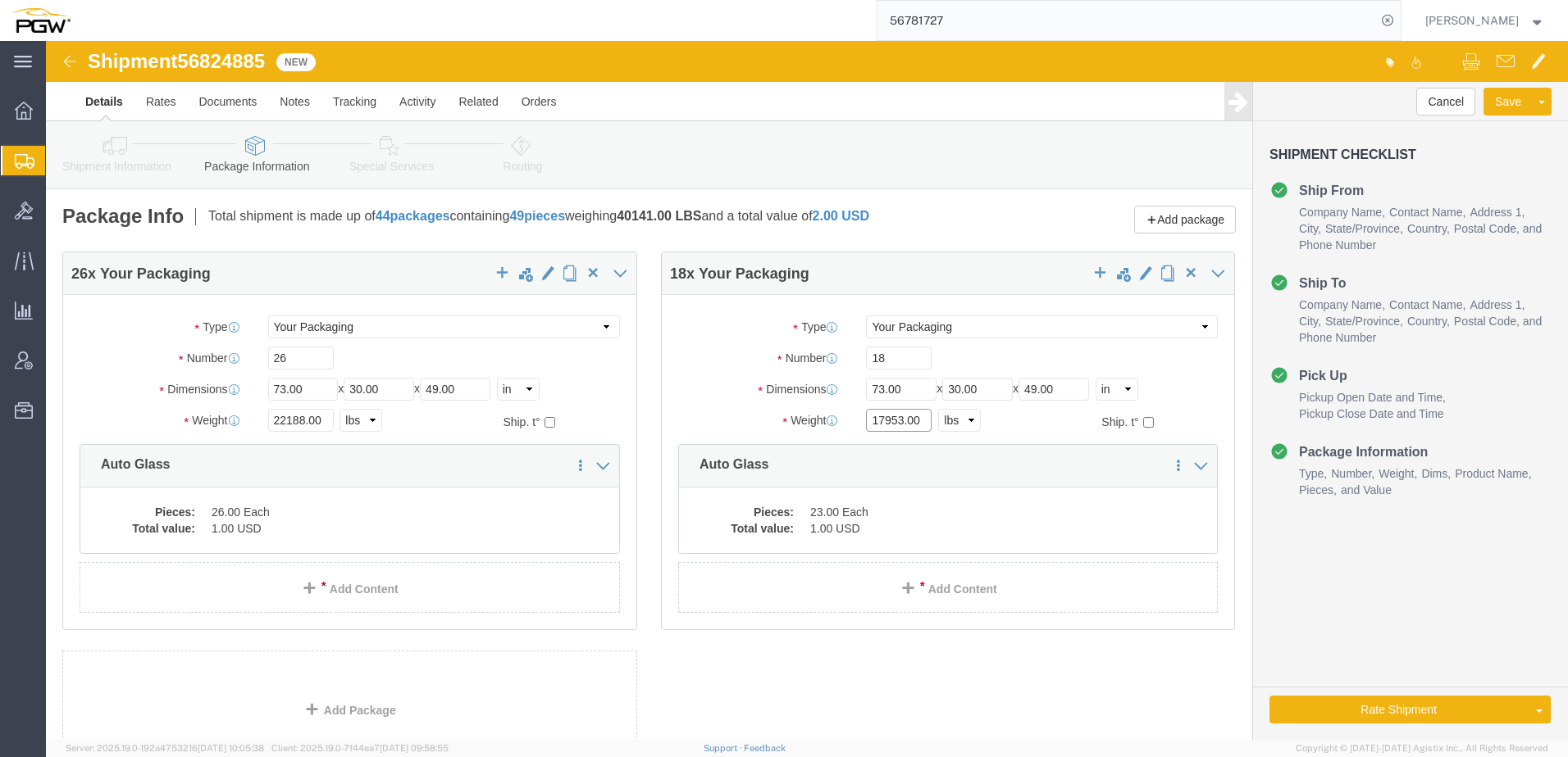
click div "26 x Your Packaging Package Type Select Bale(s) Basket(s) Bolt(s) Bottle(s) Buc…"
paste input "4545"
type input "14545.00"
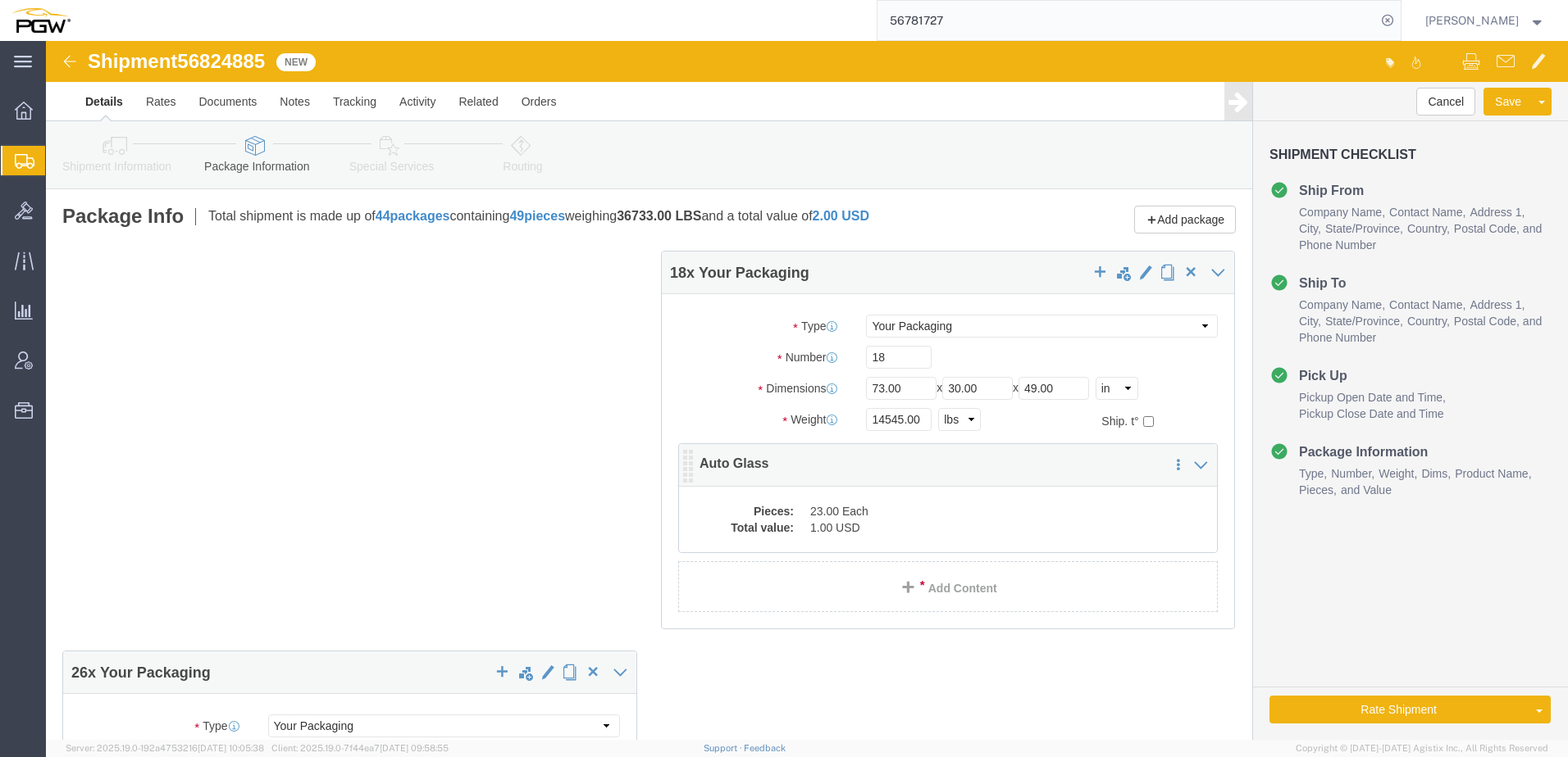
click div "Pieces: 23.00 Each Total value: 1.00 USD"
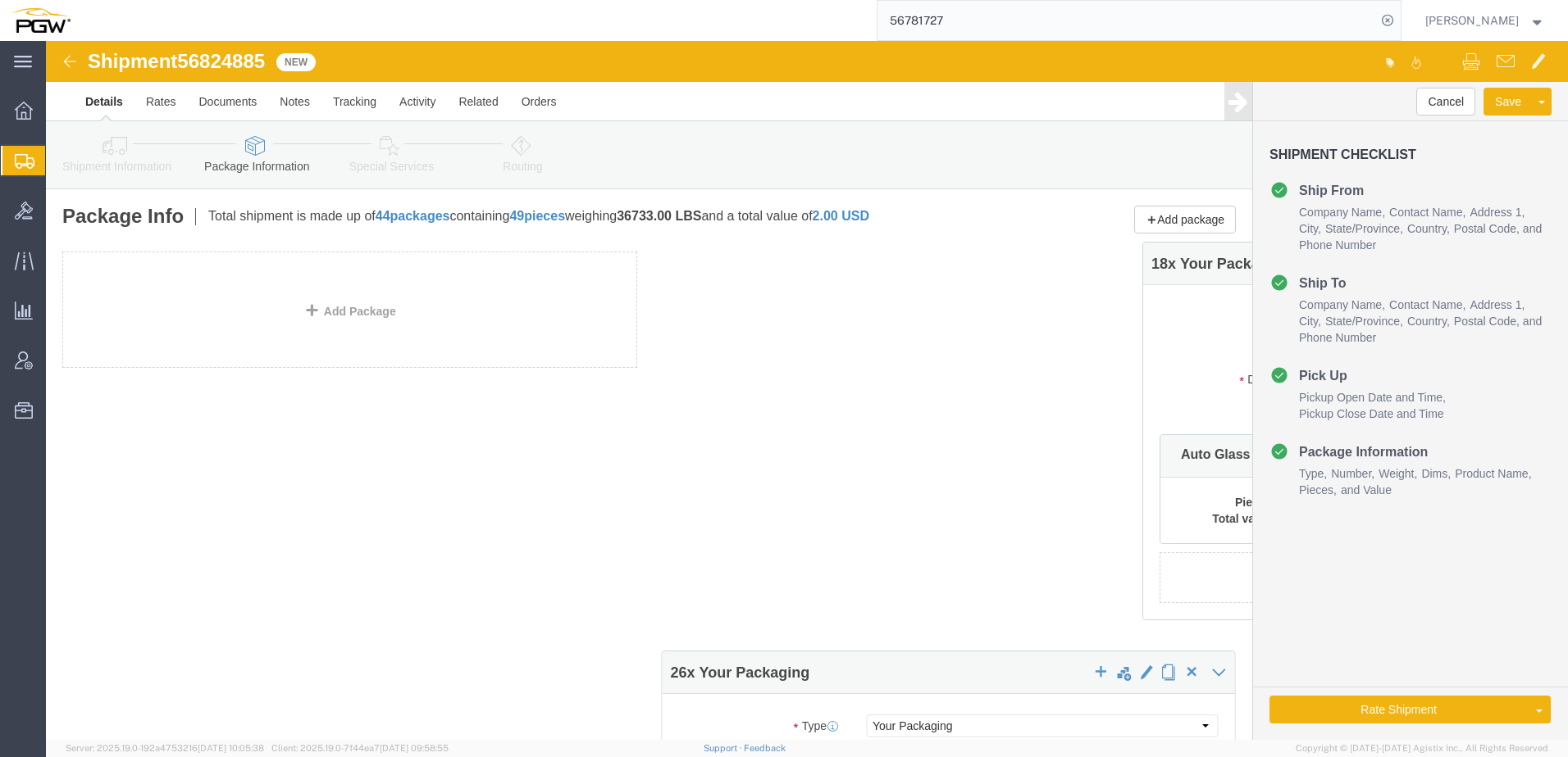
drag, startPoint x: 105, startPoint y: 222, endPoint x: 1101, endPoint y: 221, distance: 996.0
click div "26 x Your Packaging Package Type Select Bale(s) Basket(s) Bolt(s) Bottle(s) Buc…"
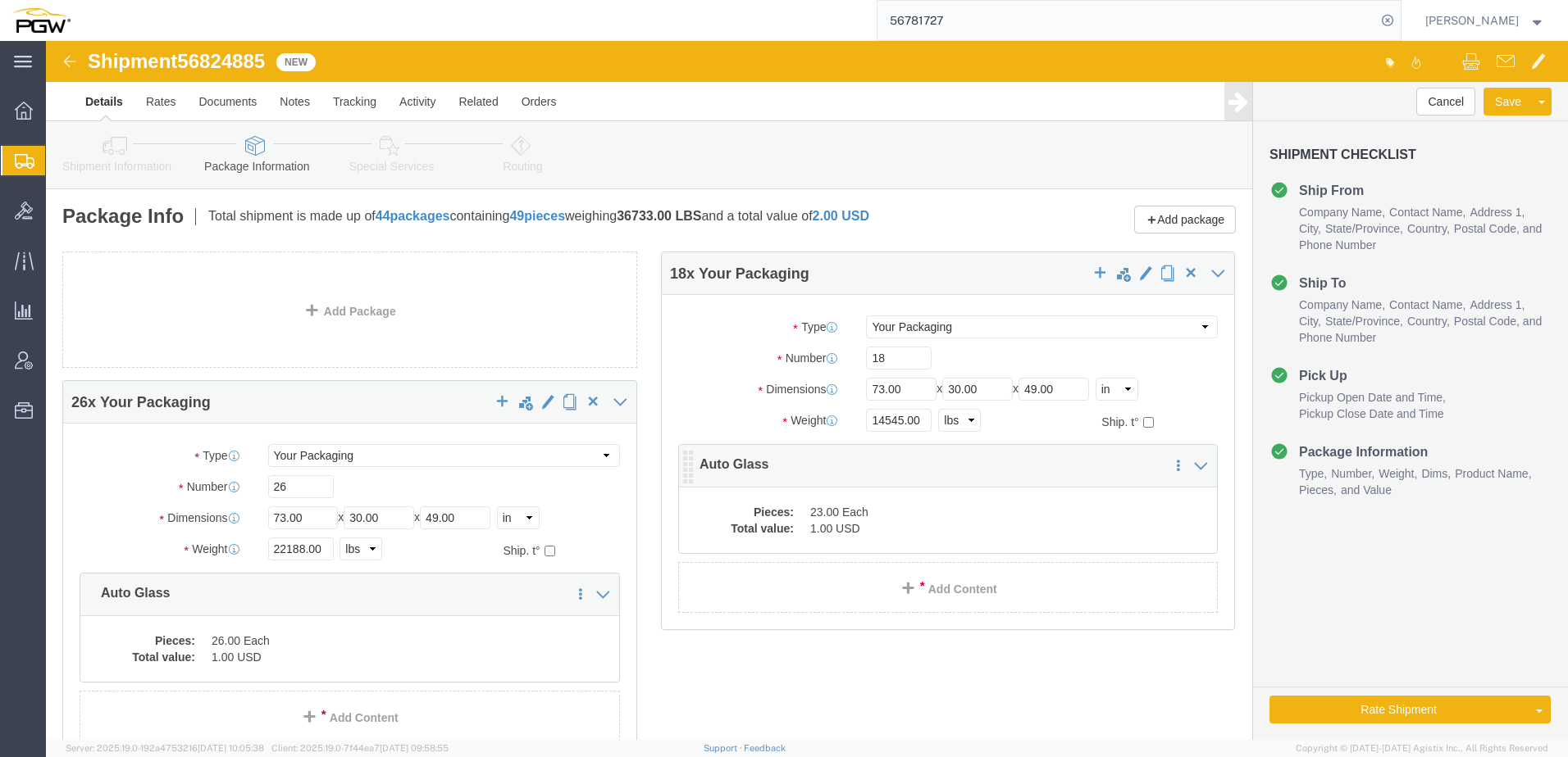
click dd "23.00 Each"
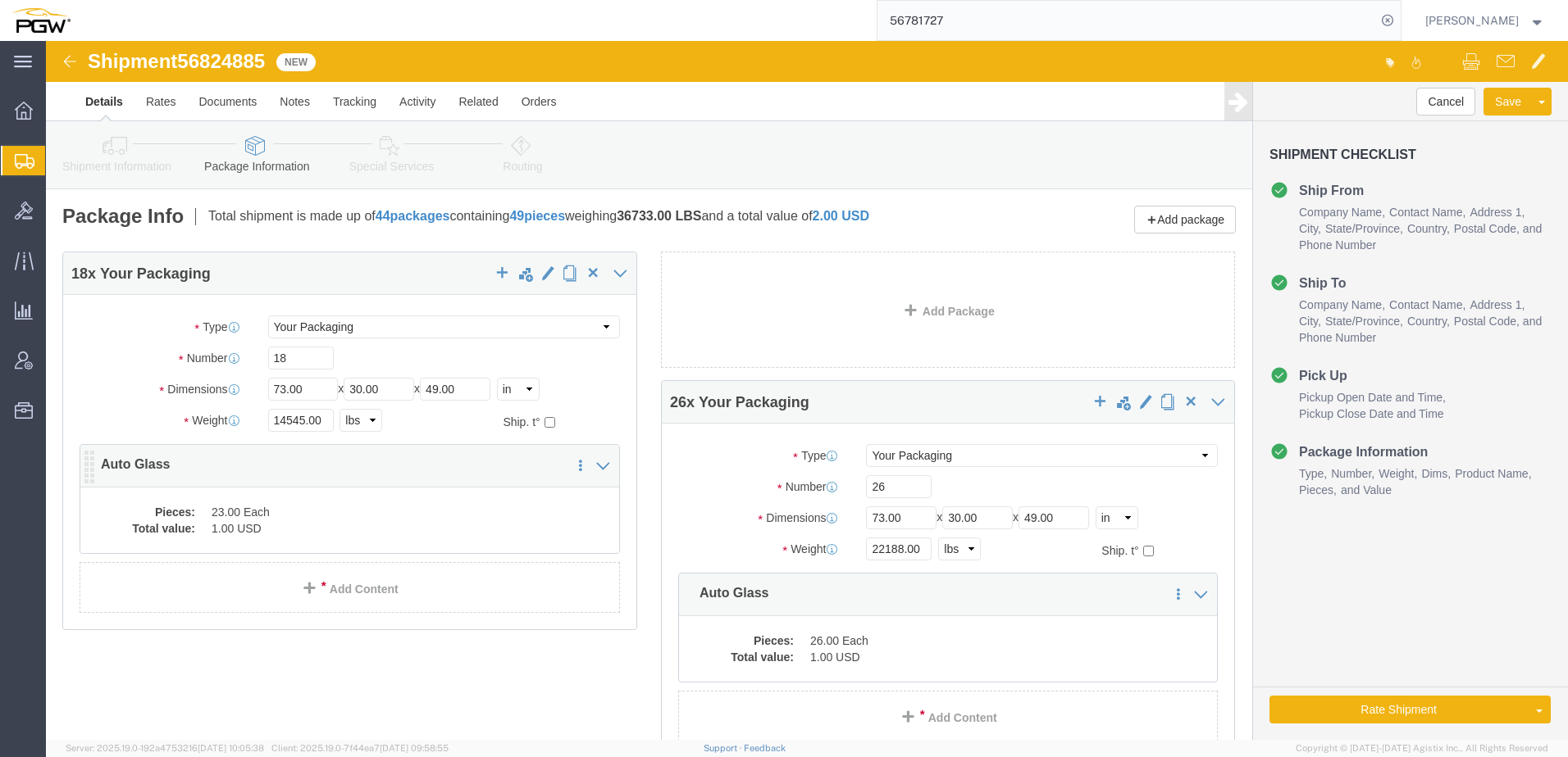
click p "Auto Glass"
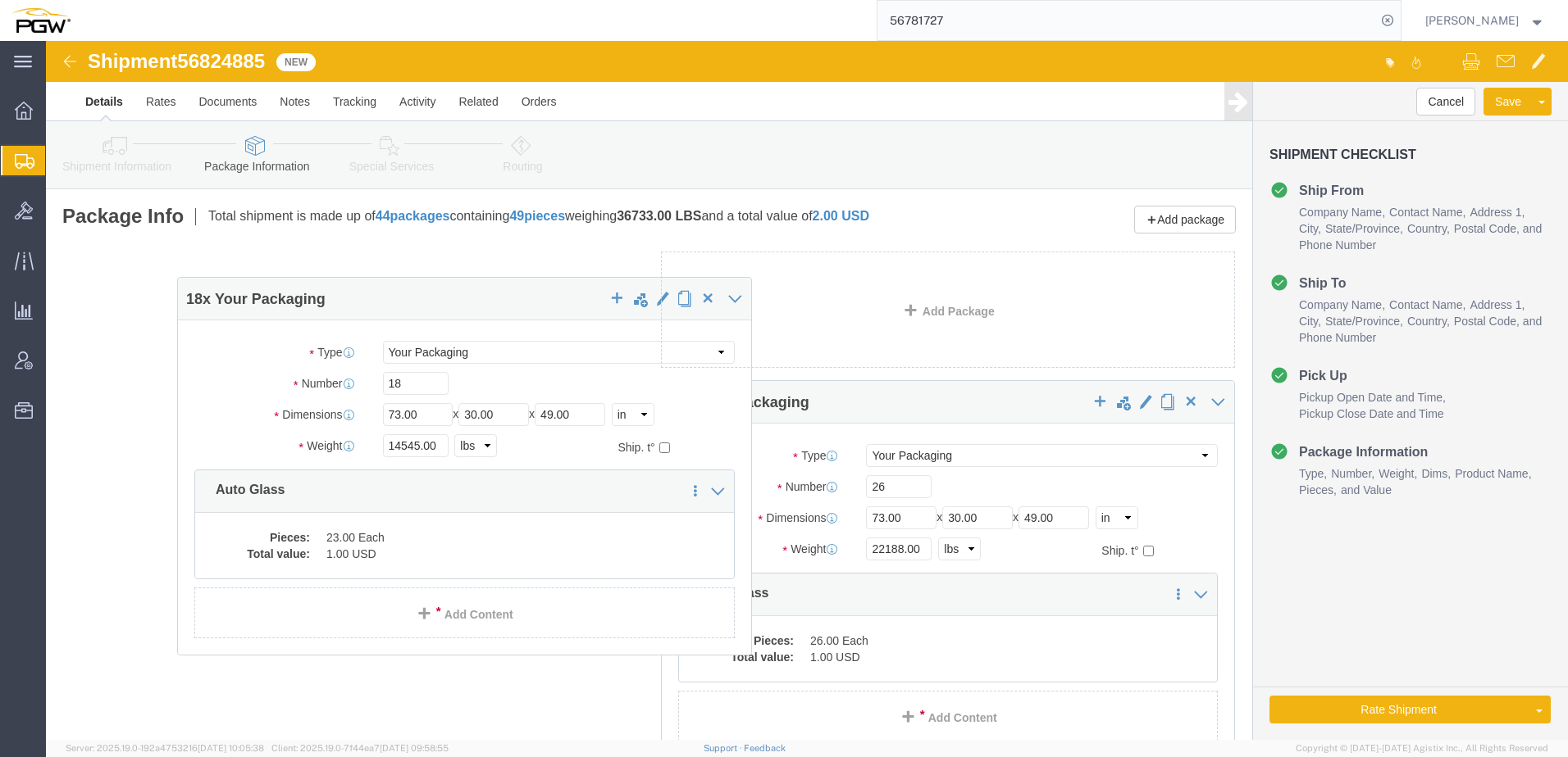
drag, startPoint x: 273, startPoint y: 236, endPoint x: 1181, endPoint y: 177, distance: 909.9
click form "Shipment 56824885 New Details Rates Documents Notes Tracking Activity Related O…"
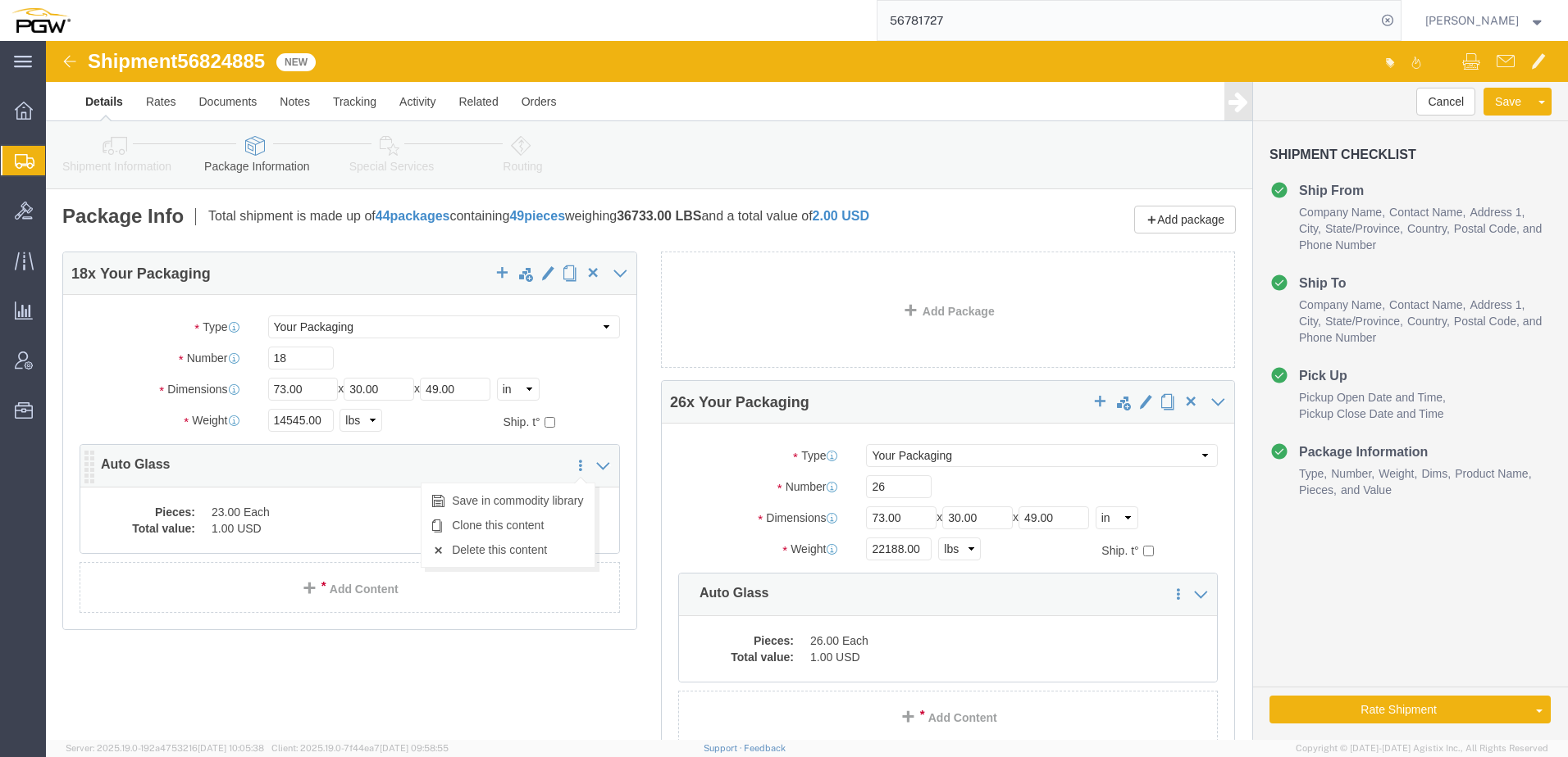
click icon
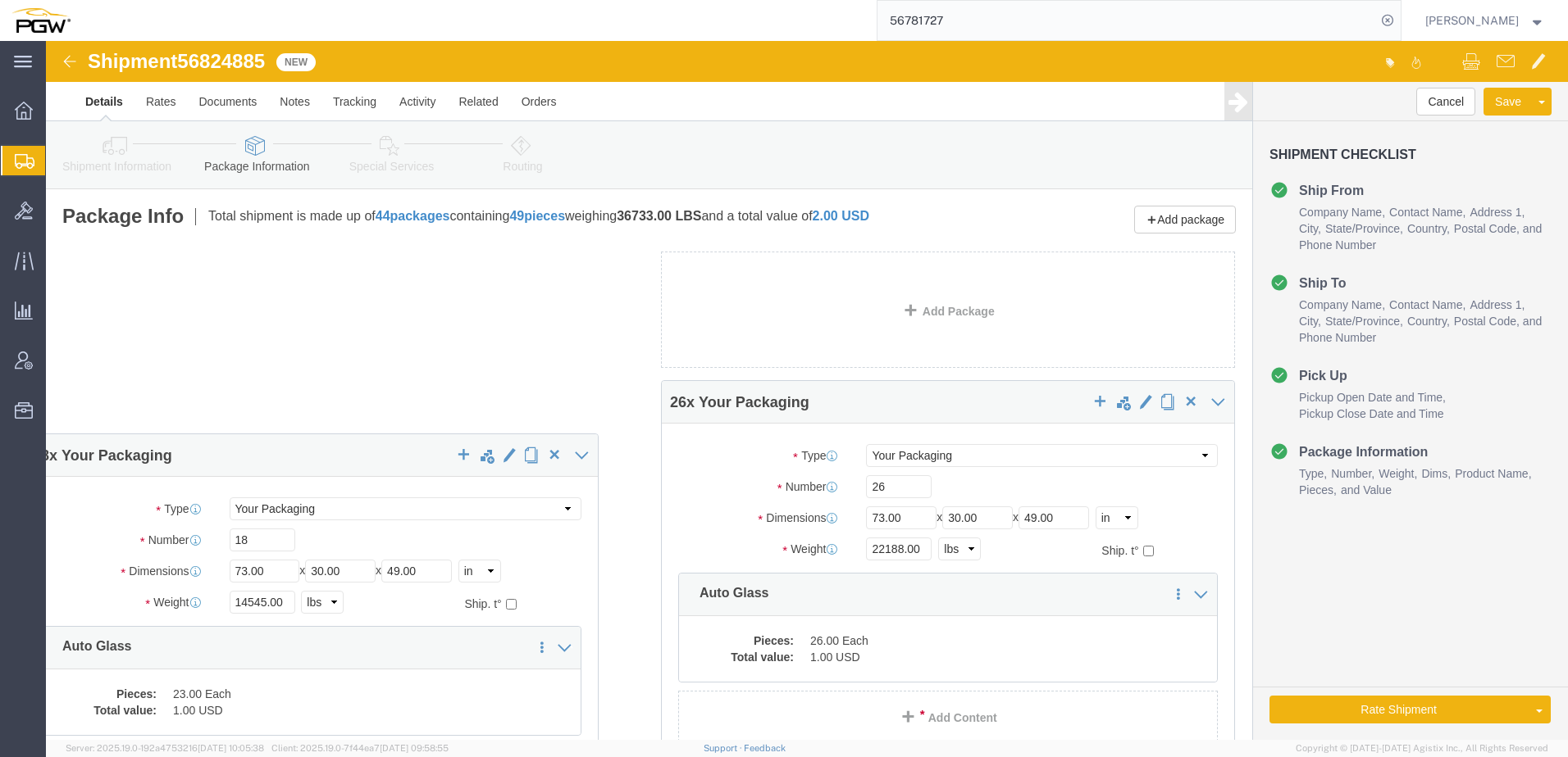
drag, startPoint x: 350, startPoint y: 223, endPoint x: 451, endPoint y: 587, distance: 377.8
click div "18 x Your Packaging"
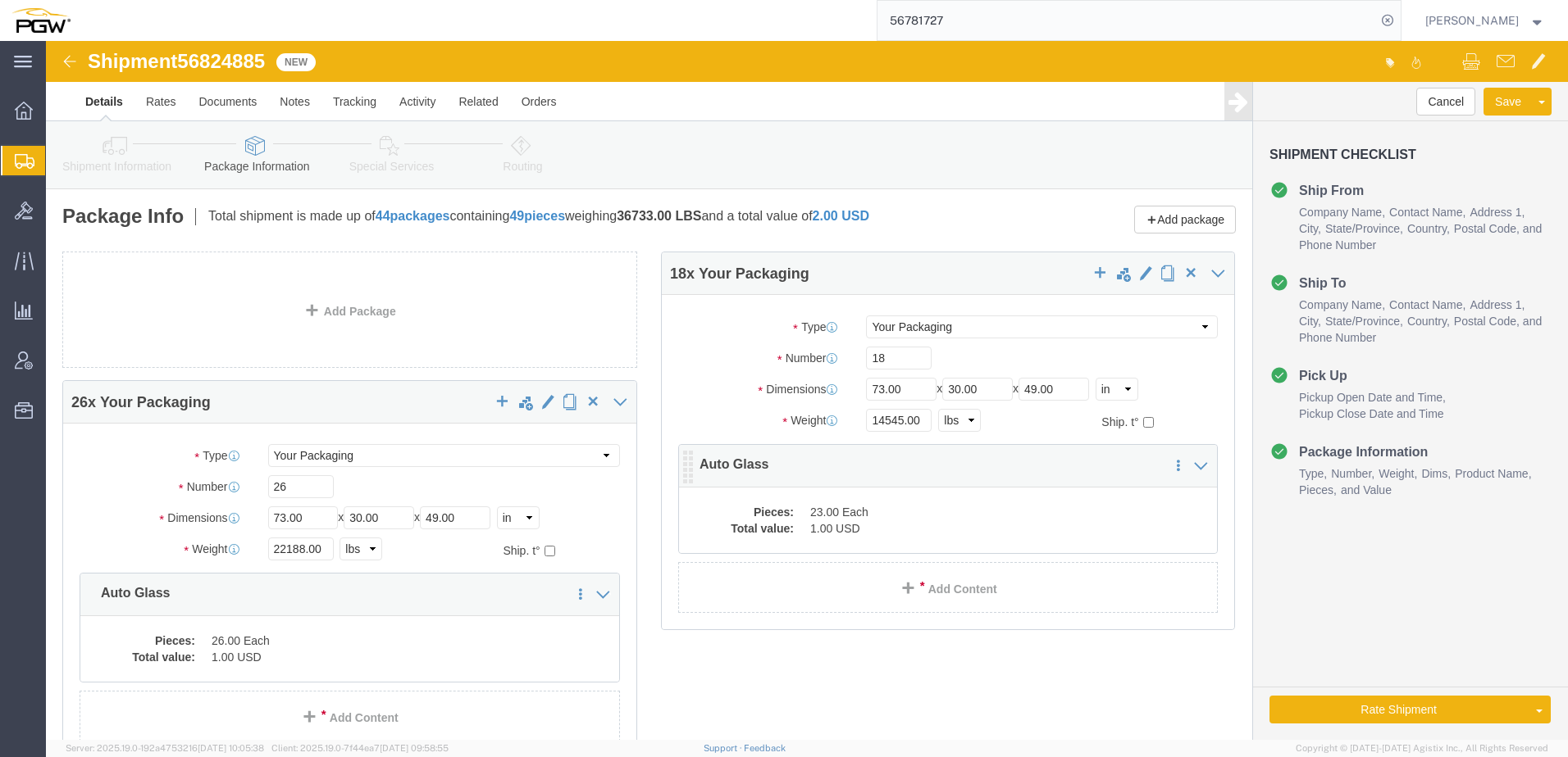
click dd "1.00 USD"
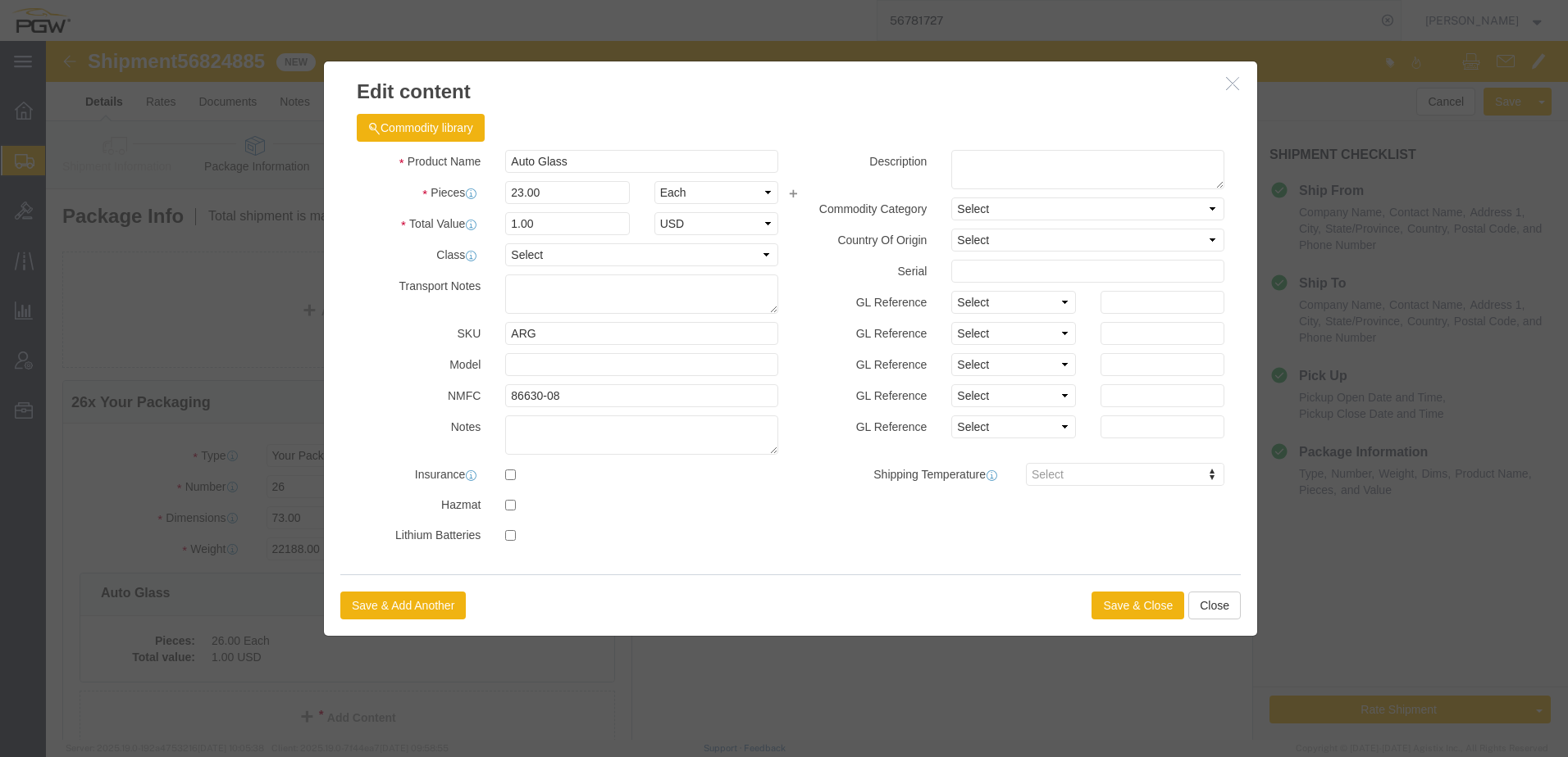
drag, startPoint x: 882, startPoint y: 49, endPoint x: 845, endPoint y: 45, distance: 37.2
click h3 "Edit content"
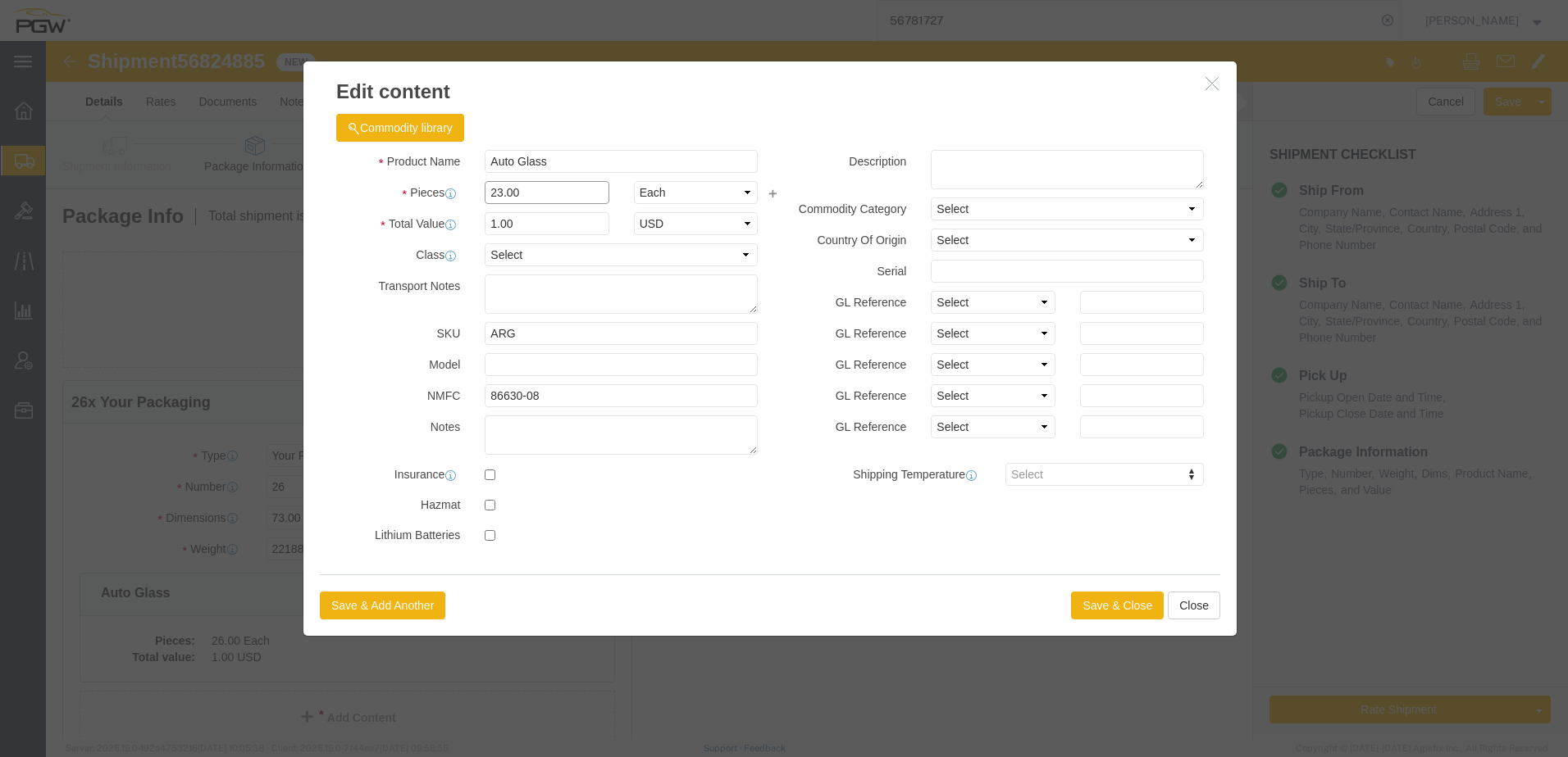
drag, startPoint x: 482, startPoint y: 147, endPoint x: 98, endPoint y: 131, distance: 384.3
click div "Edit content Commodity library Product Name Auto Glass Pieces 23.00 Select Bag …"
type input "18.00"
type input "0.78"
type input "1.00"
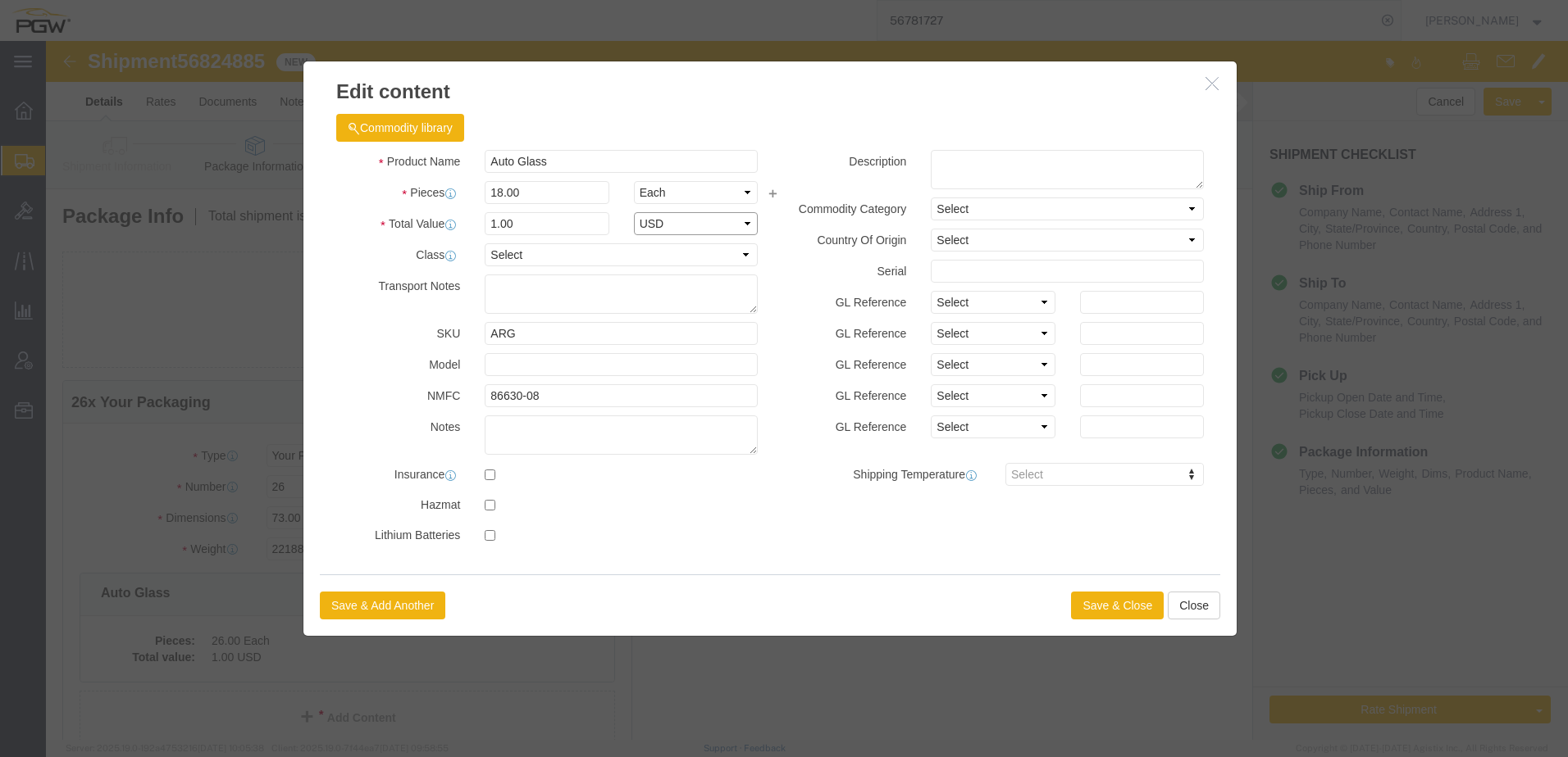
select select "USD"
click button "Save & Close"
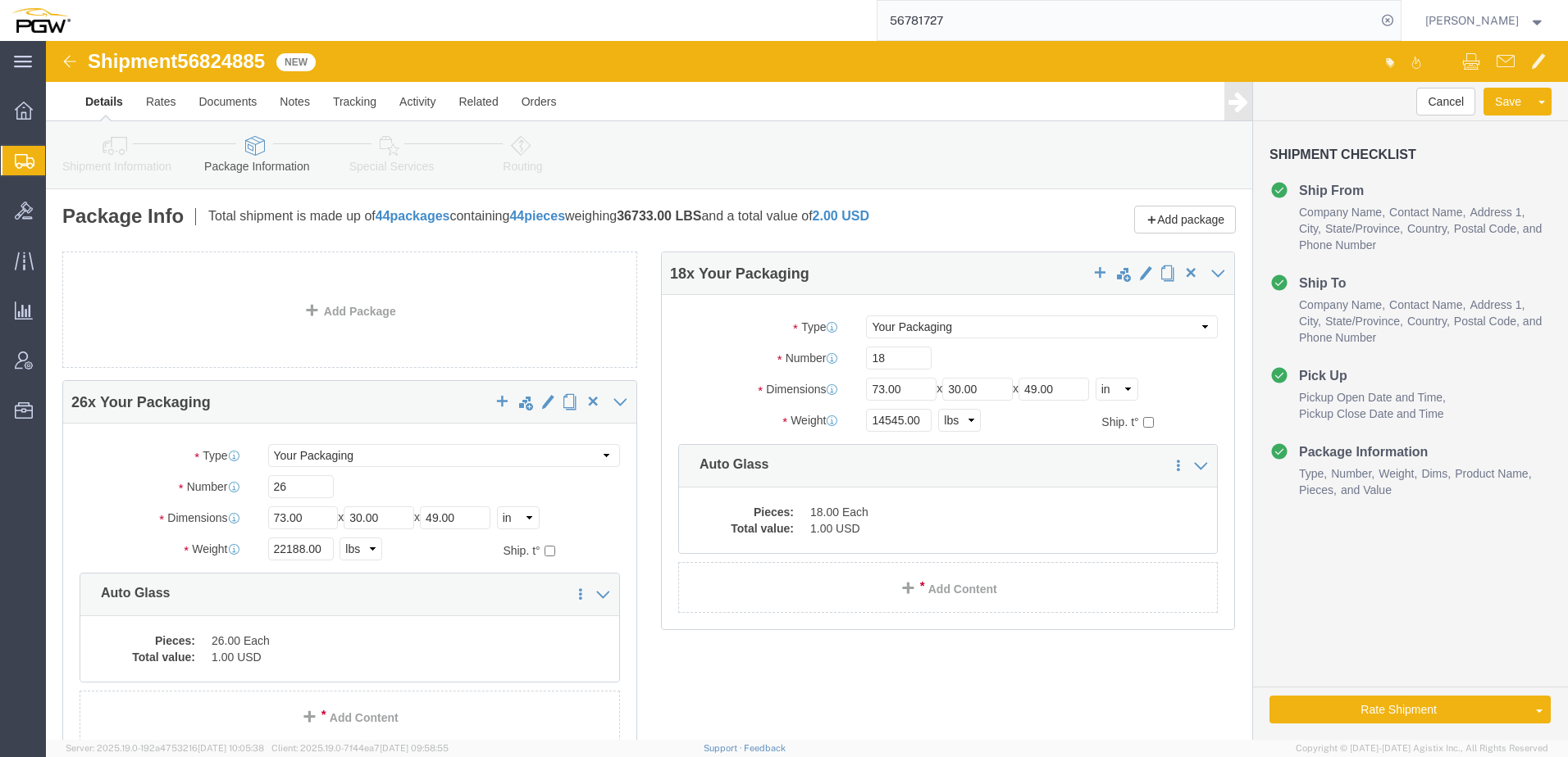
click link "Routing"
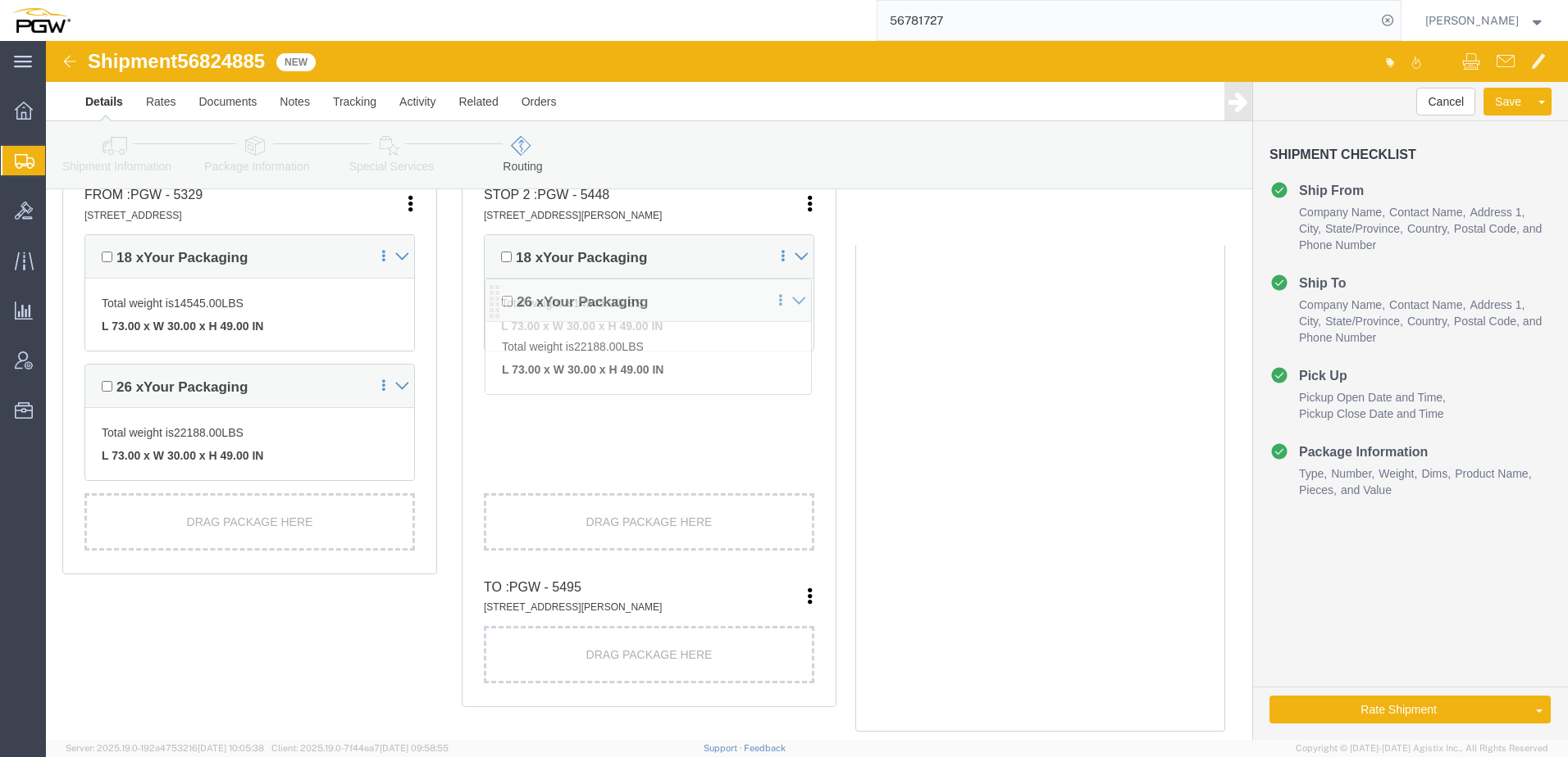
scroll to position [464, 0]
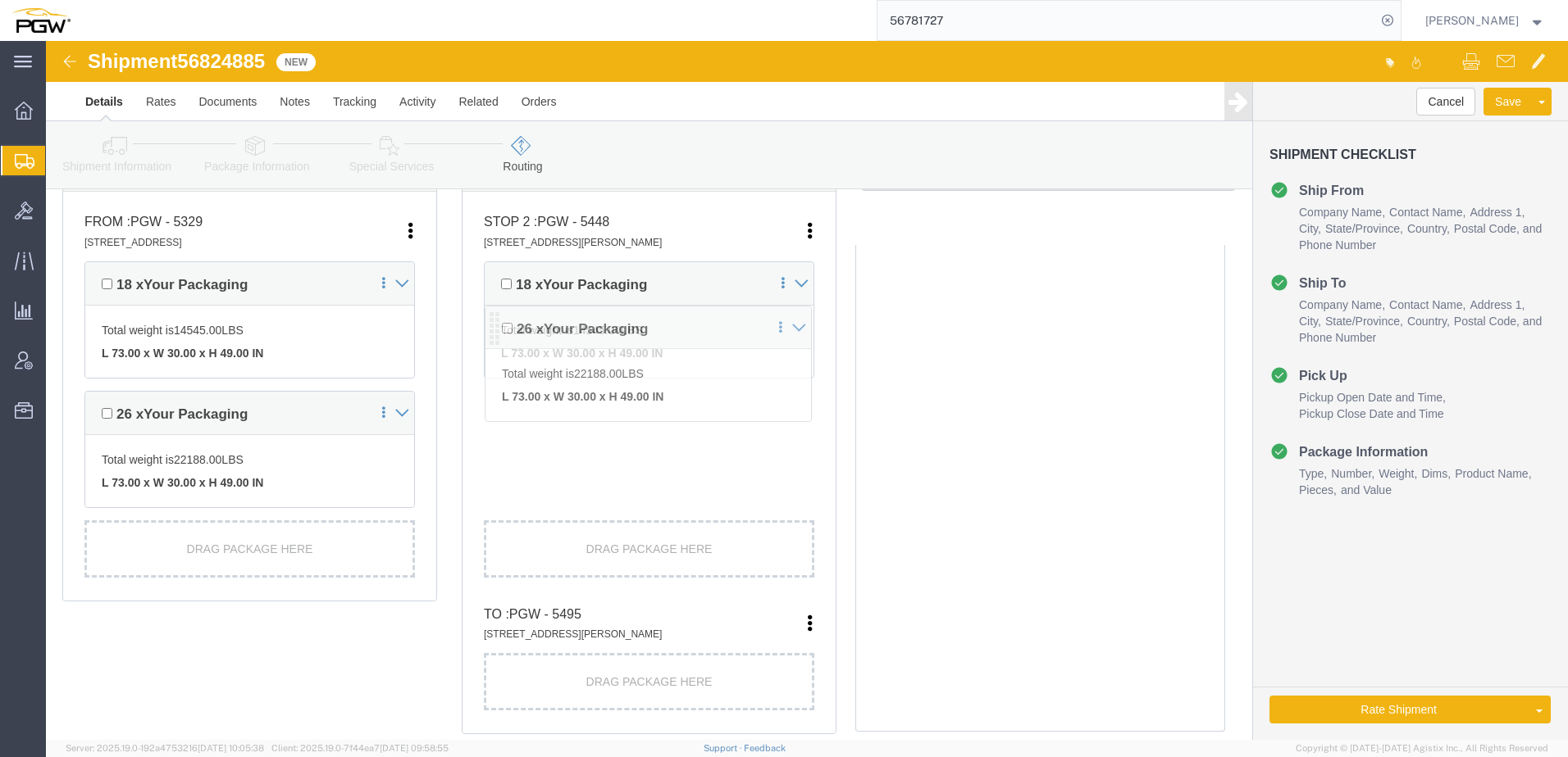
drag, startPoint x: 439, startPoint y: 481, endPoint x: 437, endPoint y: 319, distance: 162.0
click div "Pickups + Add Stop From : PGW - 5329 850 Southern Ave, Chillicothe, OH, 45601, …"
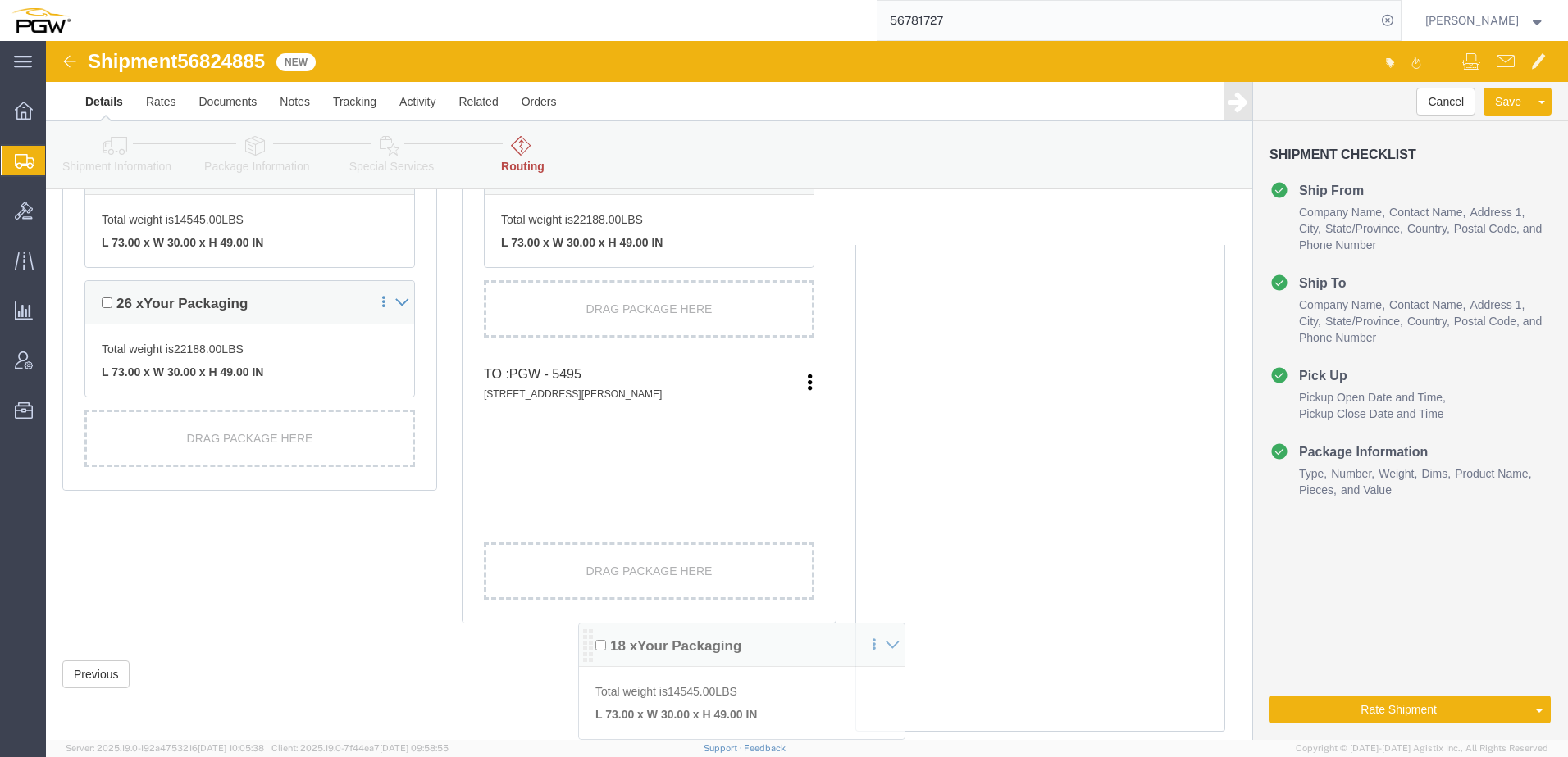
scroll to position [642, 0]
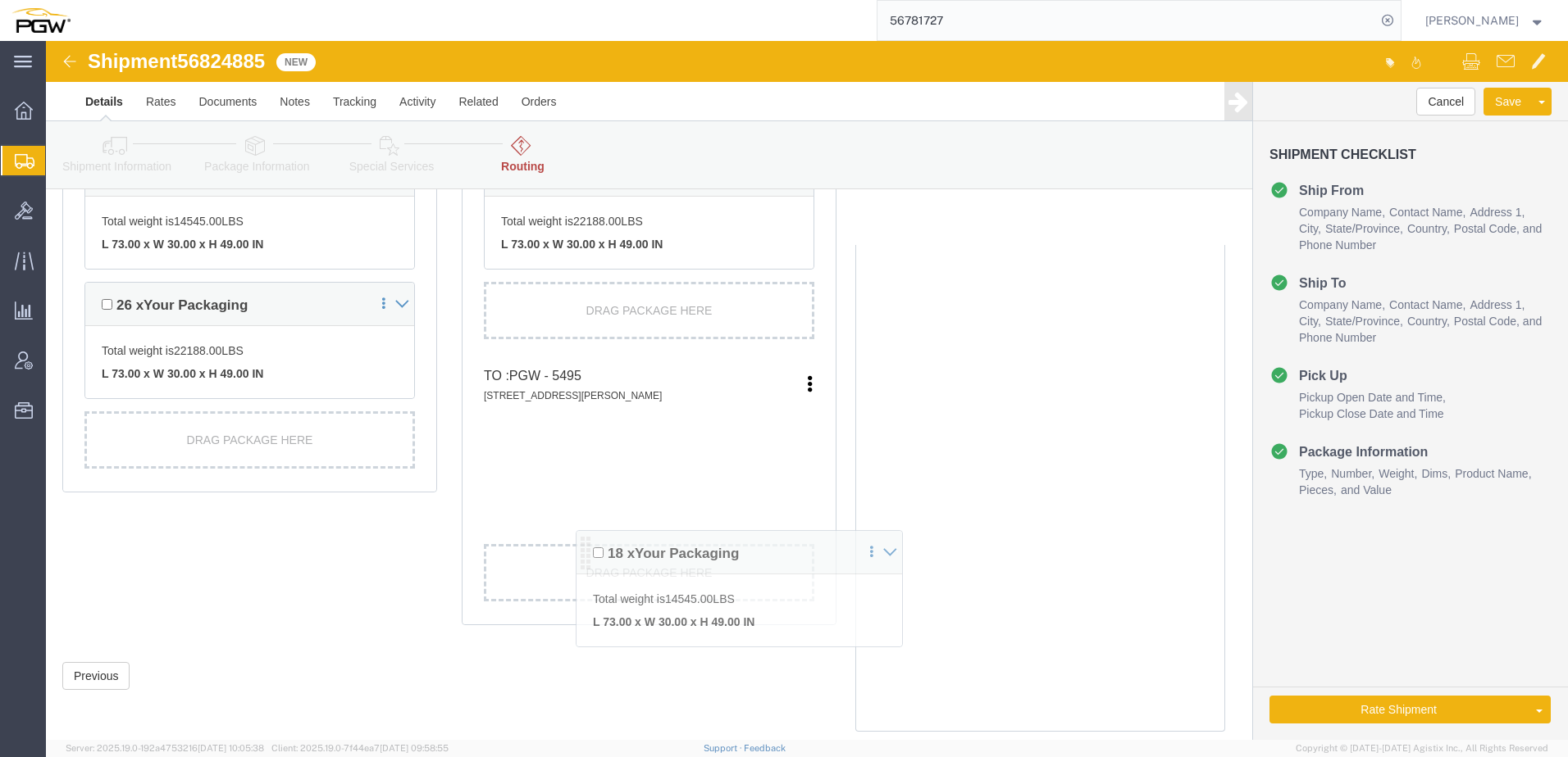
drag, startPoint x: 442, startPoint y: 350, endPoint x: 522, endPoint y: 480, distance: 152.6
click div "Pickups + Add Stop From : PGW - 5329 850 Southern Ave, Chillicothe, OH, 45601, …"
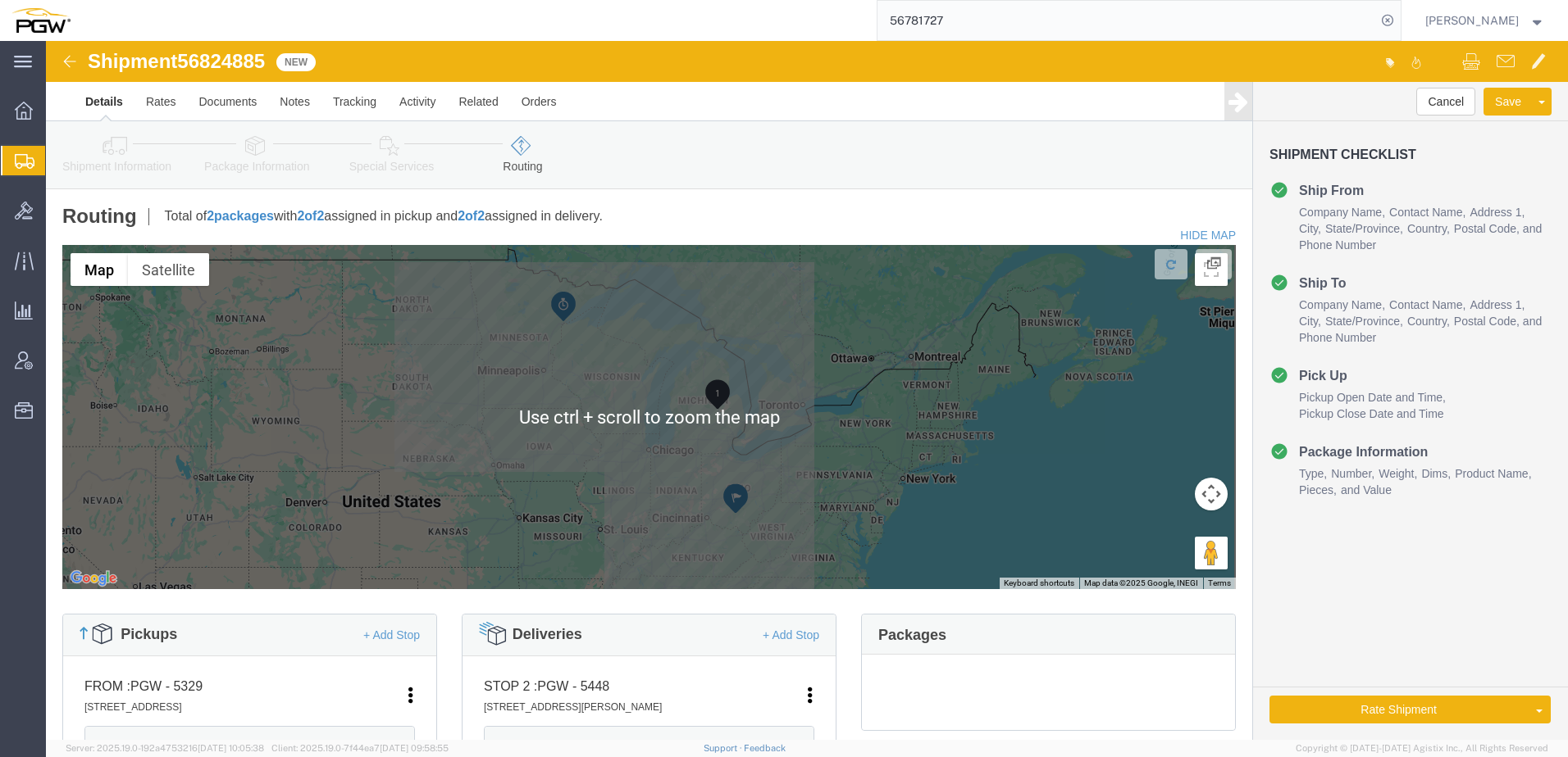
scroll to position [328, 0]
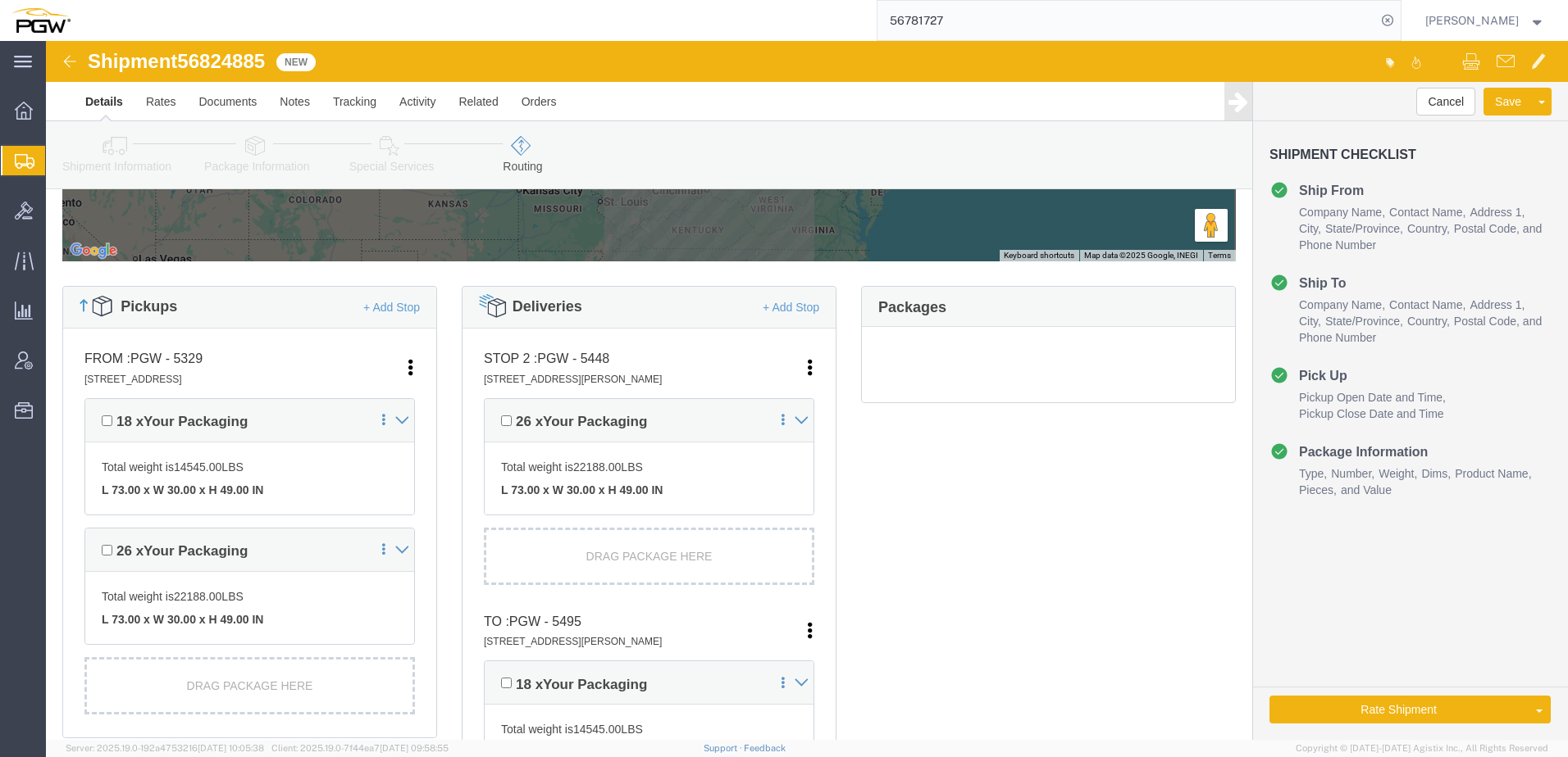
click link "Shipment Information"
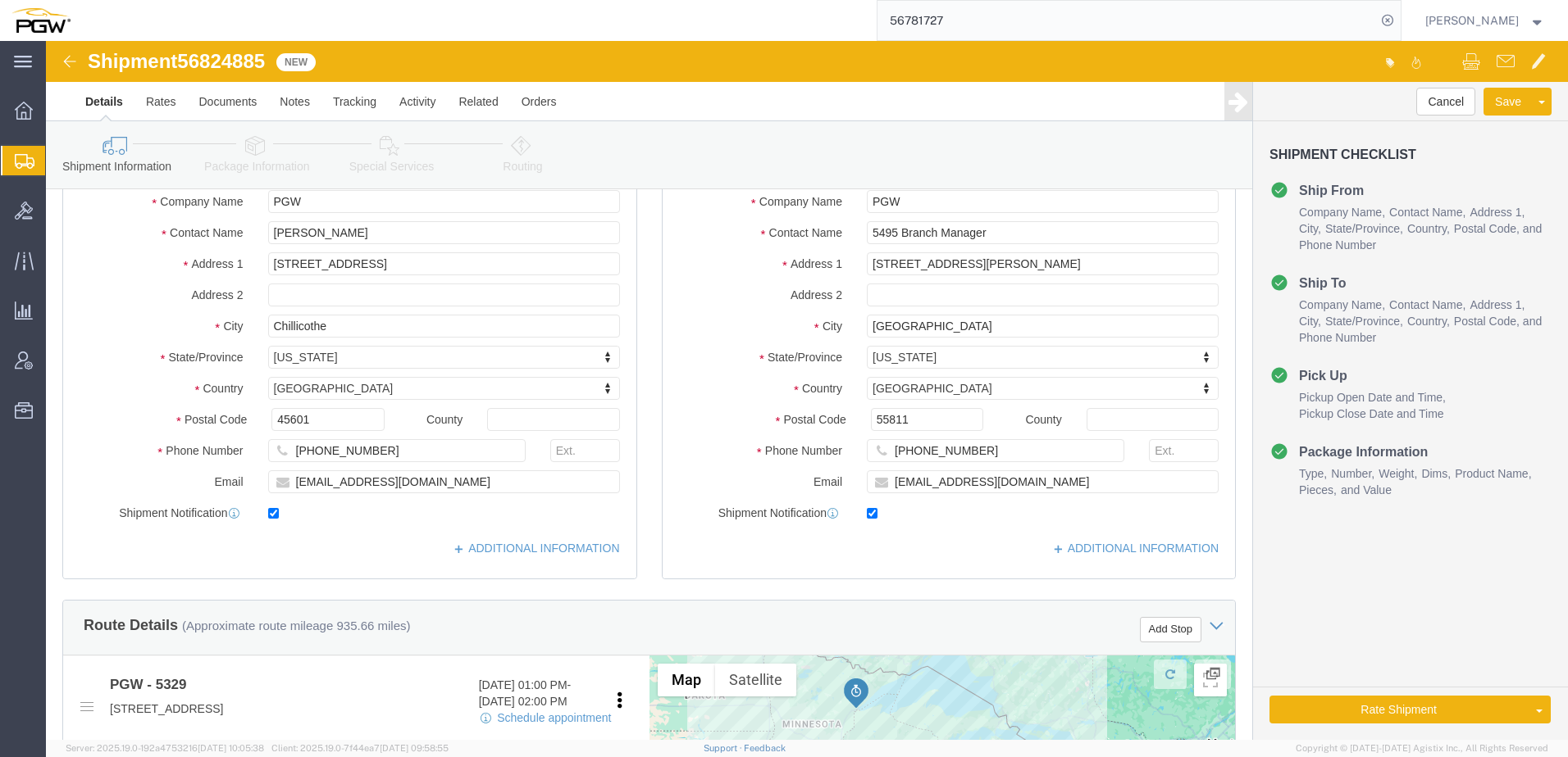
scroll to position [410, 0]
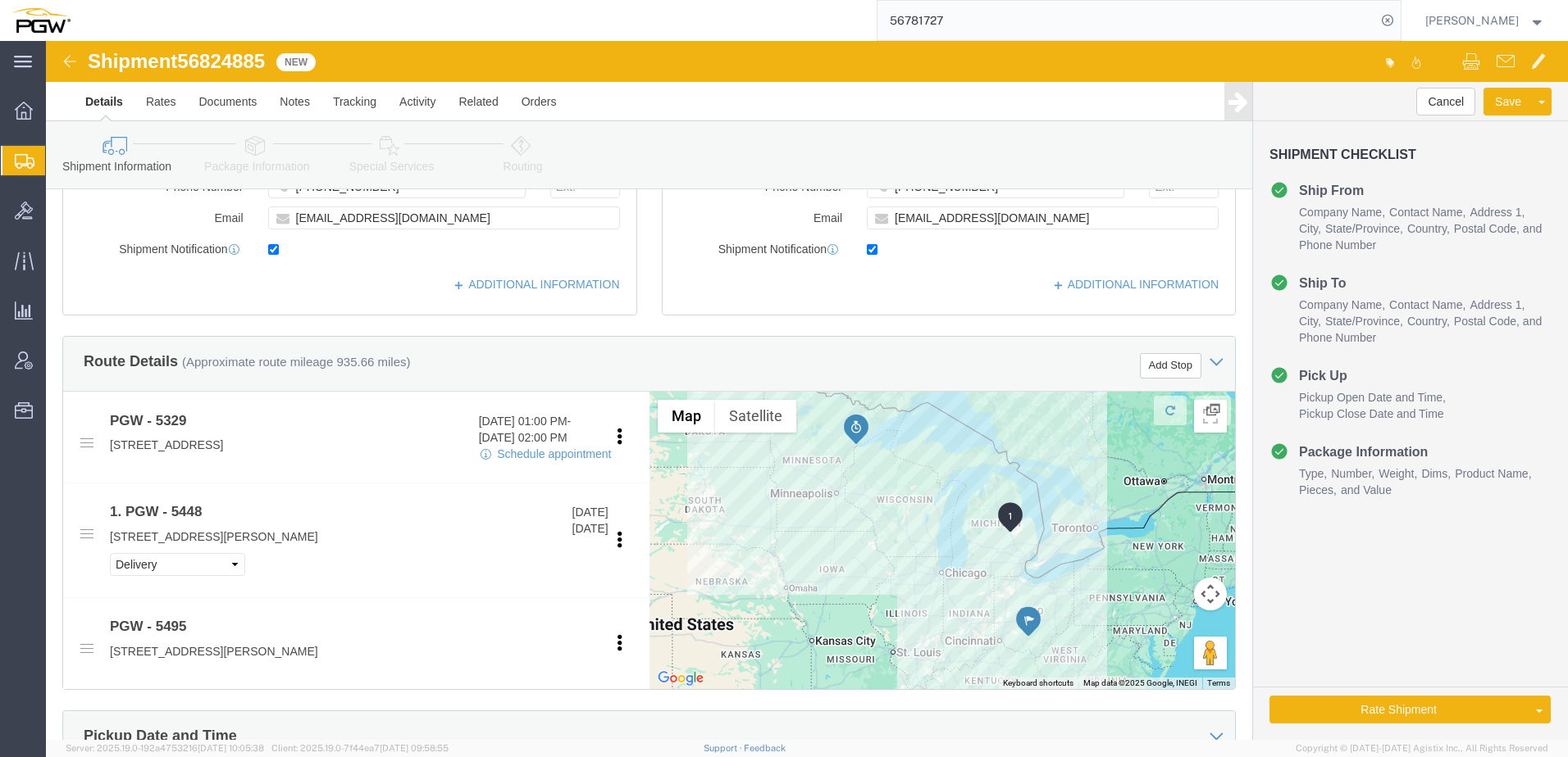
click icon
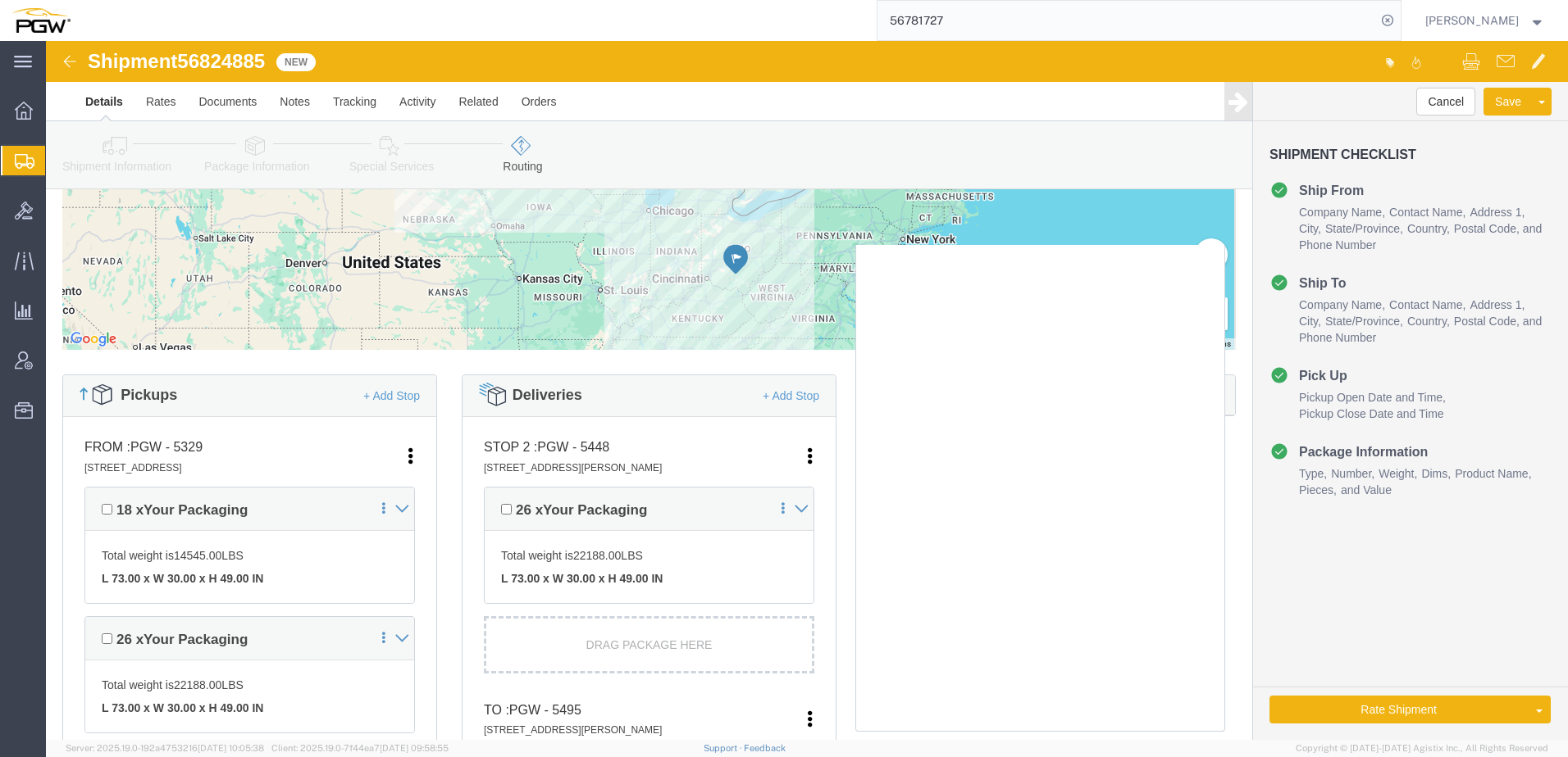
scroll to position [164, 0]
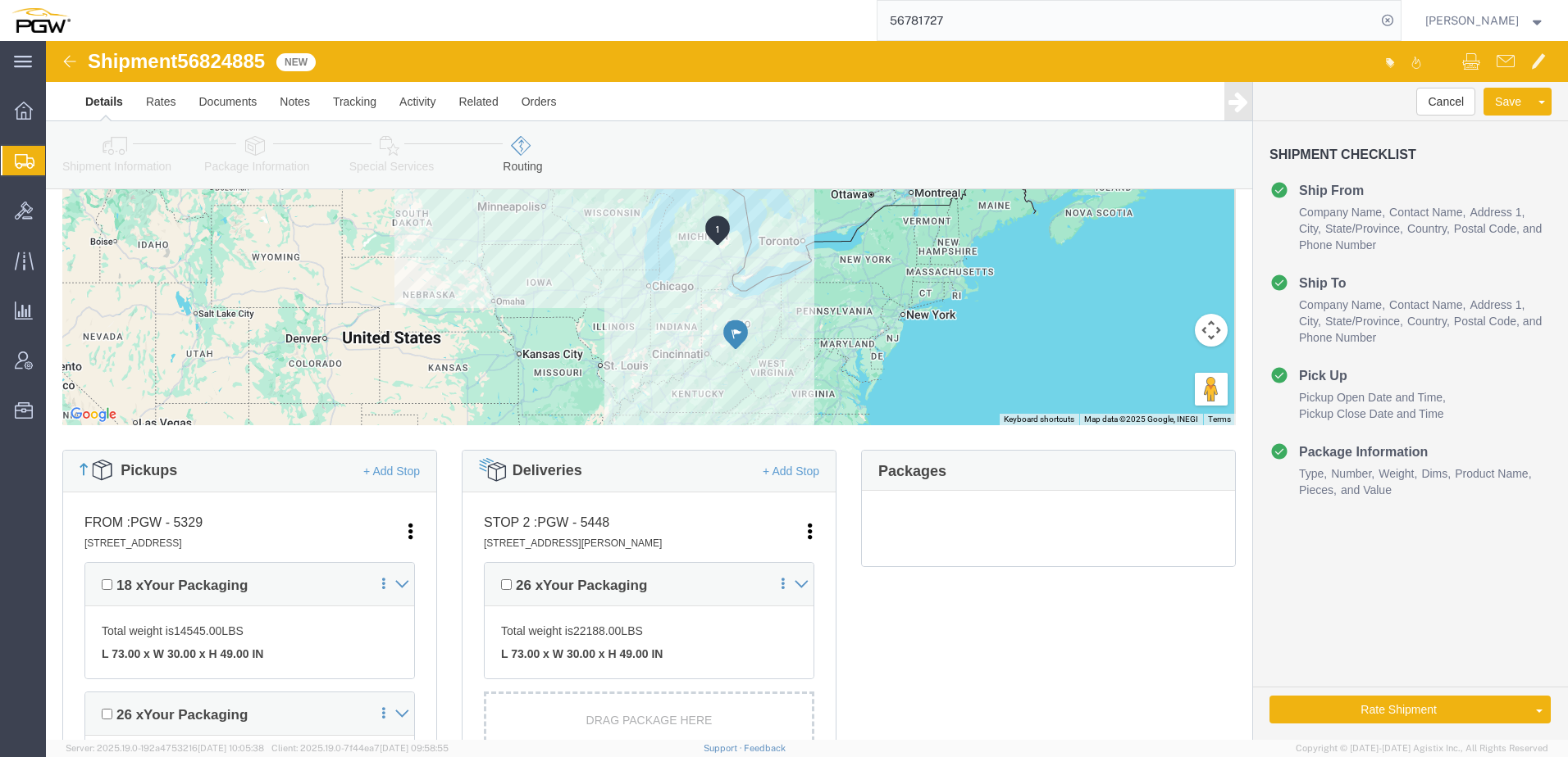
click link "Shipment Information"
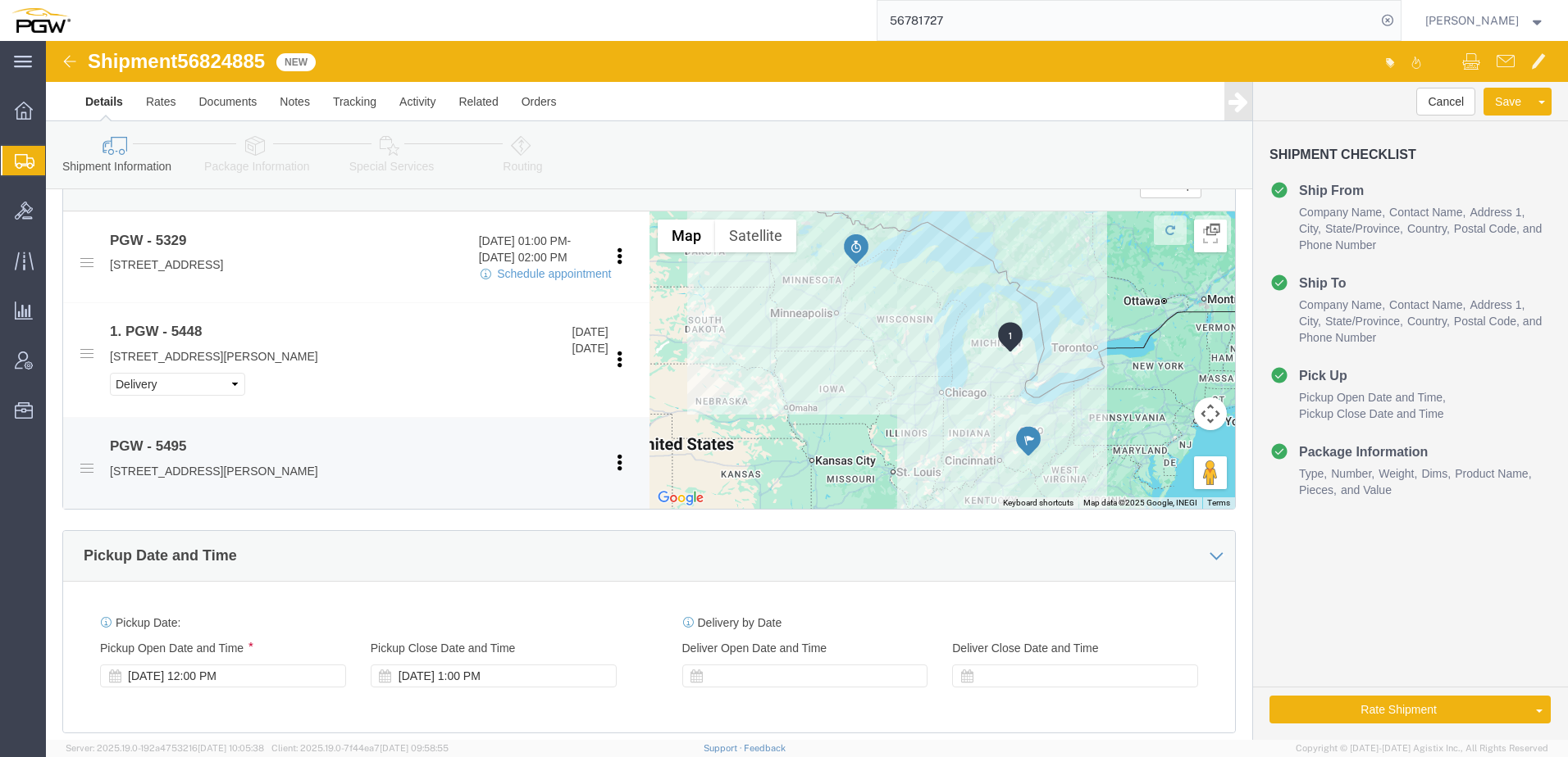
scroll to position [819, 0]
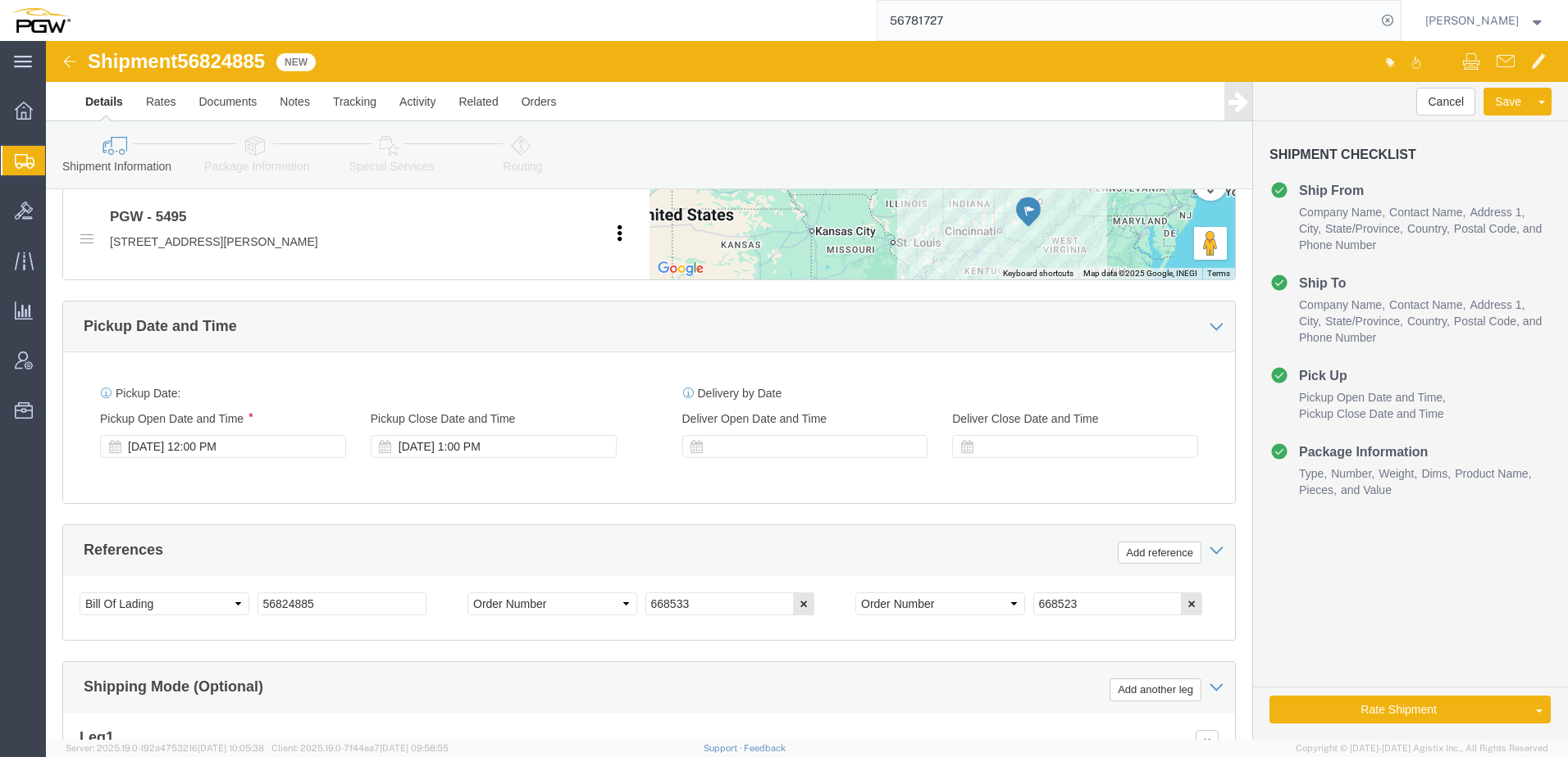
drag, startPoint x: 1404, startPoint y: 640, endPoint x: 1315, endPoint y: 659, distance: 91.0
click link "Rate And Autotender"
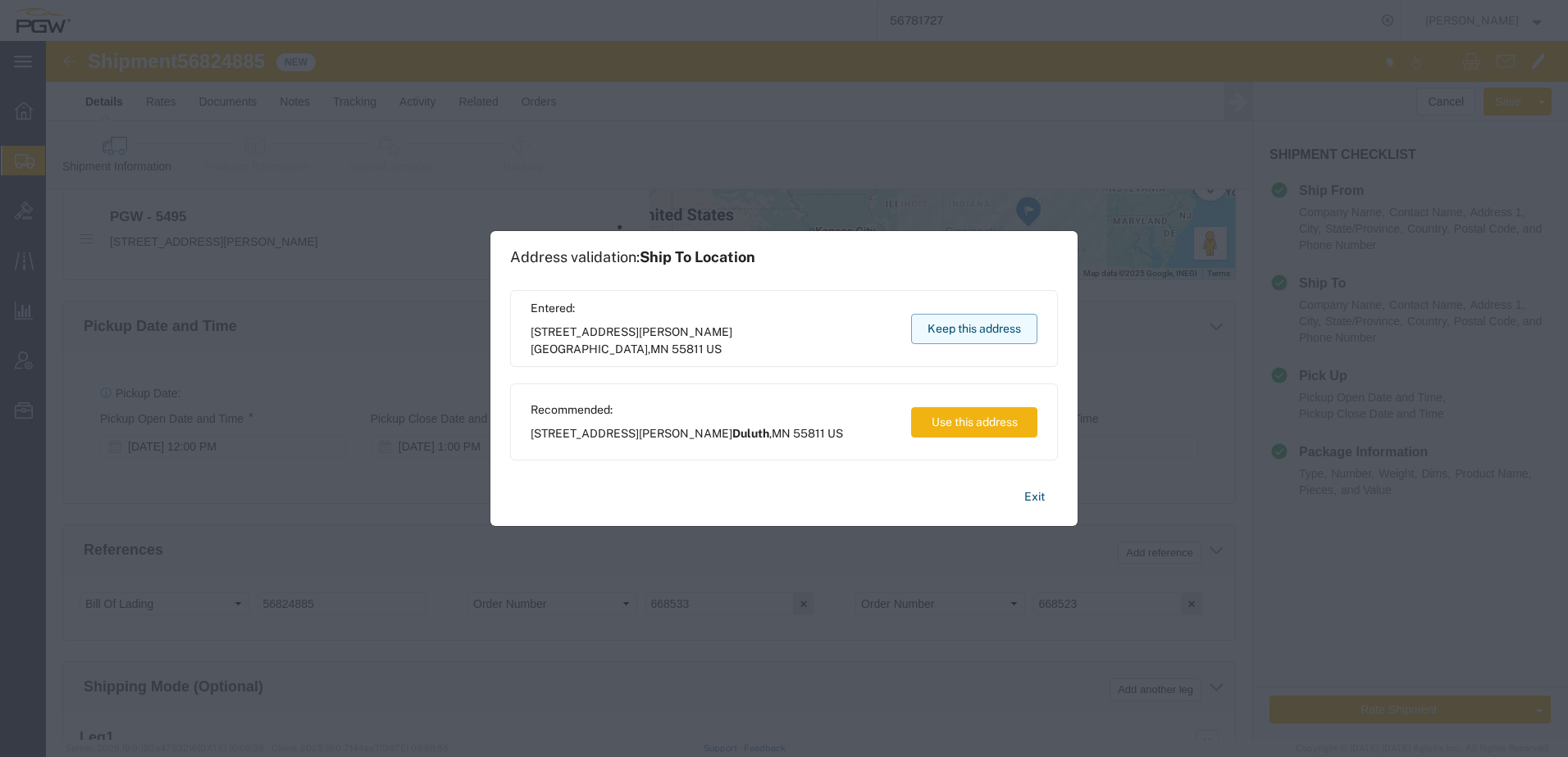
click at [997, 332] on button "Keep this address" at bounding box center [974, 329] width 127 height 30
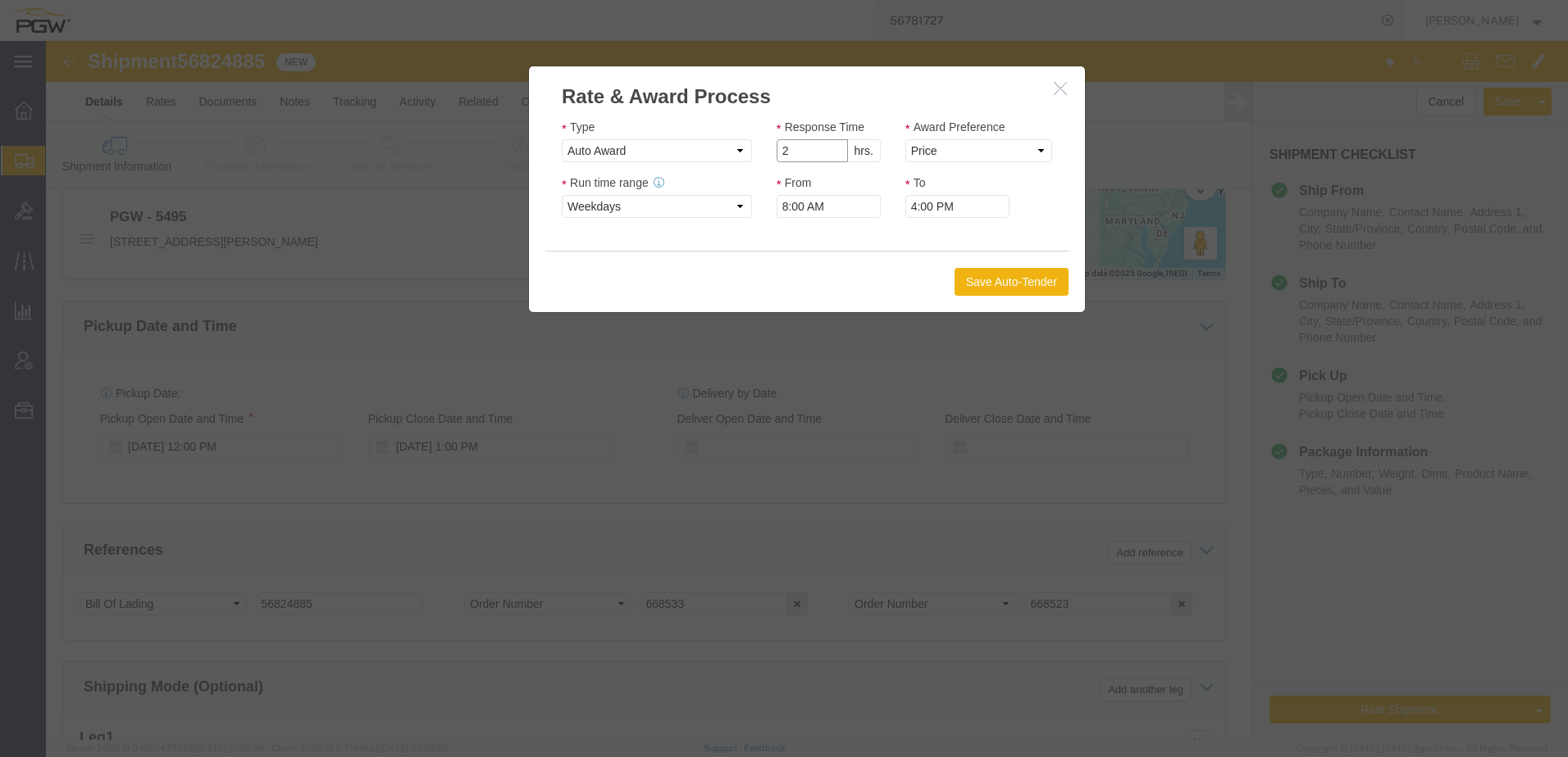
type input "2"
click input "2"
click select "Price Carrier Rank"
select select "LANE_RANK"
click select "Price Carrier Rank"
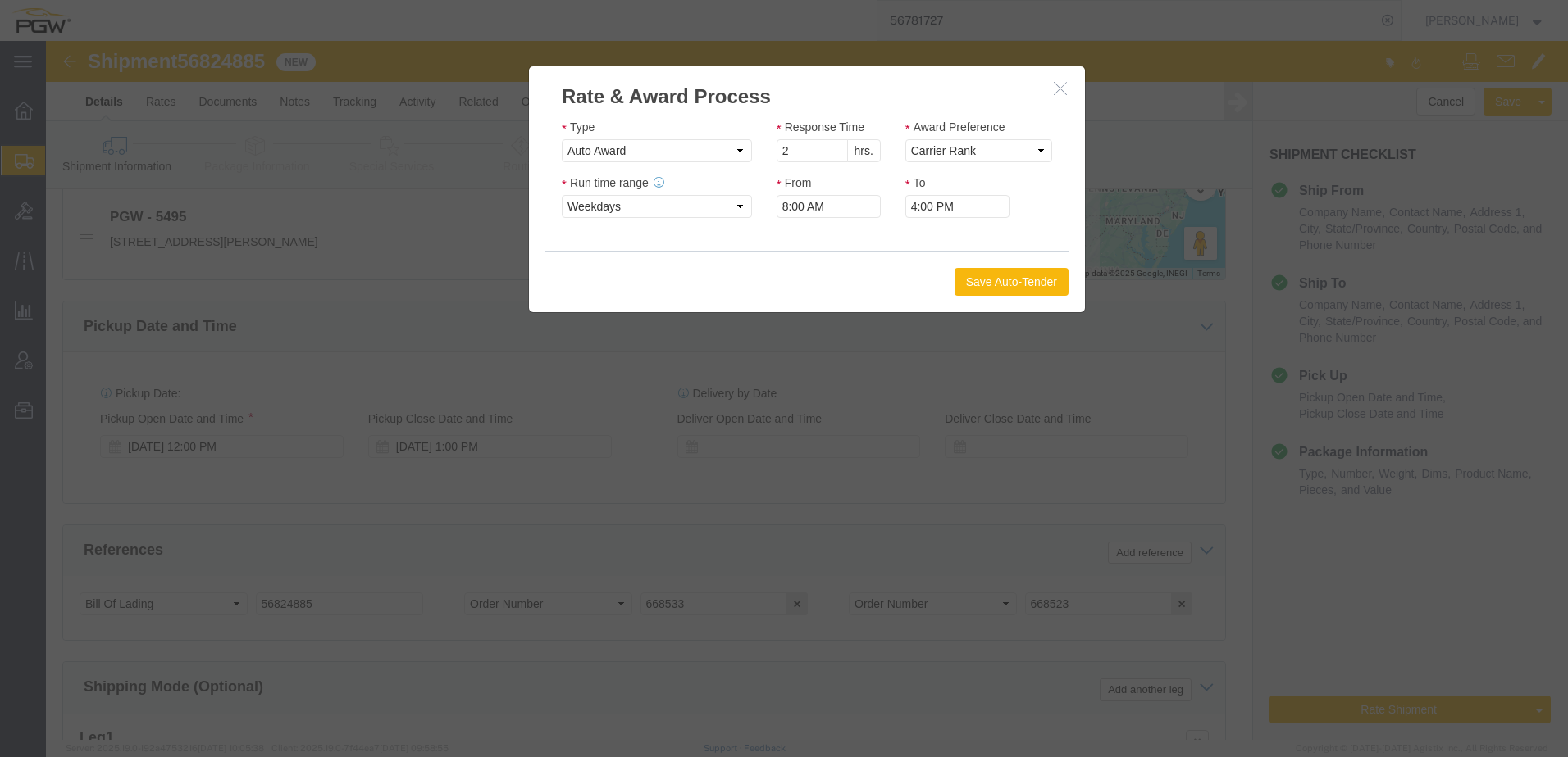
click button "Save Auto-Tender"
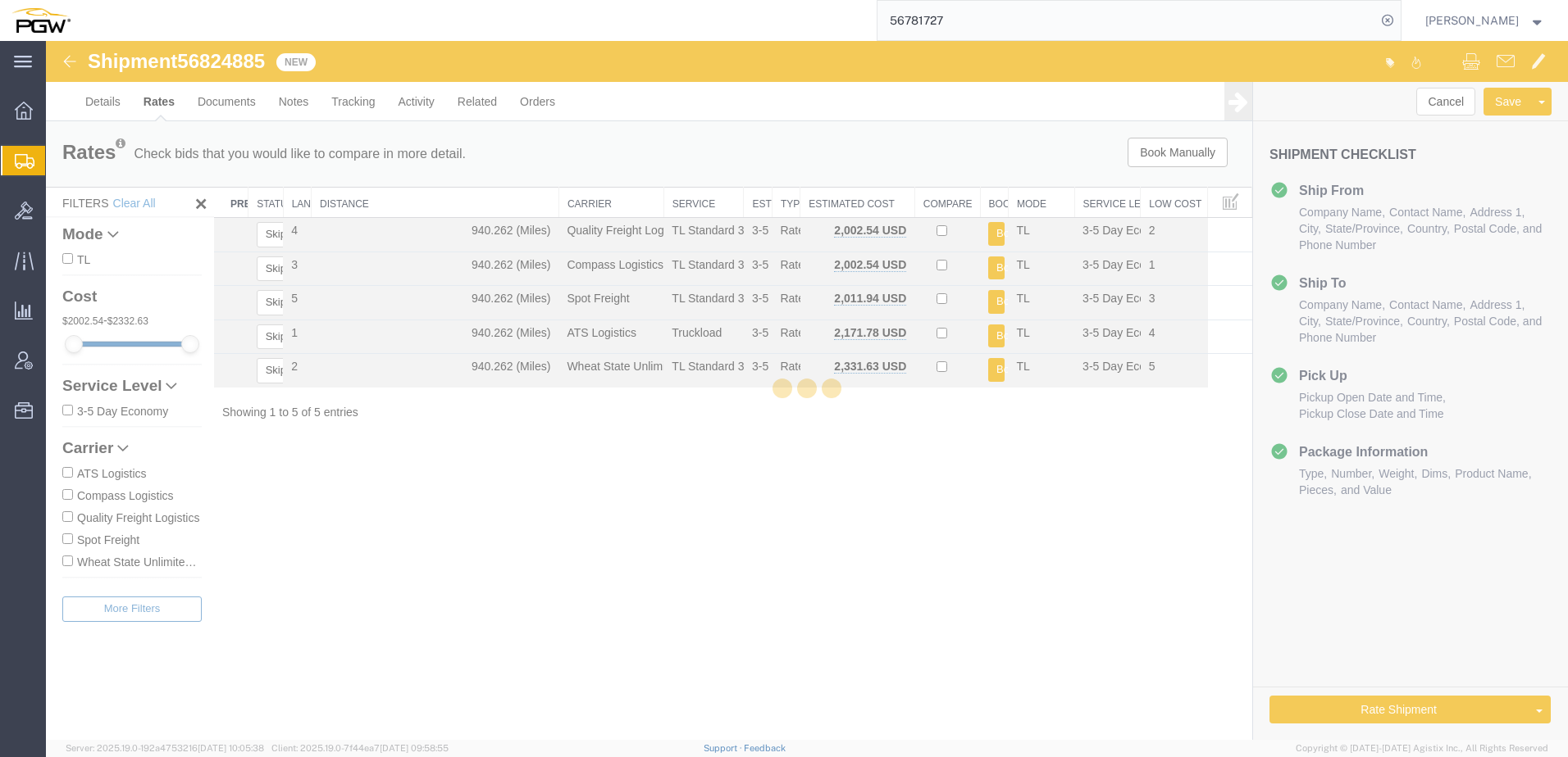
scroll to position [0, 0]
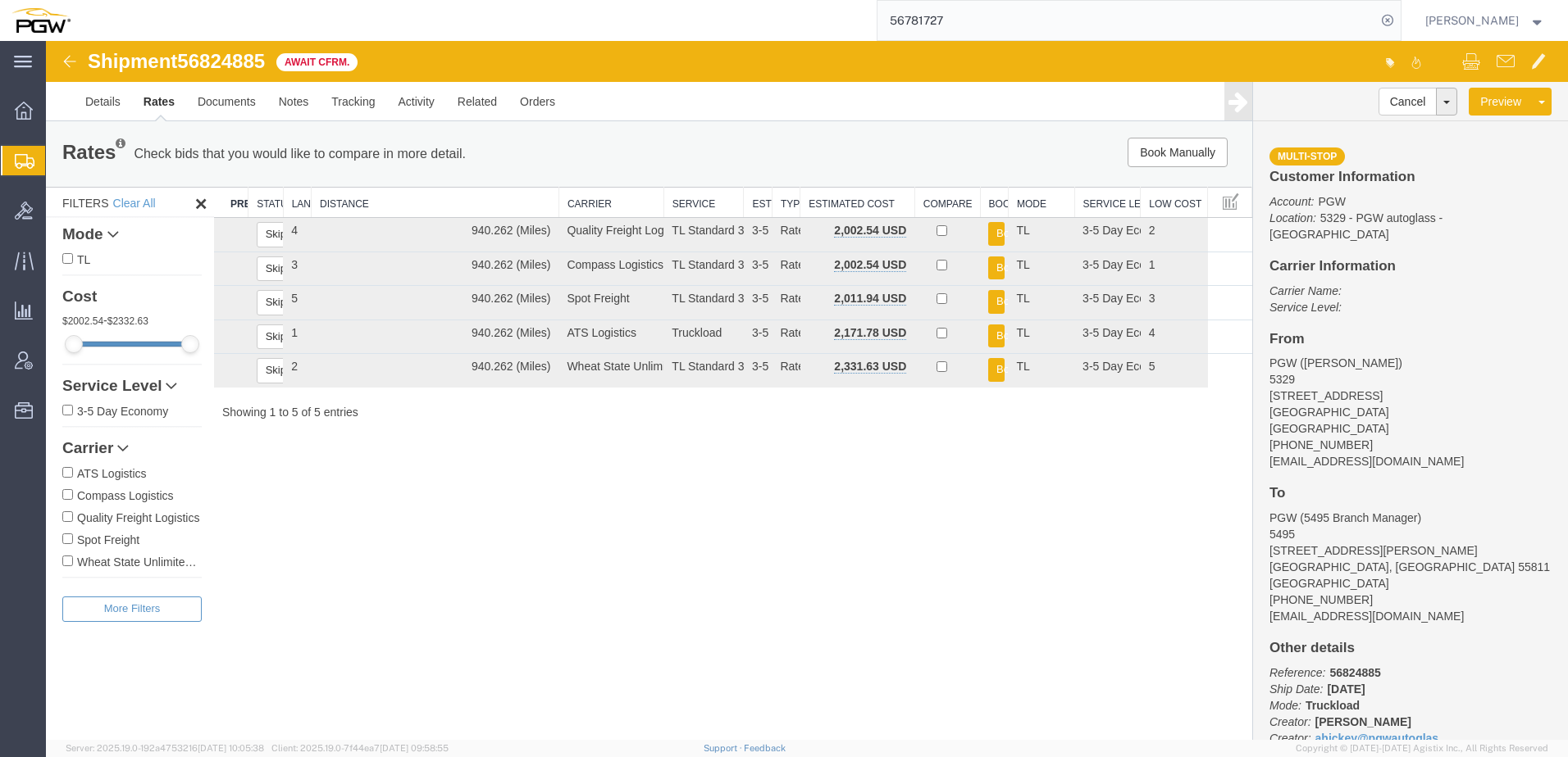
click at [749, 520] on div "Shipment 56824885 5 of 5 Await Cfrm. Details Rates Documents Notes Tracking Act…" at bounding box center [806, 390] width 1522 height 699
click at [569, 542] on div "Shipment 56824885 5 of 5 Await Cfrm. Details Rates Documents Notes Tracking Act…" at bounding box center [806, 390] width 1522 height 699
click at [1454, 153] on link "Clone Shipment" at bounding box center [1479, 153] width 142 height 24
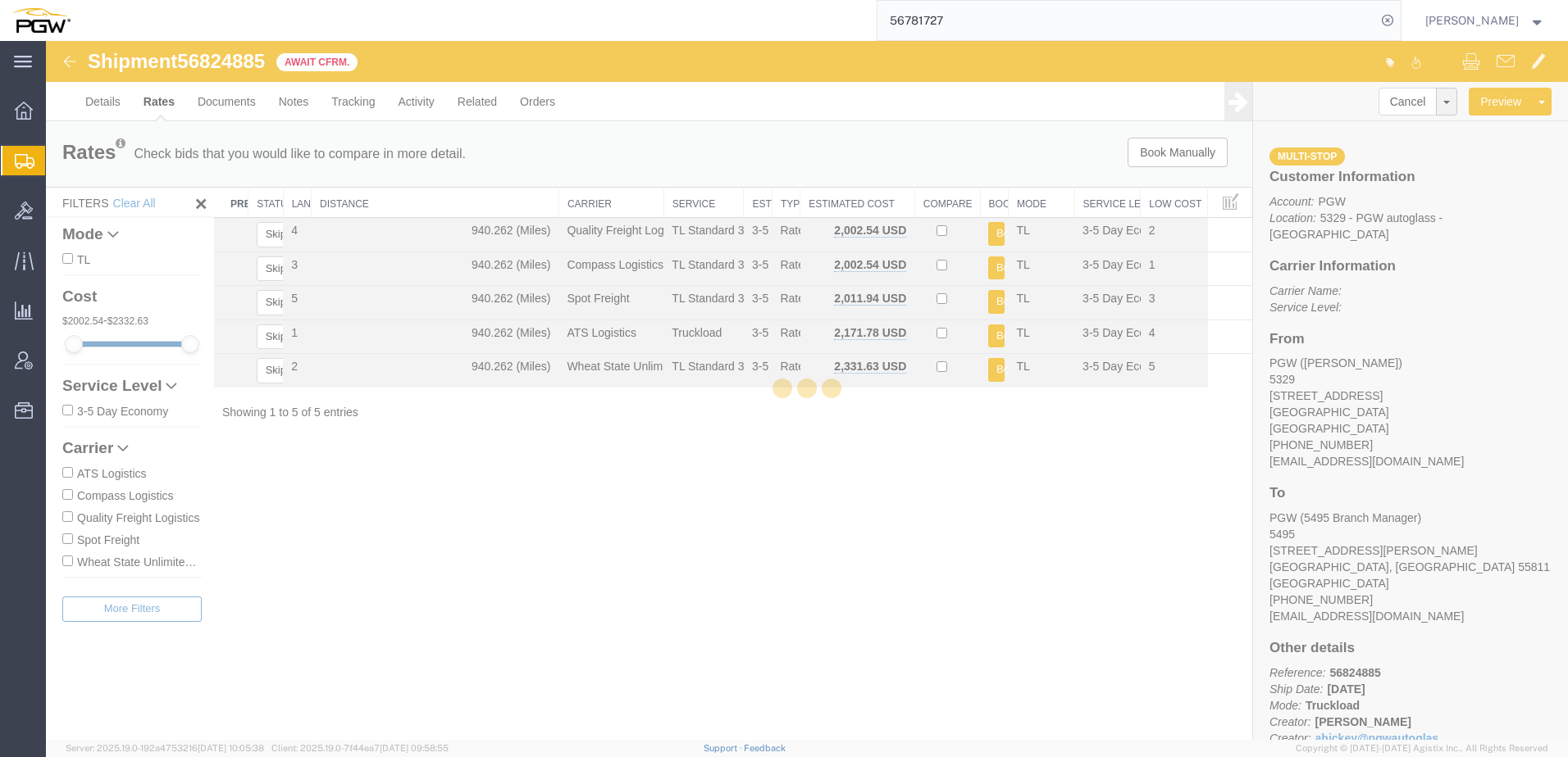
select select "28253"
select select "28325"
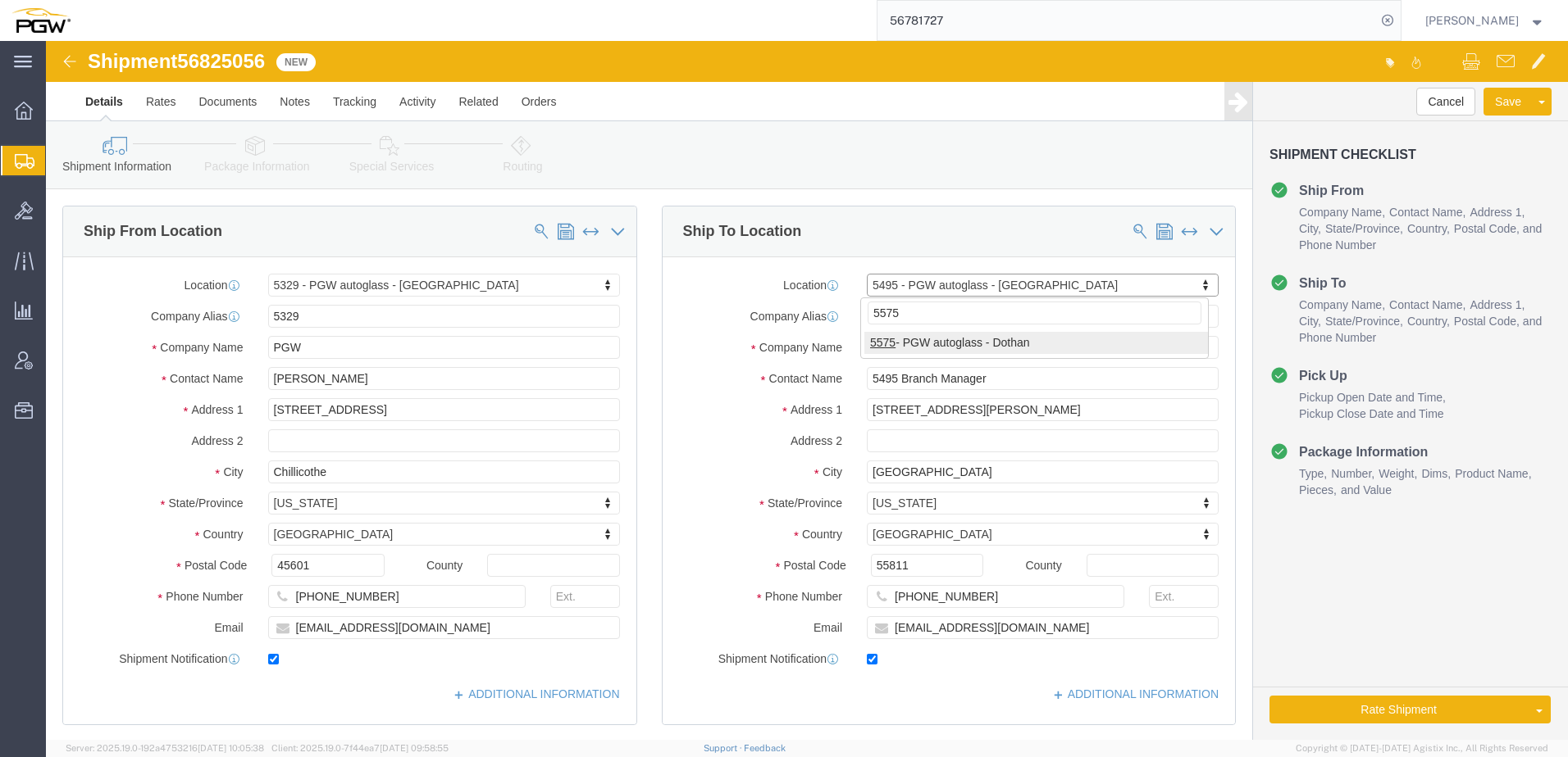
type input "5575"
drag, startPoint x: 907, startPoint y: 309, endPoint x: 949, endPoint y: 352, distance: 60.1
select select "28379"
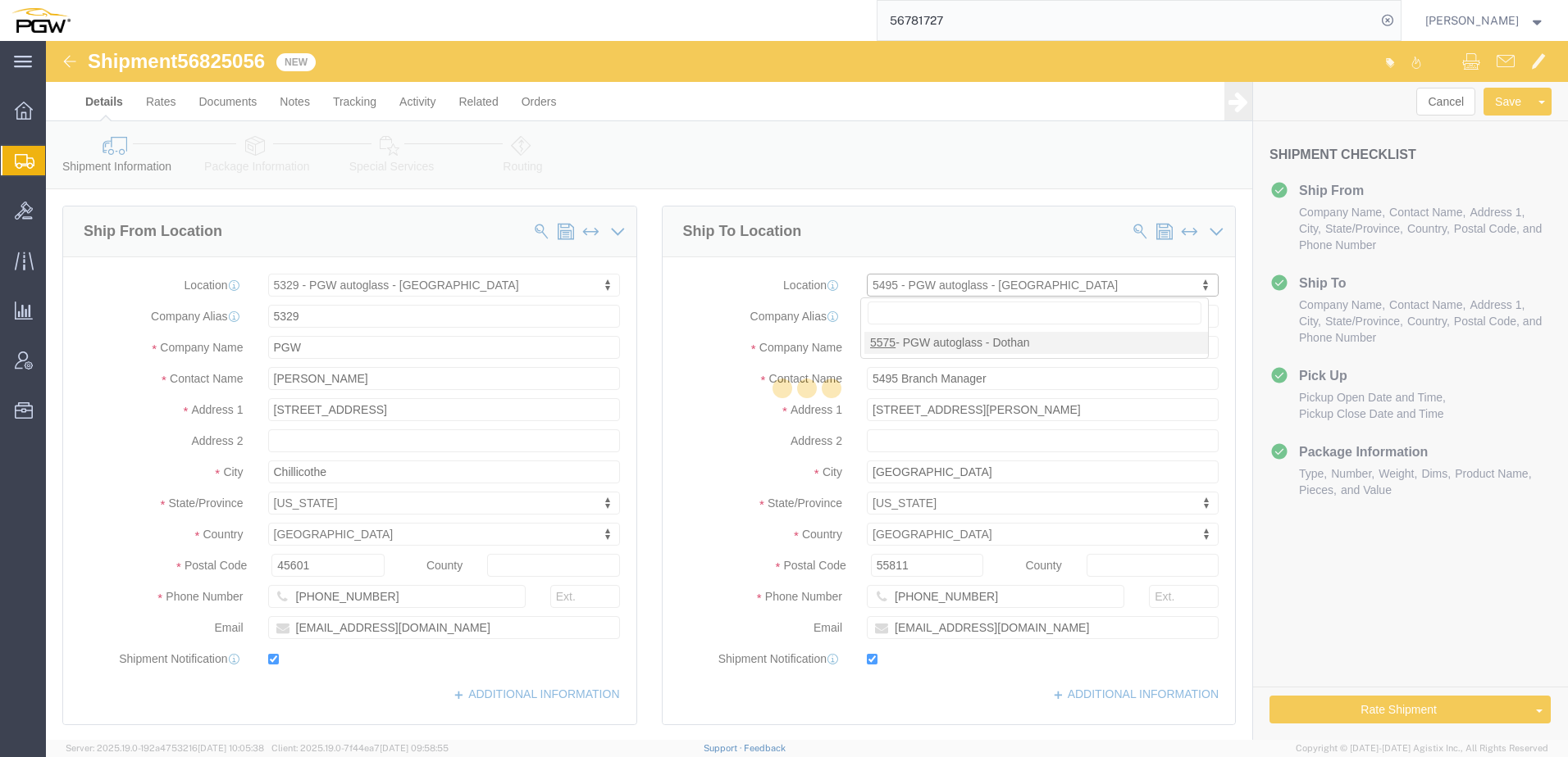
type input "5575"
type input "5575 Branch Manager"
type input "539 N Oates St"
type input "Dothan"
type input "36303"
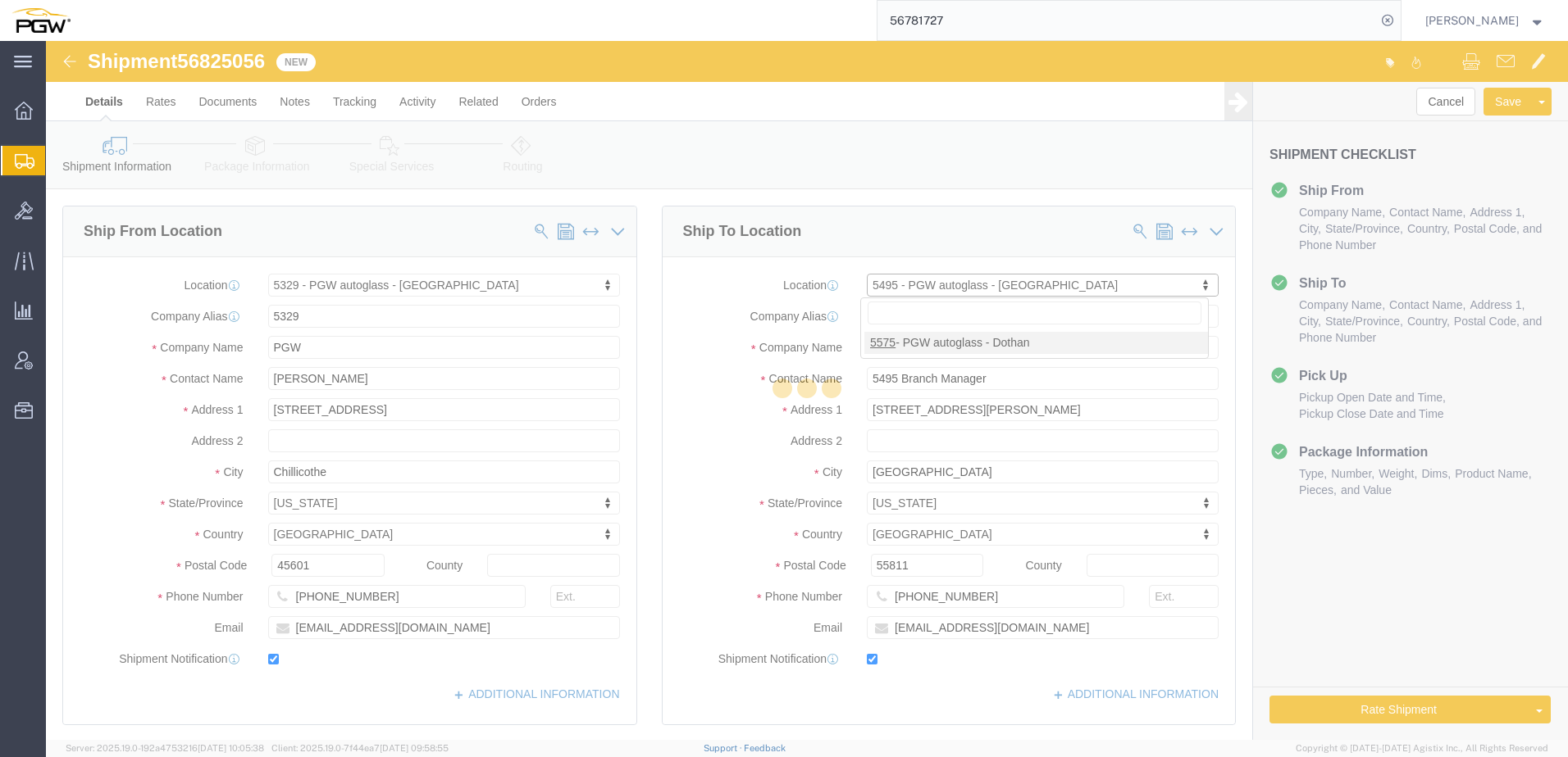
type input "334-793-7650"
type input "lkqsp_o_pm_5575@pgwag.com"
select select "AL"
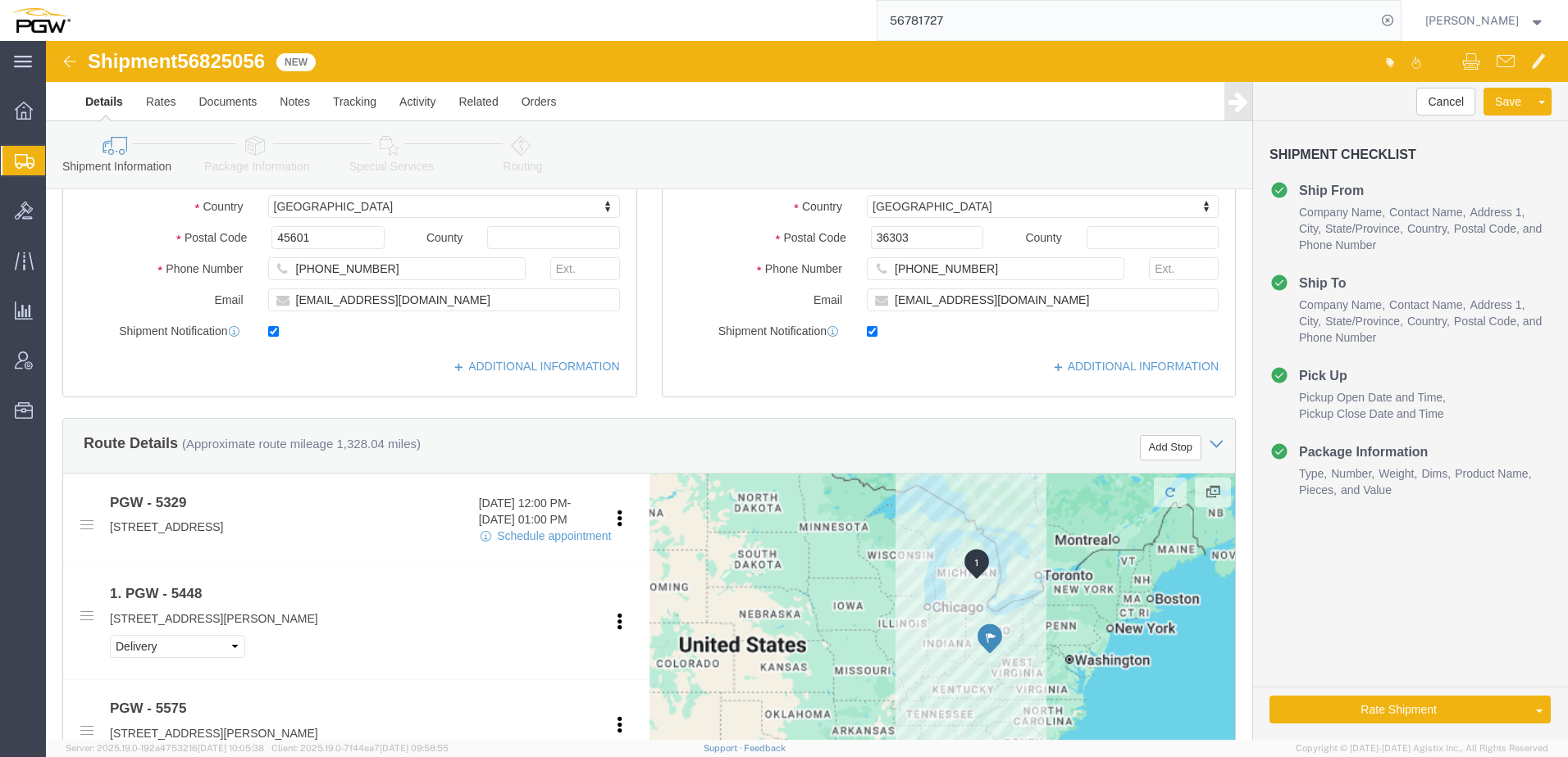
scroll to position [574, 0]
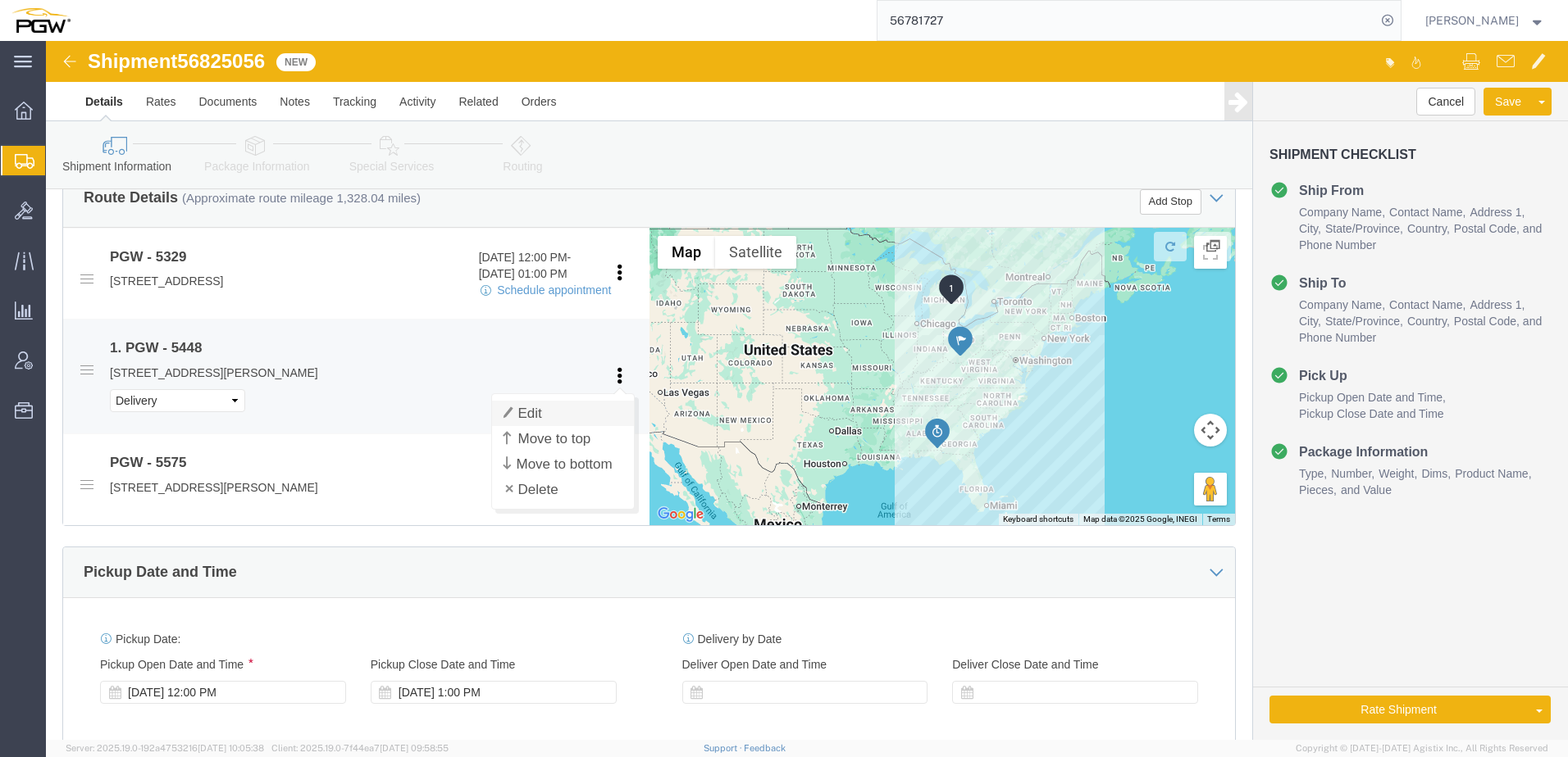
click link "Edit"
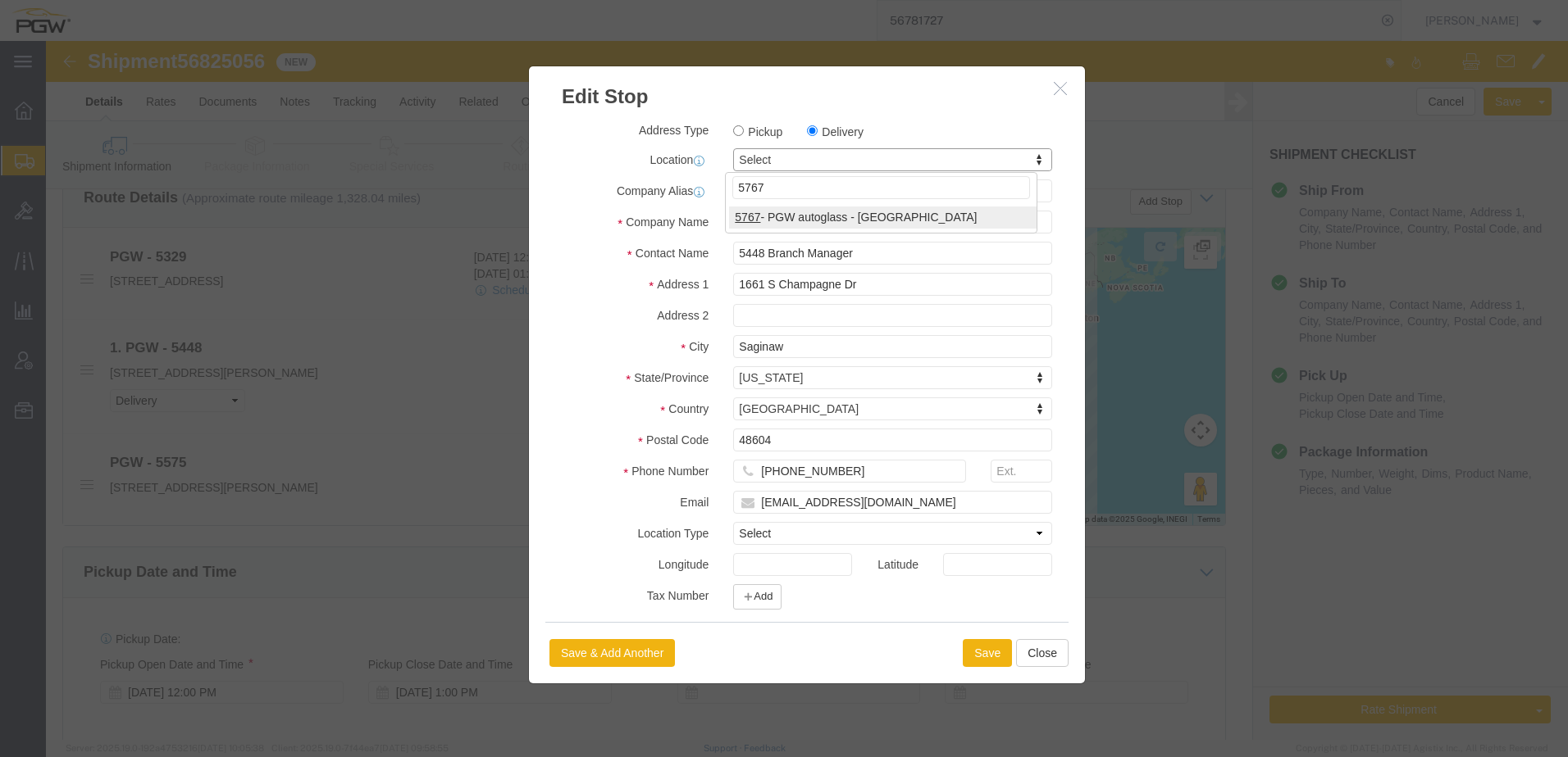
type input "5767"
select select "28497"
type input "5767"
type input "5767 Branch Manager"
type input "240 Lyon Lane"
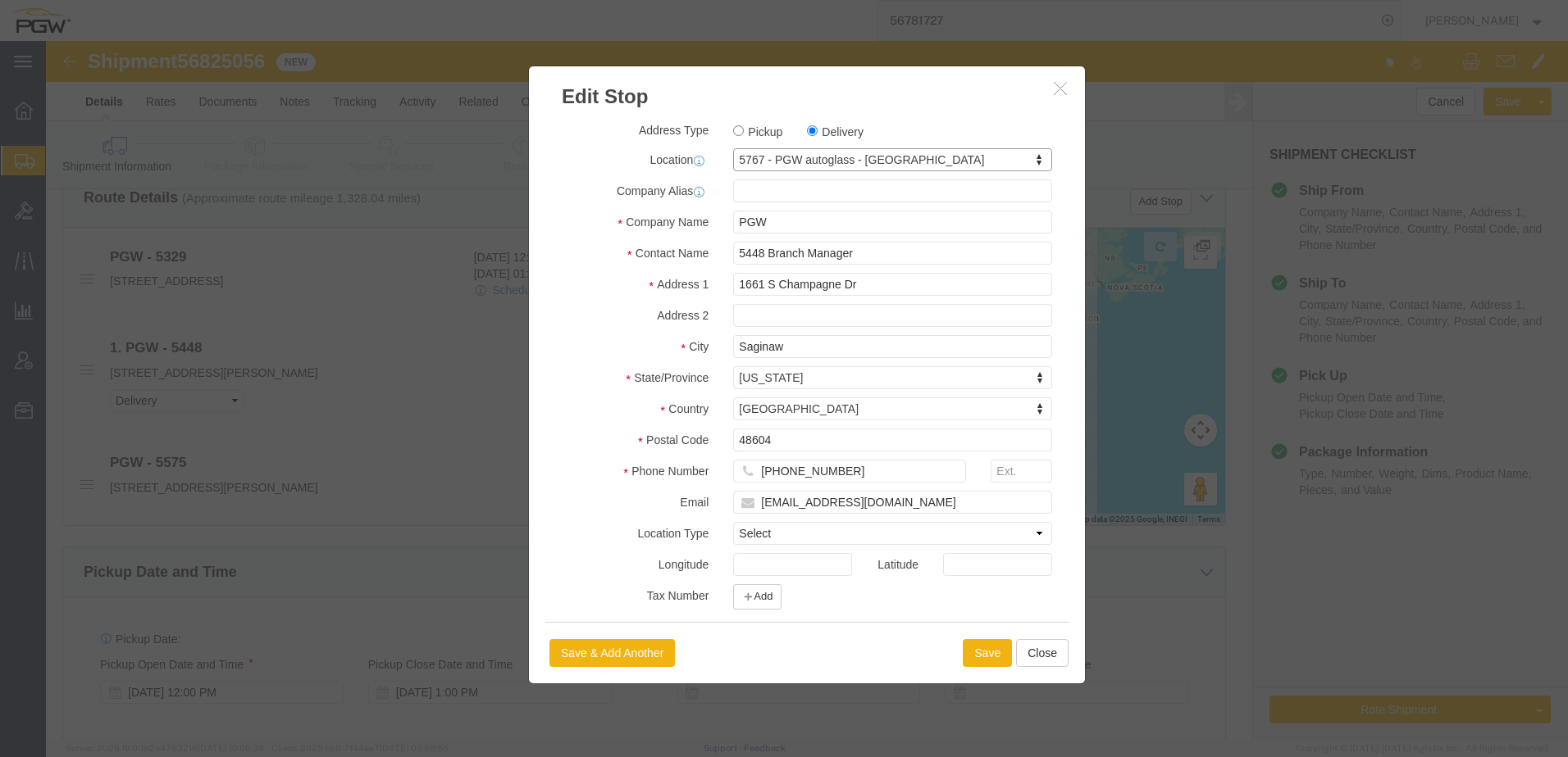
type input "Suite B"
type input "Birmingham"
type input "35211"
type input "205-942-3216"
type input "lkqsp_o_pm_5767@pgwag.com"
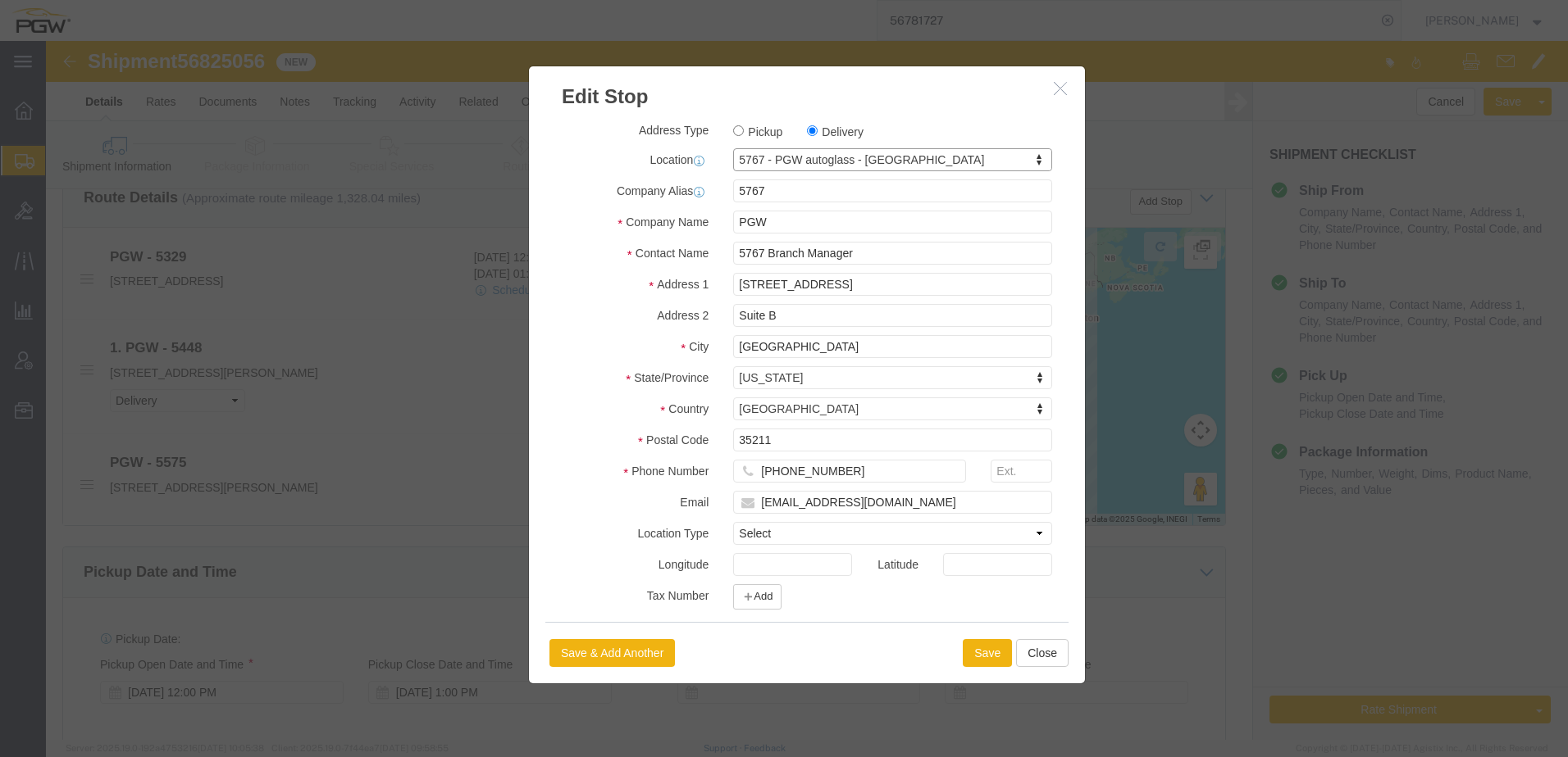
select select "AL"
click button "Save"
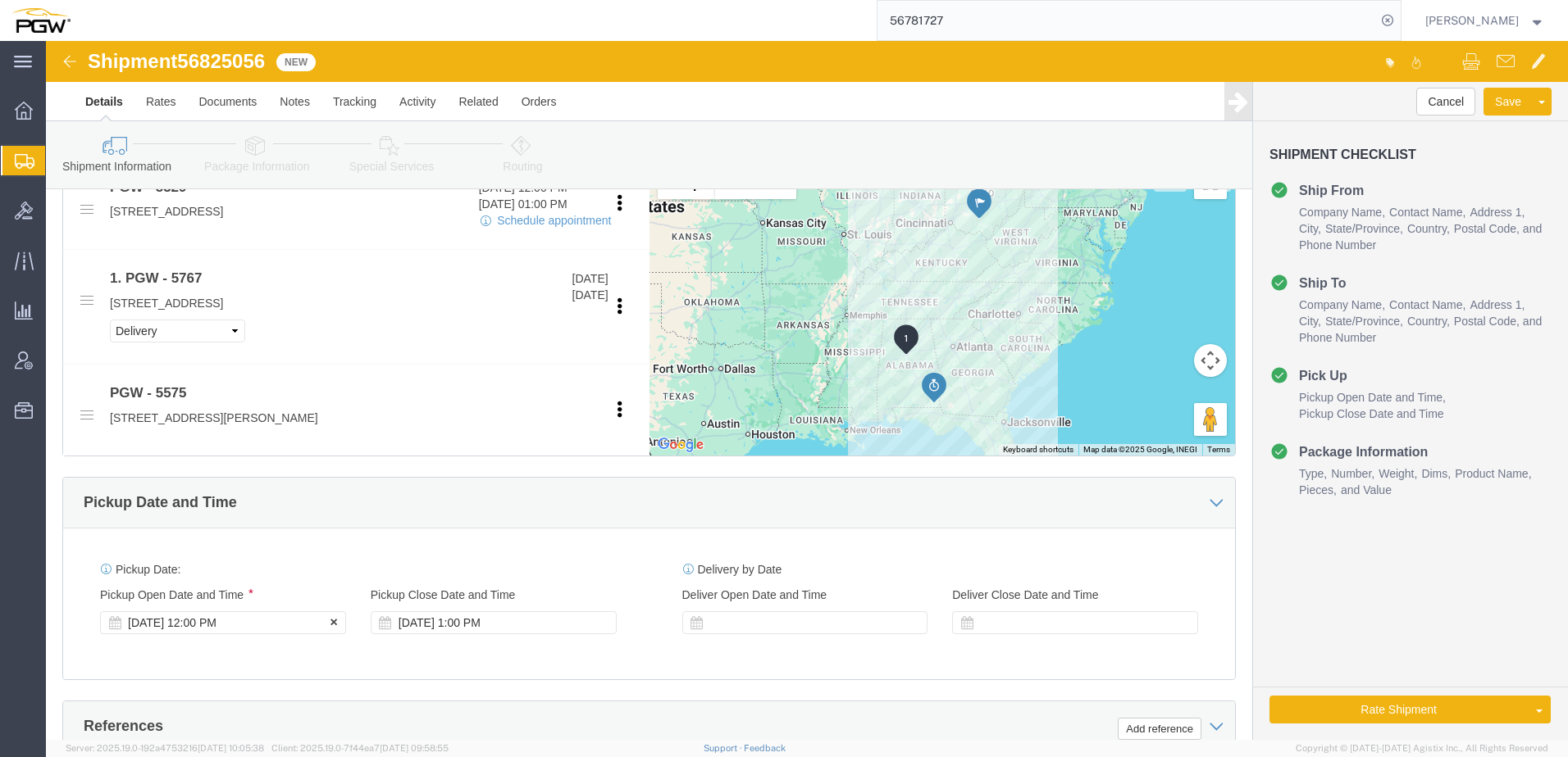
scroll to position [738, 0]
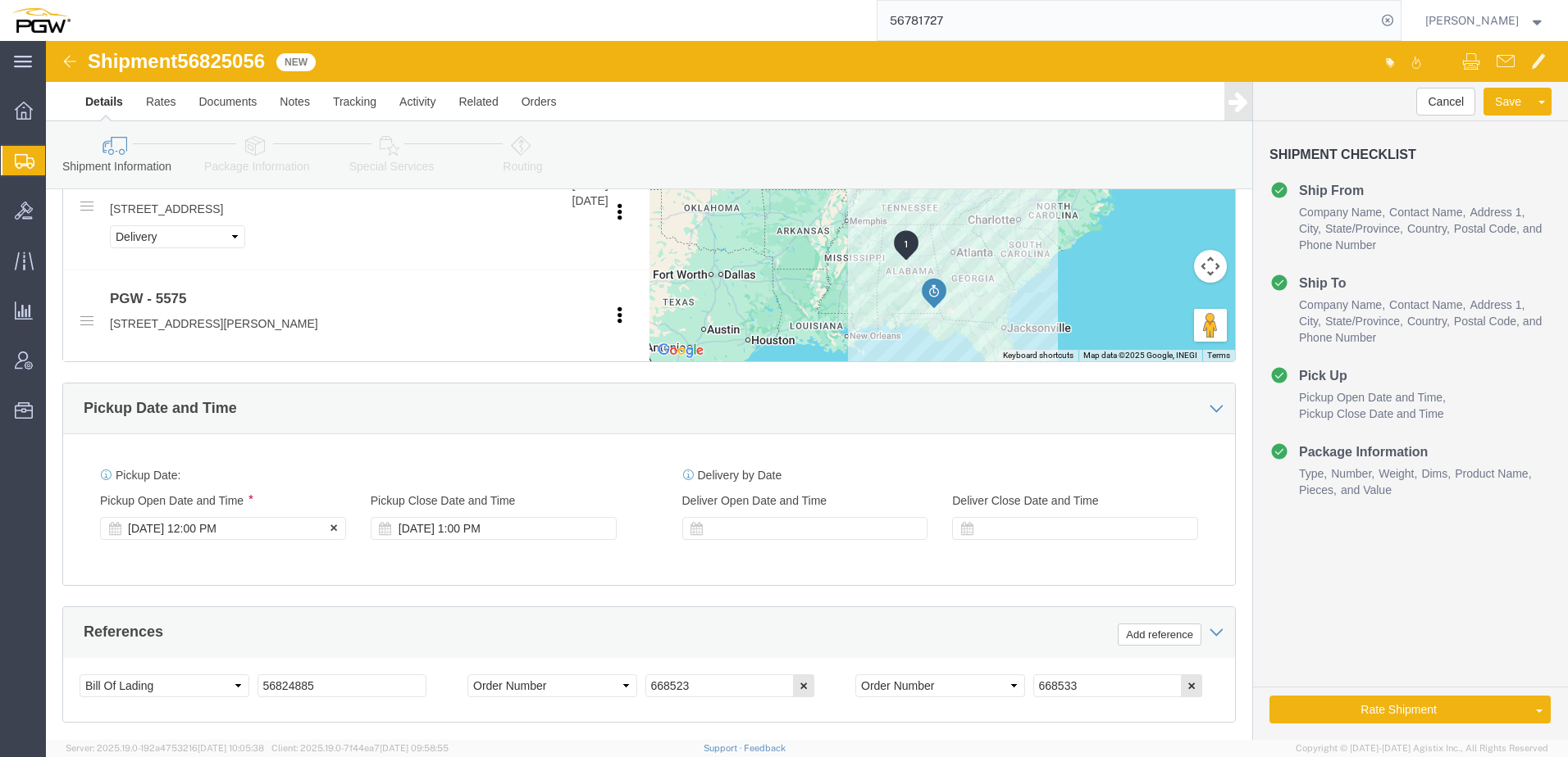
click div "[DATE] 12:00 PM"
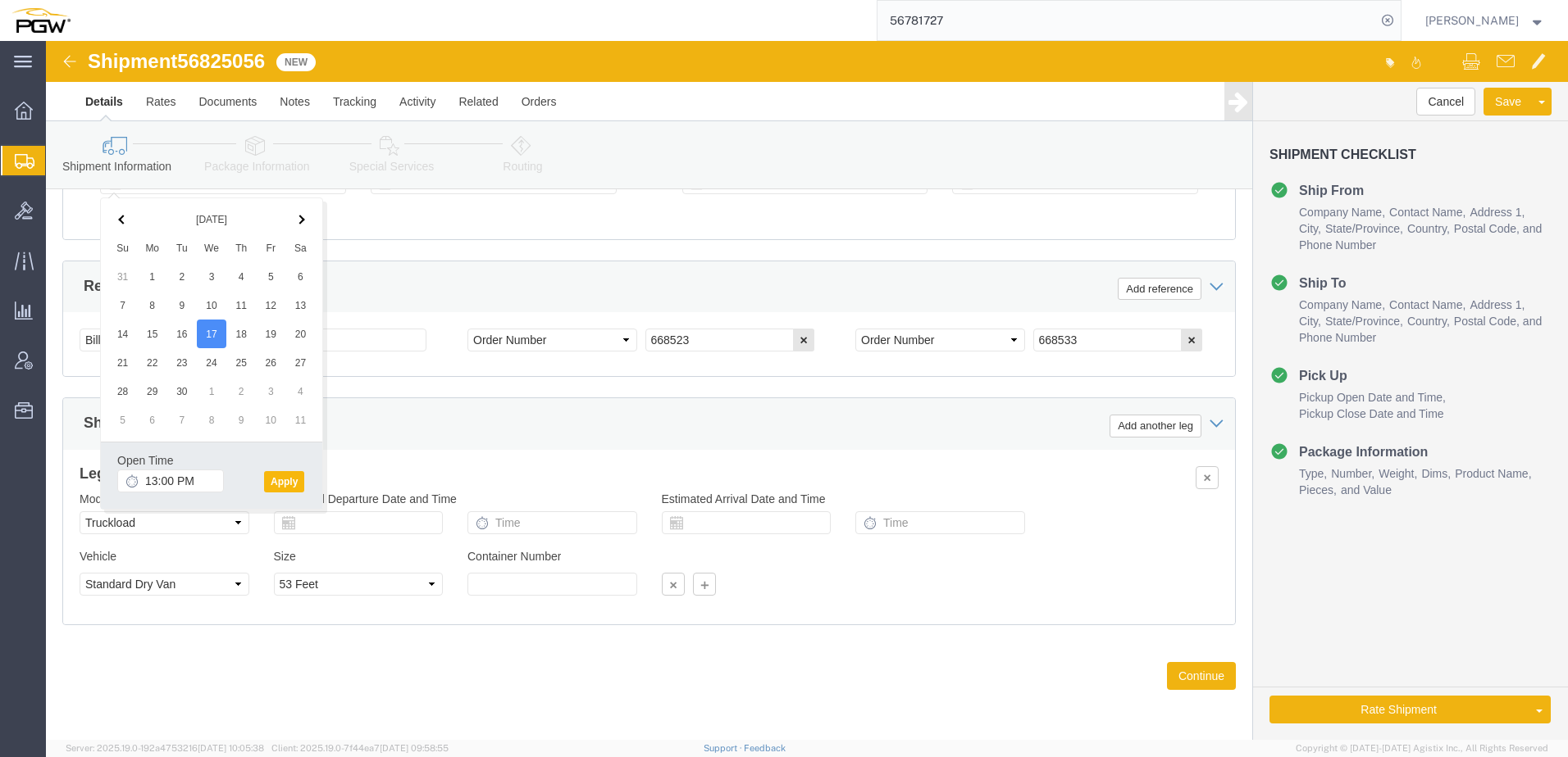
type input "1:00 PM"
click button "Apply"
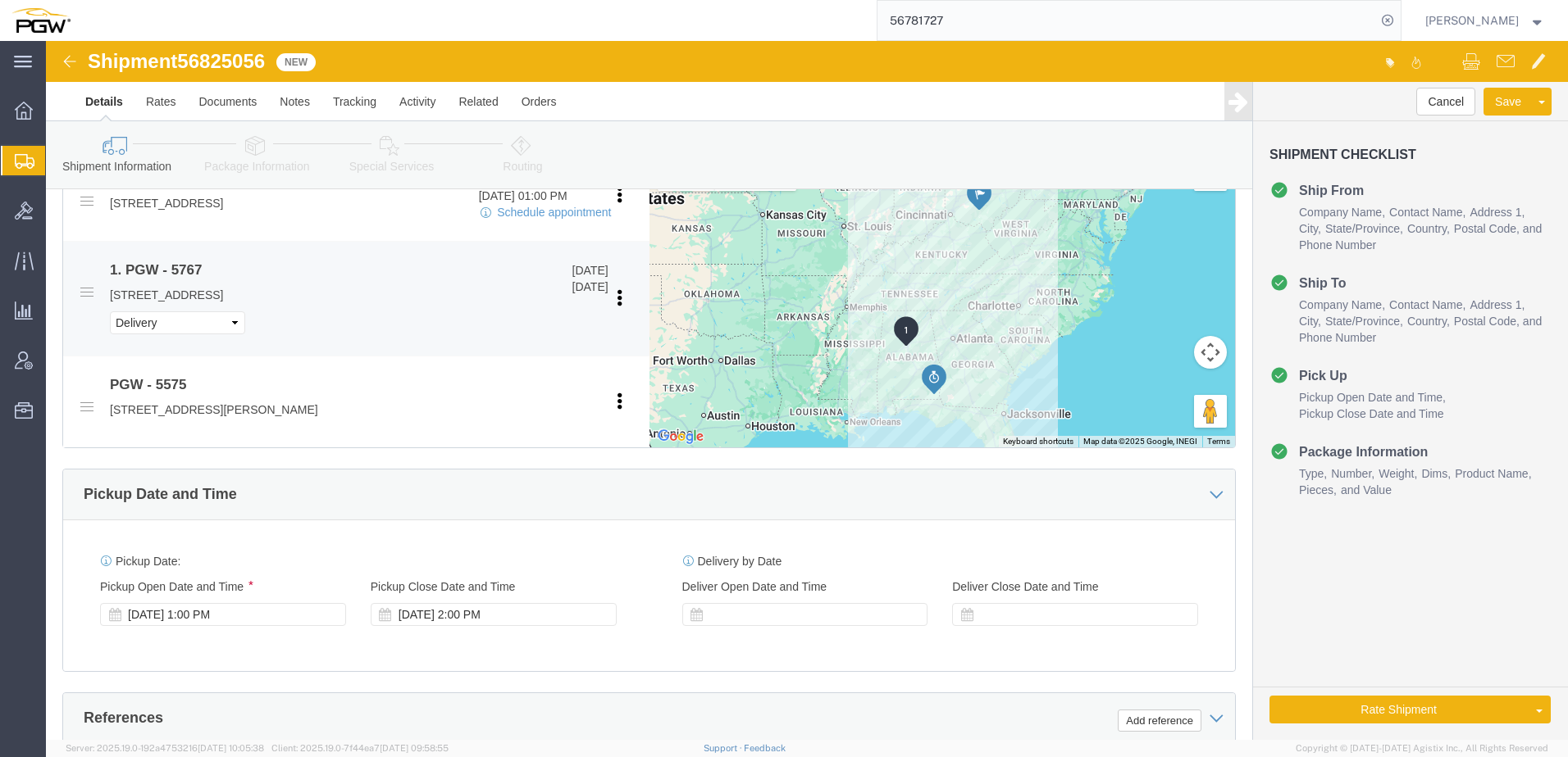
scroll to position [510, 0]
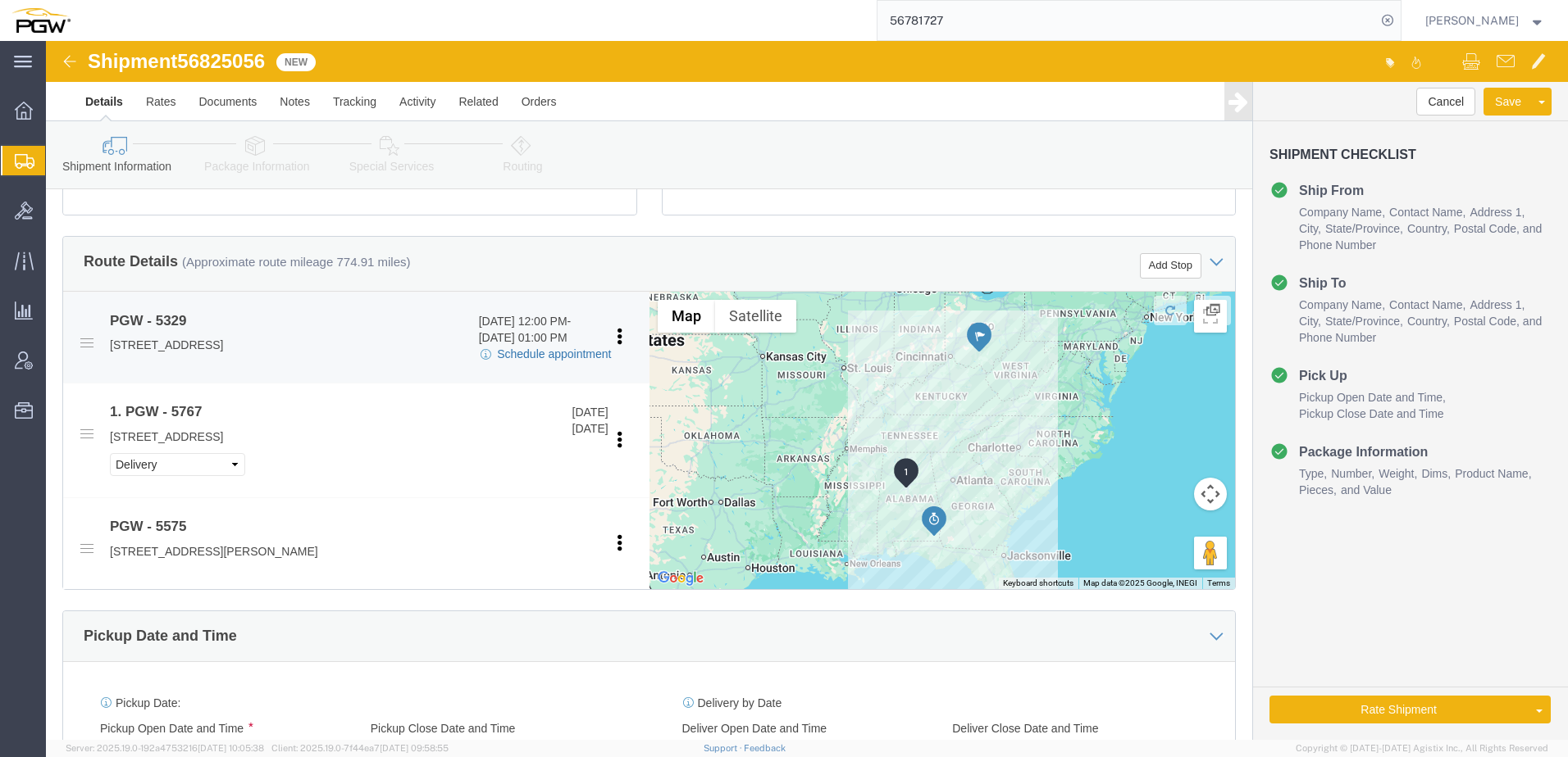
click link "Schedule appointment"
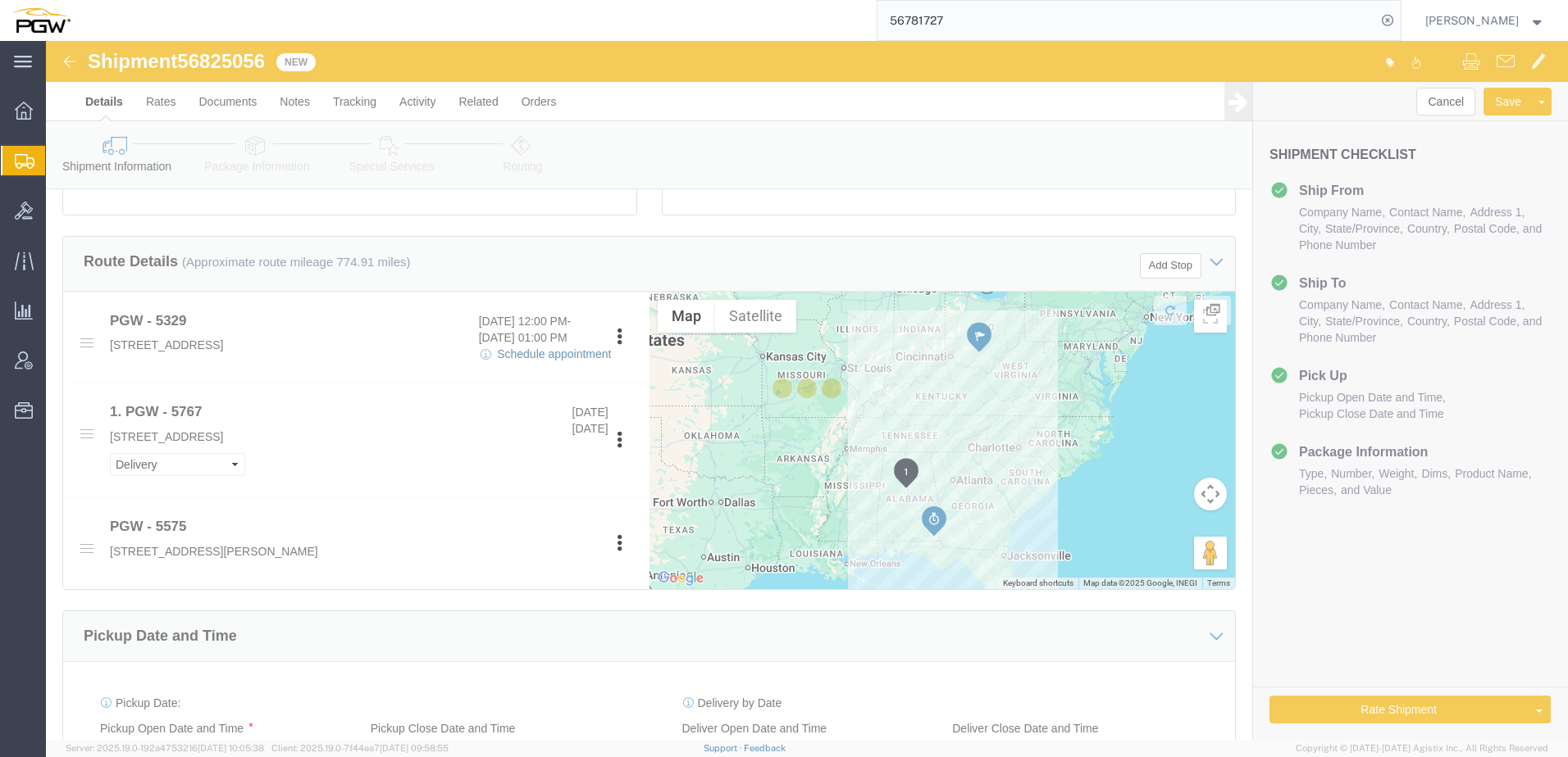
select select
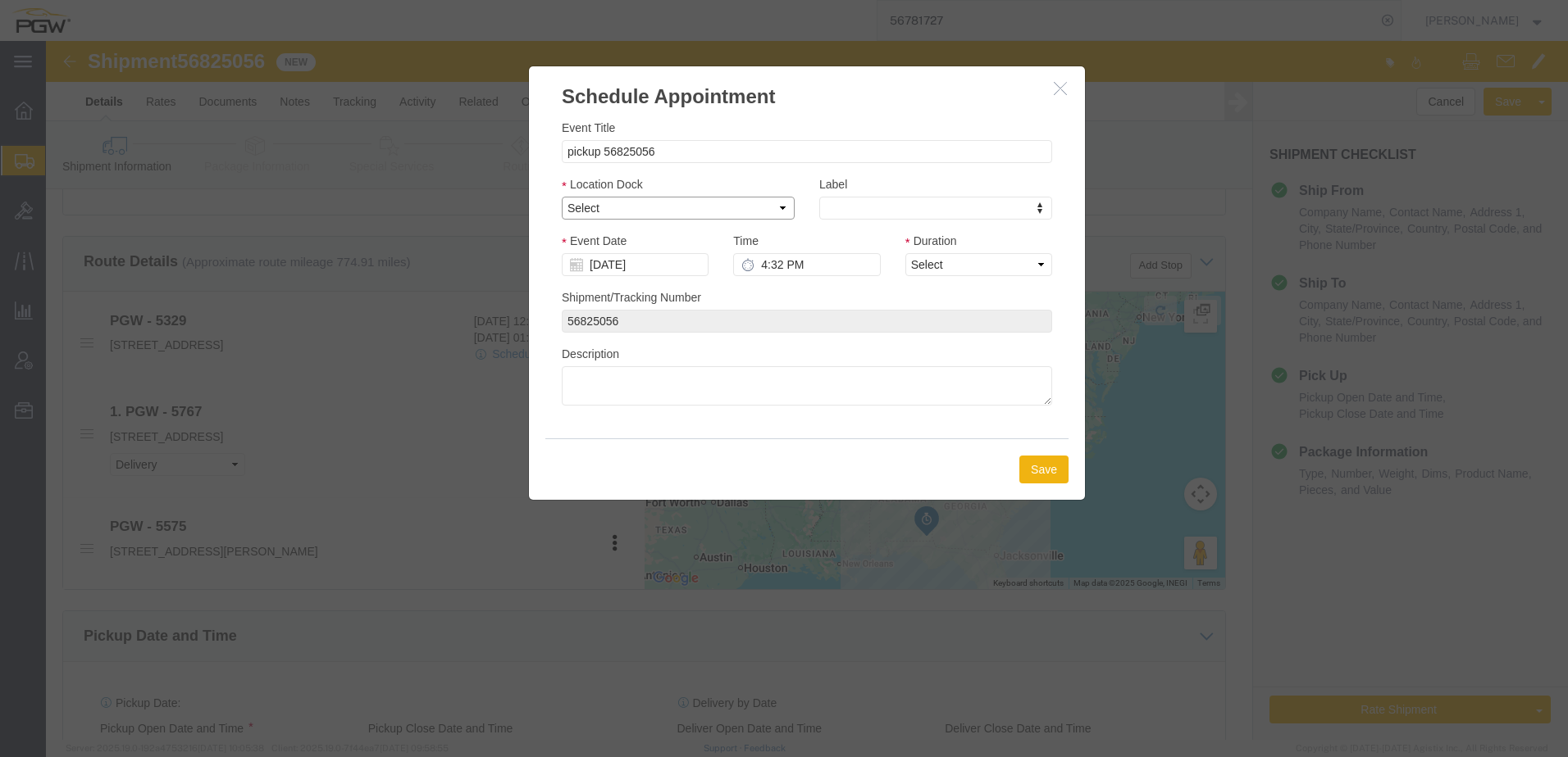
click select "Select Glass LTL Sundries Outbound Racks"
select select "5"
click select "Select Glass LTL Sundries Outbound Racks"
click input "4:32 PM"
type input "1:00 PM"
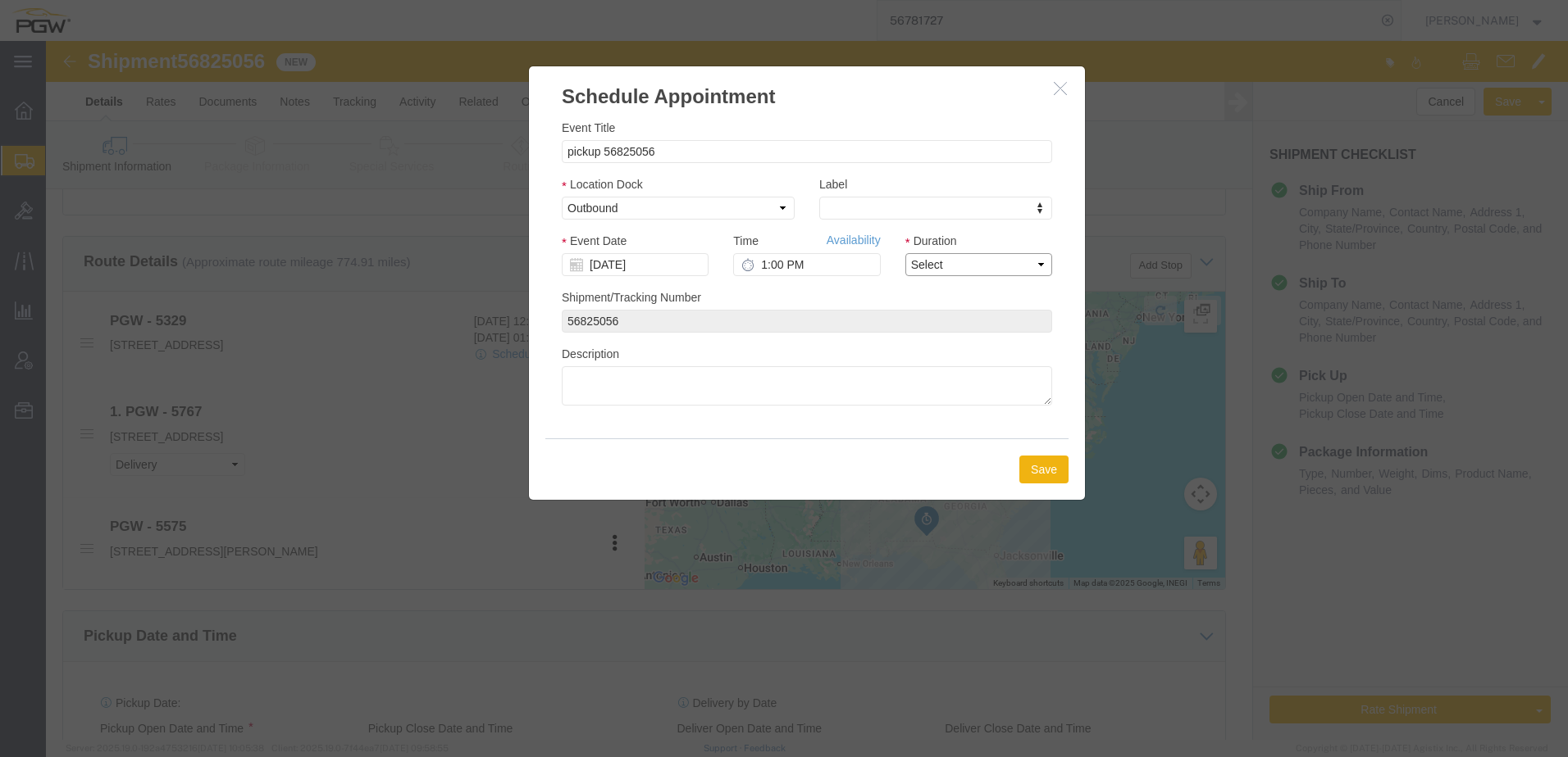
click select "Select 15 min 30 min 45 min 1 hr 2 hr 3 hr 4 hr"
select select "60"
click select "Select 15 min 30 min 45 min 1 hr 2 hr 3 hr 4 hr"
click button "Save"
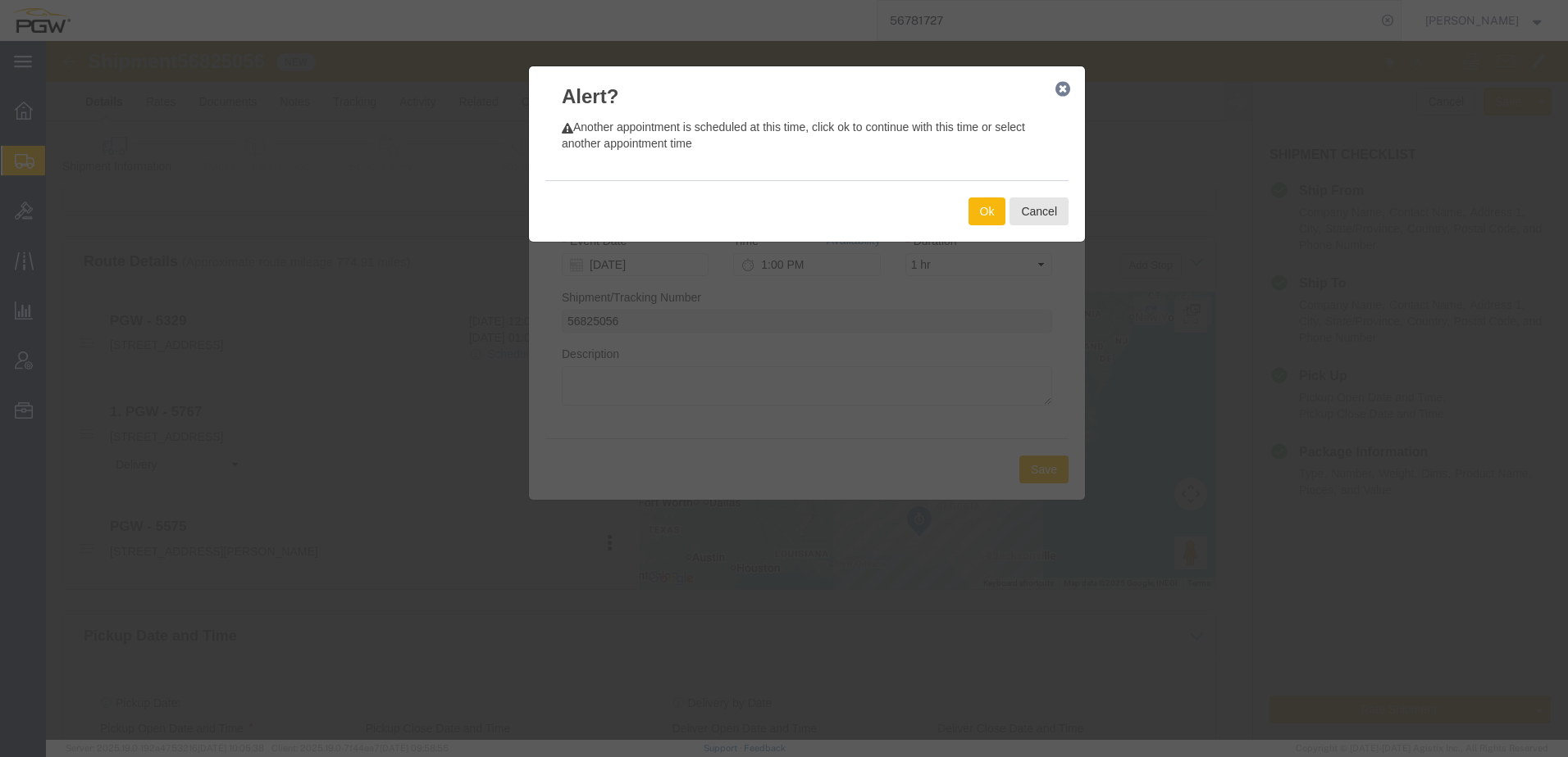
click button "Ok"
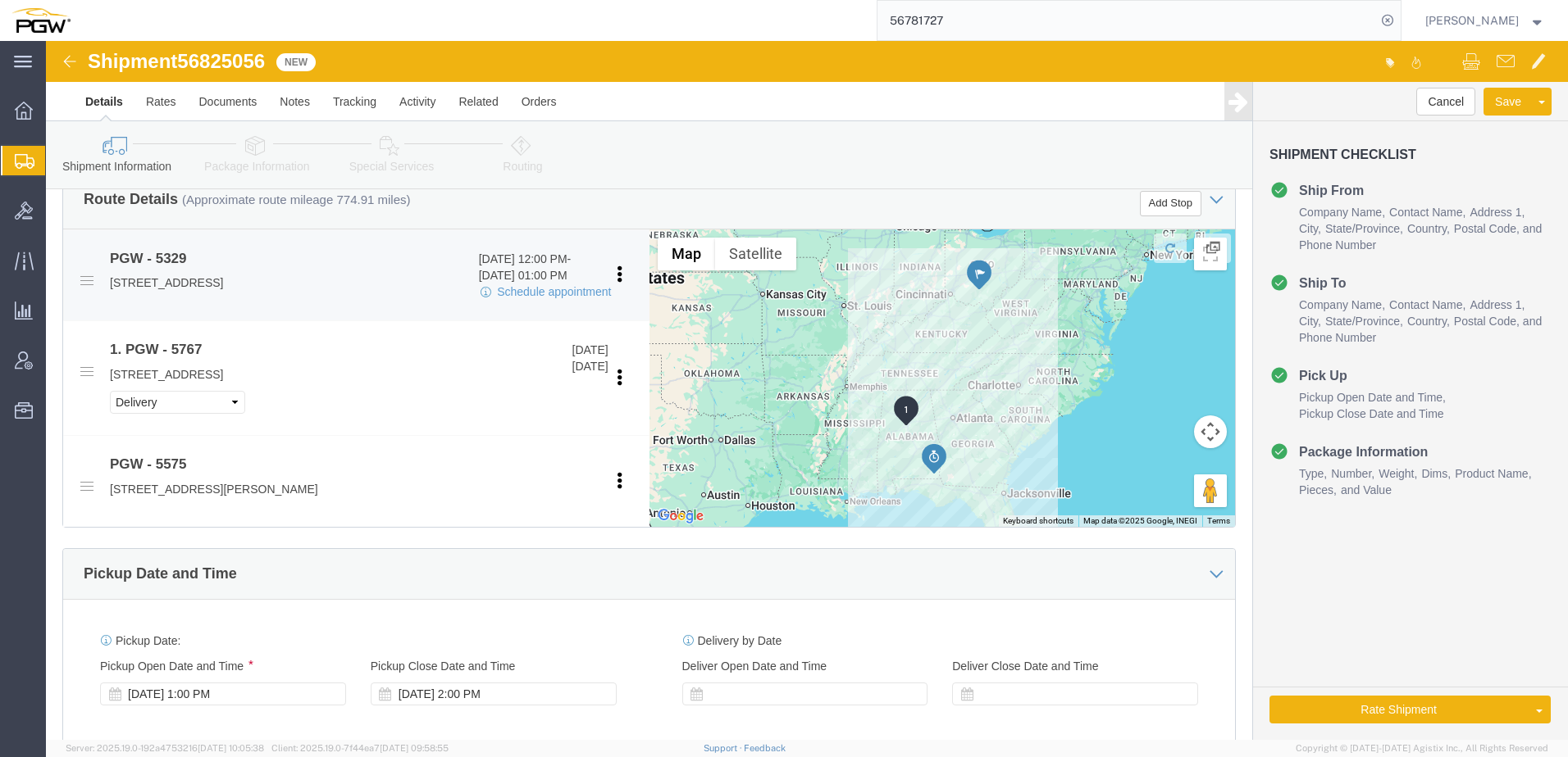
scroll to position [738, 0]
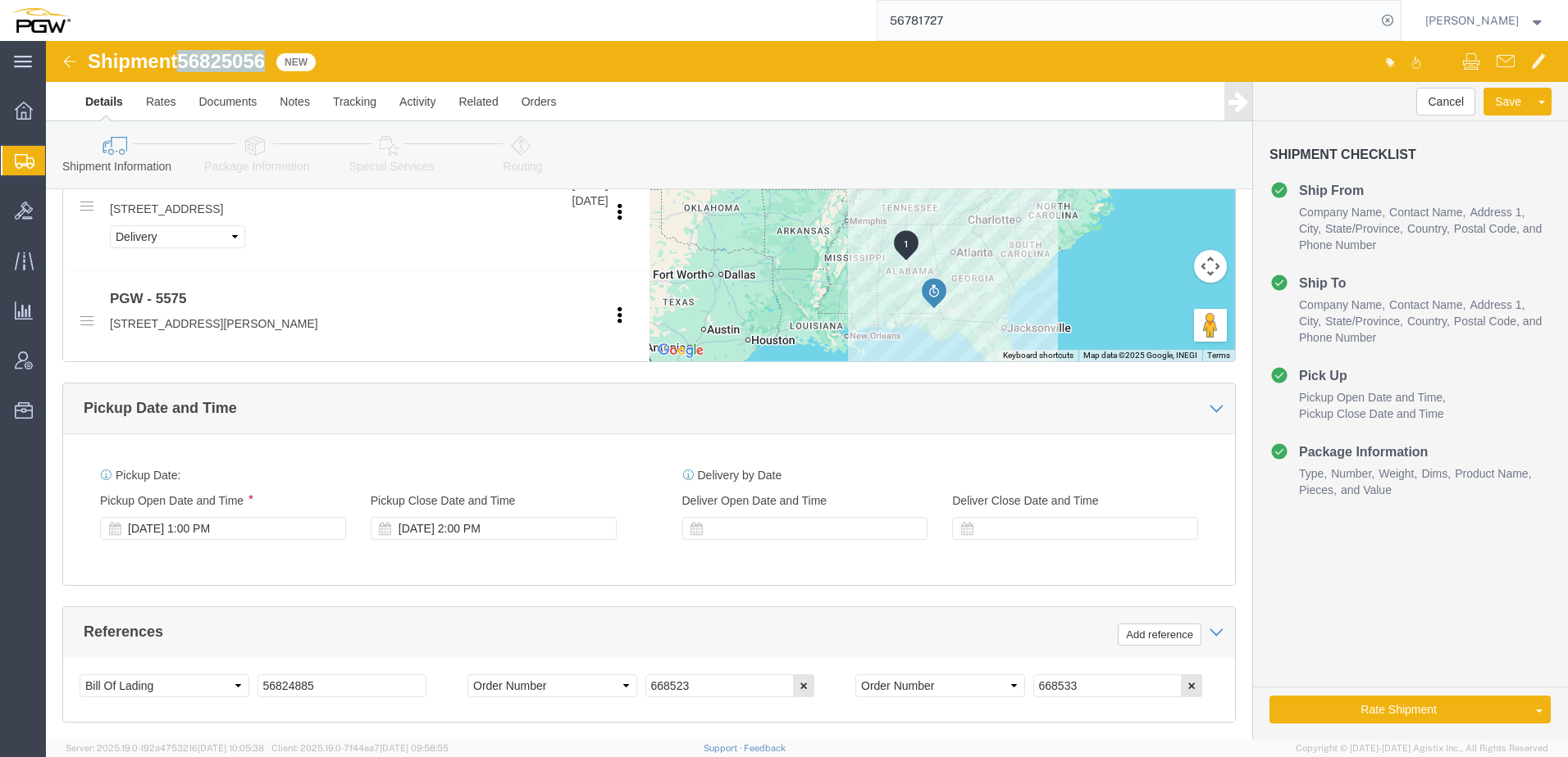
drag, startPoint x: 138, startPoint y: 19, endPoint x: 201, endPoint y: 33, distance: 64.5
click div "Shipment 56825056 New"
copy span "56825056"
drag, startPoint x: 322, startPoint y: 645, endPoint x: -217, endPoint y: 613, distance: 539.9
click html "Shipment 56825056 New Details Rates Documents Notes Tracking Activity Related O…"
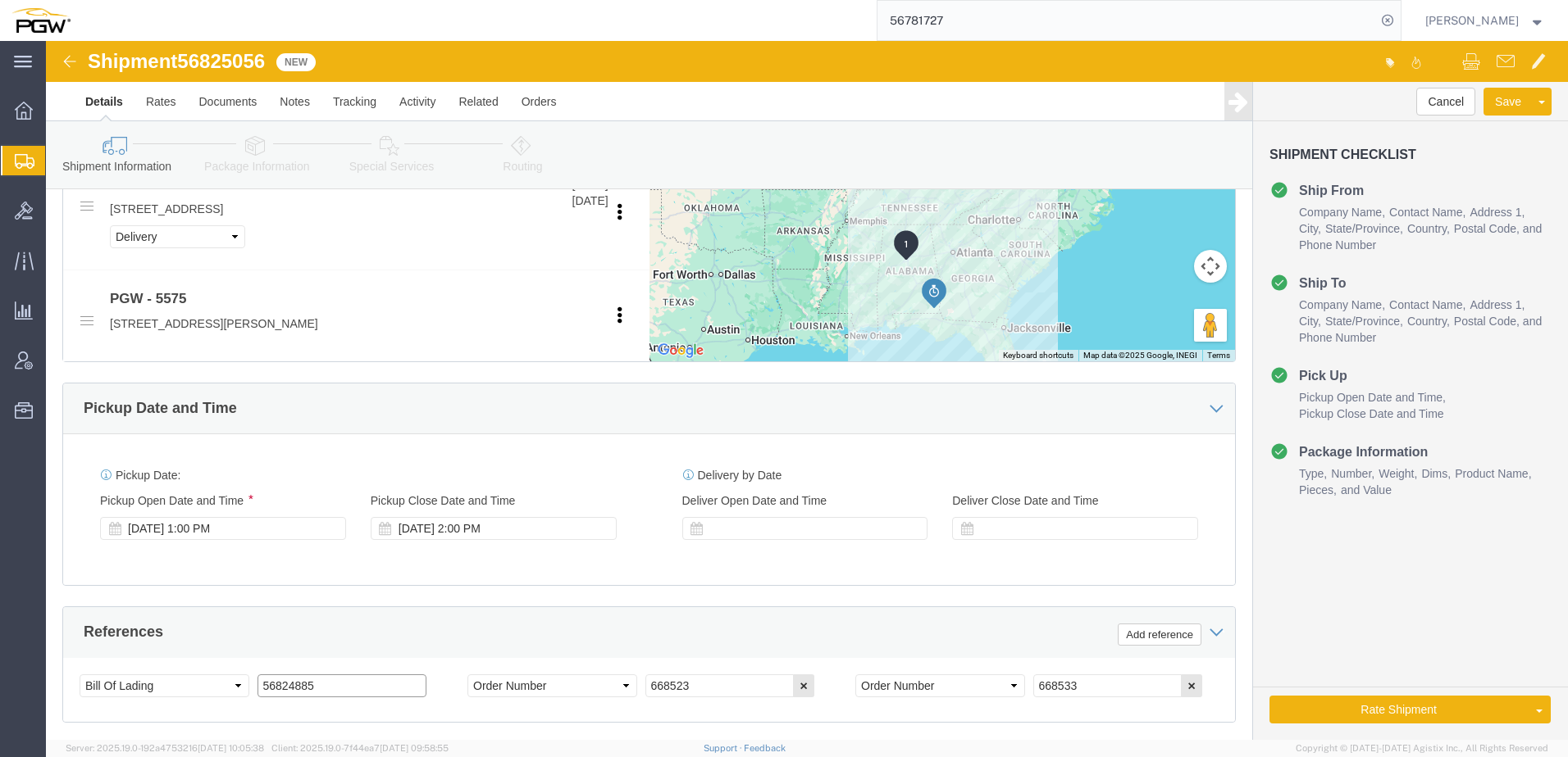
paste input "5056"
drag, startPoint x: 315, startPoint y: 647, endPoint x: -355, endPoint y: 636, distance: 670.1
click html "Shipment 56825056 New Details Rates Documents Notes Tracking Activity Related O…"
type input "56825056"
drag, startPoint x: 683, startPoint y: 647, endPoint x: -86, endPoint y: 513, distance: 780.6
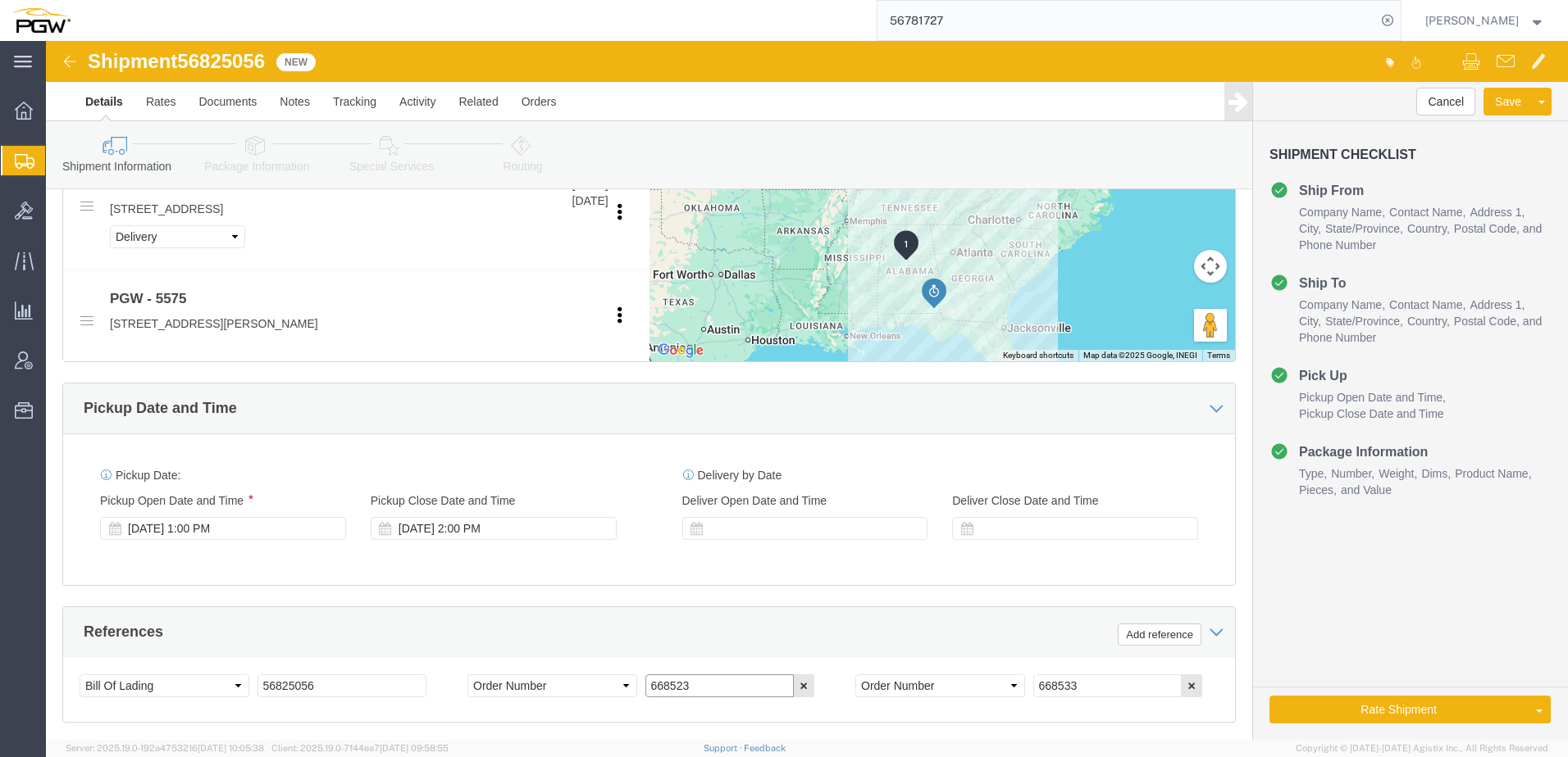
click html "Shipment 56825056 New Details Rates Documents Notes Tracking Activity Related O…"
paste input "48"
type input "668548"
drag, startPoint x: 1038, startPoint y: 650, endPoint x: 606, endPoint y: 597, distance: 435.2
click div "References Add reference Select Account Type Activity ID Airline Appointment Nu…"
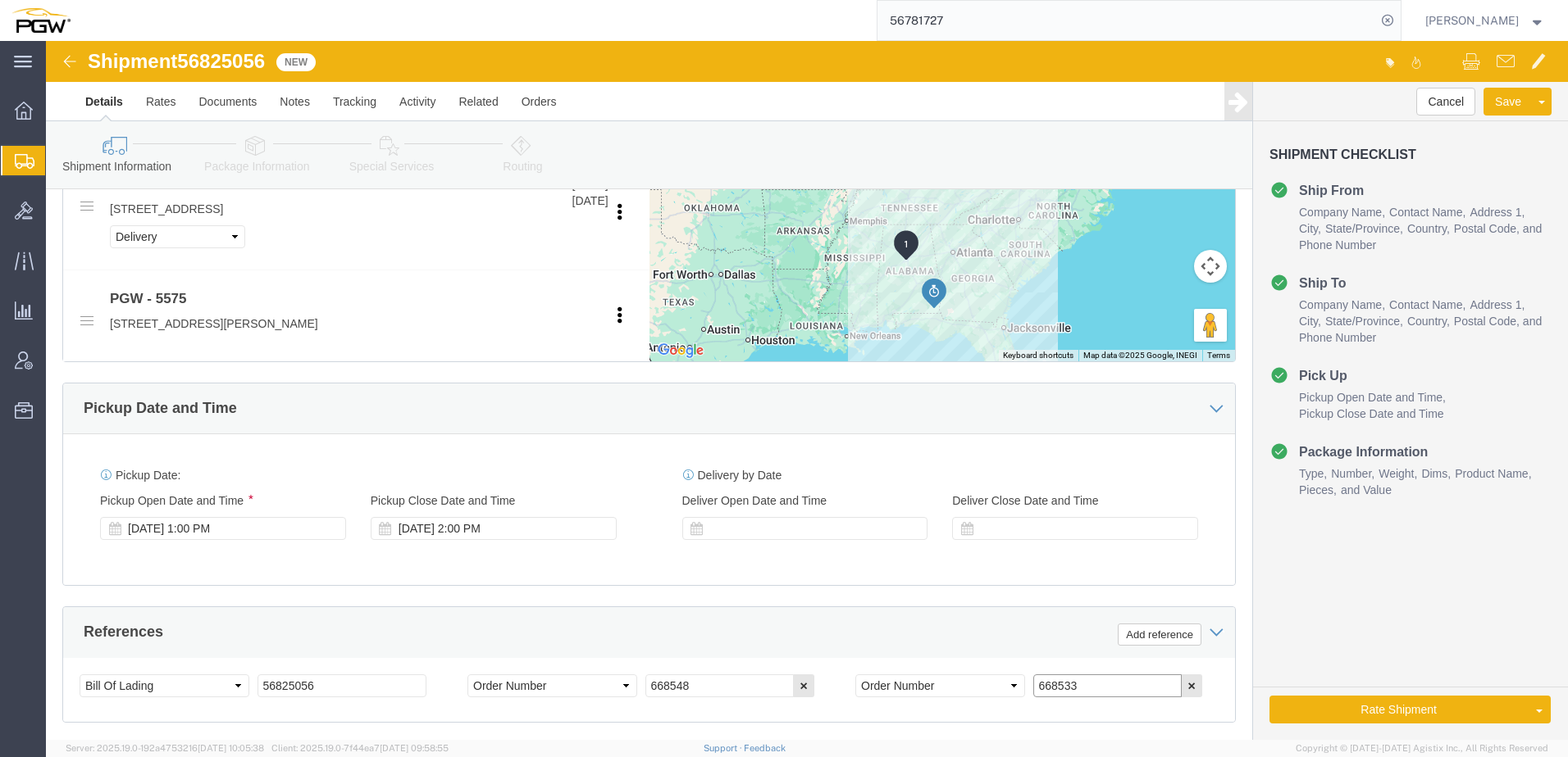
paste input "62"
type input "668562"
click link "Package Information"
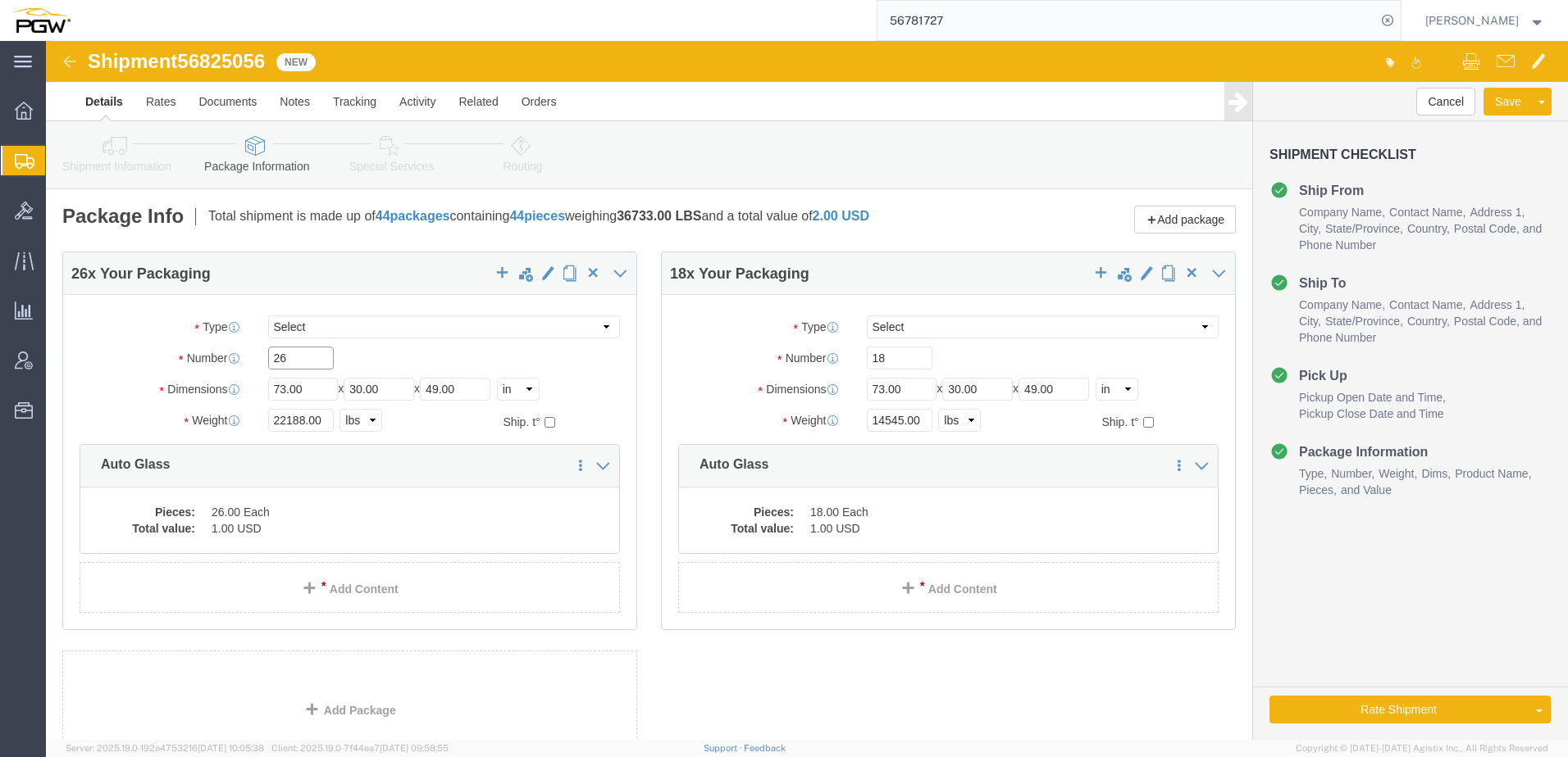
drag, startPoint x: 267, startPoint y: 317, endPoint x: 218, endPoint y: 315, distance: 49.0
click div "Number 26"
type input "25"
drag, startPoint x: 256, startPoint y: 378, endPoint x: 58, endPoint y: 360, distance: 198.8
click div "Package Type Select Bale(s) Basket(s) Bolt(s) Bottle(s) Buckets Bulk Bundle(s) …"
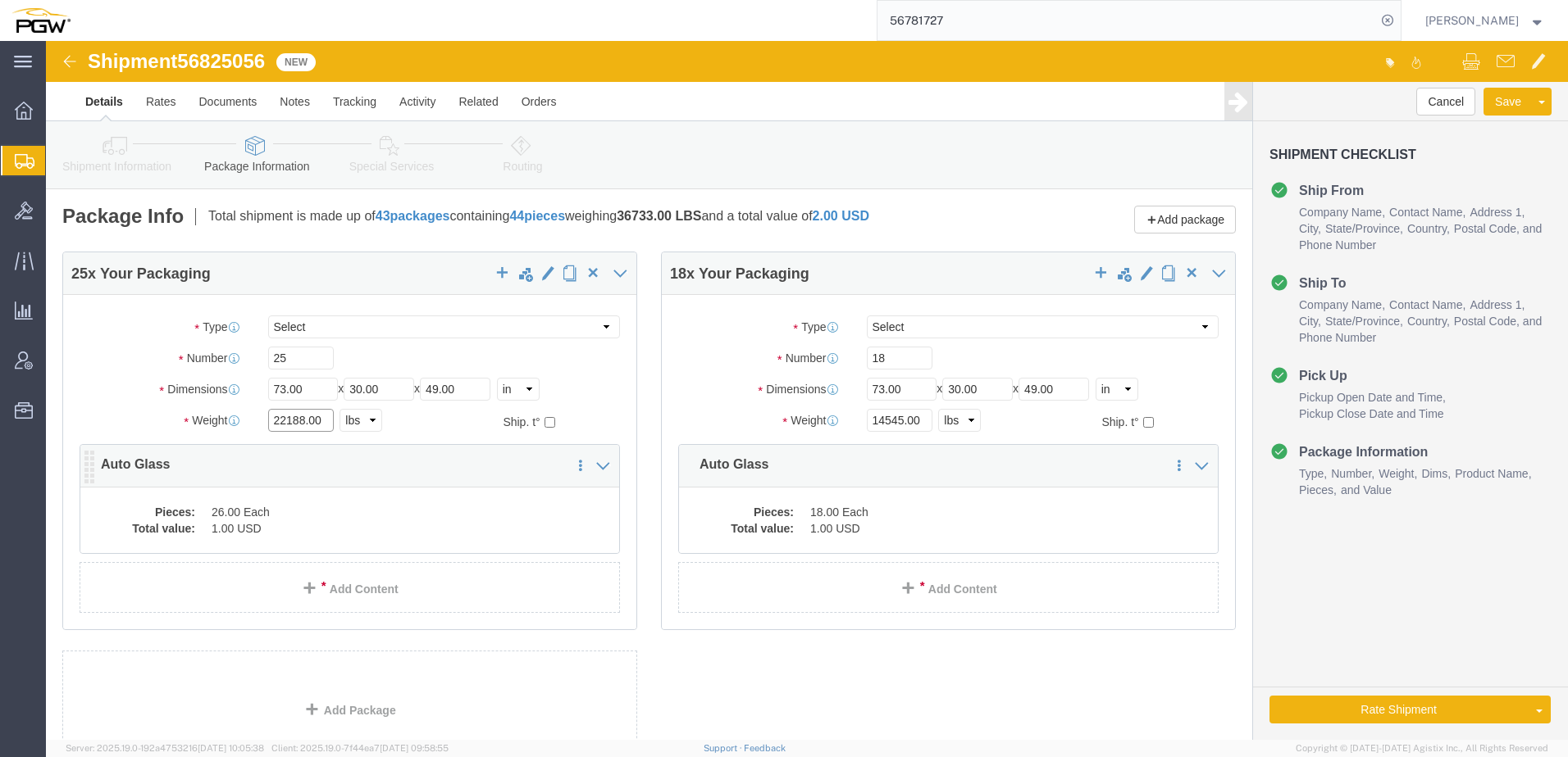
paste input "4300"
type input "24300.00"
click dd "1.00 USD"
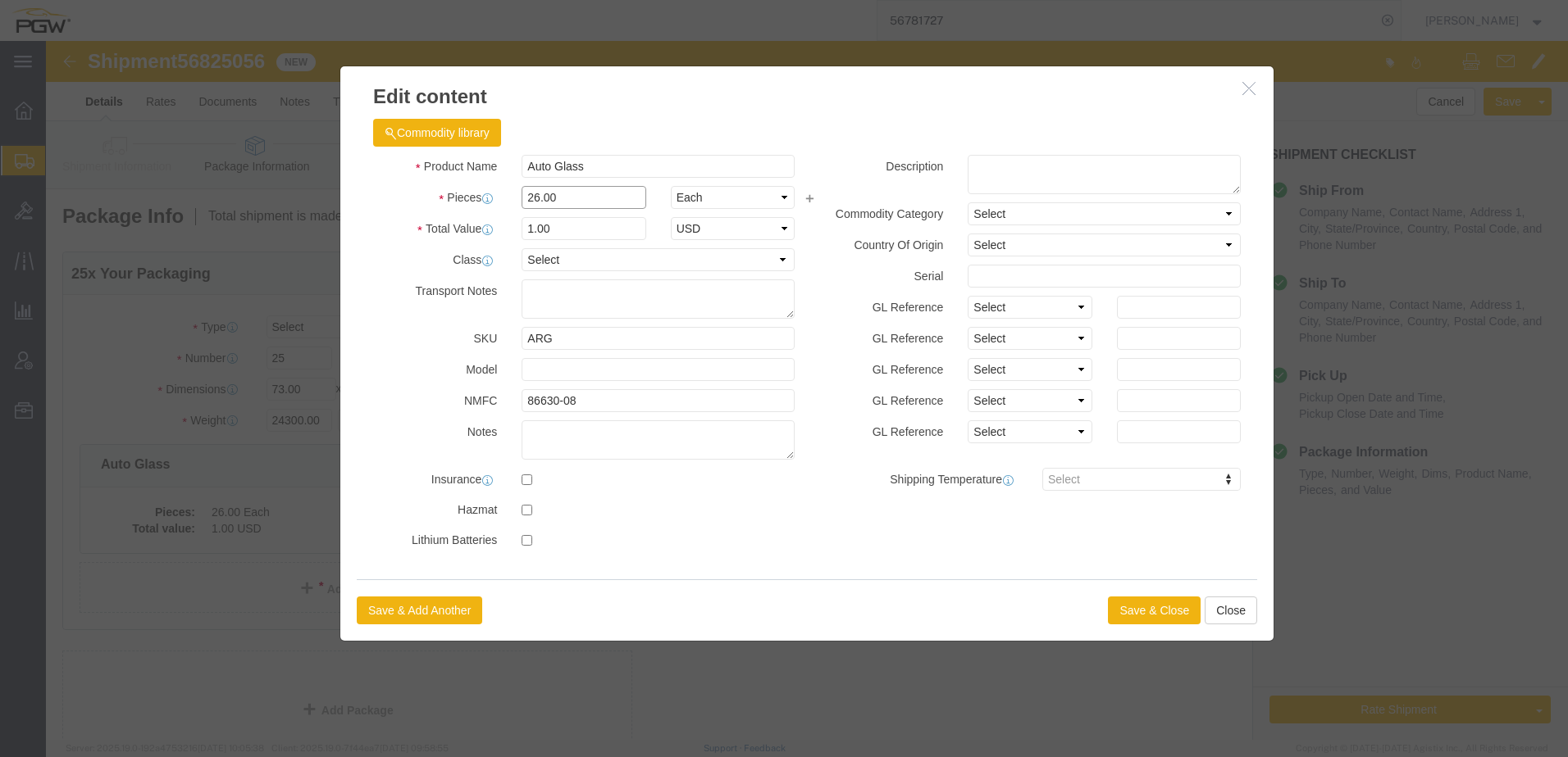
drag, startPoint x: 531, startPoint y: 156, endPoint x: -13, endPoint y: 132, distance: 544.5
click html "Shipment 56825056 New Details Rates Documents Notes Tracking Activity Related O…"
type input "25.00"
type input "0.96"
type input "1.00"
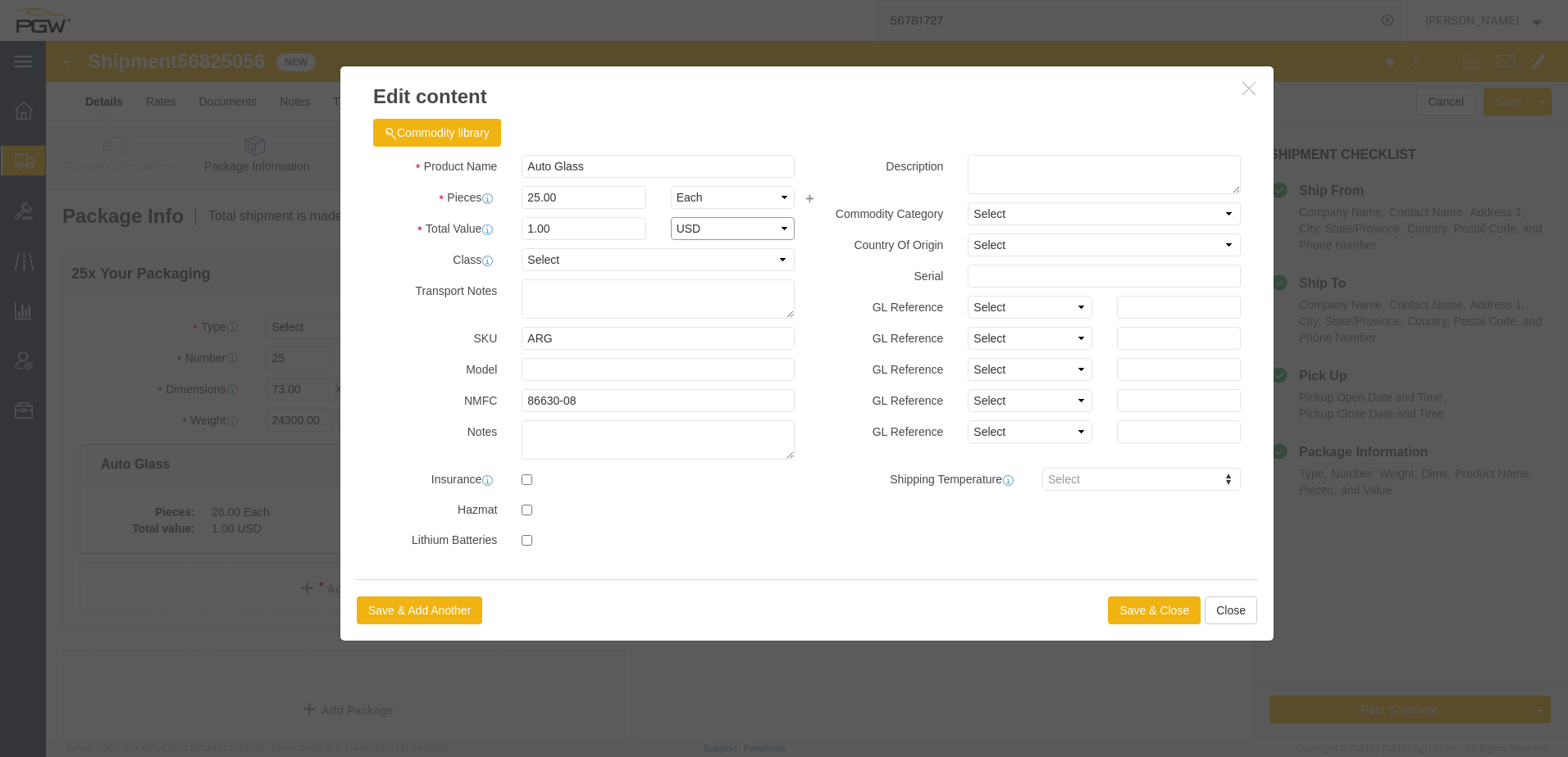
select select "USD"
click button "Save & Close"
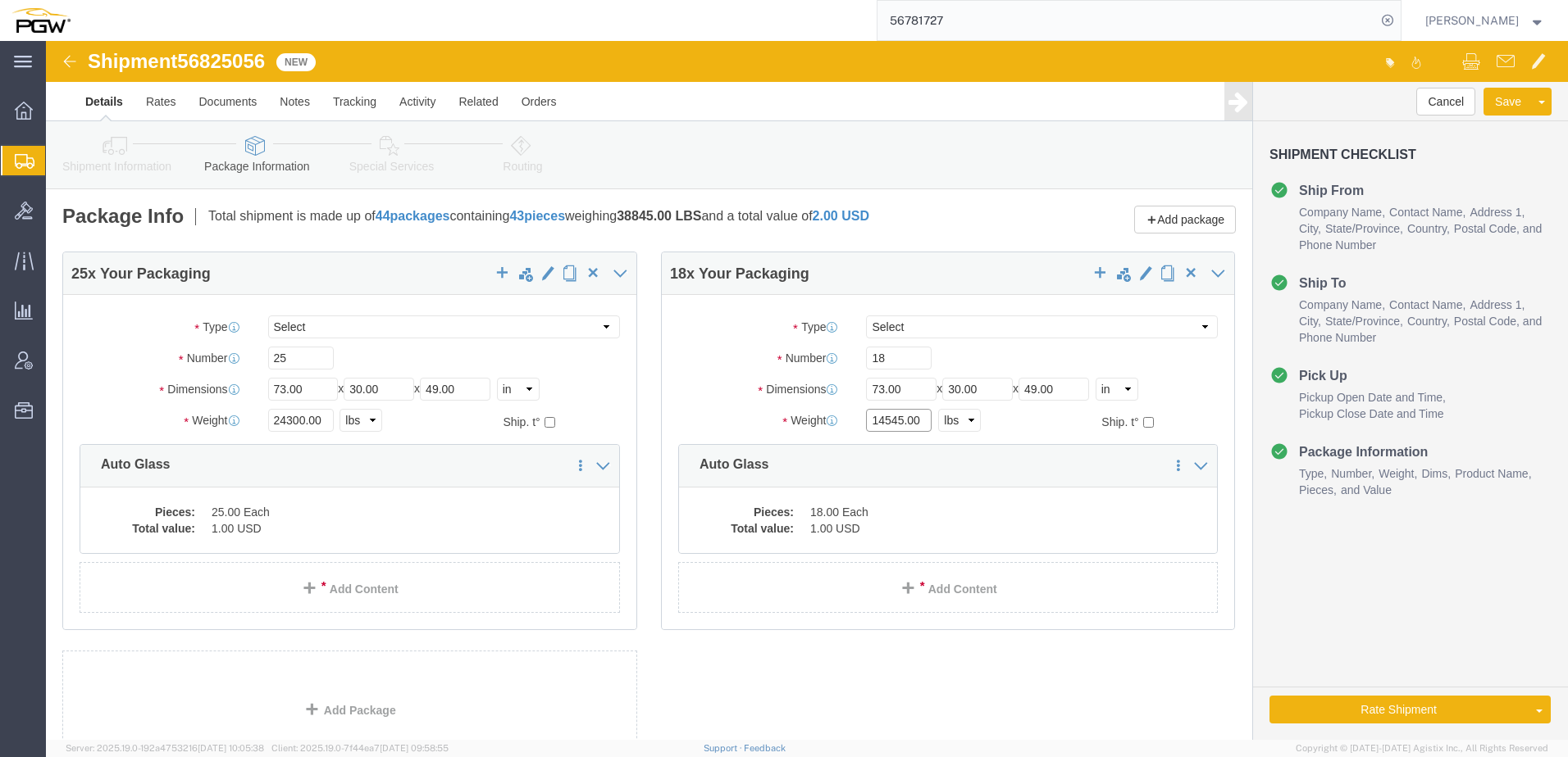
drag, startPoint x: 851, startPoint y: 380, endPoint x: 141, endPoint y: 374, distance: 710.0
click div "25 x Your Packaging Package Type Select Bale(s) Basket(s) Bolt(s) Bottle(s) Buc…"
type input "14066.00"
click icon
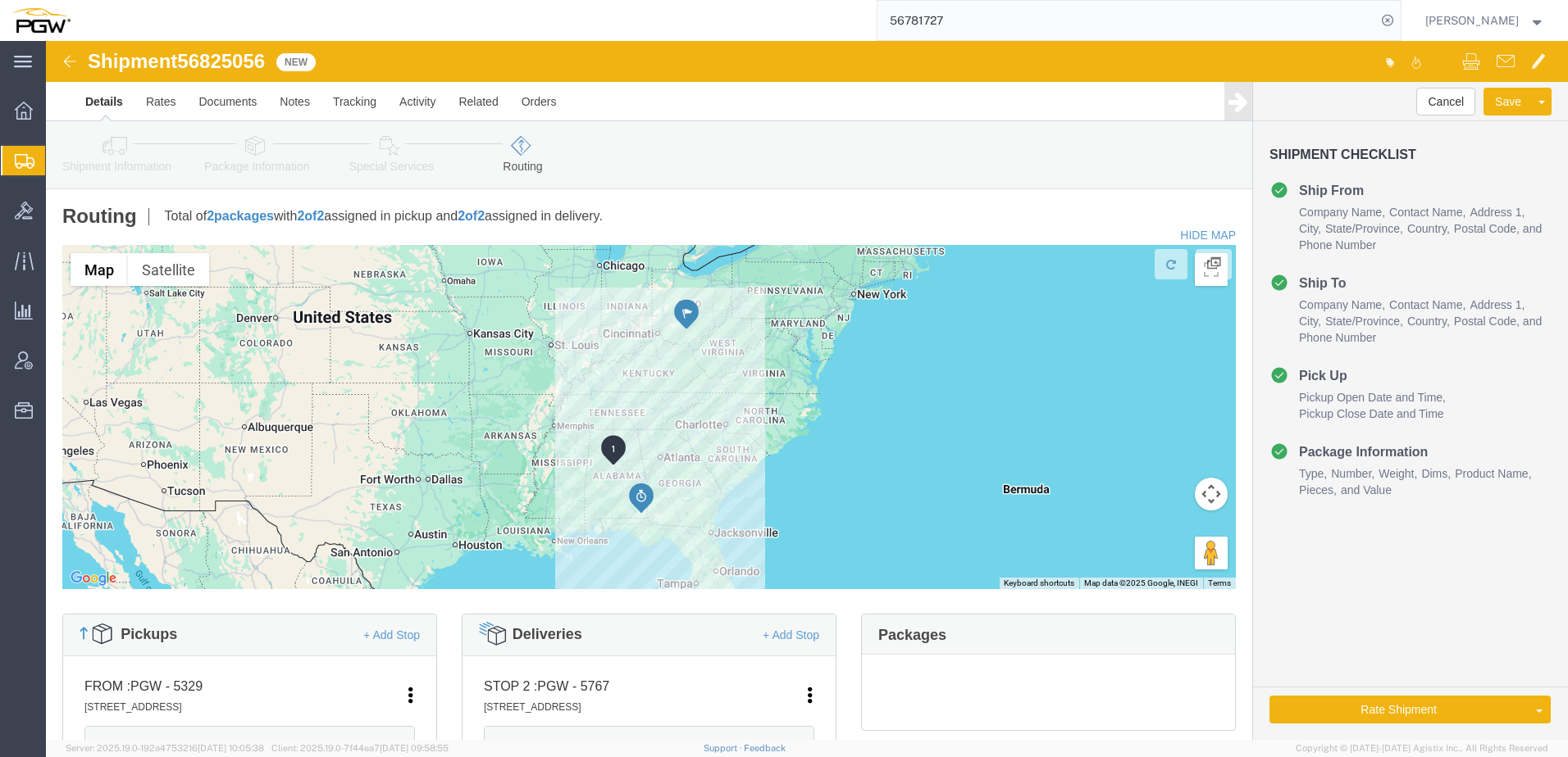
click link "Shipment Information"
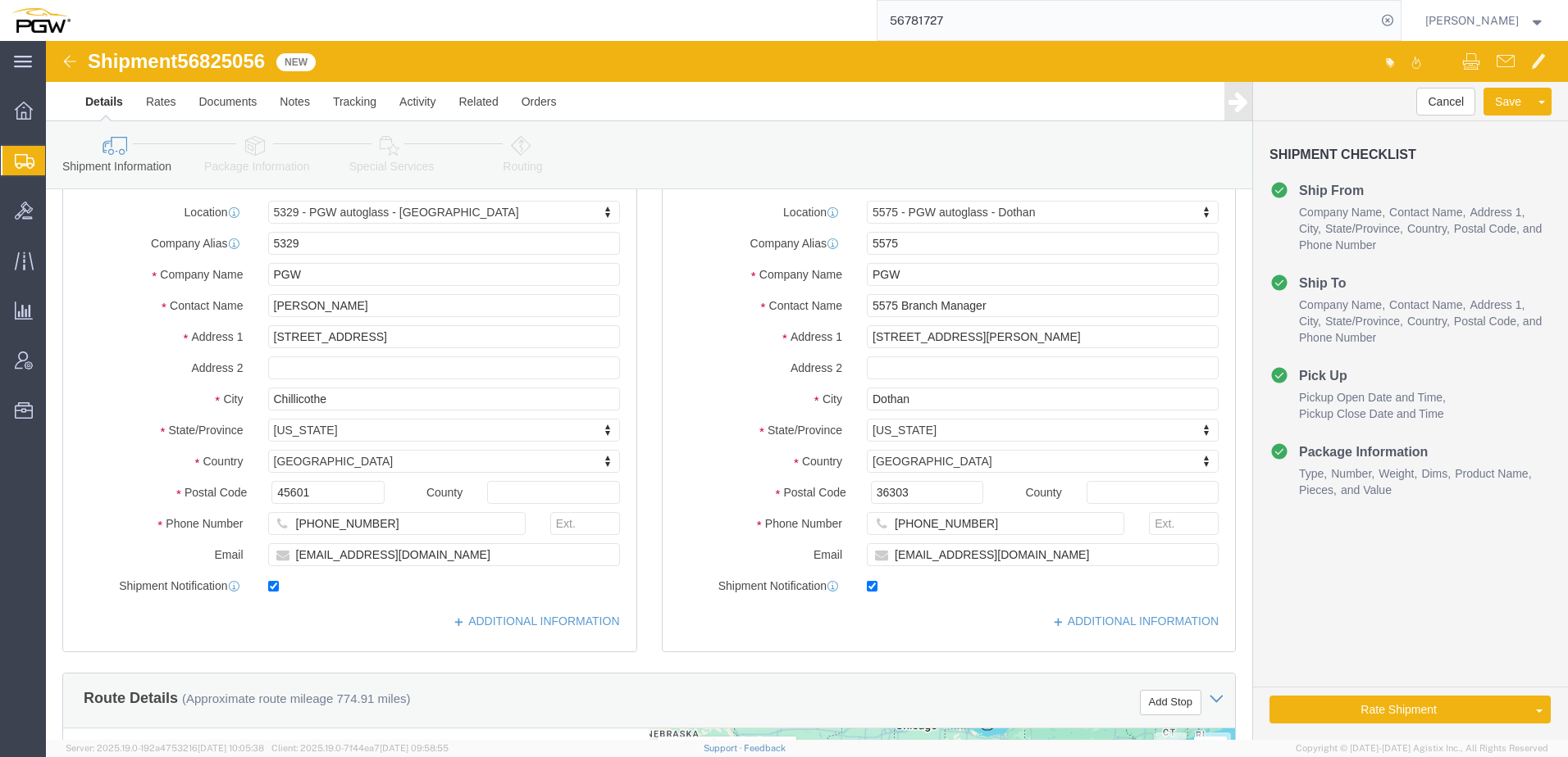
scroll to position [410, 0]
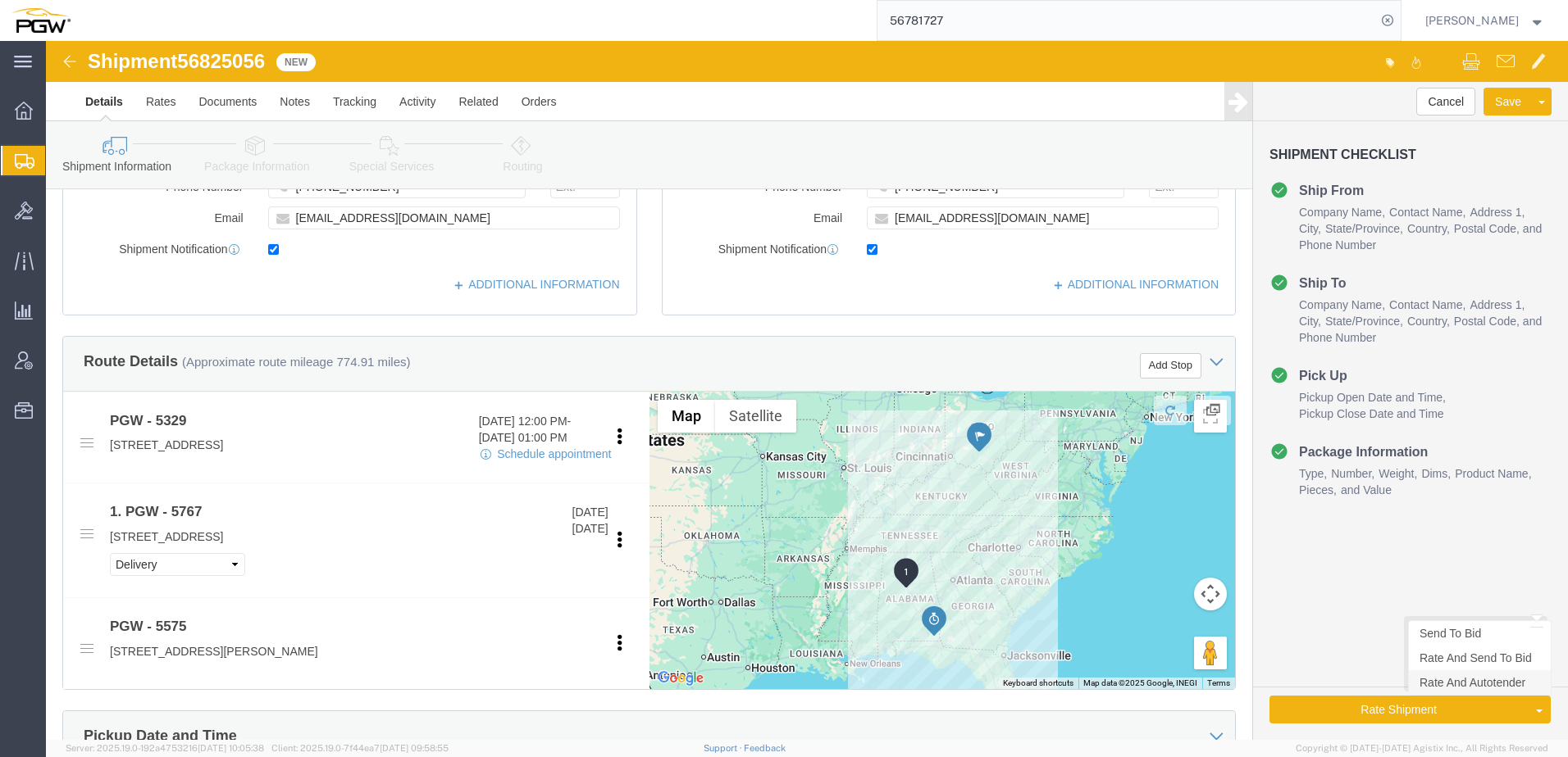
drag, startPoint x: 1368, startPoint y: 644, endPoint x: 1043, endPoint y: 665, distance: 325.7
click link "Rate And Autotender"
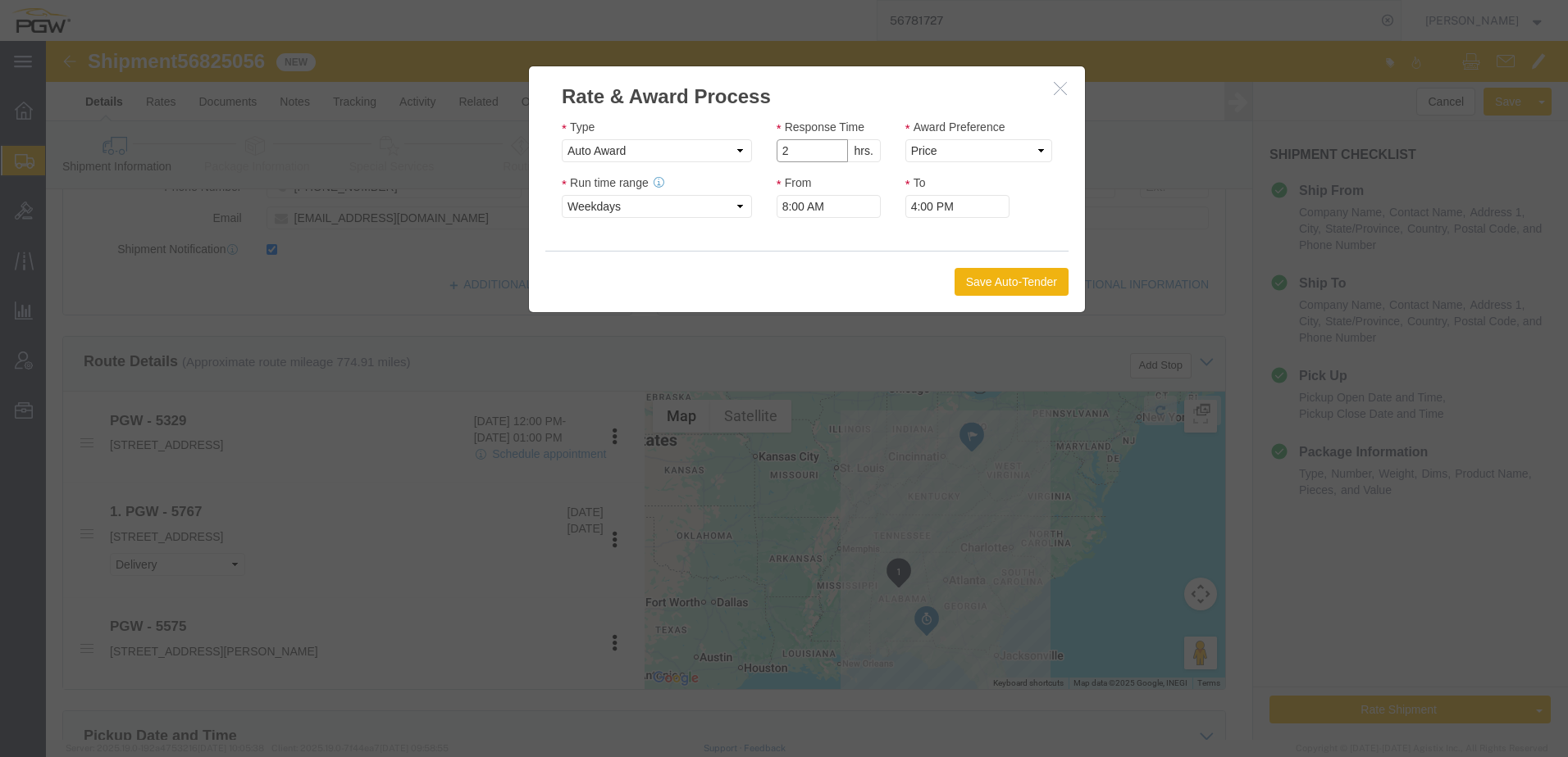
type input "2"
click input "2"
click select "Price Carrier Rank"
select select "LANE_RANK"
click select "Price Carrier Rank"
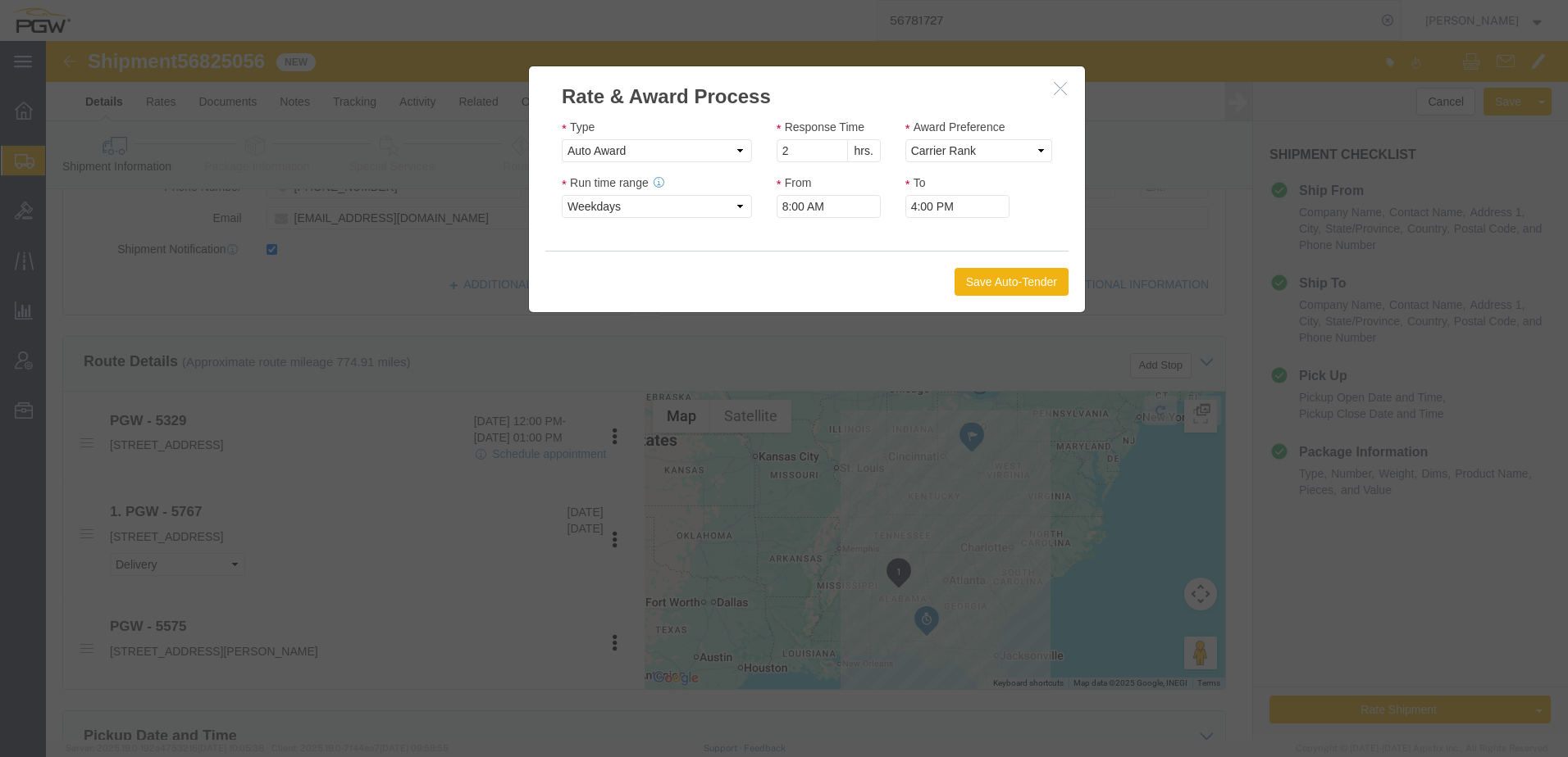
click icon "button"
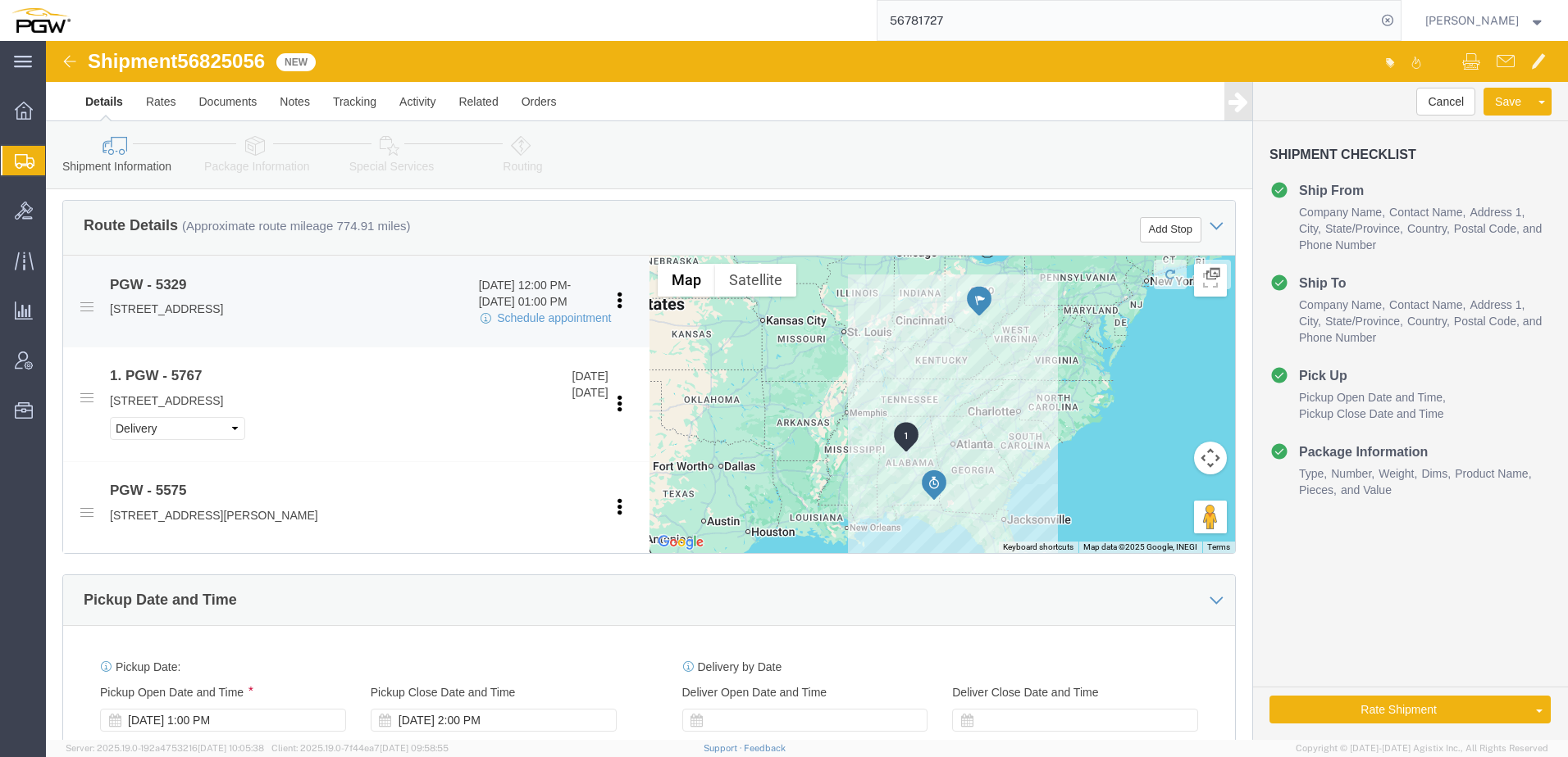
scroll to position [491, 0]
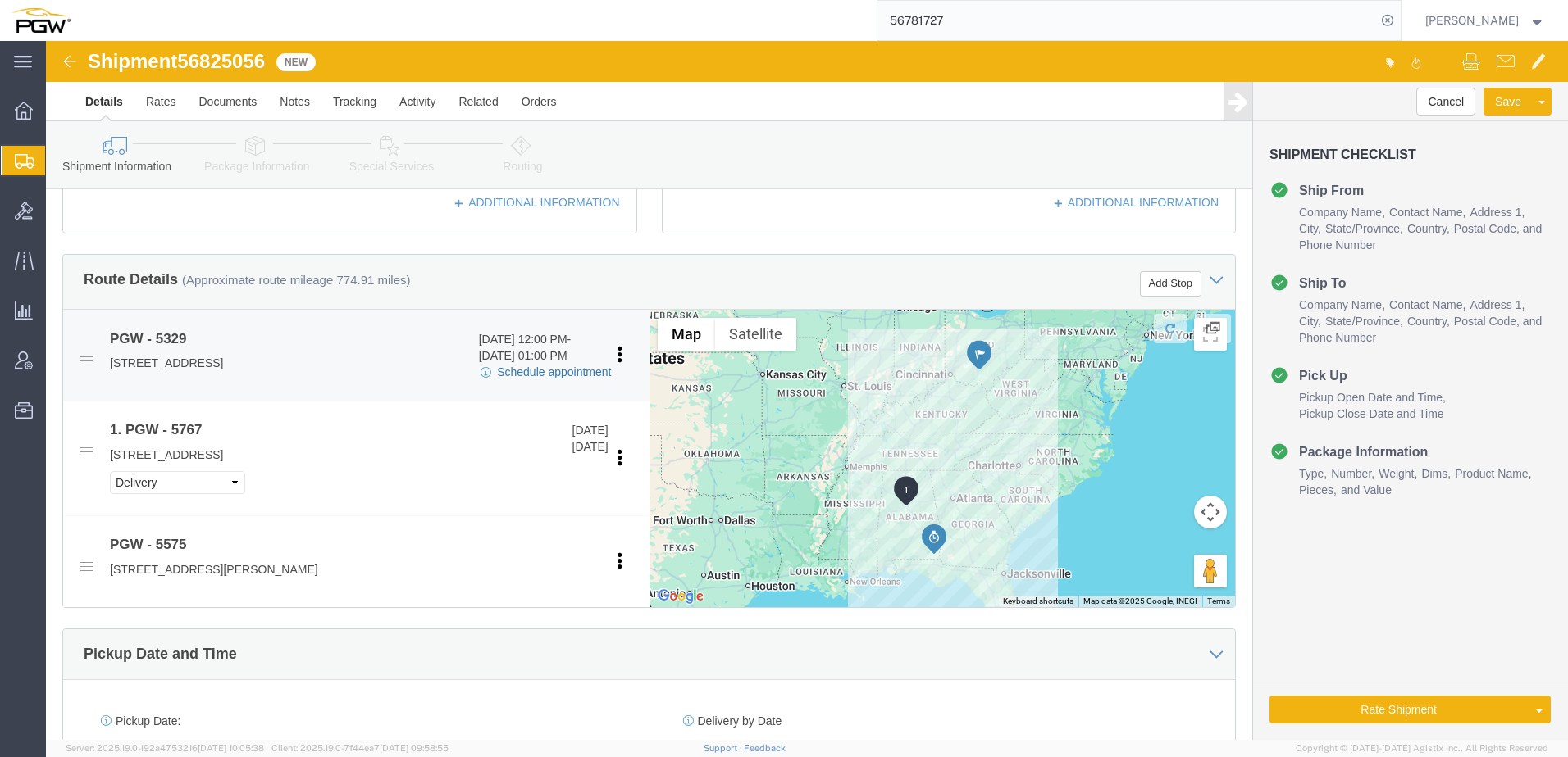
click link "Schedule appointment"
select select
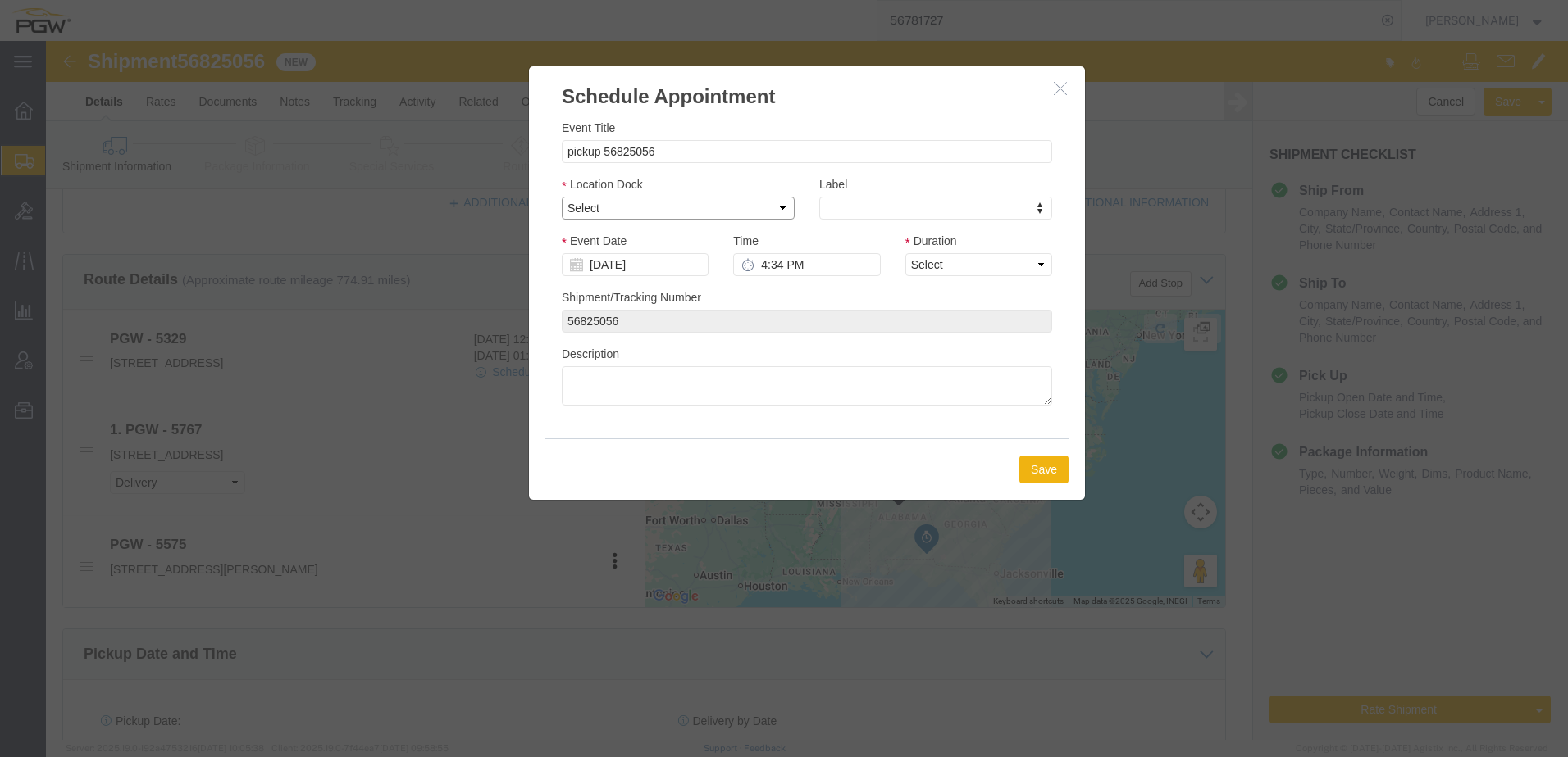
click select "Select Glass LTL Sundries Outbound Racks"
drag, startPoint x: 607, startPoint y: 210, endPoint x: 562, endPoint y: 169, distance: 60.9
click select "Select Glass LTL Sundries Outbound Racks"
select select "5"
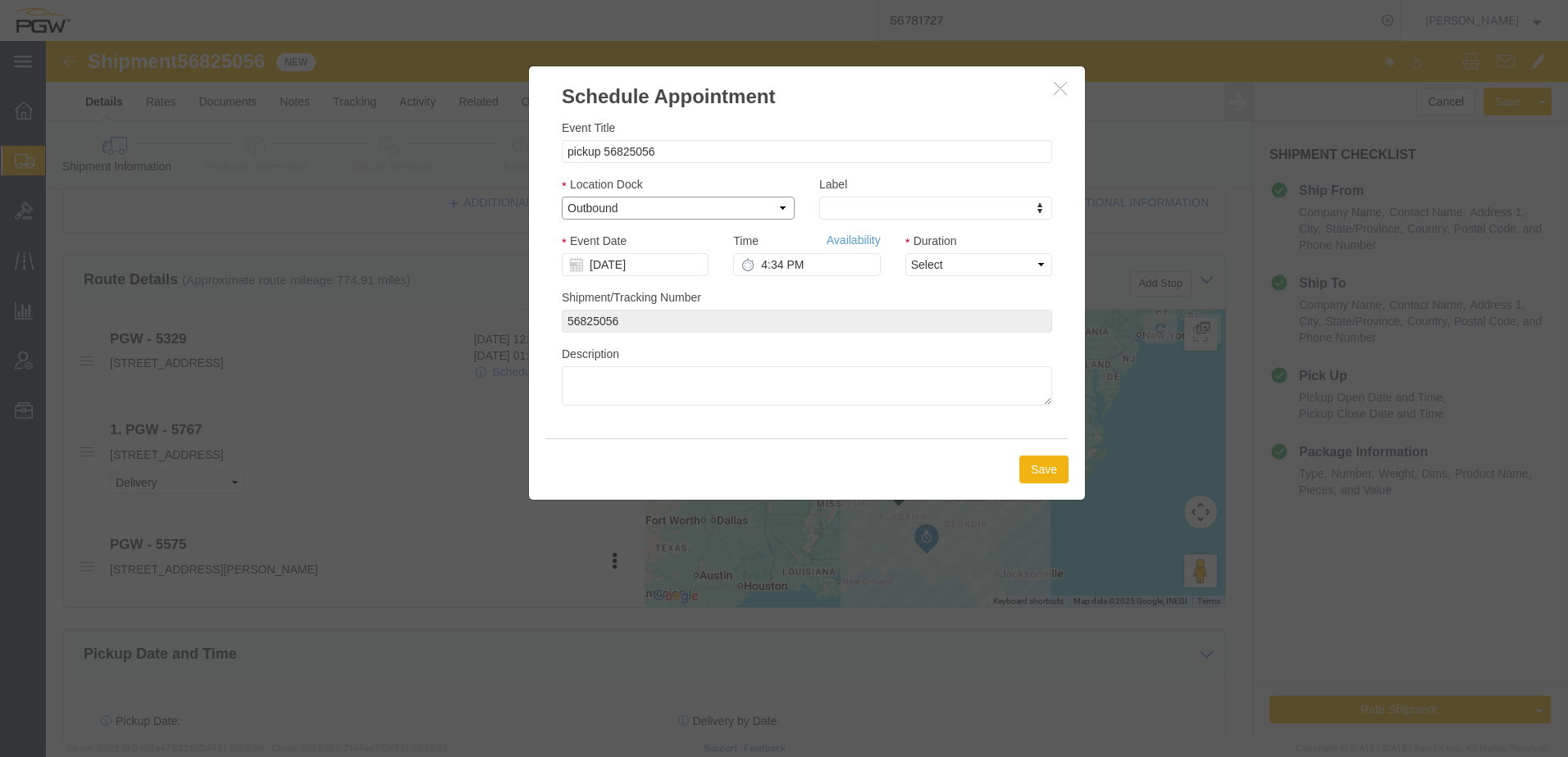
click select "Select Glass LTL Sundries Outbound Racks"
drag, startPoint x: 721, startPoint y: 223, endPoint x: 850, endPoint y: 203, distance: 130.5
click input "4:34 PM"
type input "1:00 PM"
click select "Select 15 min 30 min 45 min 1 hr 2 hr 3 hr 4 hr"
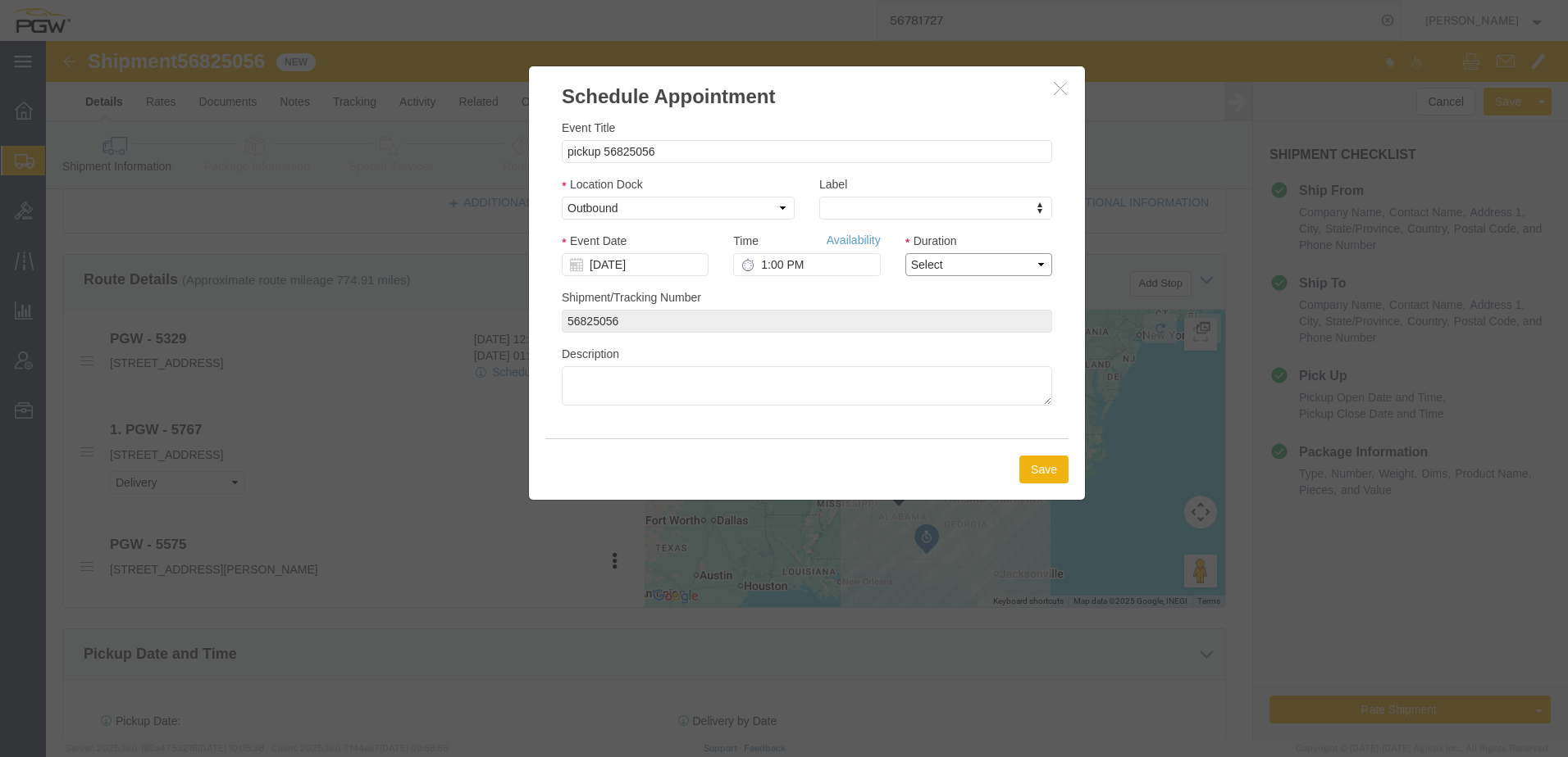
select select "60"
click select "Select 15 min 30 min 45 min 1 hr 2 hr 3 hr 4 hr"
click button "Save"
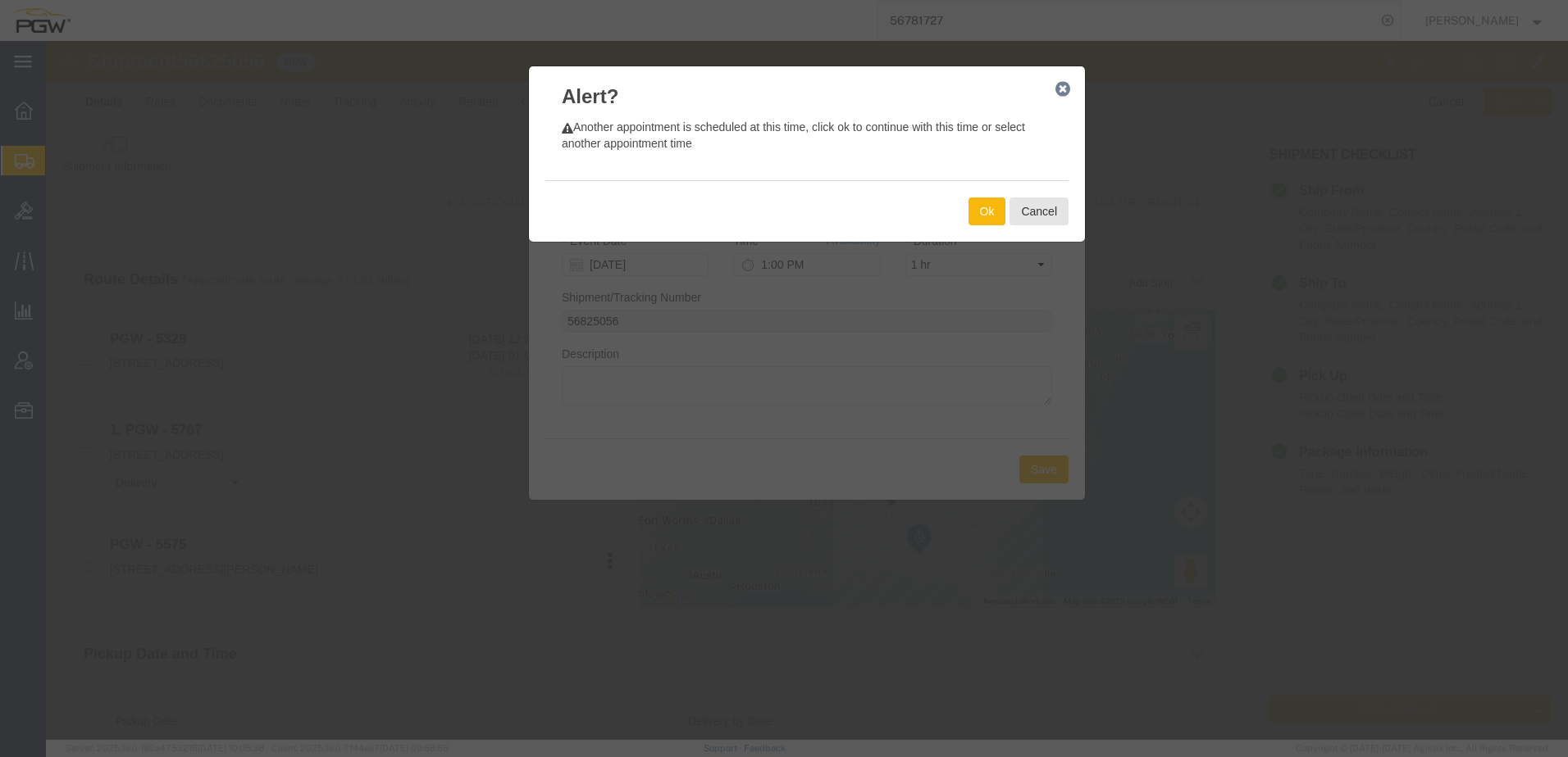
click button "Ok"
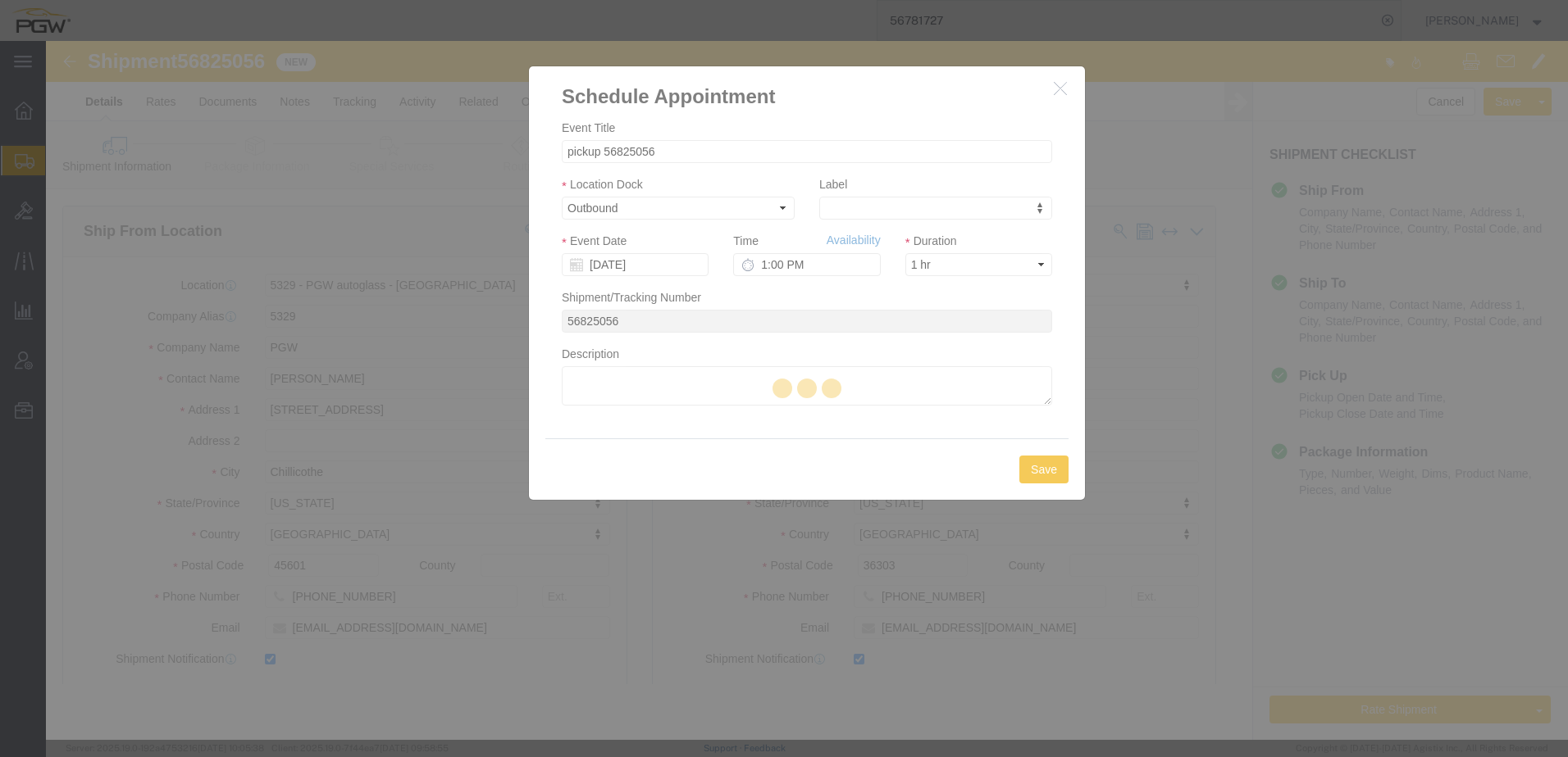
scroll to position [0, 0]
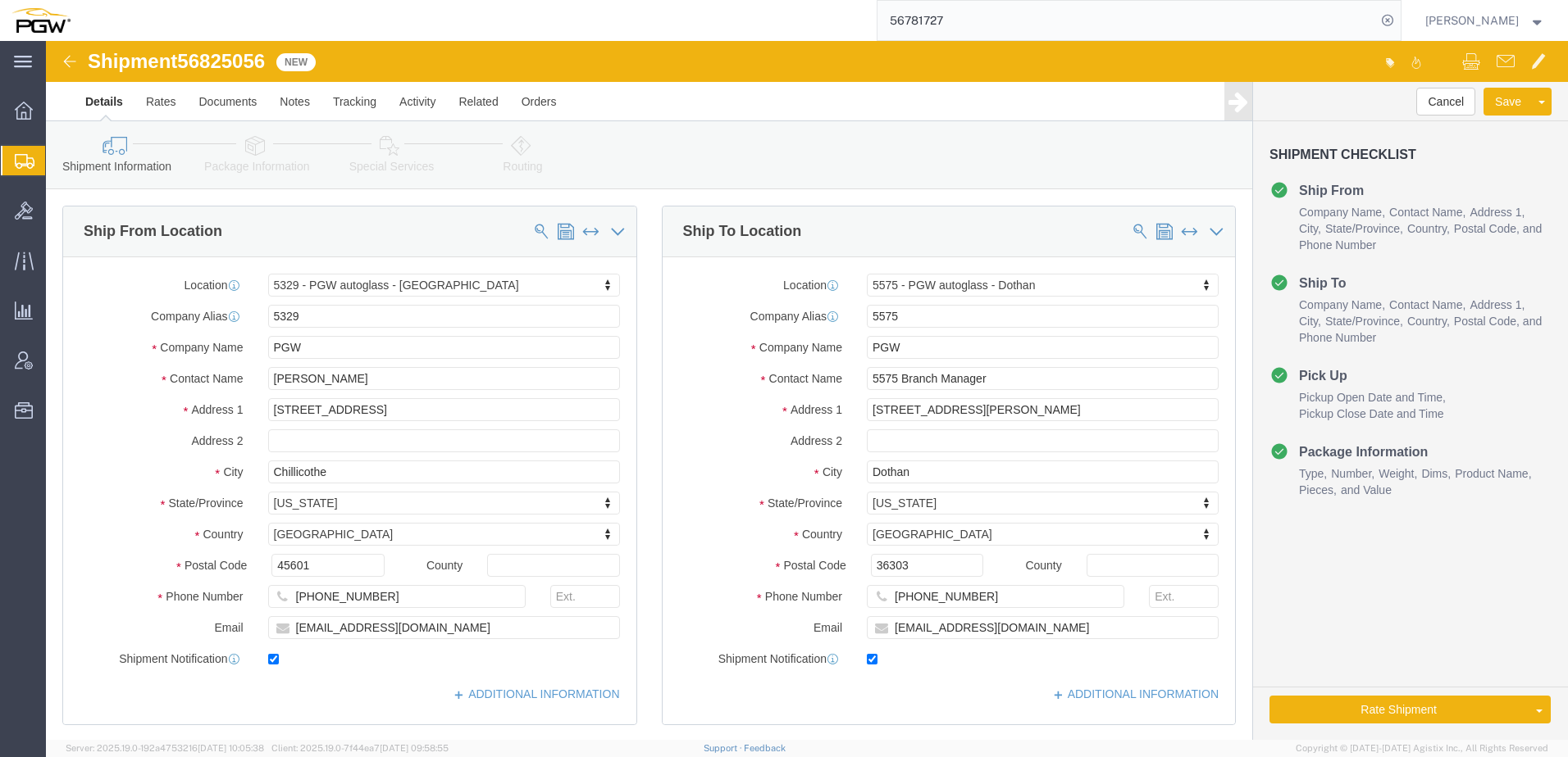
click div "Shipment Information Package Information Special Services Loading Routing"
click icon
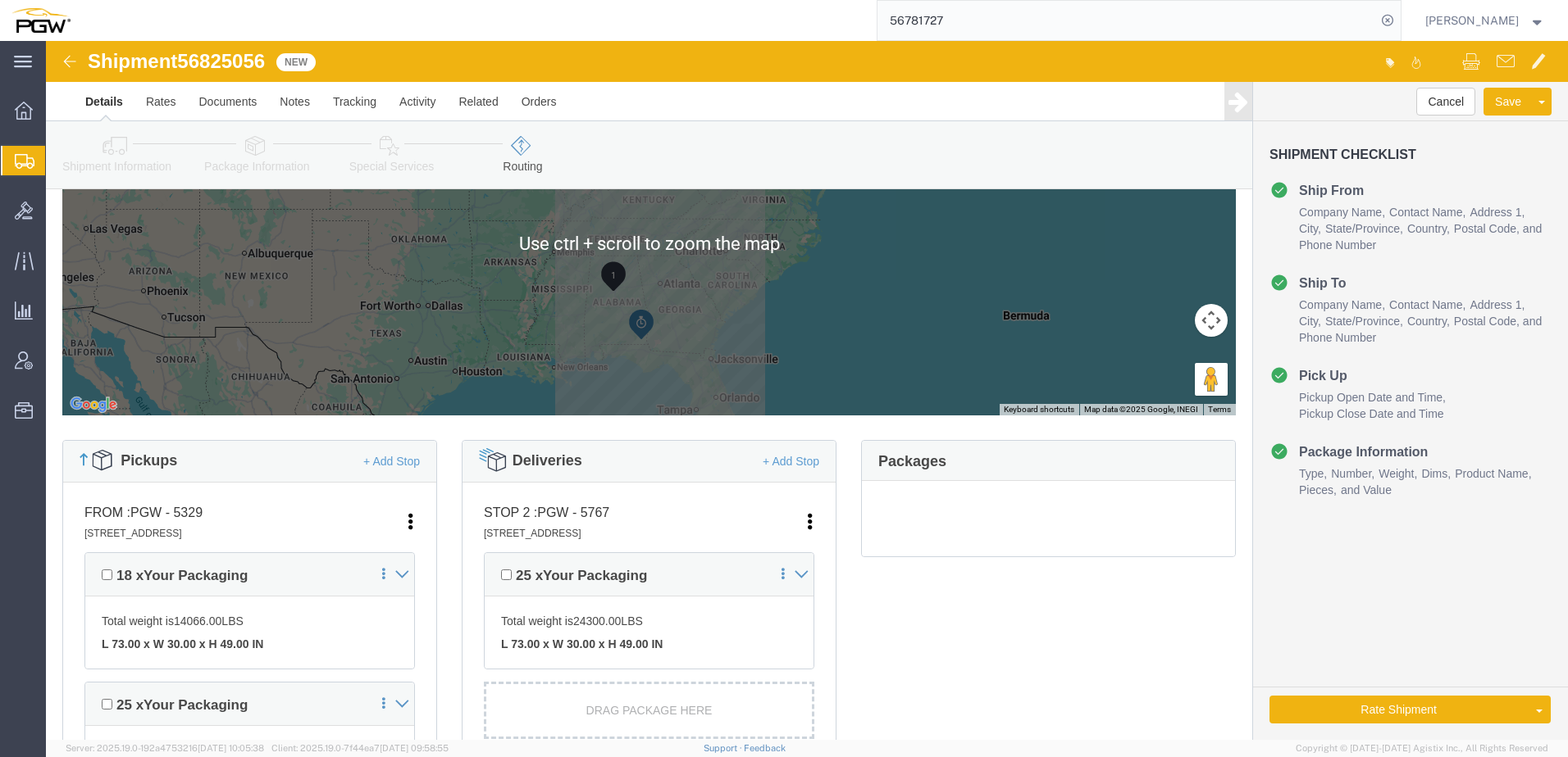
scroll to position [410, 0]
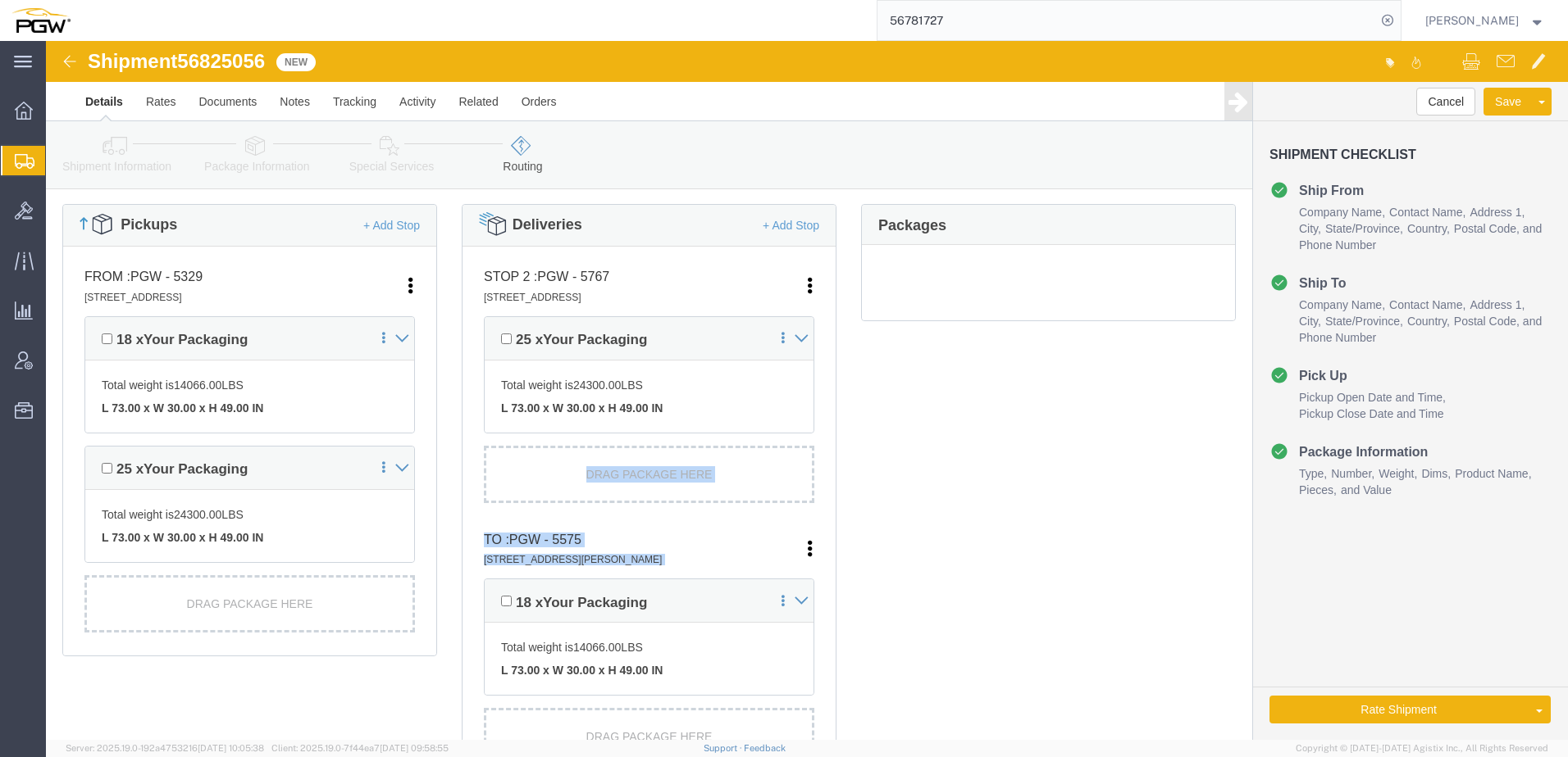
drag, startPoint x: 439, startPoint y: 548, endPoint x: 446, endPoint y: 407, distance: 141.2
click ul "STOP 2 : PGW - 5767 240 Lyon Lane, Suite B, Birmingham, AL, 35211, US Edit Move…"
click icon
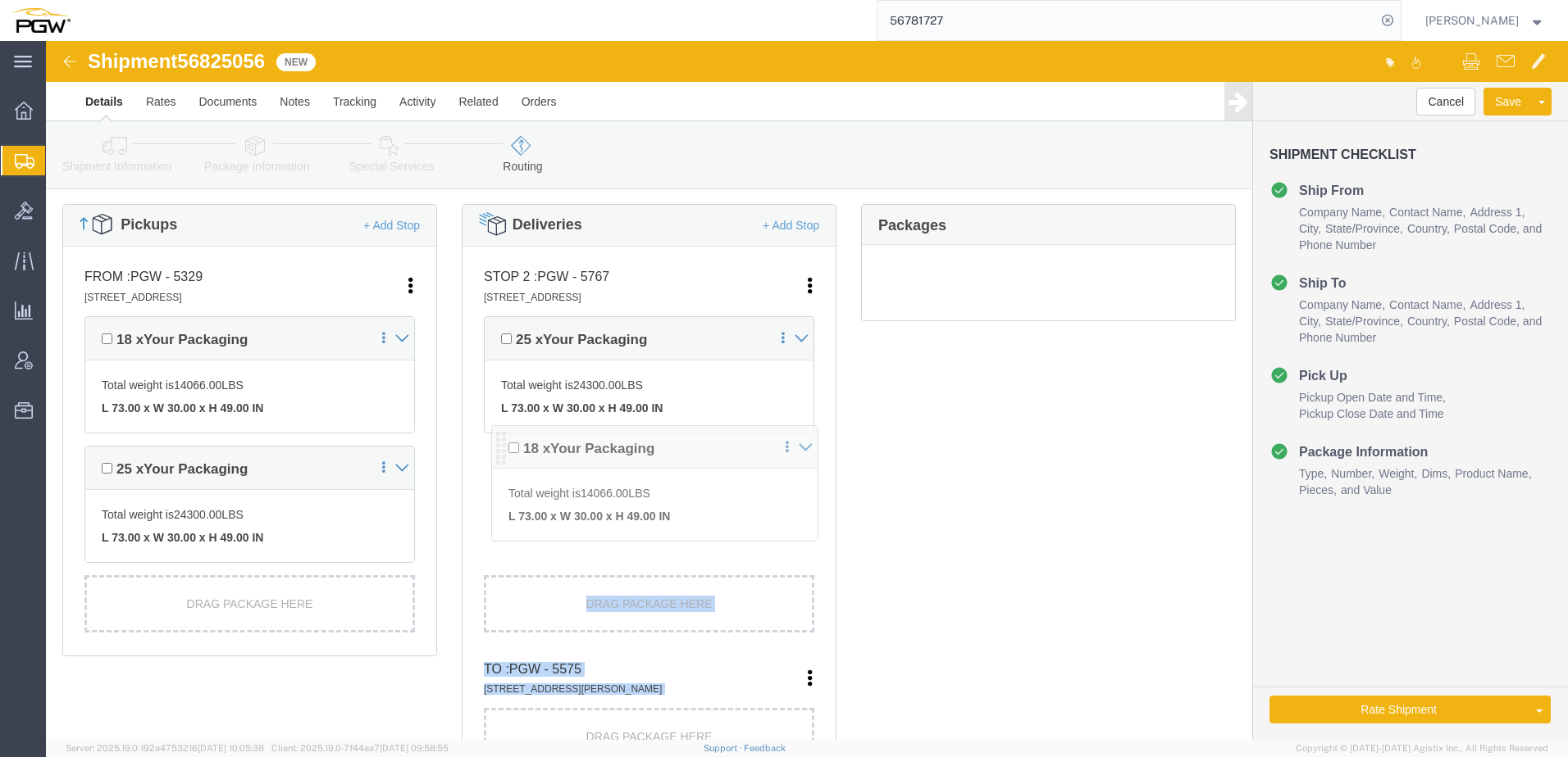
drag, startPoint x: 443, startPoint y: 566, endPoint x: 454, endPoint y: 411, distance: 155.4
click div "Pickups + Add Stop From : PGW - 5329 850 Southern Ave, Chillicothe, OH, 45601, …"
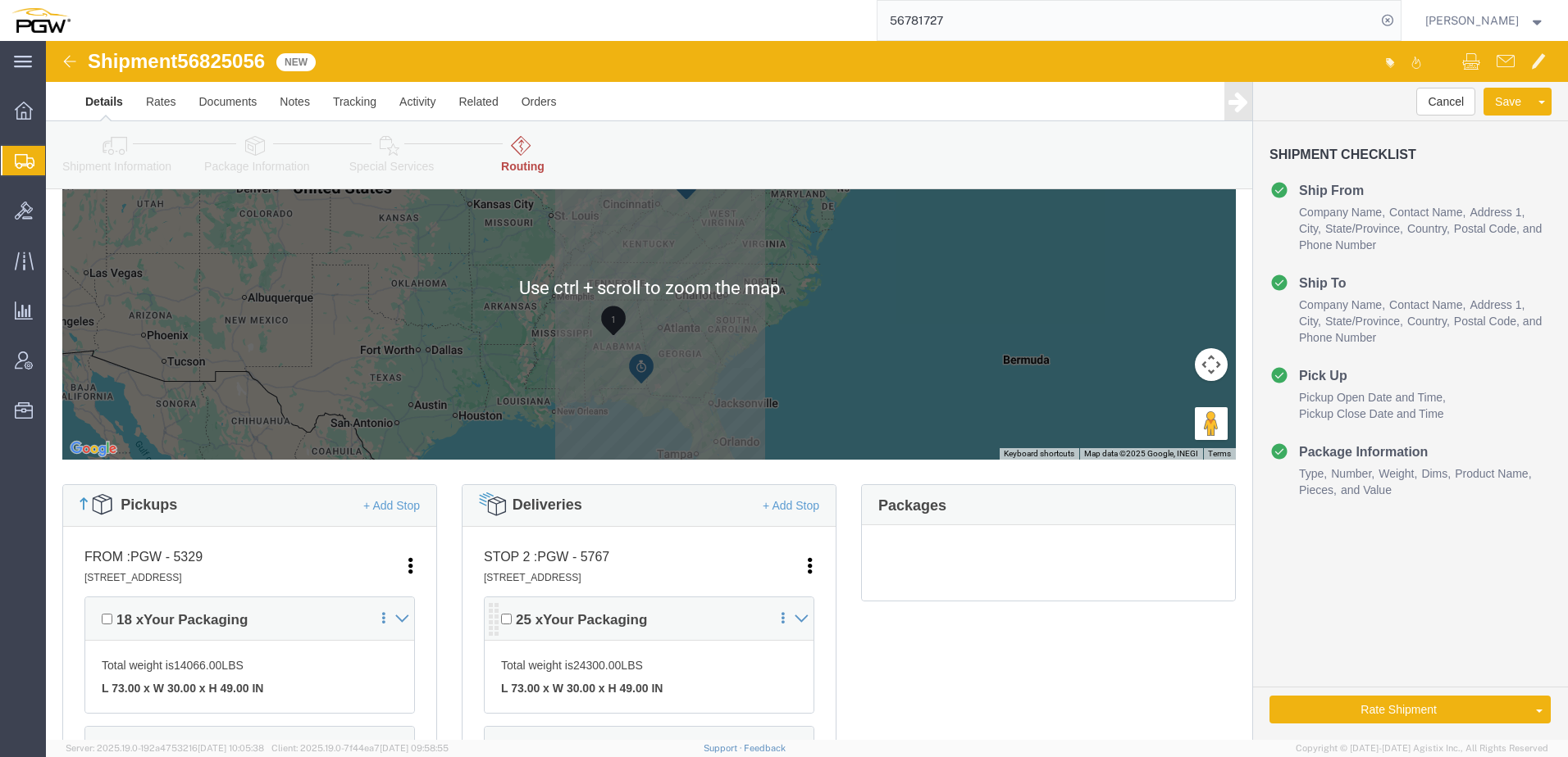
scroll to position [491, 0]
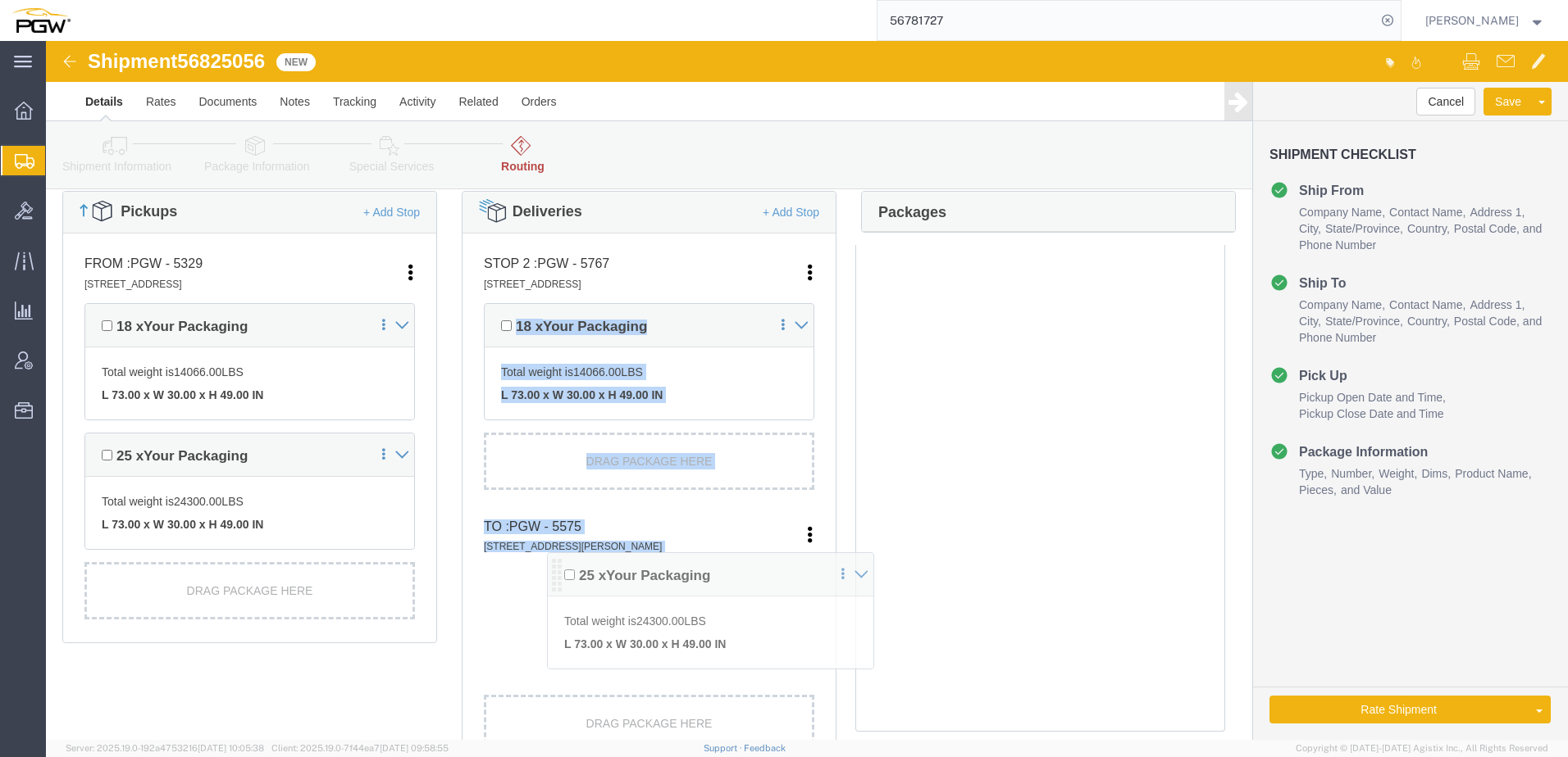
drag, startPoint x: 445, startPoint y: 290, endPoint x: 488, endPoint y: 566, distance: 279.3
click div "Pickups + Add Stop From : PGW - 5329 850 Southern Ave, Chillicothe, OH, 45601, …"
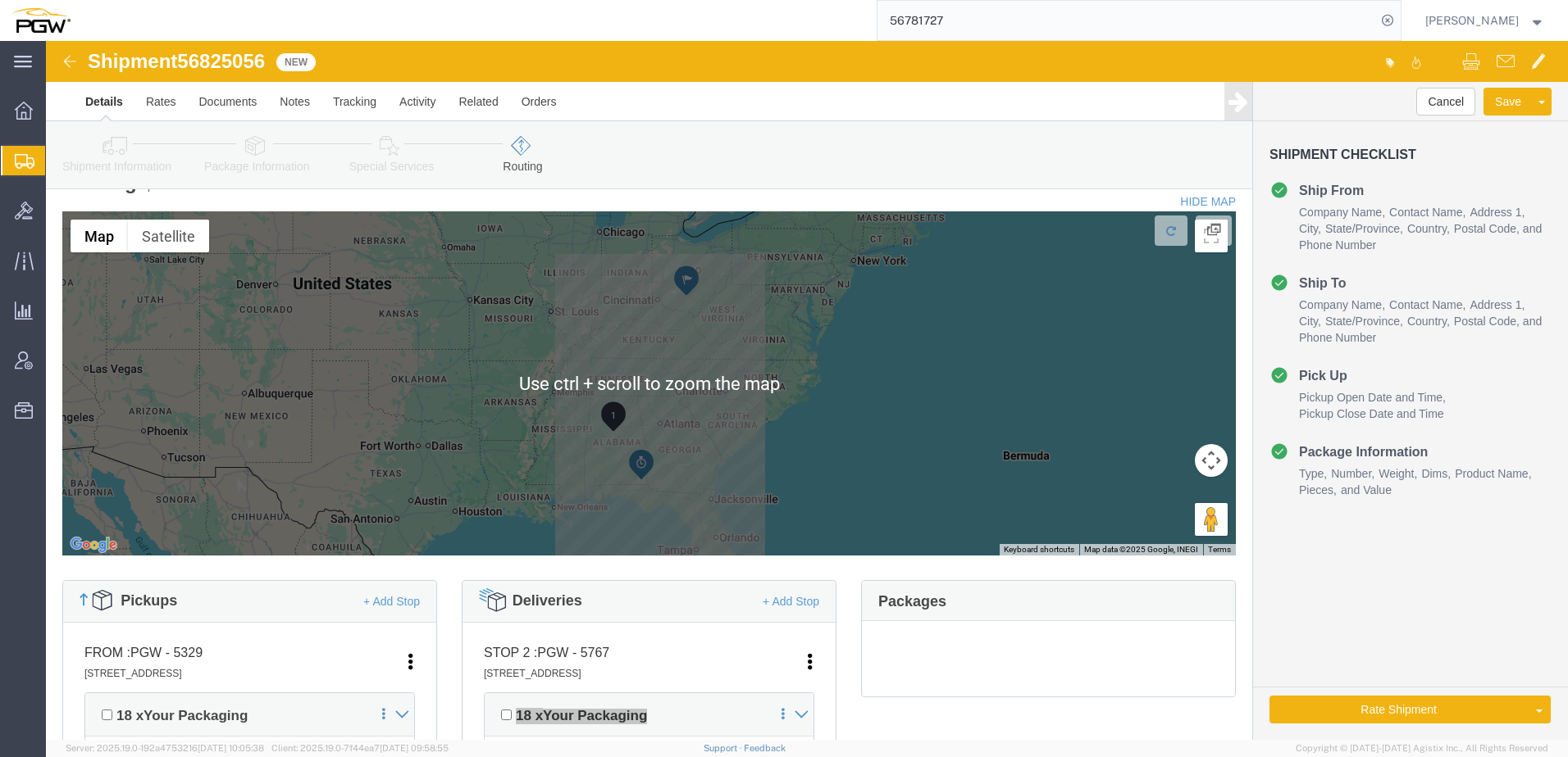
scroll to position [0, 0]
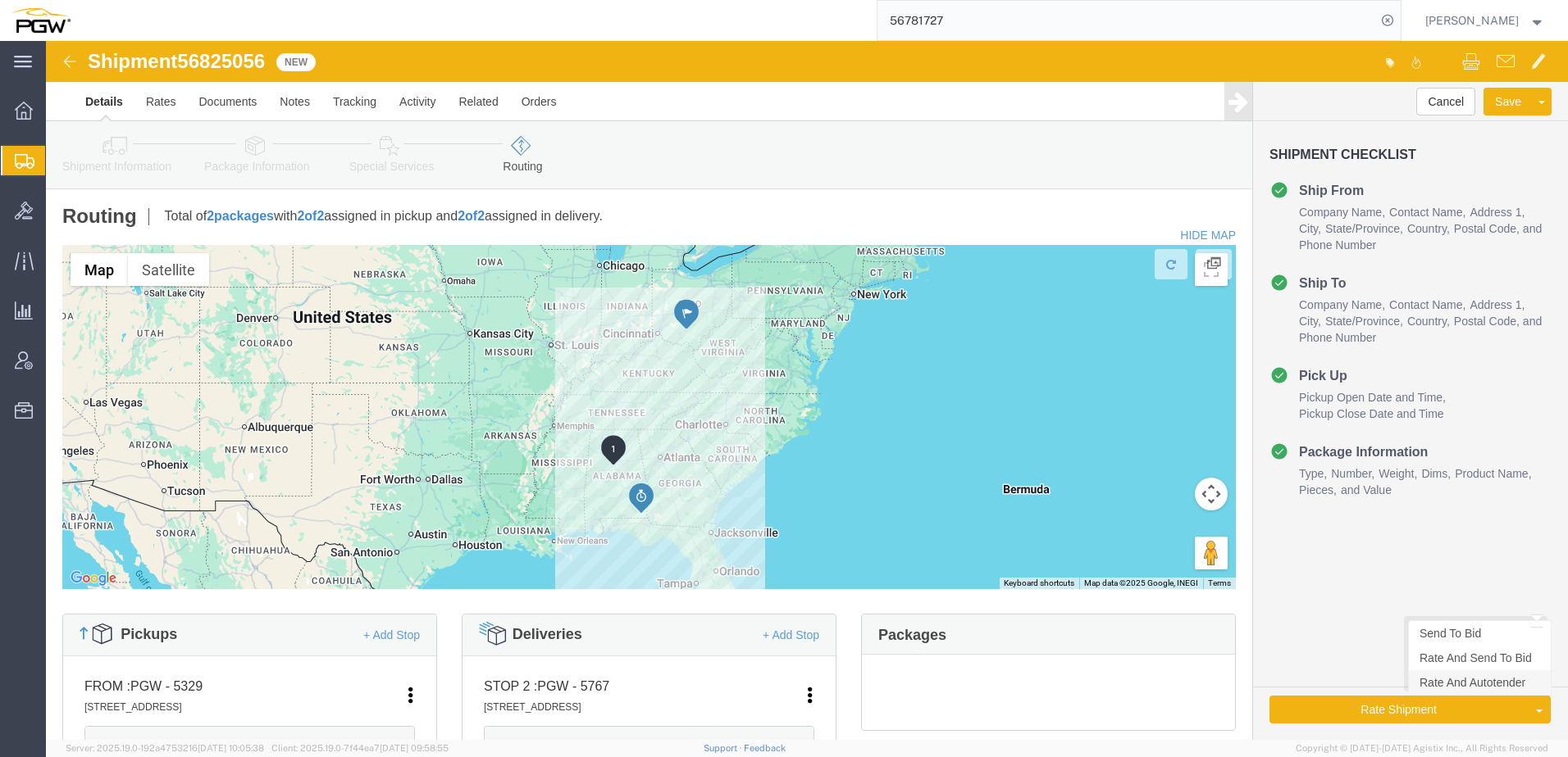
click link "Rate And Autotender"
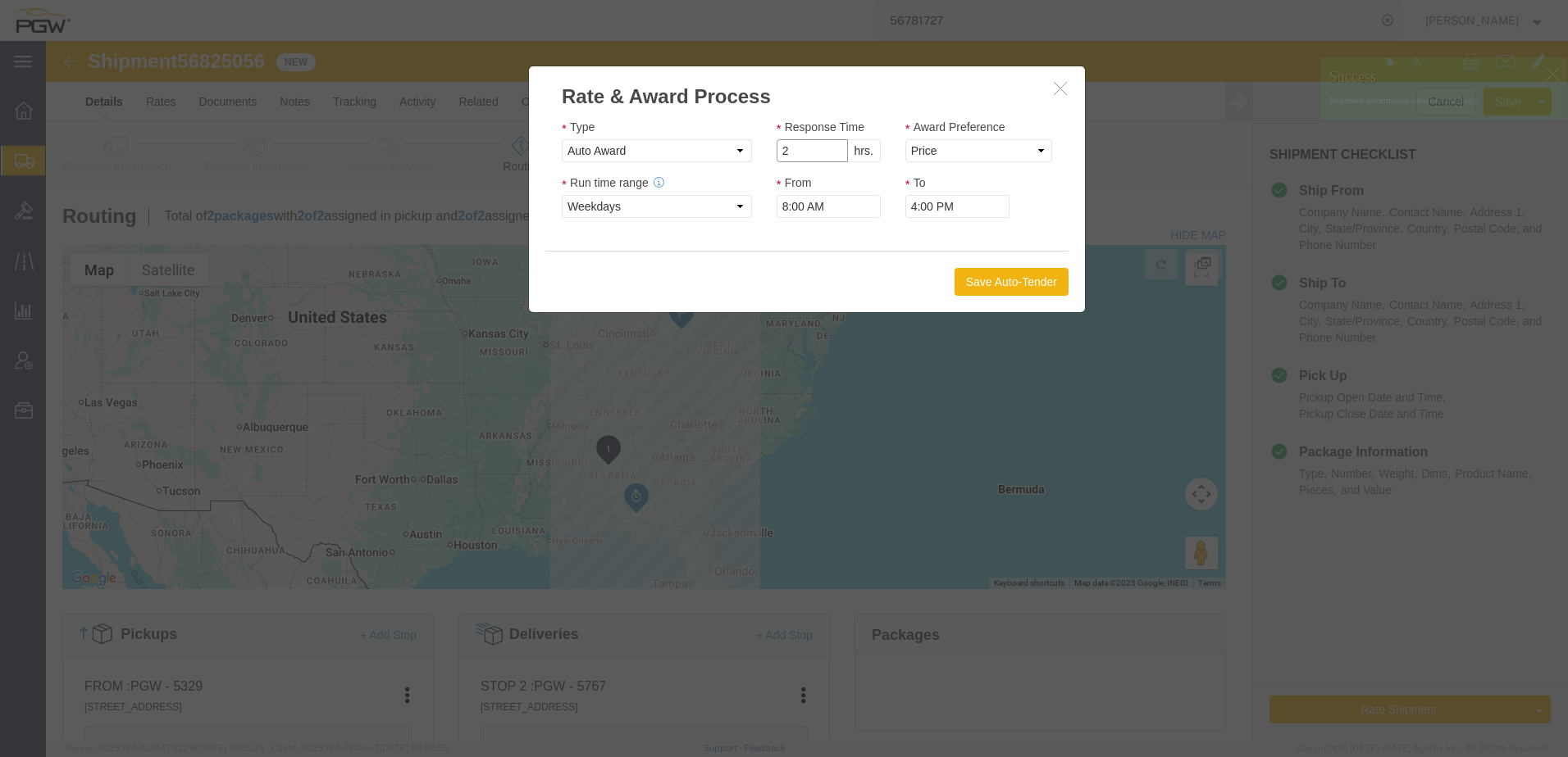
type input "2"
click input "2"
drag, startPoint x: 889, startPoint y: 107, endPoint x: 889, endPoint y: 116, distance: 9.0
click select "Price Carrier Rank"
select select "LANE_RANK"
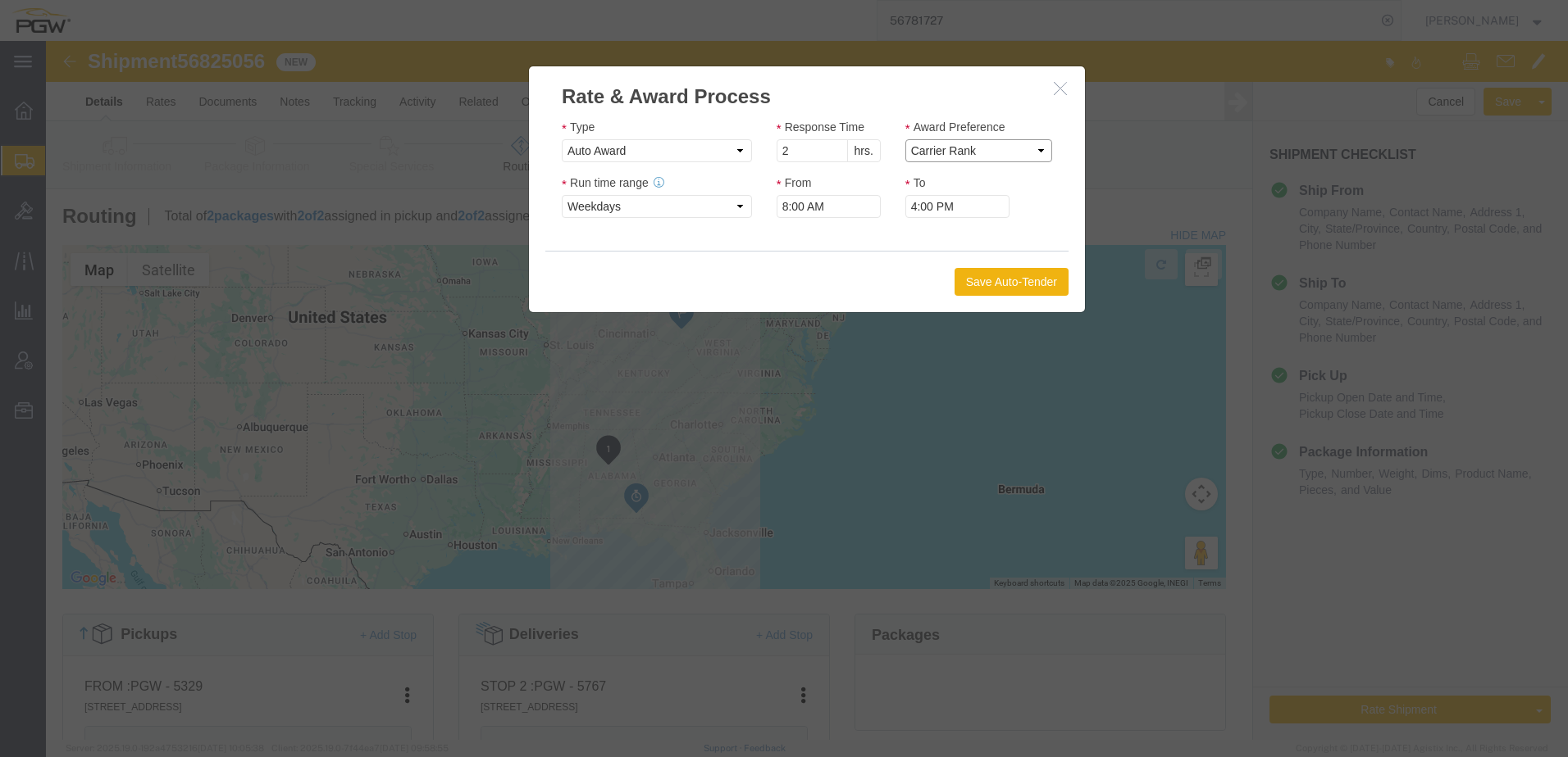
click select "Price Carrier Rank"
click button "Save Auto-Tender"
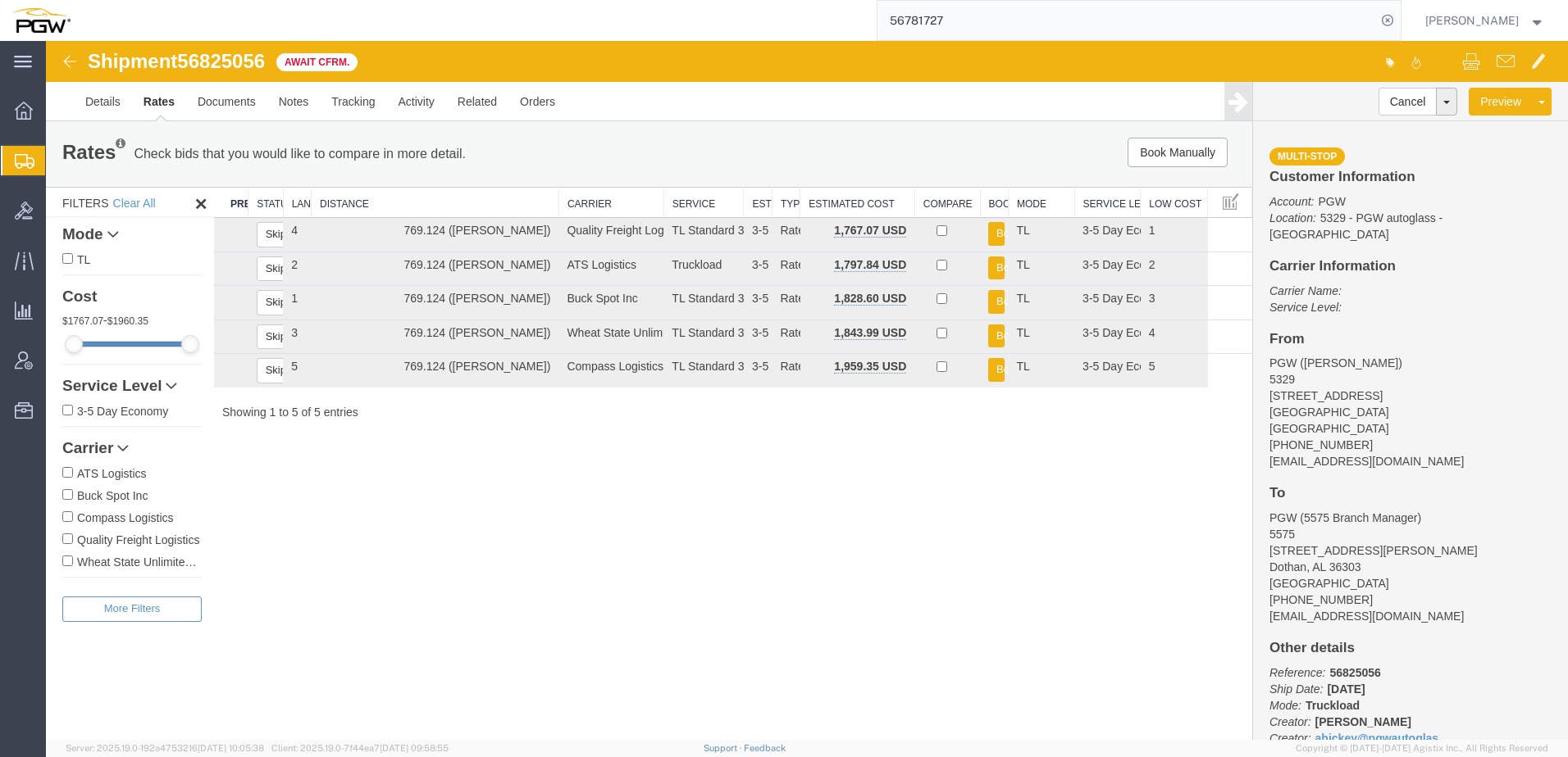
drag, startPoint x: 926, startPoint y: 604, endPoint x: 349, endPoint y: 140, distance: 740.4
click at [926, 603] on div "Shipment 56825056 5 of 5 Await Cfrm. Details Rates Documents Notes Tracking Act…" at bounding box center [806, 390] width 1522 height 699
click at [0, 0] on span "Shipment Manager" at bounding box center [0, 0] width 0 height 0
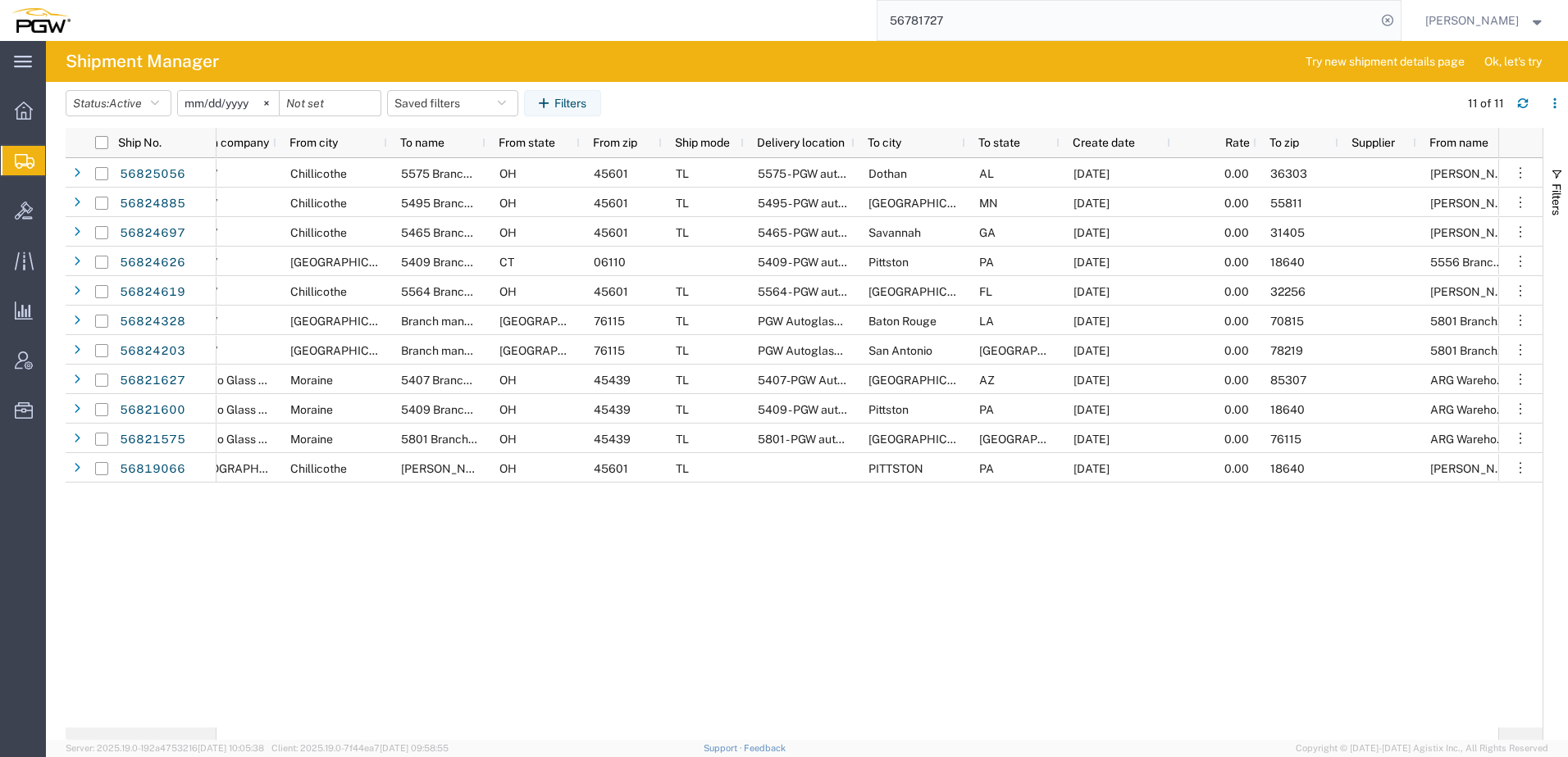
scroll to position [0, 873]
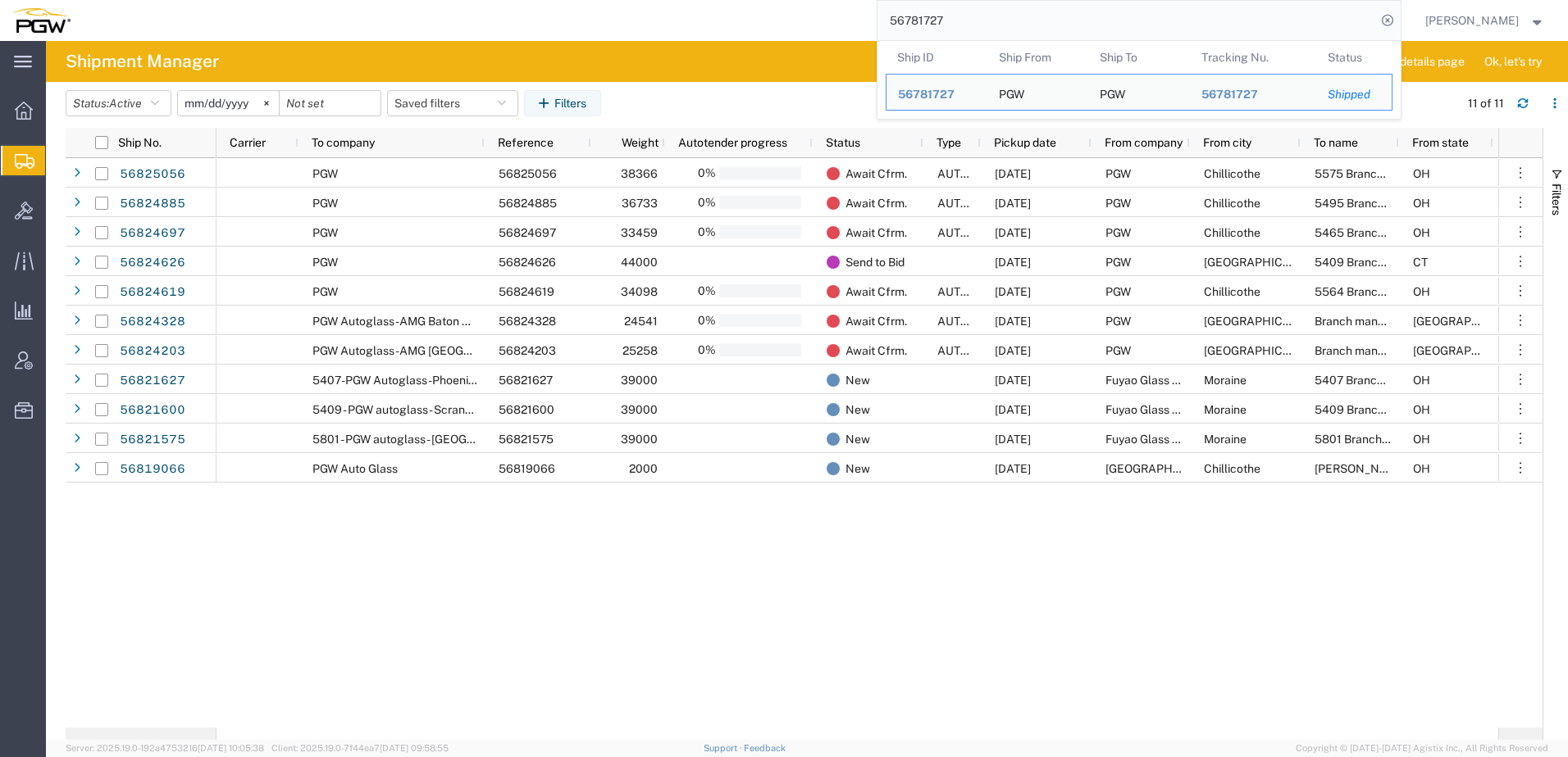
drag, startPoint x: 1064, startPoint y: 28, endPoint x: 62, endPoint y: 3, distance: 1002.3
click at [79, 0] on html "main_menu Created with Sketch. Collapse Menu Overview Shipments Shipment Manage…" at bounding box center [784, 378] width 1568 height 757
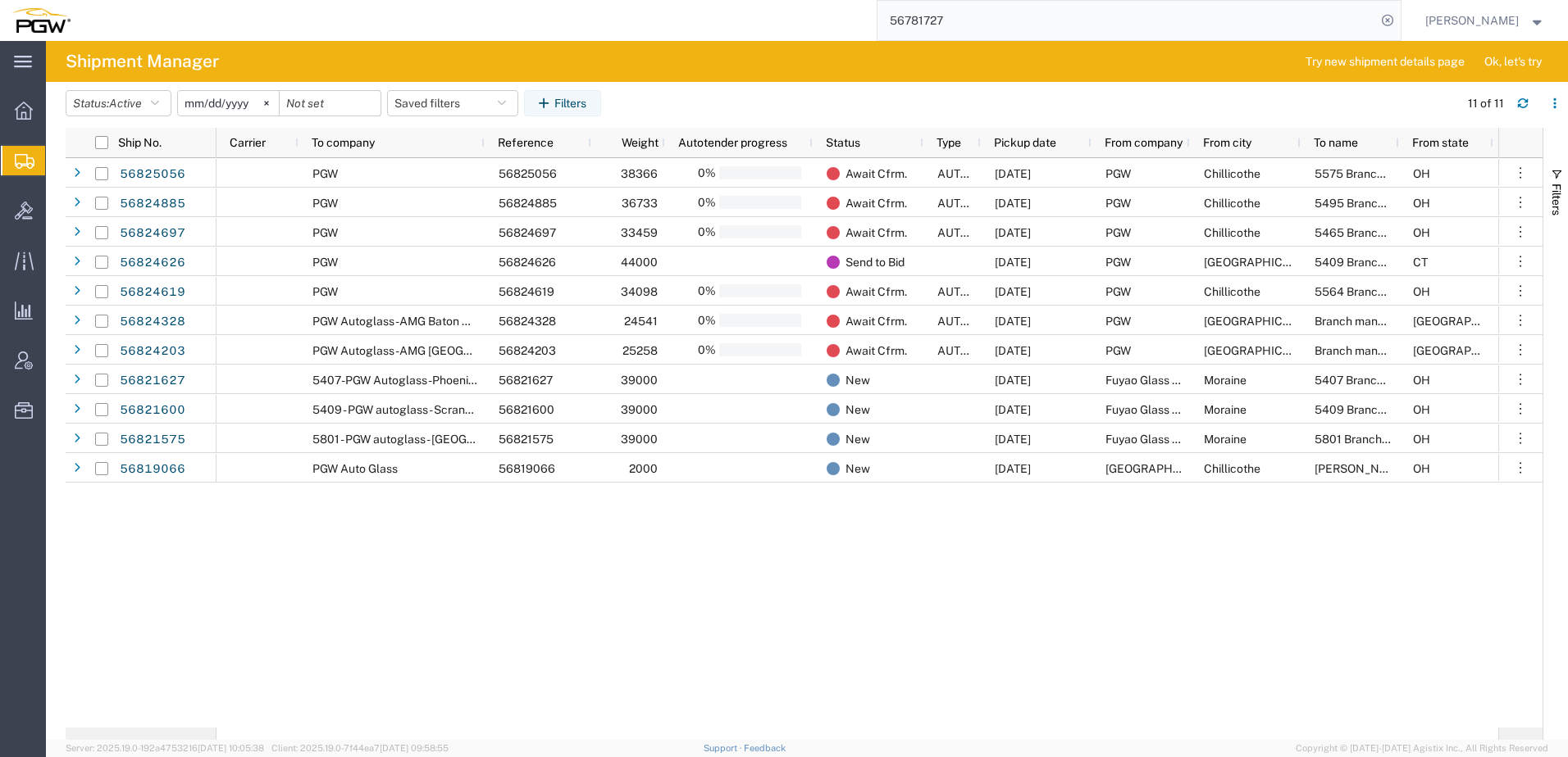
paste input "82469"
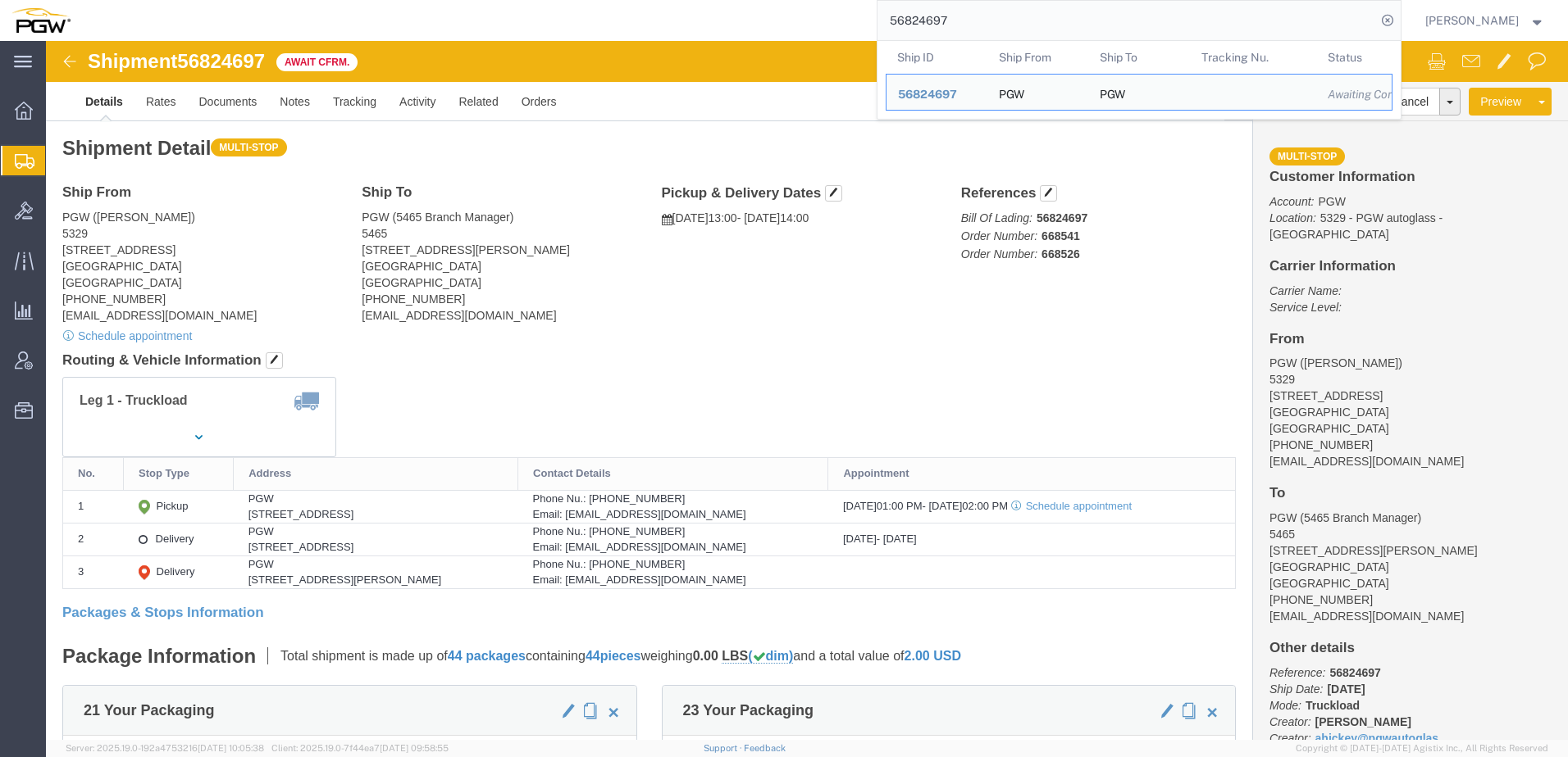
drag, startPoint x: 1064, startPoint y: 21, endPoint x: 170, endPoint y: 10, distance: 894.1
click at [190, 0] on html "main_menu Created with Sketch. Collapse Menu Overview Shipments Shipment Manage…" at bounding box center [784, 378] width 1568 height 757
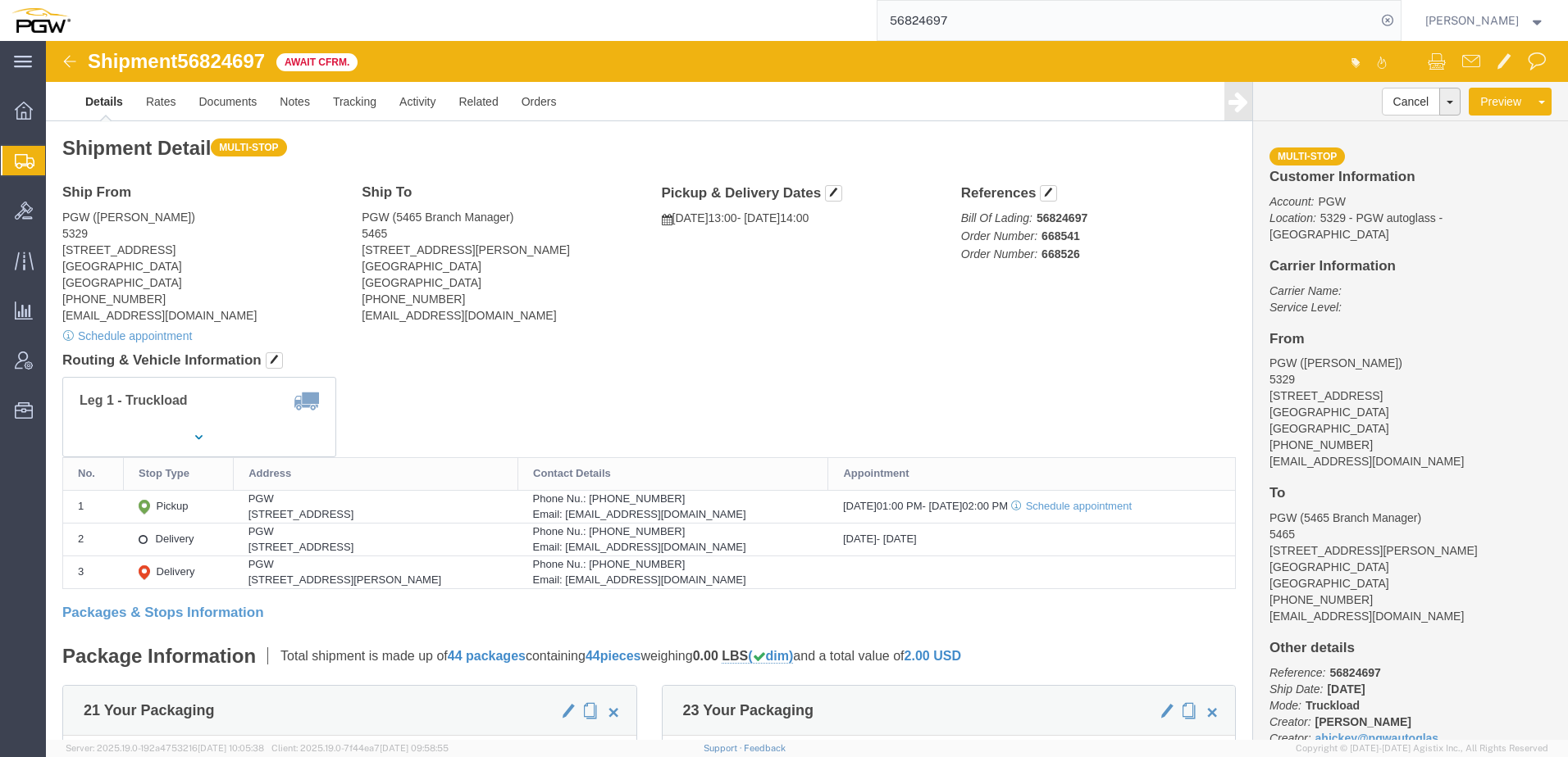
paste input "5056"
type input "56825056"
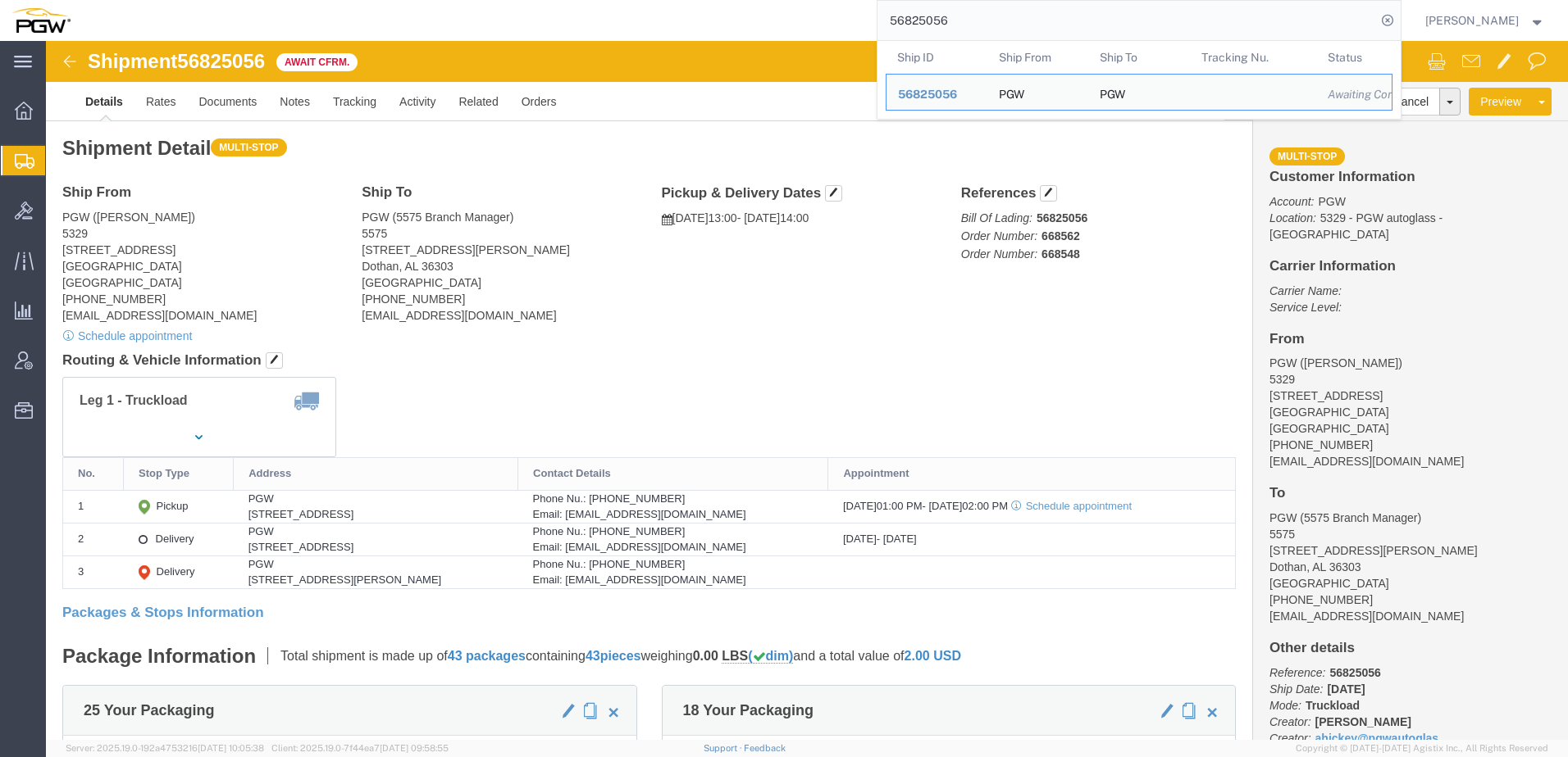
click div "Shipment Detail Multi-stop Ship From PGW (Janet Claytor) 5329 850 Southern Ave …"
drag, startPoint x: 1080, startPoint y: 8, endPoint x: 258, endPoint y: 19, distance: 822.1
click at [258, 19] on div "56825056 Ship ID Ship From Ship To Tracking Nu. Status Ship ID 56825056 Ship Fr…" at bounding box center [741, 20] width 1319 height 41
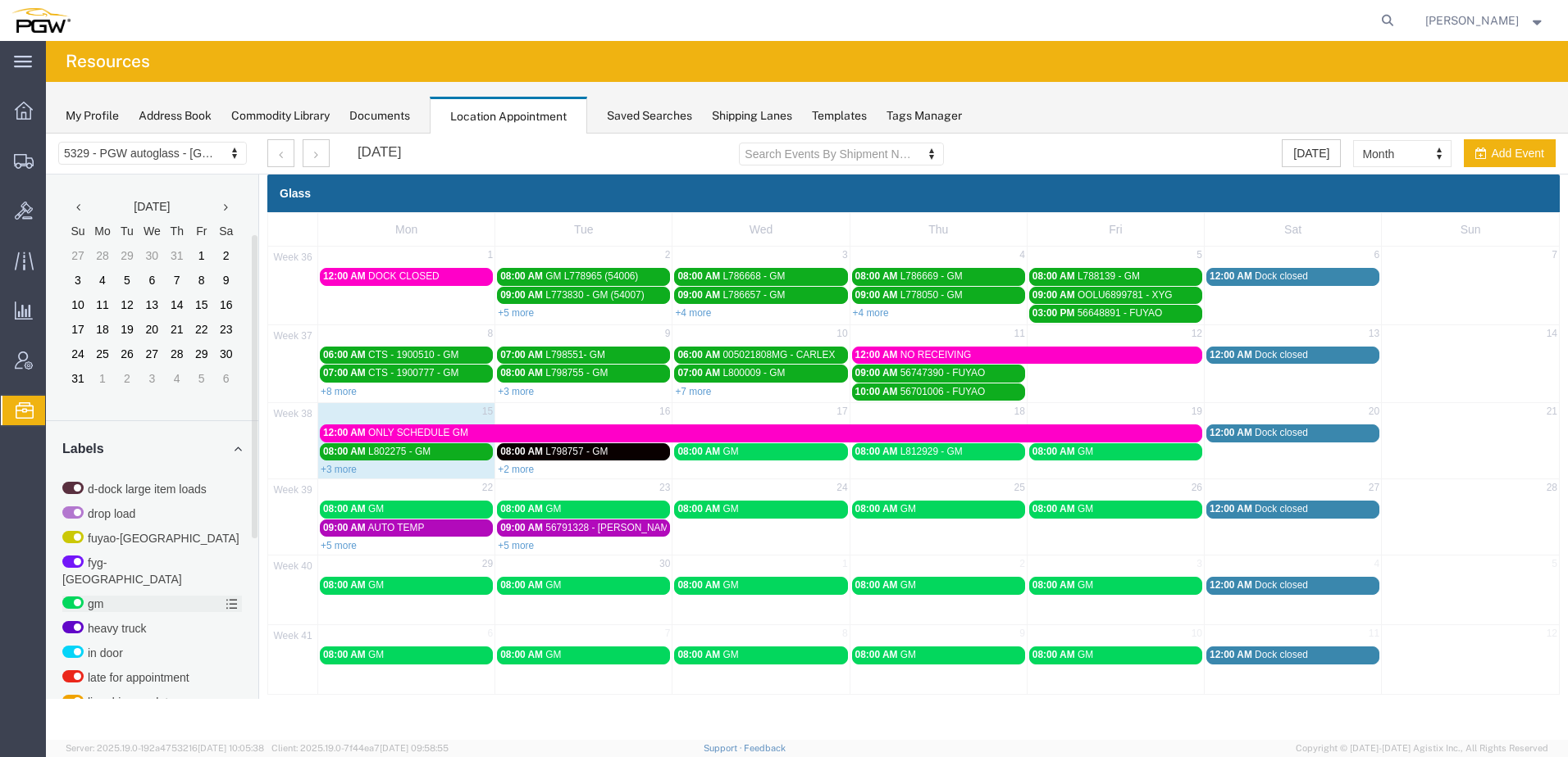
scroll to position [454, 0]
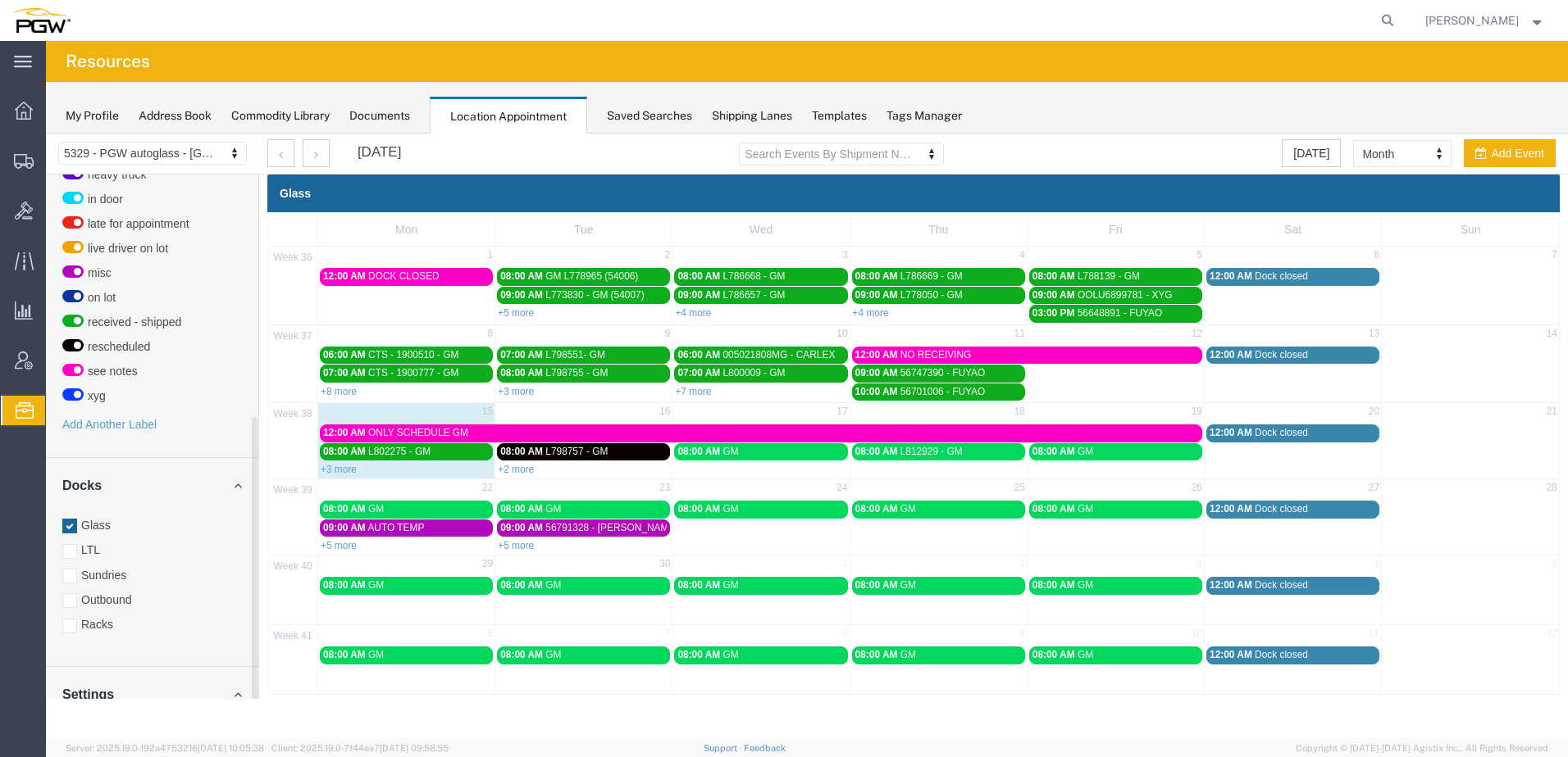
click at [86, 595] on div "Glass LTL Sundries Outbound Racks" at bounding box center [152, 574] width 180 height 115
click at [68, 593] on div at bounding box center [69, 600] width 14 height 14
click at [46, 133] on input "Outbound" at bounding box center [46, 133] width 0 height 0
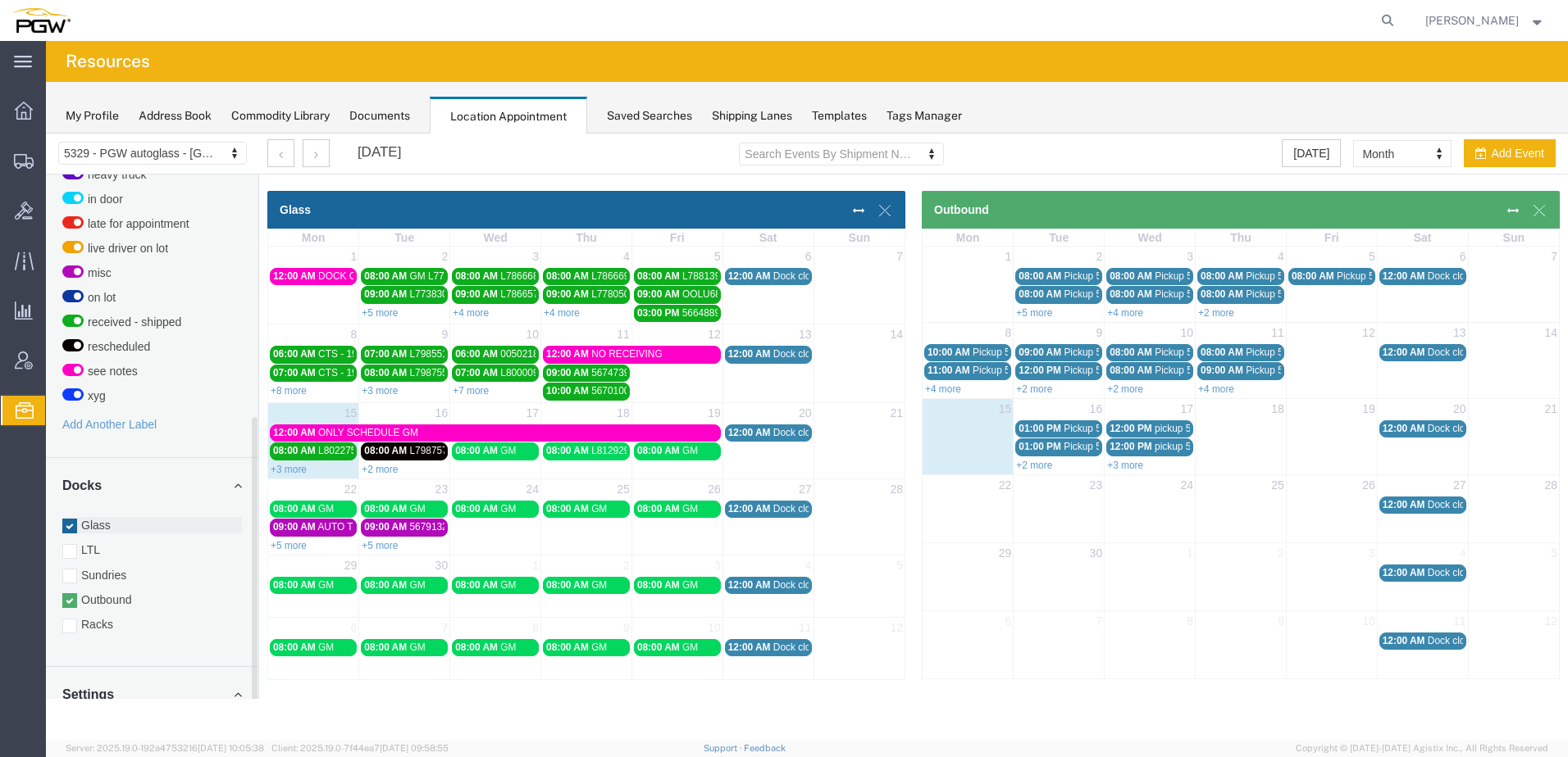
click at [74, 518] on div at bounding box center [69, 525] width 14 height 14
click at [46, 133] on input "Glass" at bounding box center [46, 133] width 0 height 0
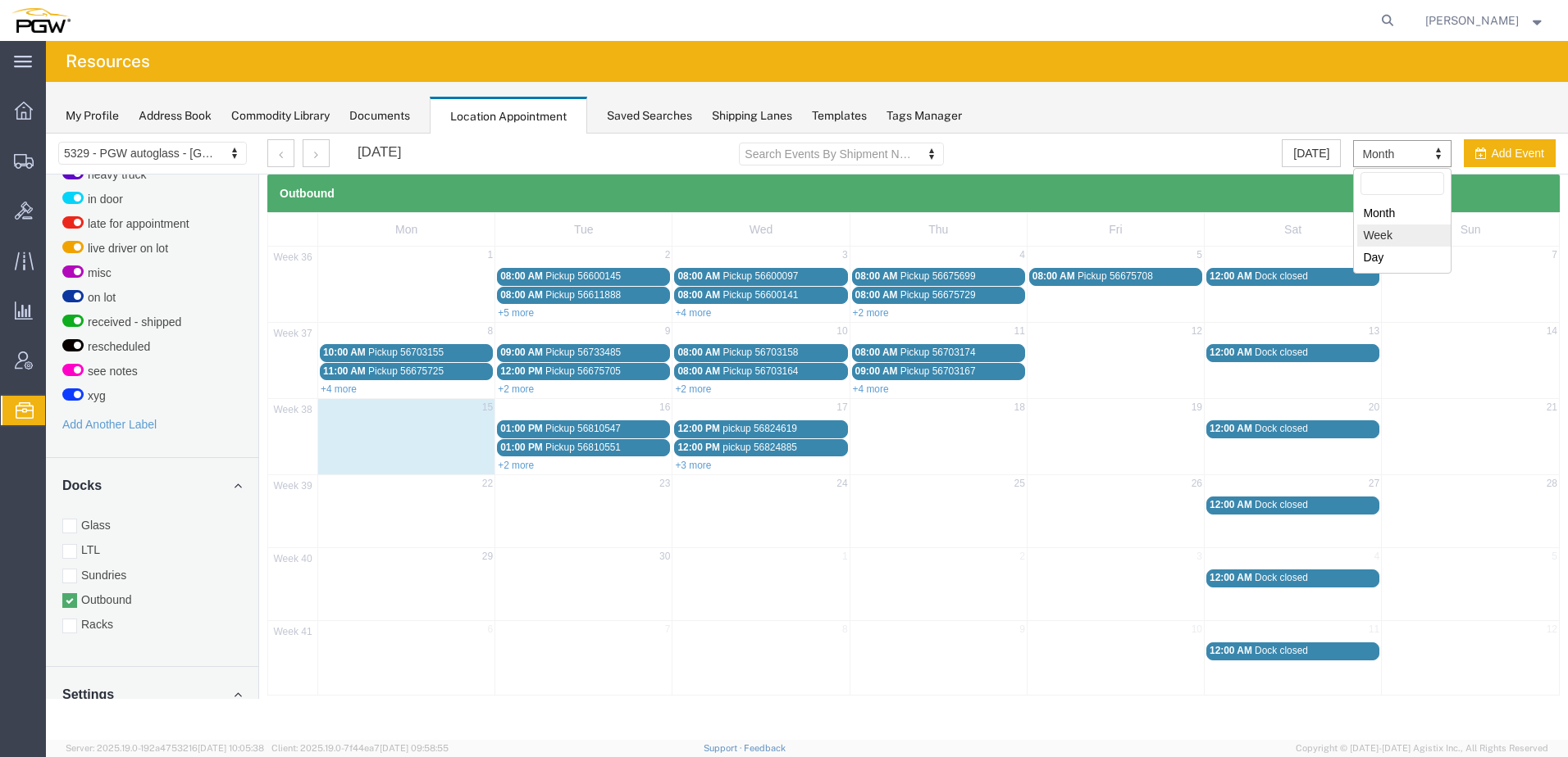
select select "agendaWeek"
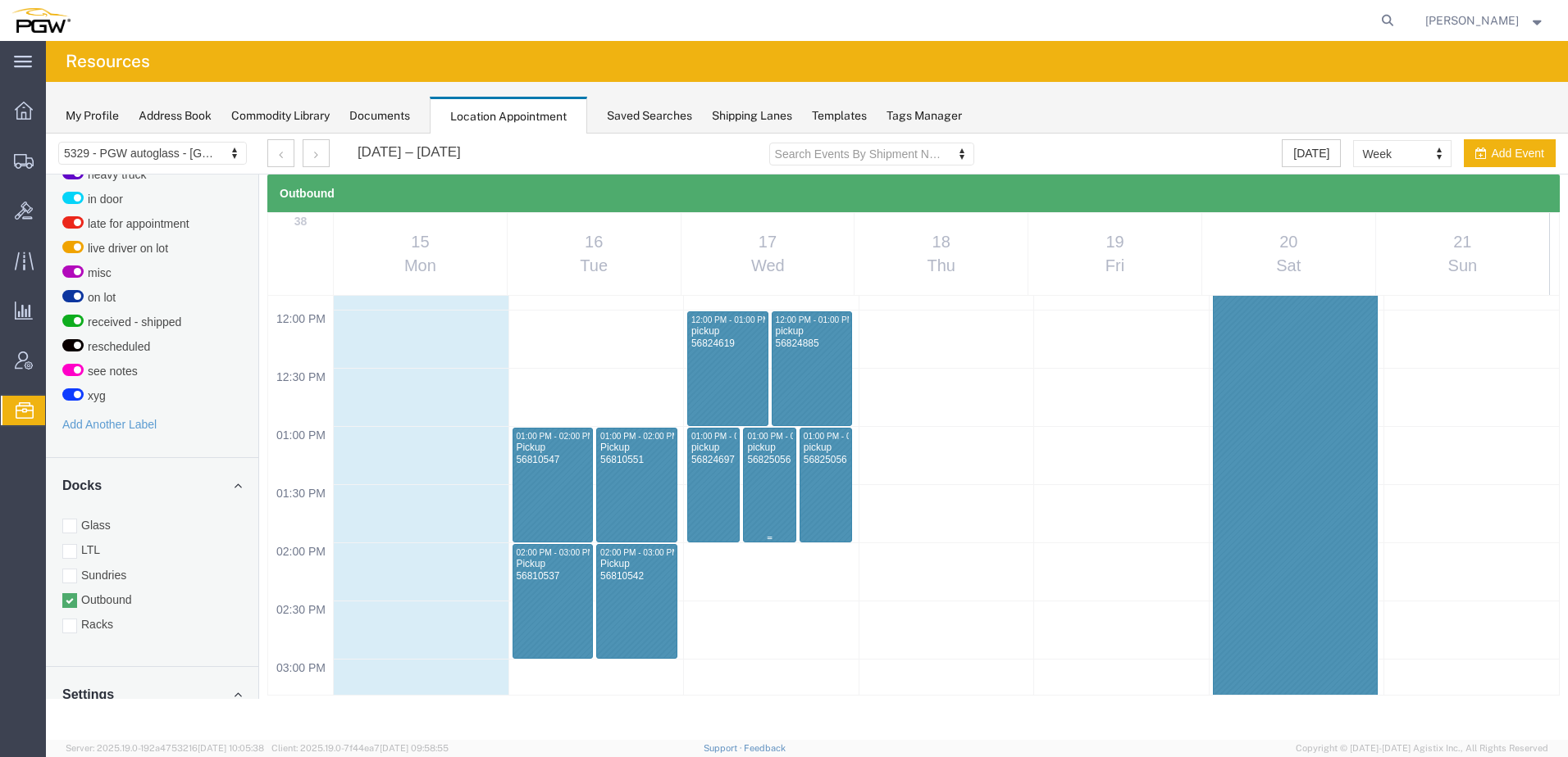
scroll to position [1355, 0]
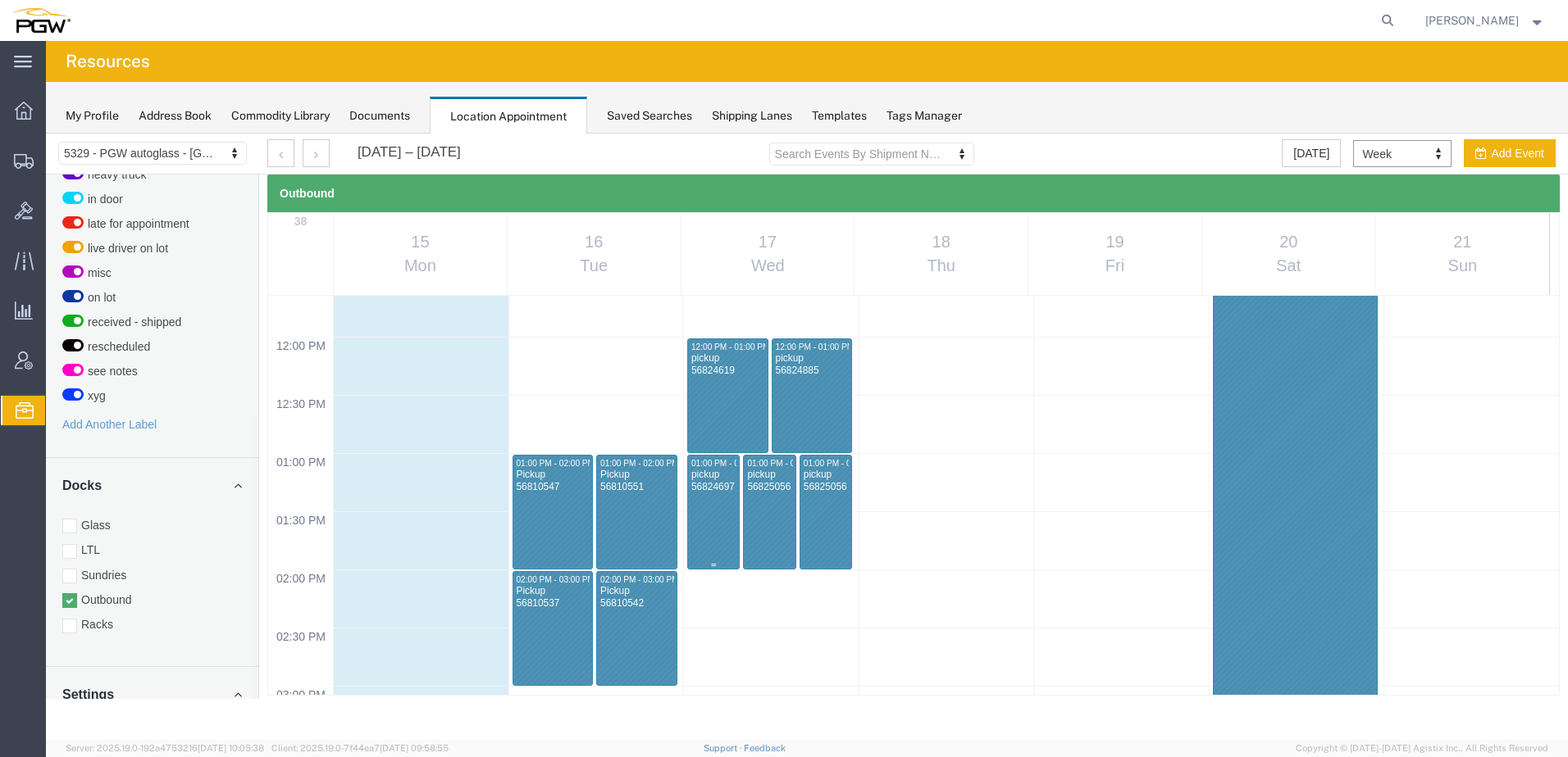
click at [719, 504] on div at bounding box center [714, 513] width 51 height 113
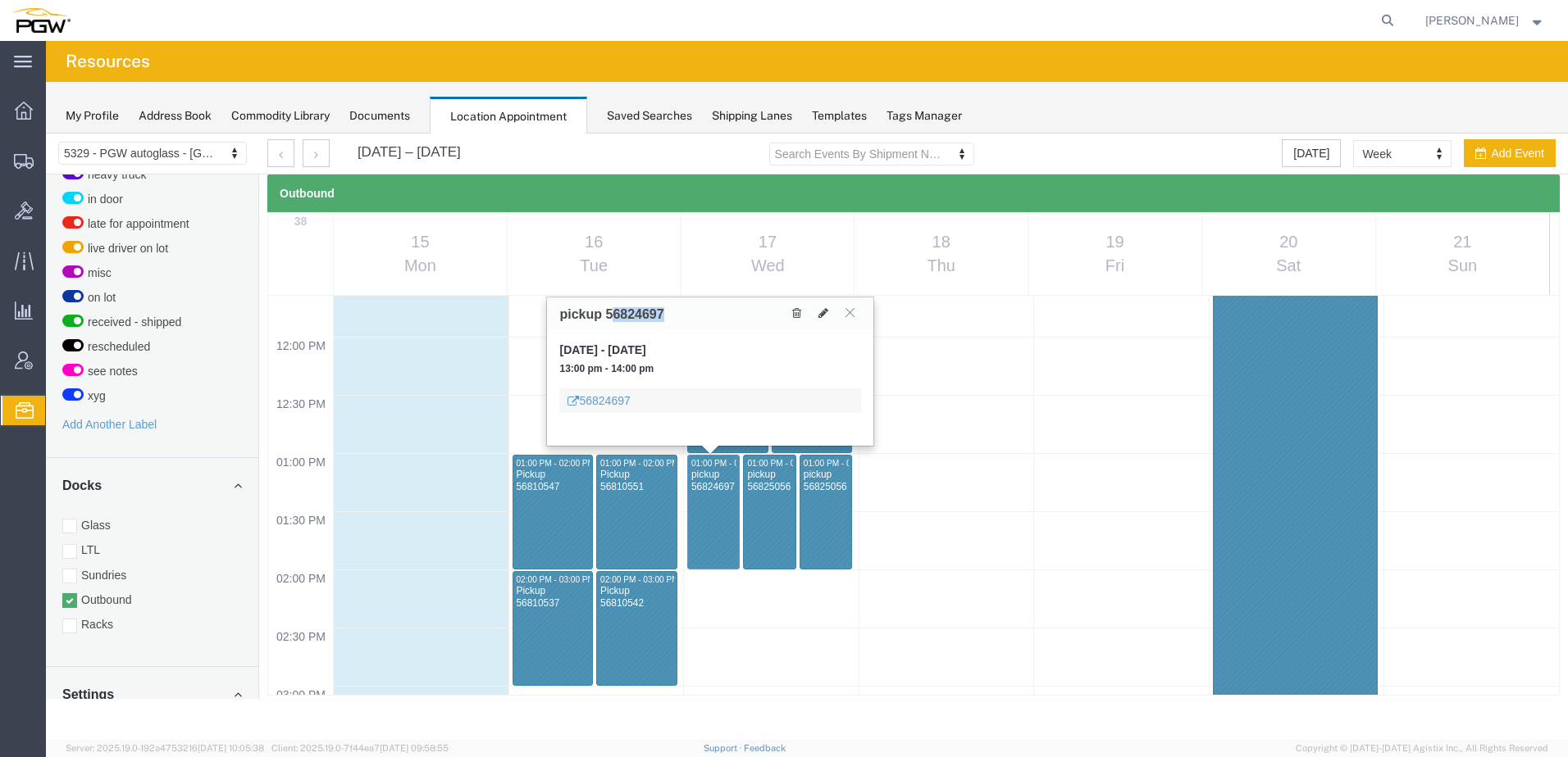
drag, startPoint x: 612, startPoint y: 315, endPoint x: 690, endPoint y: 310, distance: 78.2
click at [690, 310] on div "pickup 56824697" at bounding box center [709, 314] width 326 height 32
drag, startPoint x: 644, startPoint y: 314, endPoint x: 699, endPoint y: 315, distance: 55.0
click at [699, 315] on div "pickup 56824697" at bounding box center [709, 314] width 326 height 32
copy h3 "56824697"
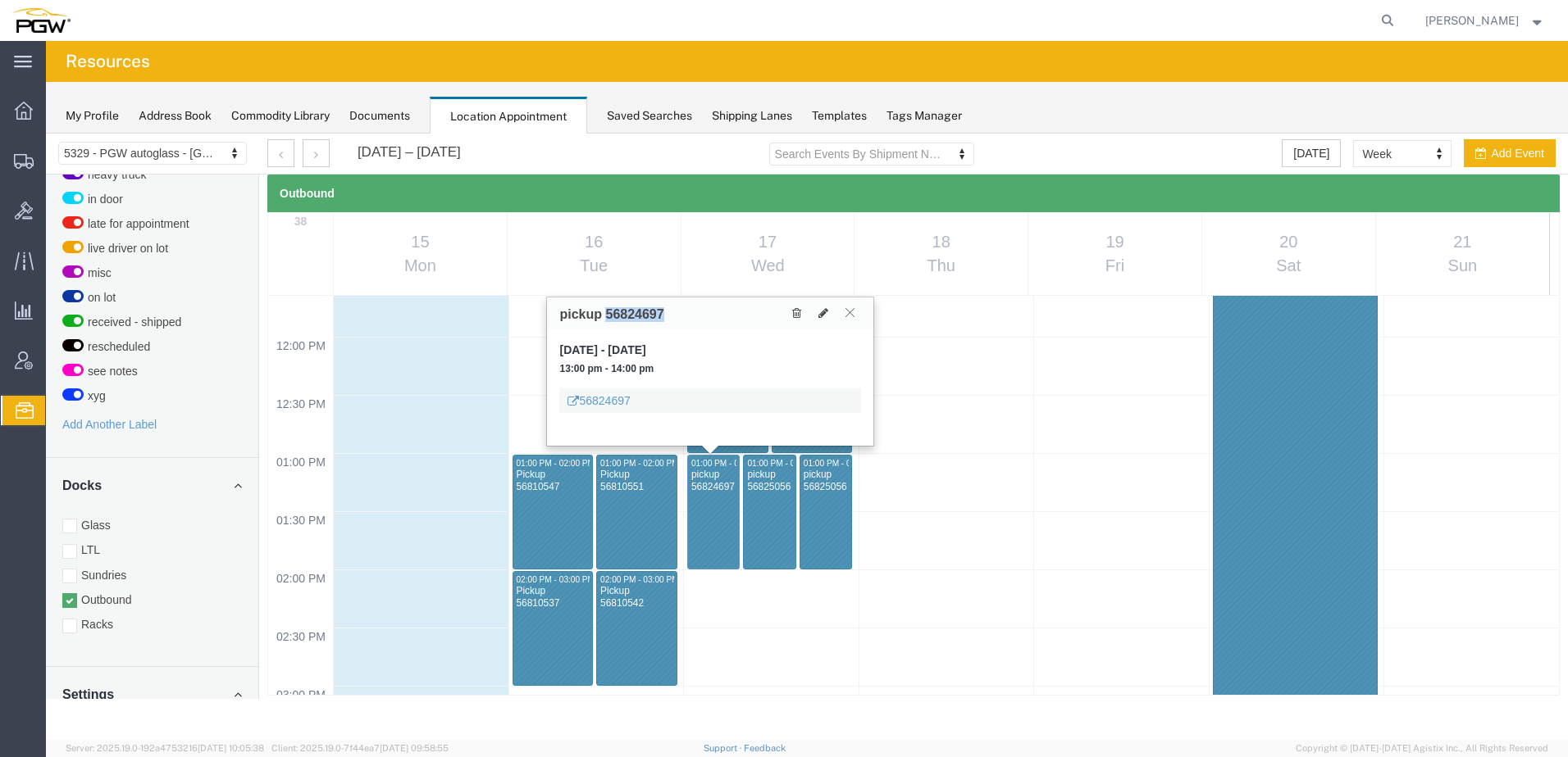
click at [847, 313] on icon at bounding box center [849, 313] width 9 height 10
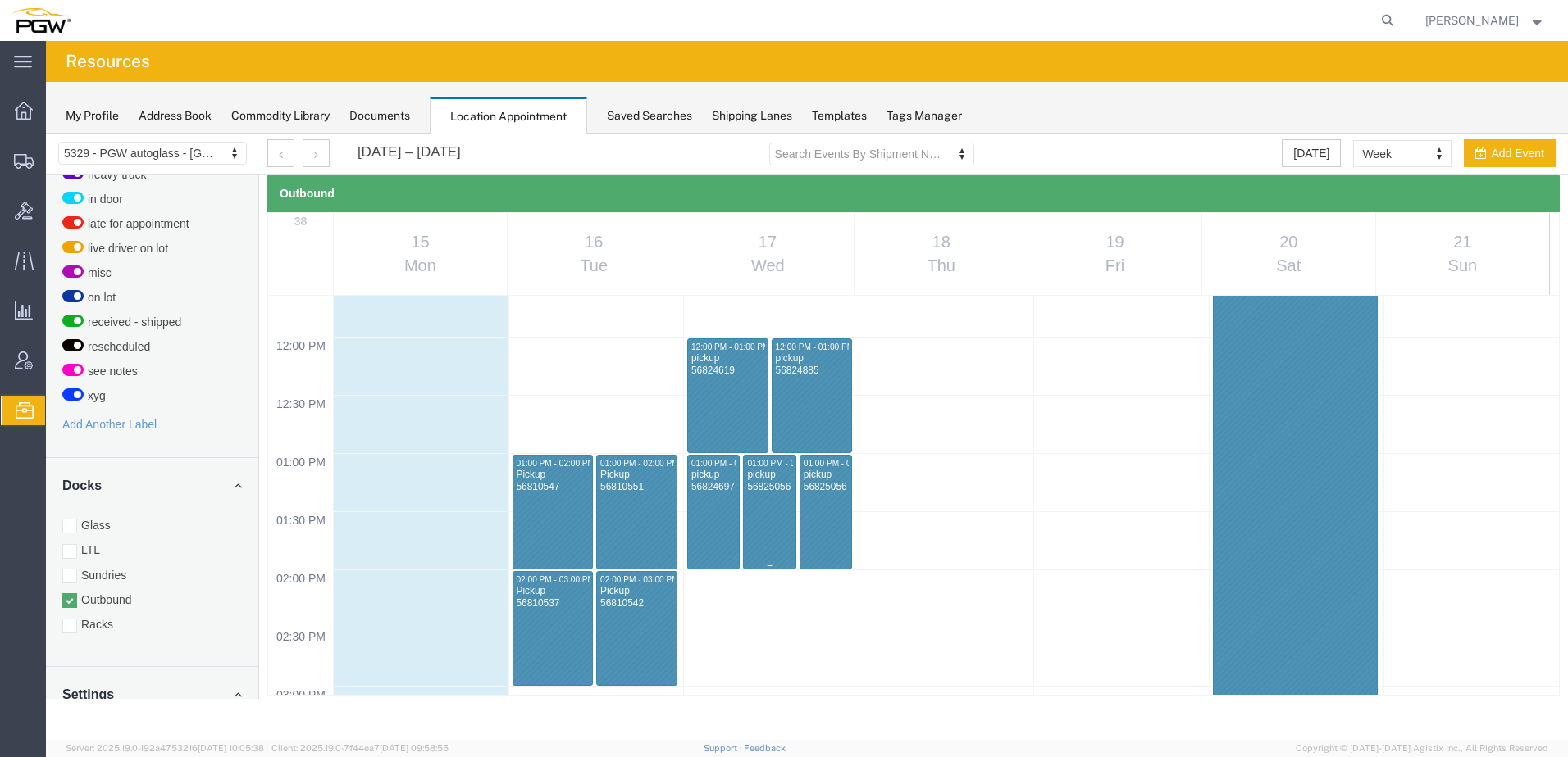
click at [781, 476] on div "pickup 56825056" at bounding box center [769, 481] width 46 height 25
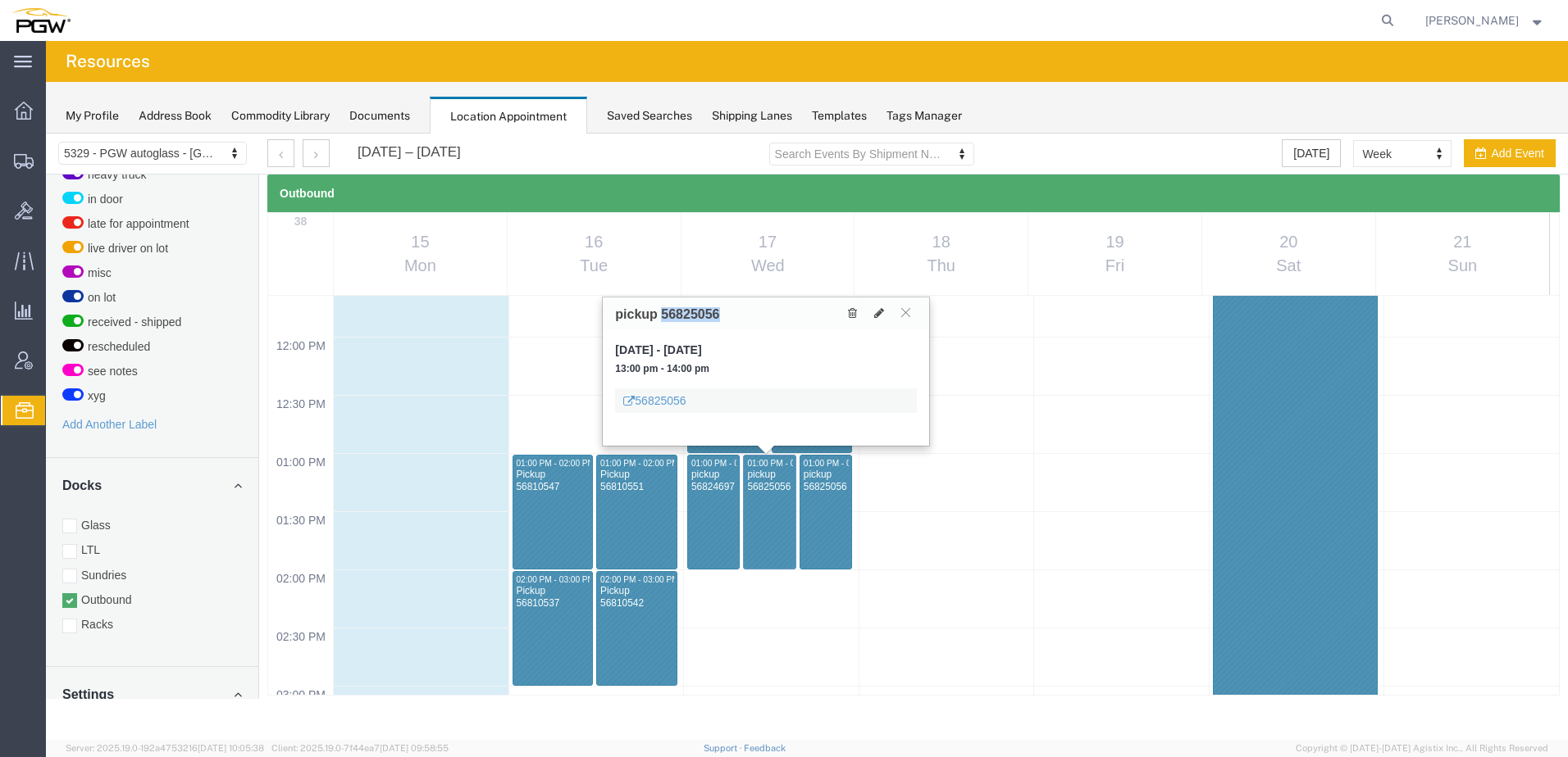
drag, startPoint x: 661, startPoint y: 314, endPoint x: 751, endPoint y: 312, distance: 90.0
click at [751, 312] on div "pickup 56825056" at bounding box center [766, 314] width 326 height 32
copy h3 "56825056"
click at [811, 507] on div at bounding box center [826, 513] width 51 height 113
drag, startPoint x: 727, startPoint y: 316, endPoint x: 822, endPoint y: 312, distance: 95.1
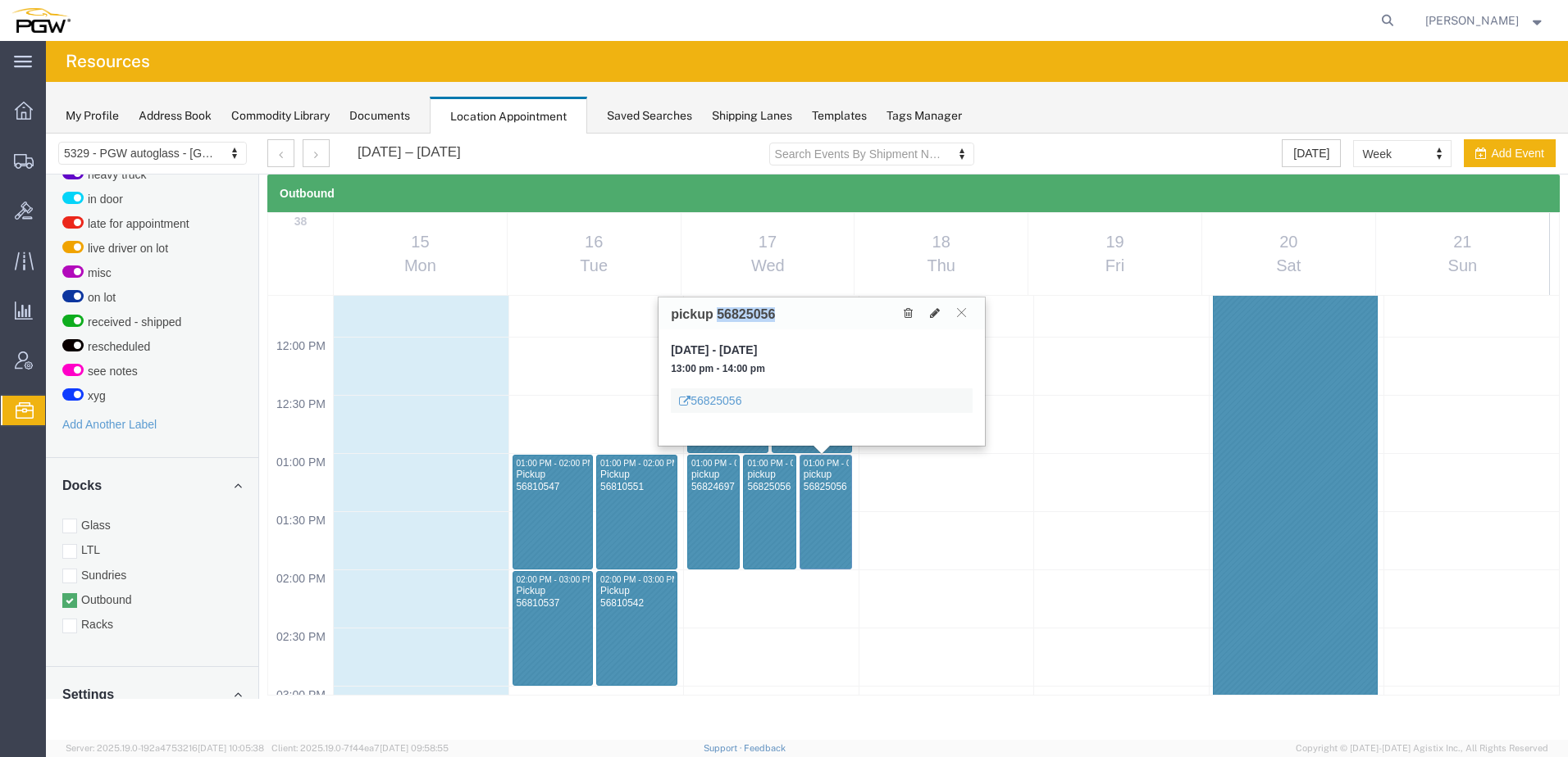
click at [822, 312] on div "pickup 56825056" at bounding box center [822, 314] width 326 height 32
copy h3 "56825056"
click at [904, 314] on icon at bounding box center [908, 314] width 9 height 12
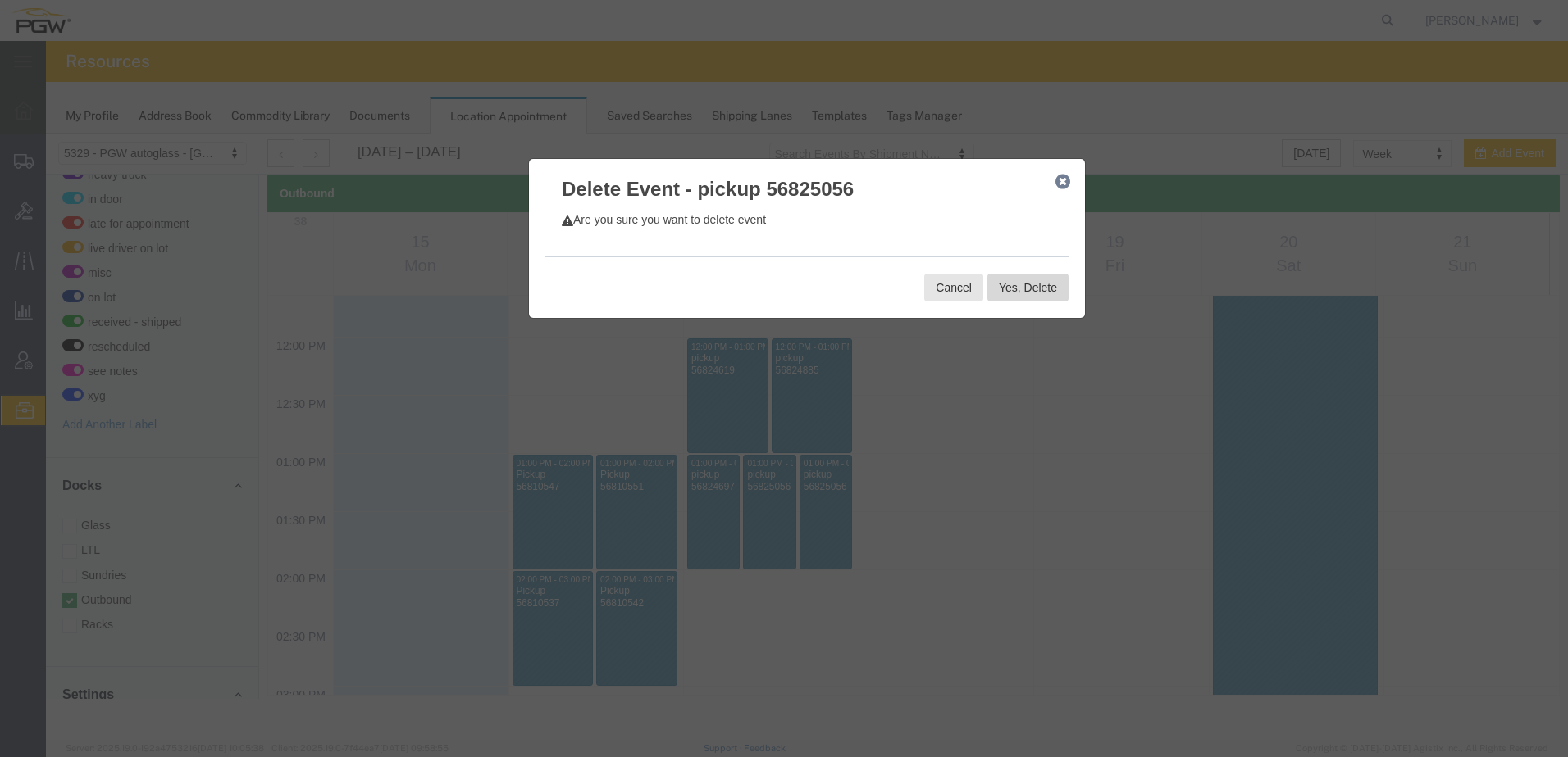
click at [1010, 287] on button "Yes, Delete" at bounding box center [1027, 287] width 81 height 28
